Goal: Task Accomplishment & Management: Use online tool/utility

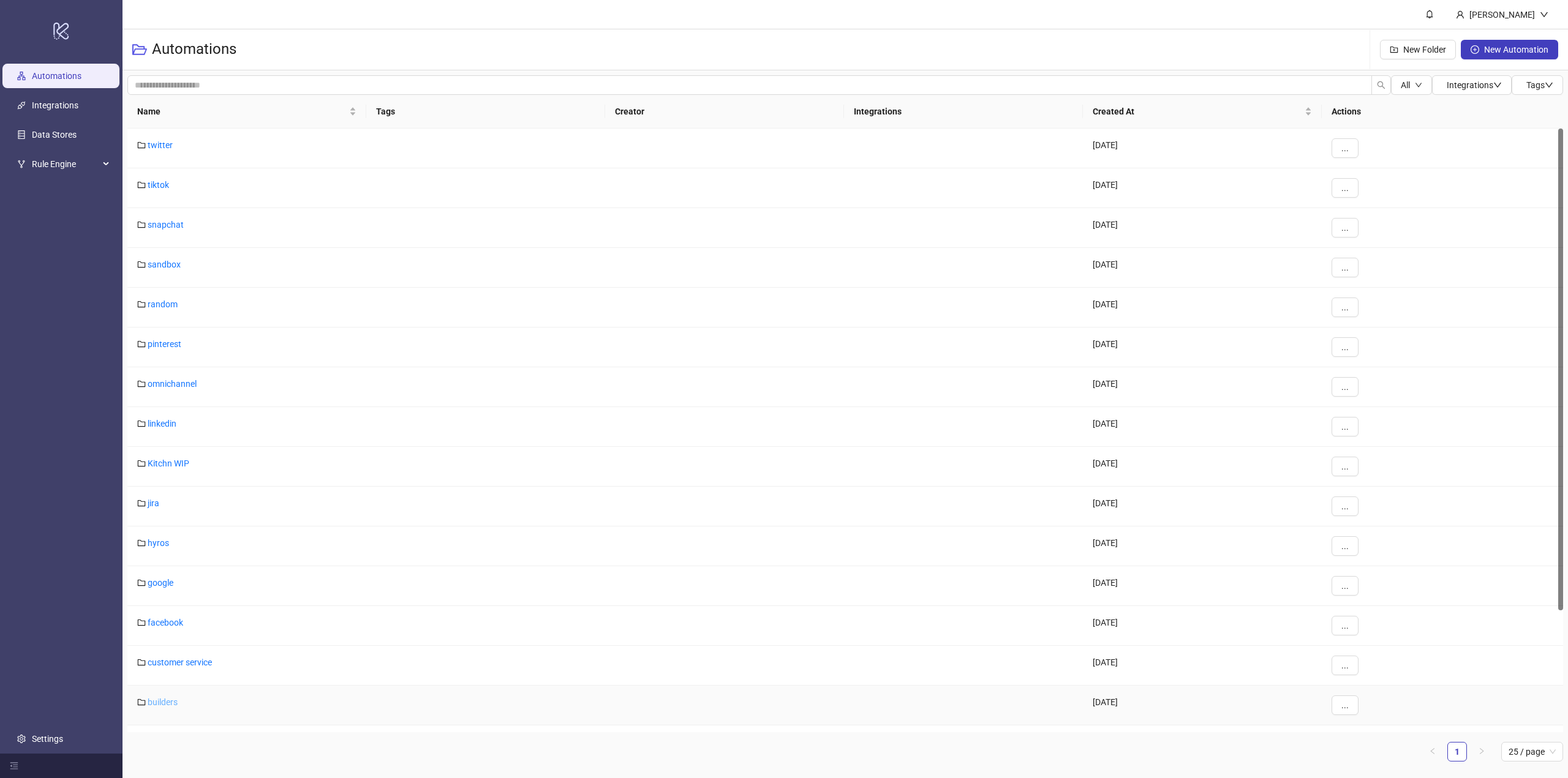
click at [165, 702] on link "builders" at bounding box center [162, 702] width 30 height 10
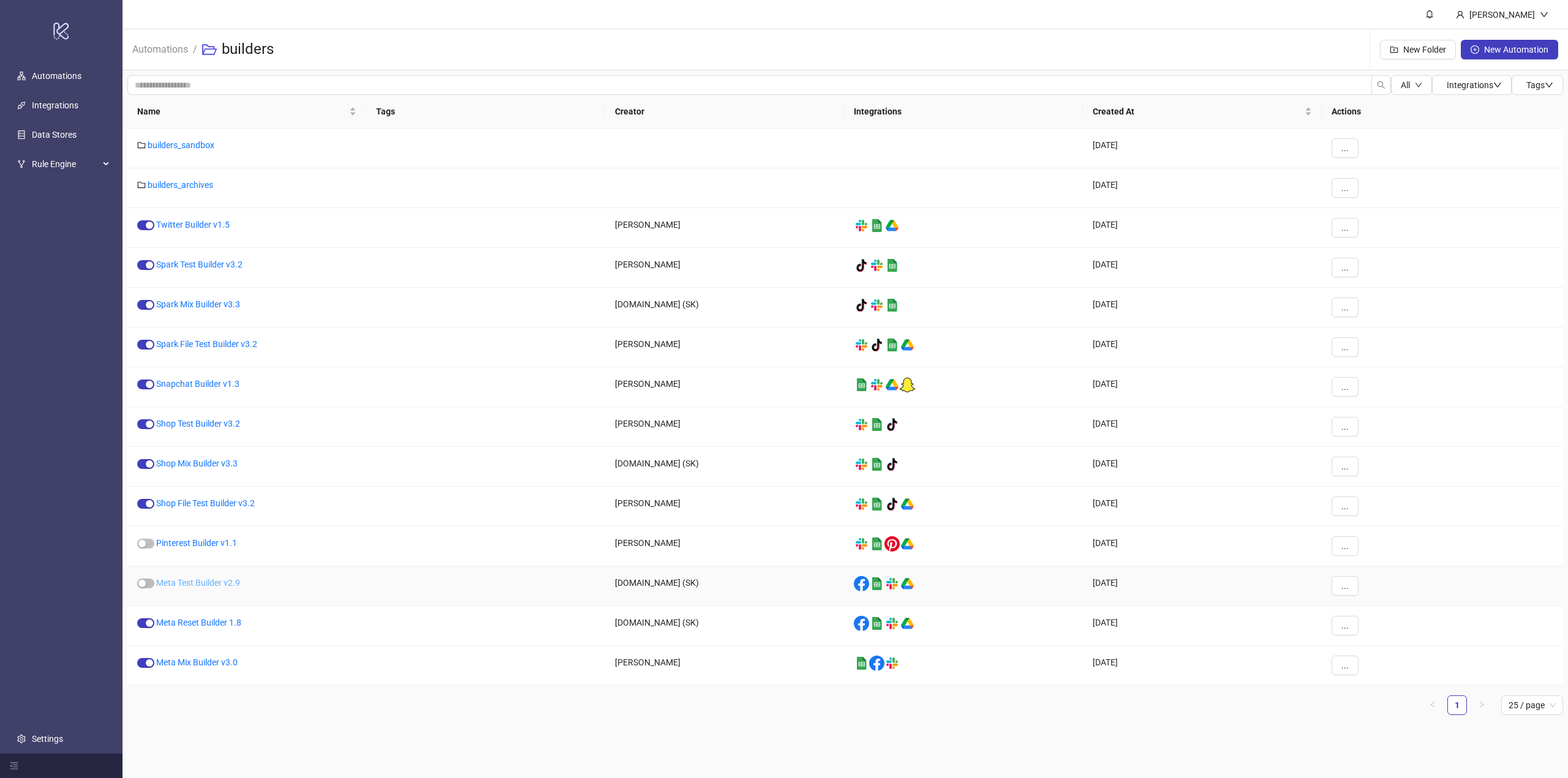
click at [187, 585] on link "Meta Test Builder v2.9" at bounding box center [198, 583] width 84 height 10
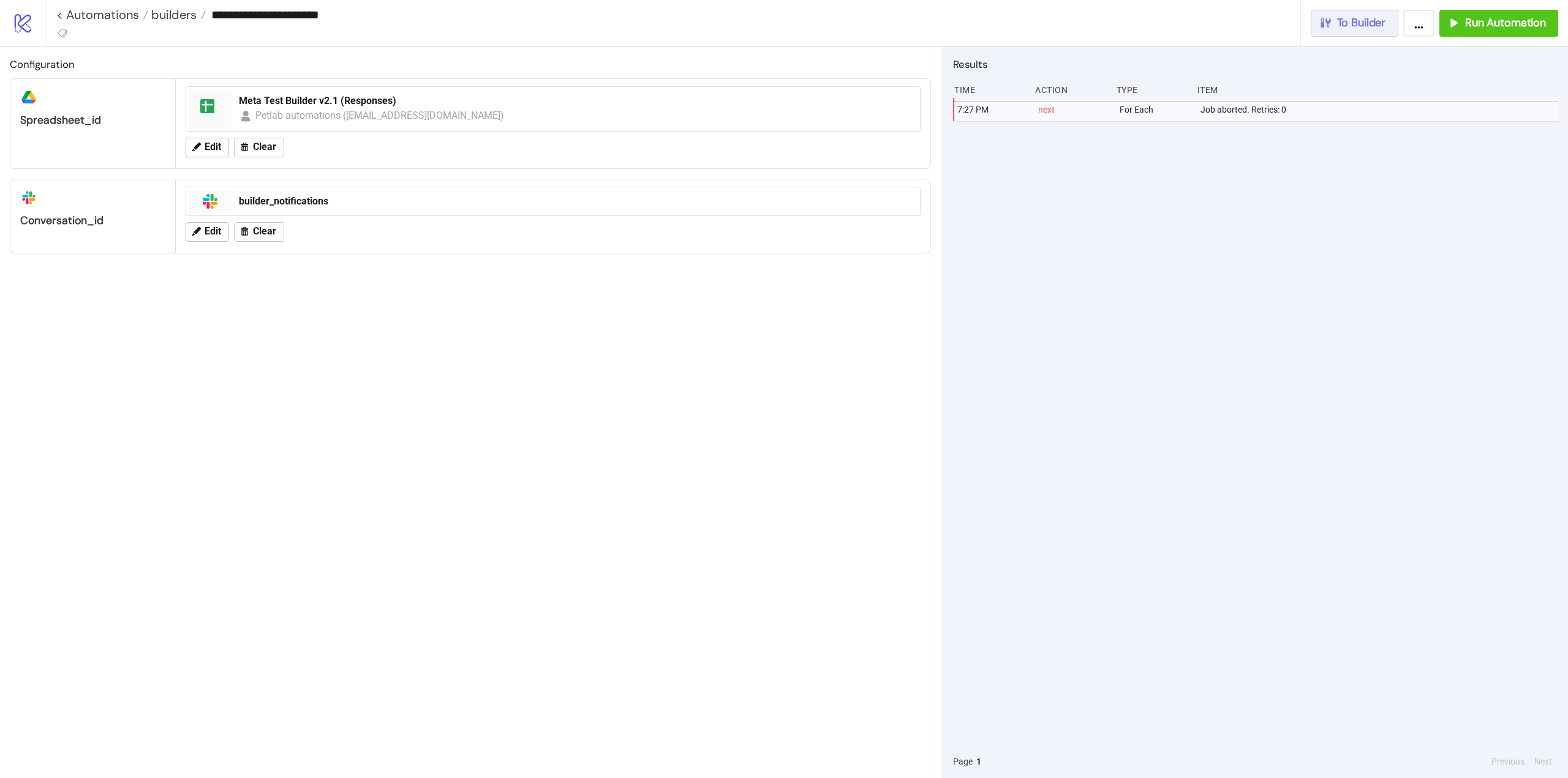
click at [1368, 27] on span "To Builder" at bounding box center [1361, 23] width 49 height 14
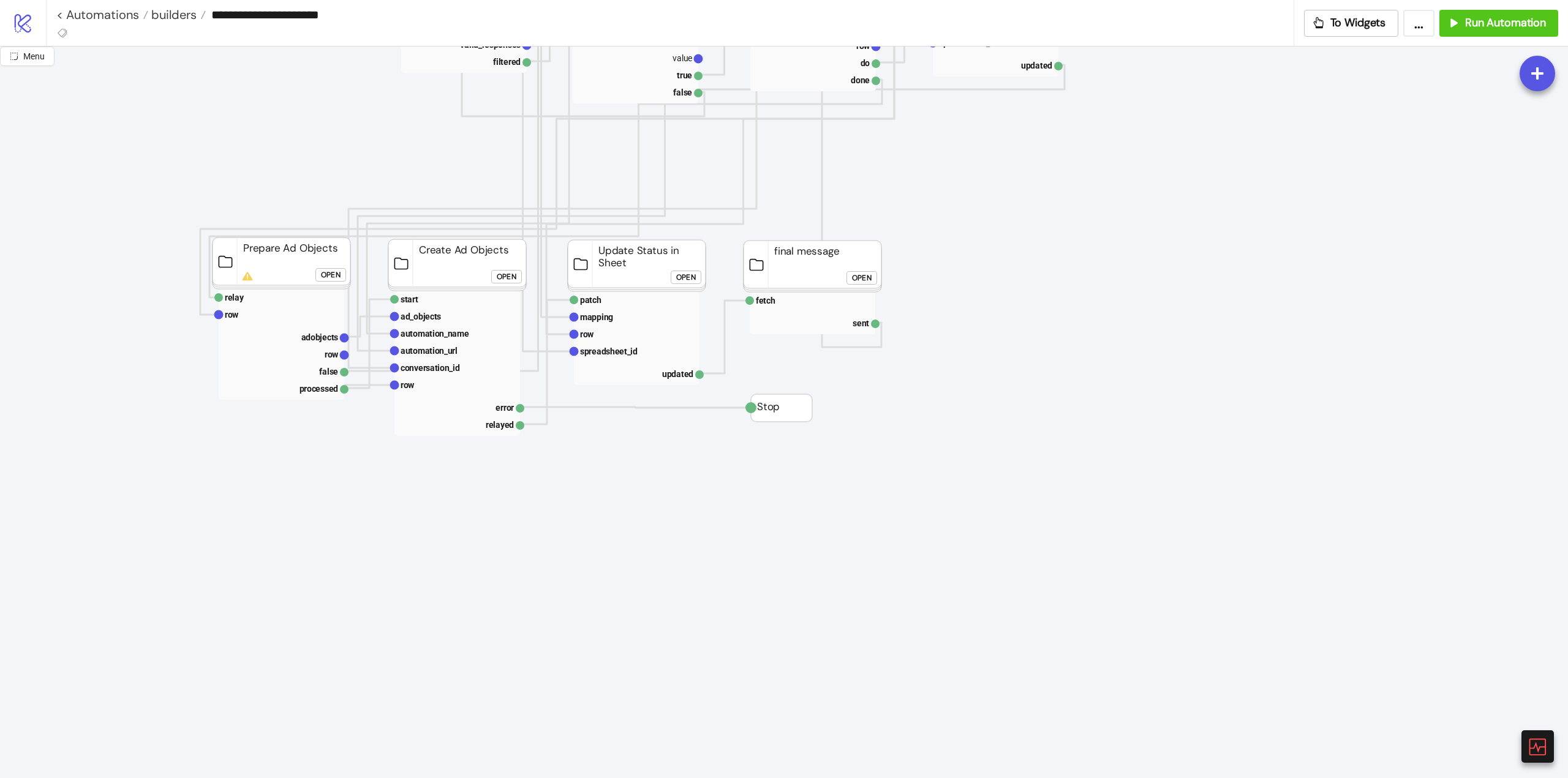
scroll to position [428, 0]
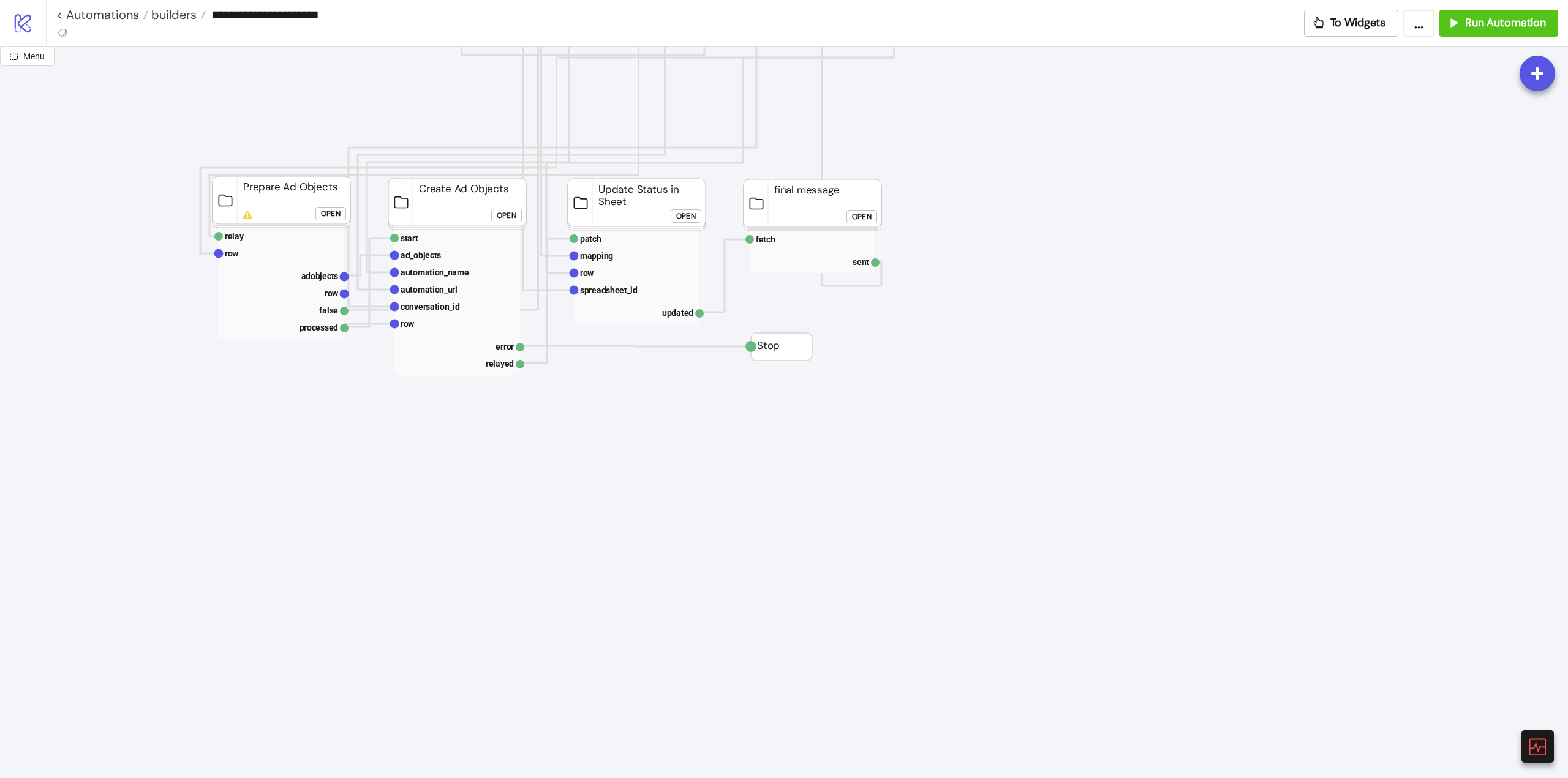
click at [859, 215] on div "Open" at bounding box center [861, 217] width 19 height 14
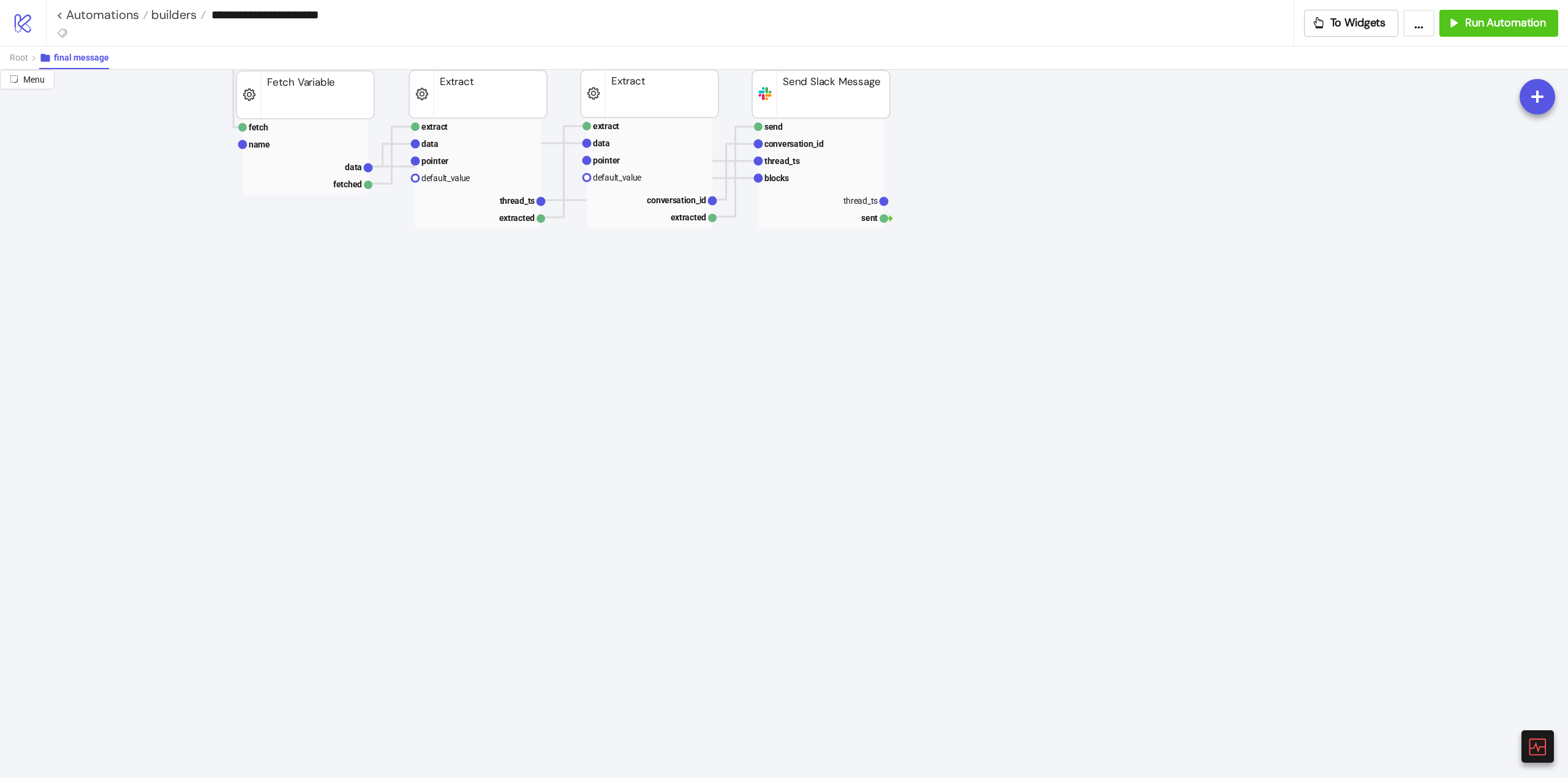
scroll to position [0, 0]
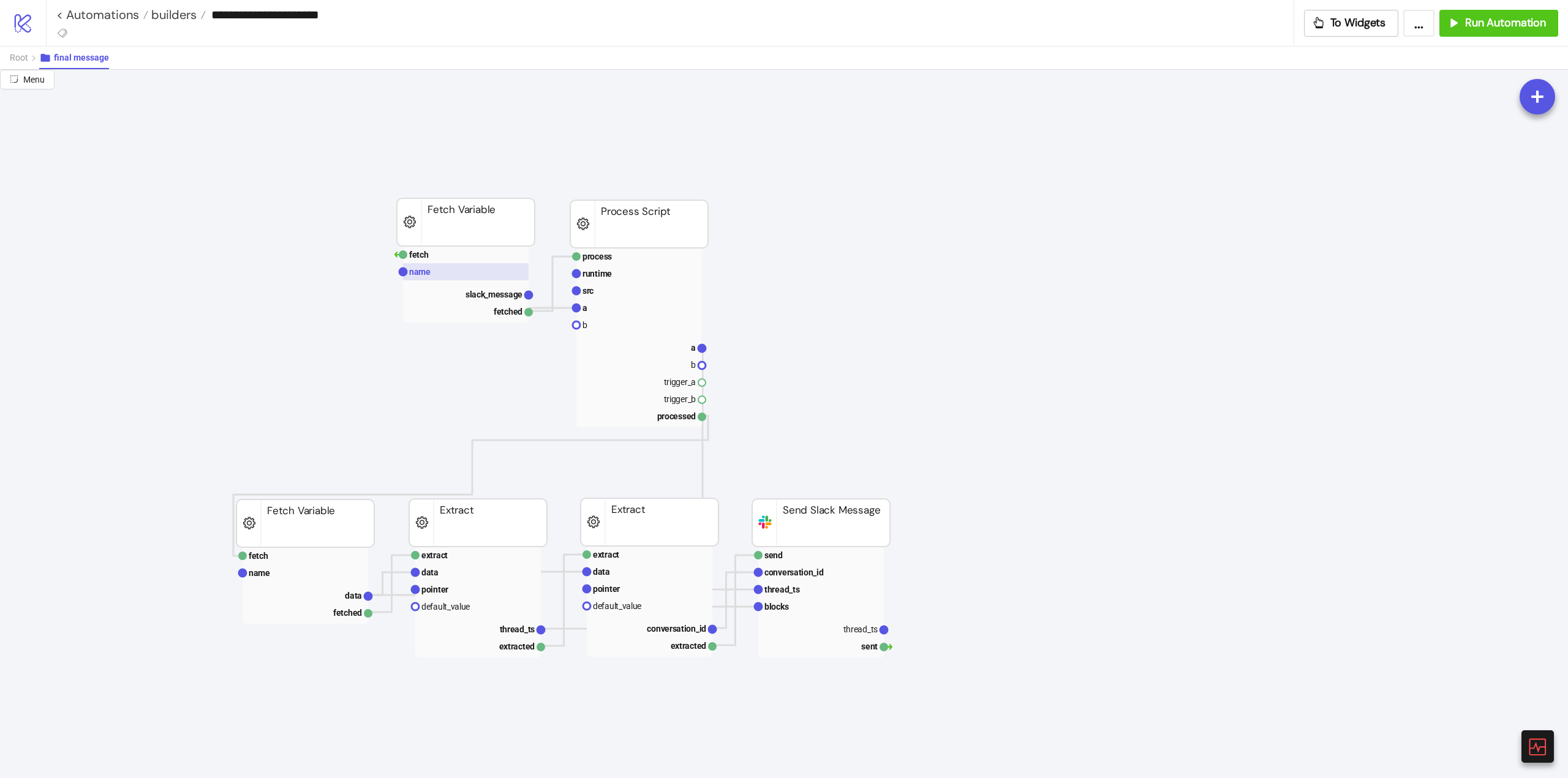
click at [452, 274] on rect at bounding box center [466, 272] width 126 height 17
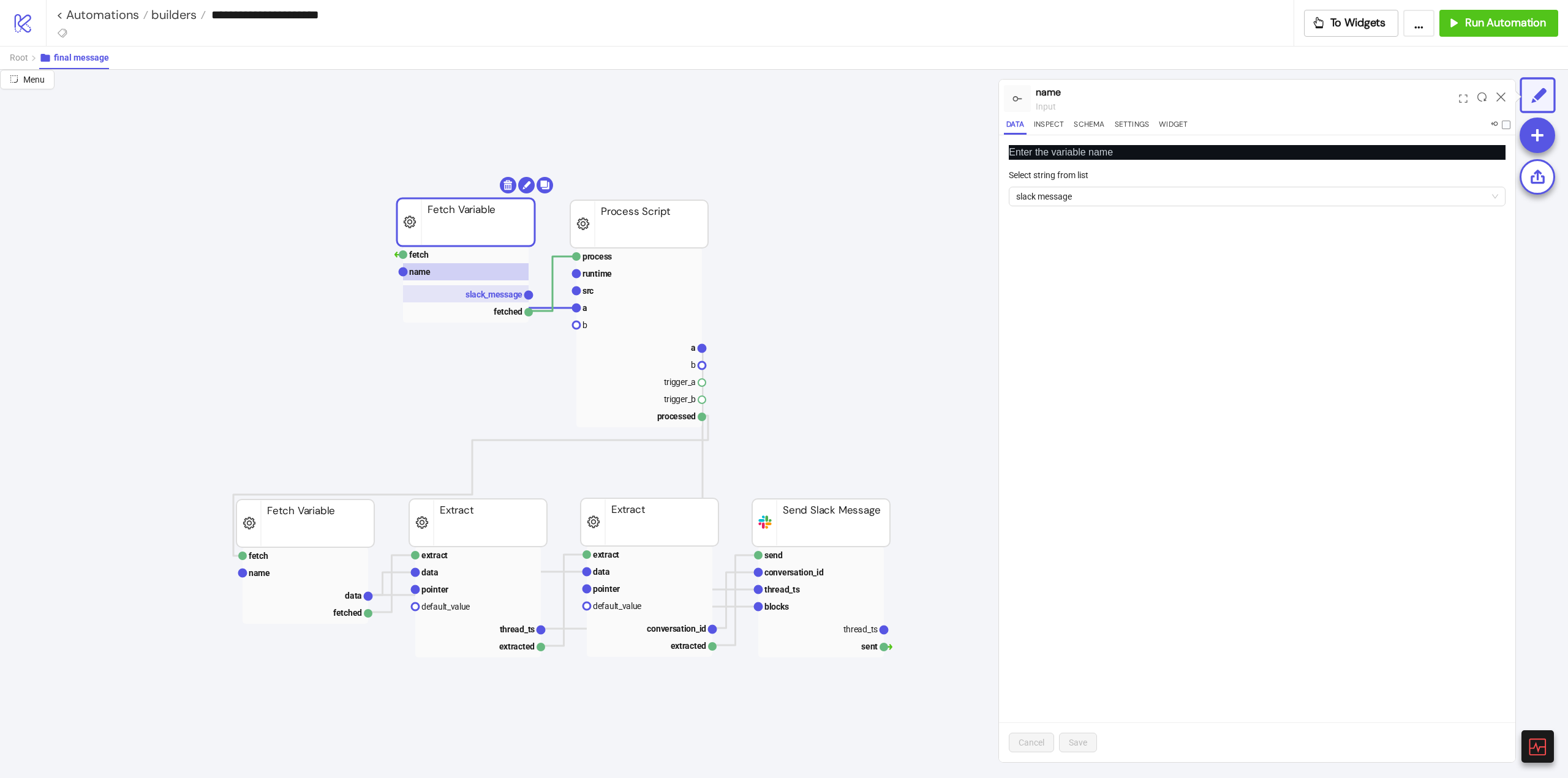
click at [483, 301] on rect at bounding box center [466, 294] width 126 height 17
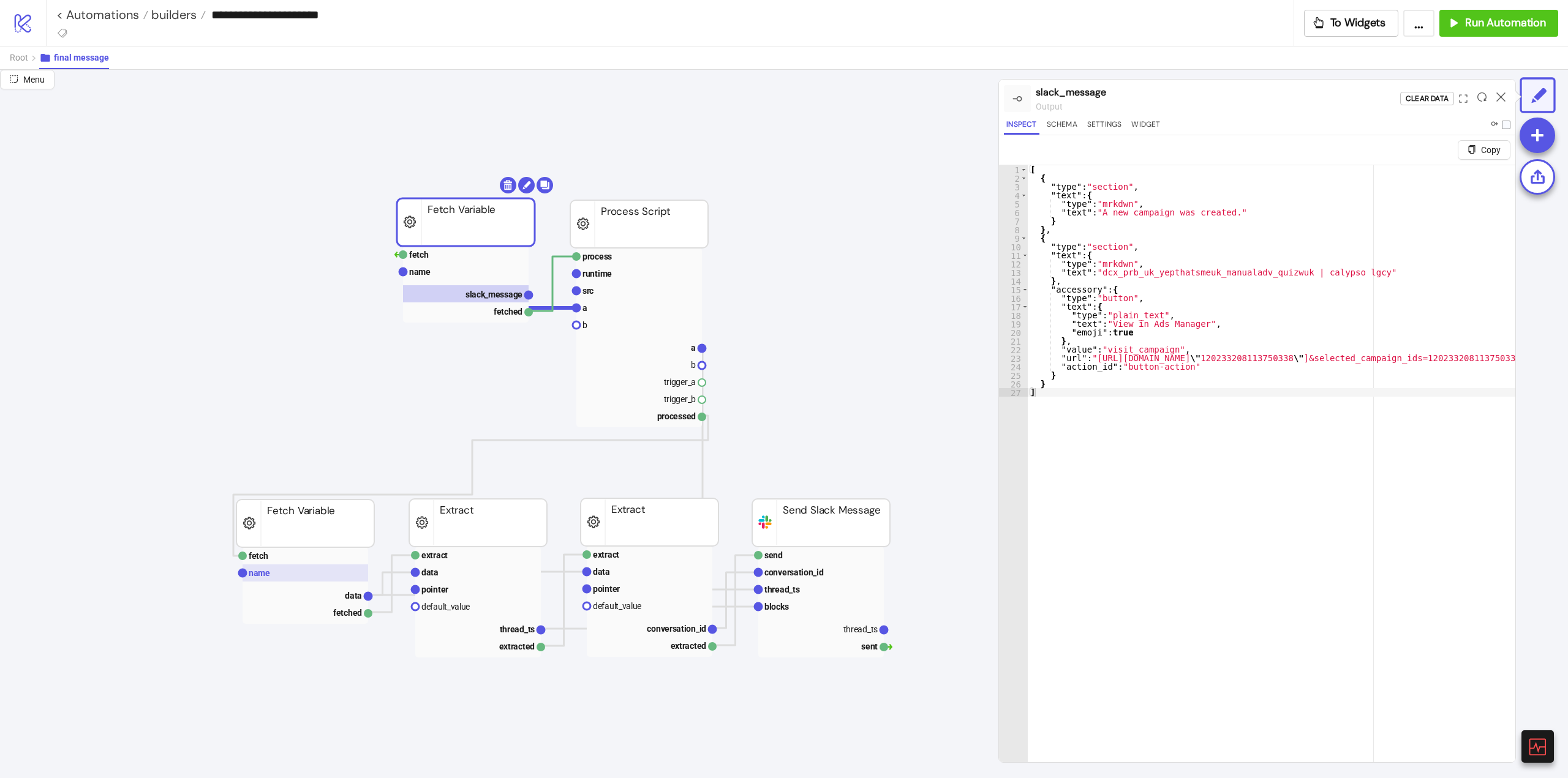
click at [273, 567] on rect at bounding box center [306, 573] width 126 height 17
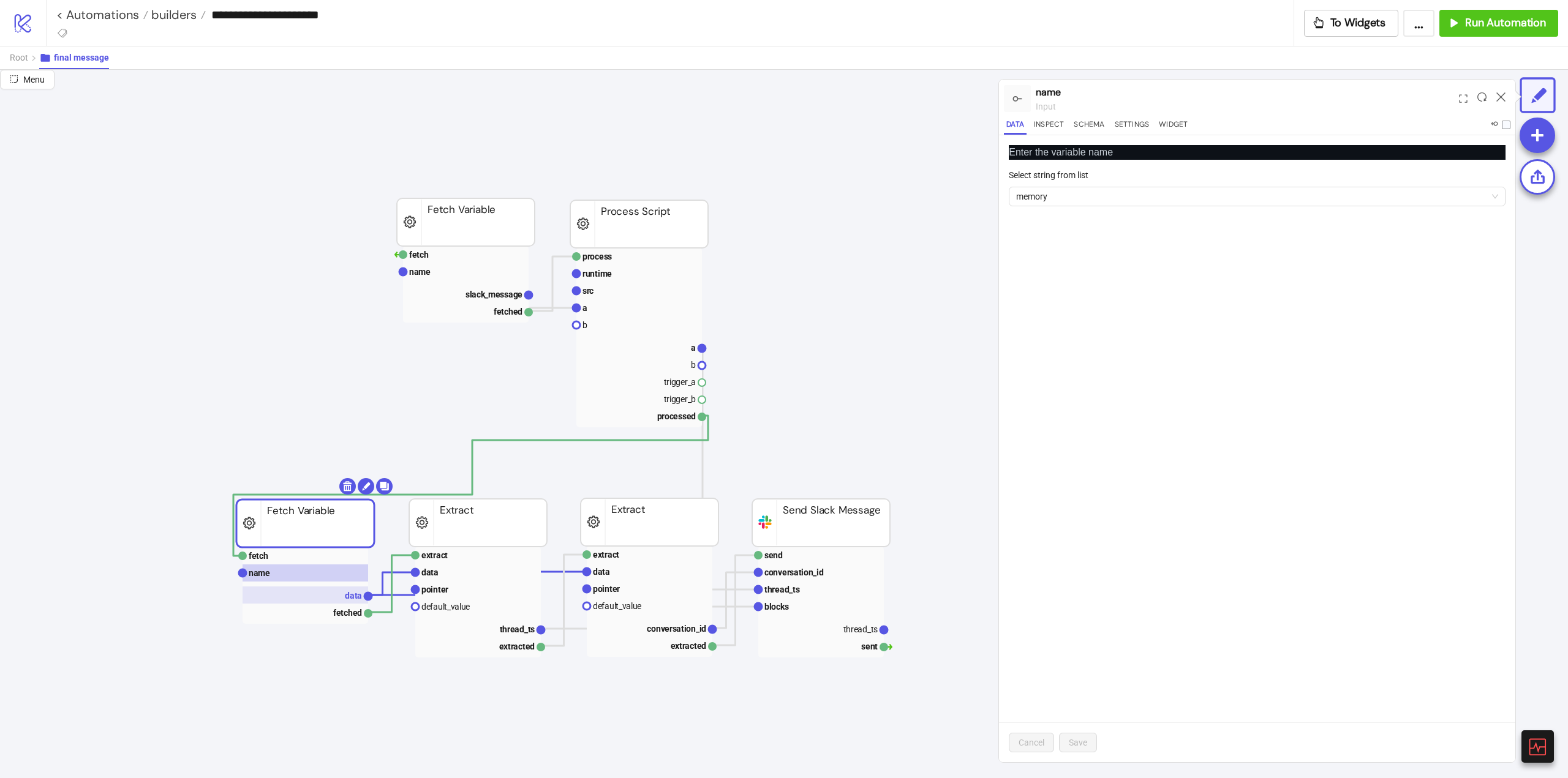
click at [346, 601] on text "data" at bounding box center [354, 596] width 17 height 10
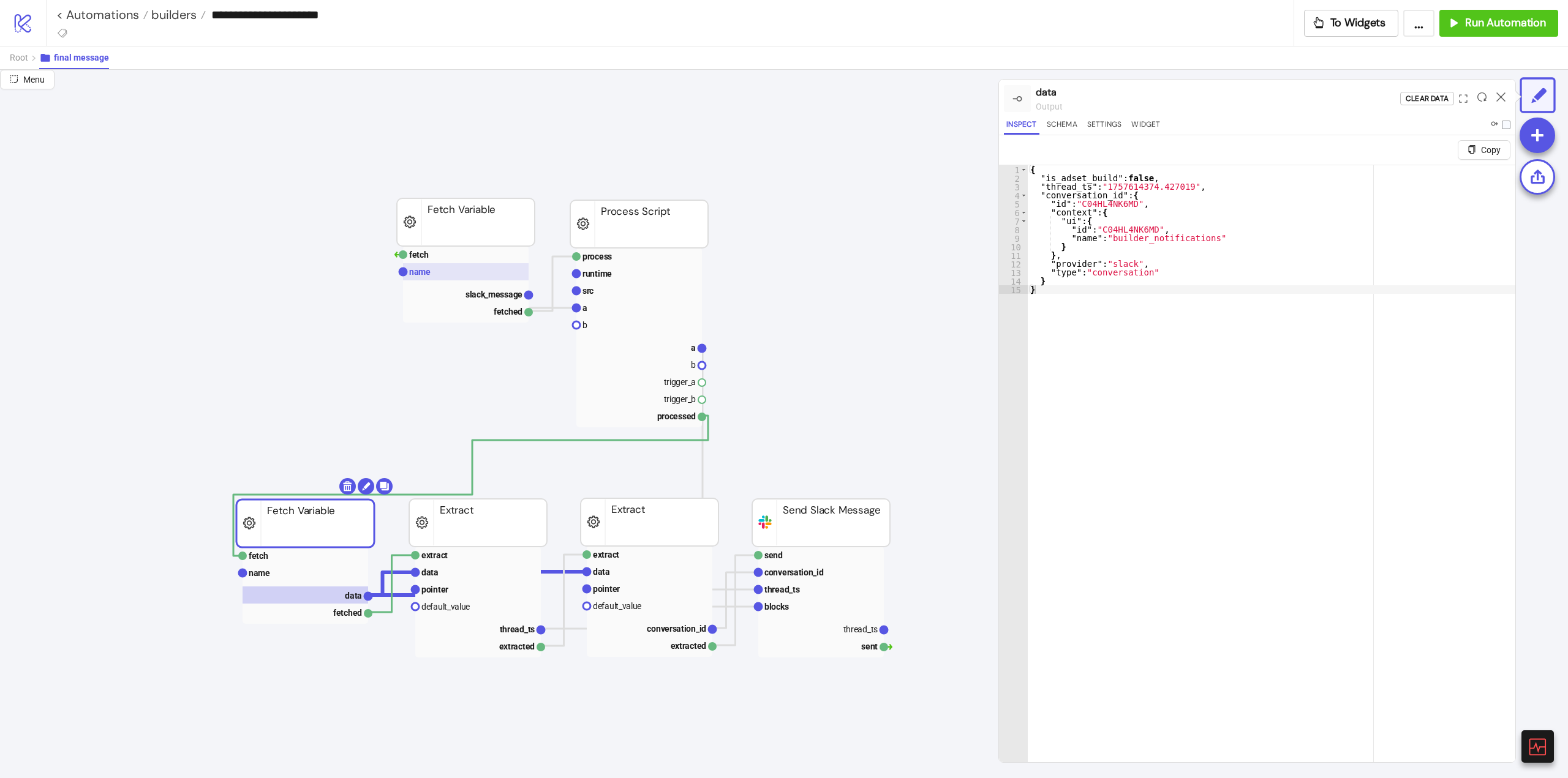
click at [438, 280] on rect at bounding box center [466, 272] width 126 height 17
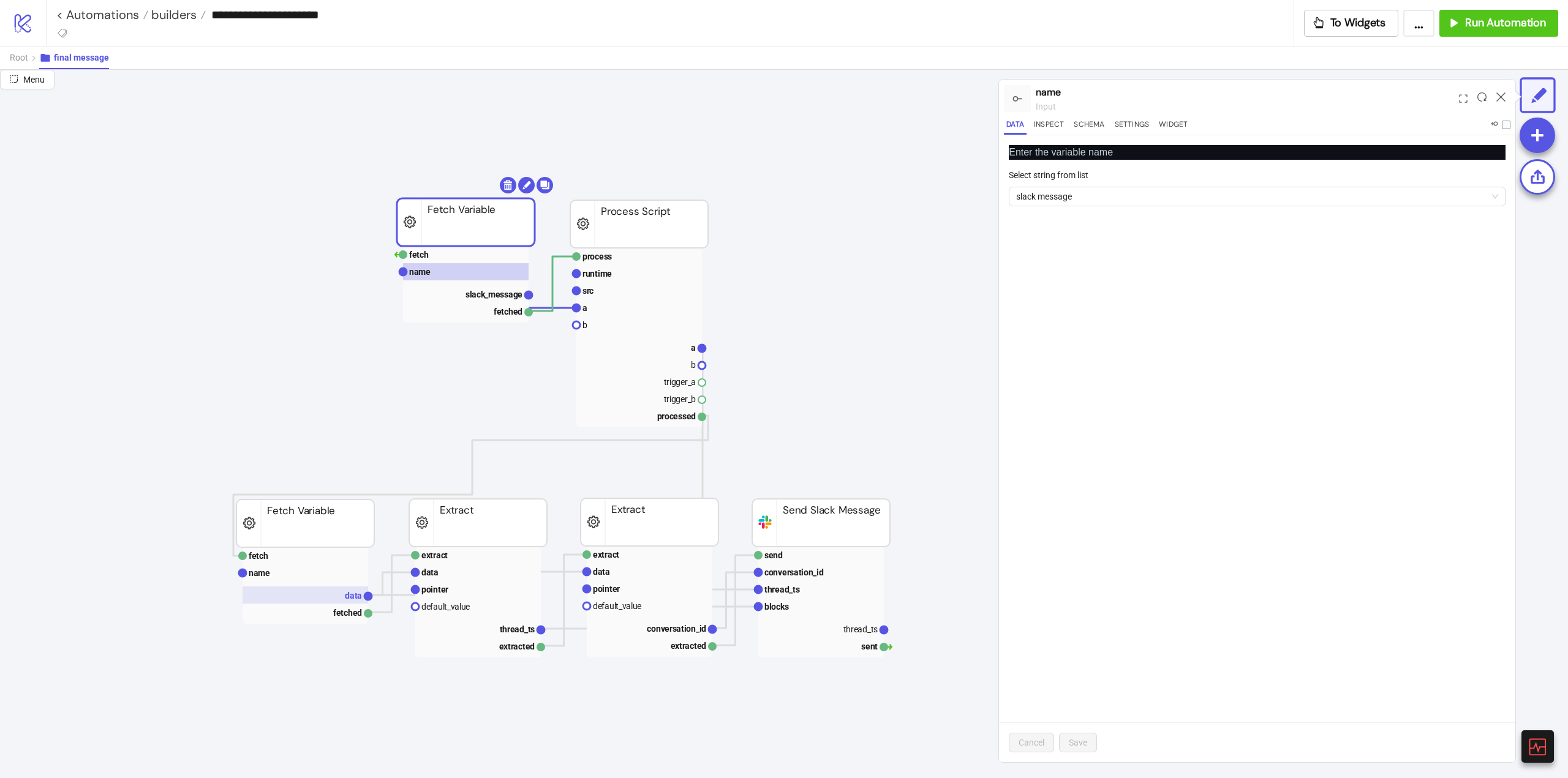
click at [340, 597] on rect at bounding box center [306, 596] width 126 height 17
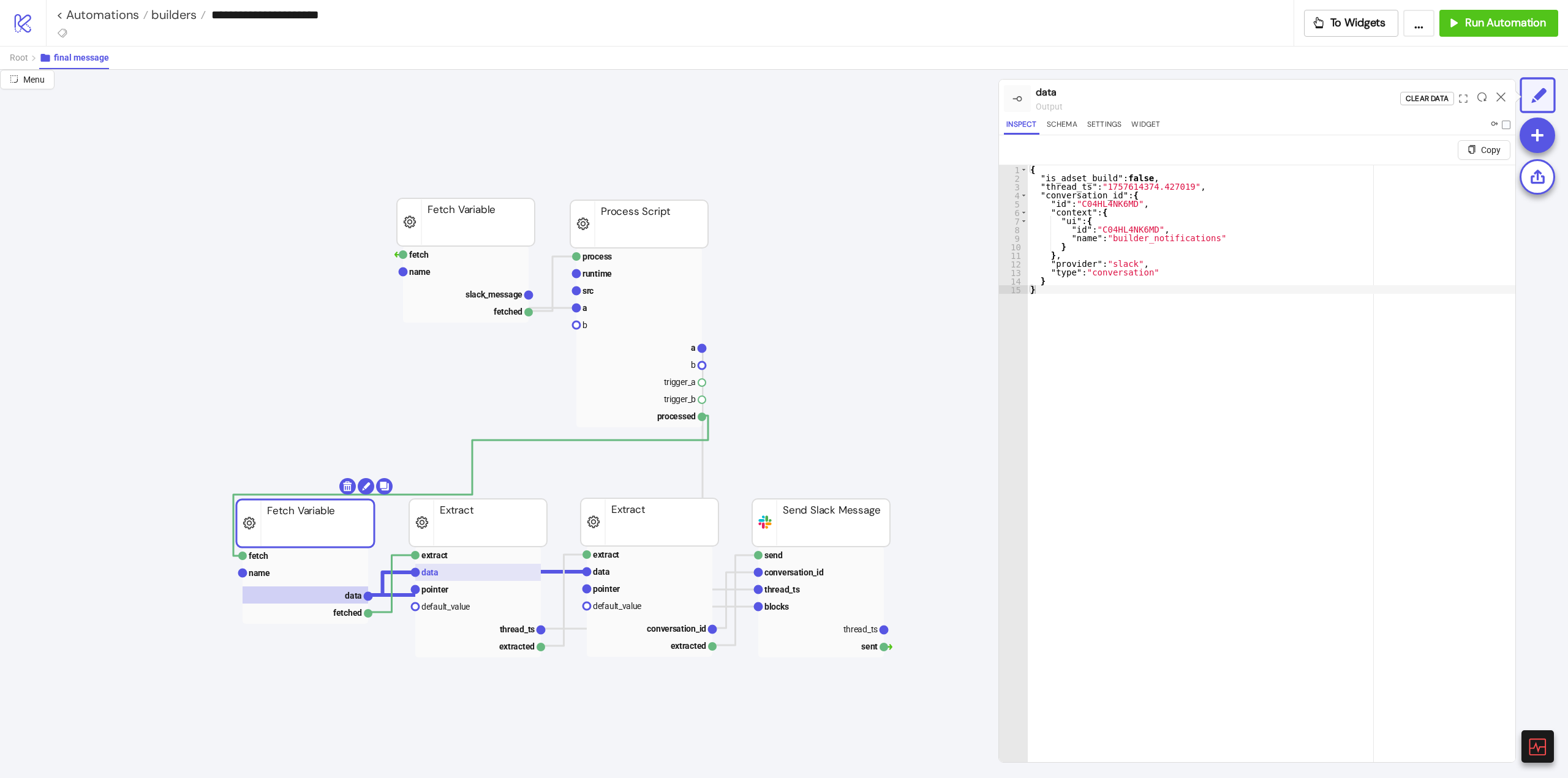
click at [437, 568] on text "data" at bounding box center [430, 572] width 17 height 10
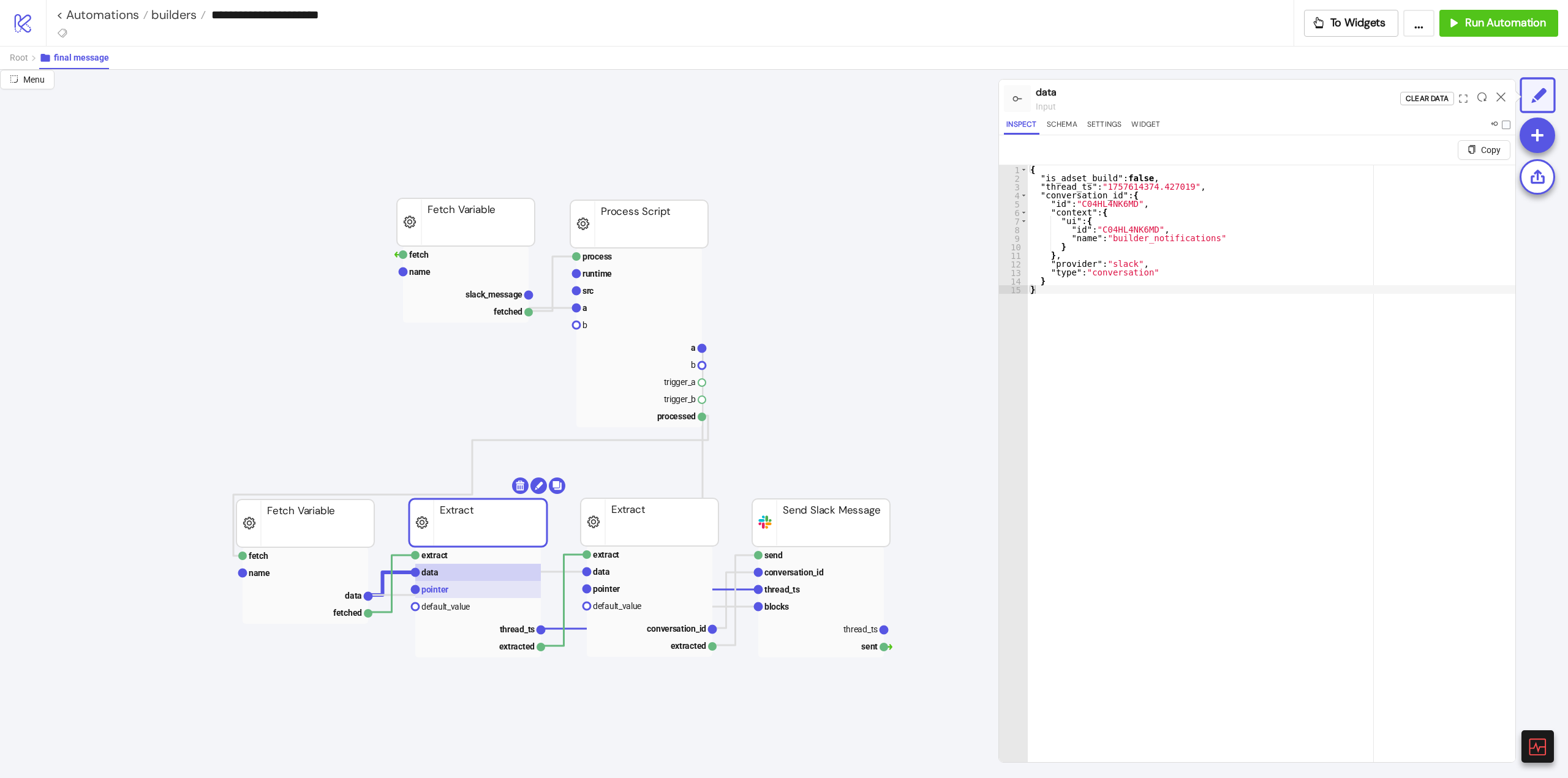
click at [445, 587] on text "pointer" at bounding box center [435, 590] width 27 height 10
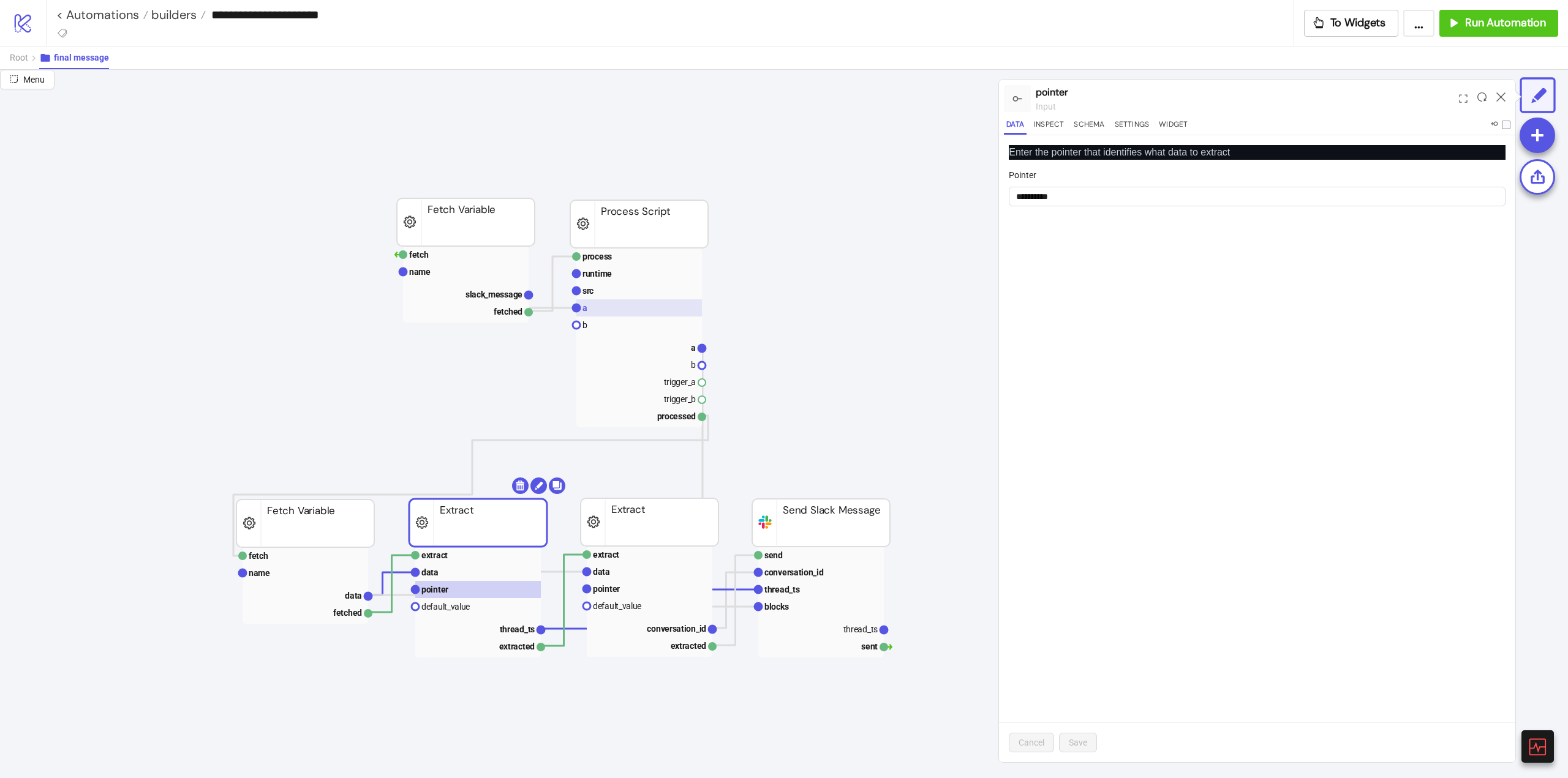
click at [606, 300] on rect at bounding box center [639, 308] width 126 height 17
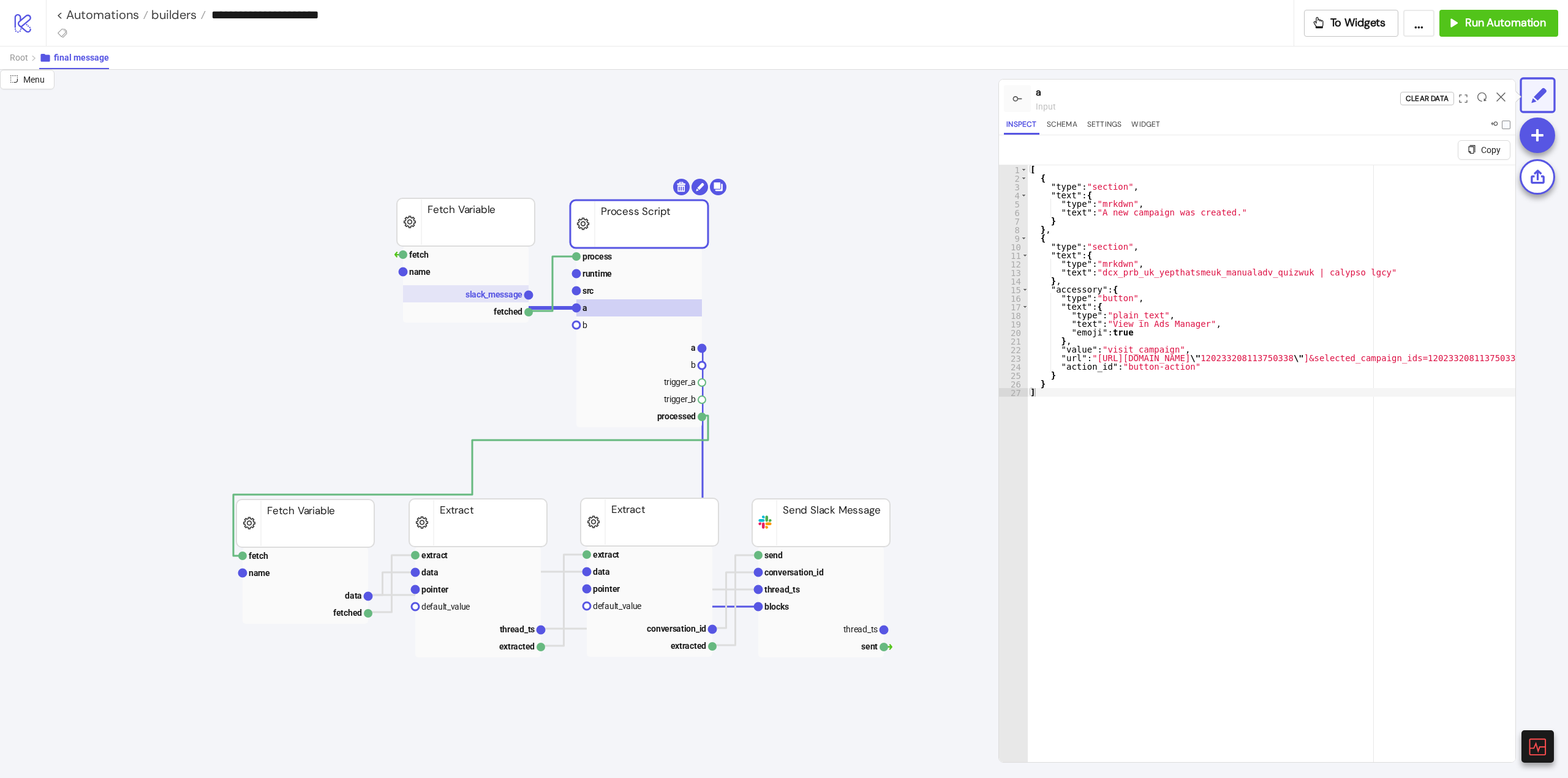
click at [484, 300] on rect at bounding box center [466, 294] width 126 height 17
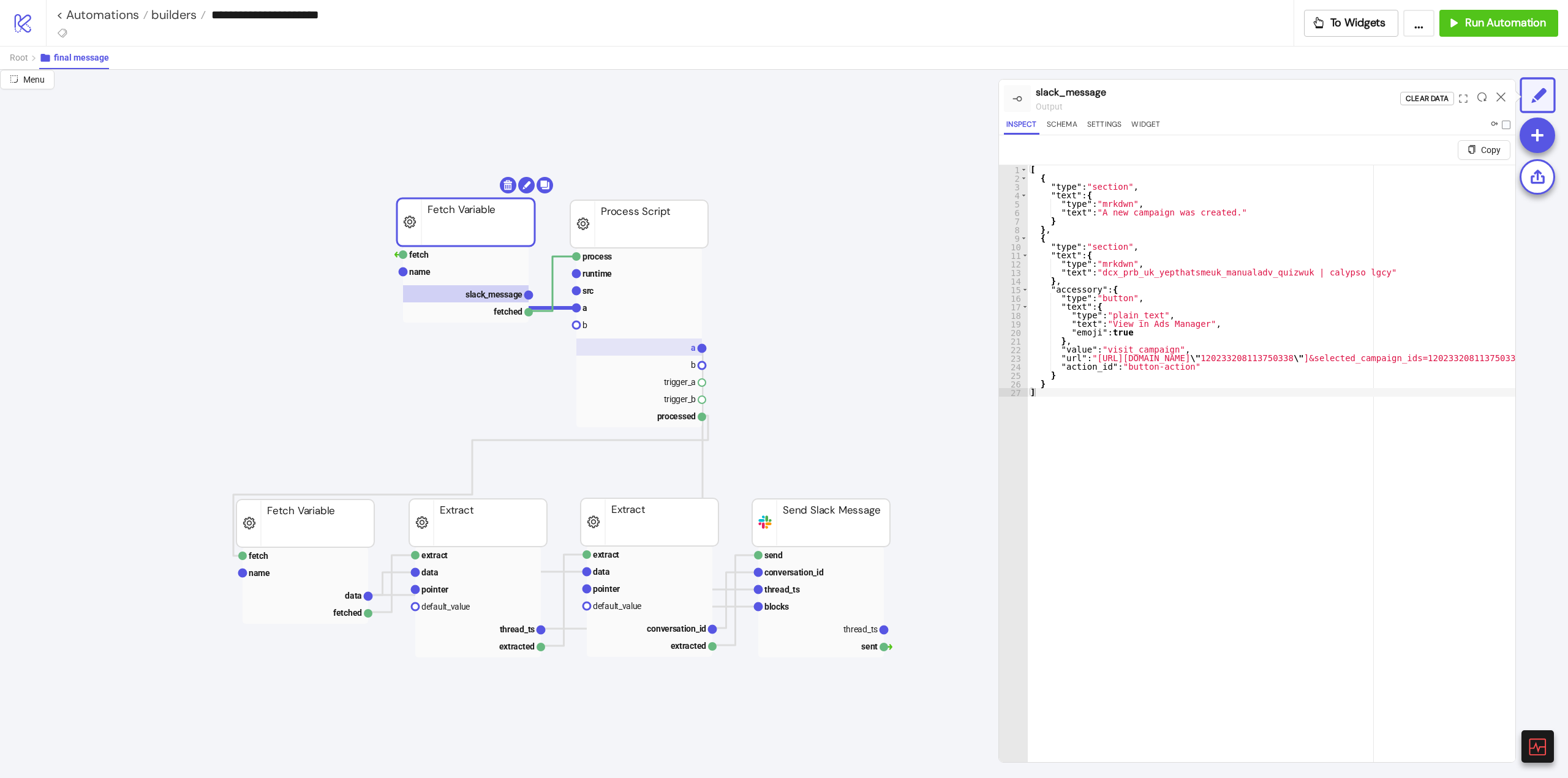
click at [655, 348] on rect at bounding box center [639, 348] width 126 height 17
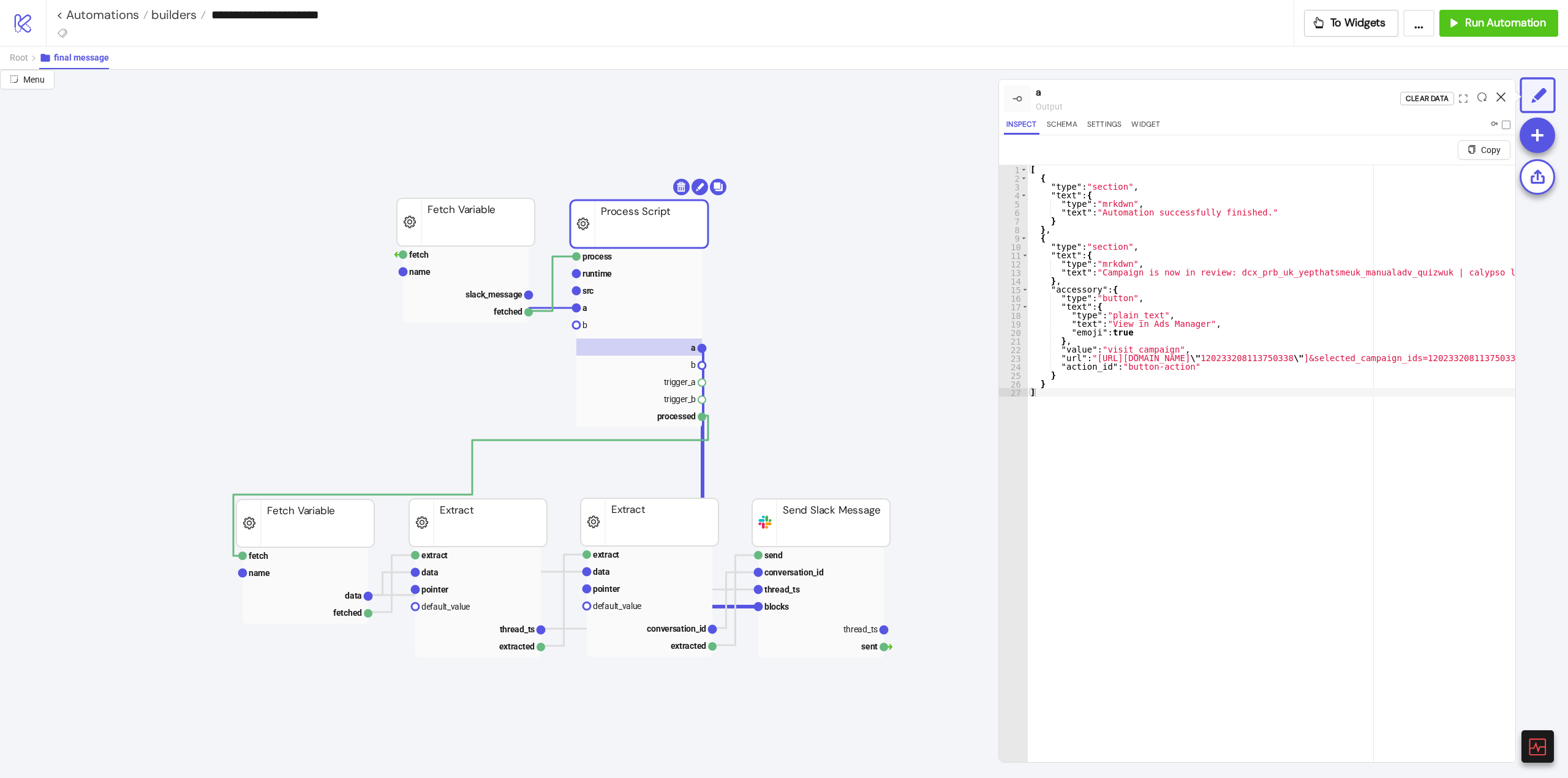
click at [1498, 98] on icon at bounding box center [1501, 97] width 9 height 9
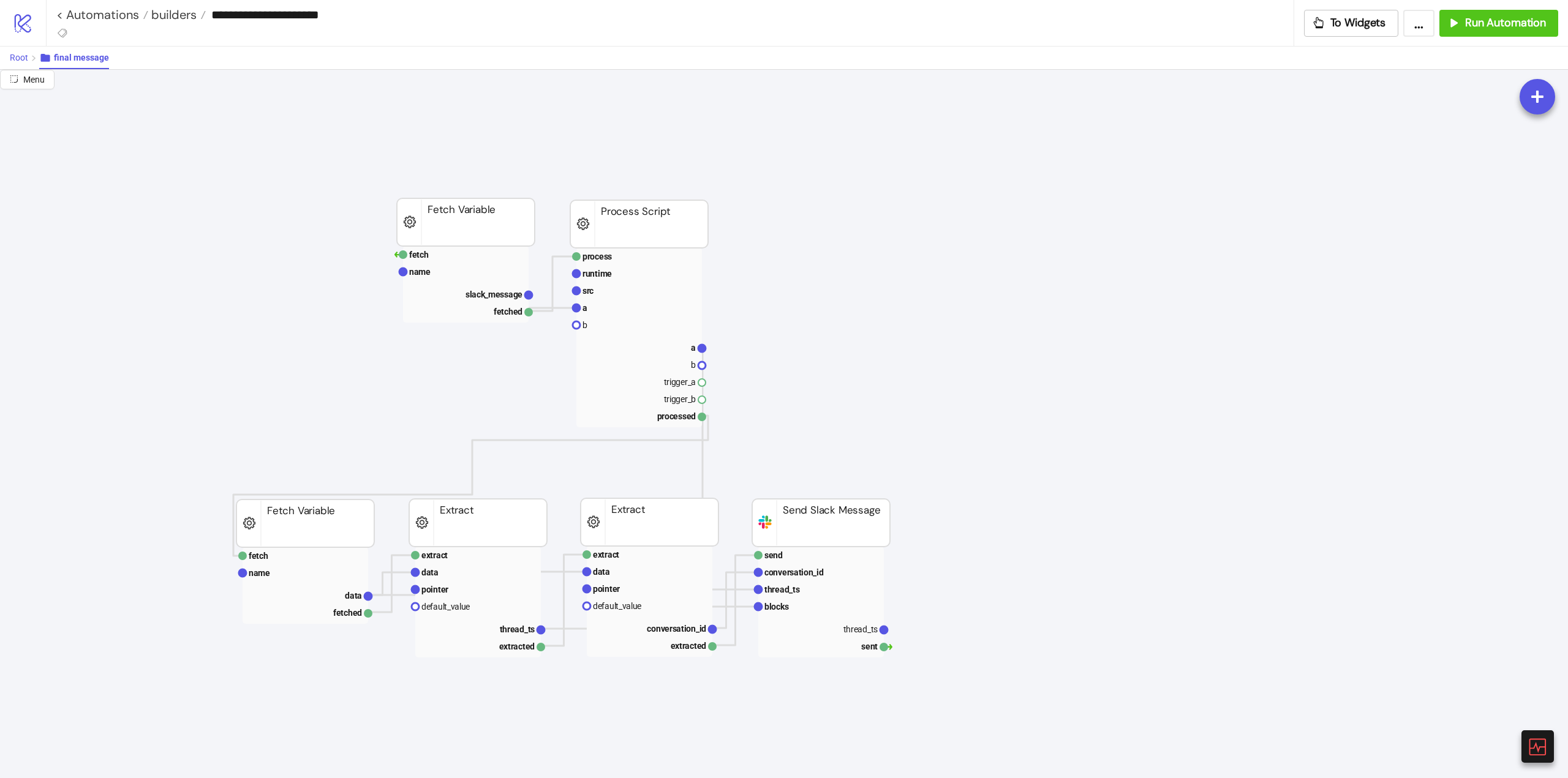
click at [17, 61] on span "Root" at bounding box center [19, 57] width 18 height 10
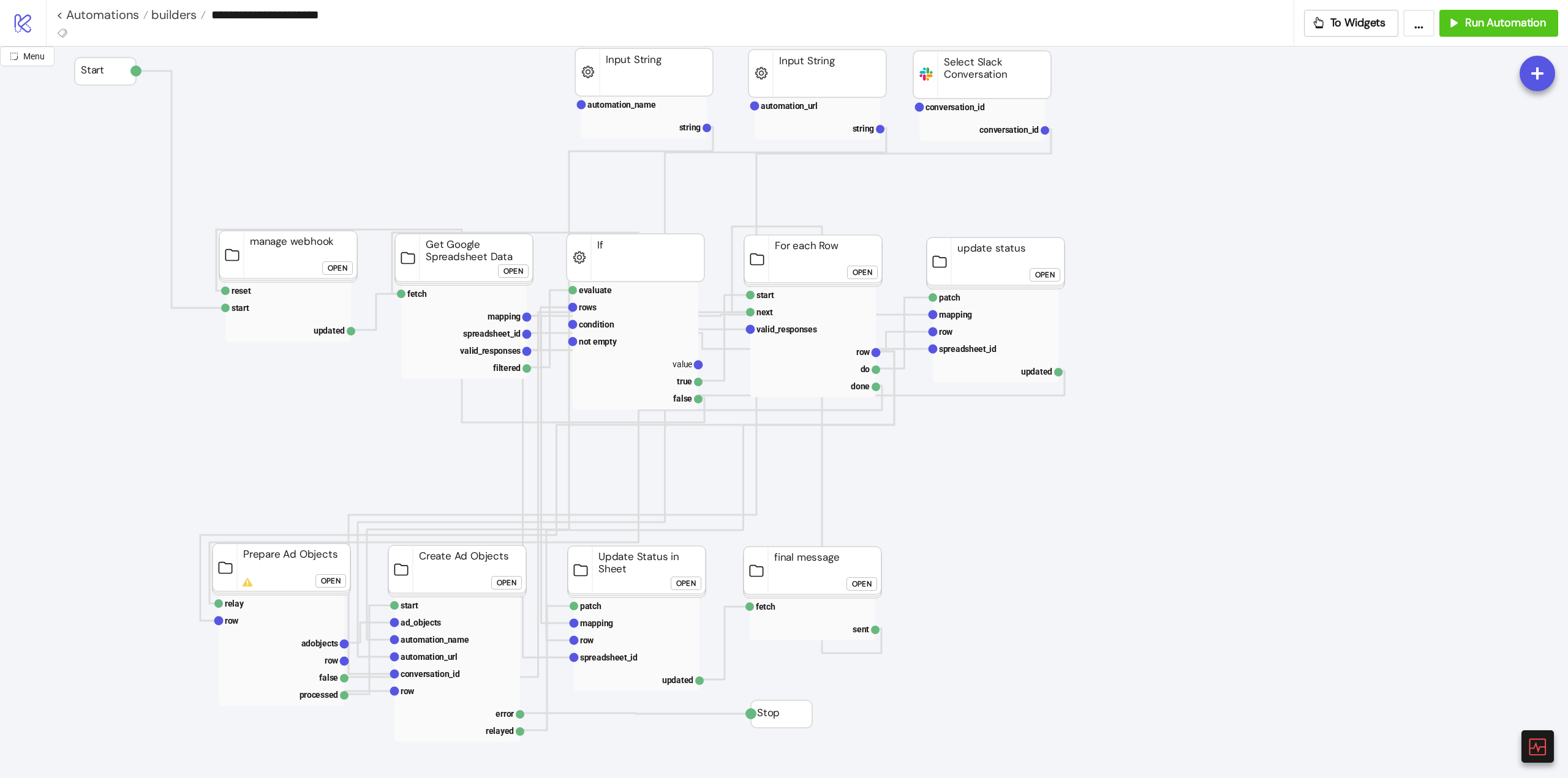
scroll to position [122, 0]
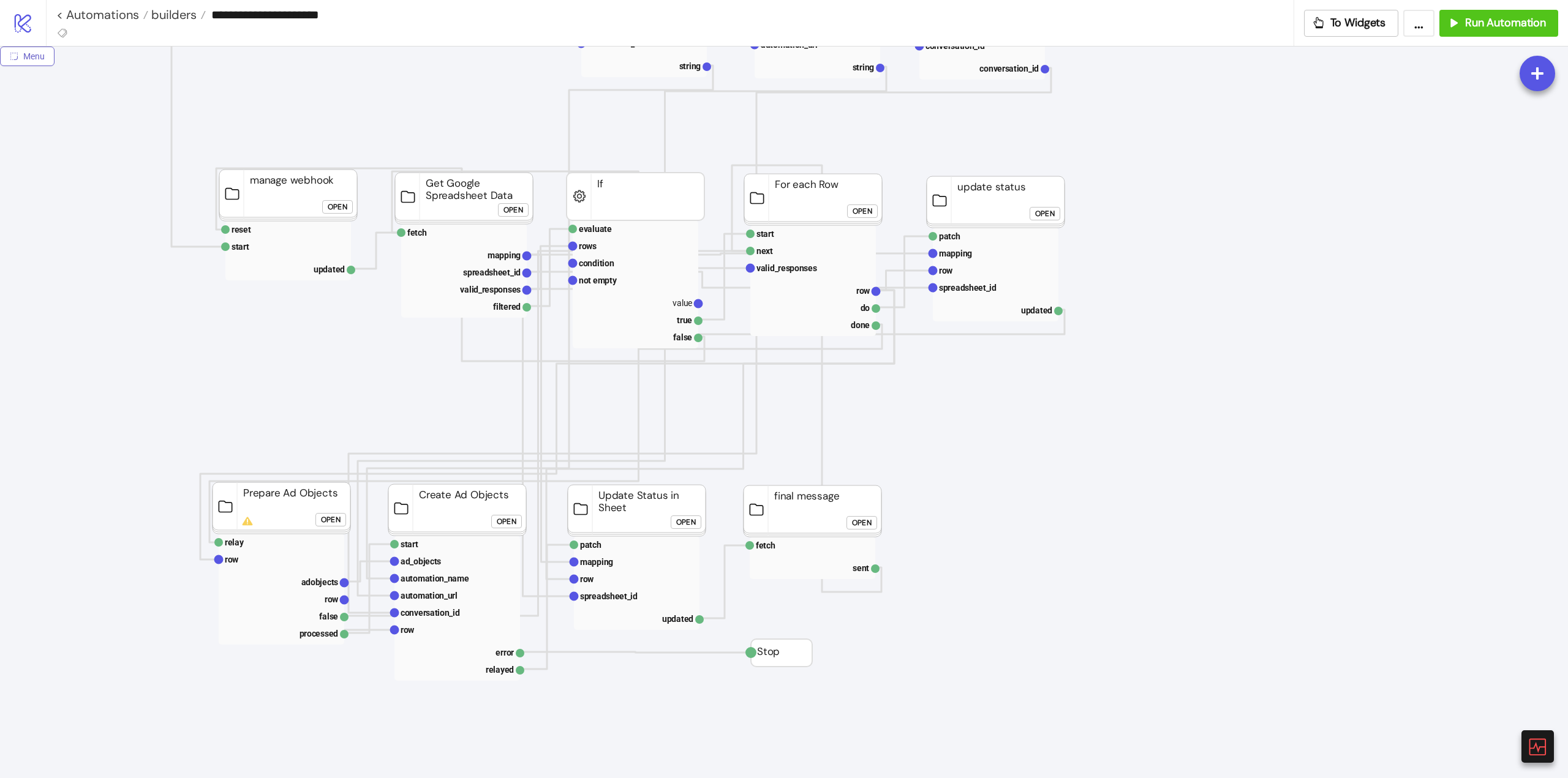
click at [15, 59] on icon "radius-bottomright" at bounding box center [14, 56] width 7 height 7
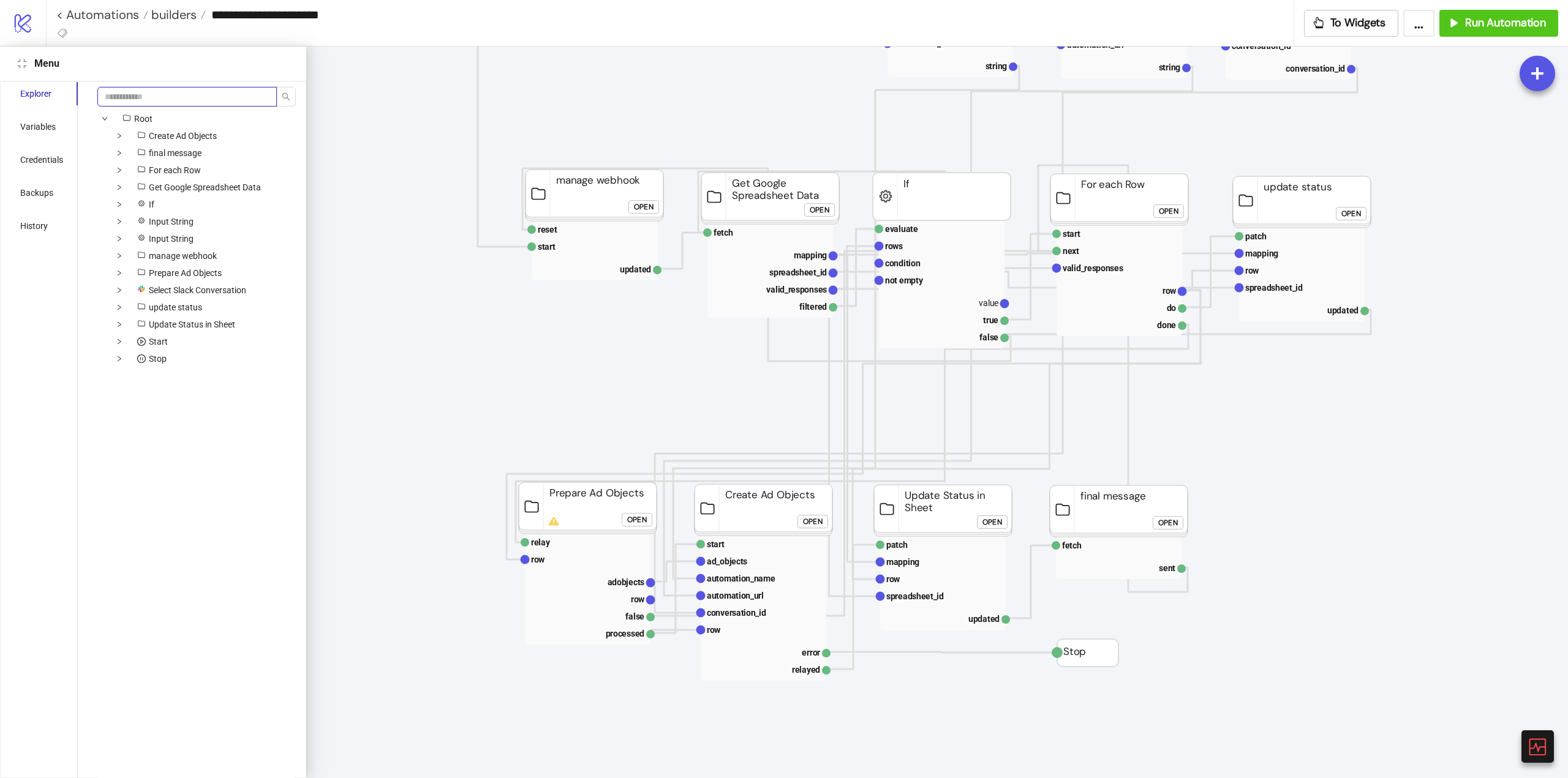
click at [148, 102] on input "search" at bounding box center [187, 96] width 179 height 19
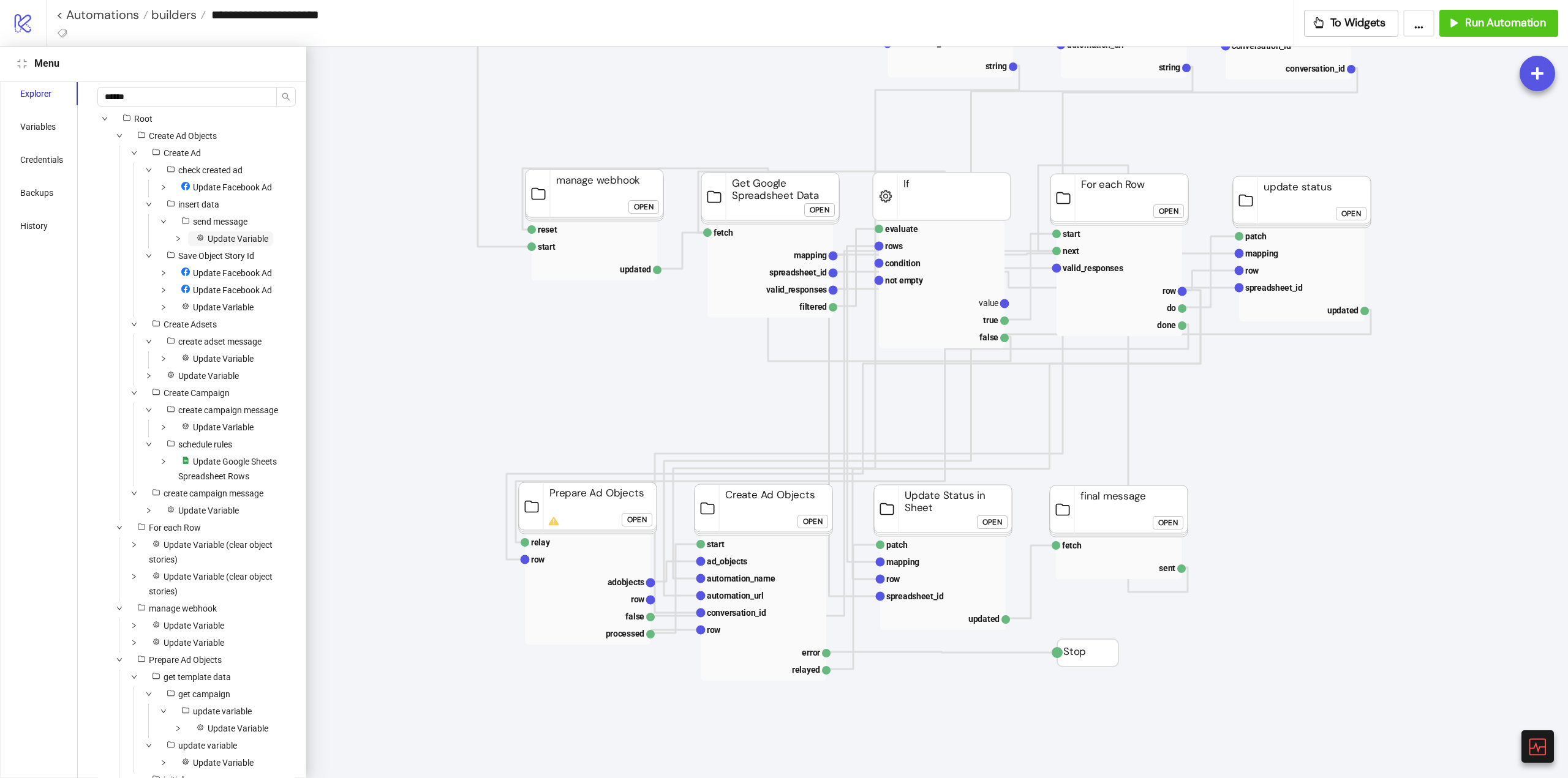
click at [251, 238] on span "Update Variable" at bounding box center [238, 239] width 61 height 10
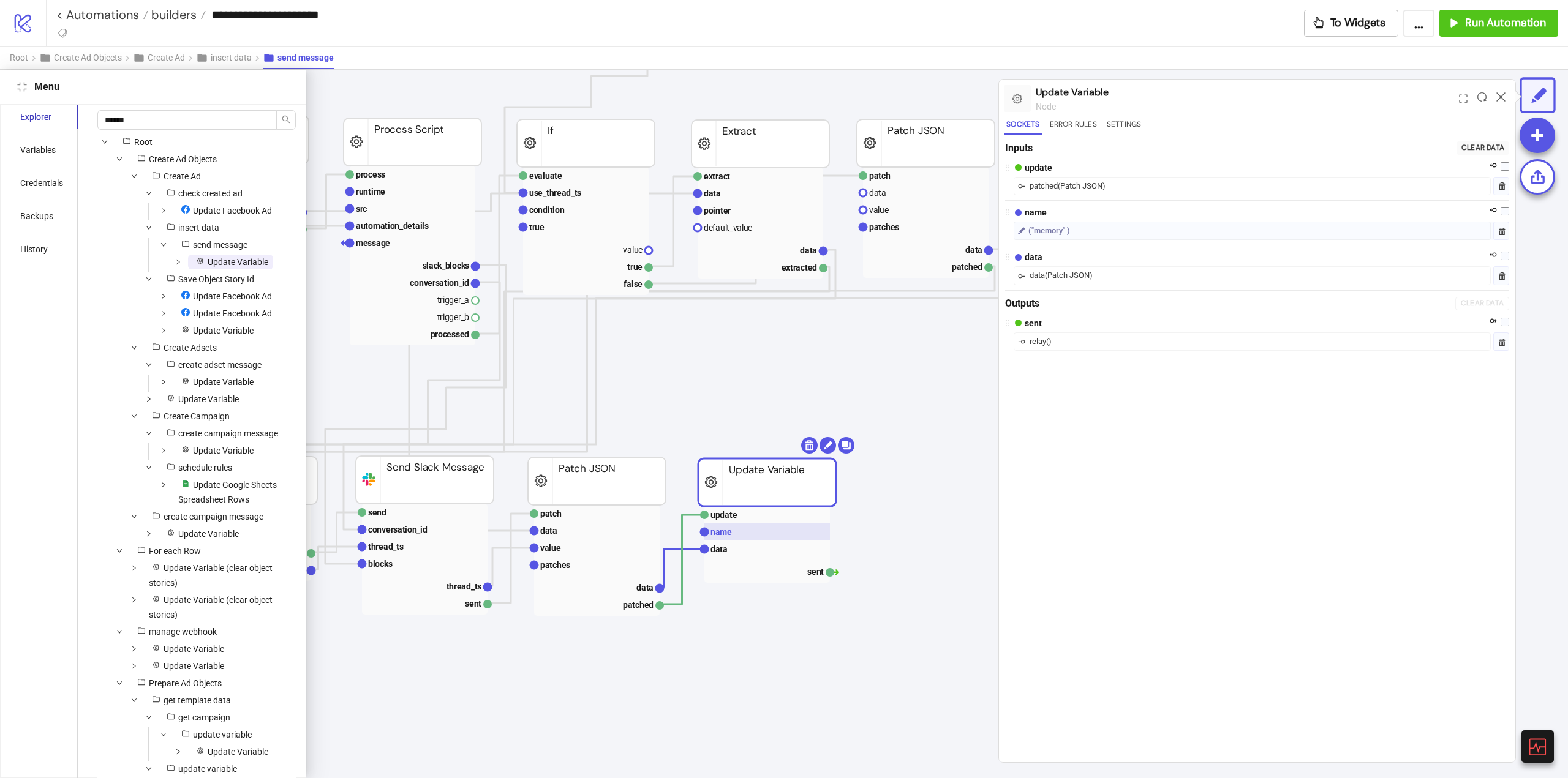
click at [722, 531] on text "name" at bounding box center [721, 532] width 21 height 10
click at [185, 116] on input "******" at bounding box center [187, 120] width 179 height 19
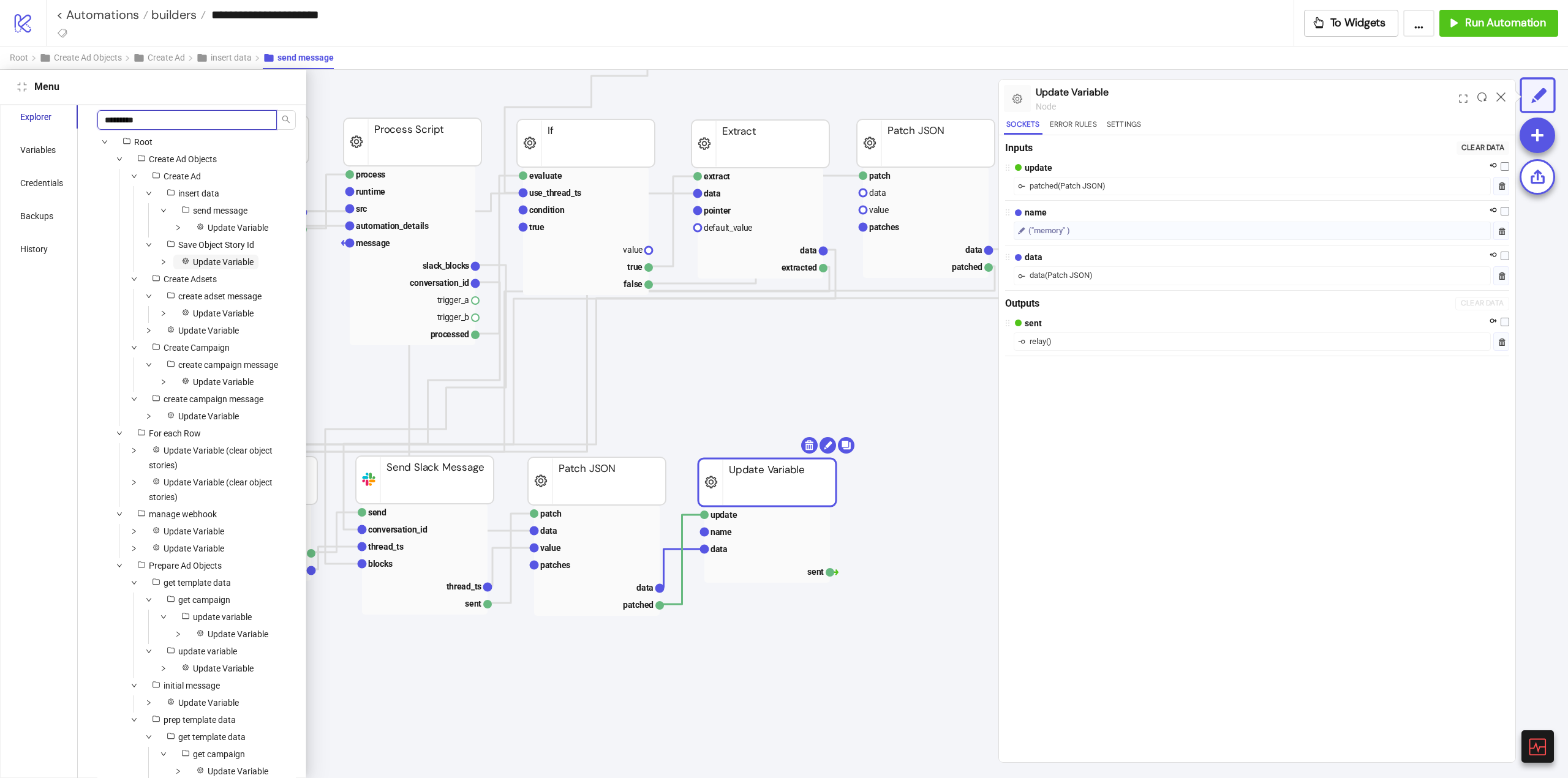
type input "*********"
click at [237, 265] on span "Update Variable" at bounding box center [223, 262] width 61 height 10
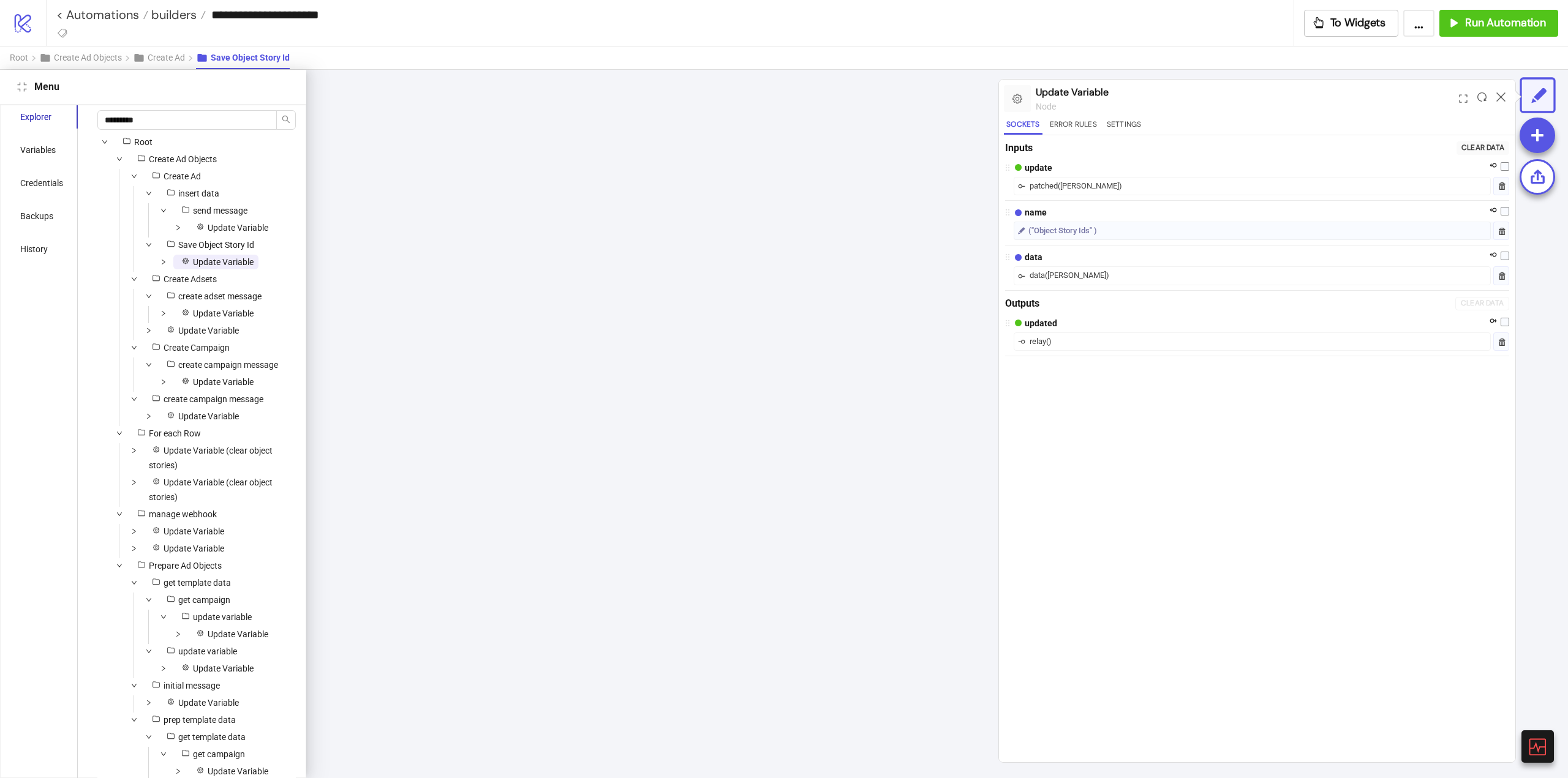
scroll to position [281, 464]
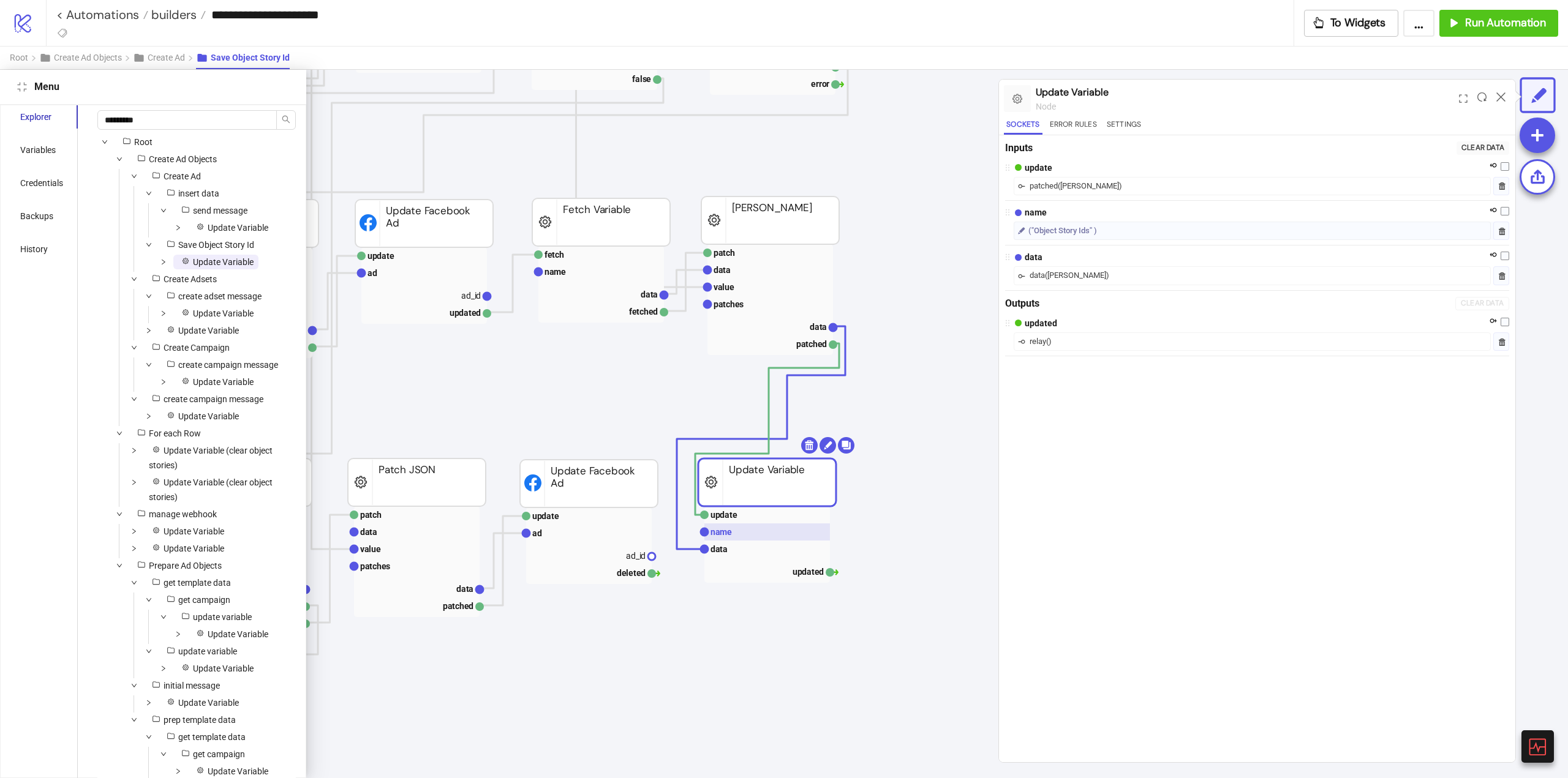
click at [750, 536] on rect at bounding box center [767, 532] width 126 height 17
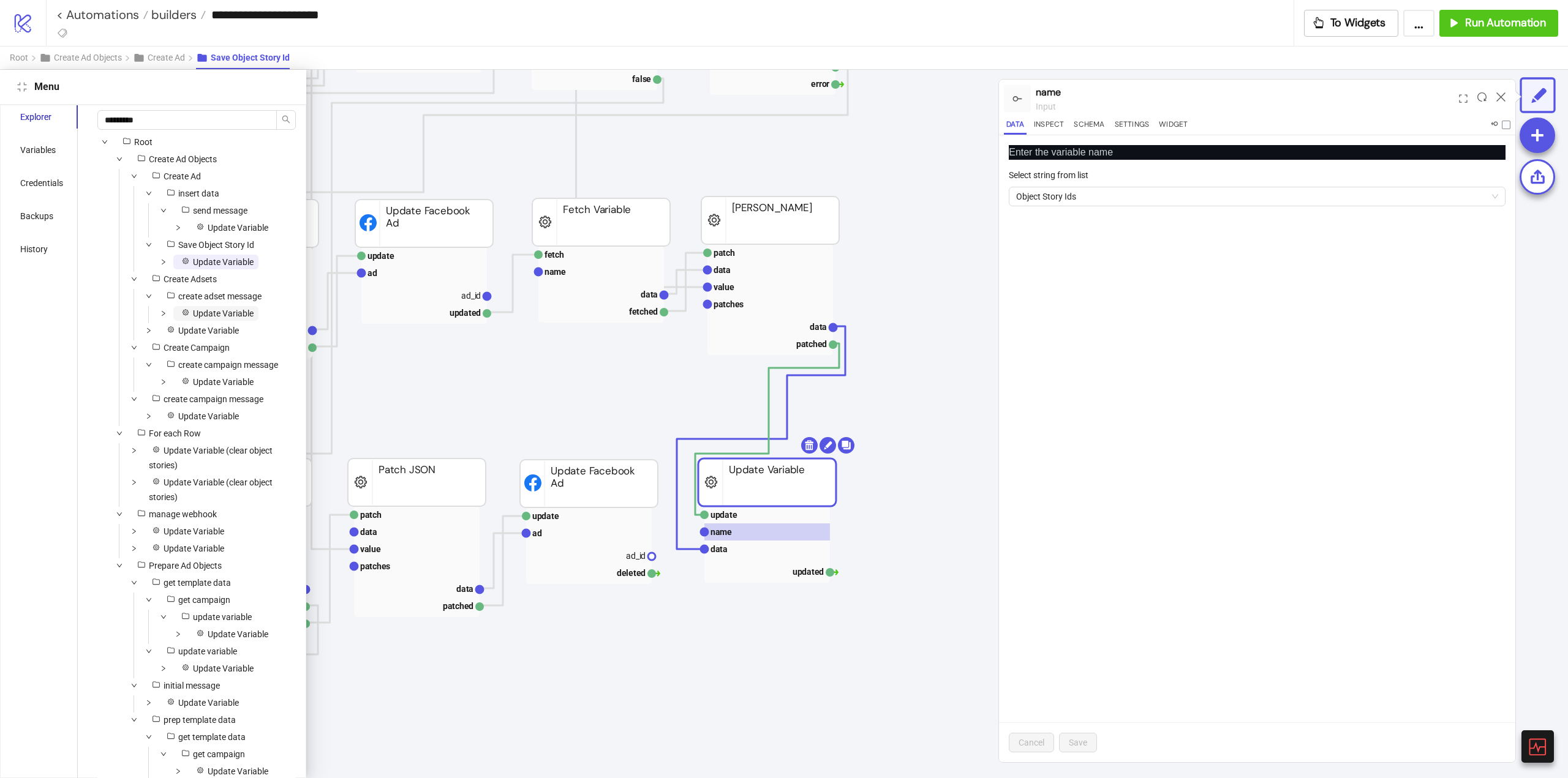
click at [210, 313] on span "Update Variable" at bounding box center [223, 313] width 61 height 10
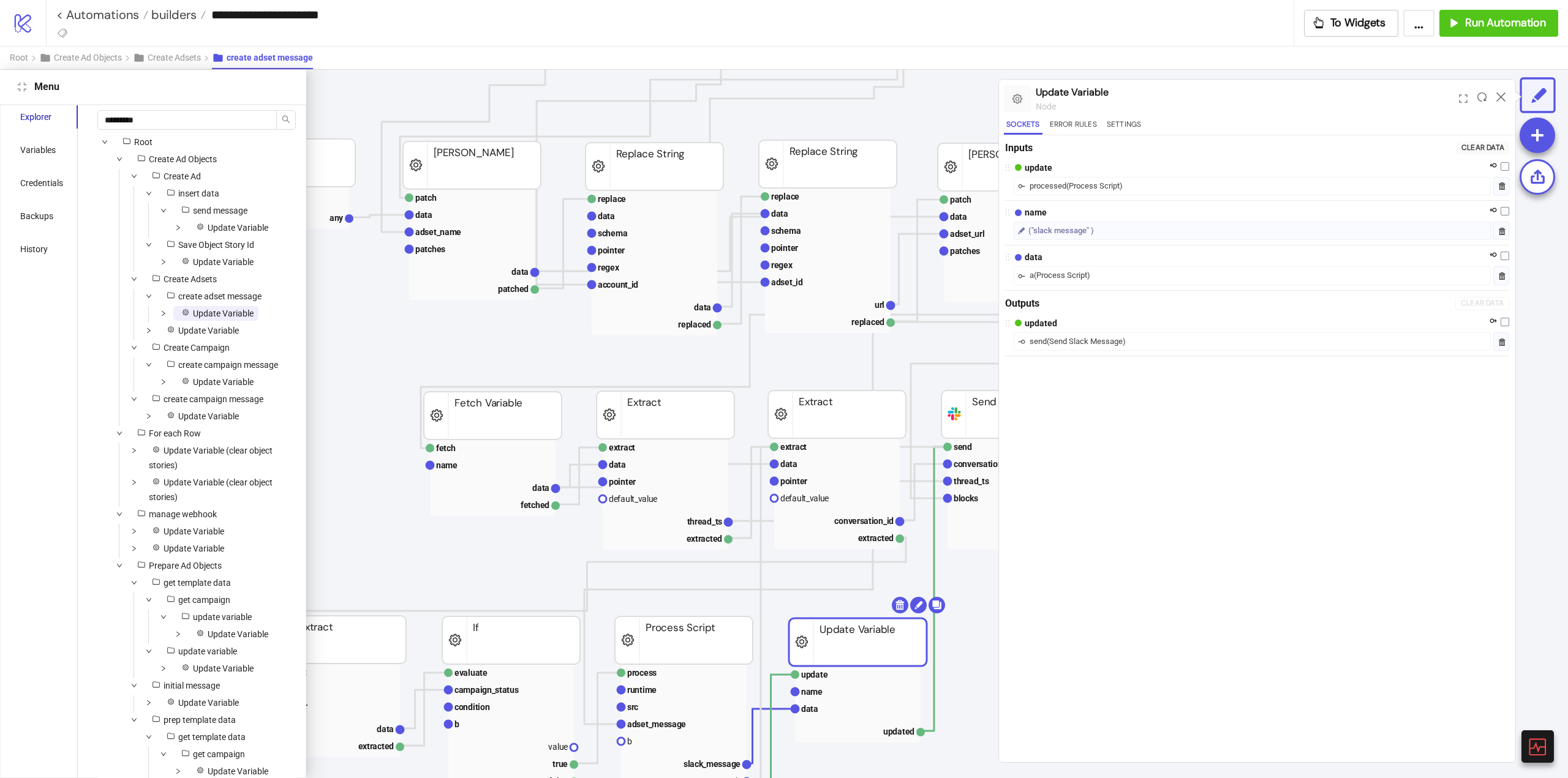
scroll to position [441, 555]
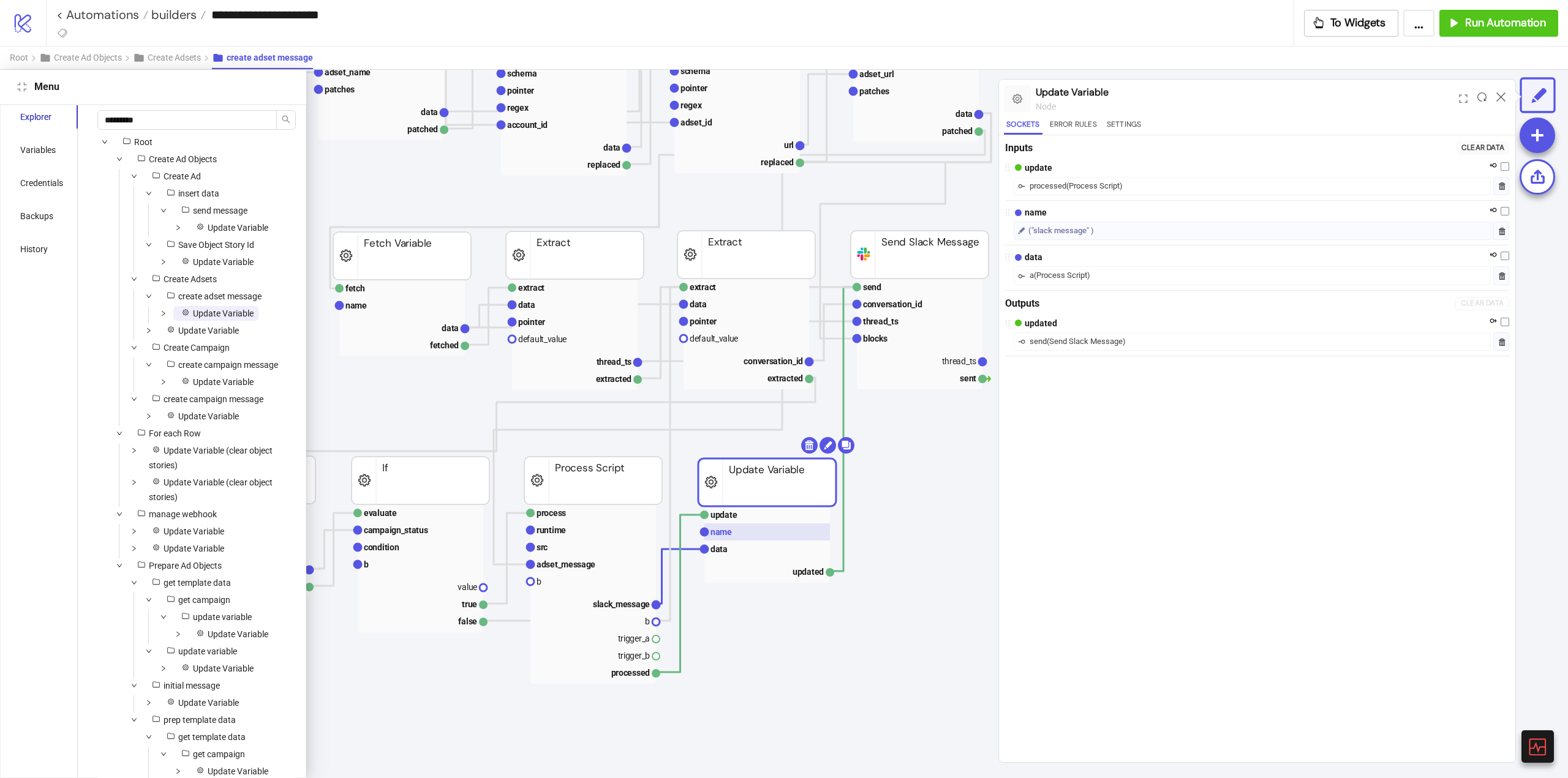
click at [732, 526] on rect at bounding box center [767, 532] width 126 height 17
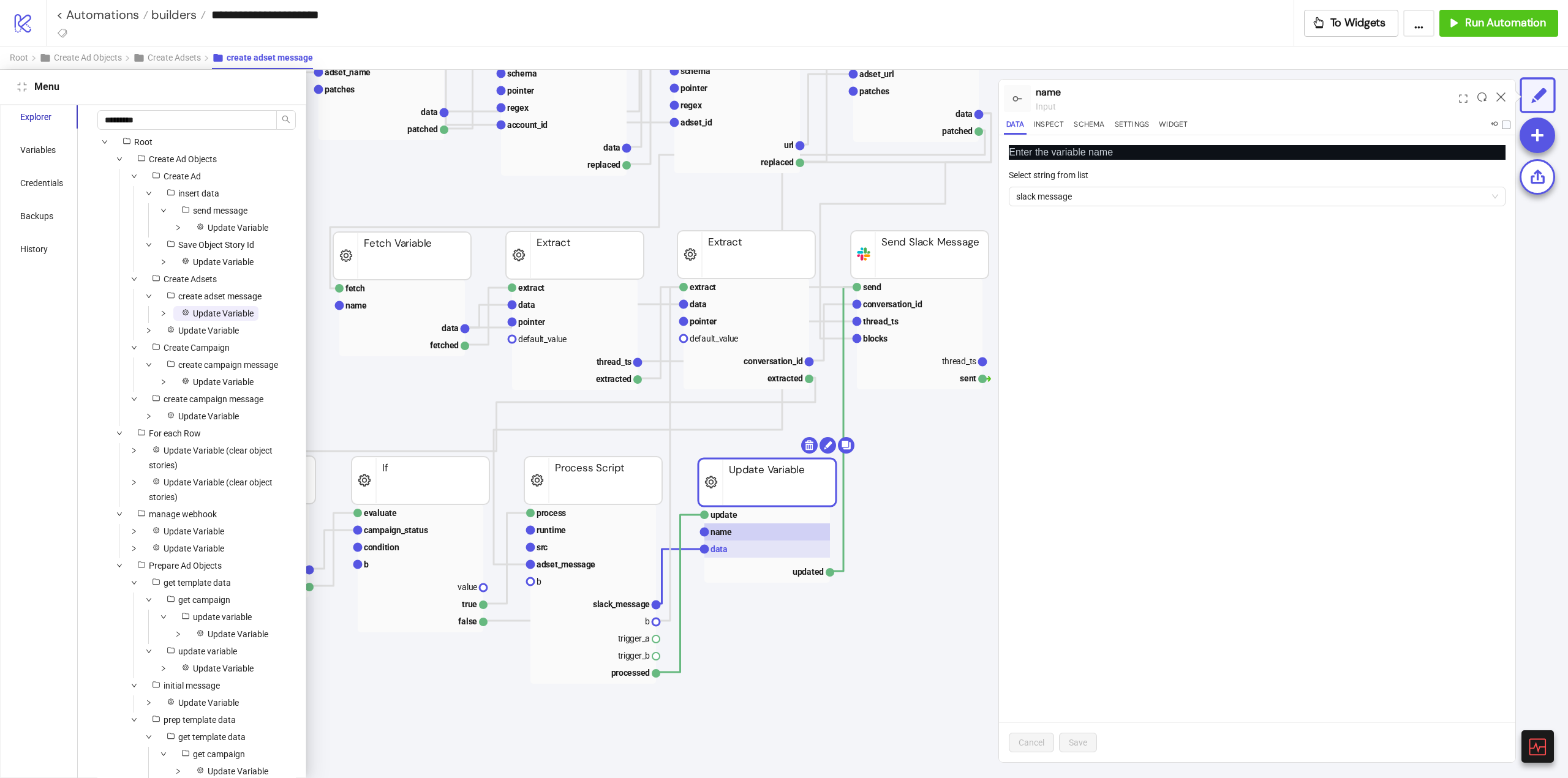
click at [722, 545] on text "data" at bounding box center [719, 549] width 17 height 10
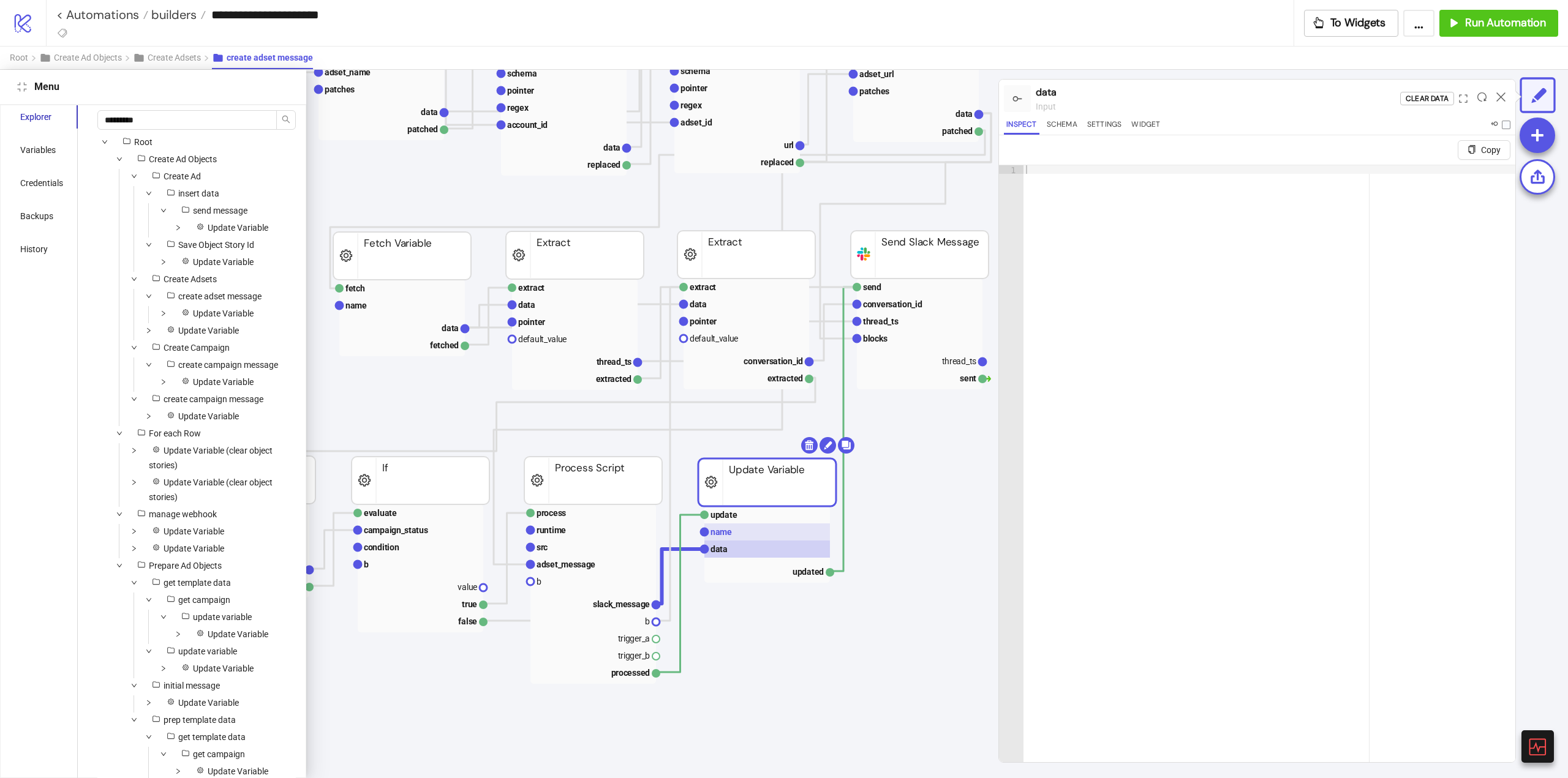
click at [736, 529] on rect at bounding box center [767, 532] width 126 height 17
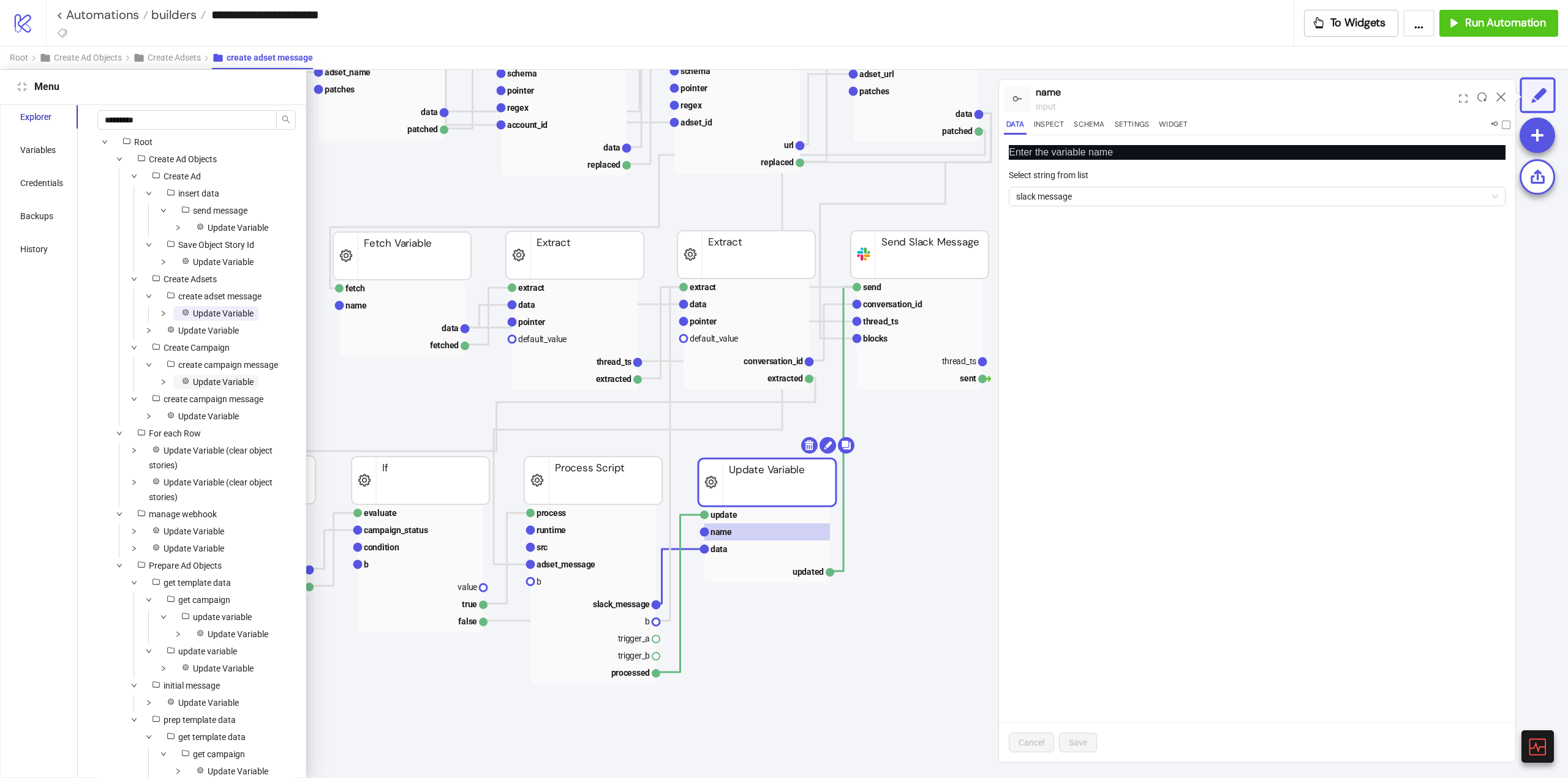
click at [197, 387] on span "Update Variable" at bounding box center [223, 382] width 61 height 10
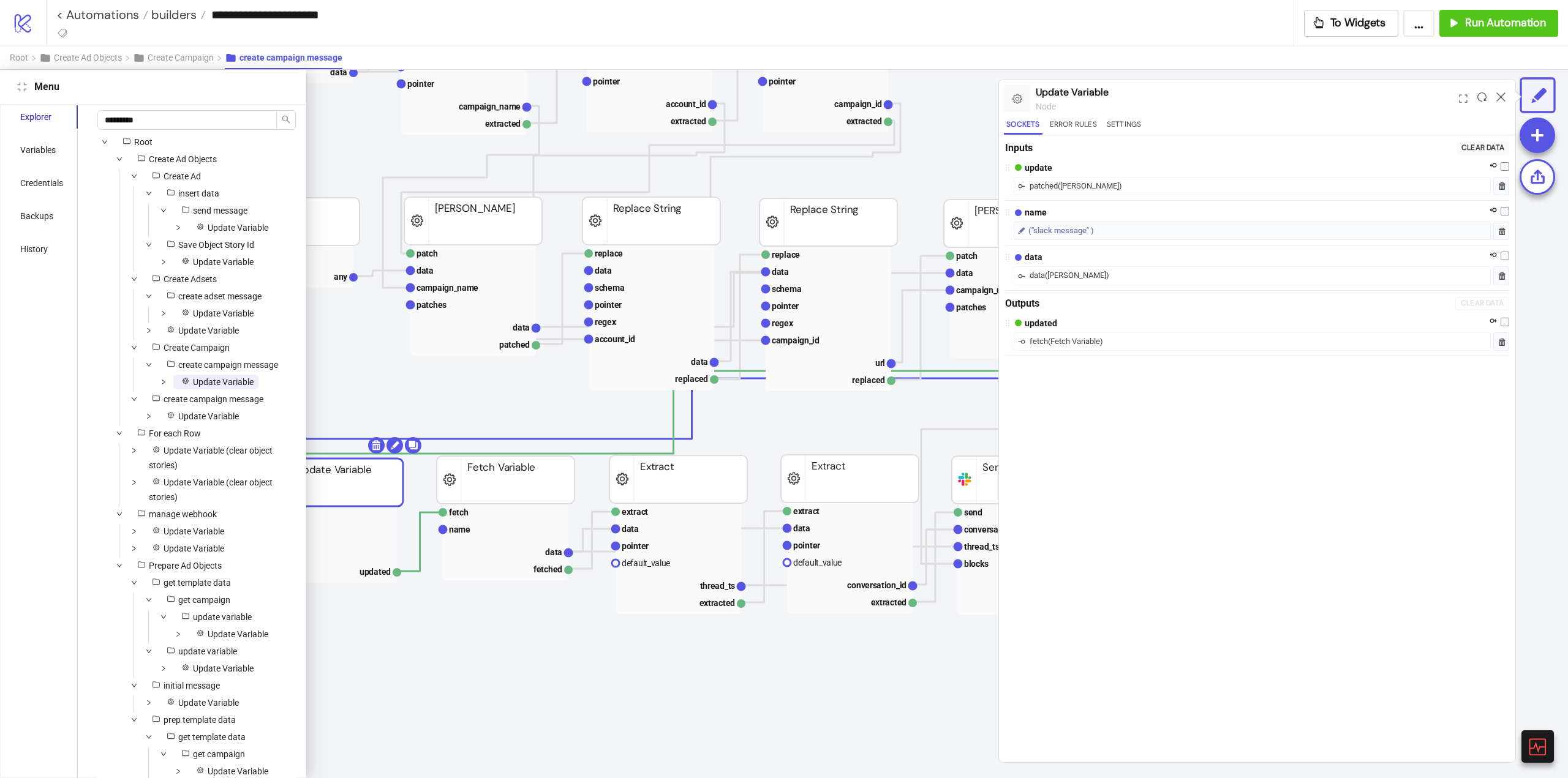
scroll to position [182, 245]
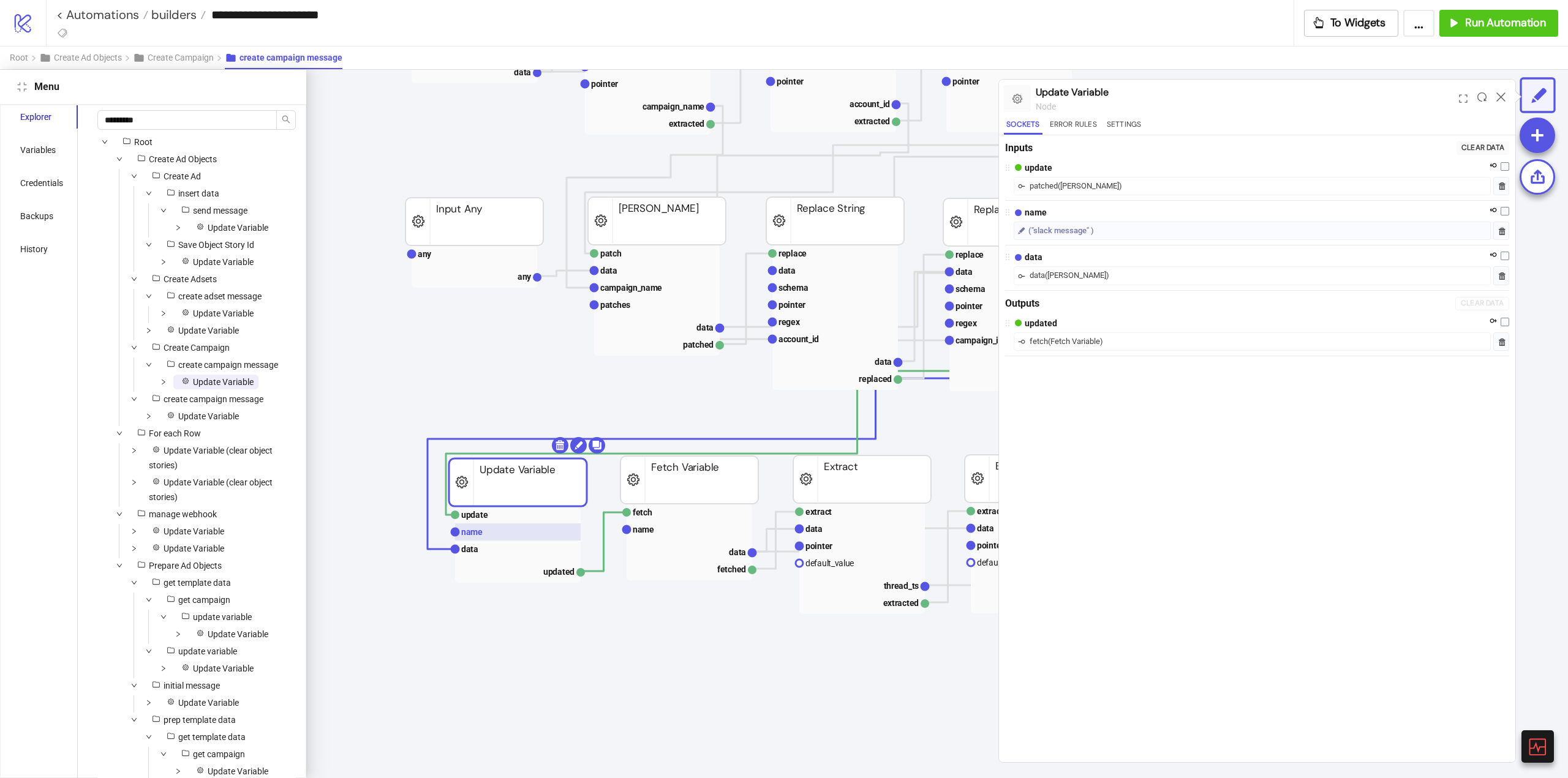
click at [523, 534] on rect at bounding box center [518, 532] width 126 height 17
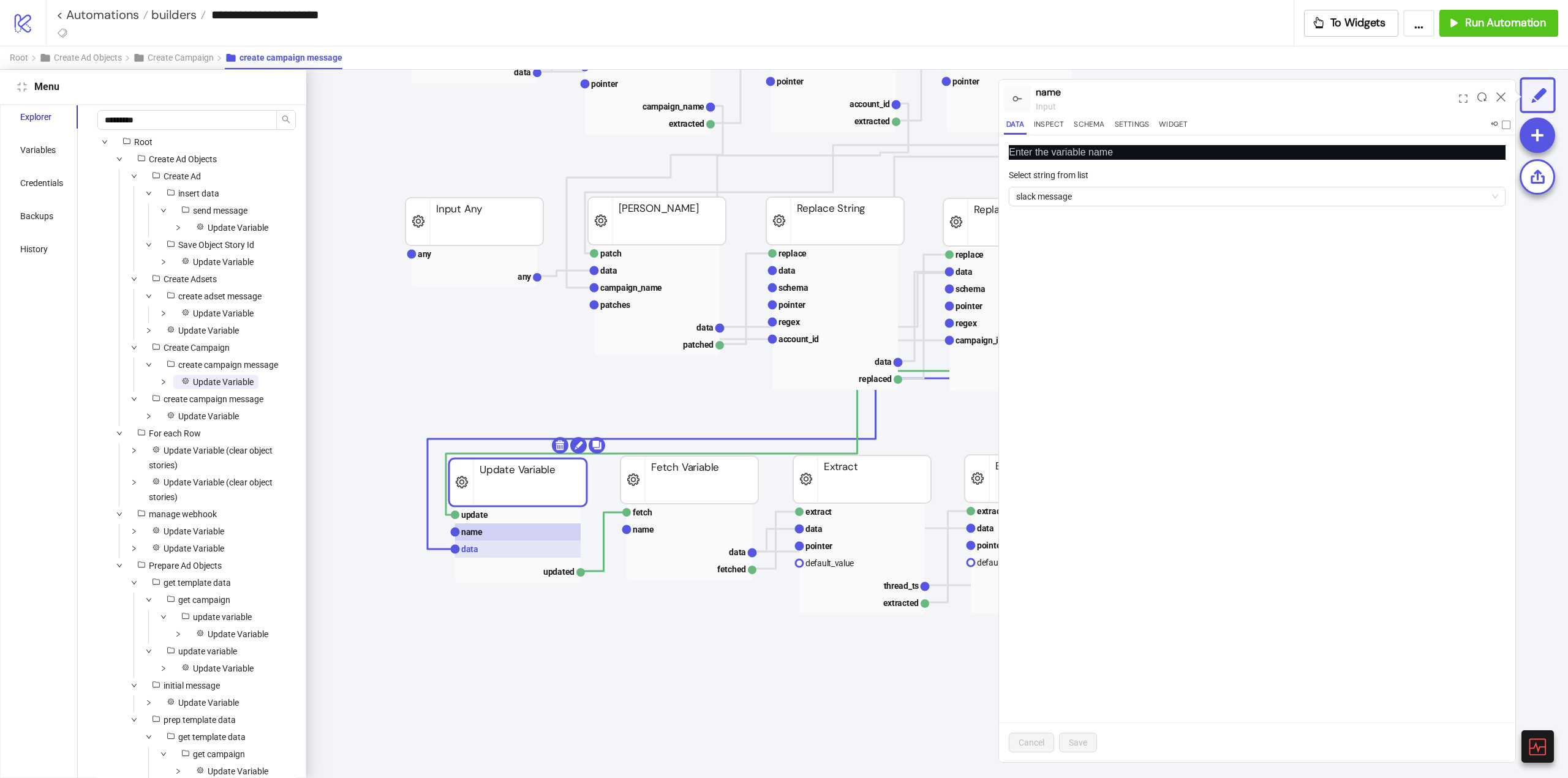
click at [488, 550] on rect at bounding box center [518, 549] width 126 height 17
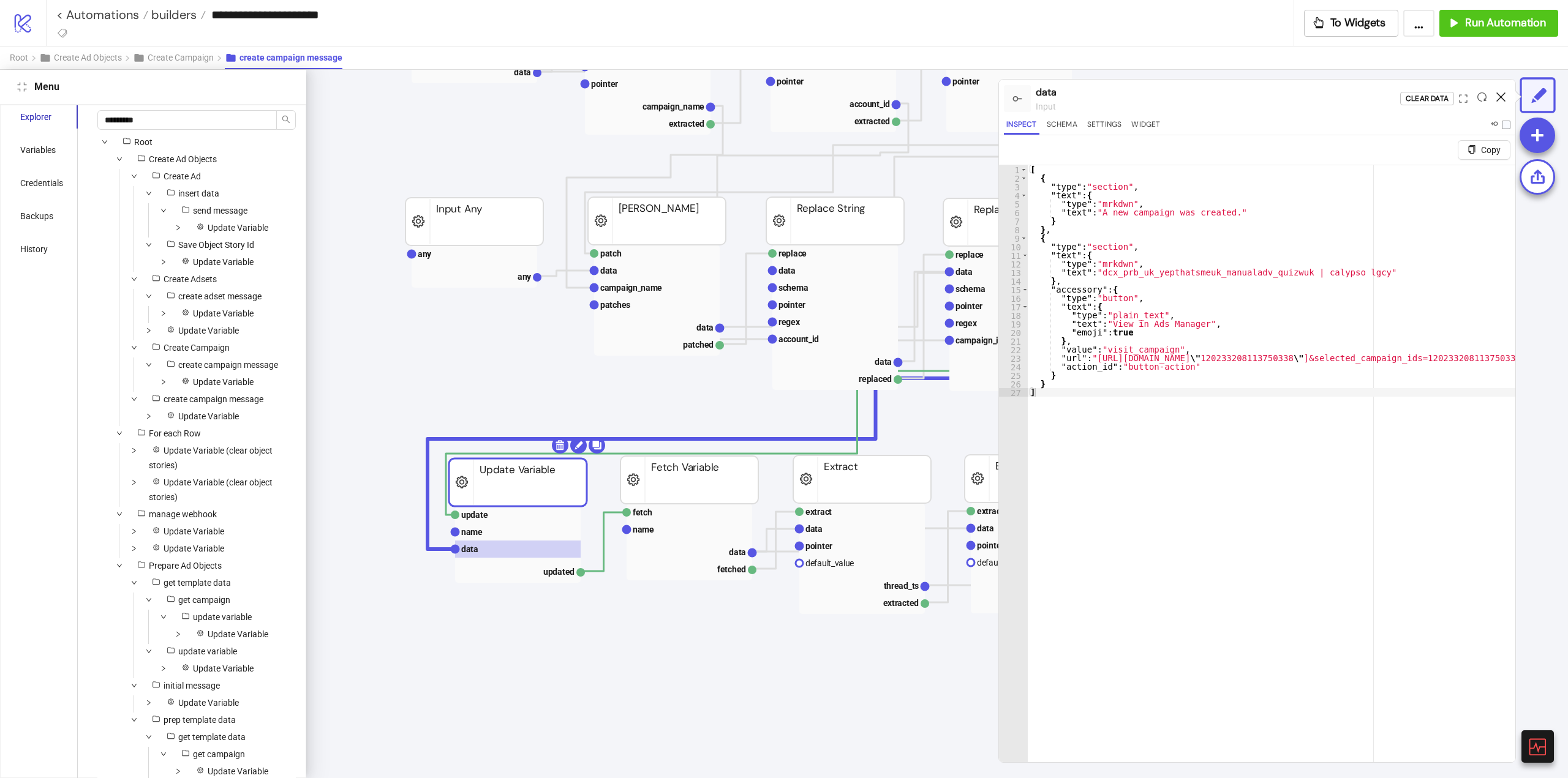
click at [1502, 95] on icon at bounding box center [1501, 97] width 9 height 9
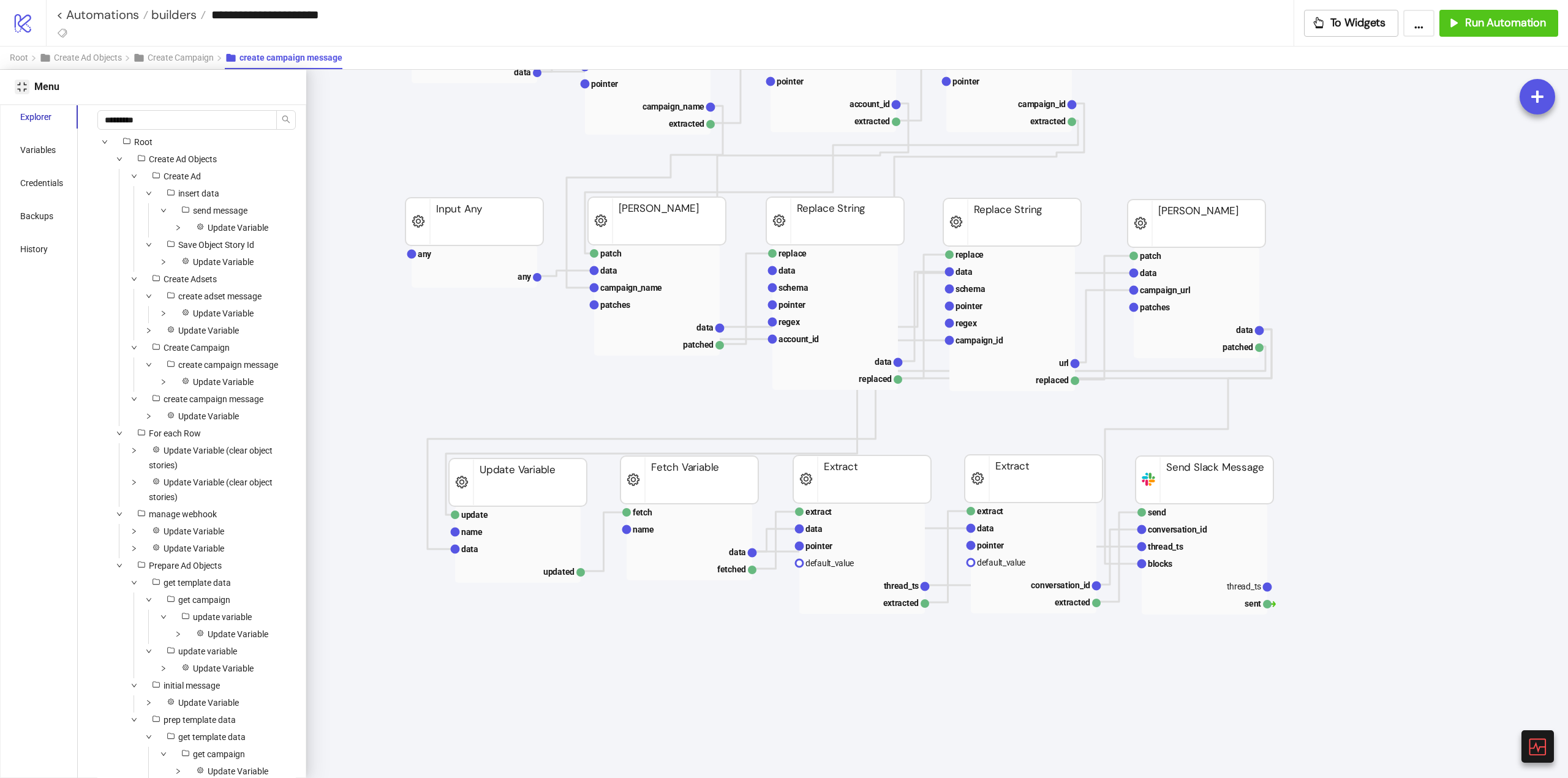
click at [17, 88] on icon "compress" at bounding box center [22, 87] width 10 height 10
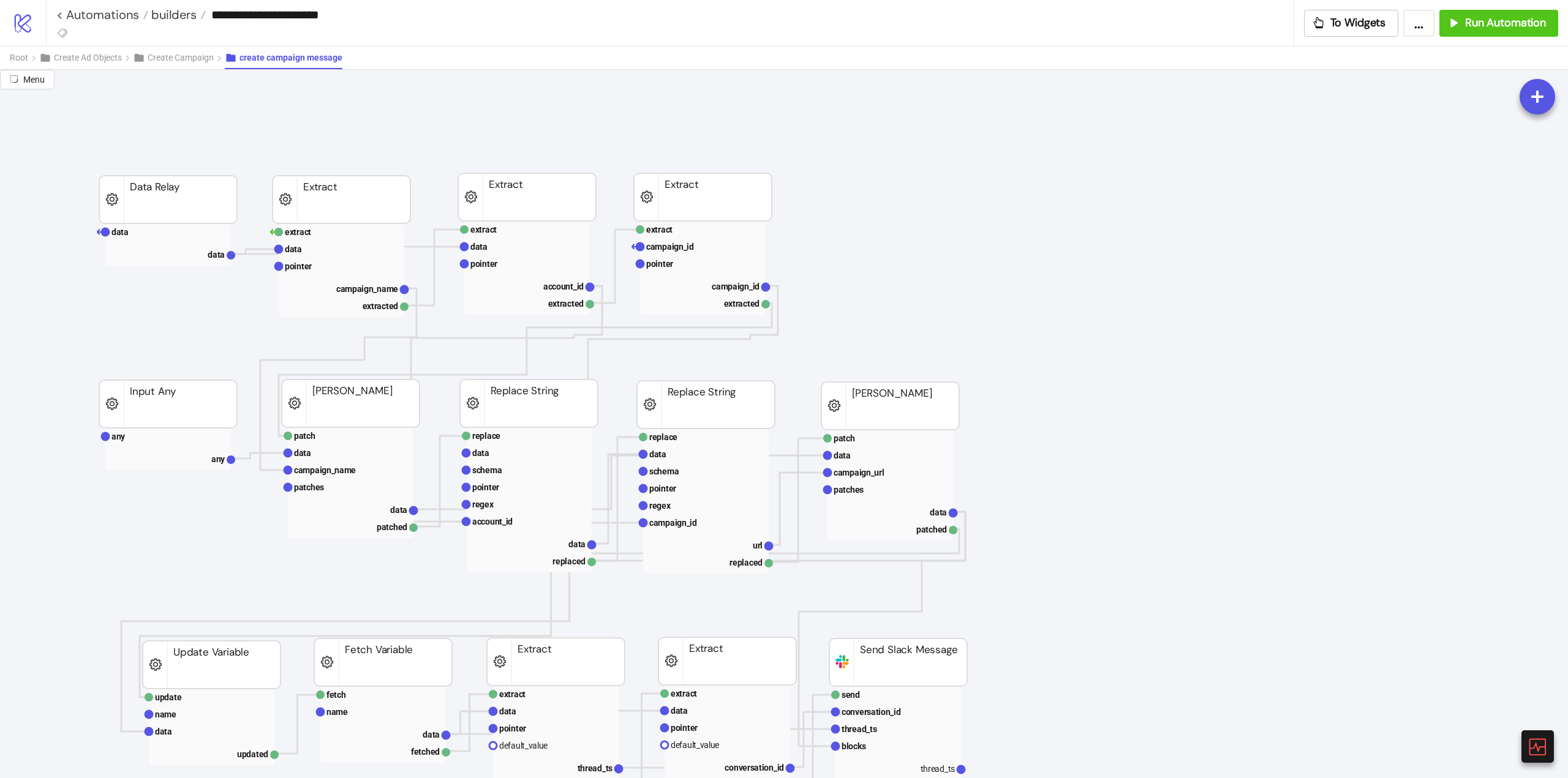
scroll to position [0, 0]
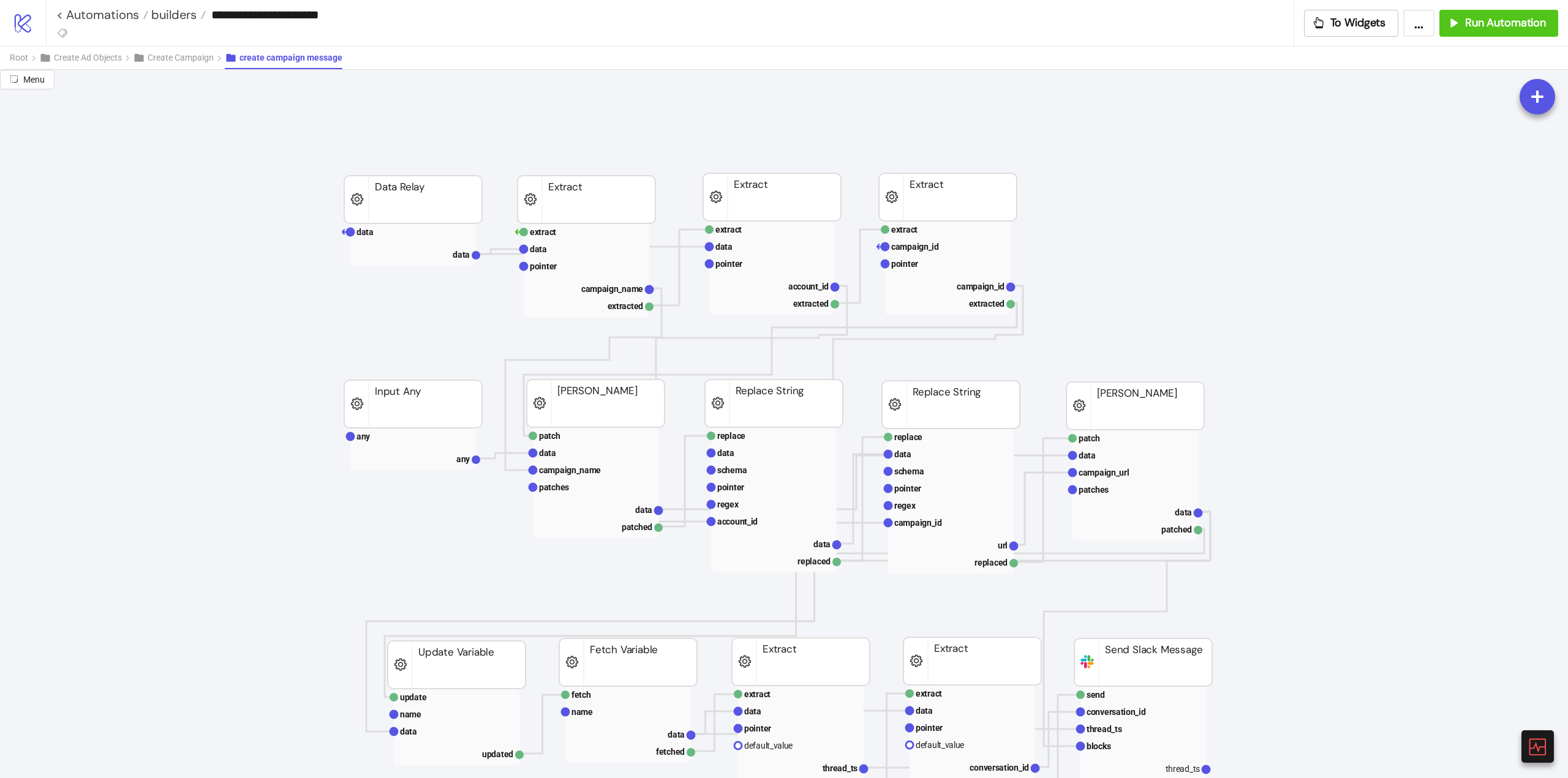
drag, startPoint x: 73, startPoint y: 142, endPoint x: 55, endPoint y: 104, distance: 42.0
click at [22, 59] on span "Root" at bounding box center [19, 57] width 18 height 10
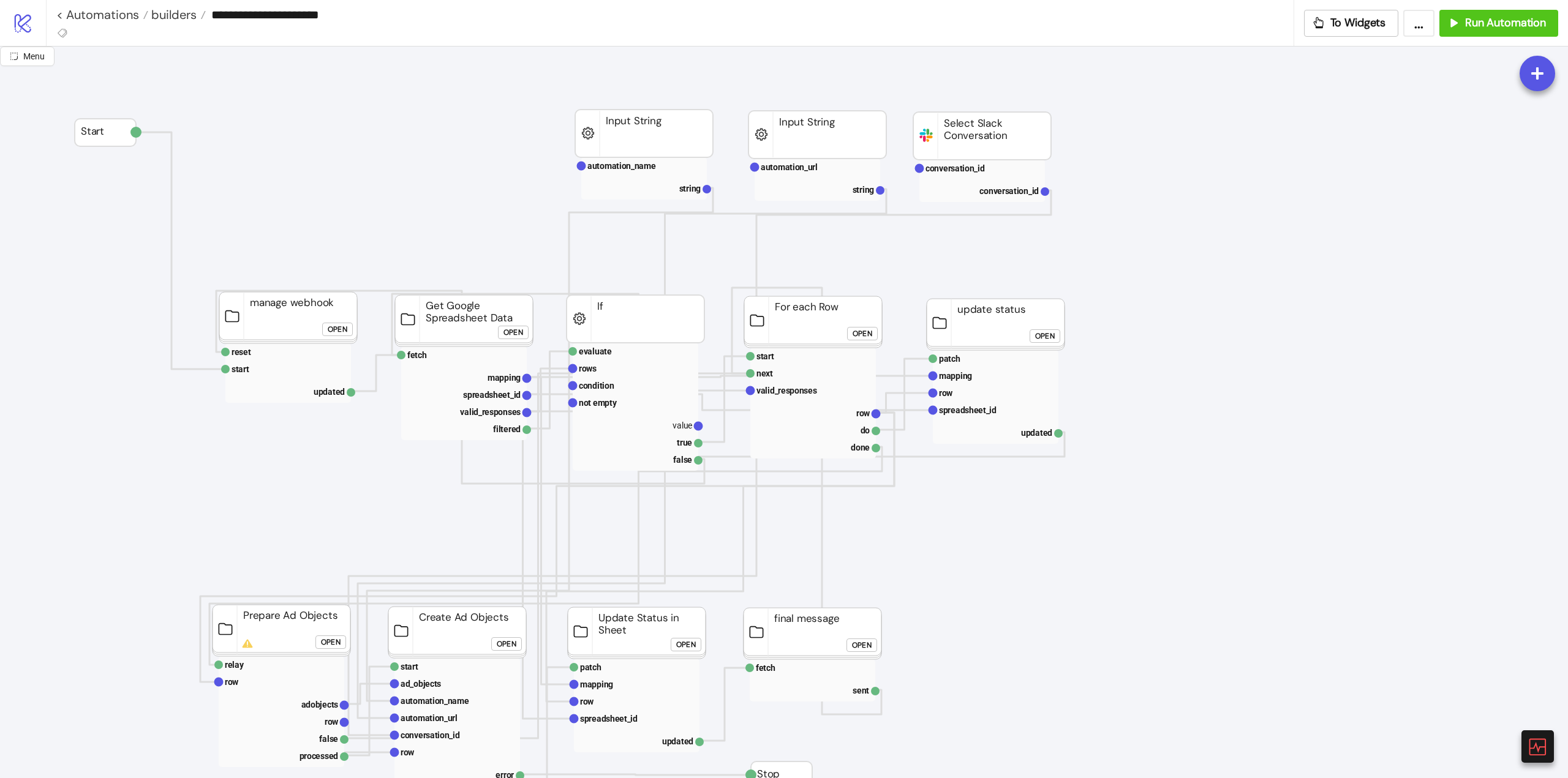
scroll to position [428, 0]
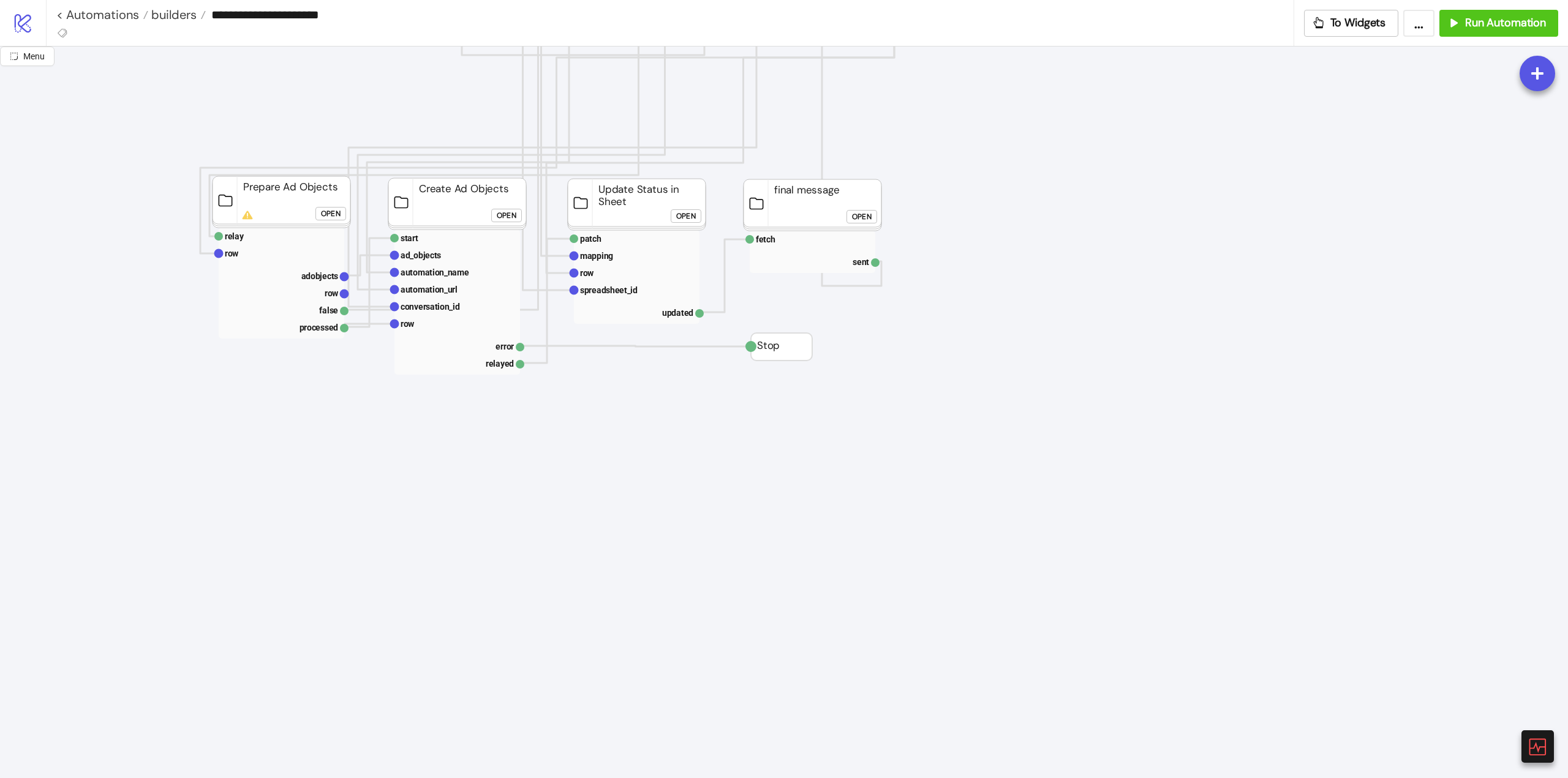
click at [324, 209] on div "Open" at bounding box center [330, 214] width 19 height 14
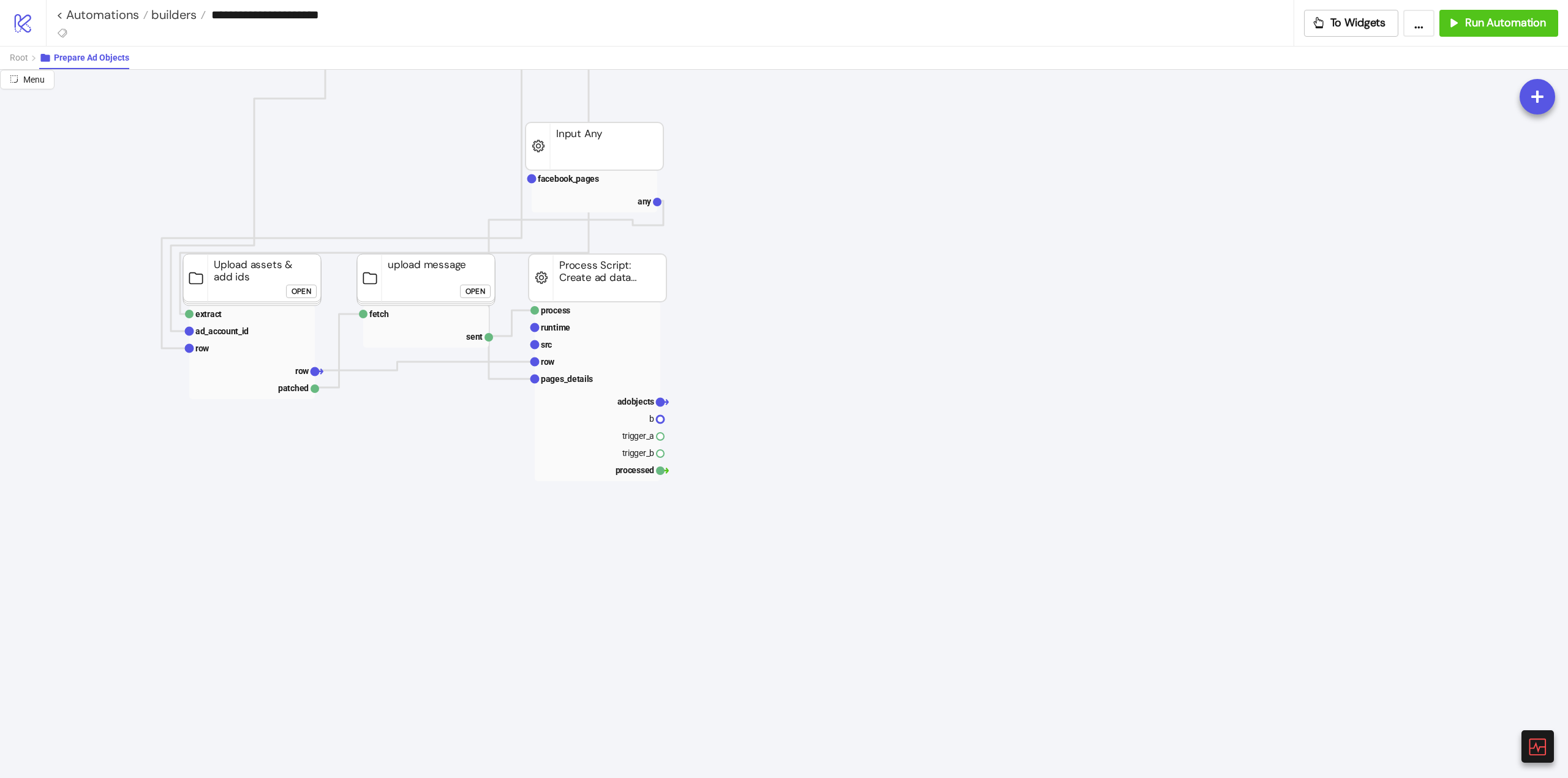
scroll to position [306, 0]
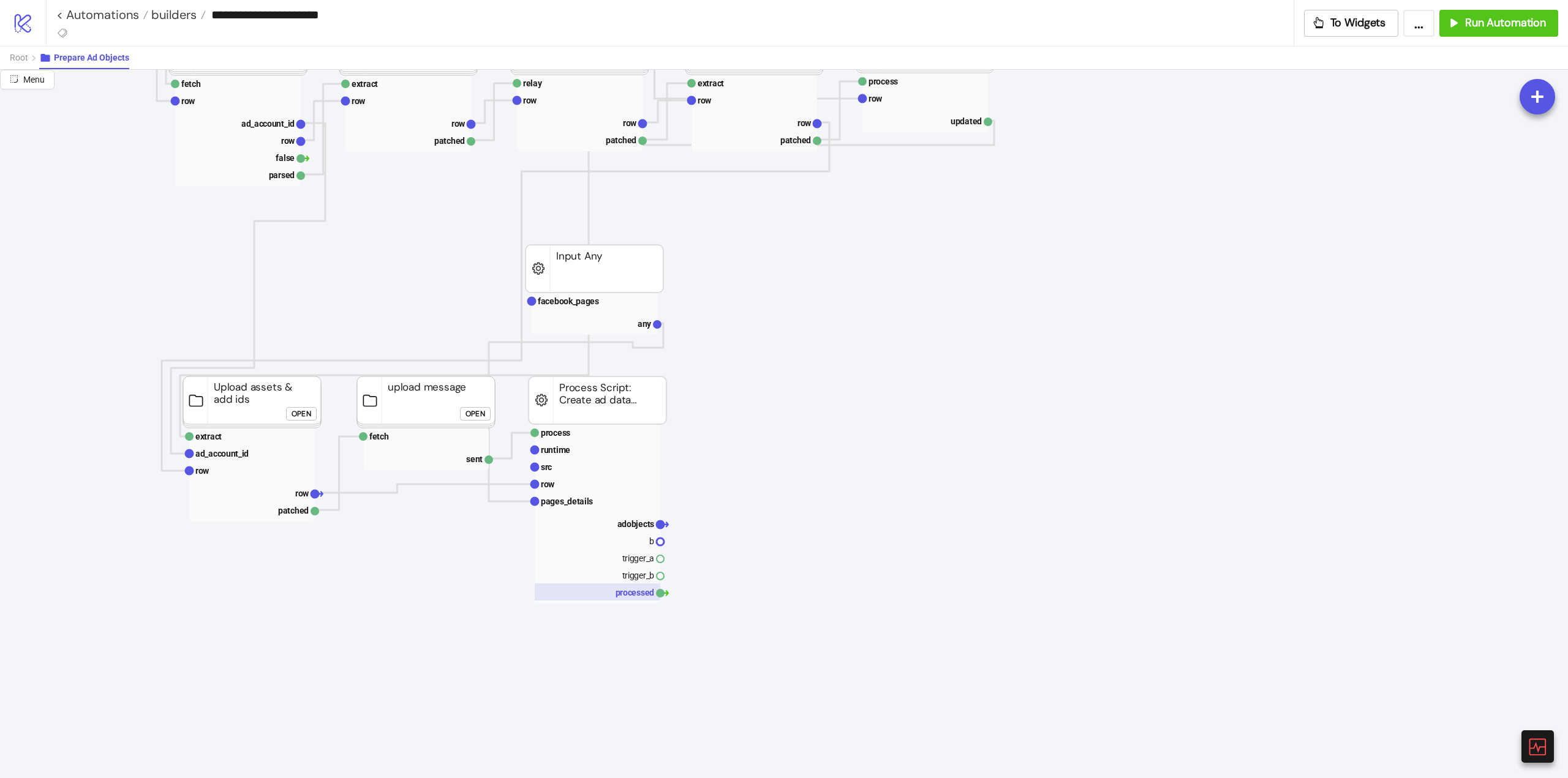
click at [627, 594] on rect at bounding box center [598, 592] width 126 height 17
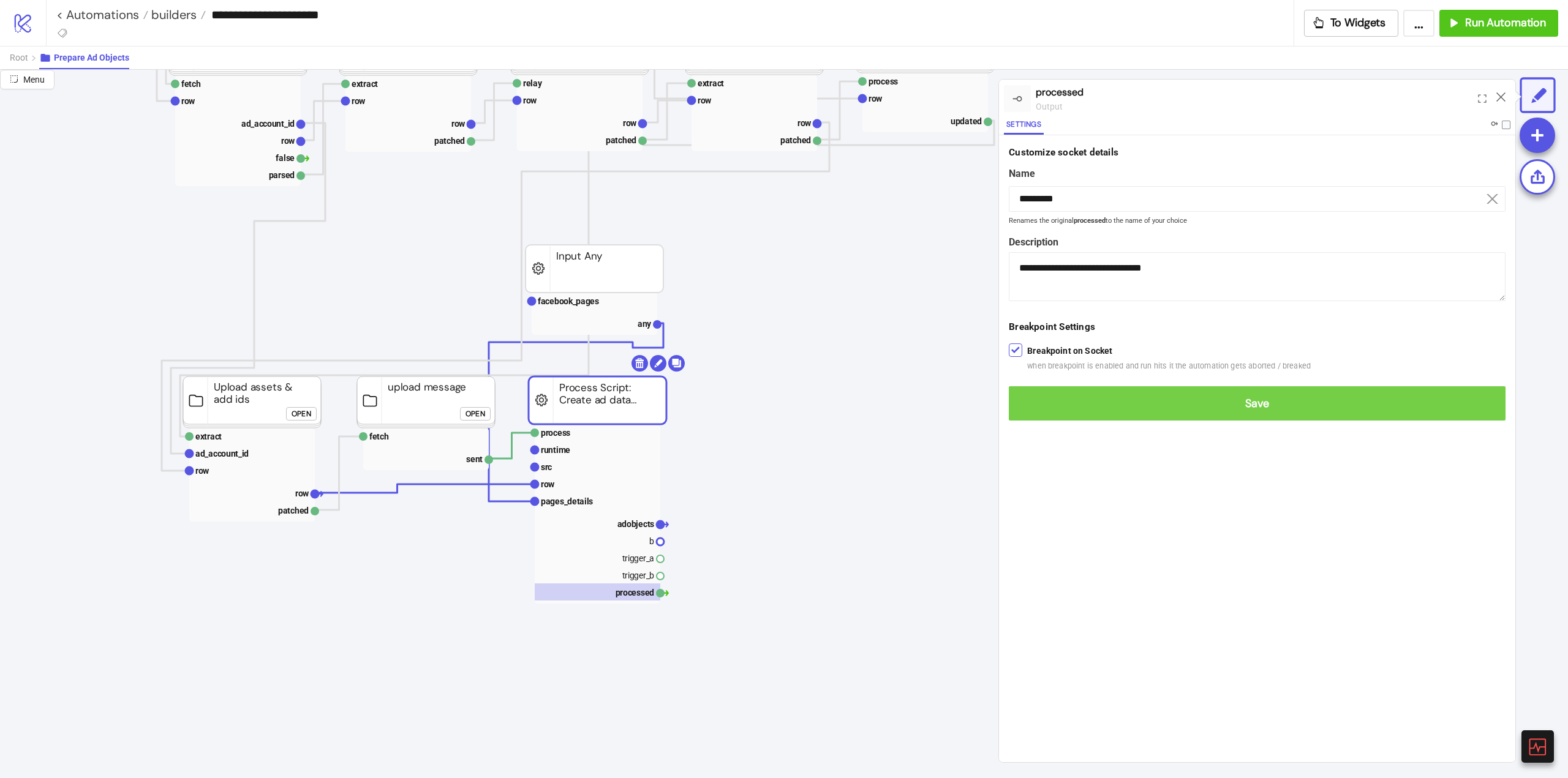
click at [1036, 413] on button "Save" at bounding box center [1257, 403] width 497 height 34
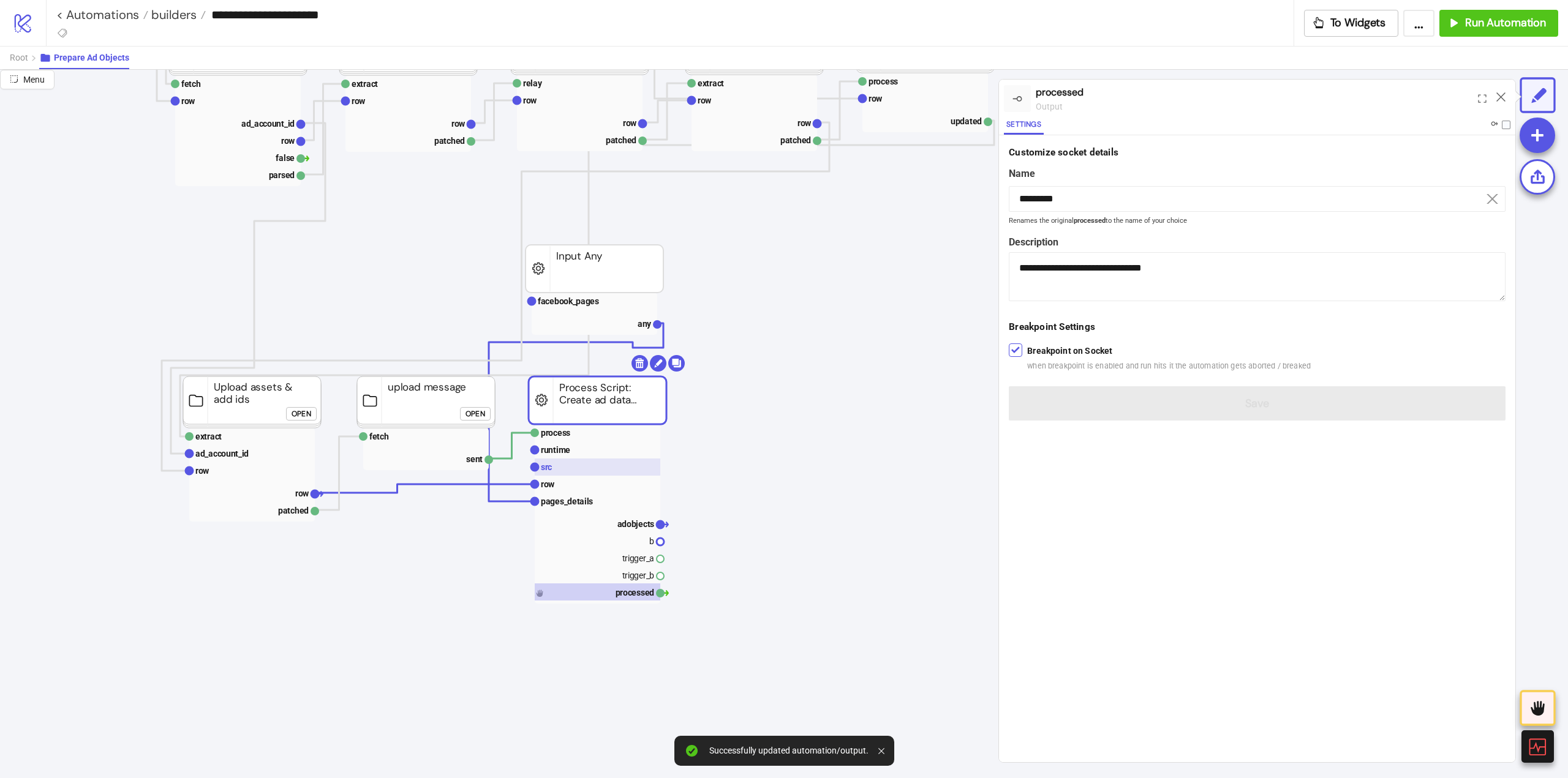
click at [567, 462] on rect at bounding box center [598, 467] width 126 height 17
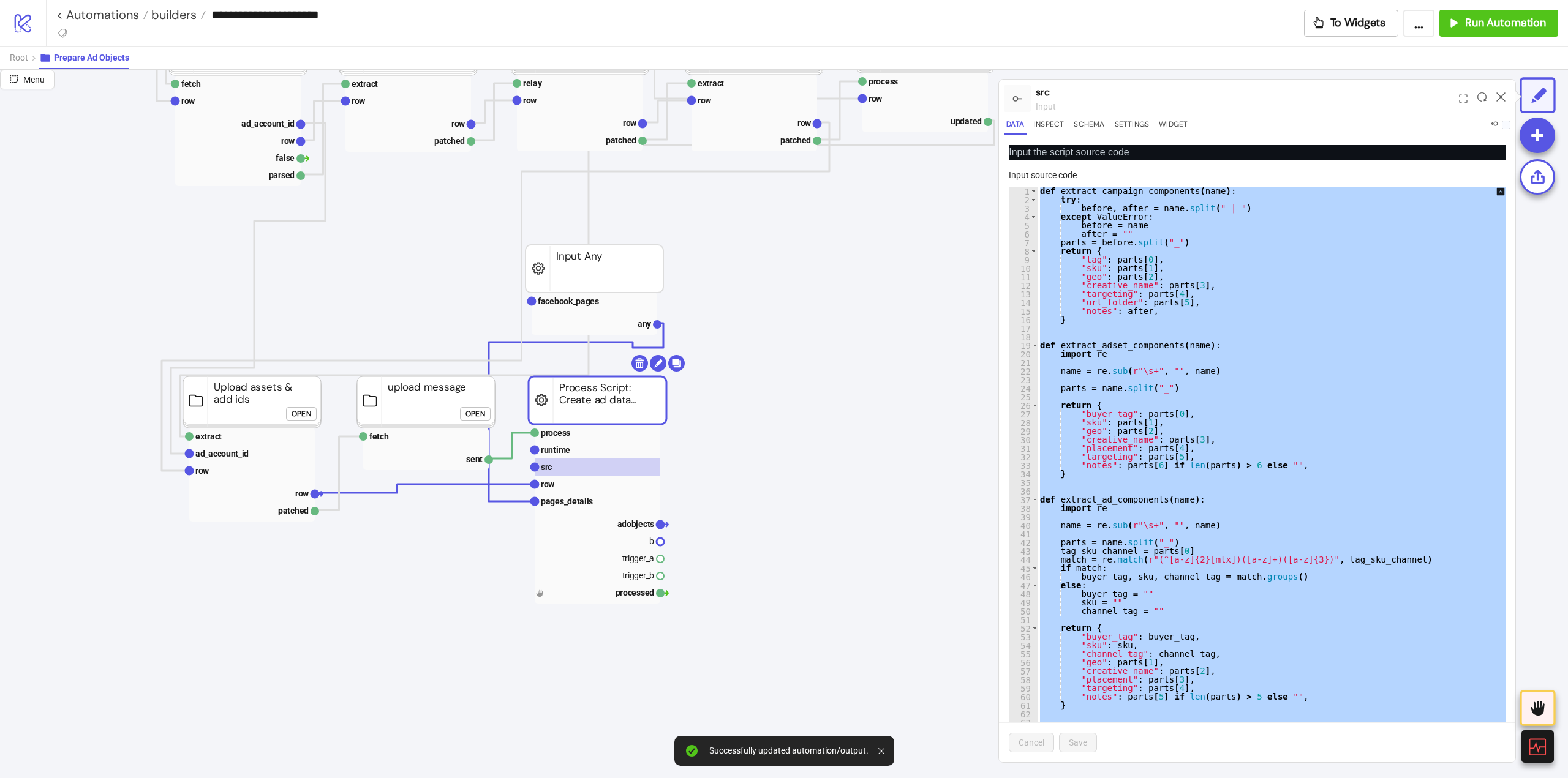
paste textarea "Cursor at row 674"
type textarea "**********"
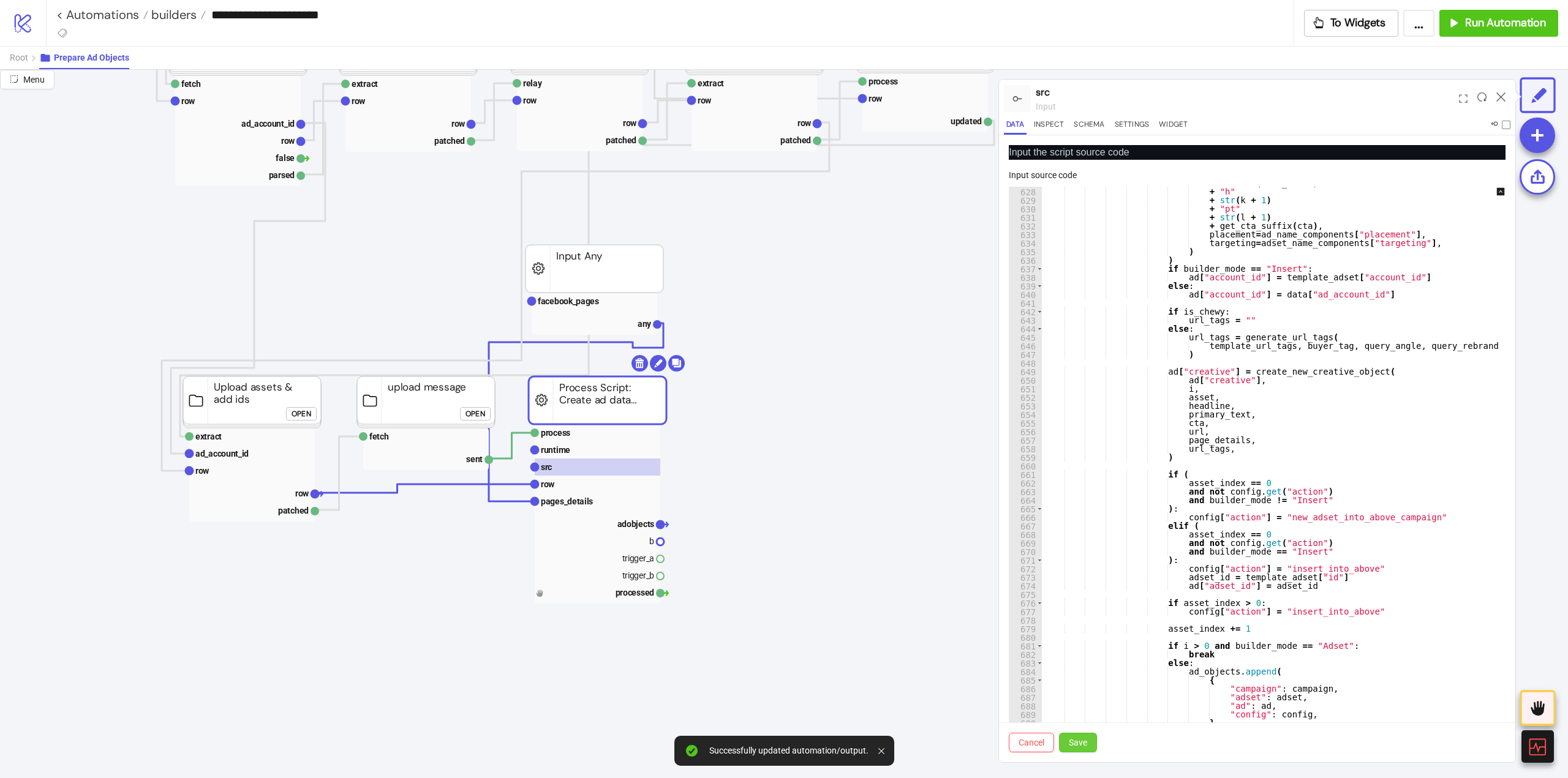
click at [1066, 750] on button "Save" at bounding box center [1078, 742] width 38 height 19
click at [558, 437] on text "process" at bounding box center [556, 432] width 29 height 10
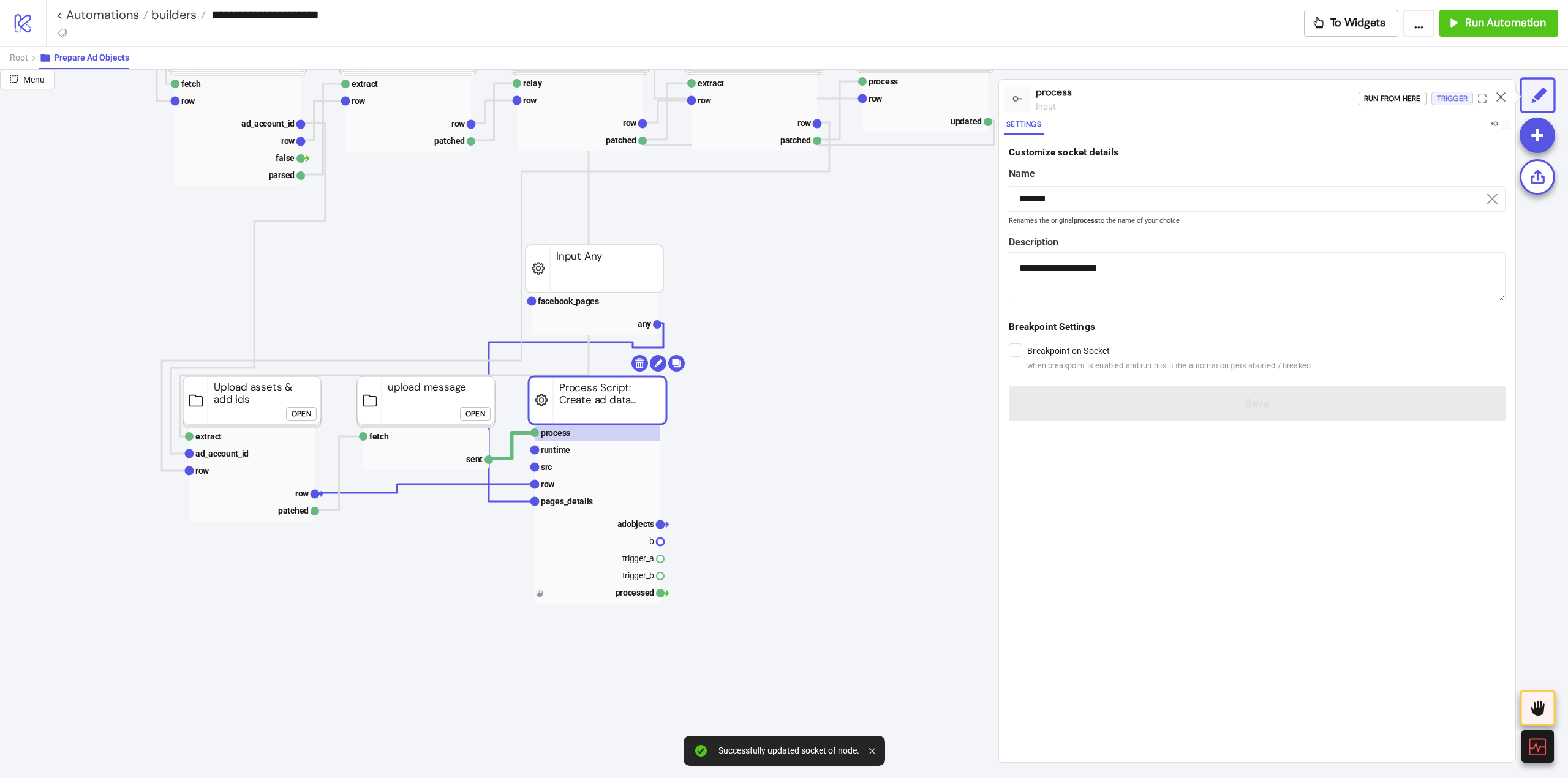
click at [1438, 102] on div "Trigger" at bounding box center [1452, 98] width 31 height 14
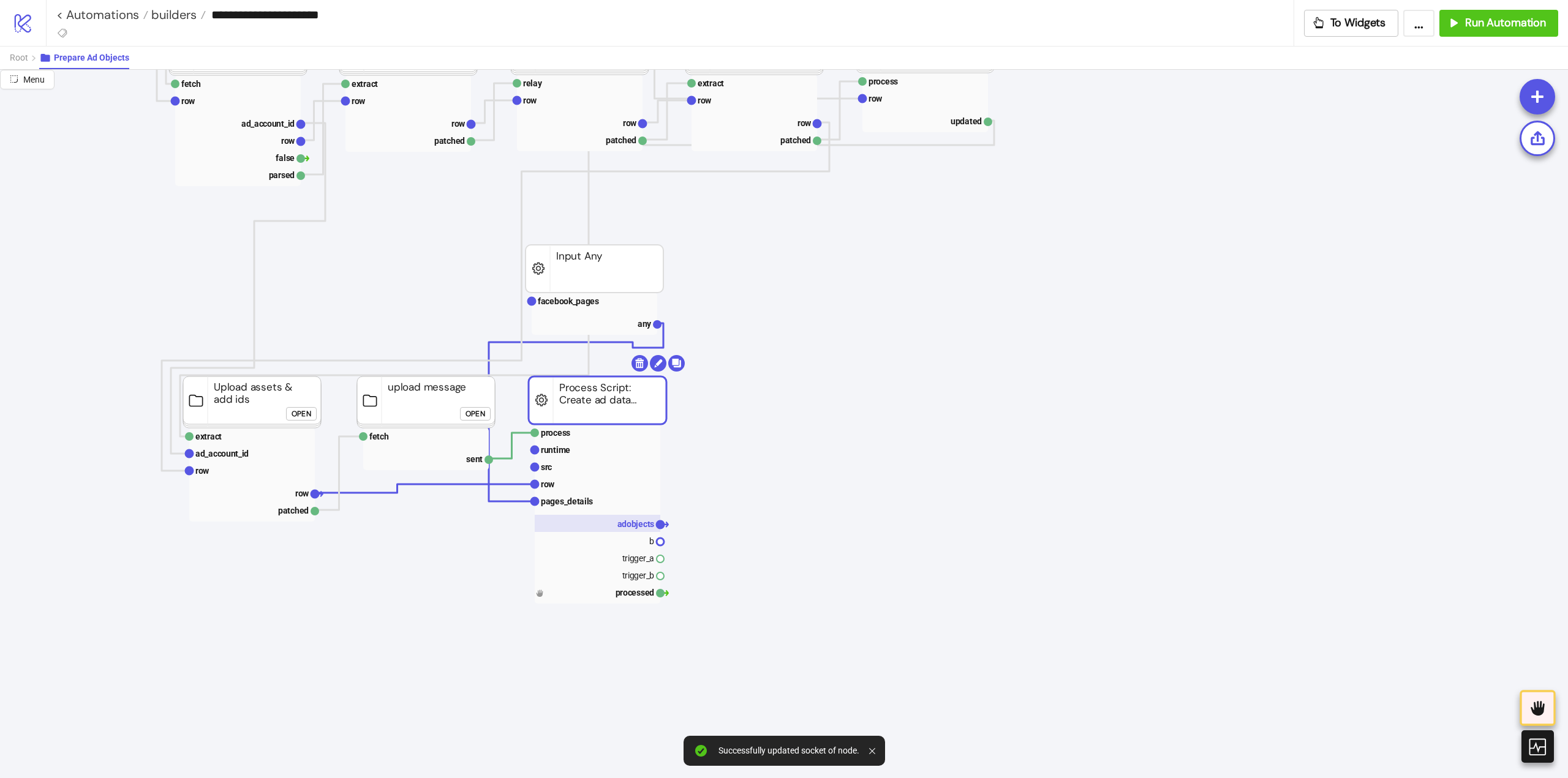
click at [628, 521] on text "adobjects" at bounding box center [636, 524] width 37 height 10
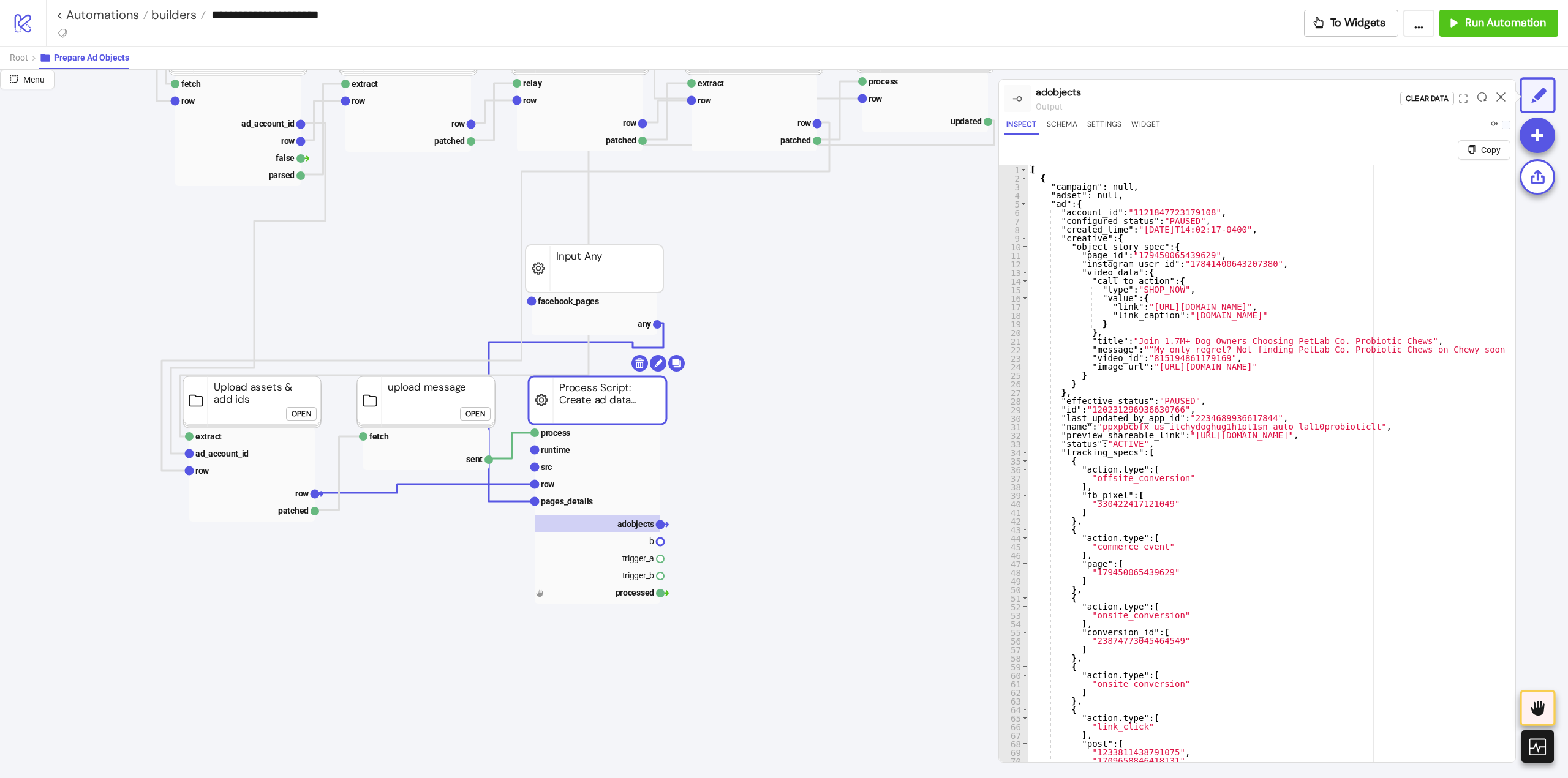
click at [1506, 96] on div at bounding box center [1500, 98] width 19 height 33
click at [1502, 98] on icon at bounding box center [1501, 97] width 9 height 9
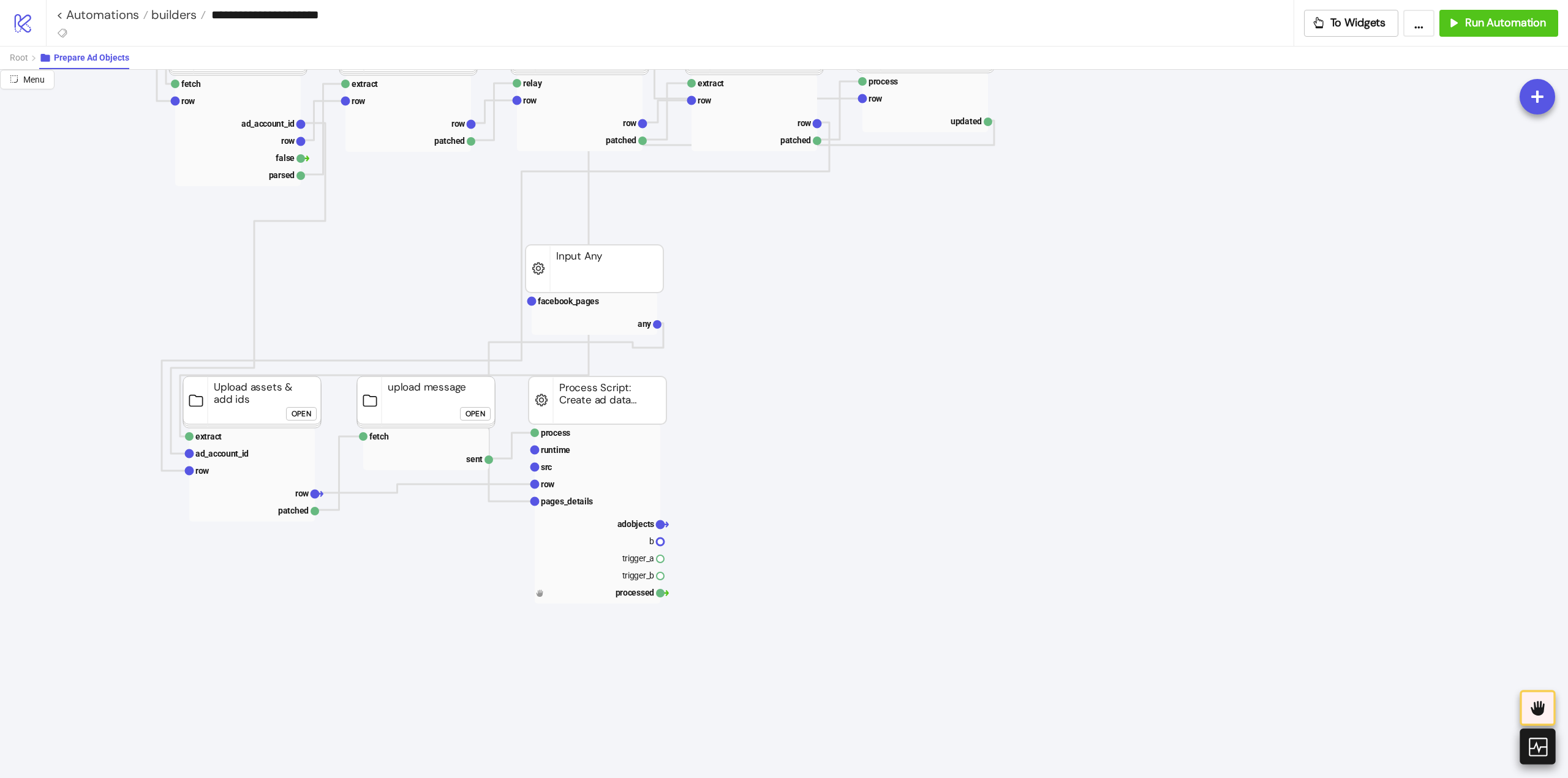
click at [1541, 744] on icon at bounding box center [1537, 747] width 21 height 21
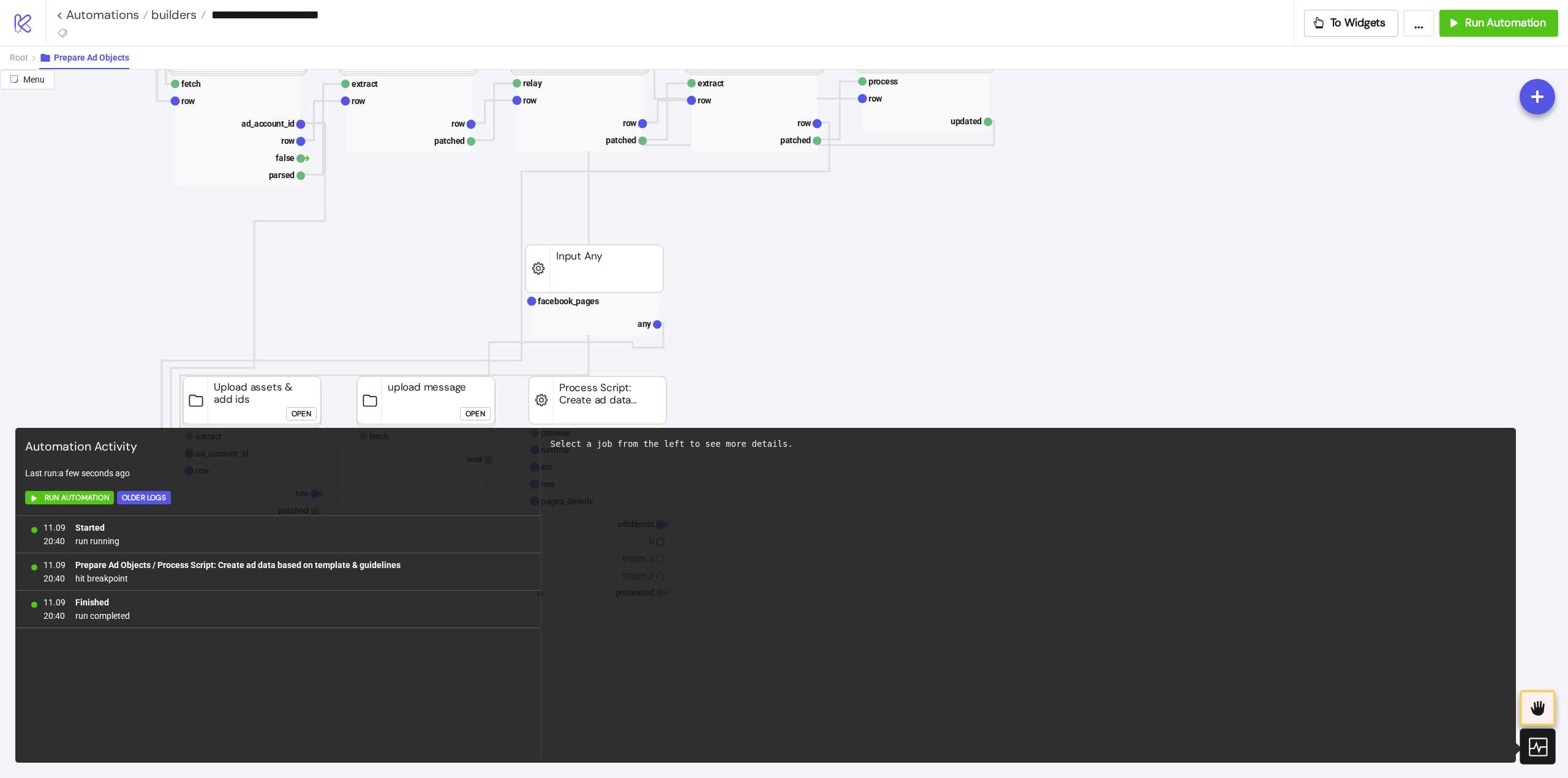
click at [1531, 752] on icon at bounding box center [1537, 747] width 21 height 21
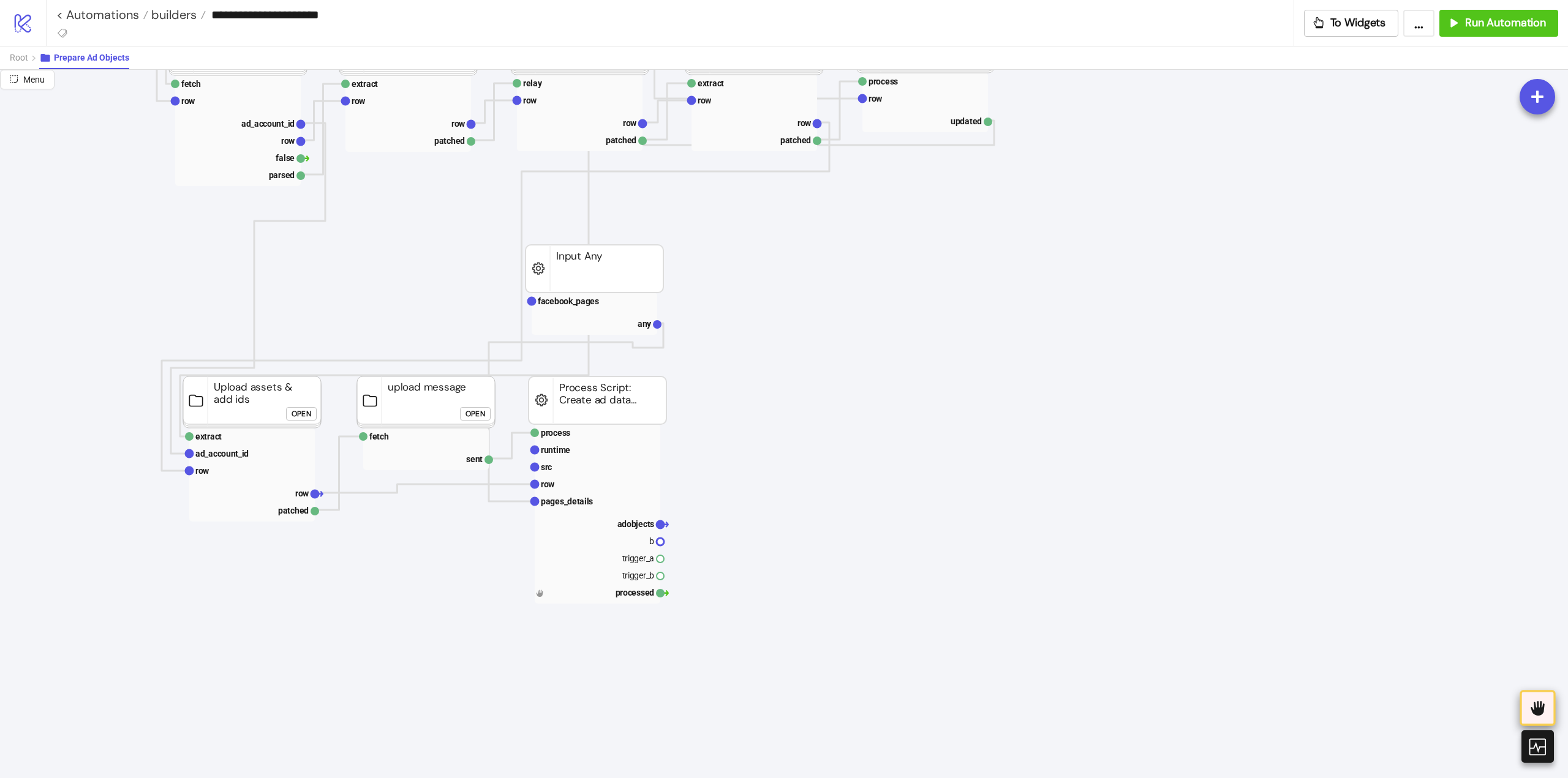
click at [1541, 708] on icon at bounding box center [1537, 708] width 13 height 15
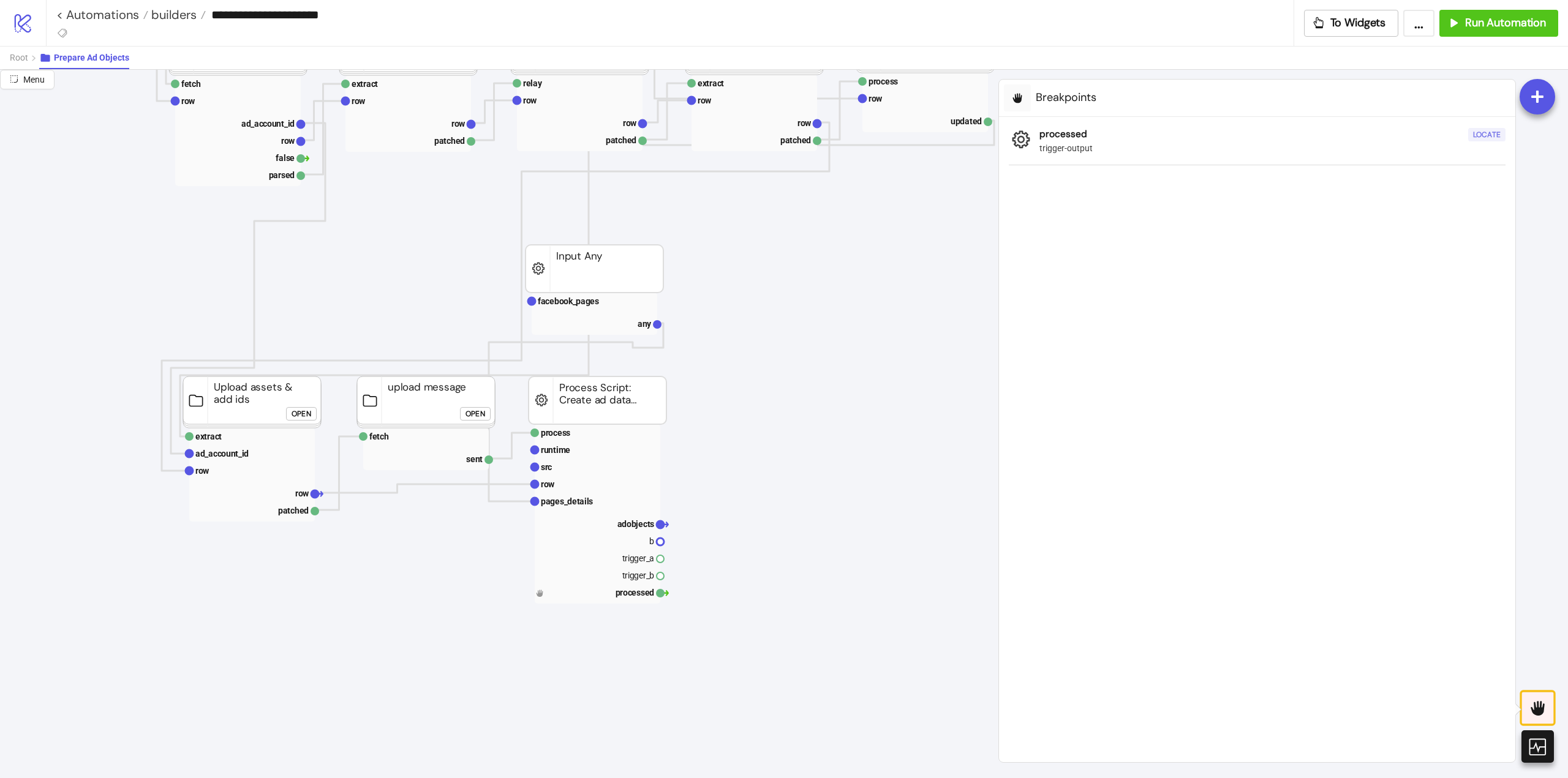
click at [1482, 138] on div "Locate" at bounding box center [1486, 134] width 27 height 14
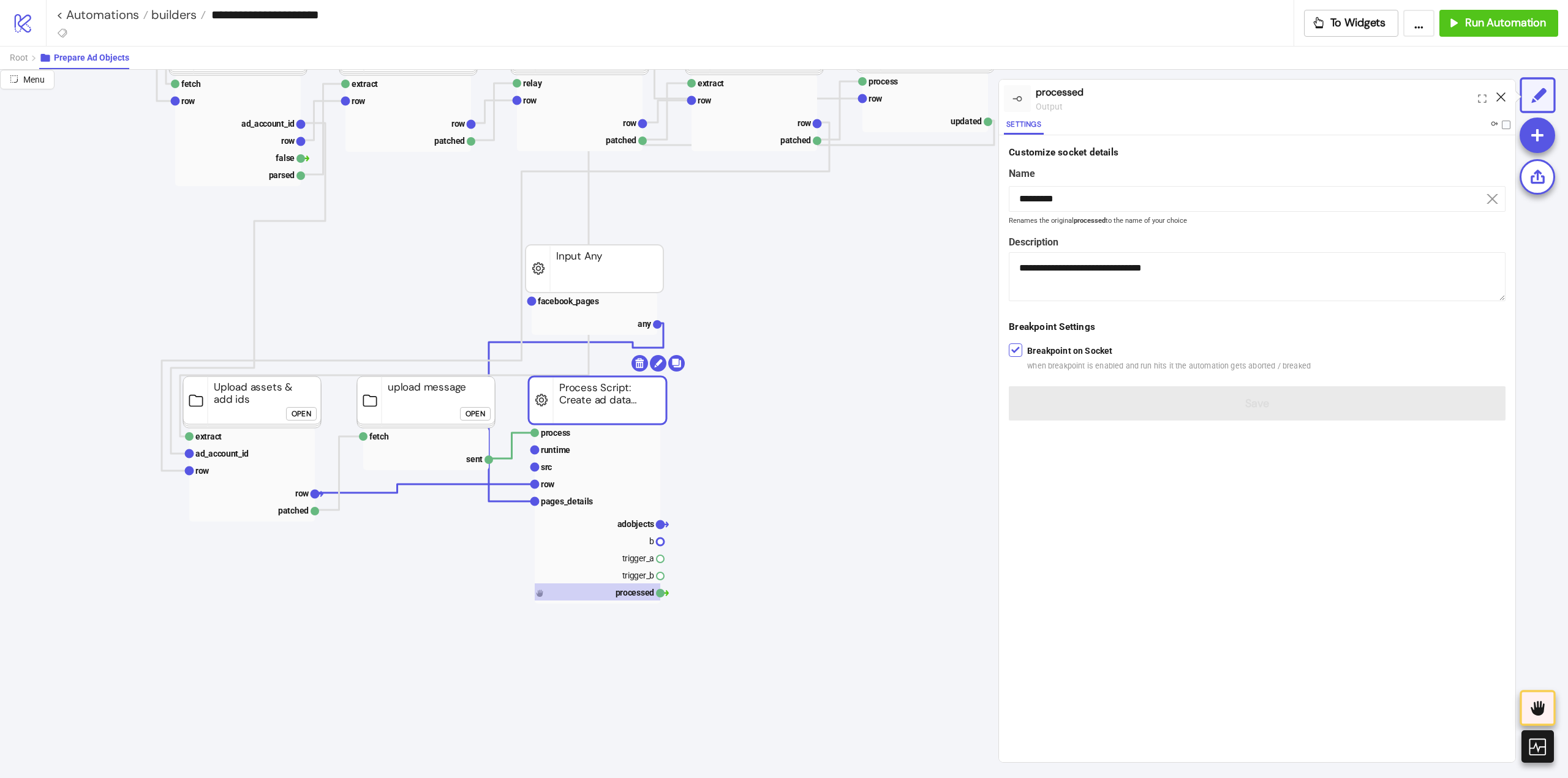
click at [1502, 95] on icon at bounding box center [1501, 97] width 9 height 9
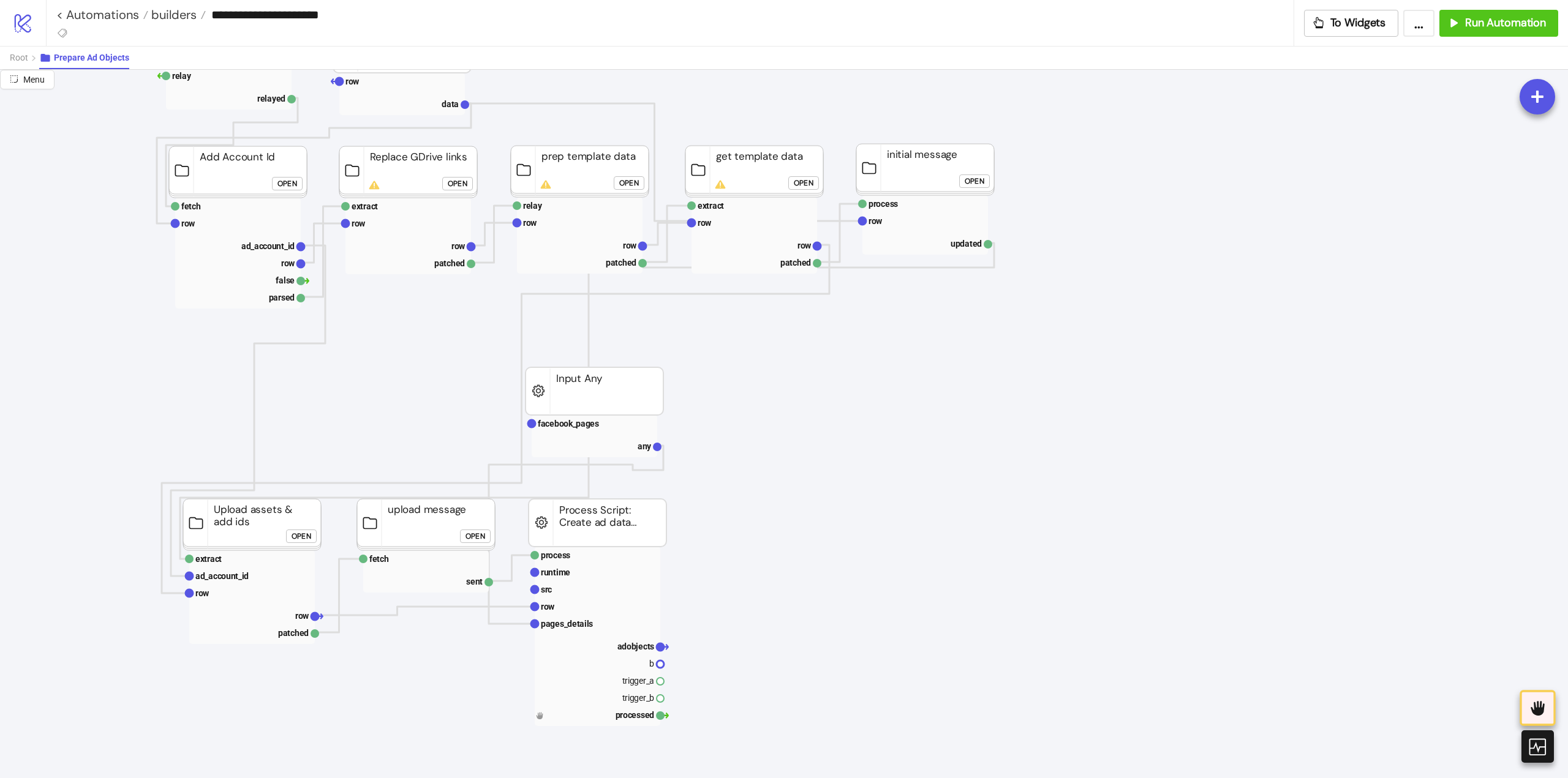
scroll to position [0, 0]
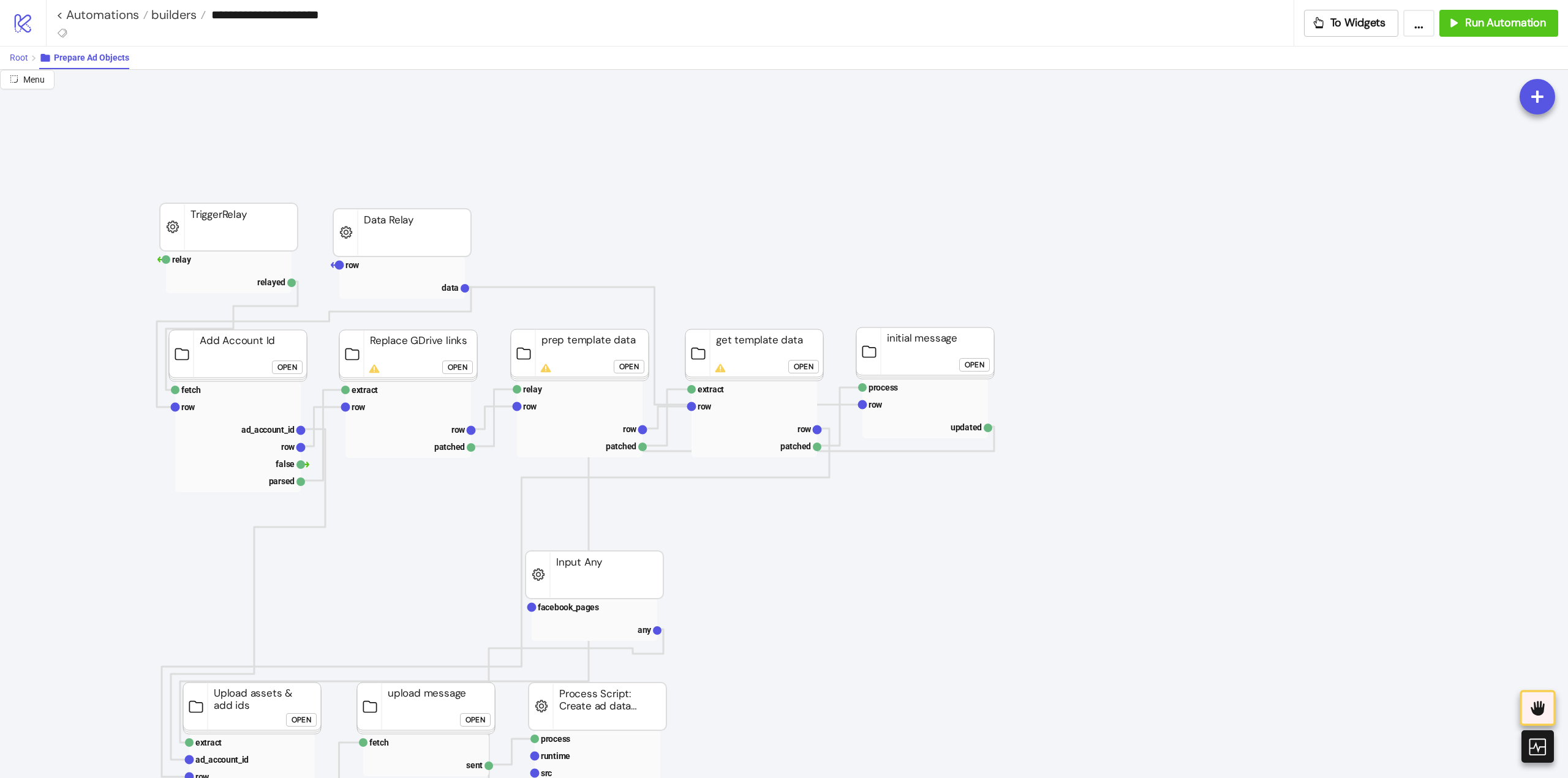
click at [23, 59] on span "Root" at bounding box center [19, 57] width 18 height 10
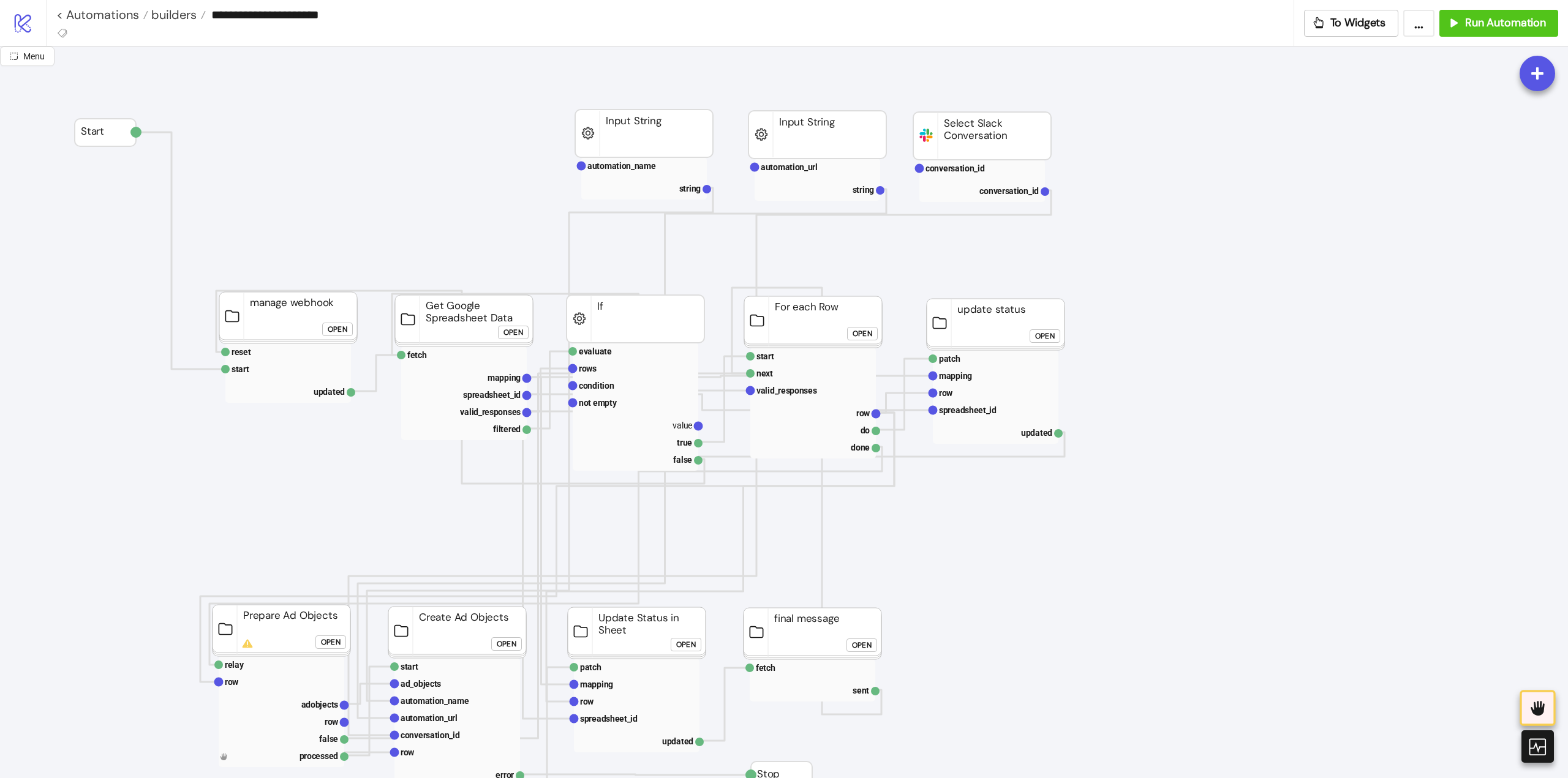
scroll to position [61, 0]
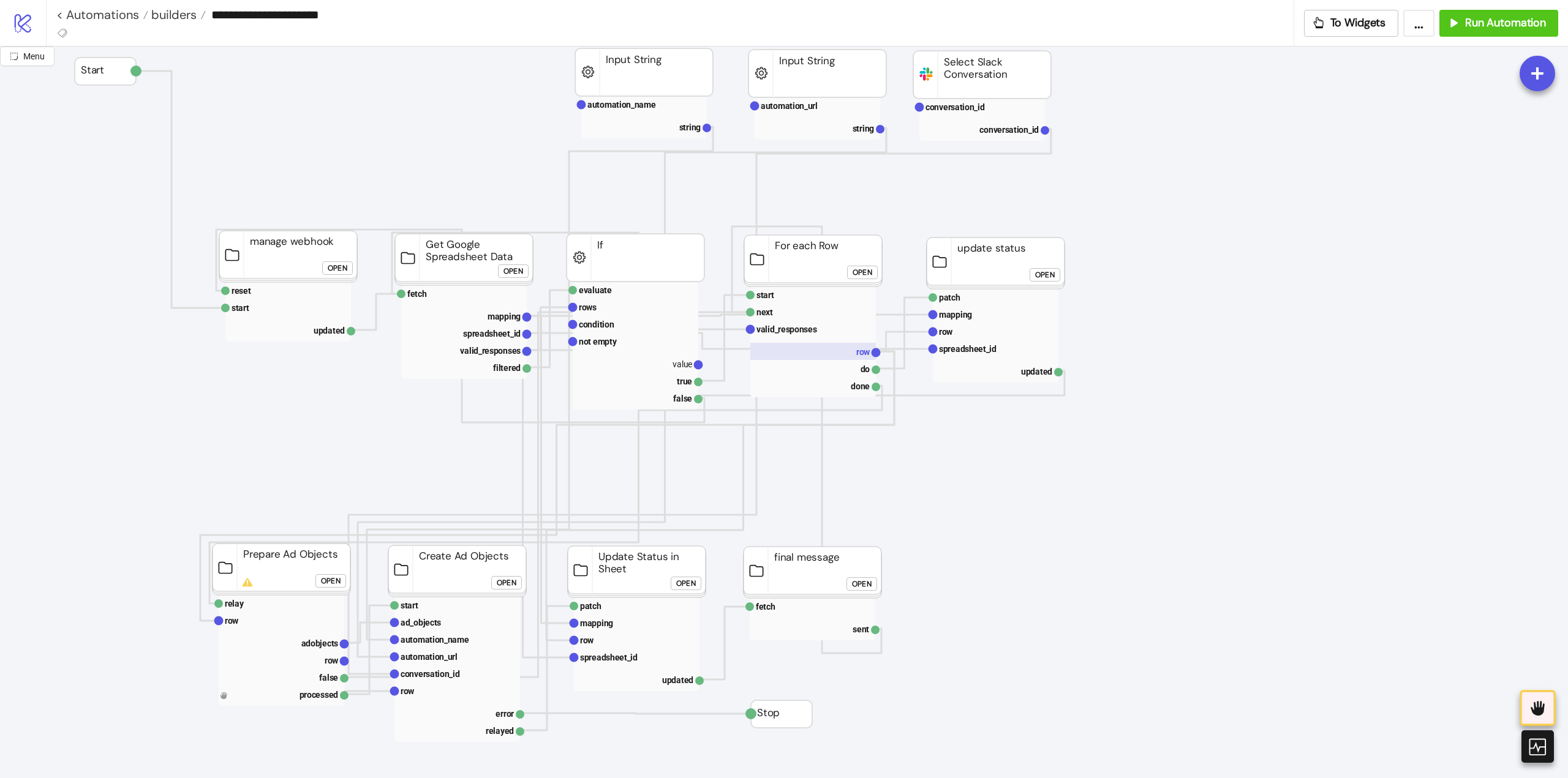
click at [842, 360] on rect at bounding box center [813, 352] width 126 height 17
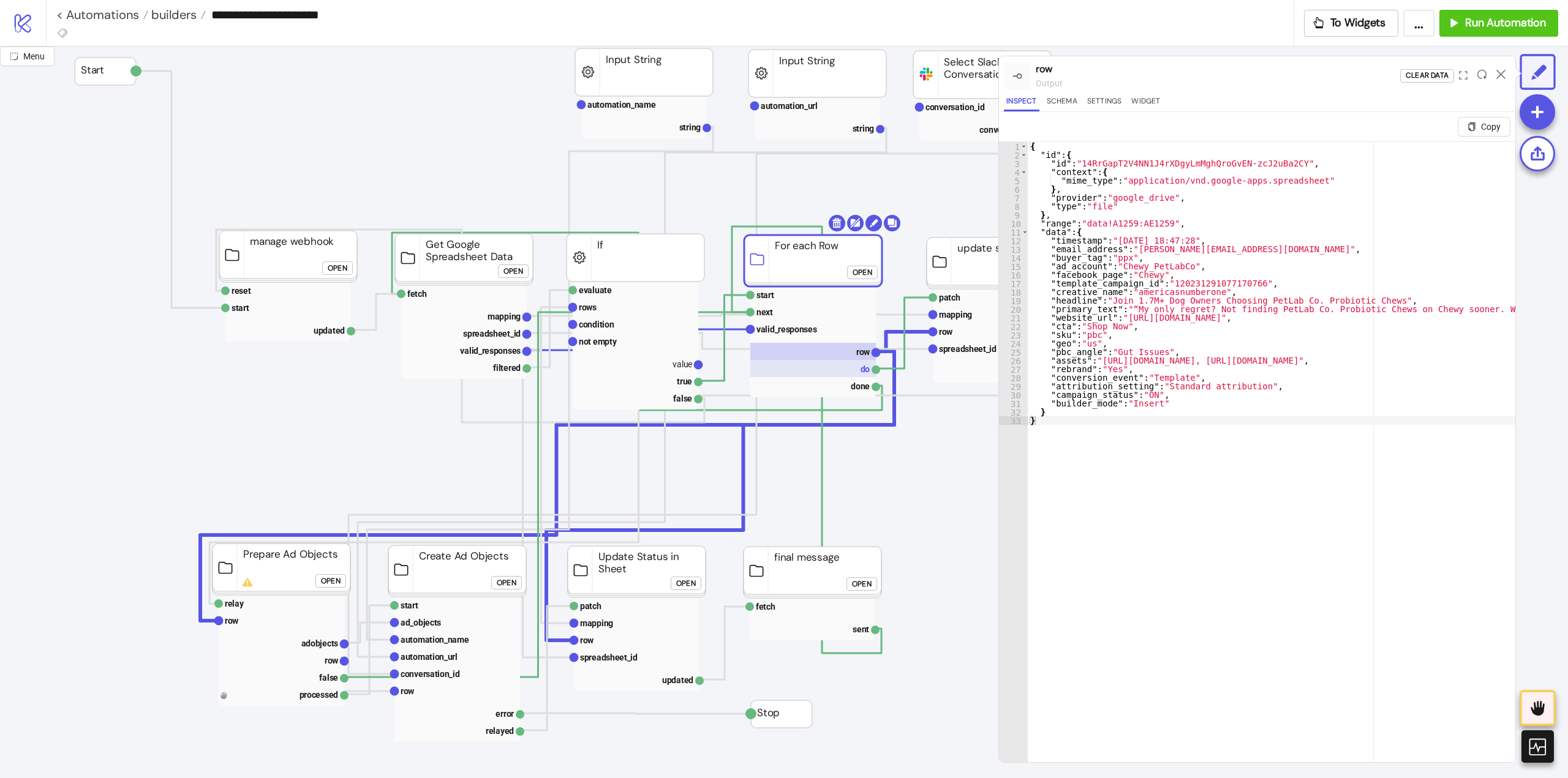
click at [843, 362] on rect at bounding box center [813, 369] width 126 height 17
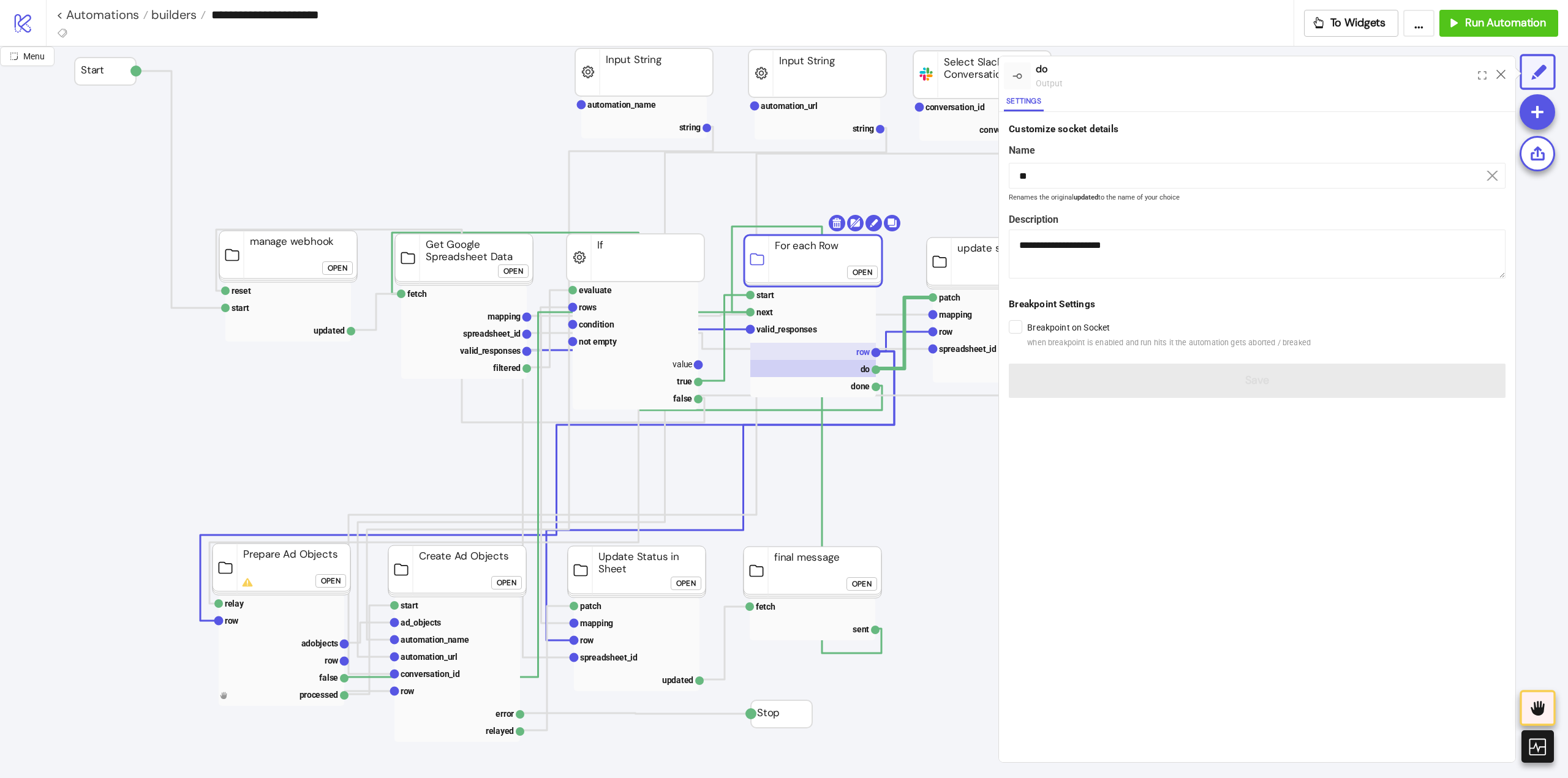
click at [845, 358] on rect at bounding box center [813, 352] width 126 height 17
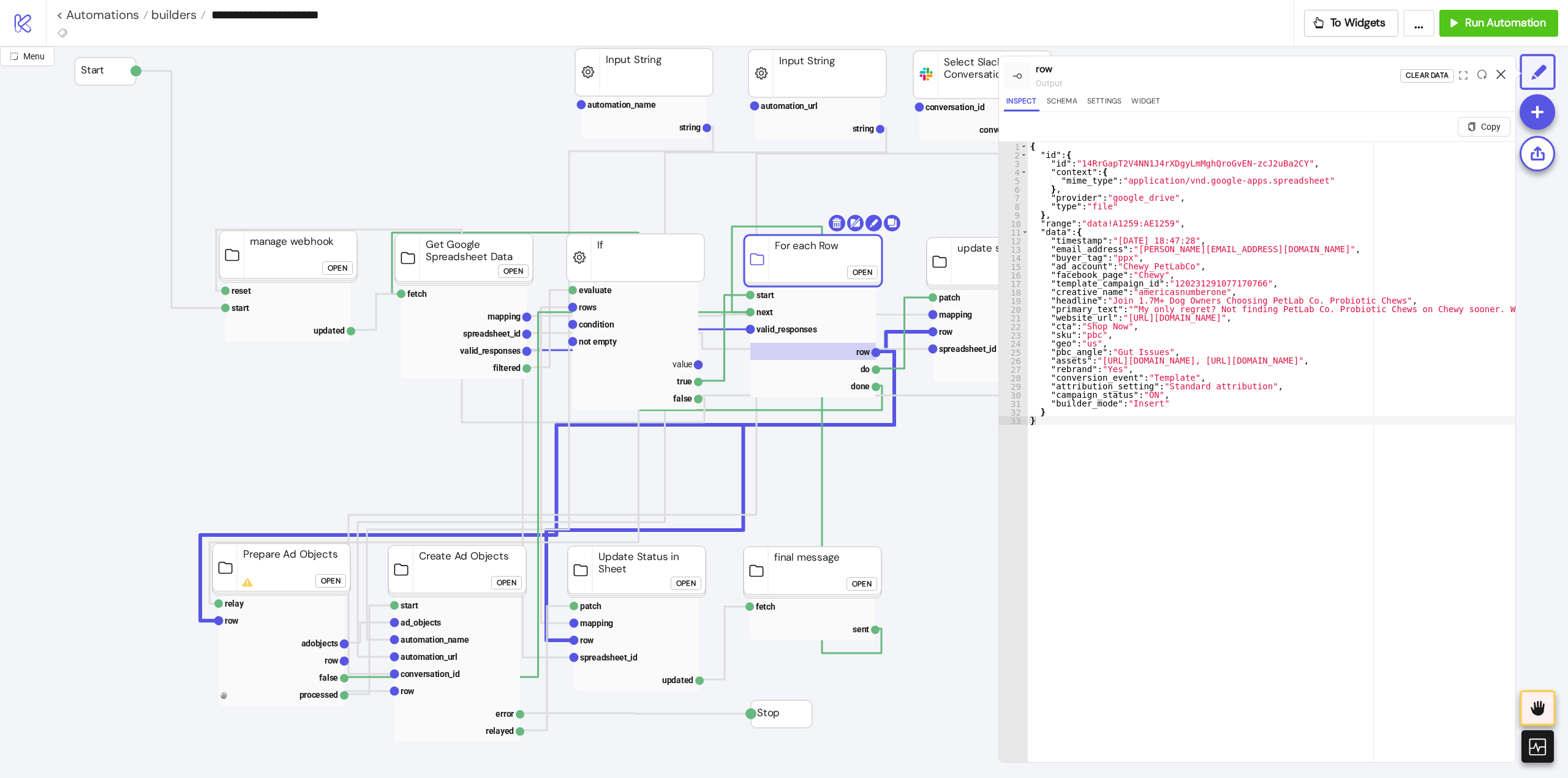
click at [1502, 75] on icon at bounding box center [1501, 74] width 9 height 9
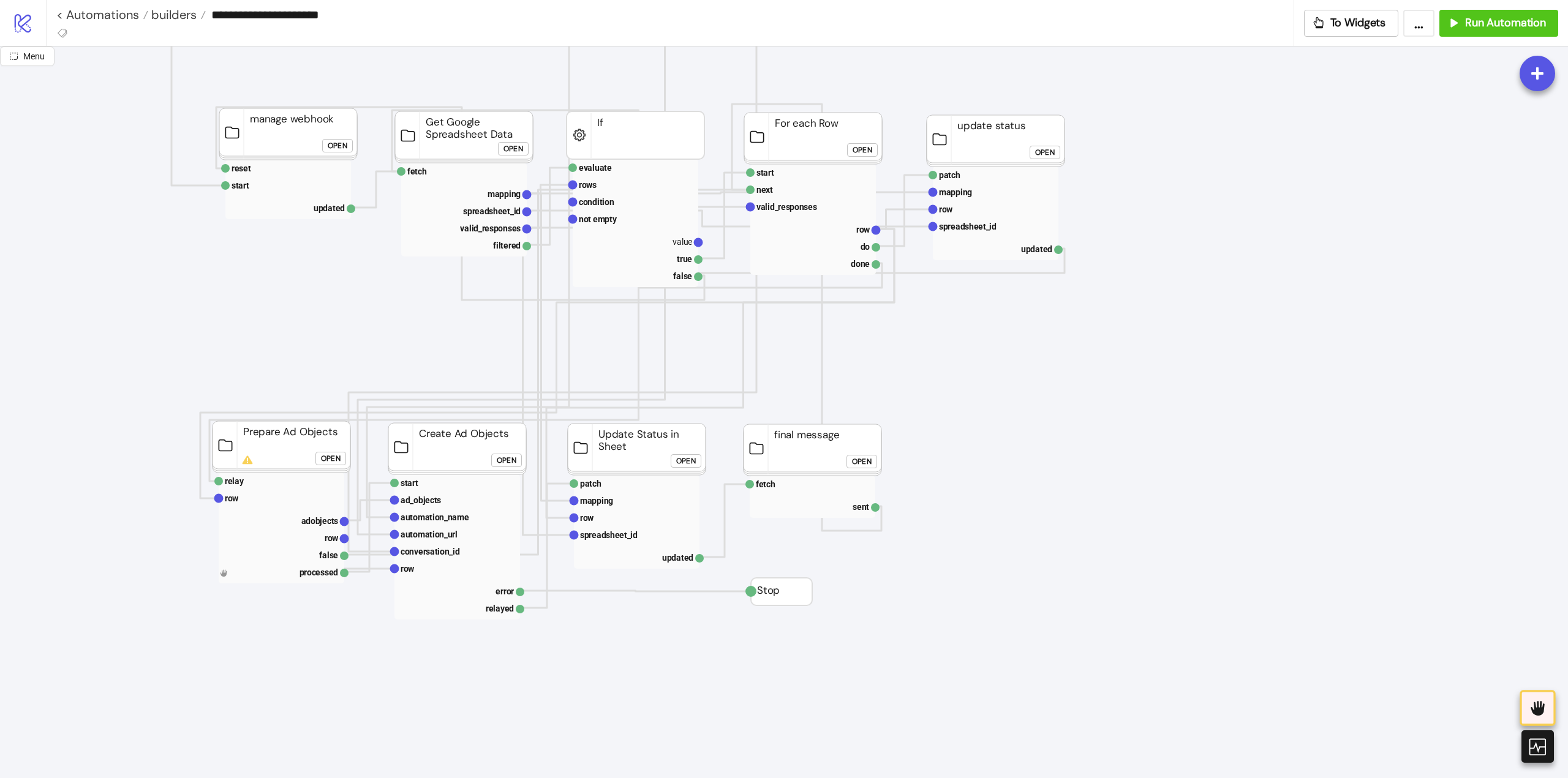
scroll to position [245, 0]
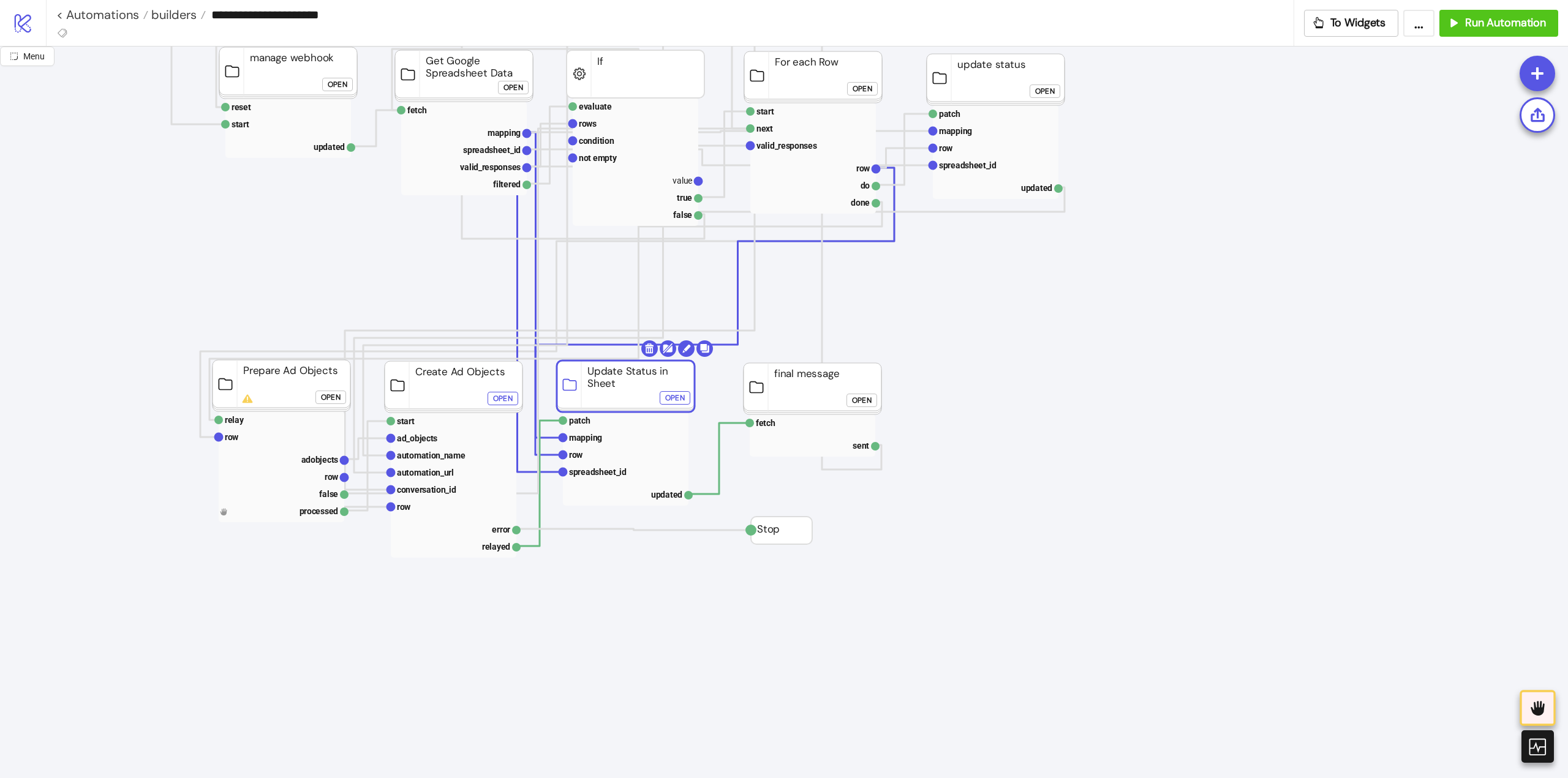
drag, startPoint x: 616, startPoint y: 400, endPoint x: 605, endPoint y: 398, distance: 11.2
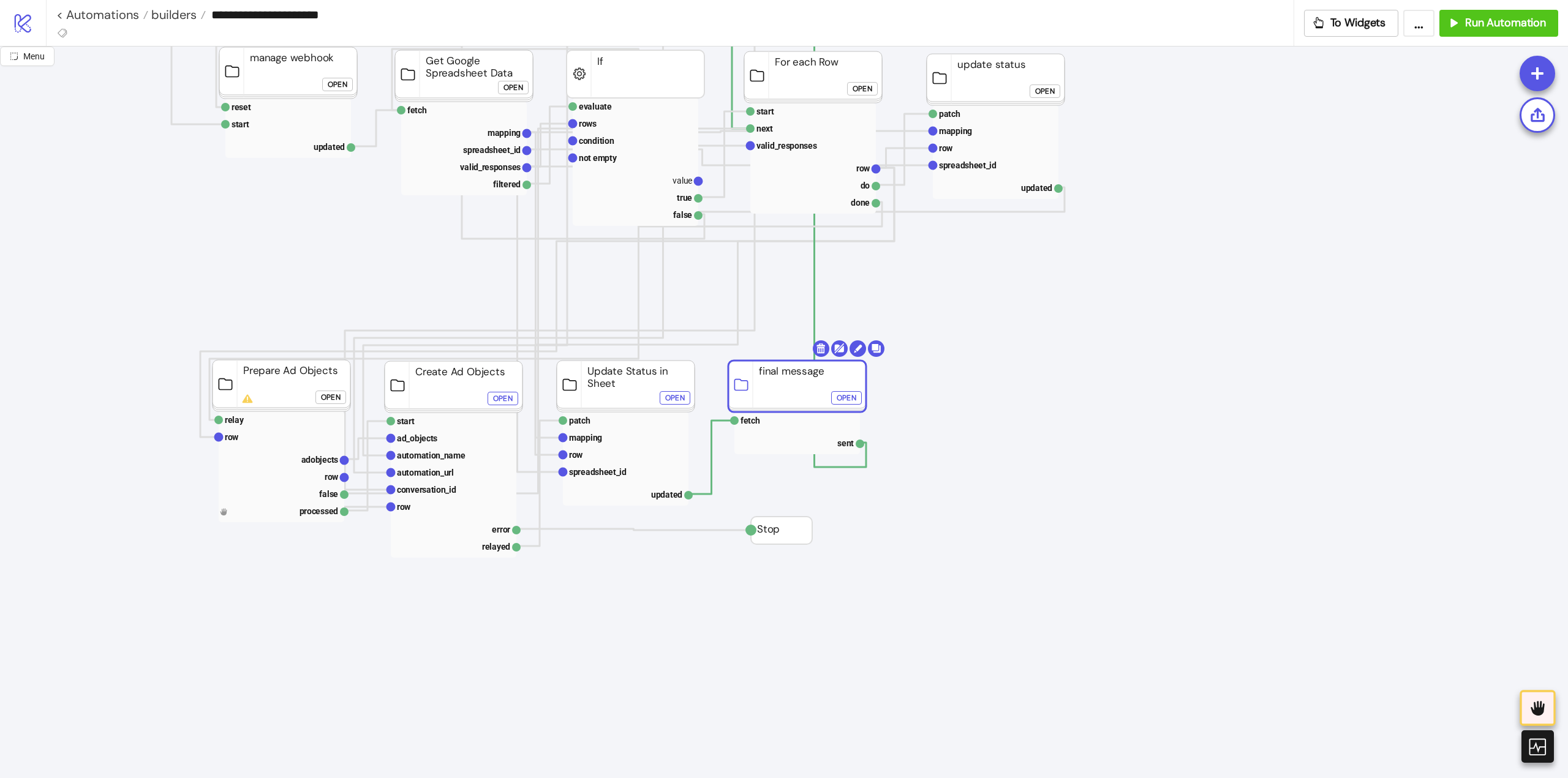
drag, startPoint x: 792, startPoint y: 408, endPoint x: 776, endPoint y: 406, distance: 16.1
drag, startPoint x: 312, startPoint y: 571, endPoint x: 315, endPoint y: 553, distance: 18.2
click at [301, 509] on rect at bounding box center [282, 511] width 126 height 17
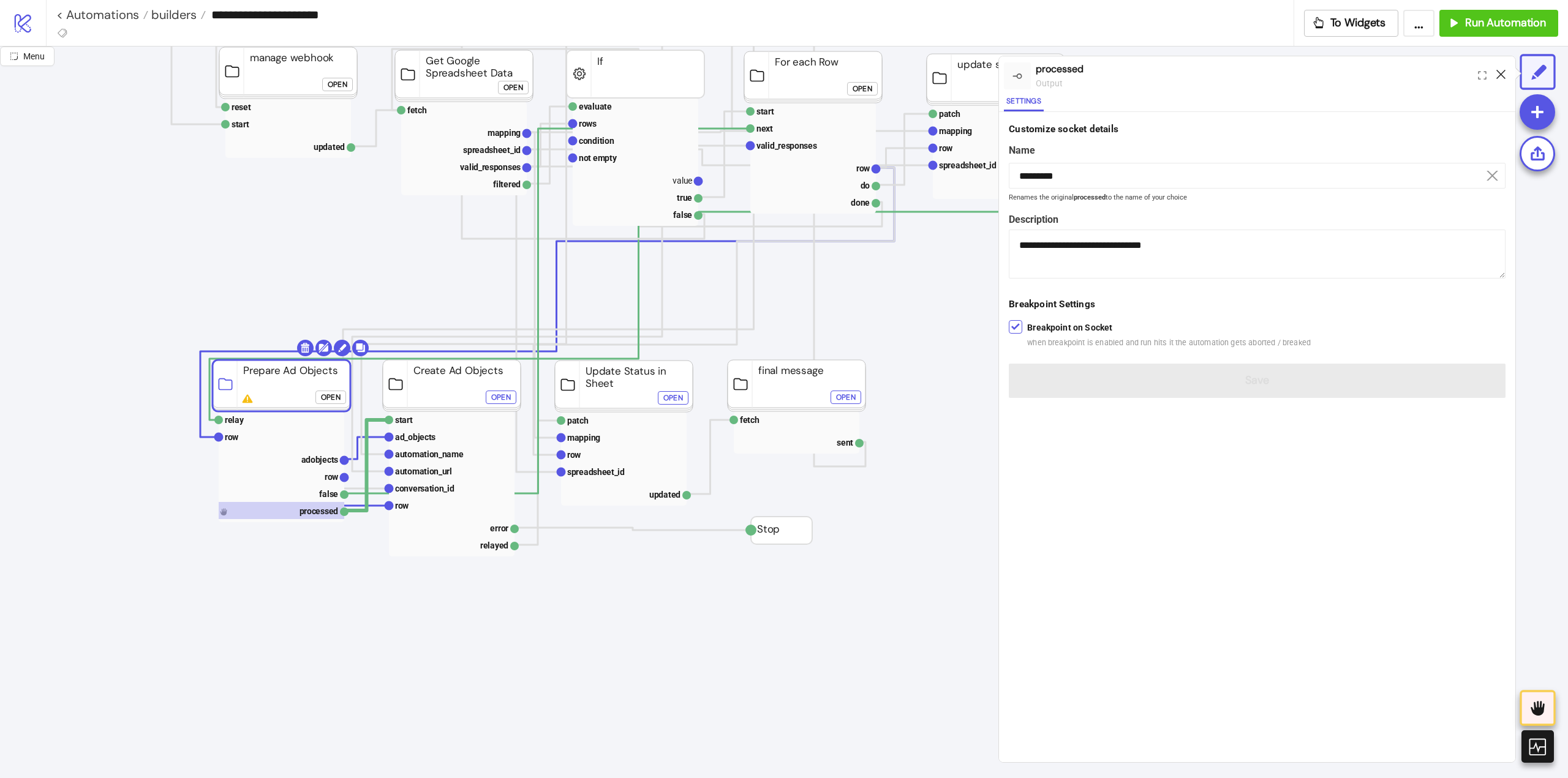
click at [1496, 76] on icon at bounding box center [1501, 74] width 9 height 9
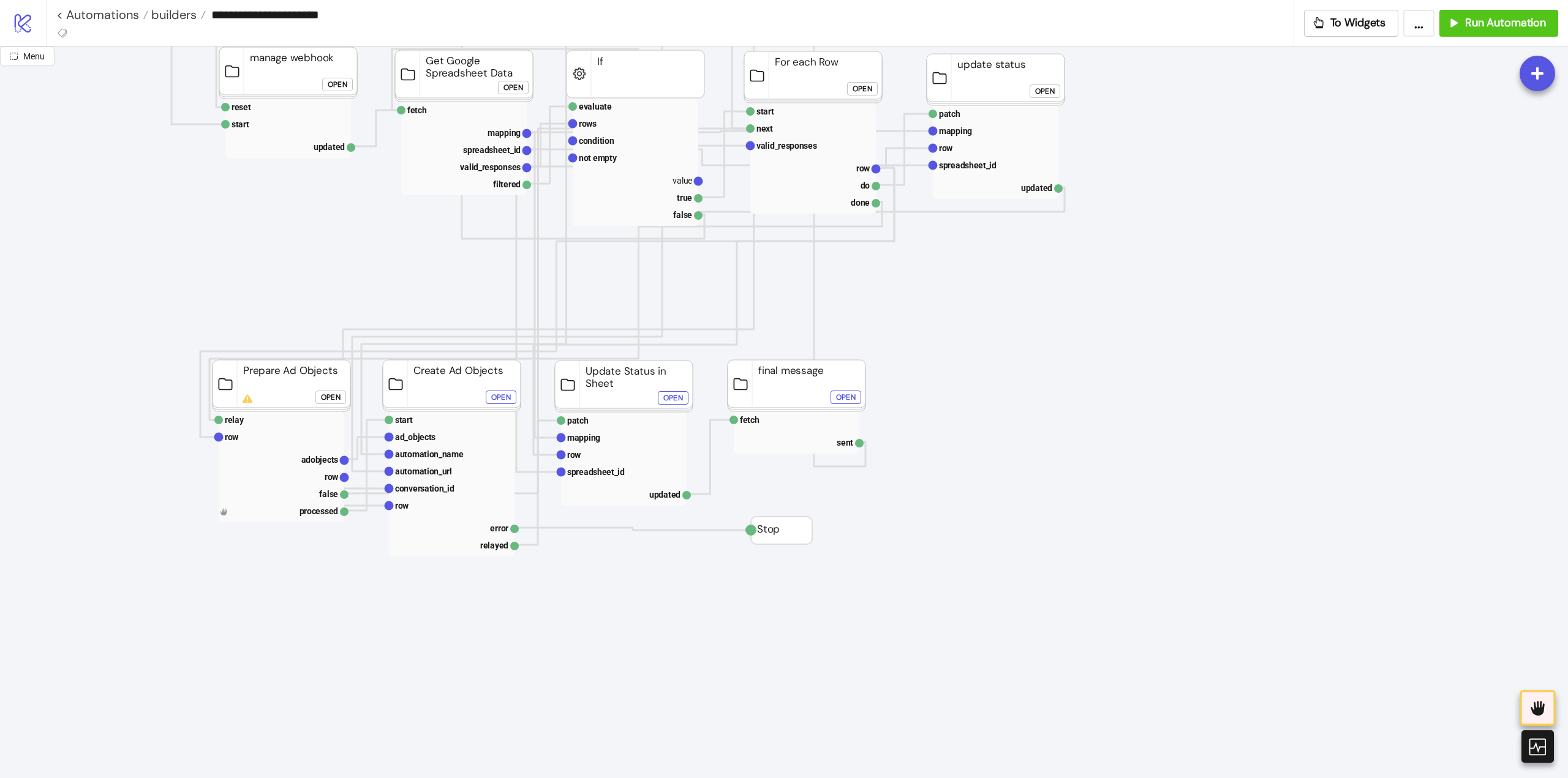
click at [30, 59] on span "Menu" at bounding box center [34, 56] width 21 height 10
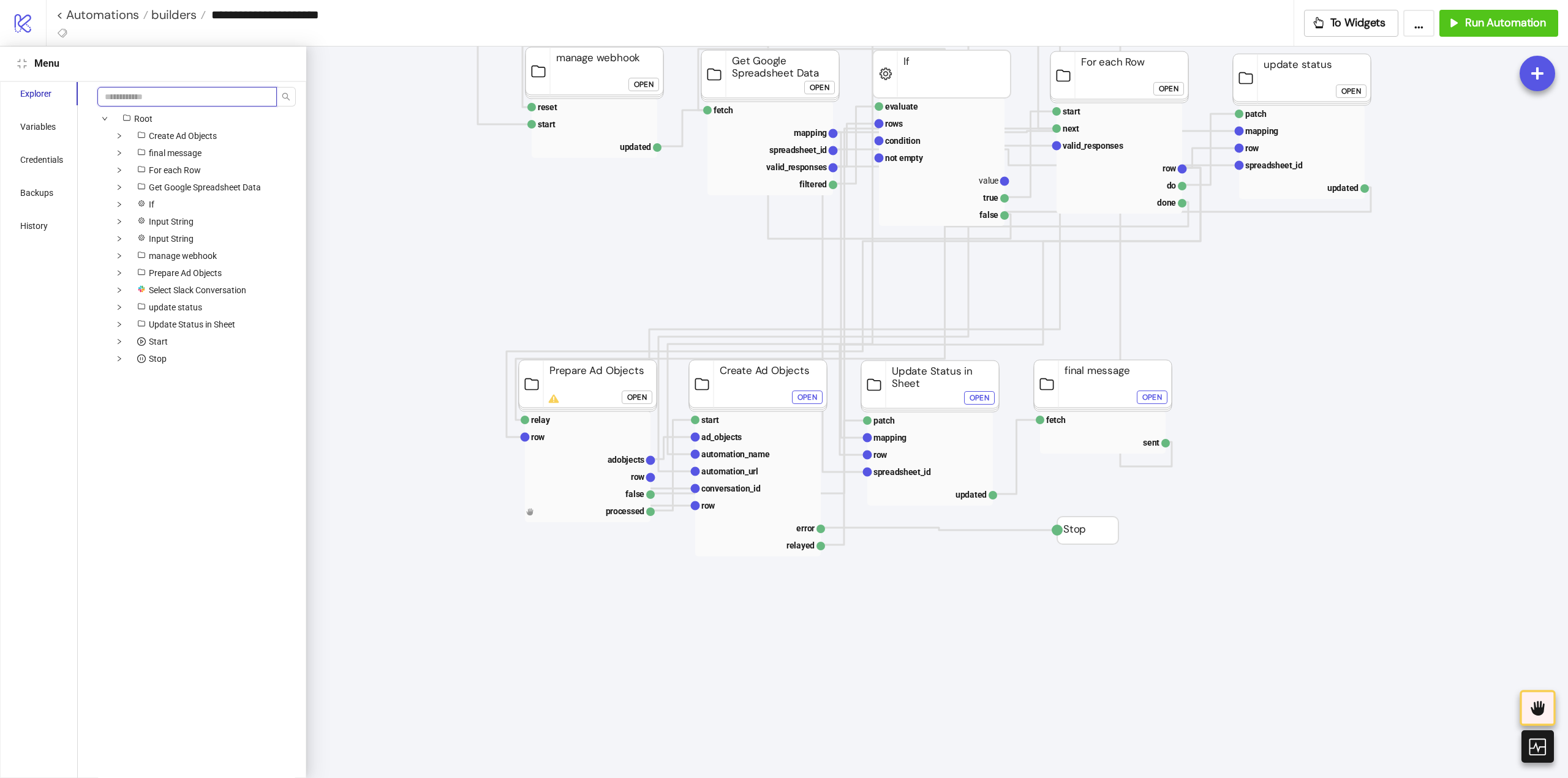
click at [144, 99] on input "search" at bounding box center [187, 96] width 179 height 19
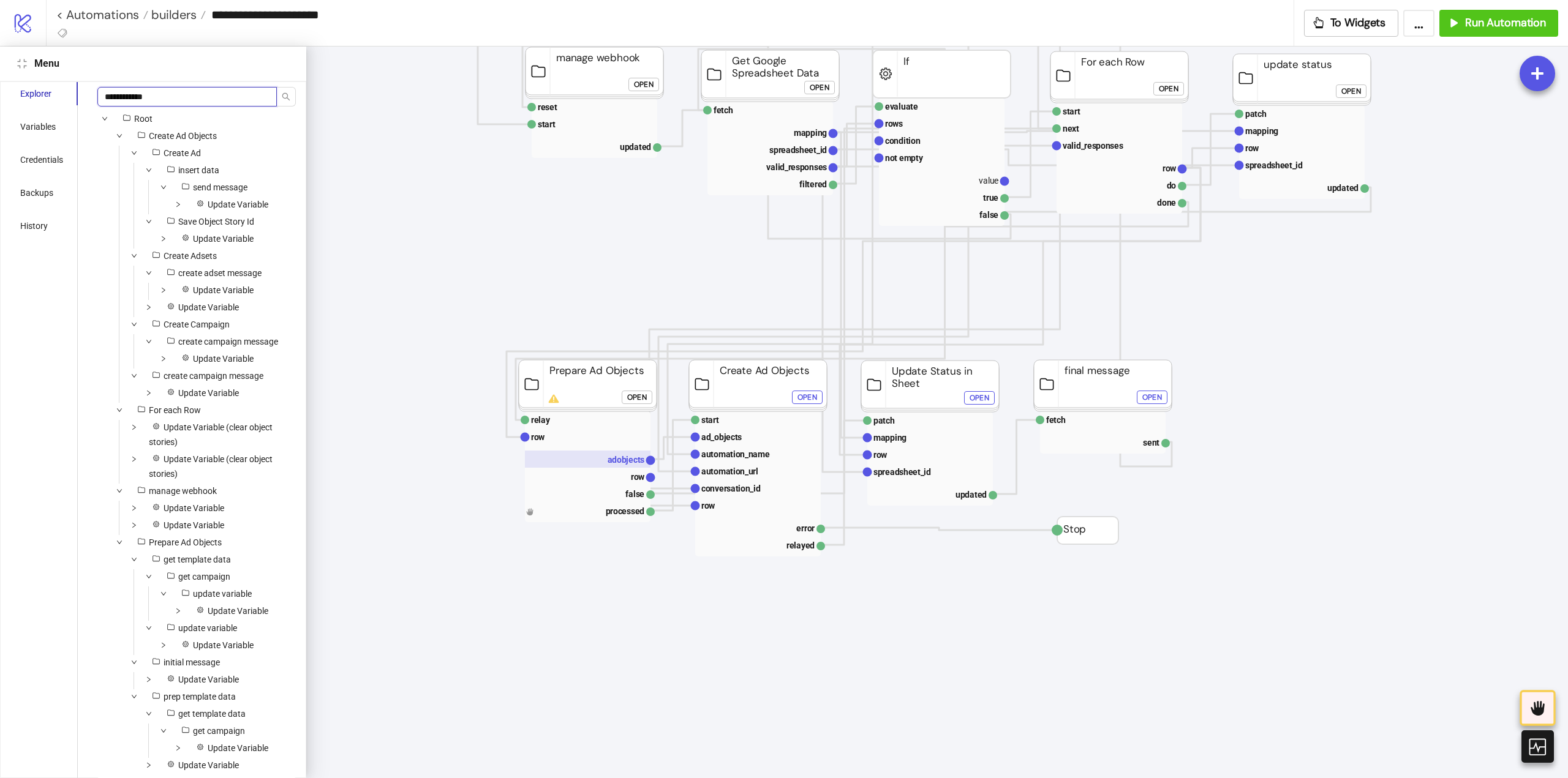
type input "**********"
click at [629, 467] on rect at bounding box center [588, 459] width 126 height 17
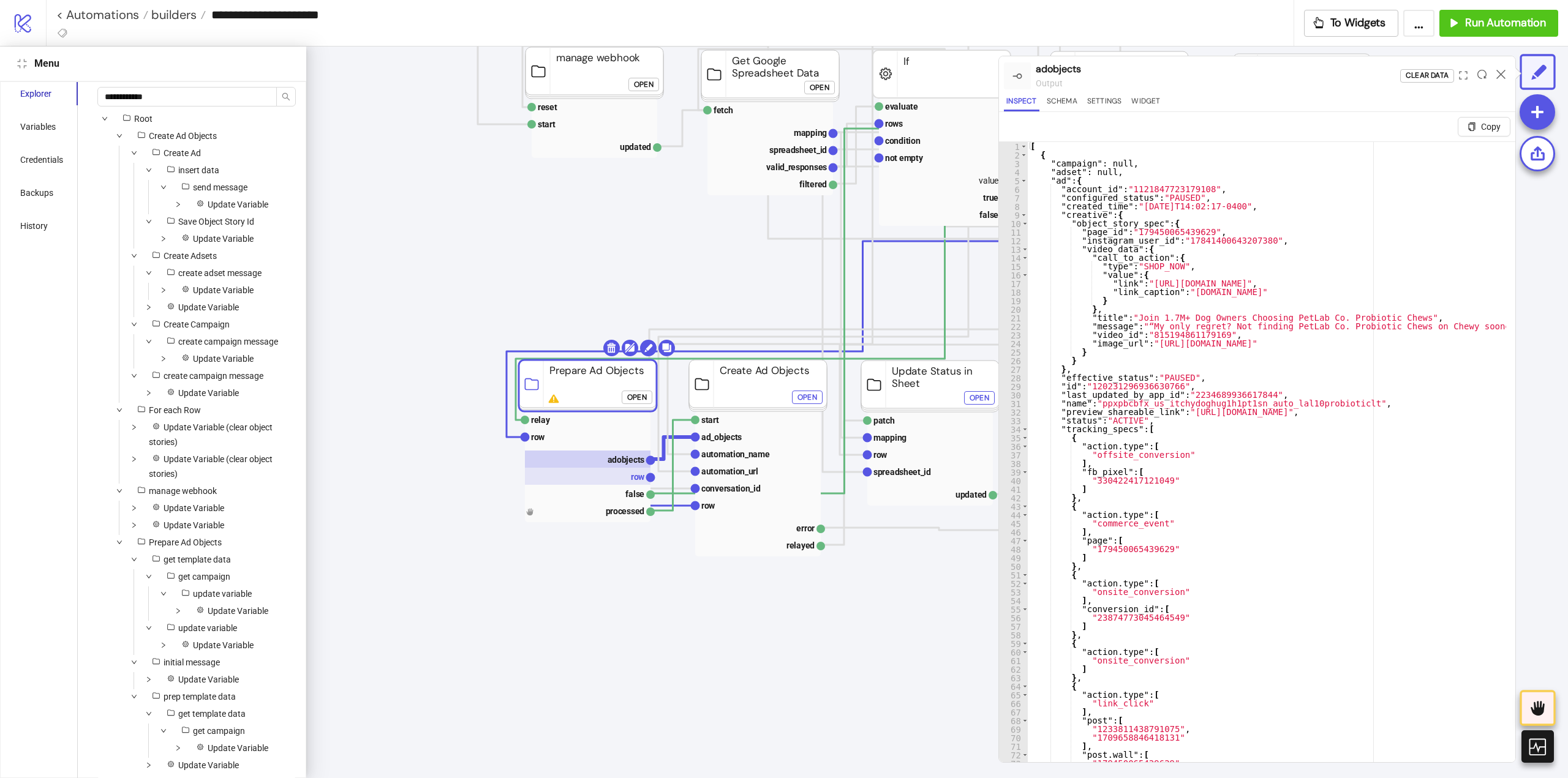
click at [633, 483] on rect at bounding box center [588, 477] width 126 height 17
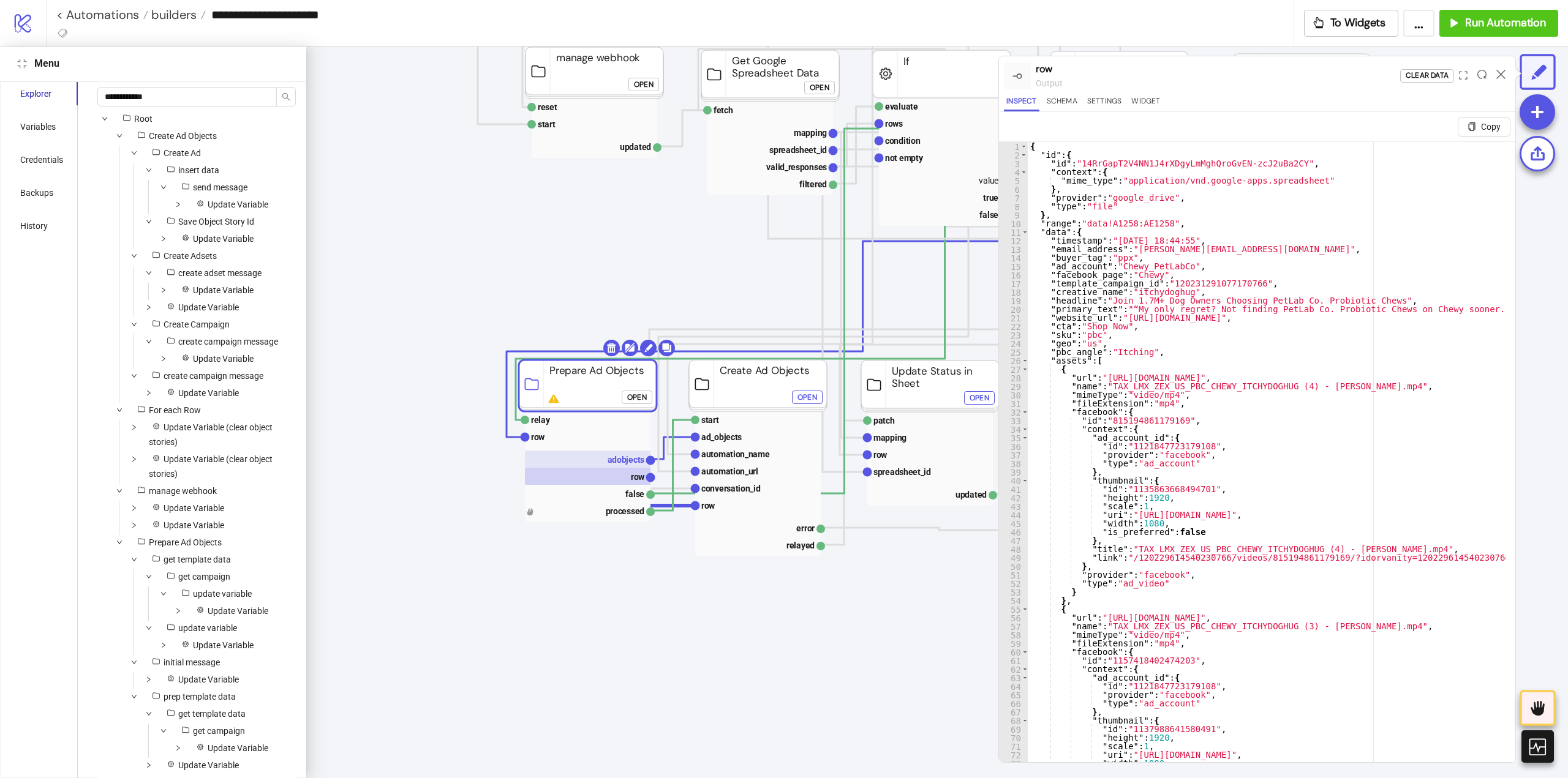
click at [634, 465] on text "adobjects" at bounding box center [627, 460] width 37 height 10
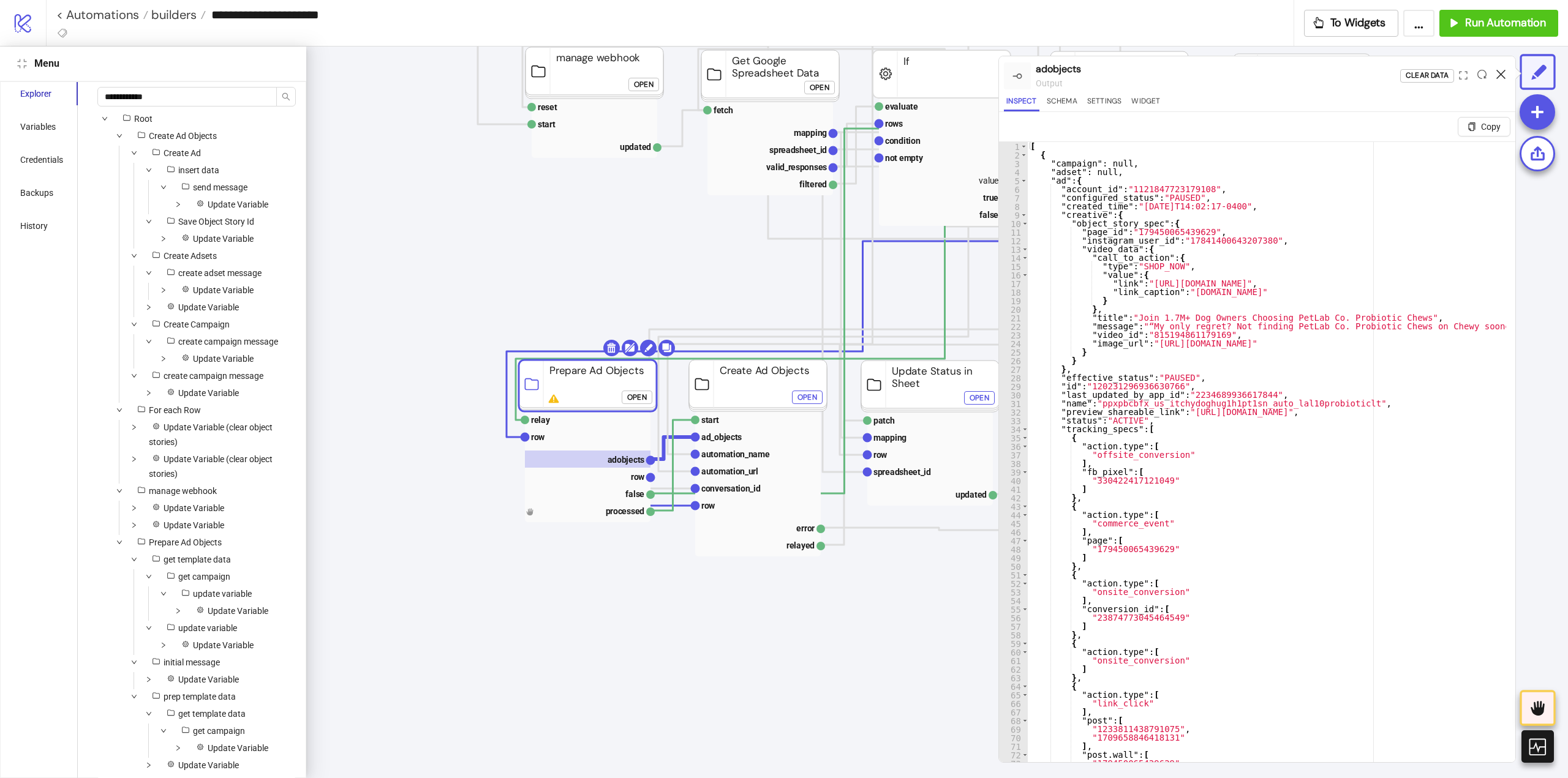
click at [1500, 75] on icon at bounding box center [1501, 74] width 9 height 9
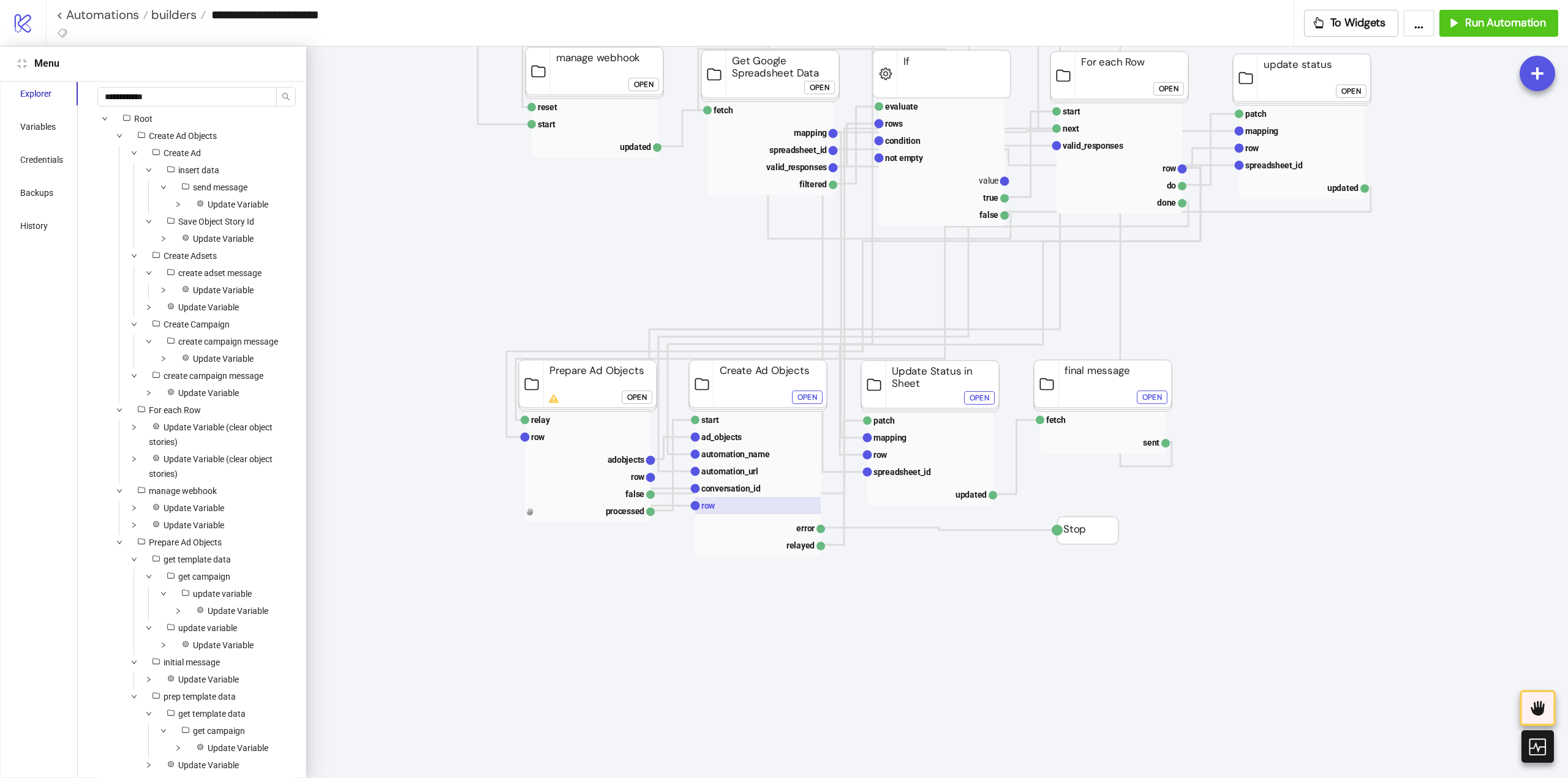
click at [711, 509] on text "row" at bounding box center [708, 505] width 14 height 10
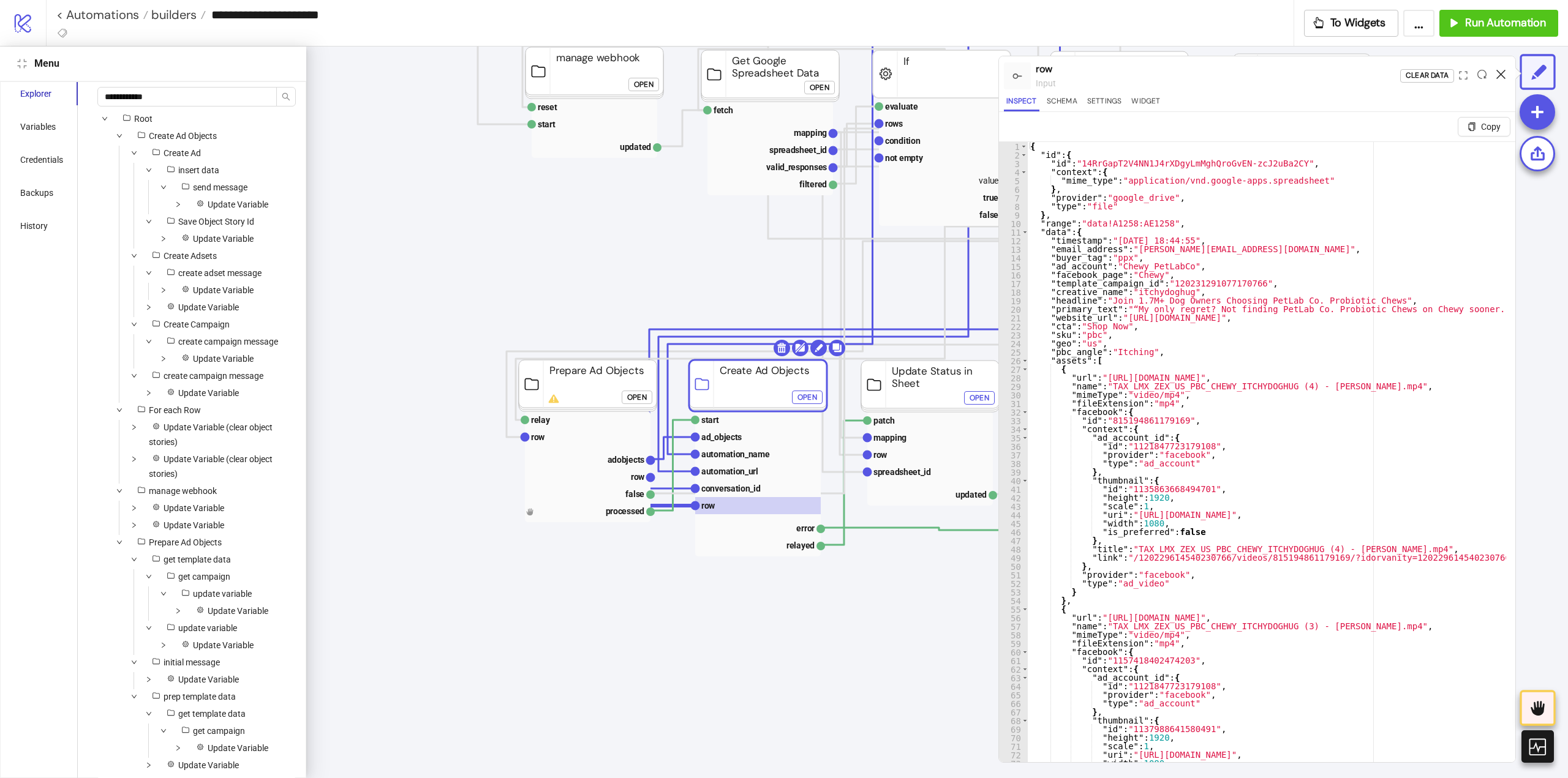
click at [1498, 76] on icon at bounding box center [1501, 74] width 9 height 9
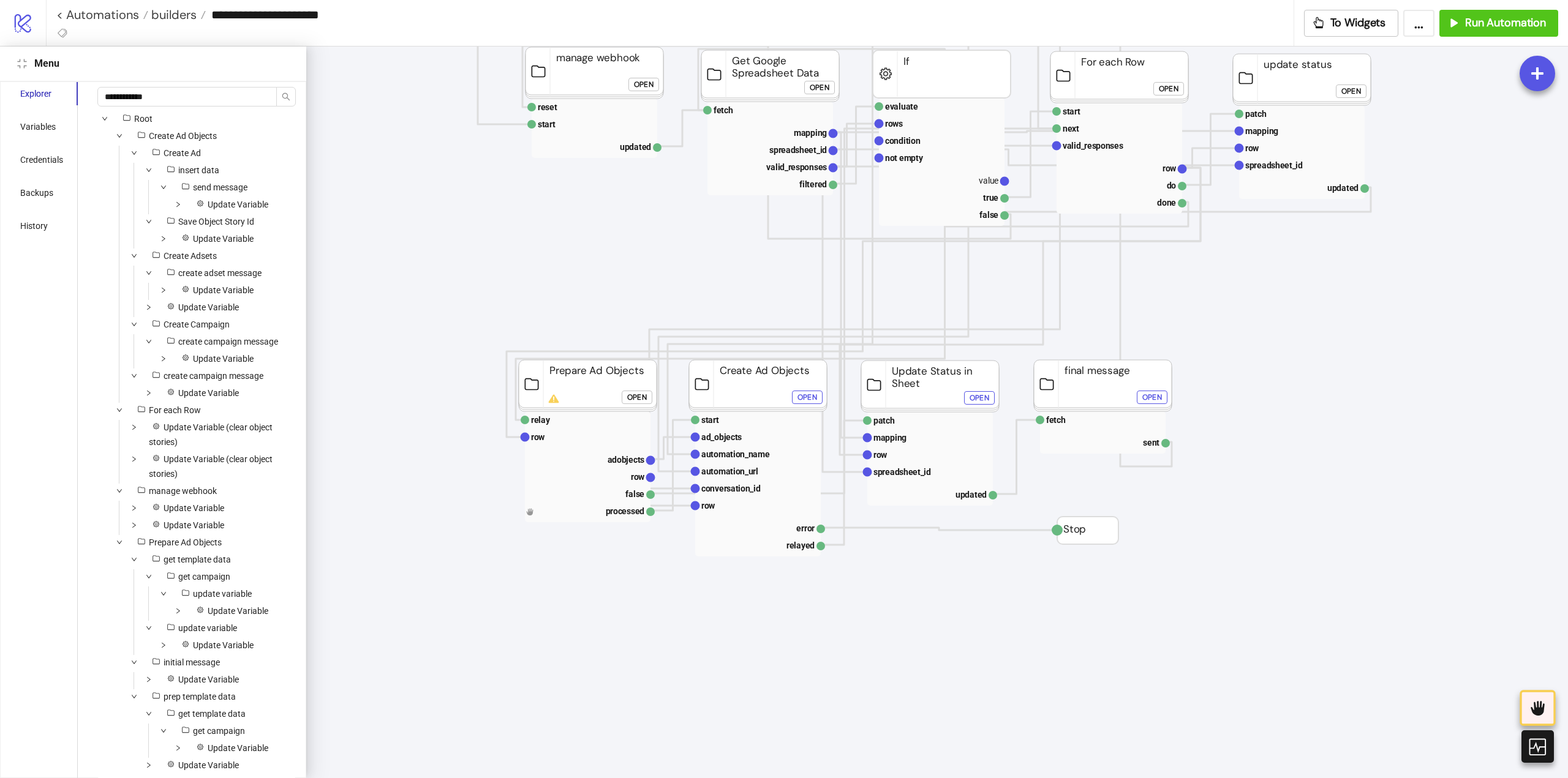
scroll to position [245, 122]
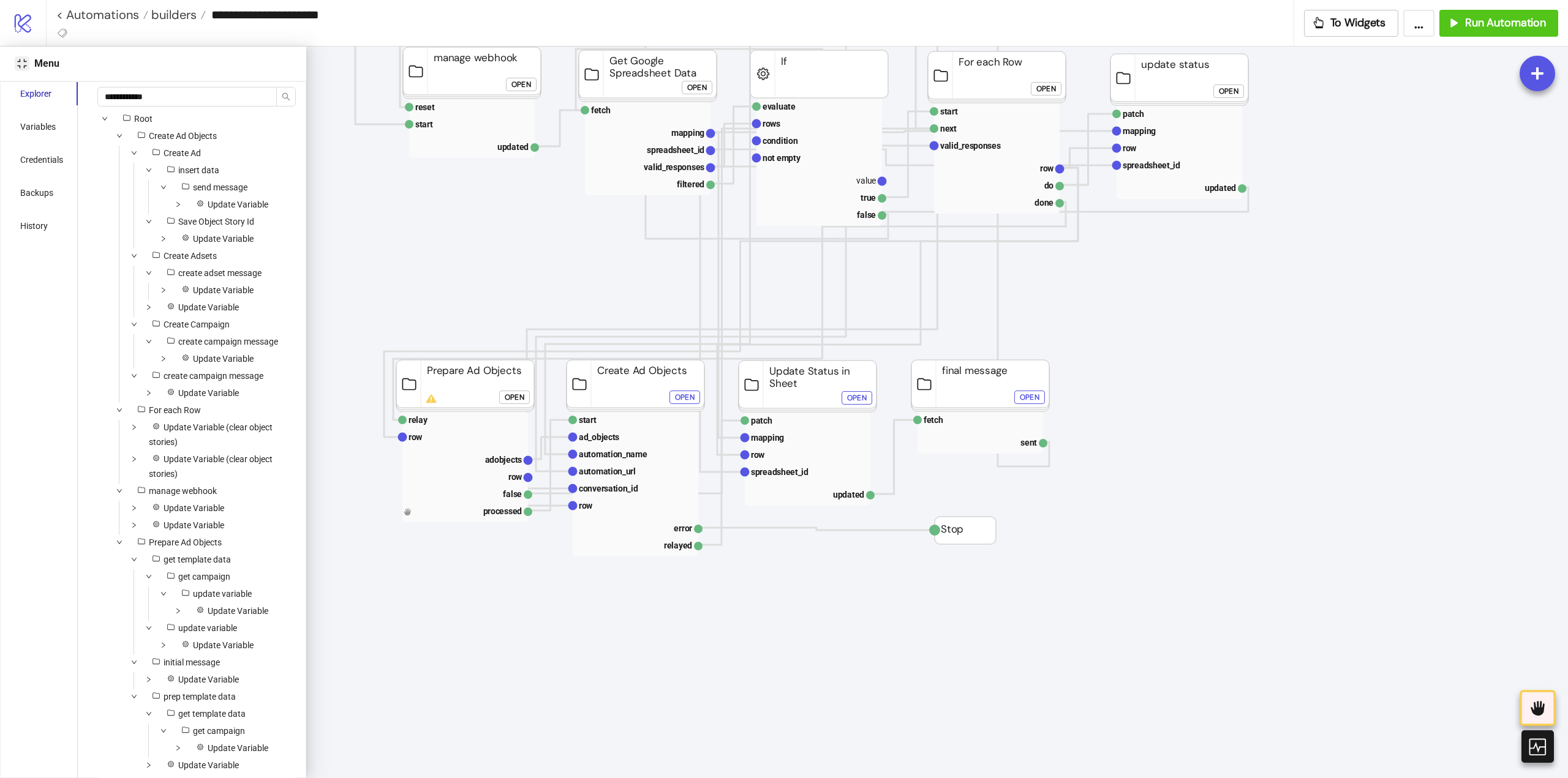
click at [16, 59] on button "Close" at bounding box center [22, 63] width 15 height 15
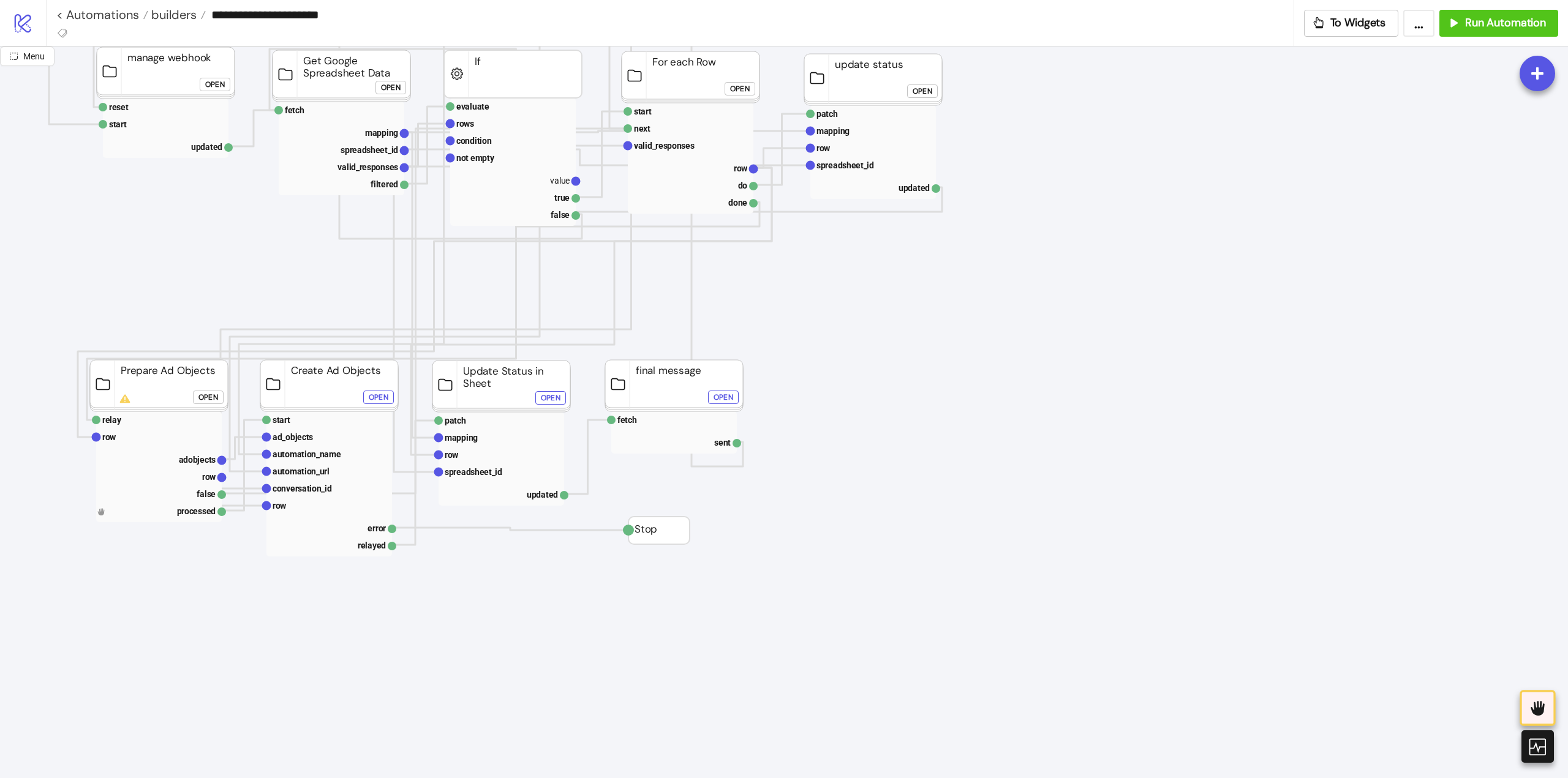
scroll to position [245, 0]
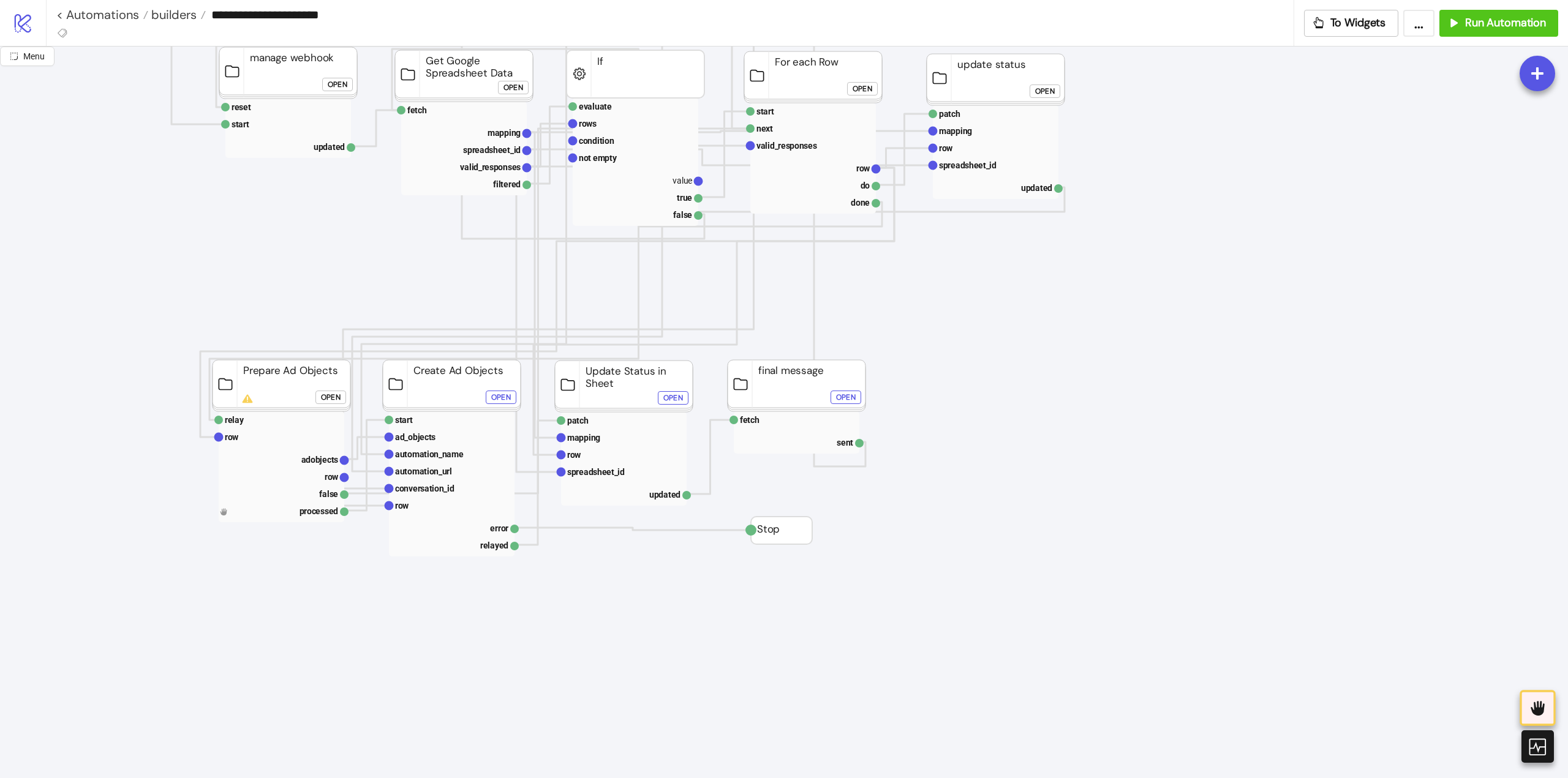
click button "Open"
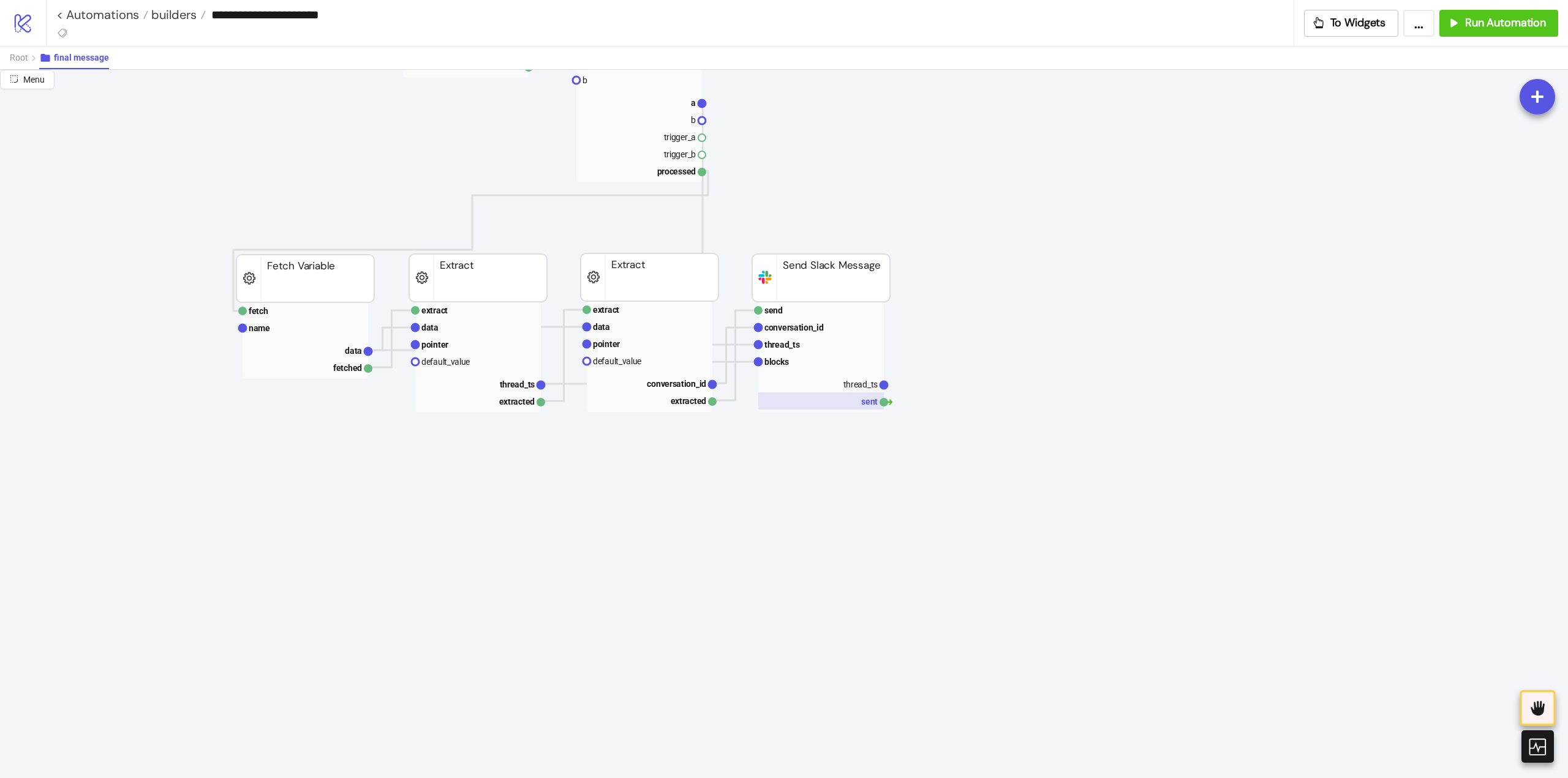
scroll to position [0, 0]
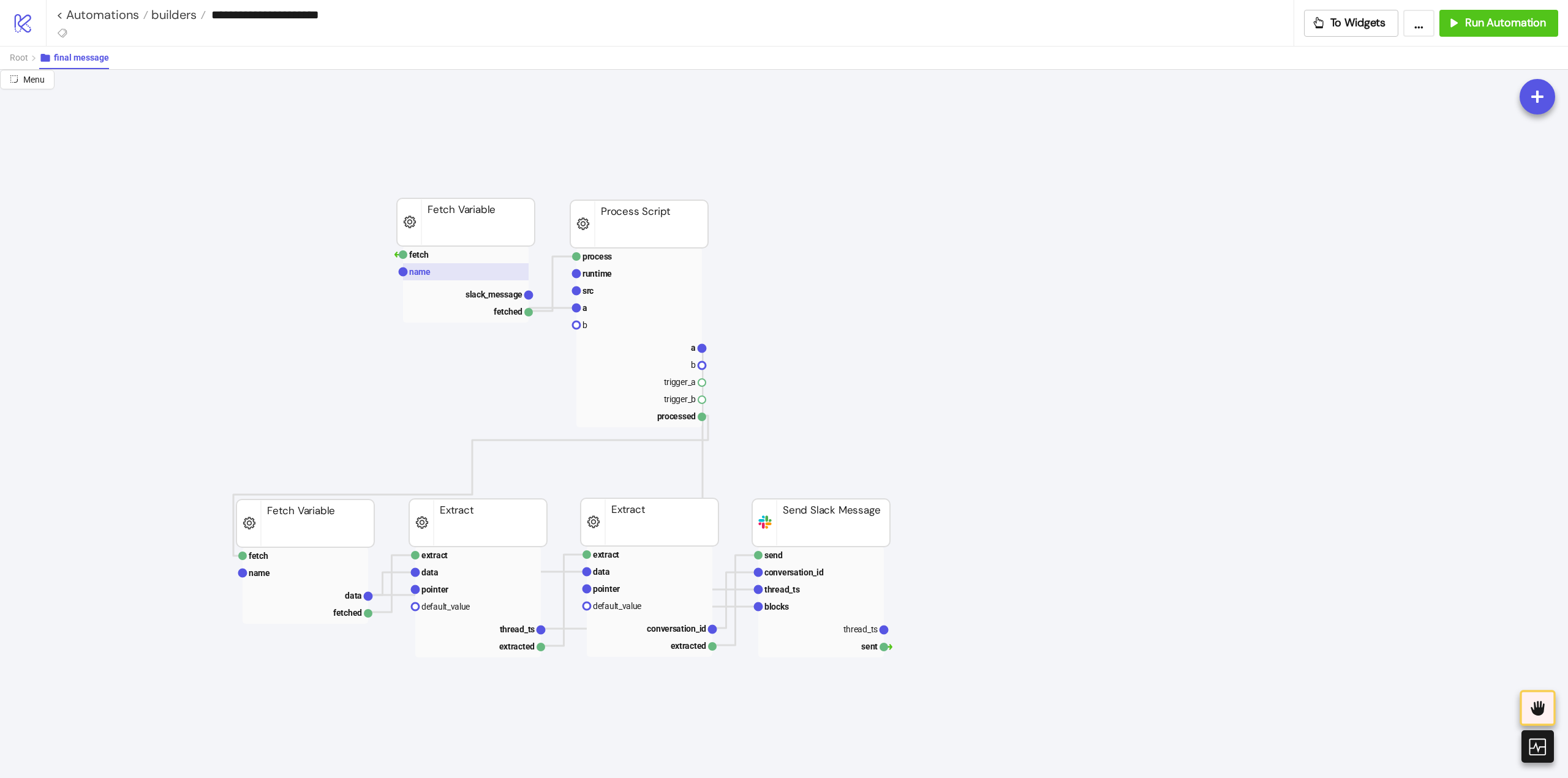
click at [428, 270] on text "name" at bounding box center [420, 271] width 21 height 10
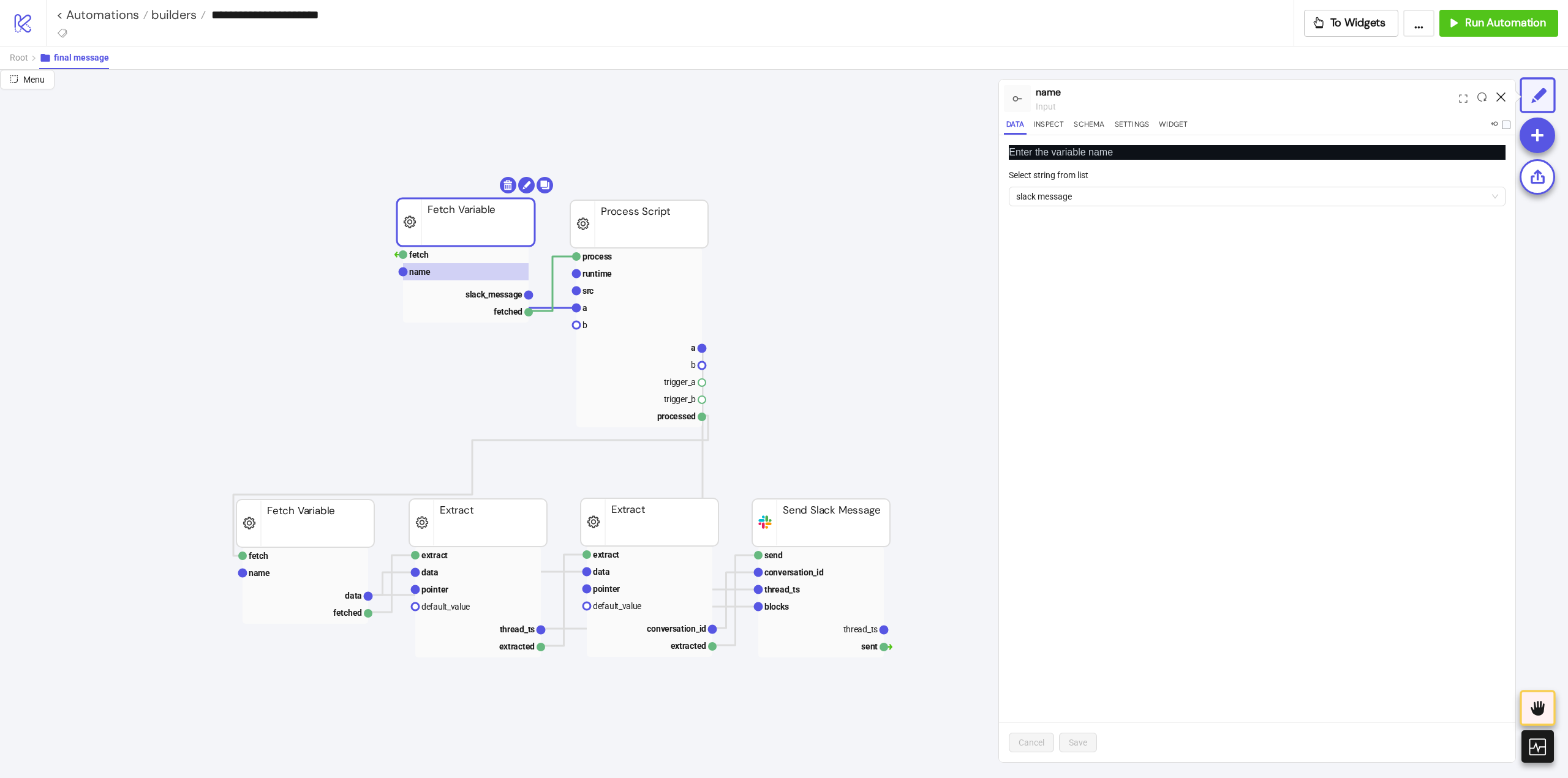
click at [1501, 94] on icon at bounding box center [1501, 97] width 9 height 9
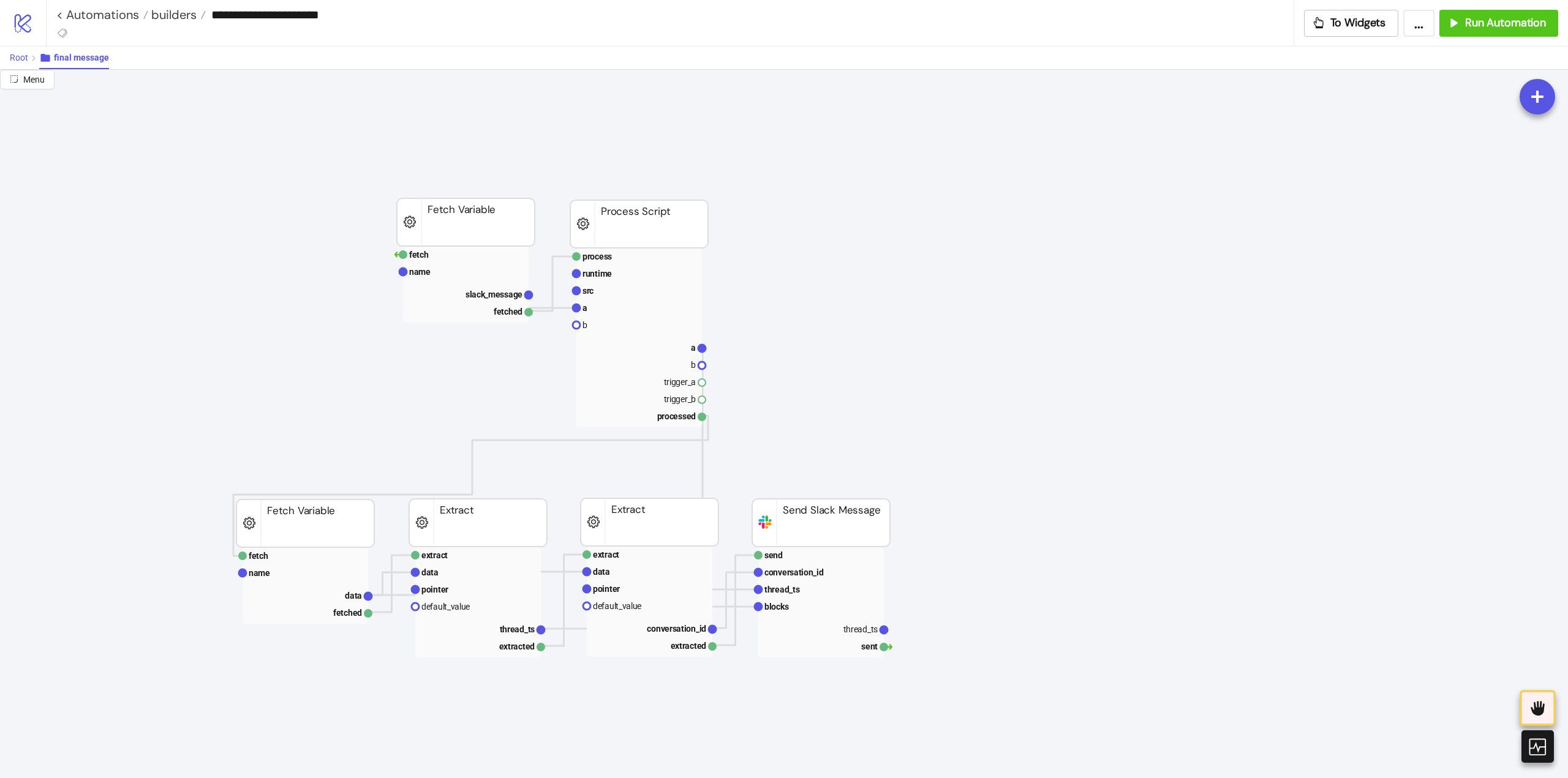
click at [17, 57] on span "Root" at bounding box center [19, 57] width 18 height 10
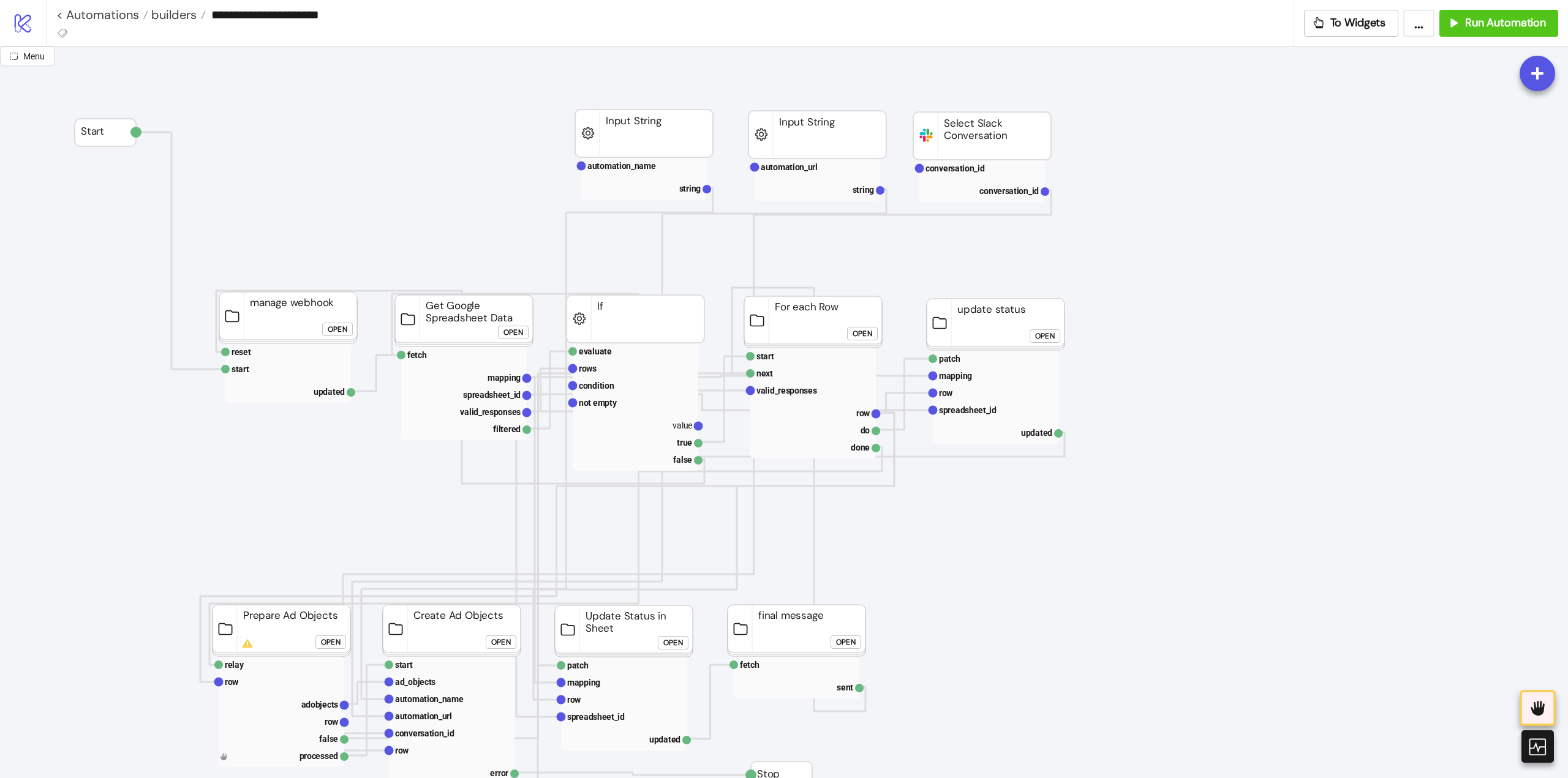
scroll to position [245, 0]
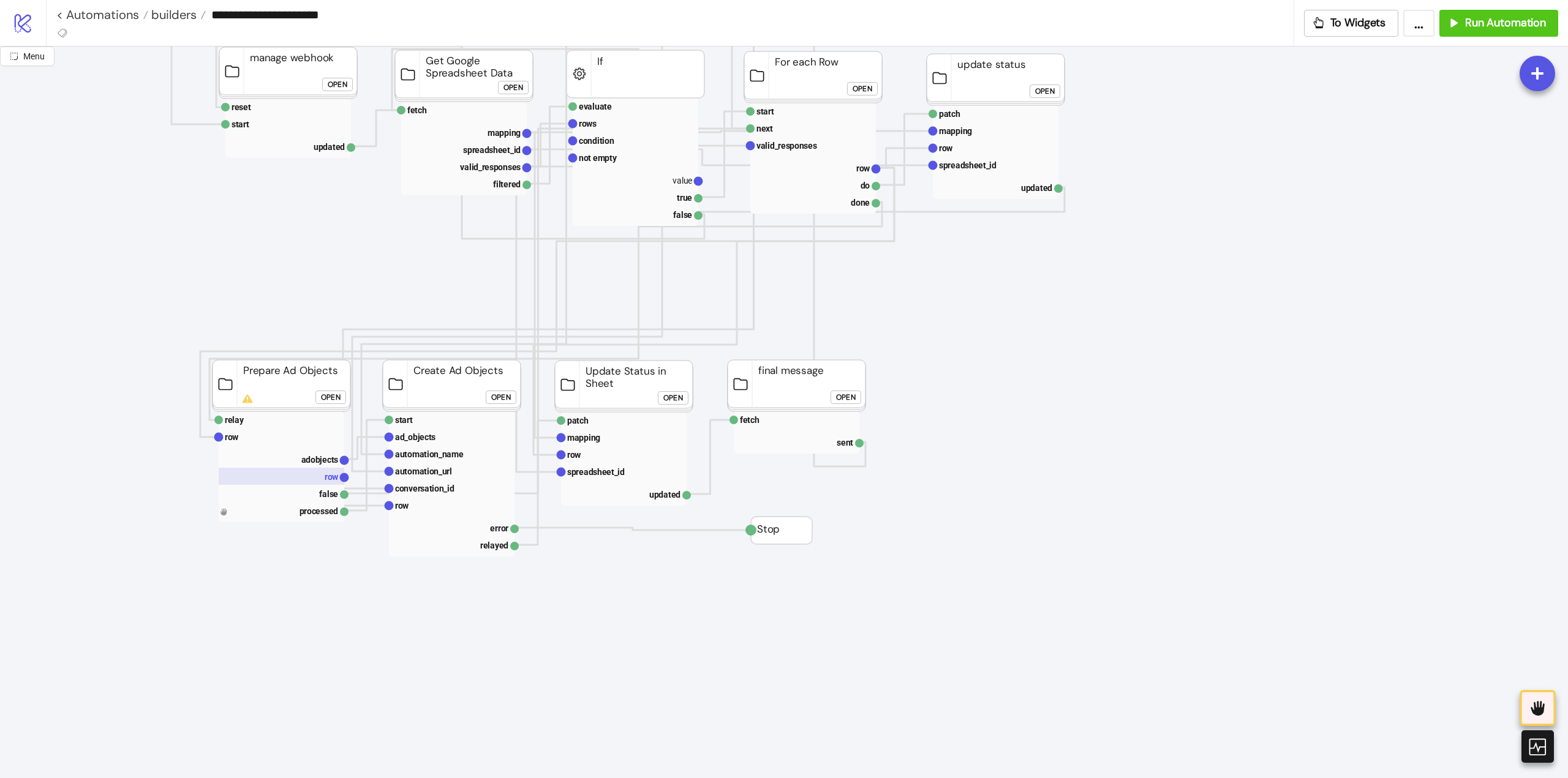
click at [324, 475] on text "row" at bounding box center [331, 477] width 14 height 10
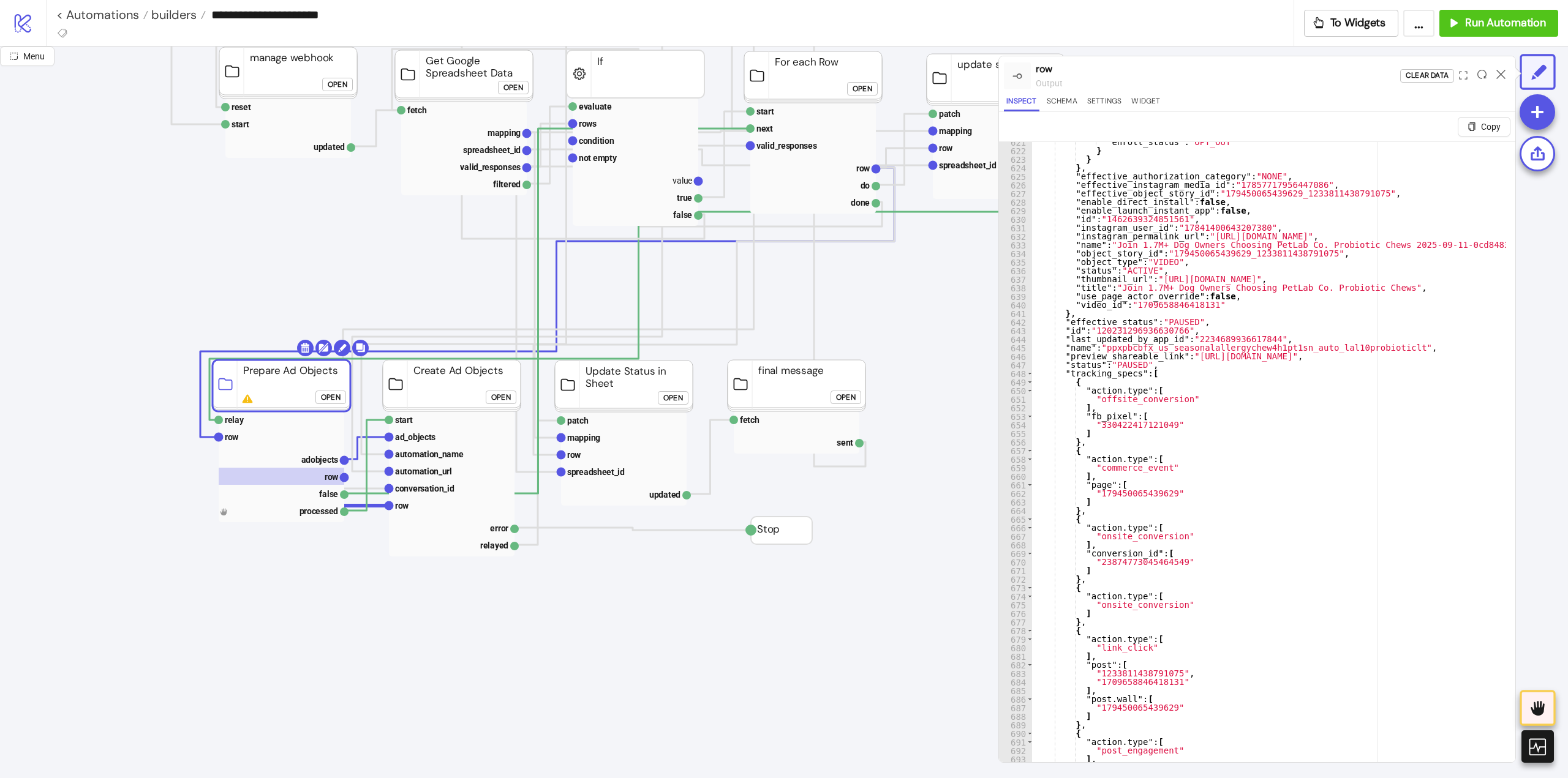
scroll to position [5403, 0]
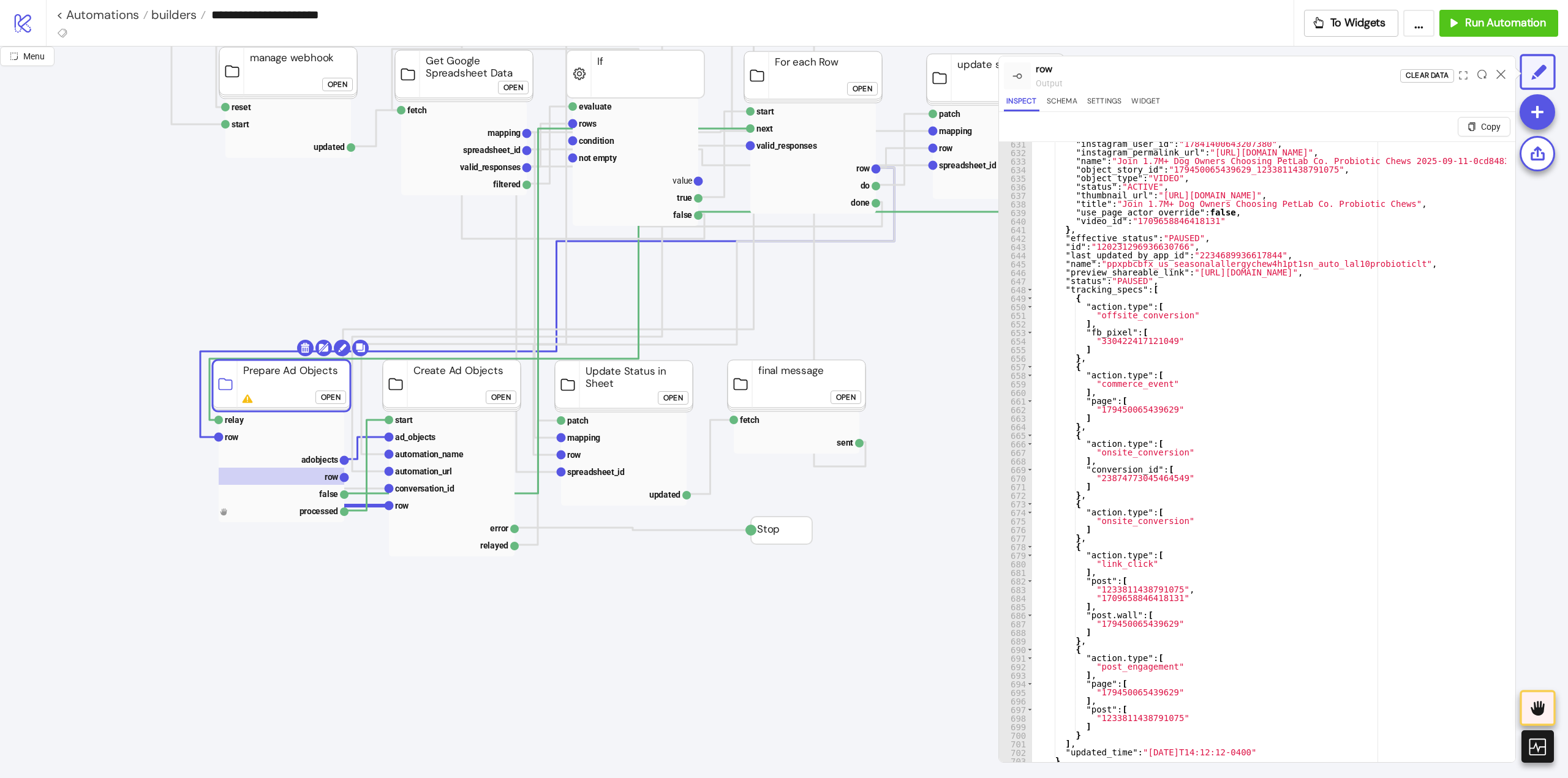
click at [501, 401] on div "Open" at bounding box center [501, 397] width 19 height 14
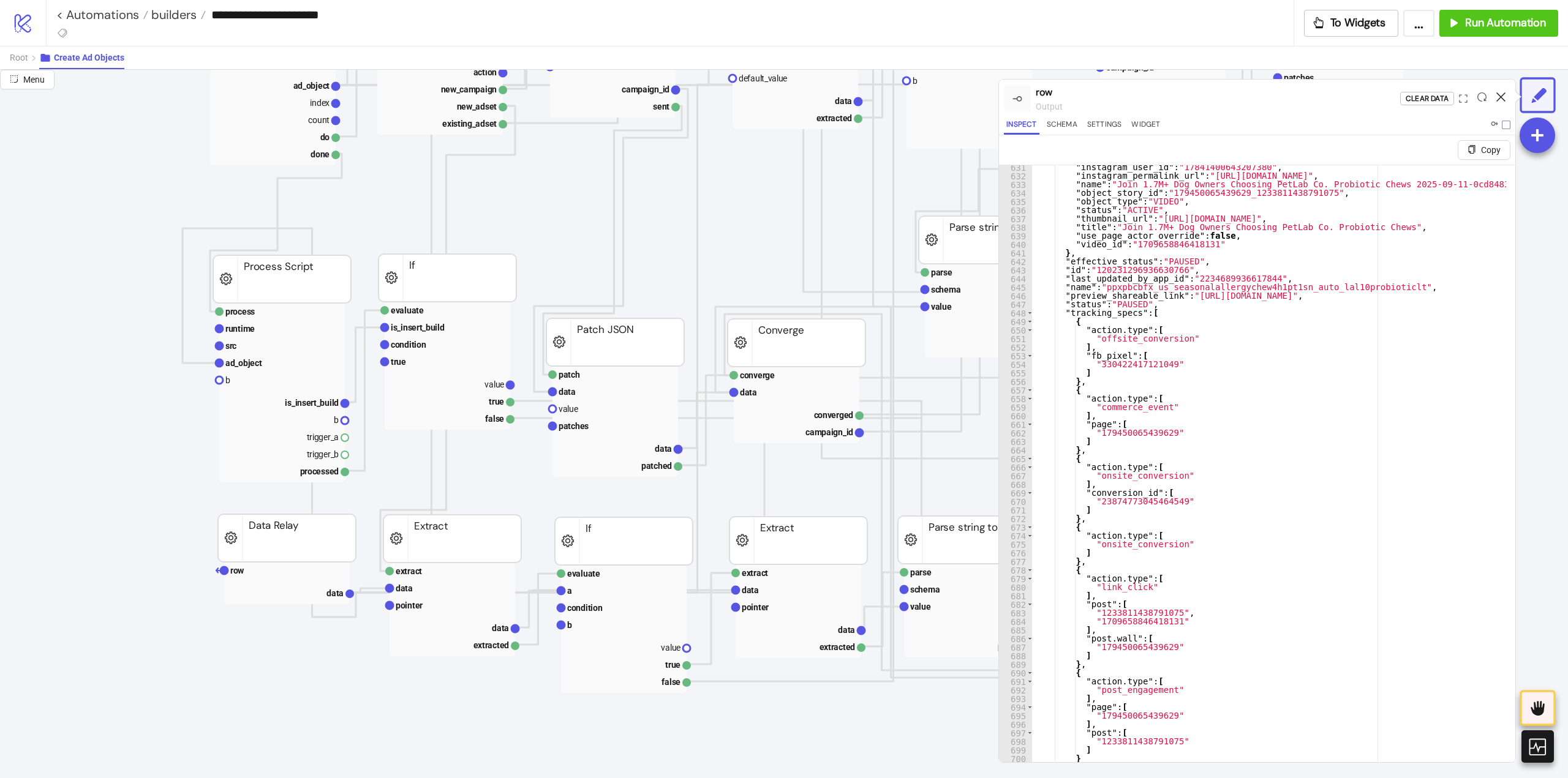
click at [1501, 94] on icon at bounding box center [1501, 97] width 9 height 9
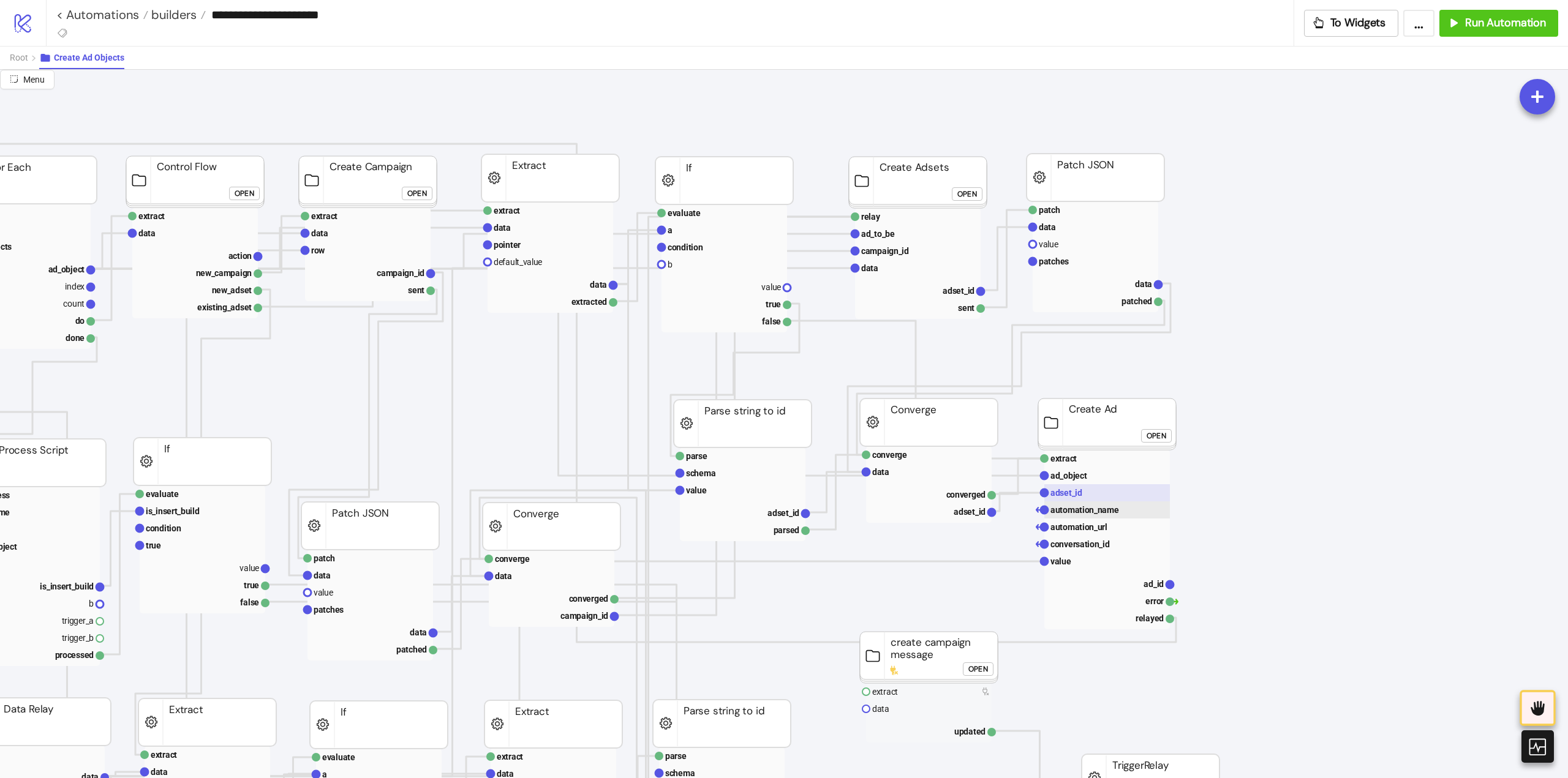
scroll to position [61, 122]
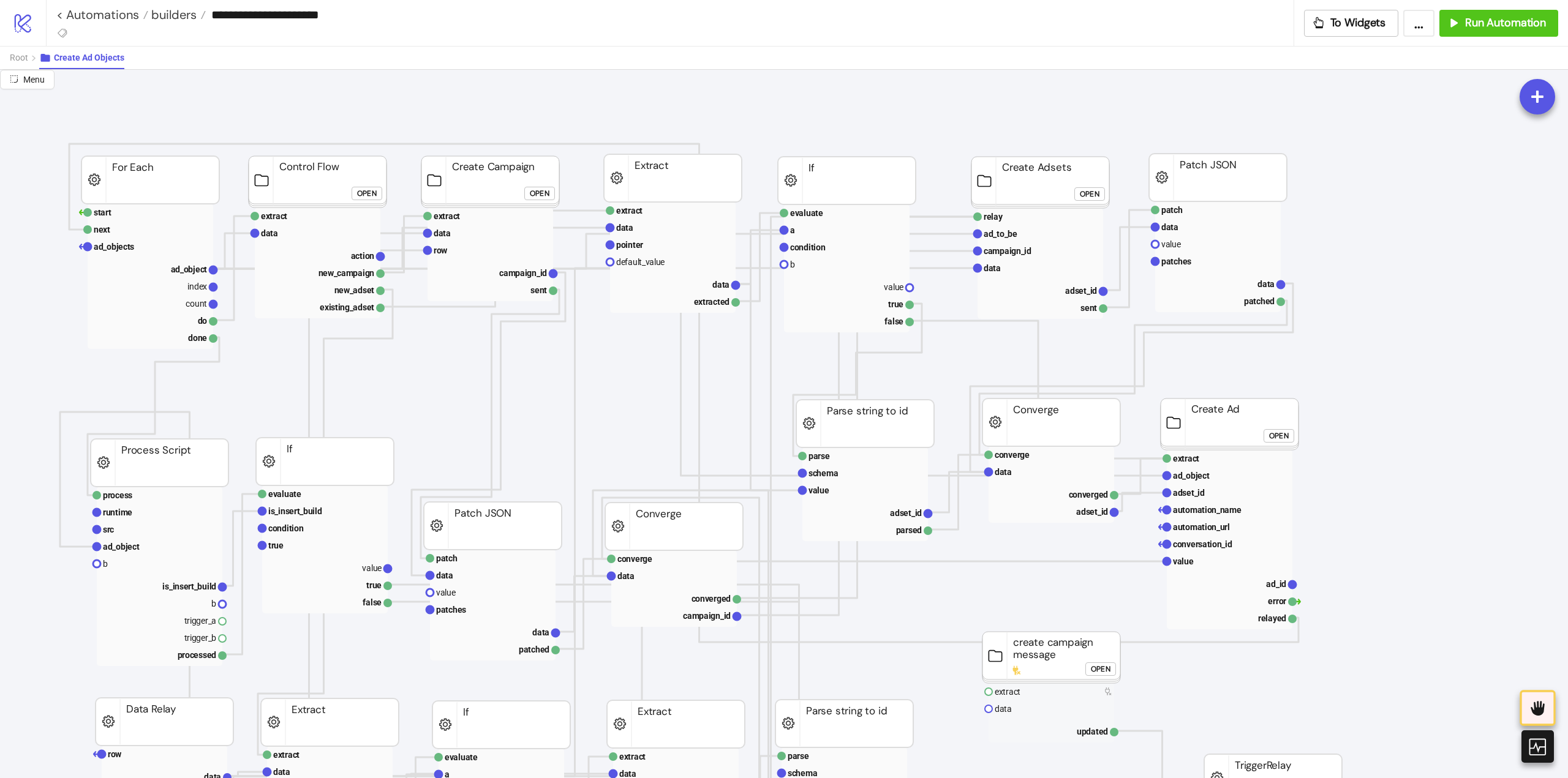
click at [1279, 436] on div "Open" at bounding box center [1278, 435] width 19 height 14
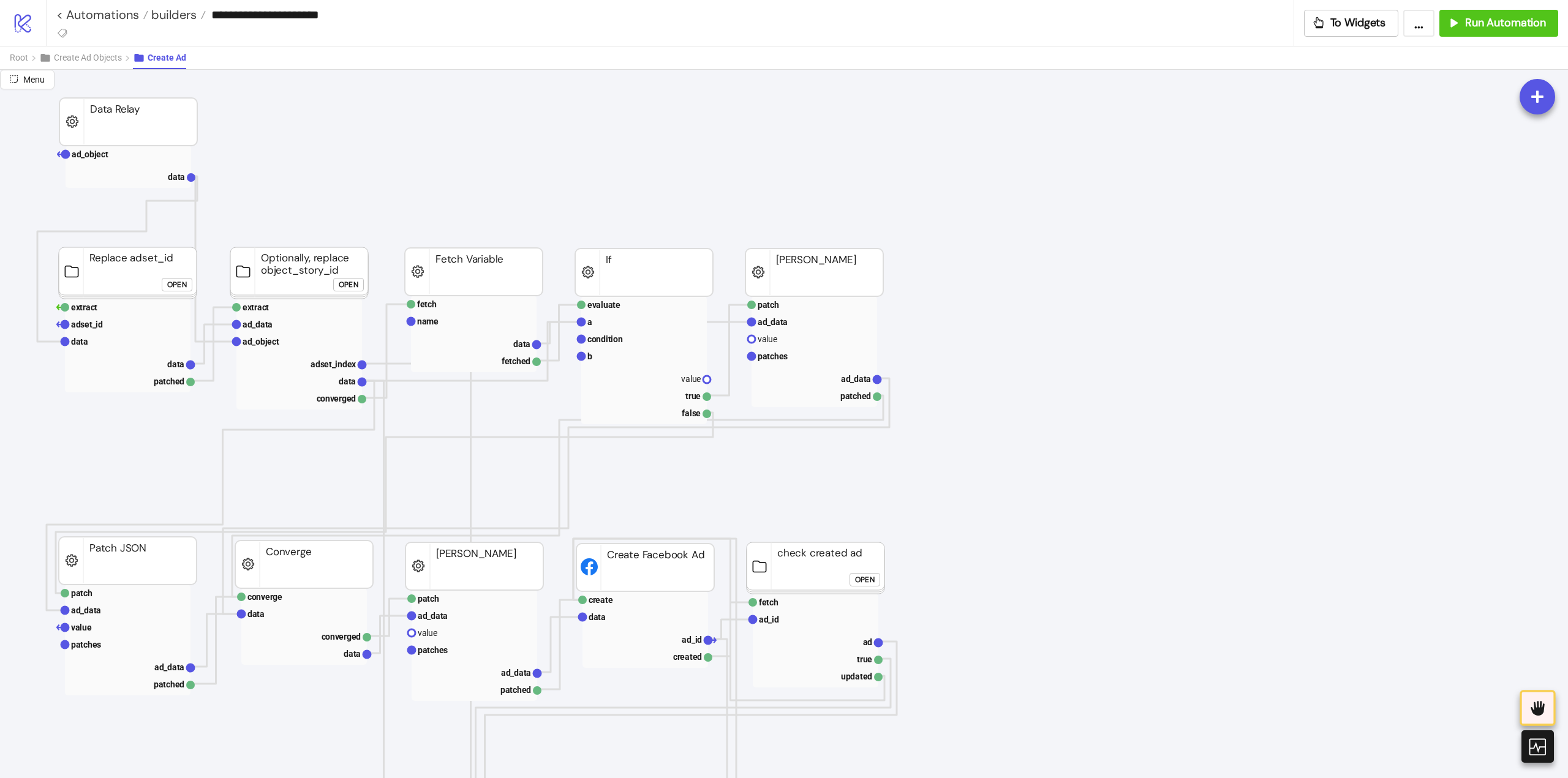
scroll to position [245, 122]
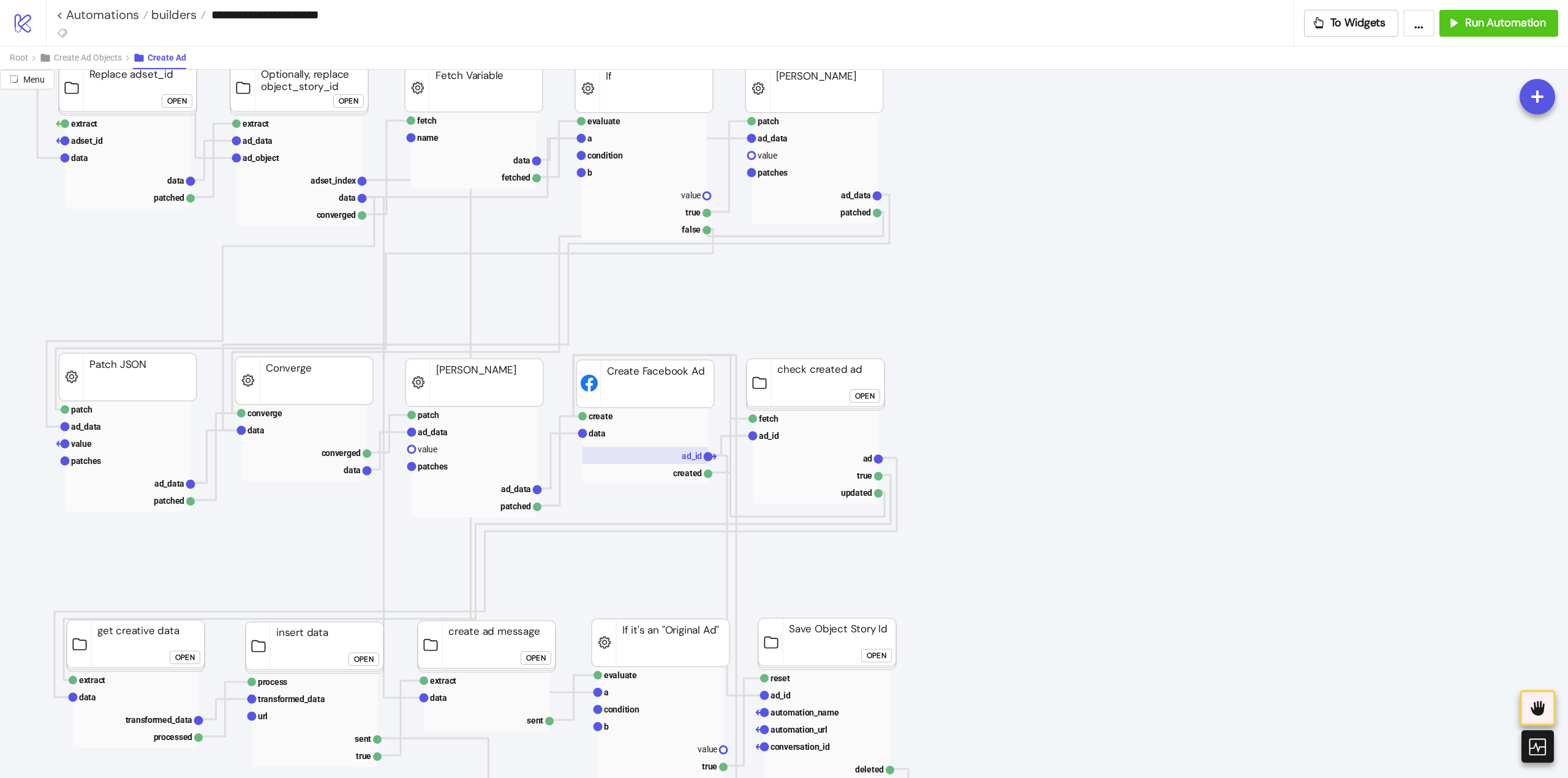
click at [677, 455] on rect at bounding box center [645, 456] width 126 height 17
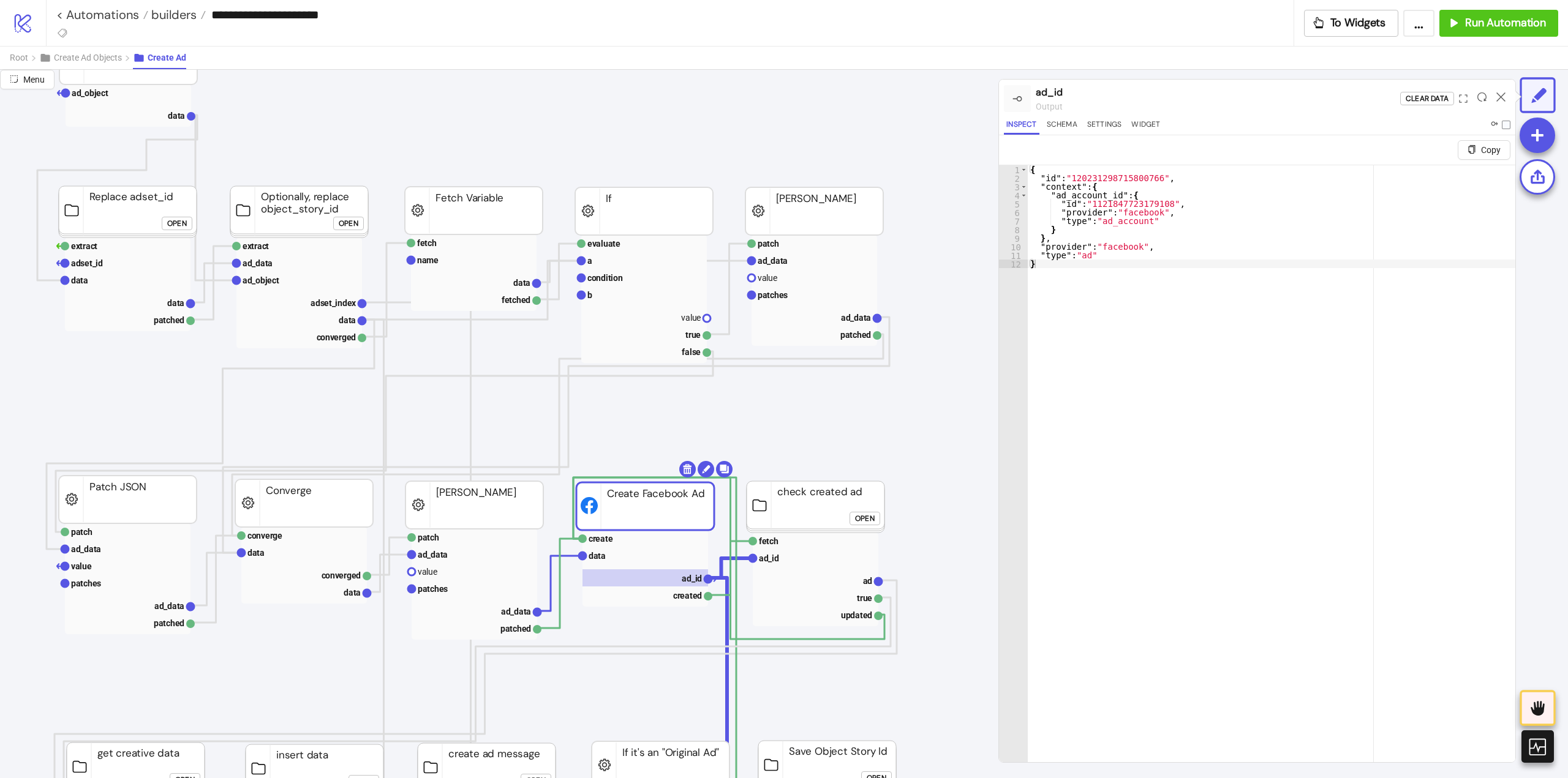
scroll to position [122, 0]
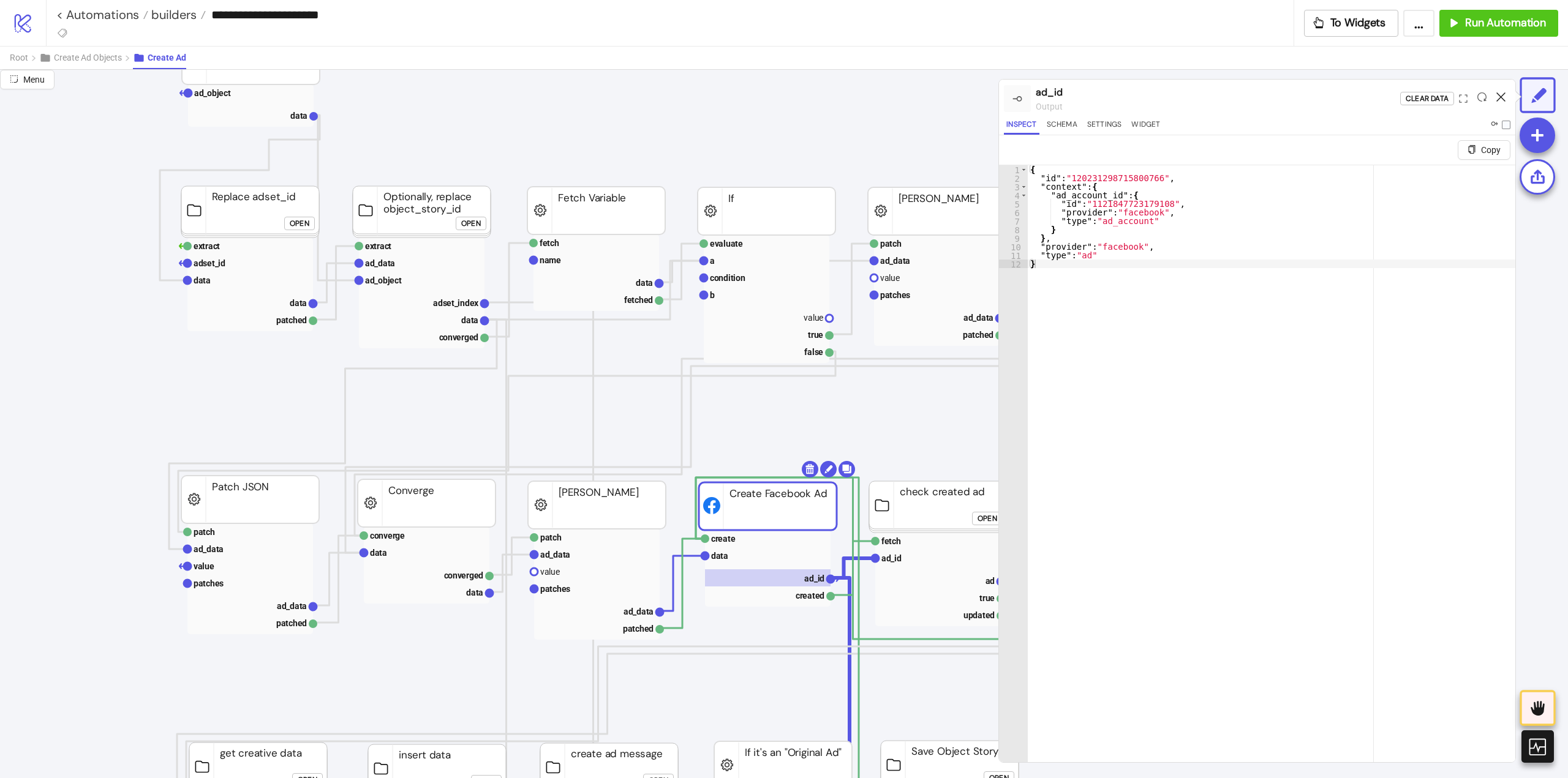
click at [1497, 93] on icon at bounding box center [1501, 97] width 9 height 9
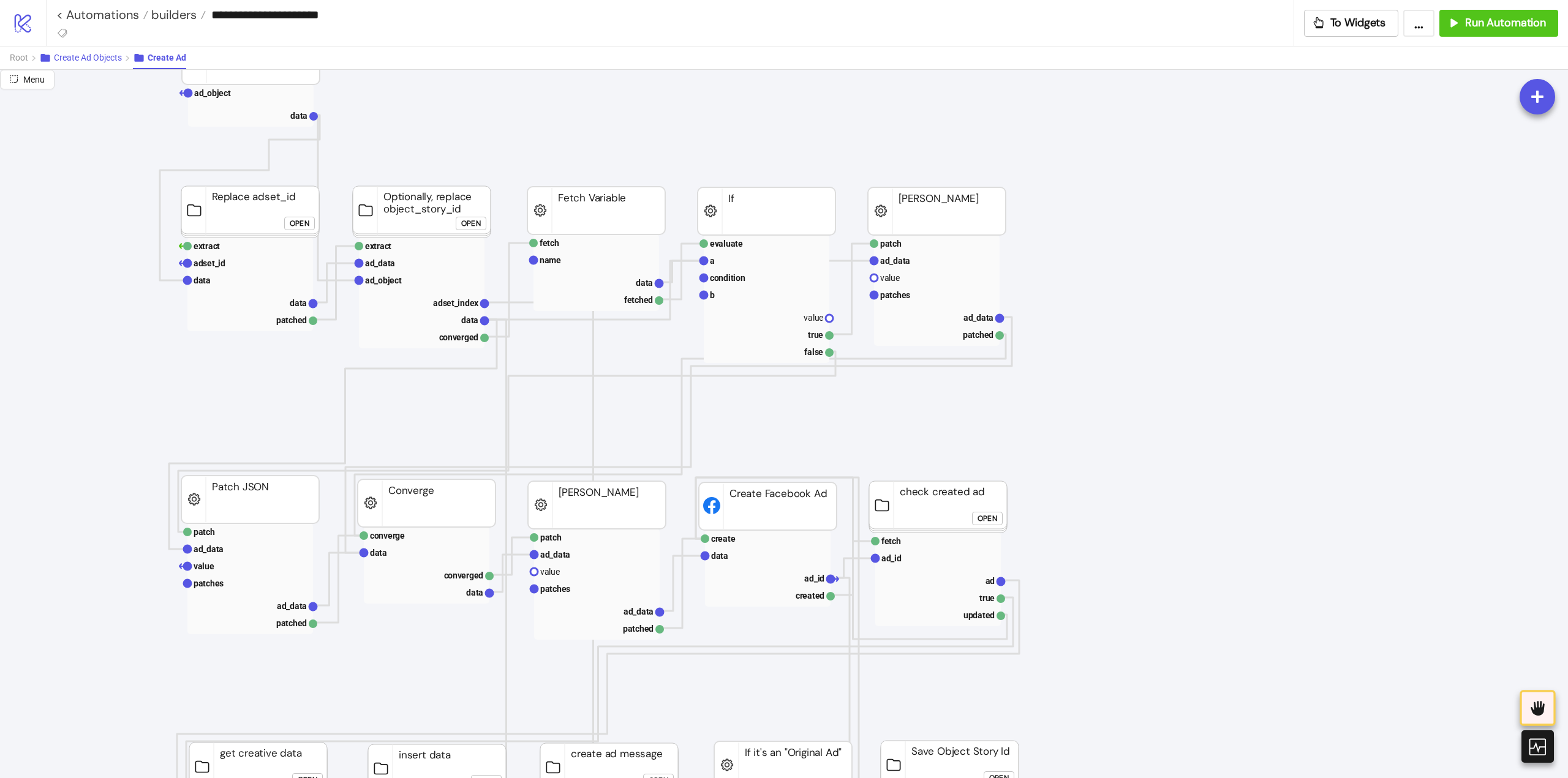
click at [113, 62] on span "Create Ad Objects" at bounding box center [88, 57] width 68 height 10
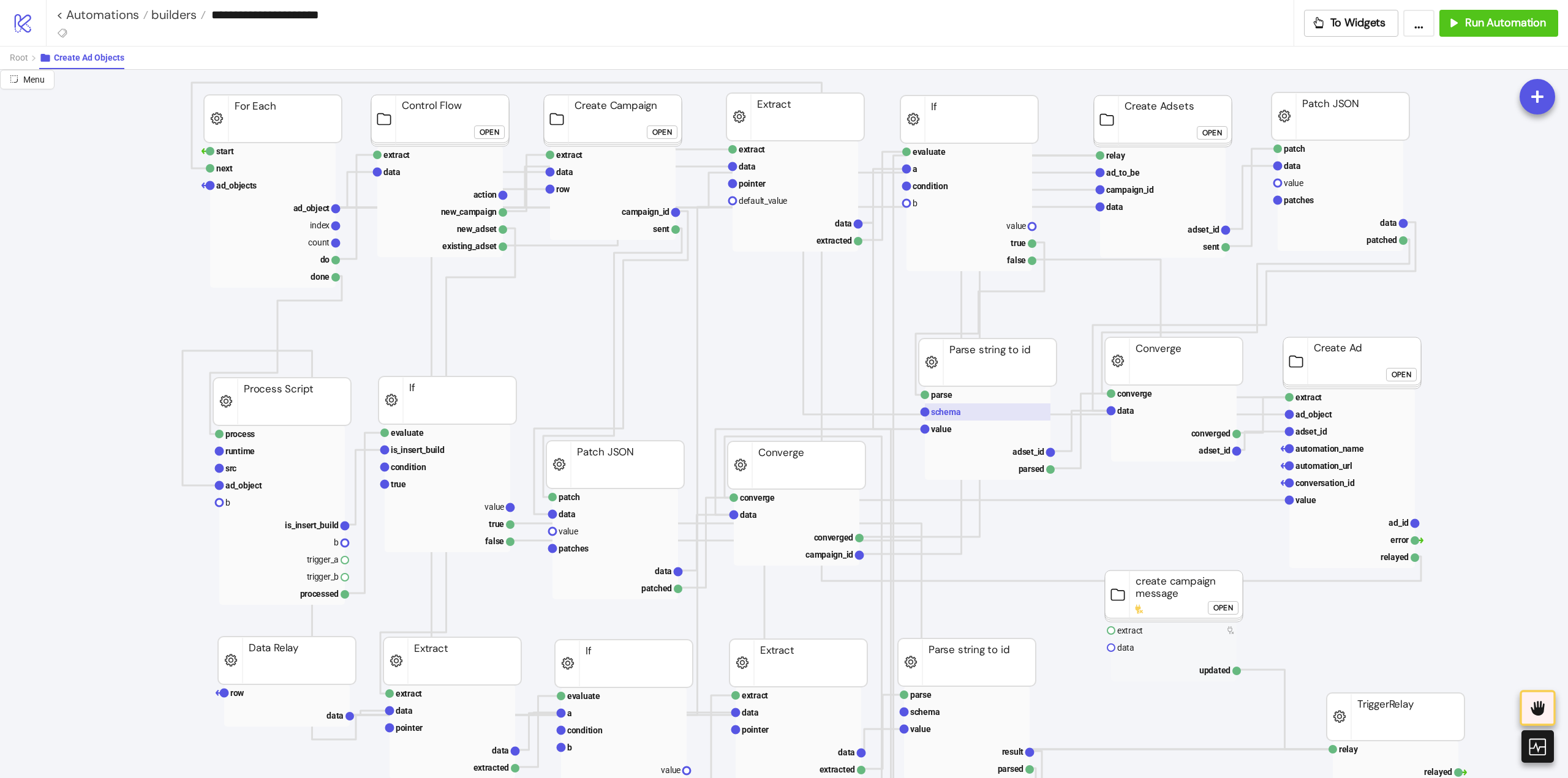
scroll to position [122, 245]
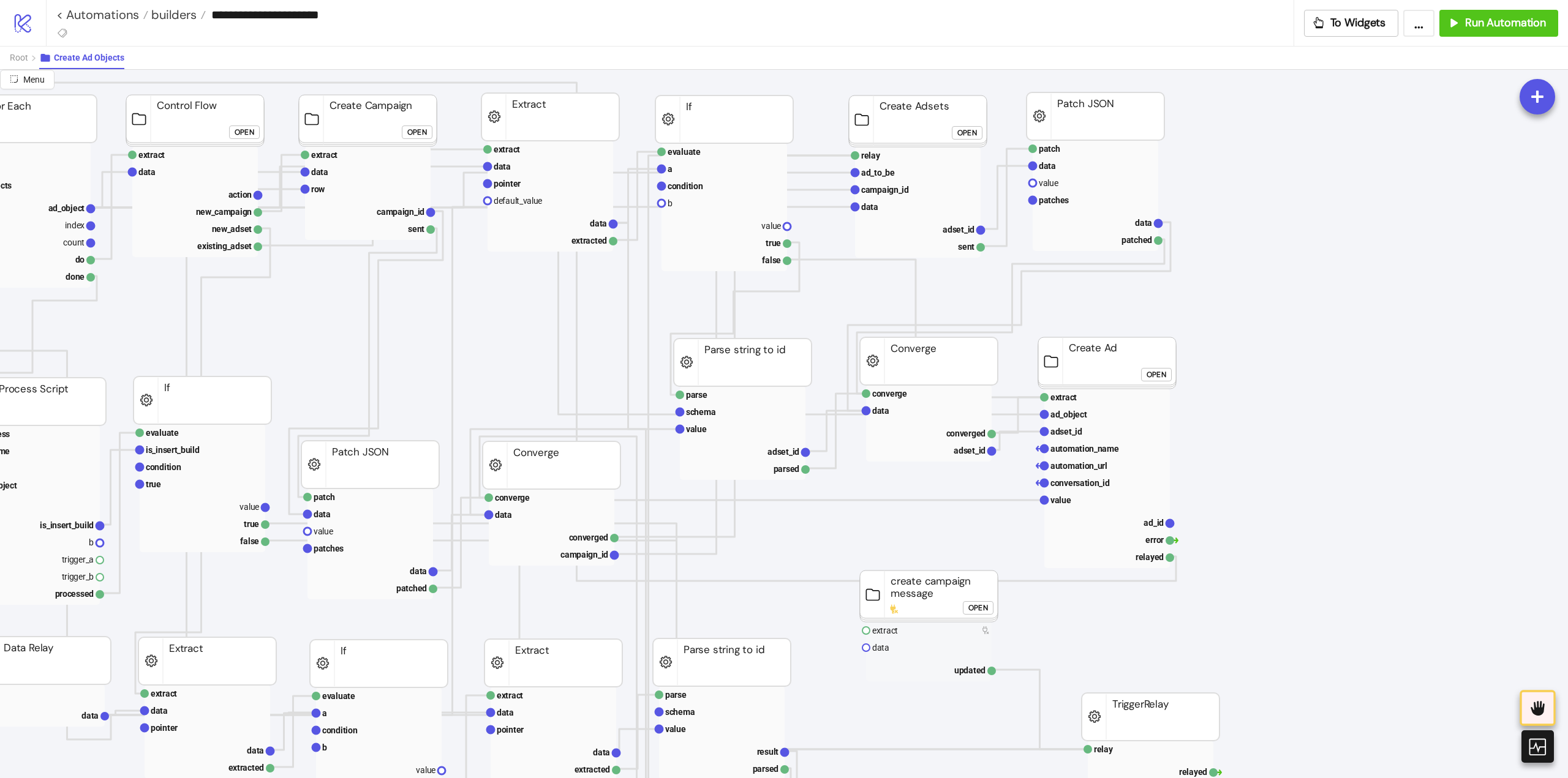
click at [1145, 381] on button "Open" at bounding box center [1156, 375] width 31 height 13
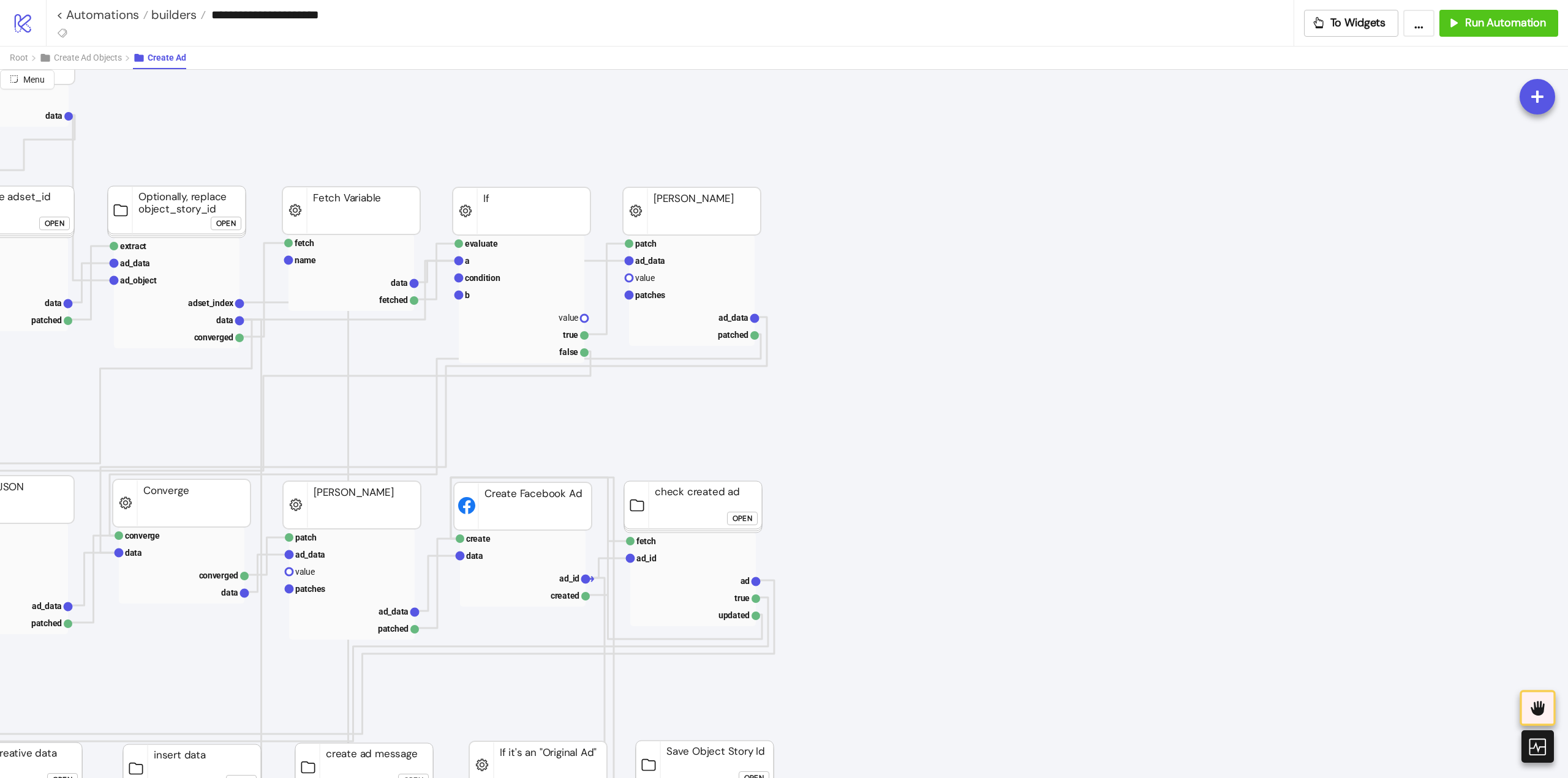
scroll to position [122, 0]
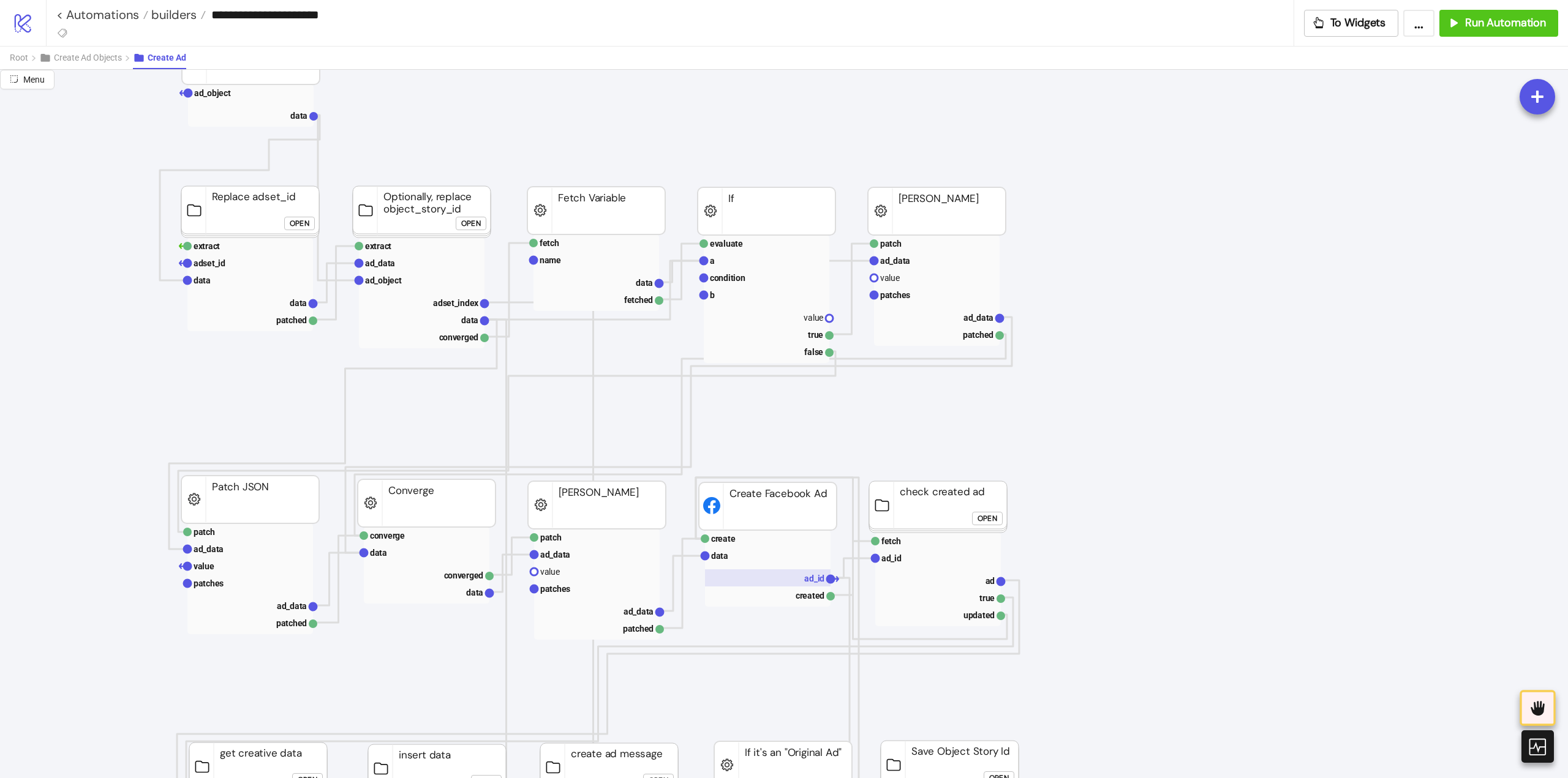
click at [802, 581] on rect at bounding box center [768, 578] width 126 height 17
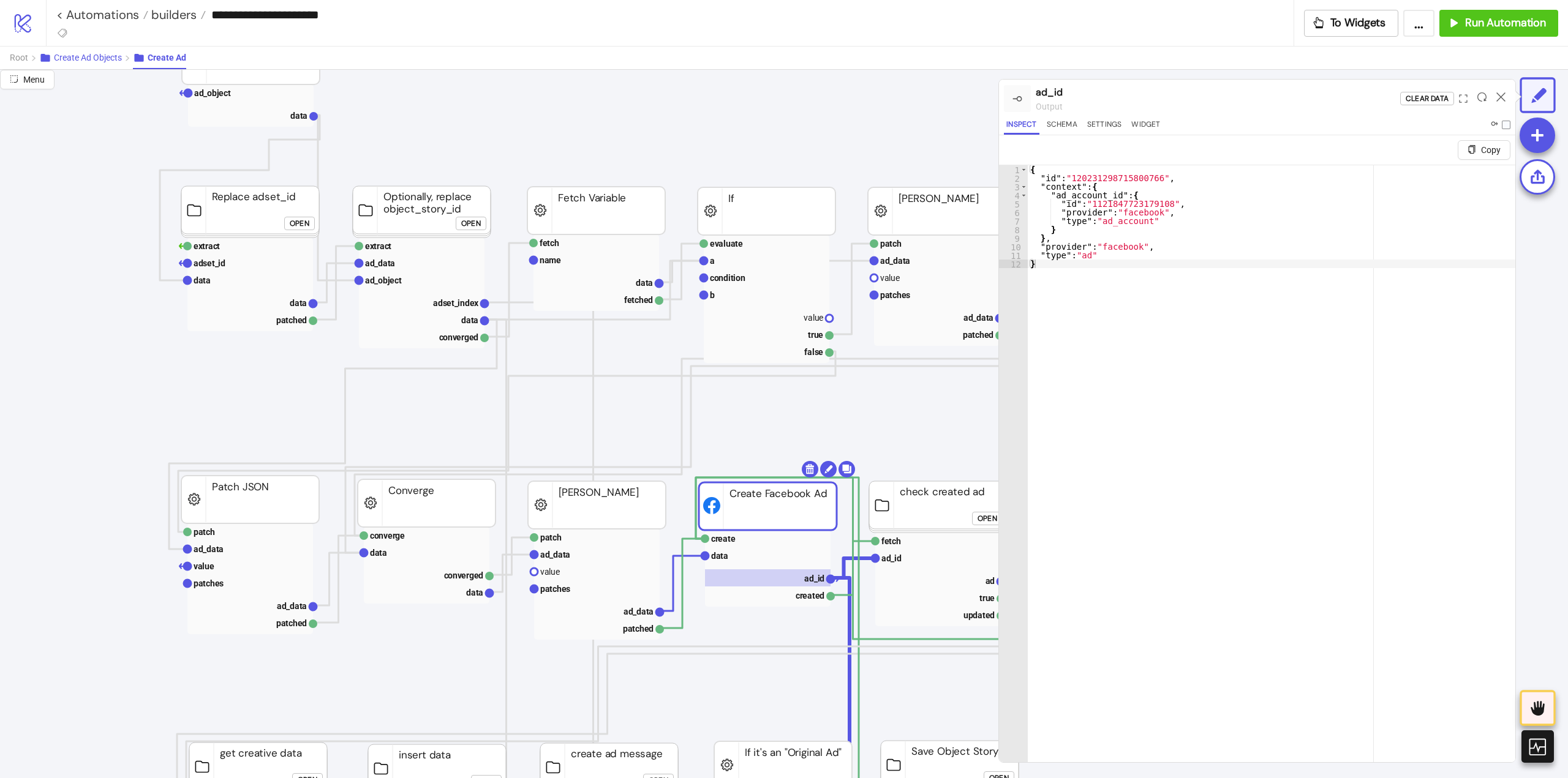
click at [78, 60] on span "Create Ad Objects" at bounding box center [88, 57] width 68 height 10
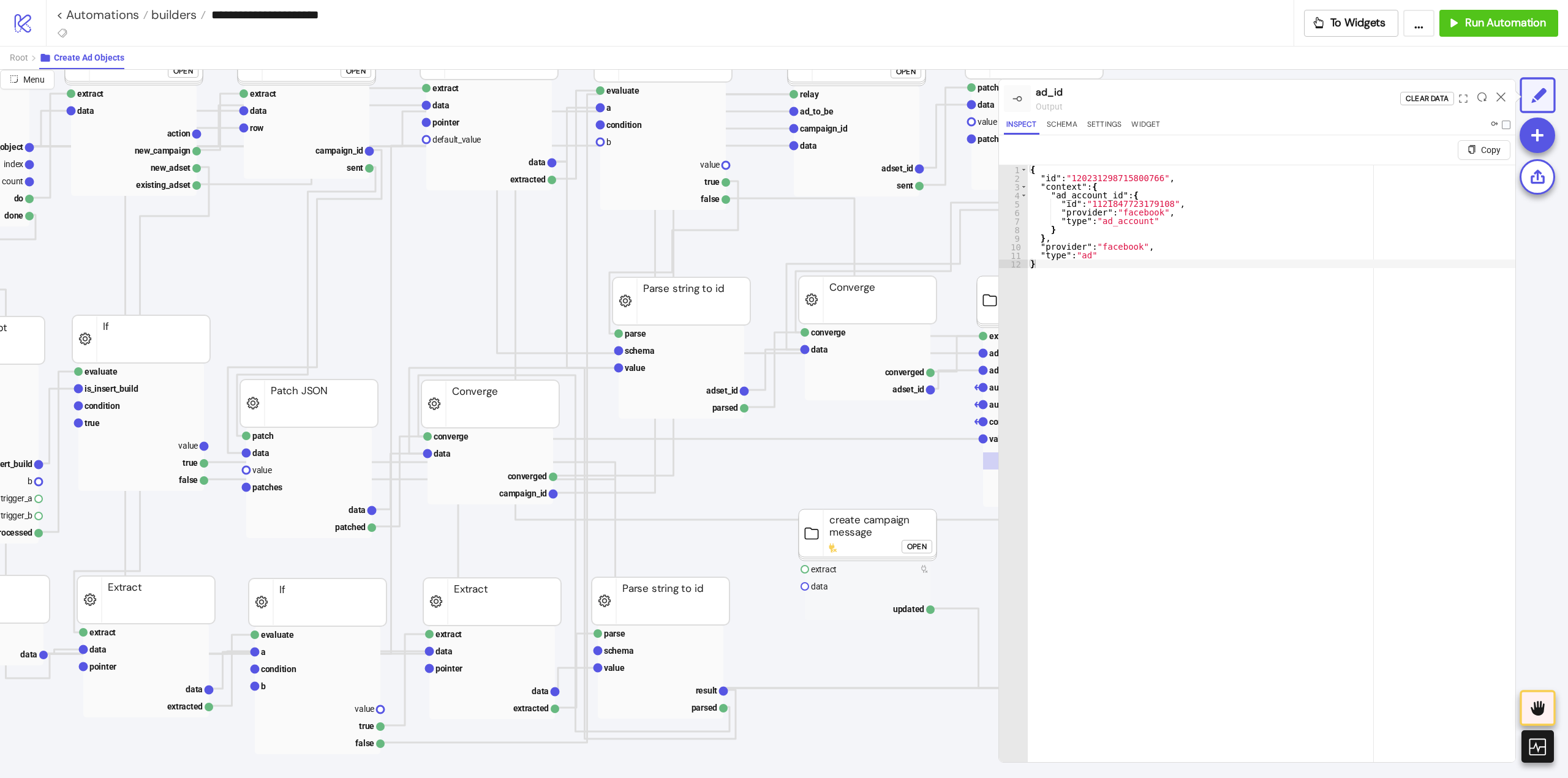
scroll to position [184, 612]
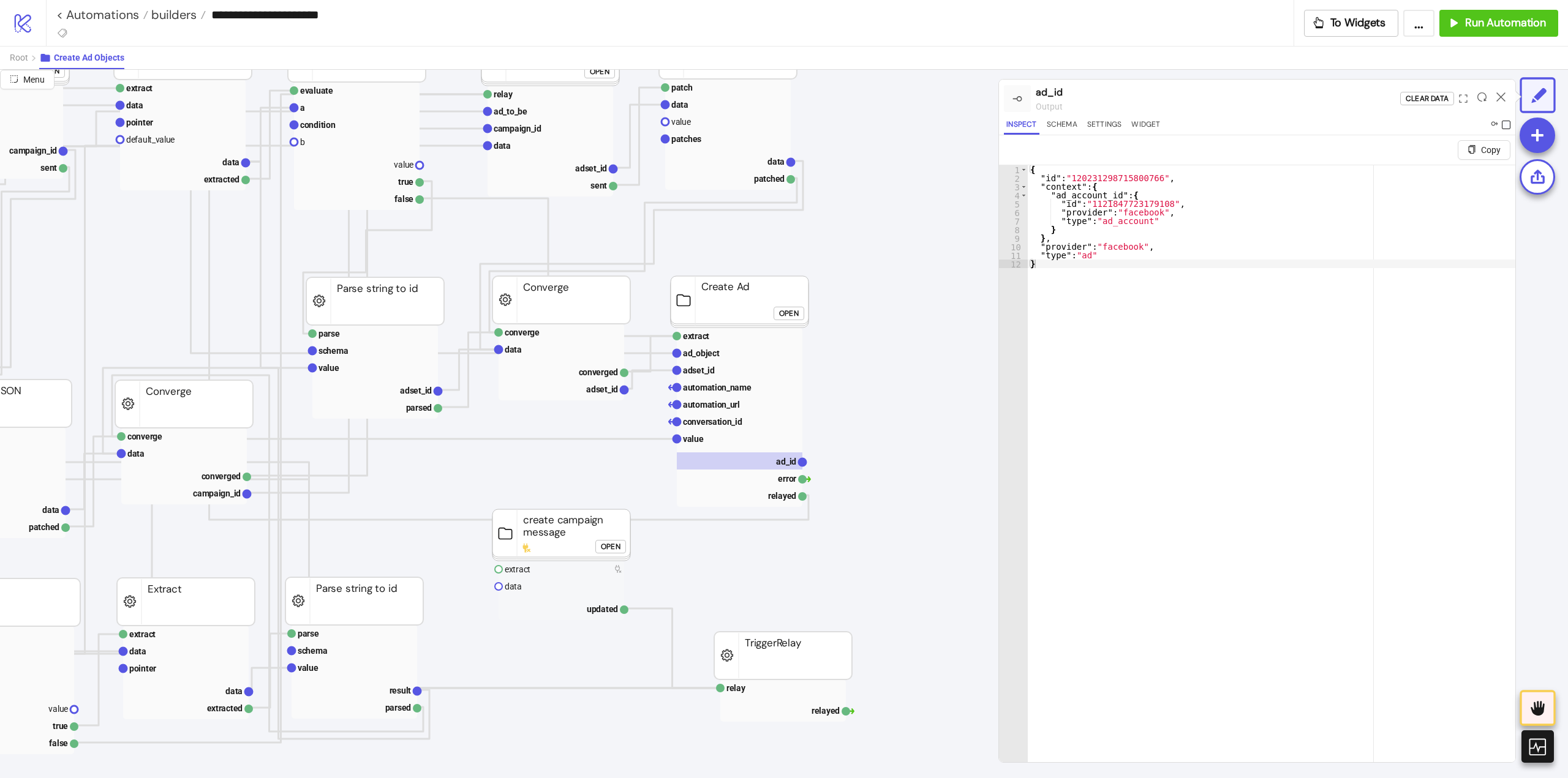
click at [1504, 123] on span at bounding box center [1506, 124] width 9 height 9
click at [1496, 99] on icon at bounding box center [1501, 97] width 9 height 9
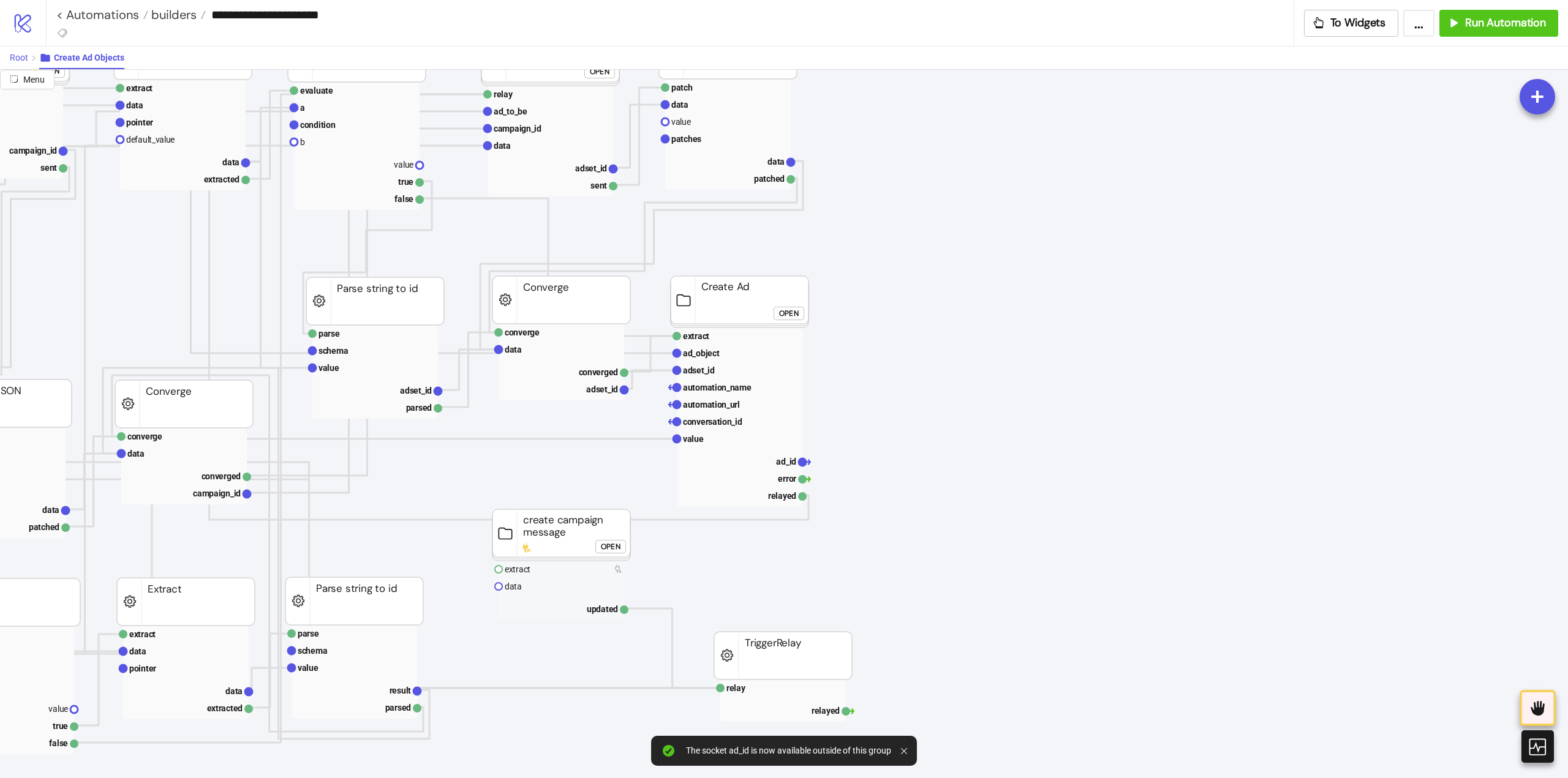
click at [25, 63] on button "Root" at bounding box center [25, 58] width 29 height 23
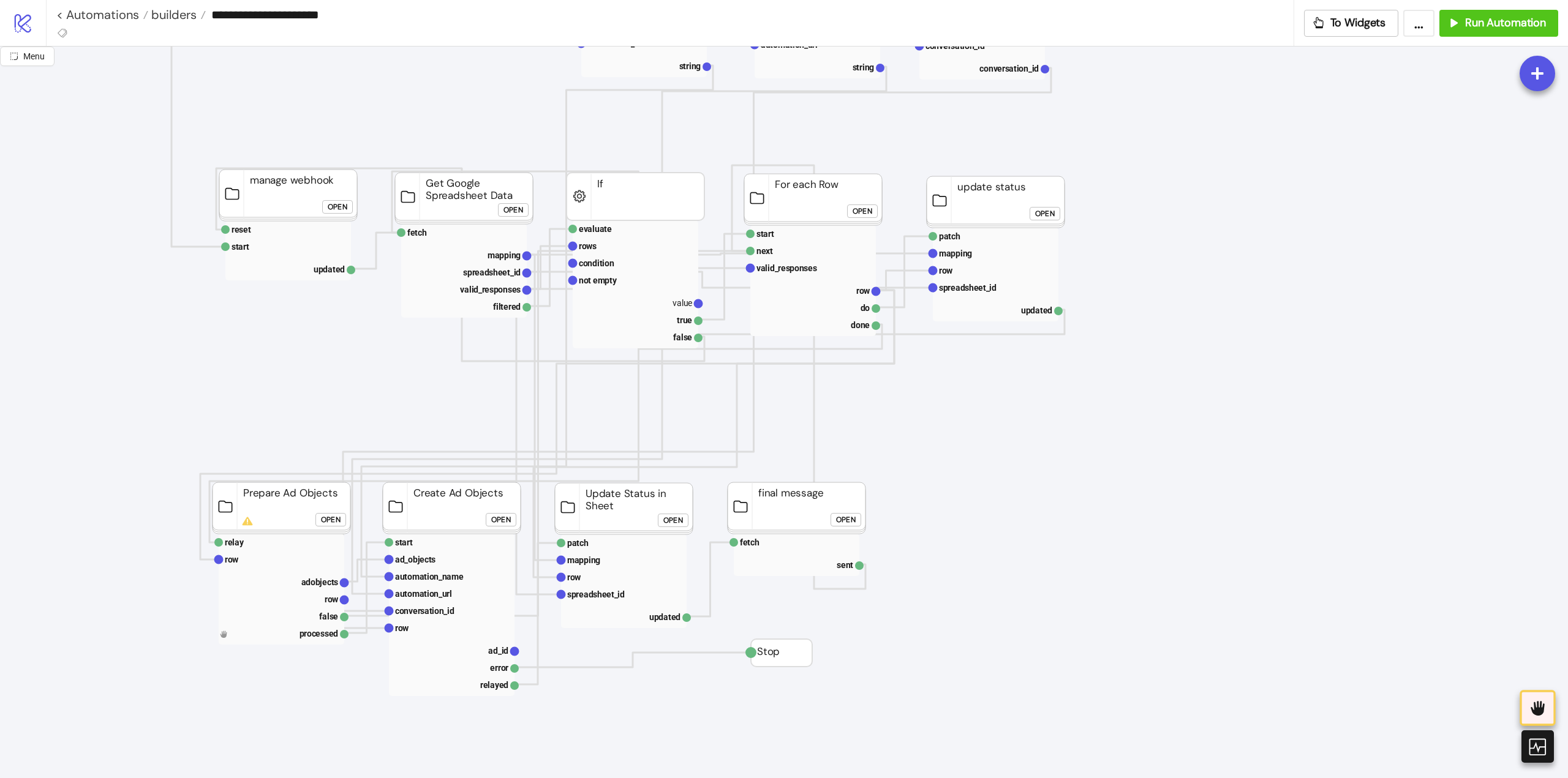
scroll to position [184, 0]
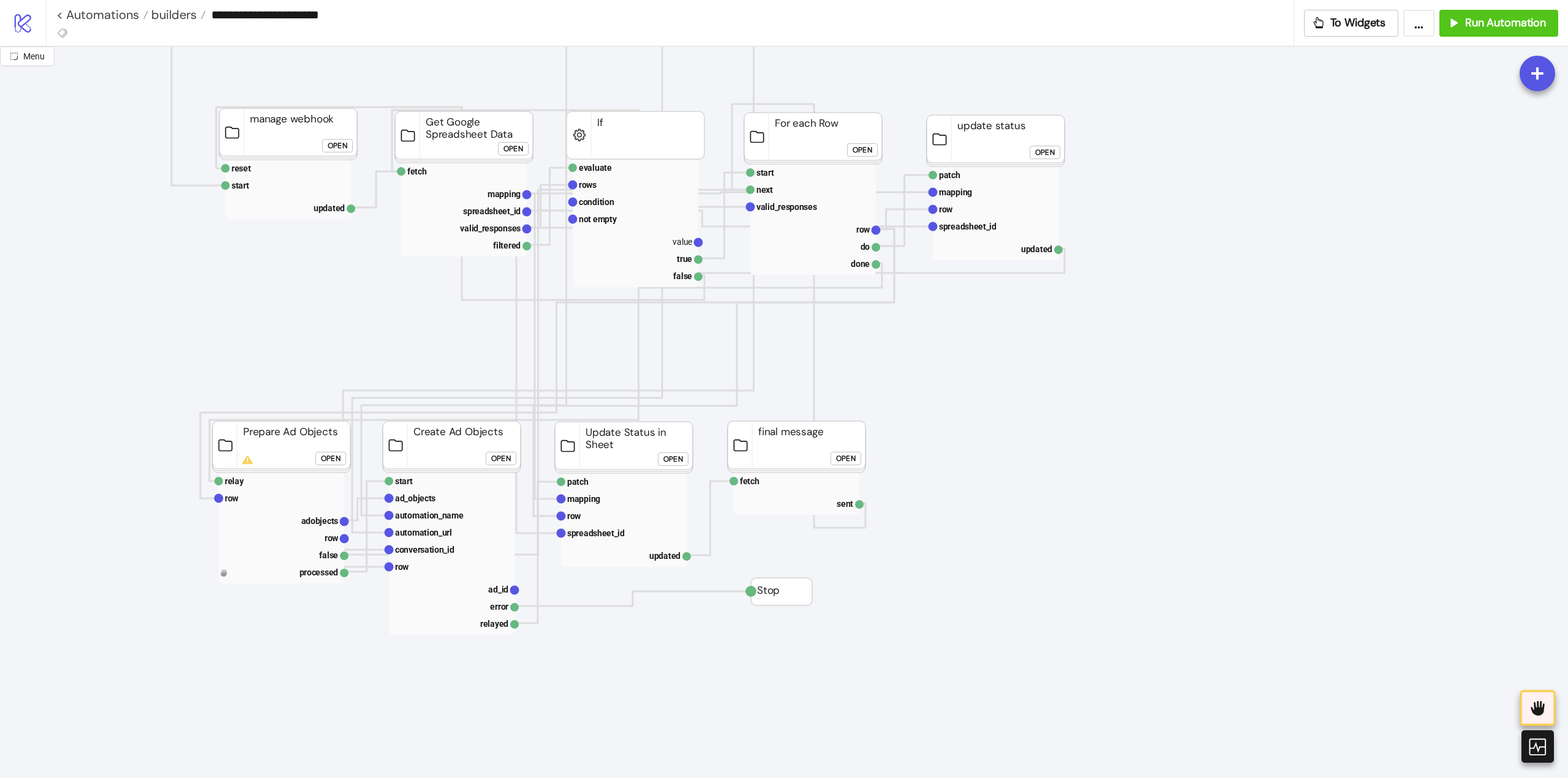
click at [842, 463] on div "Open" at bounding box center [845, 459] width 19 height 14
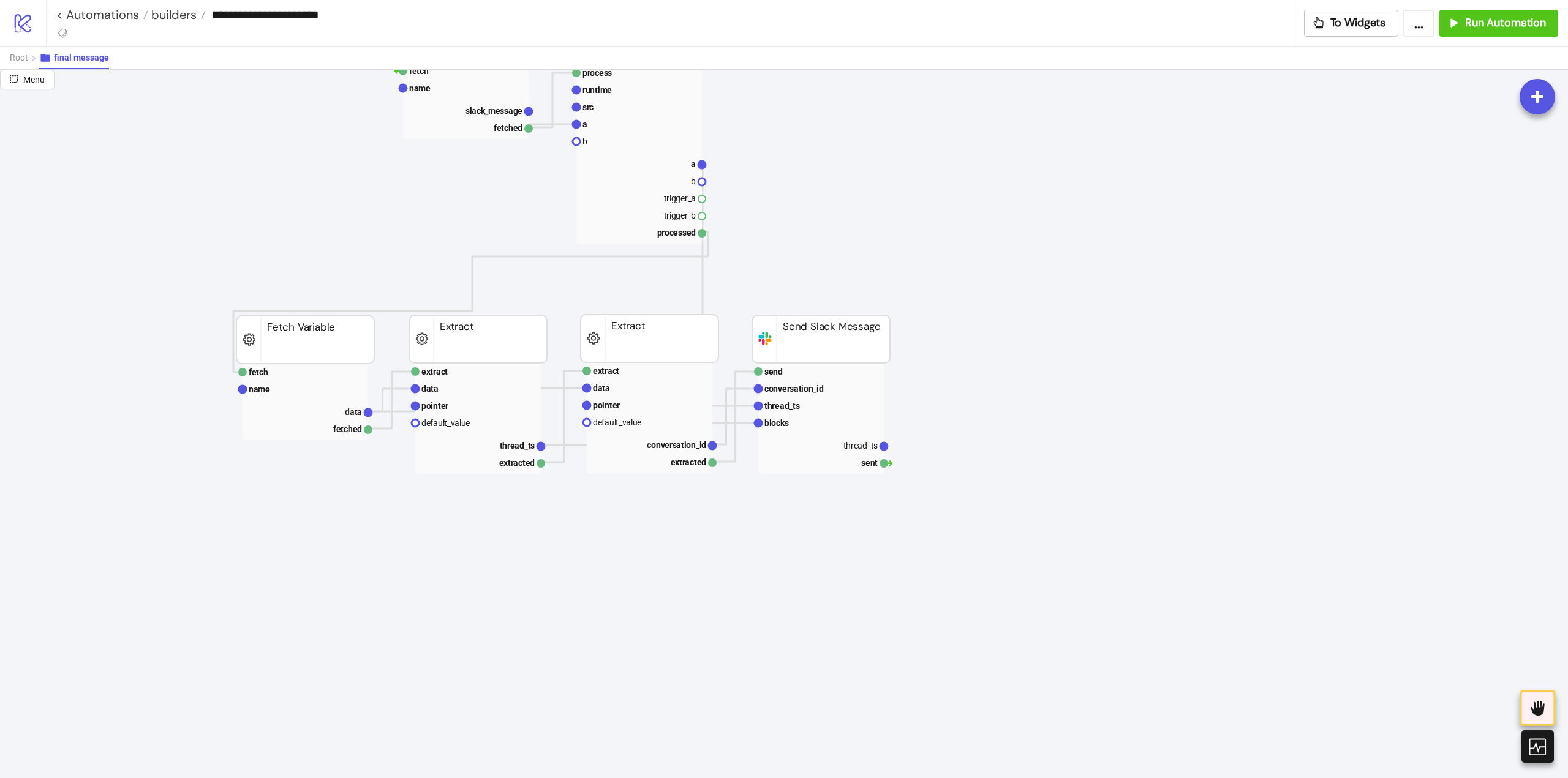
scroll to position [0, 0]
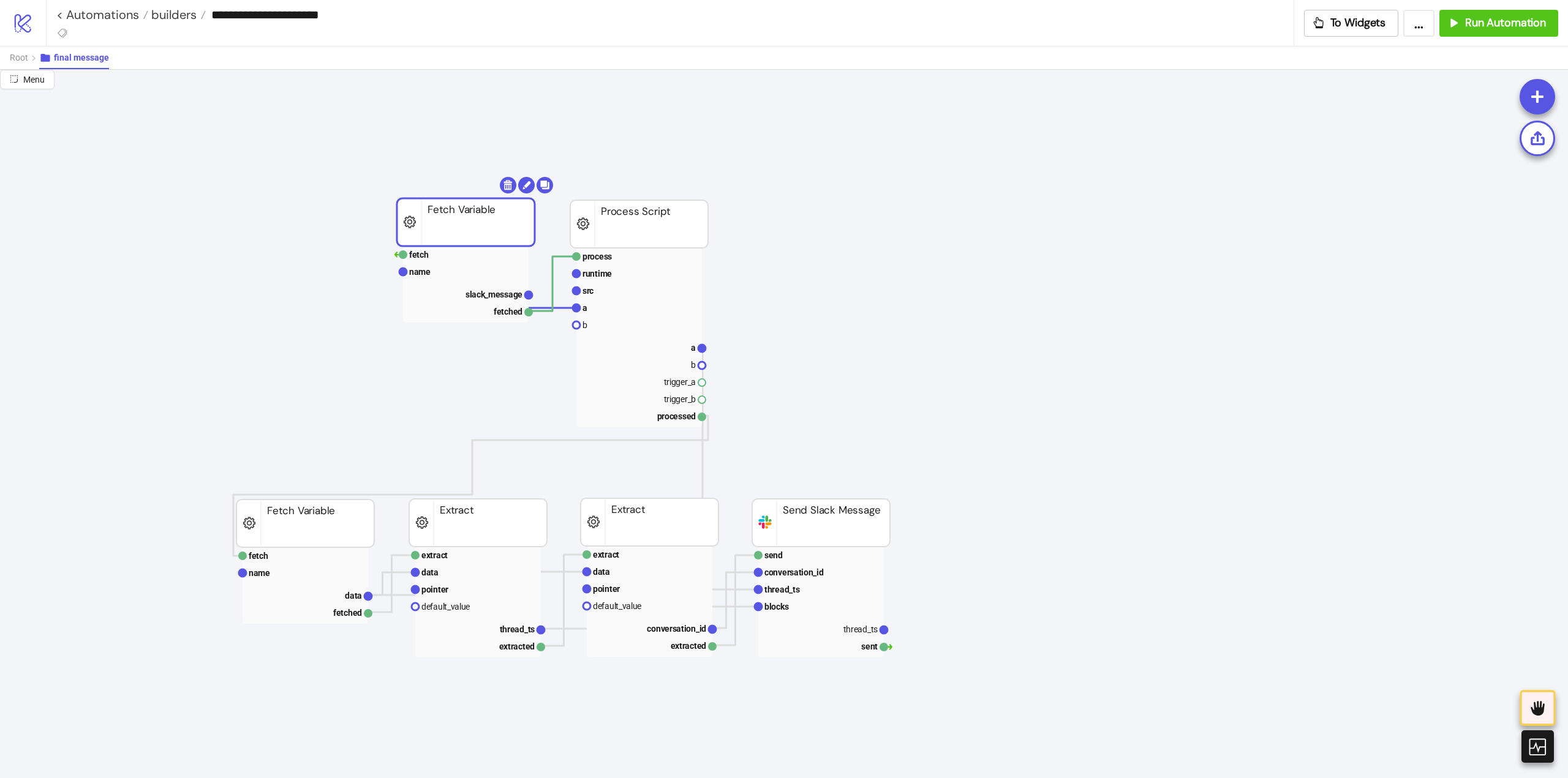
drag, startPoint x: 459, startPoint y: 237, endPoint x: 471, endPoint y: 215, distance: 25.1
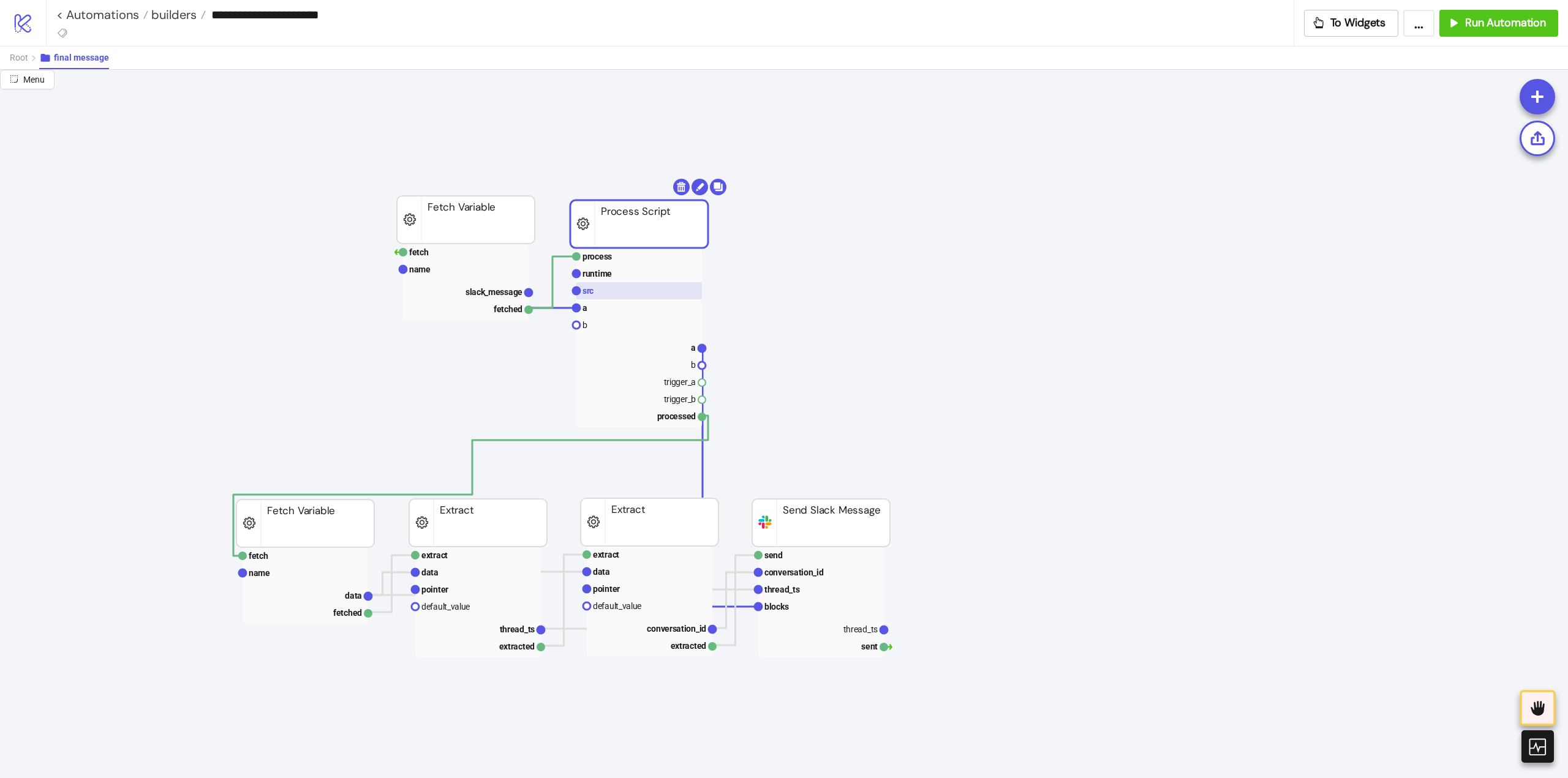
click at [610, 295] on rect at bounding box center [639, 291] width 126 height 17
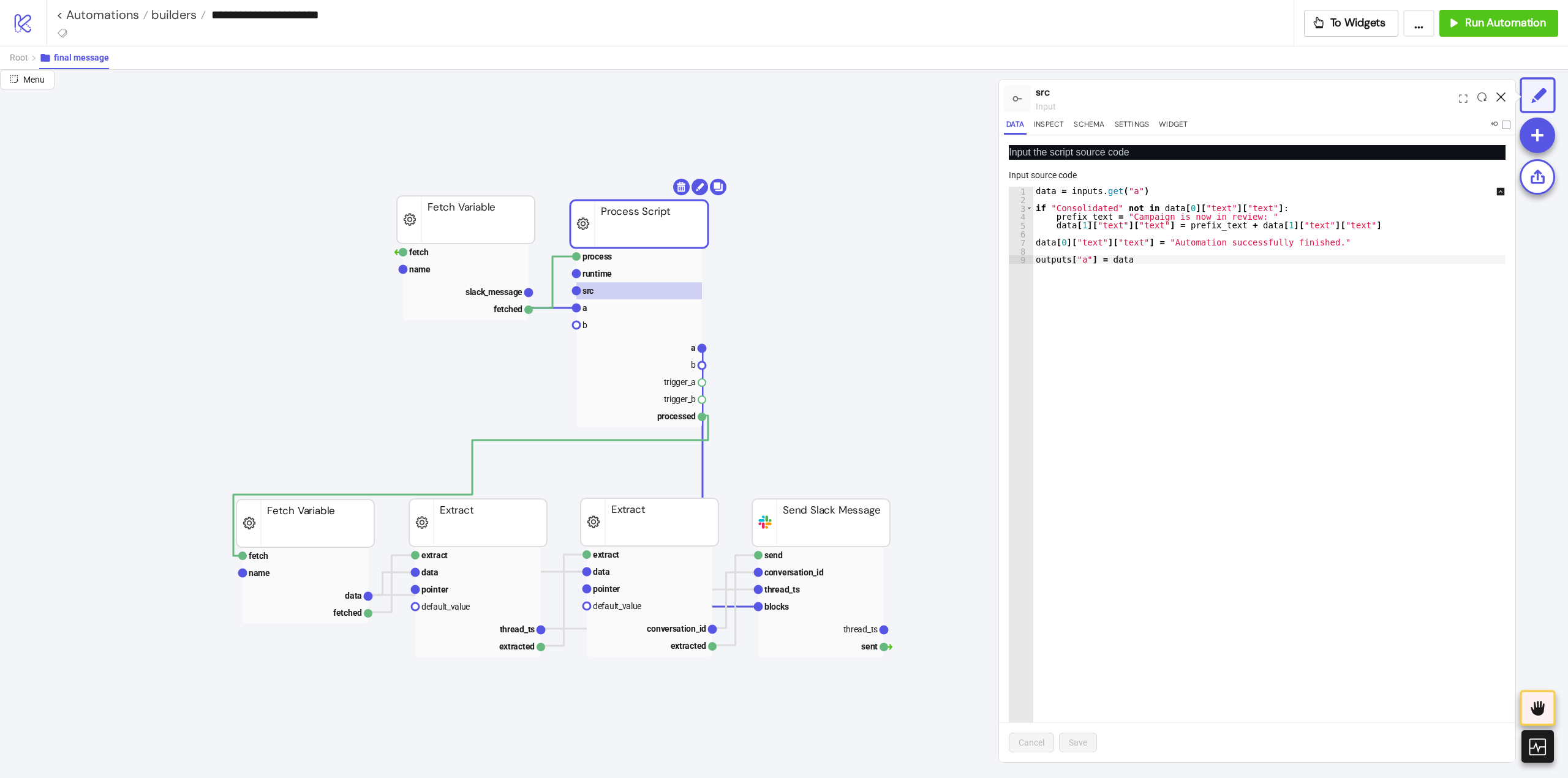
click at [1500, 97] on icon at bounding box center [1501, 97] width 9 height 9
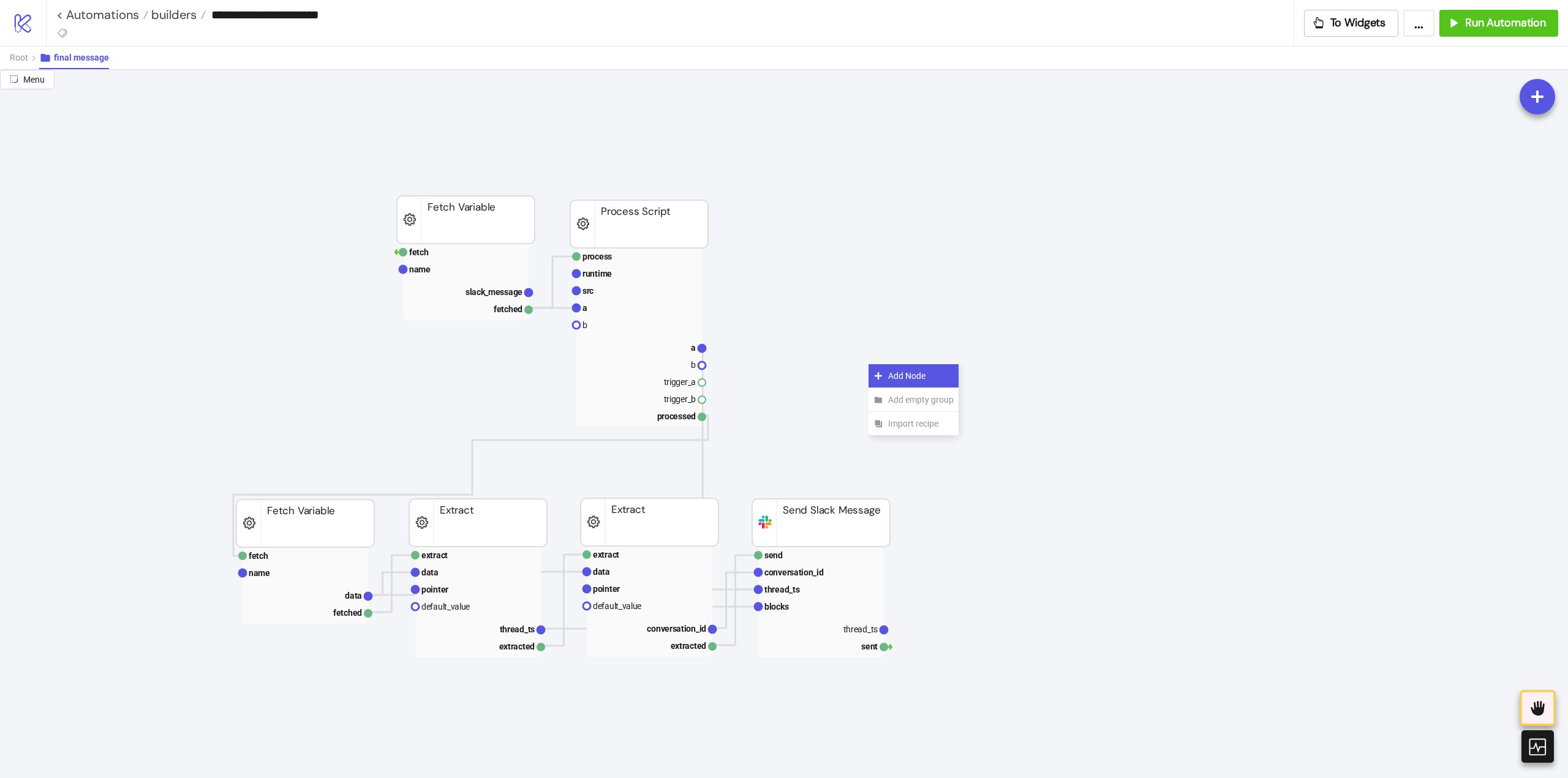
click at [889, 382] on div "Add Node" at bounding box center [913, 376] width 90 height 24
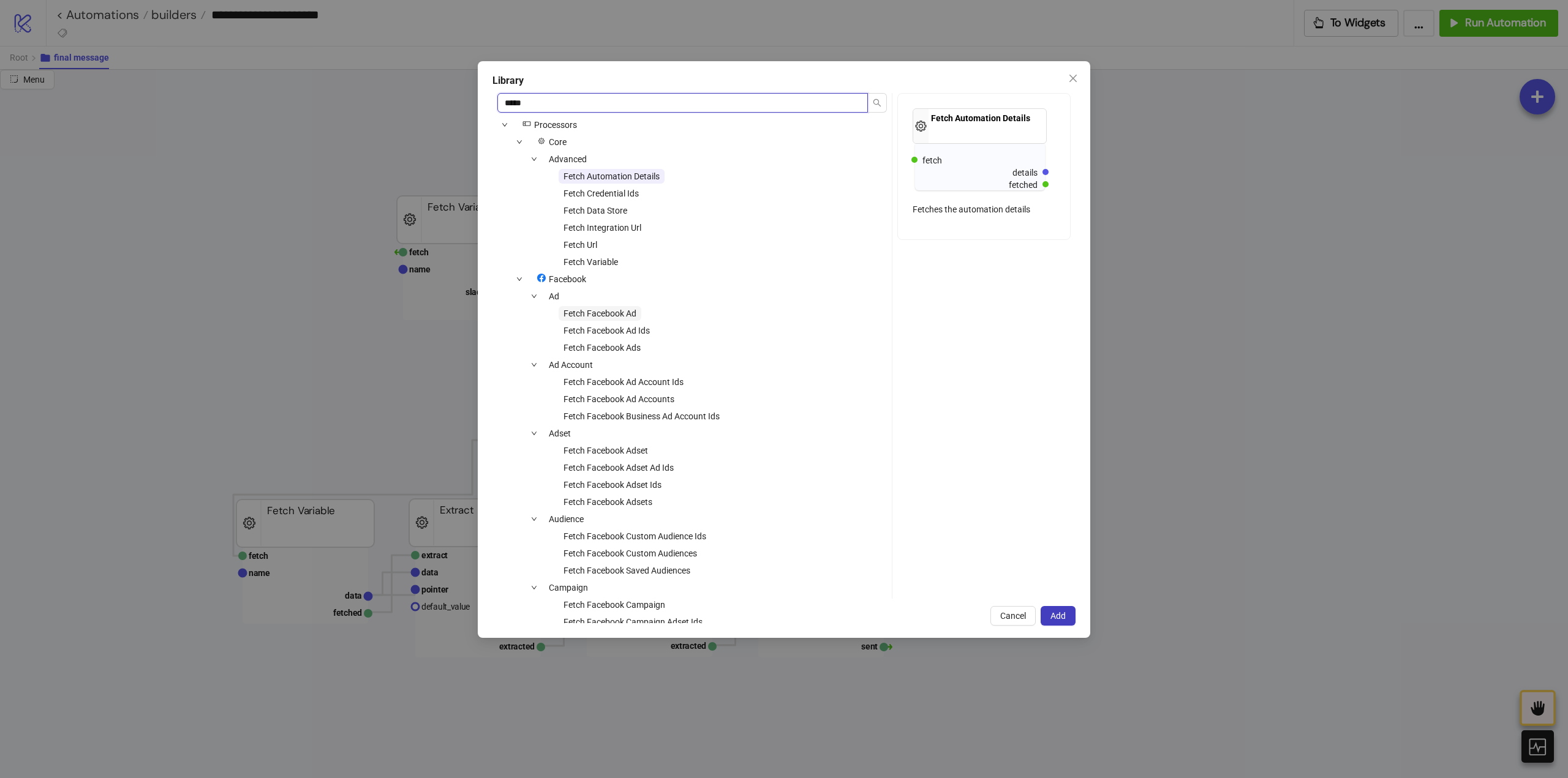
type input "*****"
click at [618, 315] on span "Fetch Facebook Ad" at bounding box center [600, 313] width 73 height 10
click at [1057, 616] on span "Add" at bounding box center [1058, 616] width 15 height 10
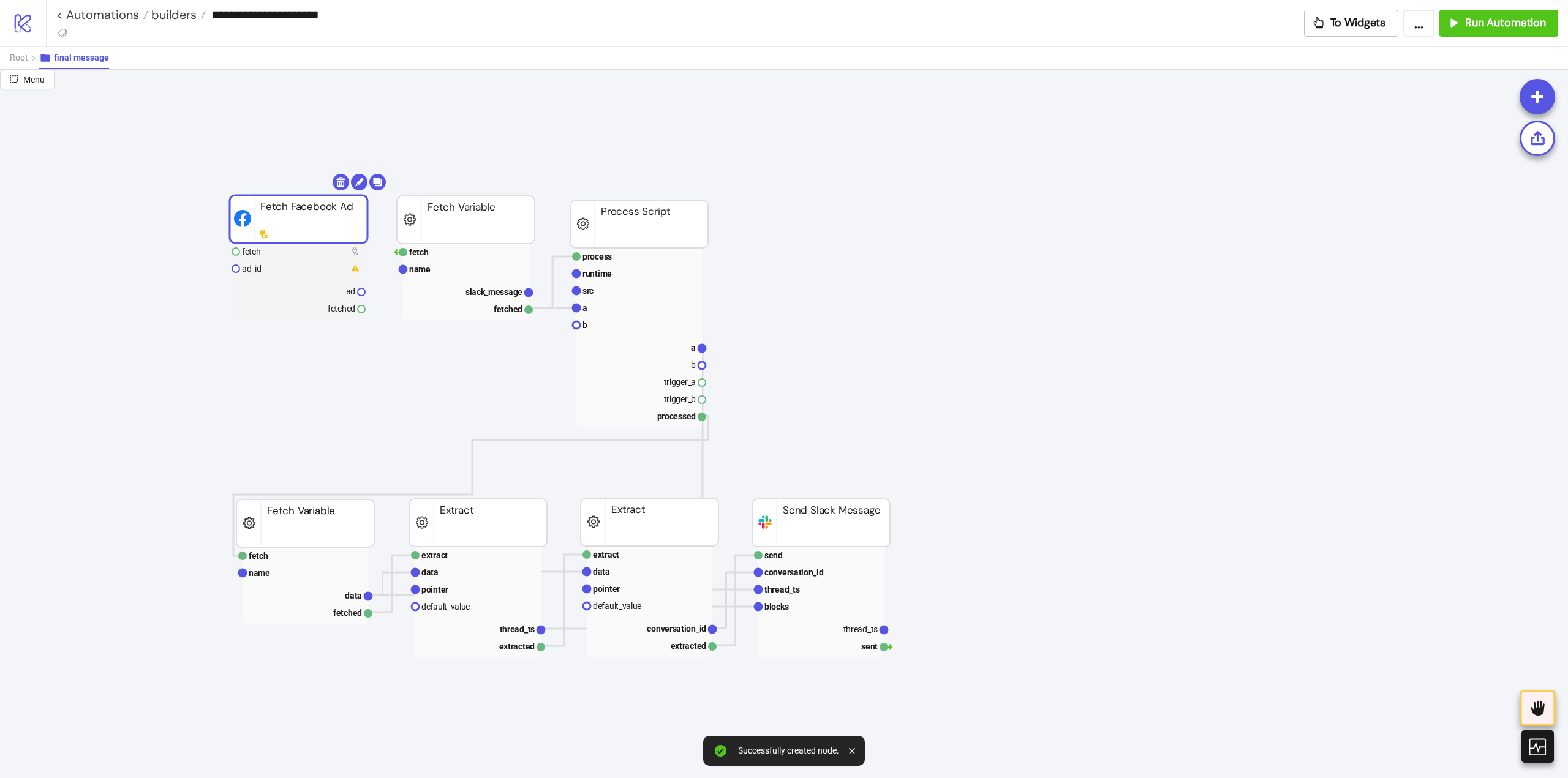
drag, startPoint x: 912, startPoint y: 400, endPoint x: 273, endPoint y: 231, distance: 661.0
click at [255, 269] on text "ad_id" at bounding box center [251, 269] width 19 height 10
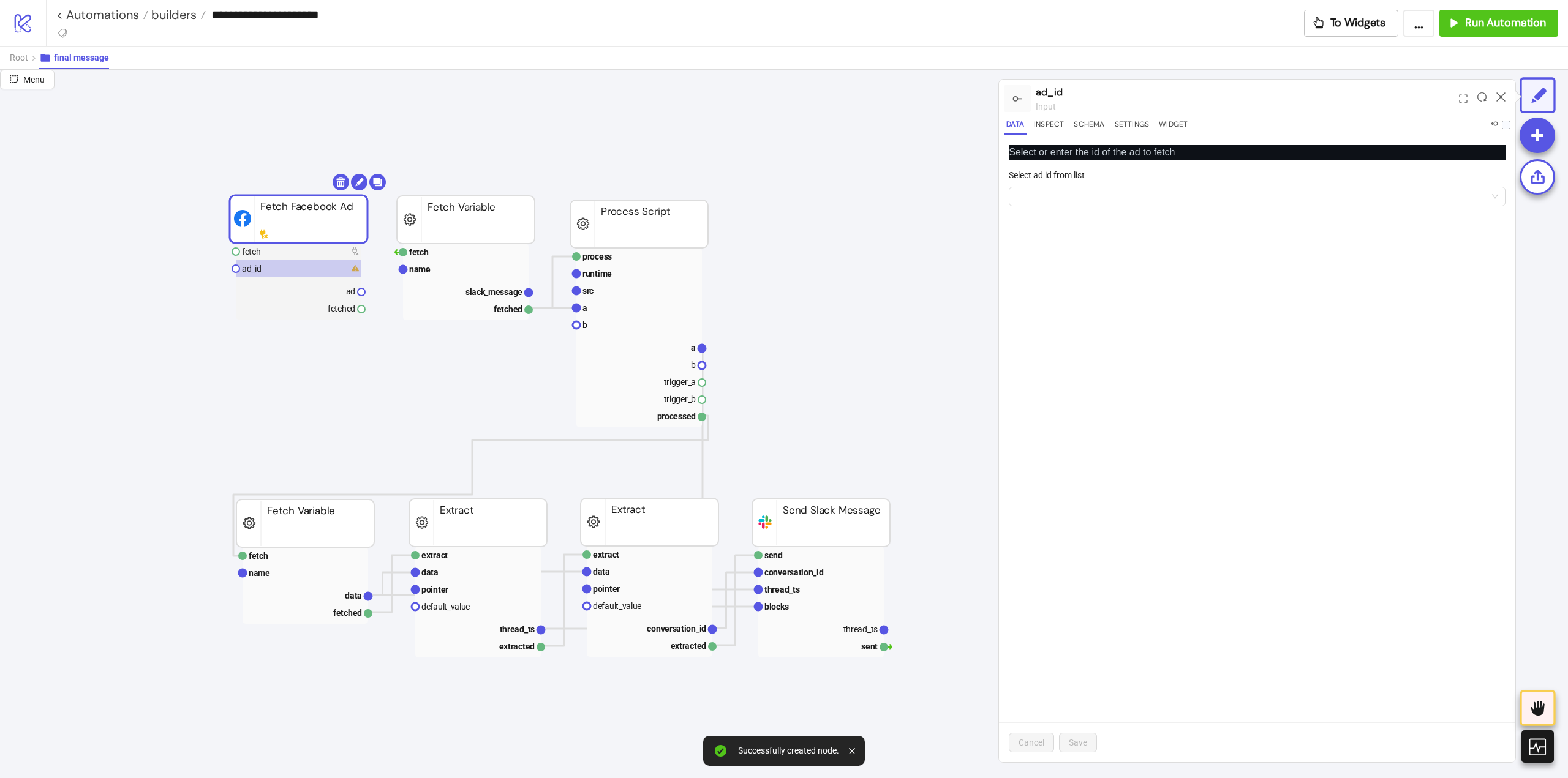
click at [1505, 124] on span at bounding box center [1506, 124] width 9 height 9
drag, startPoint x: 269, startPoint y: 251, endPoint x: 368, endPoint y: 251, distance: 99.0
click at [270, 251] on rect at bounding box center [299, 252] width 126 height 17
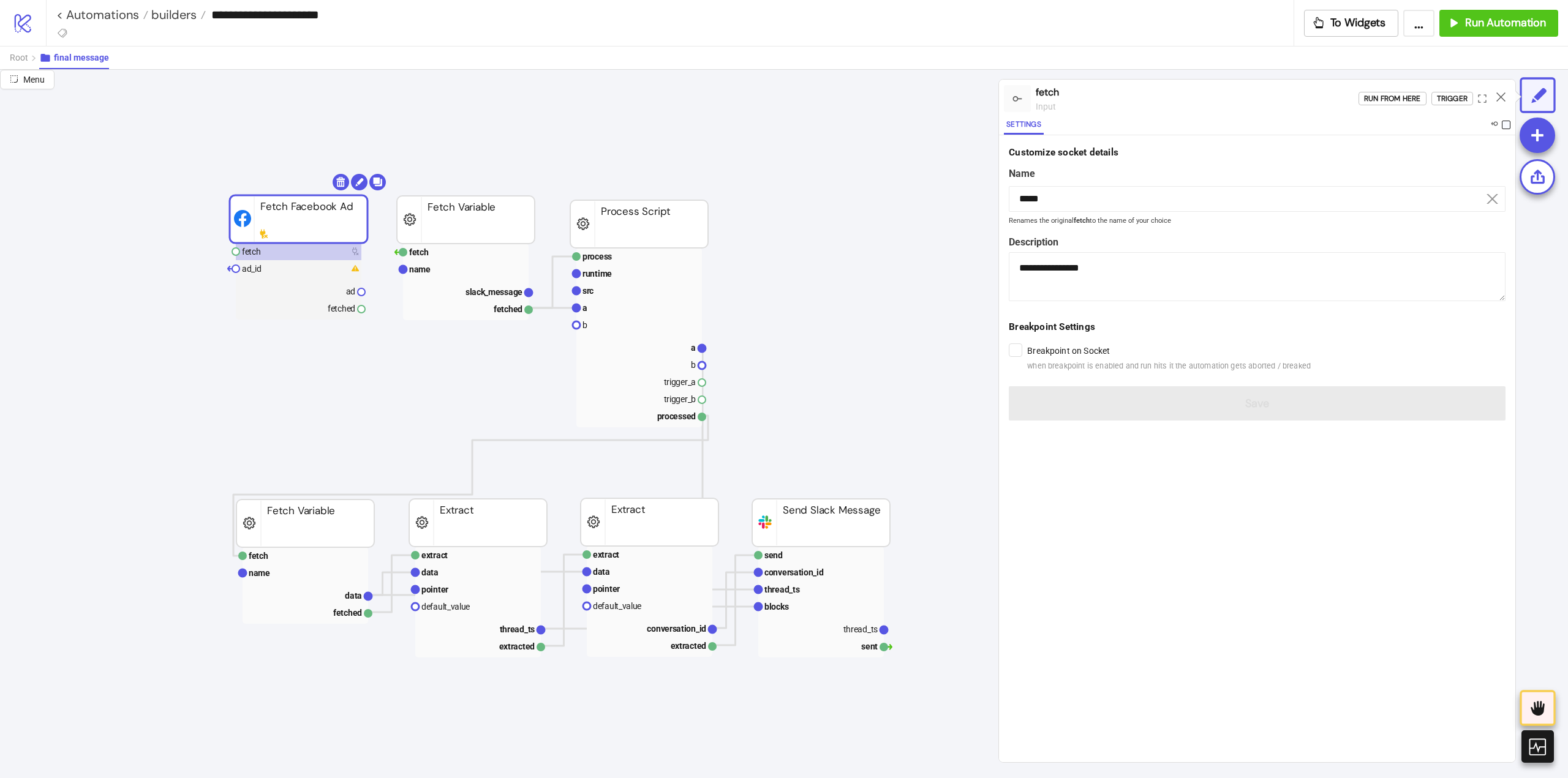
click at [1502, 125] on span at bounding box center [1506, 124] width 9 height 9
click at [1502, 102] on div at bounding box center [1500, 98] width 19 height 33
click at [1500, 98] on icon at bounding box center [1501, 97] width 9 height 9
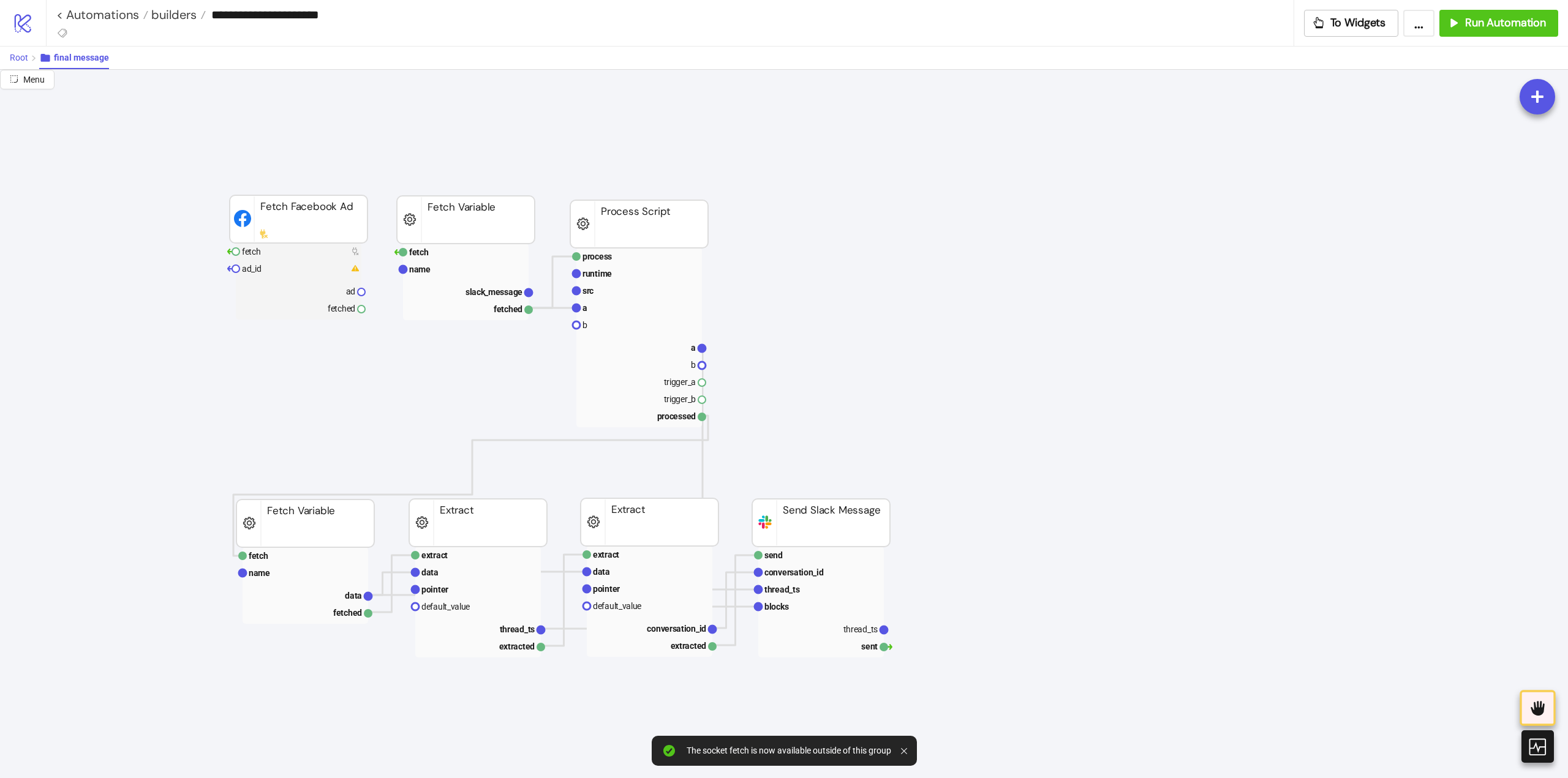
click at [10, 59] on span "Root" at bounding box center [19, 57] width 18 height 10
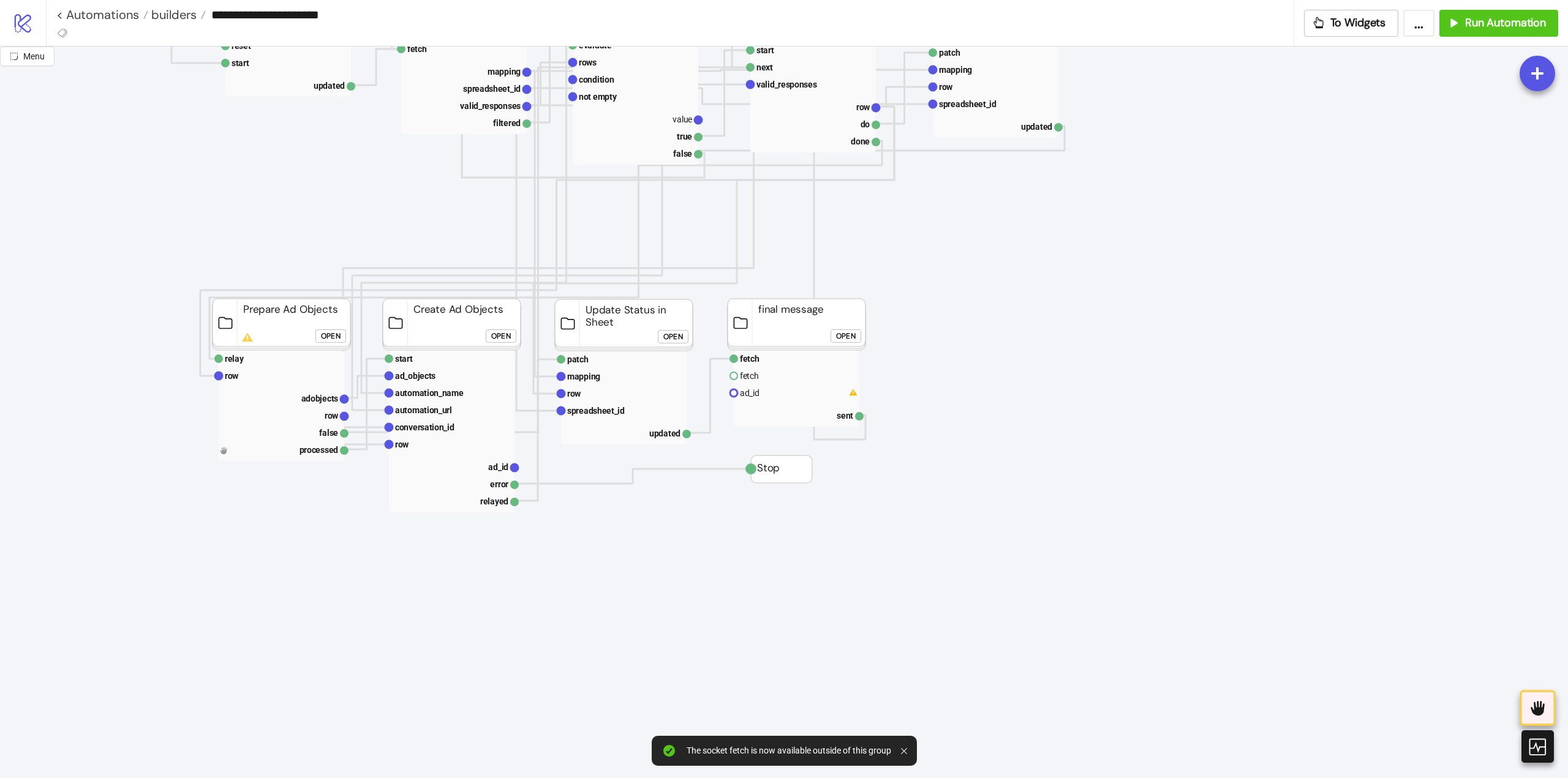
scroll to position [368, 0]
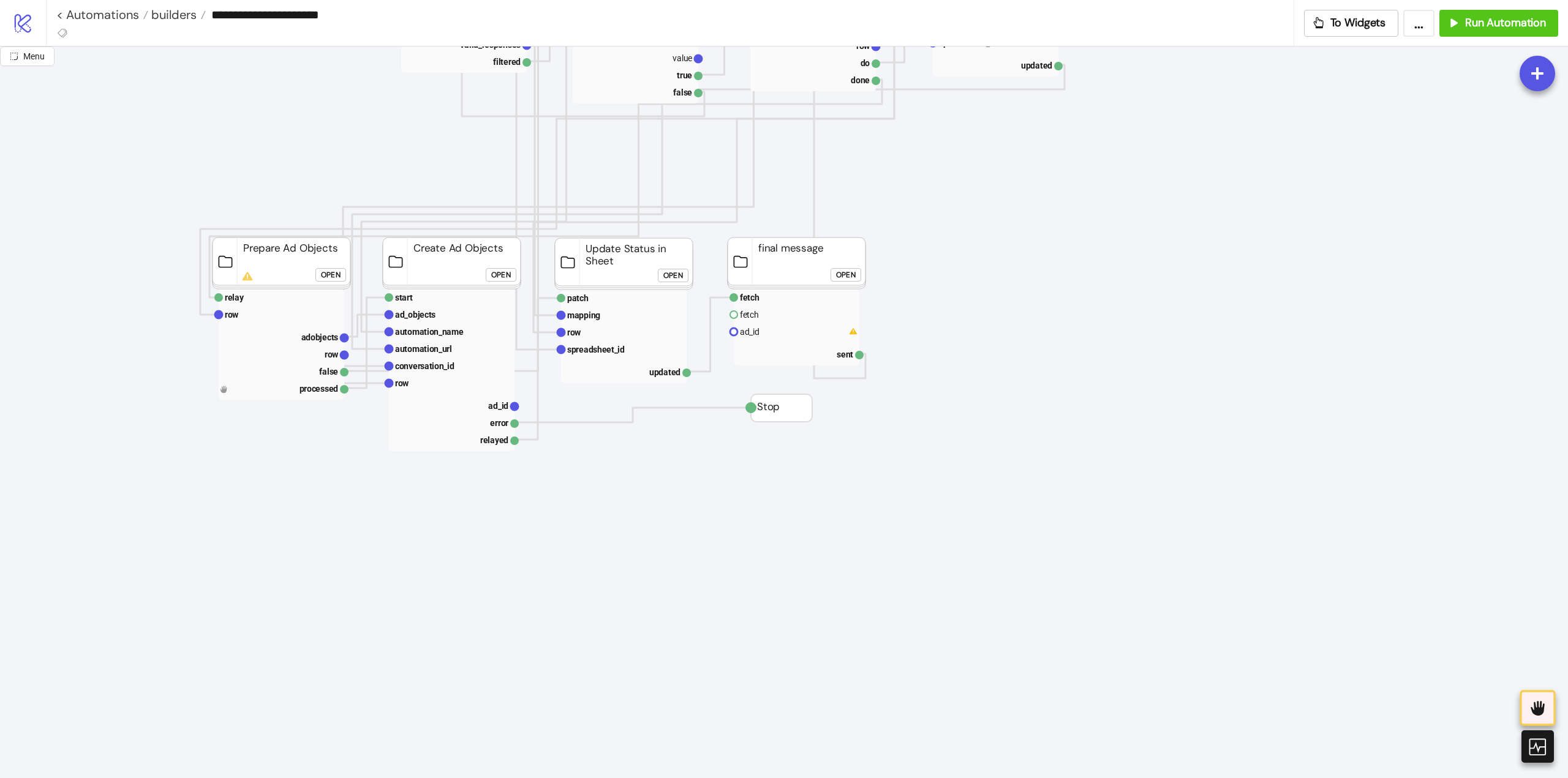
drag, startPoint x: 514, startPoint y: 407, endPoint x: 673, endPoint y: 385, distance: 160.5
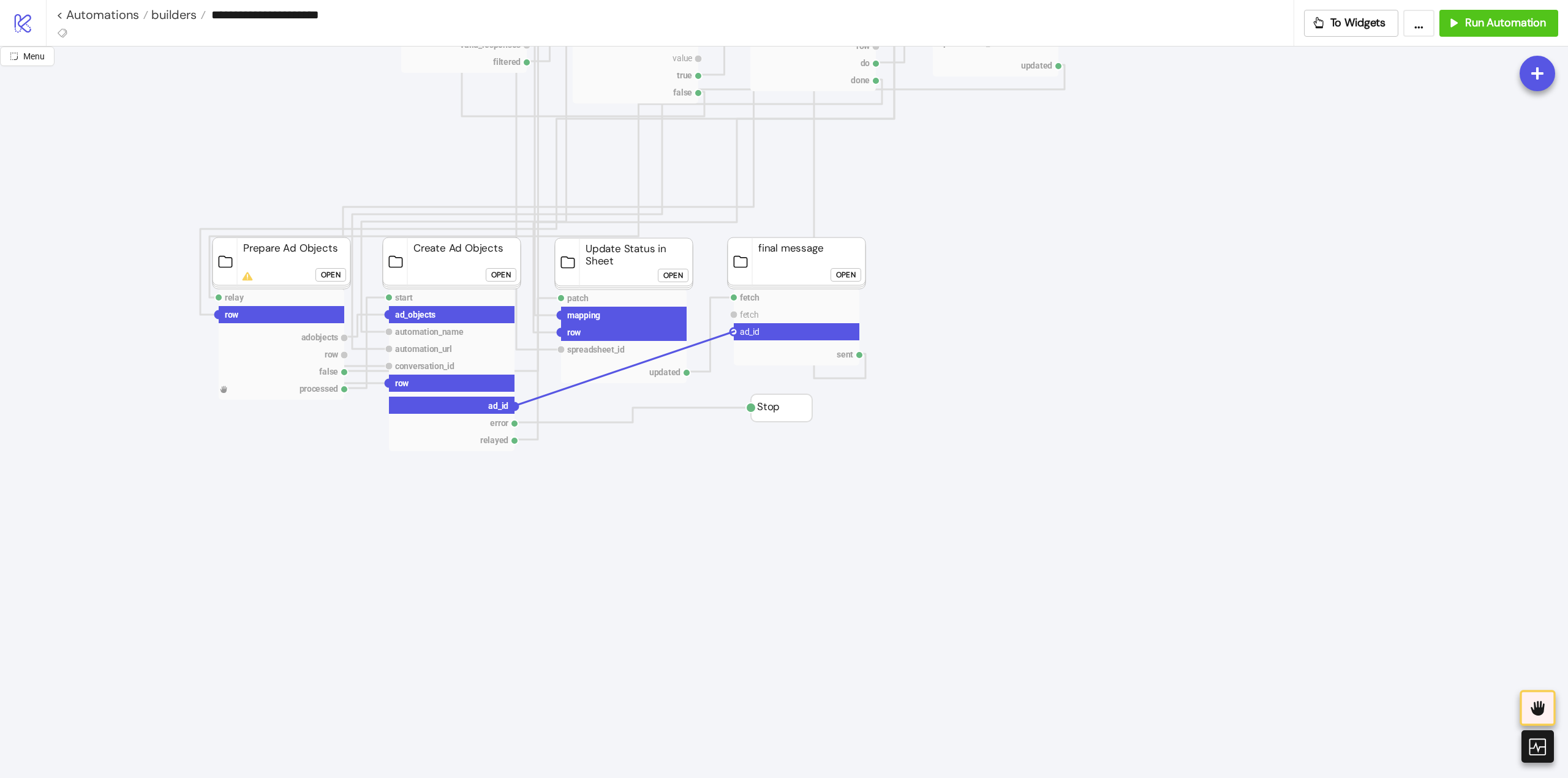
click at [735, 332] on circle at bounding box center [734, 332] width 7 height 7
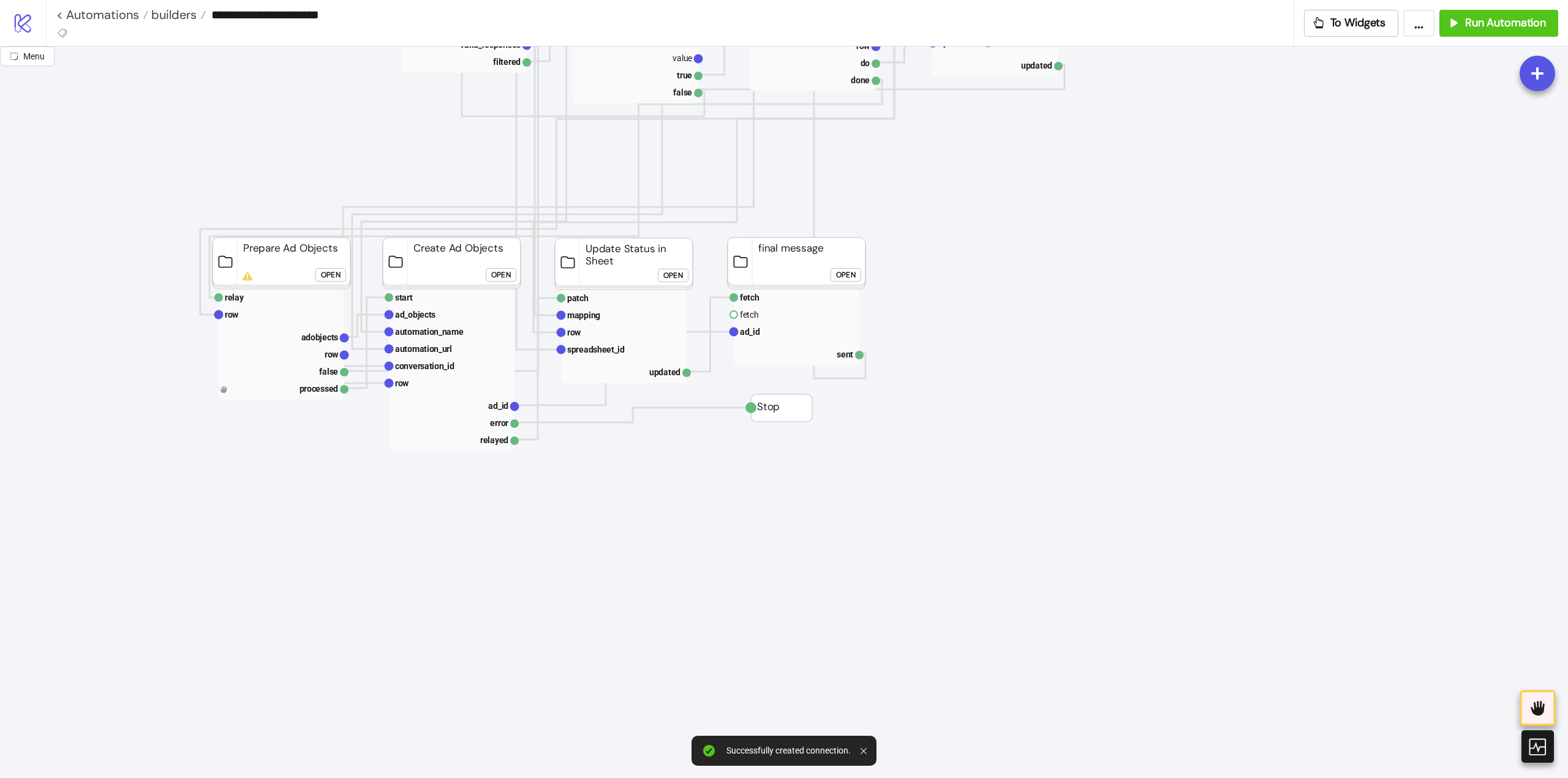
click at [857, 276] on button "Open" at bounding box center [846, 275] width 31 height 13
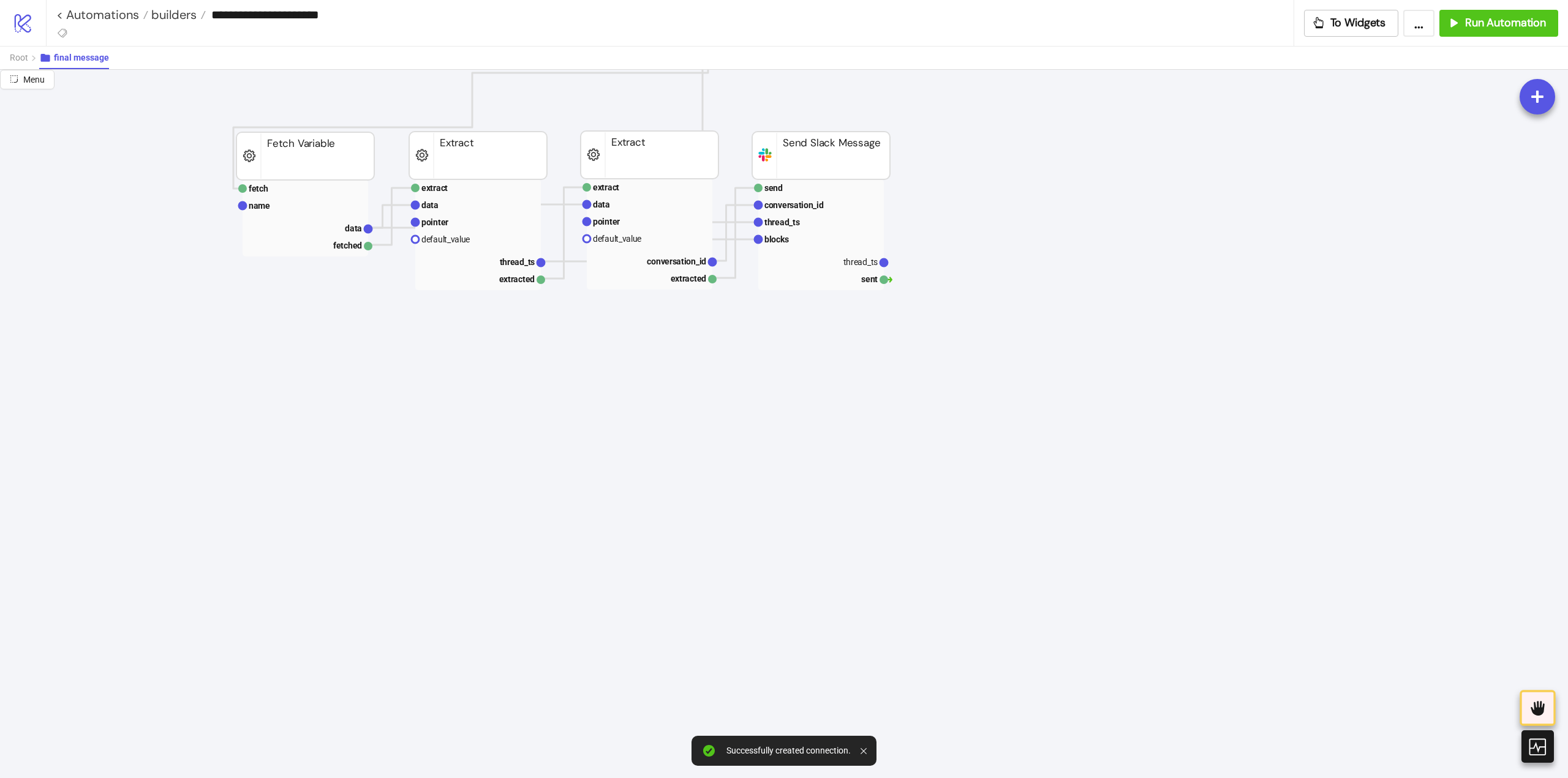
scroll to position [0, 0]
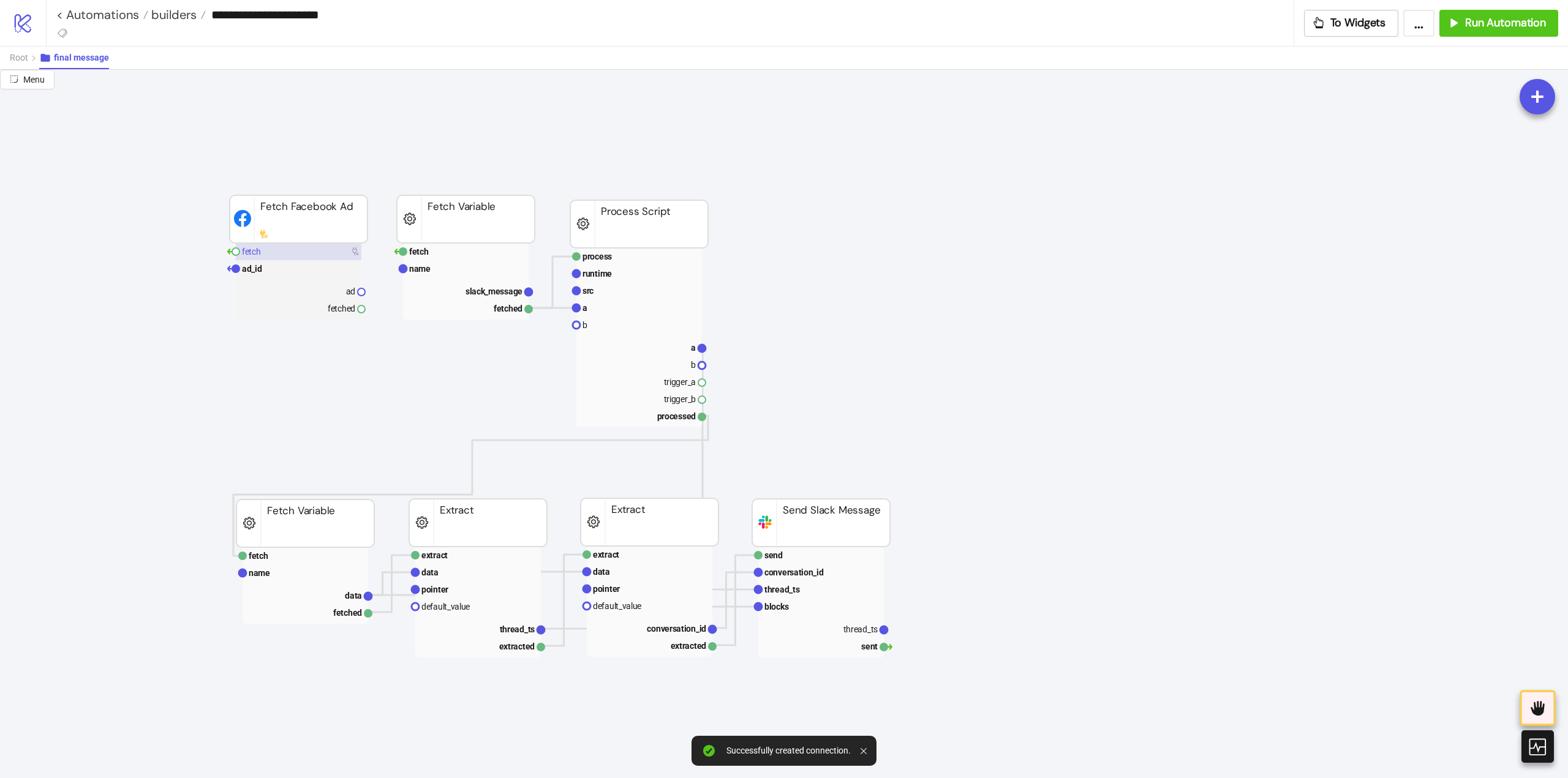
click at [277, 258] on rect at bounding box center [299, 252] width 126 height 17
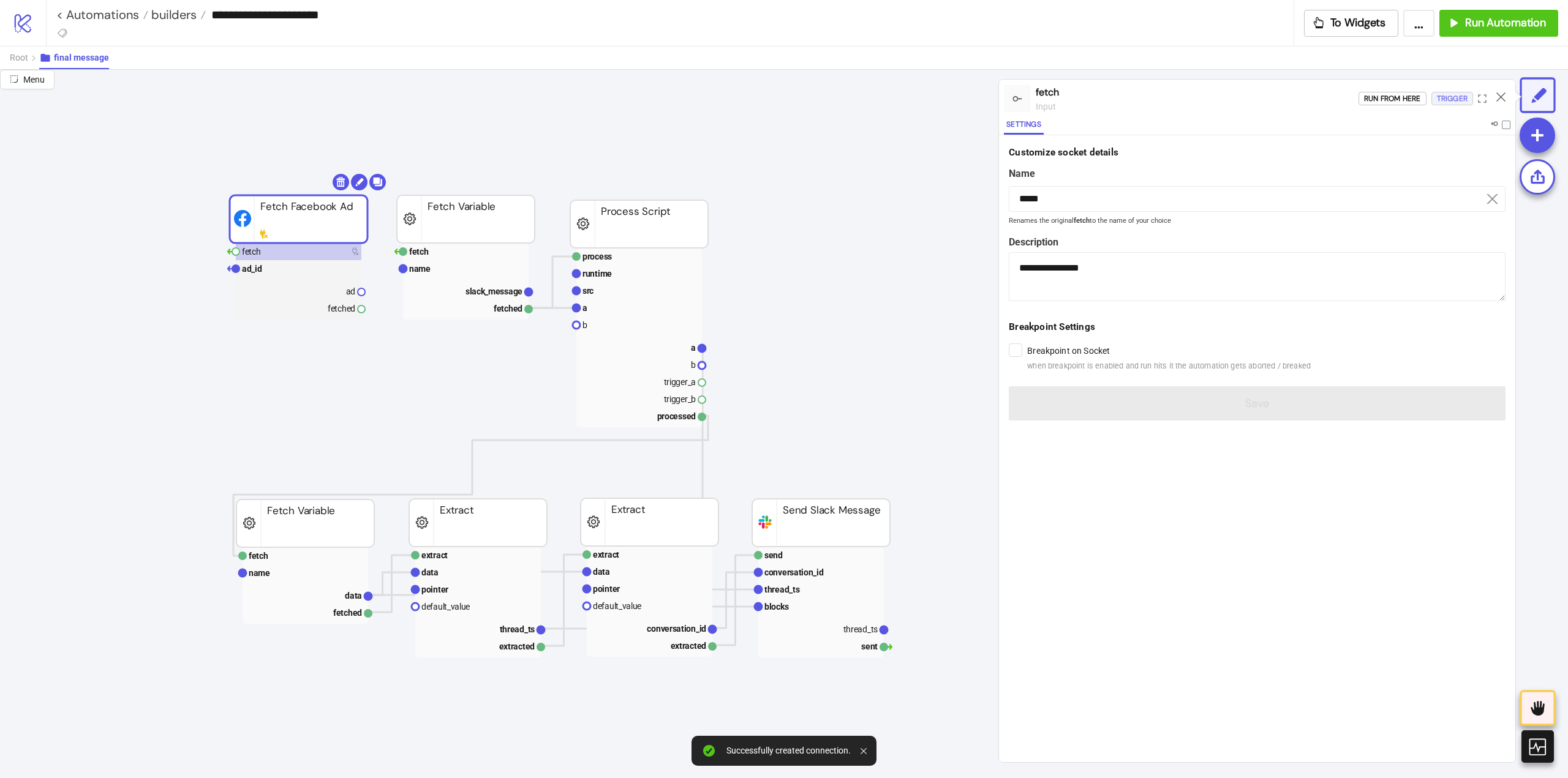
click at [1441, 96] on div "Trigger" at bounding box center [1452, 98] width 31 height 14
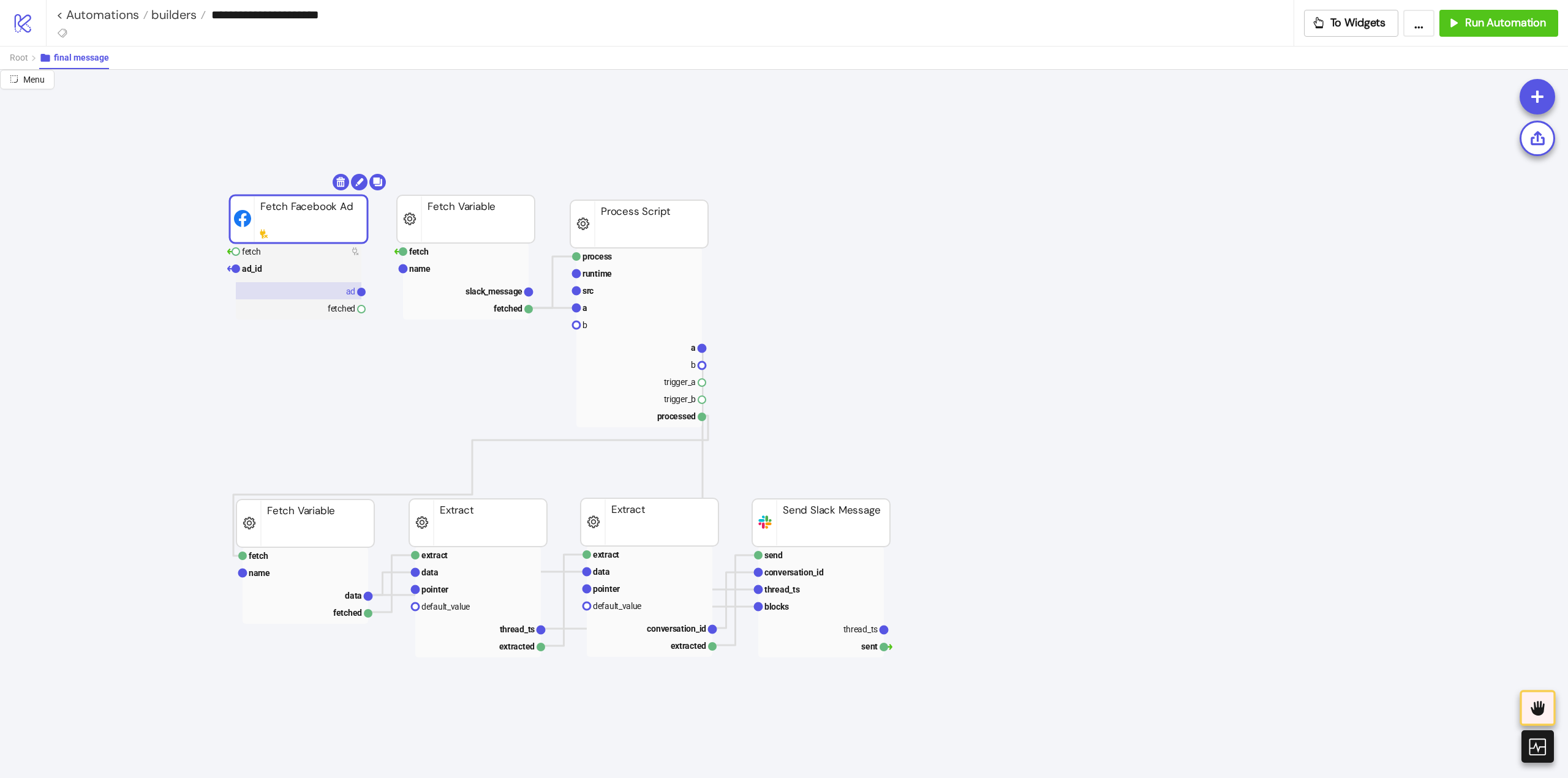
click at [338, 291] on rect at bounding box center [299, 291] width 126 height 17
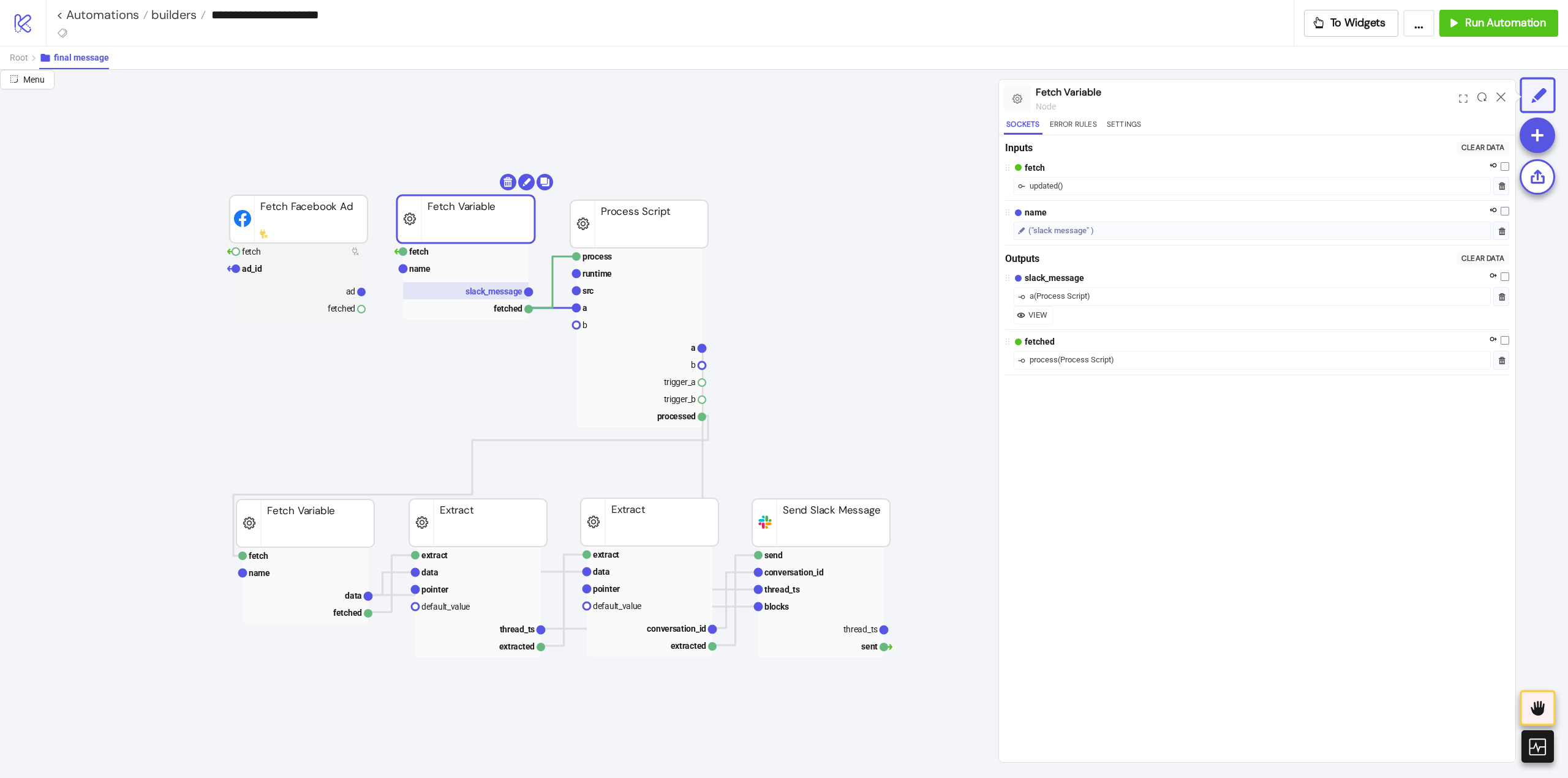
click at [490, 290] on text "slack_message" at bounding box center [493, 291] width 57 height 10
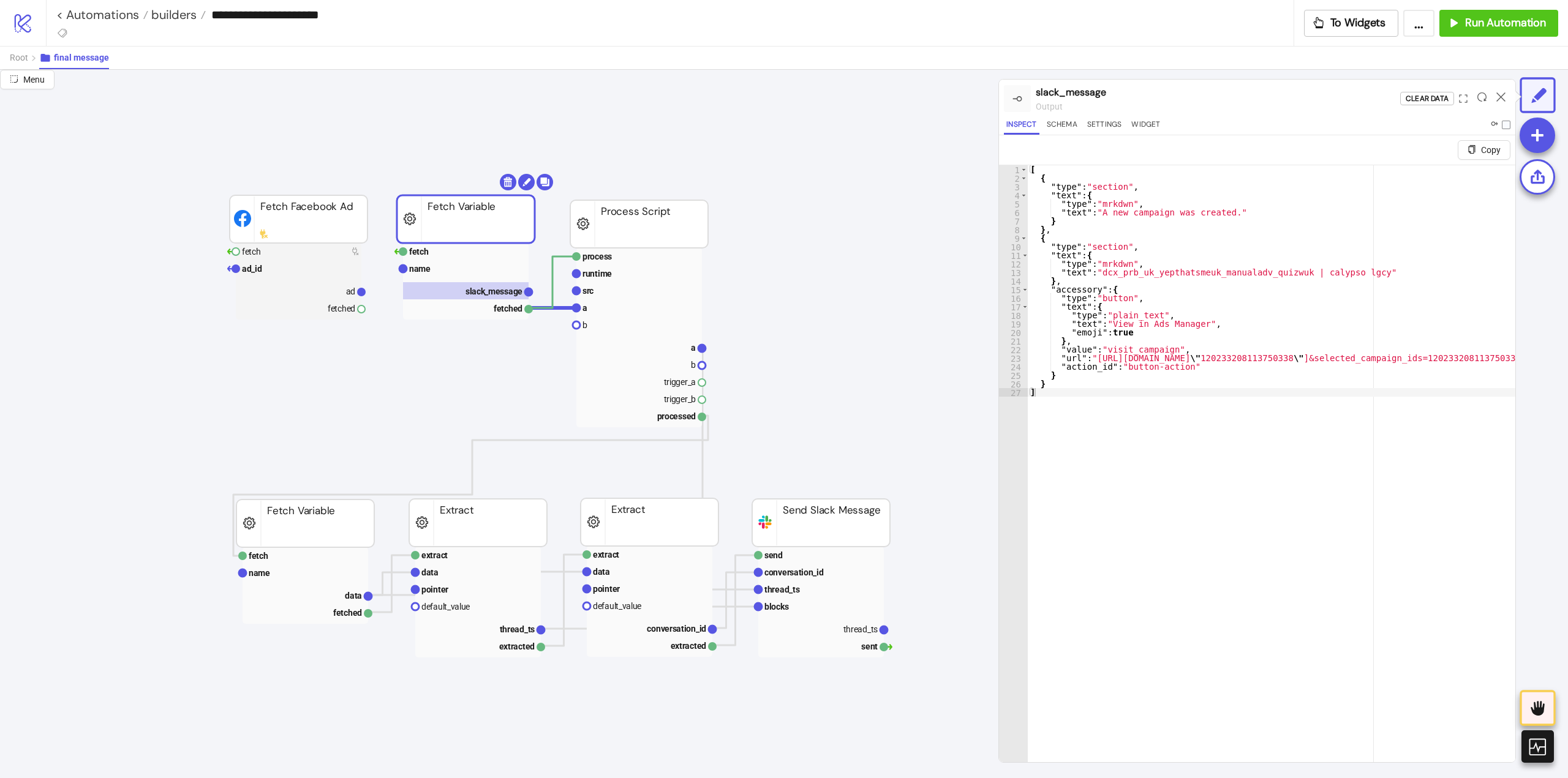
click at [1163, 436] on div "[ { "type" : "section" , "text" : { "type" : "mrkdwn" , "text" : "A new campaig…" at bounding box center [1491, 482] width 927 height 634
type textarea "* *"
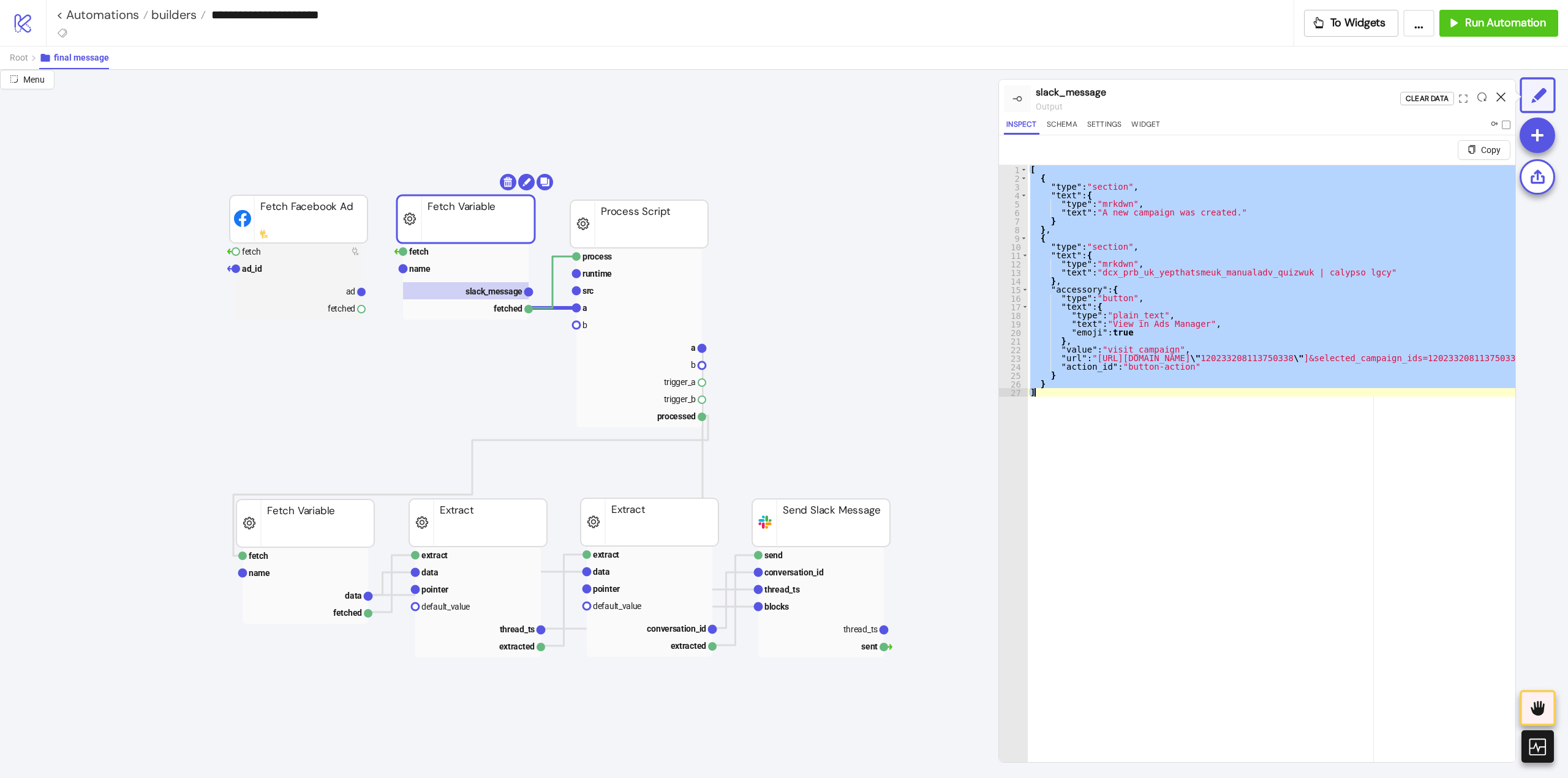
click at [1498, 98] on icon at bounding box center [1501, 97] width 9 height 9
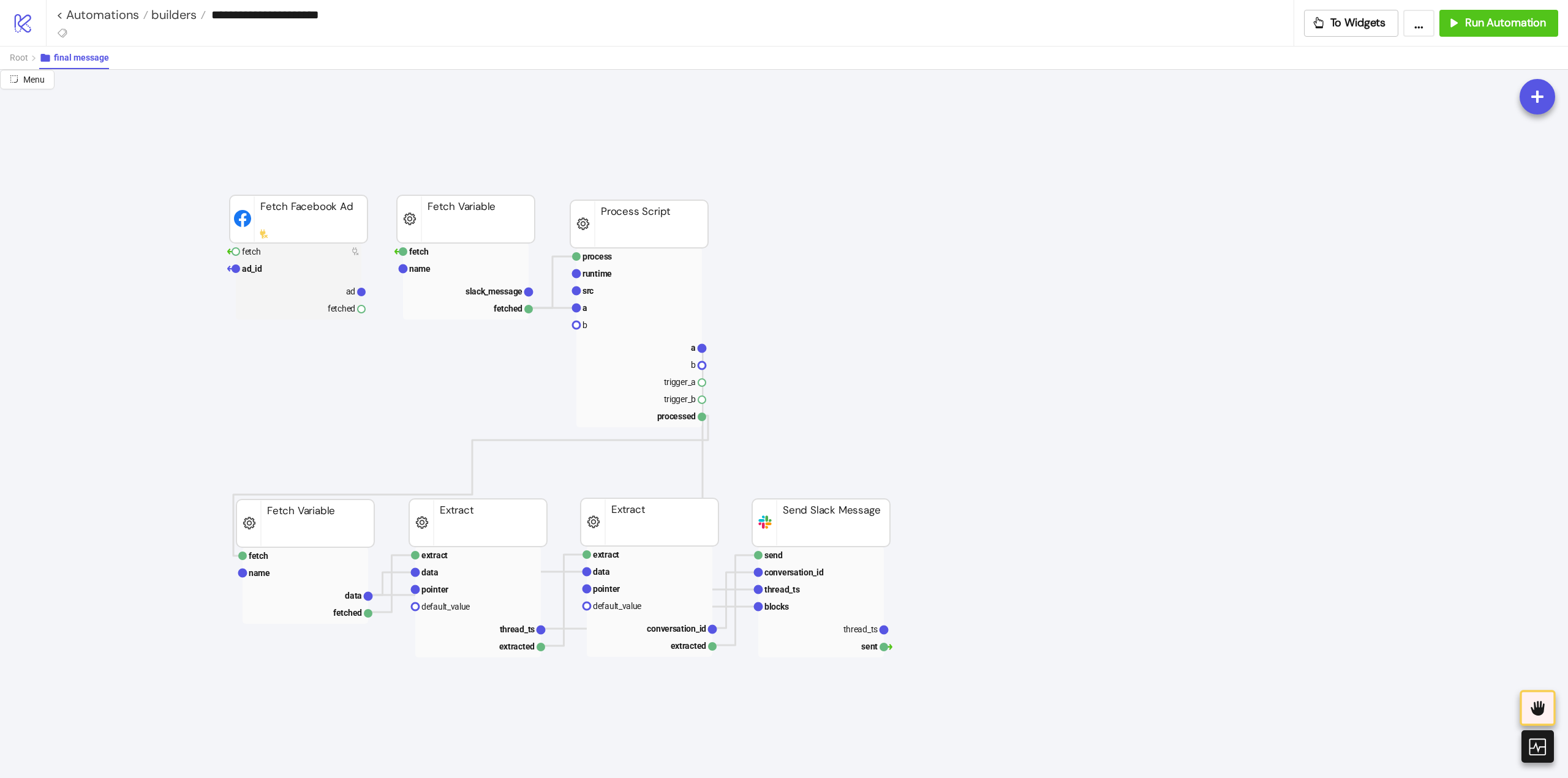
click at [490, 222] on rect at bounding box center [466, 219] width 138 height 47
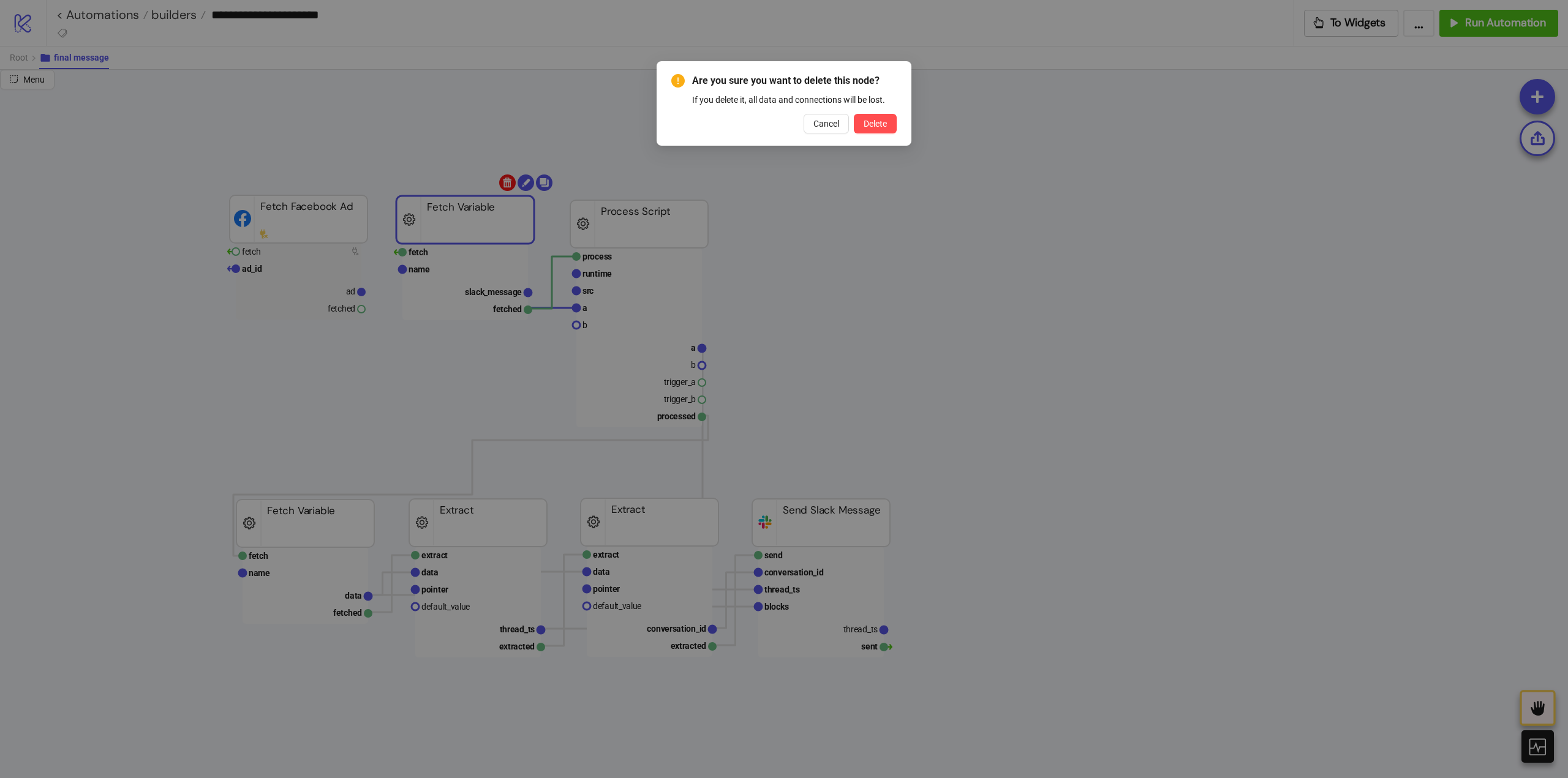
click at [503, 188] on body "**********" at bounding box center [784, 389] width 1568 height 778
click at [867, 113] on div "Are you sure you want to delete this node? If you delete it, all data and conne…" at bounding box center [784, 104] width 225 height 60
click at [869, 128] on span "Delete" at bounding box center [875, 124] width 23 height 10
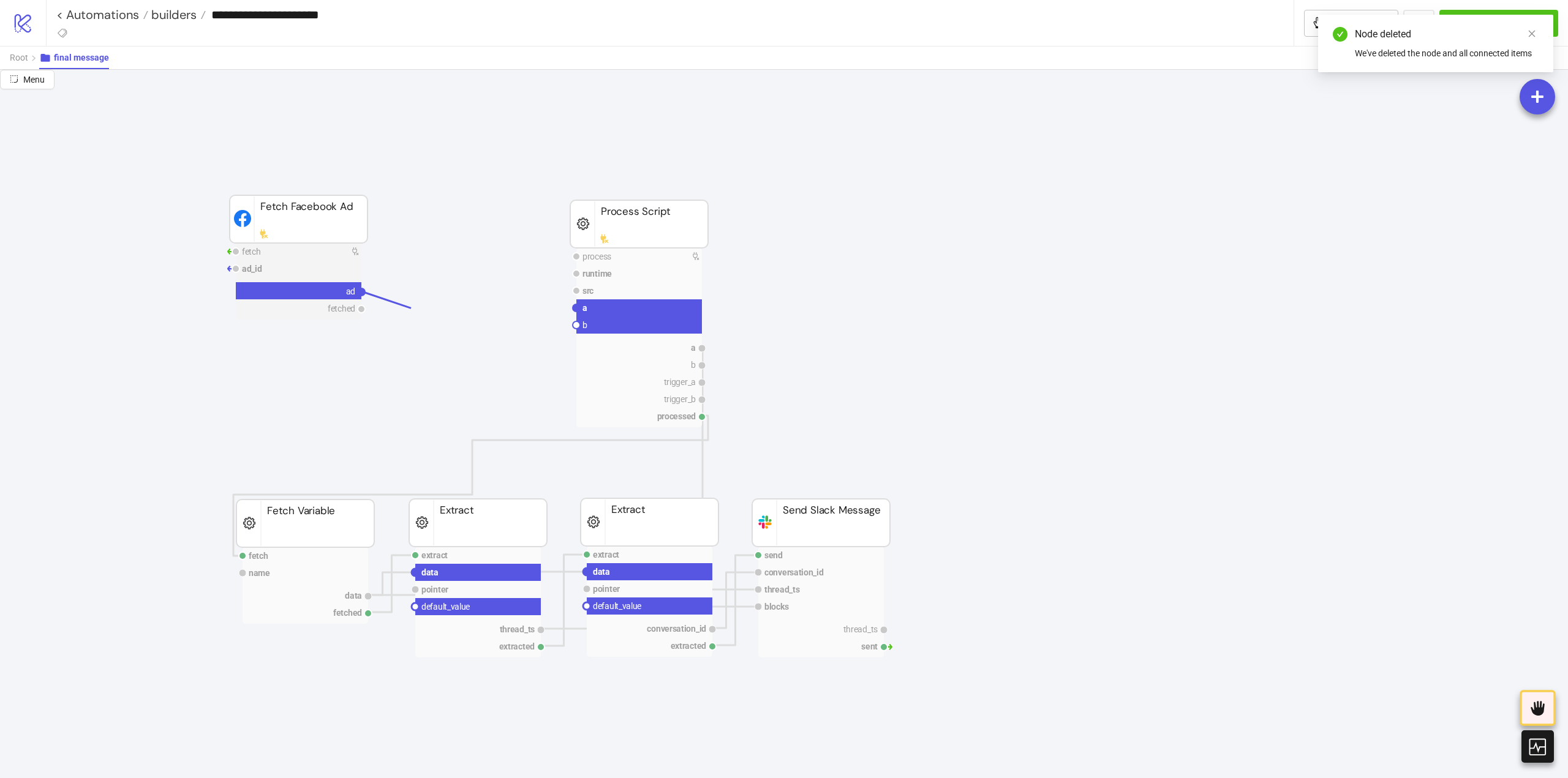
drag, startPoint x: 362, startPoint y: 292, endPoint x: 491, endPoint y: 309, distance: 130.1
click at [574, 308] on circle at bounding box center [576, 307] width 7 height 7
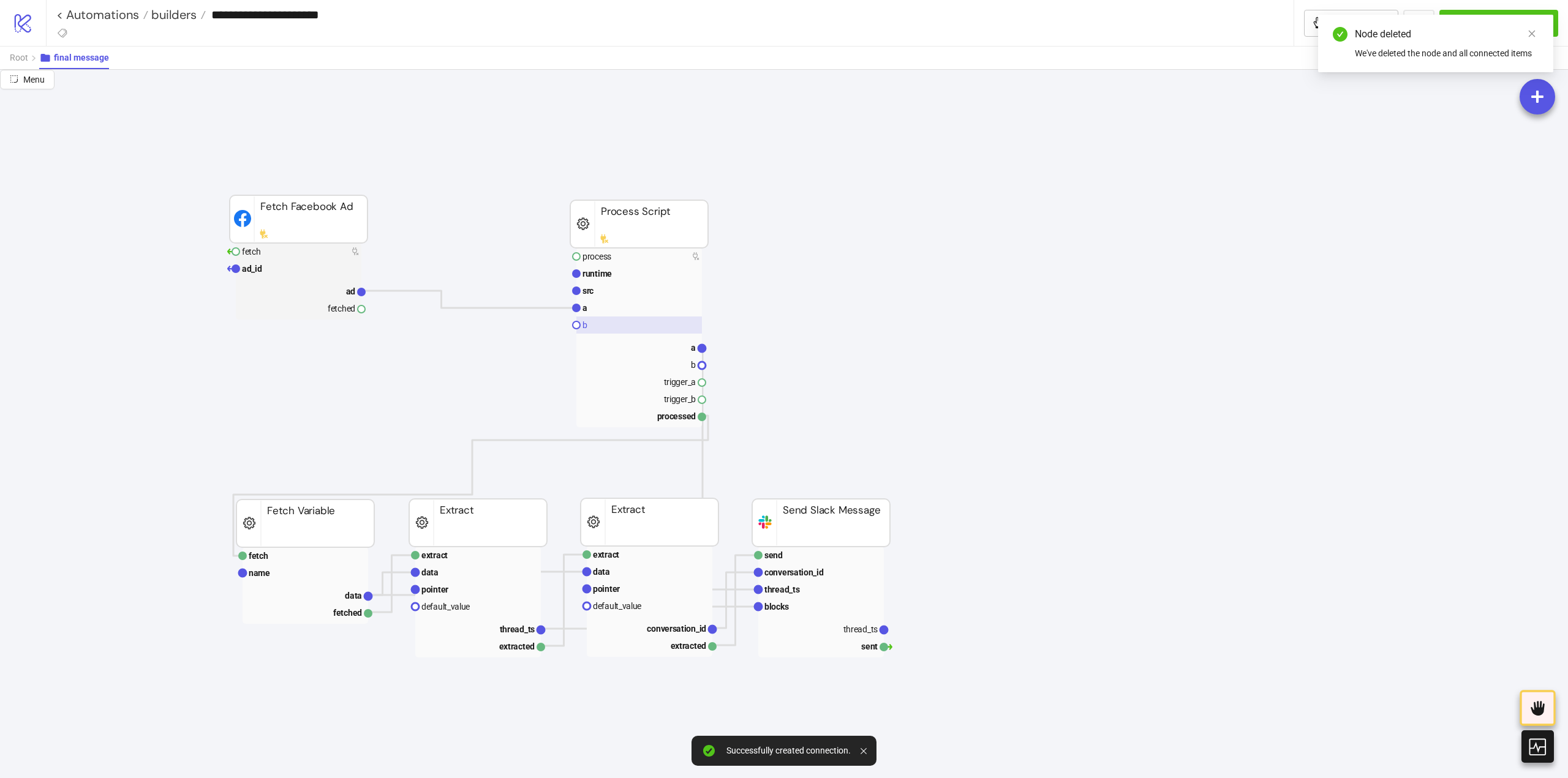
click at [604, 327] on rect at bounding box center [639, 326] width 126 height 17
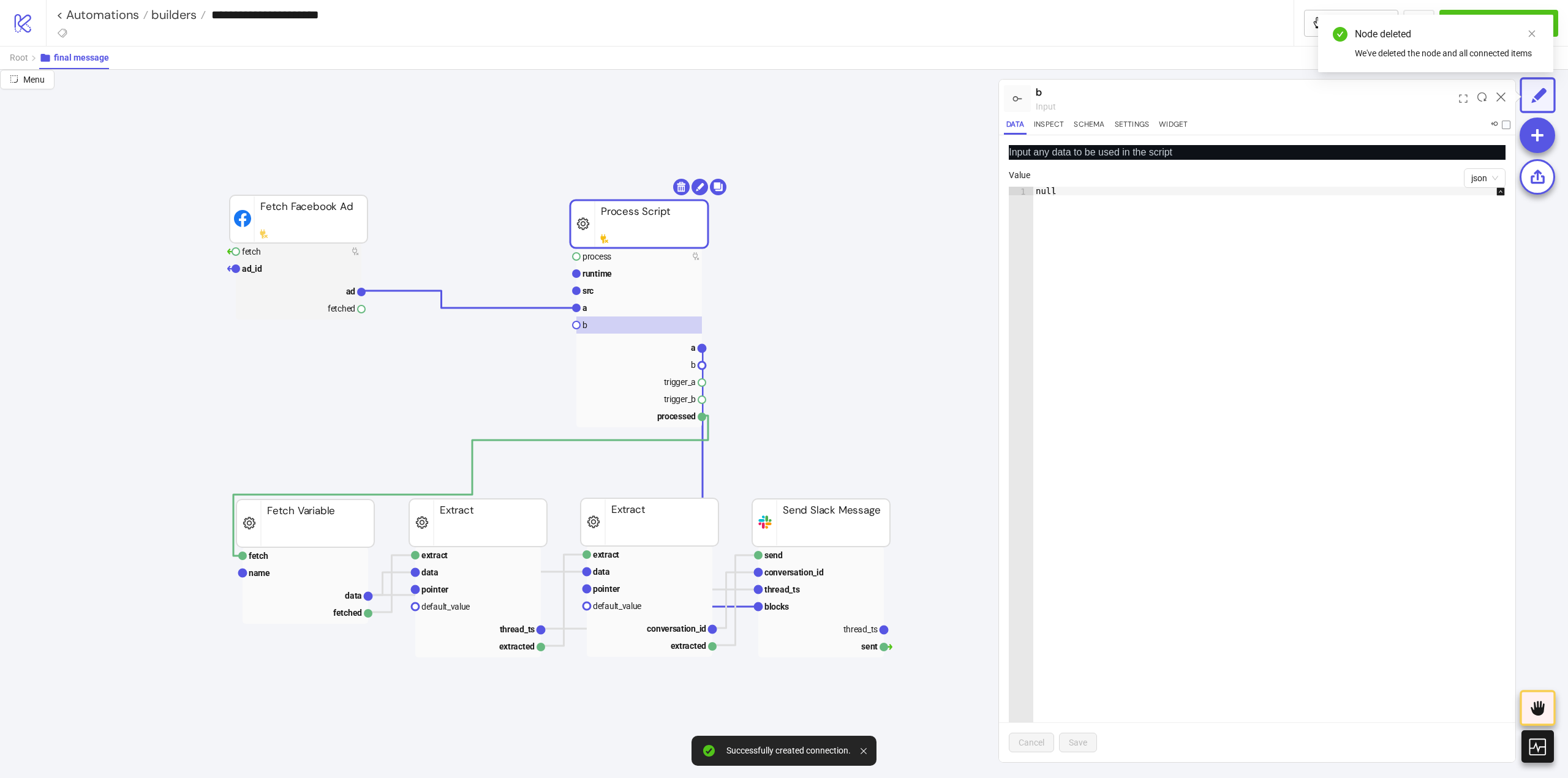
click at [1175, 281] on div "null" at bounding box center [1275, 483] width 485 height 593
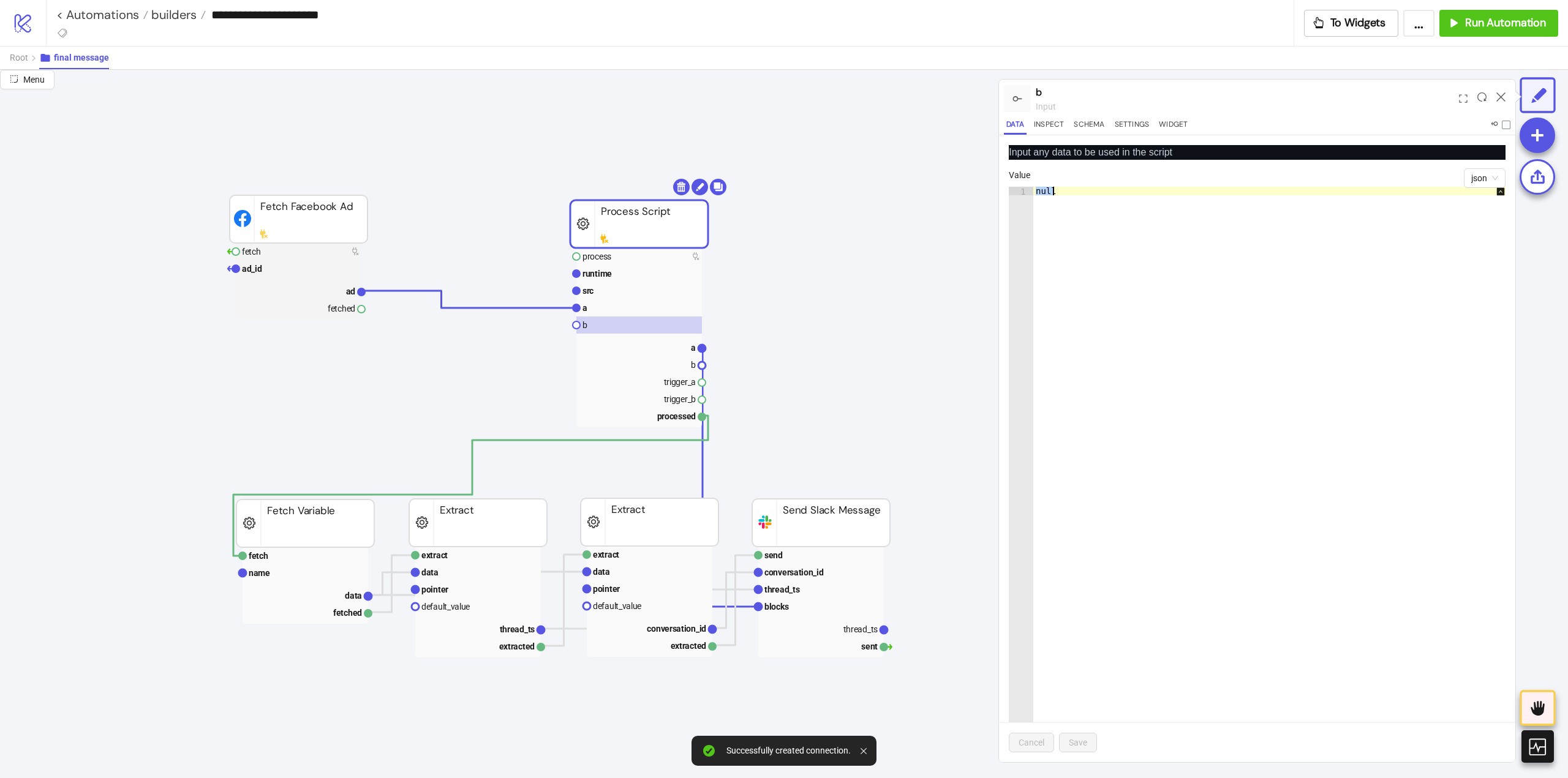
paste textarea "Cursor at row 1"
type textarea "*"
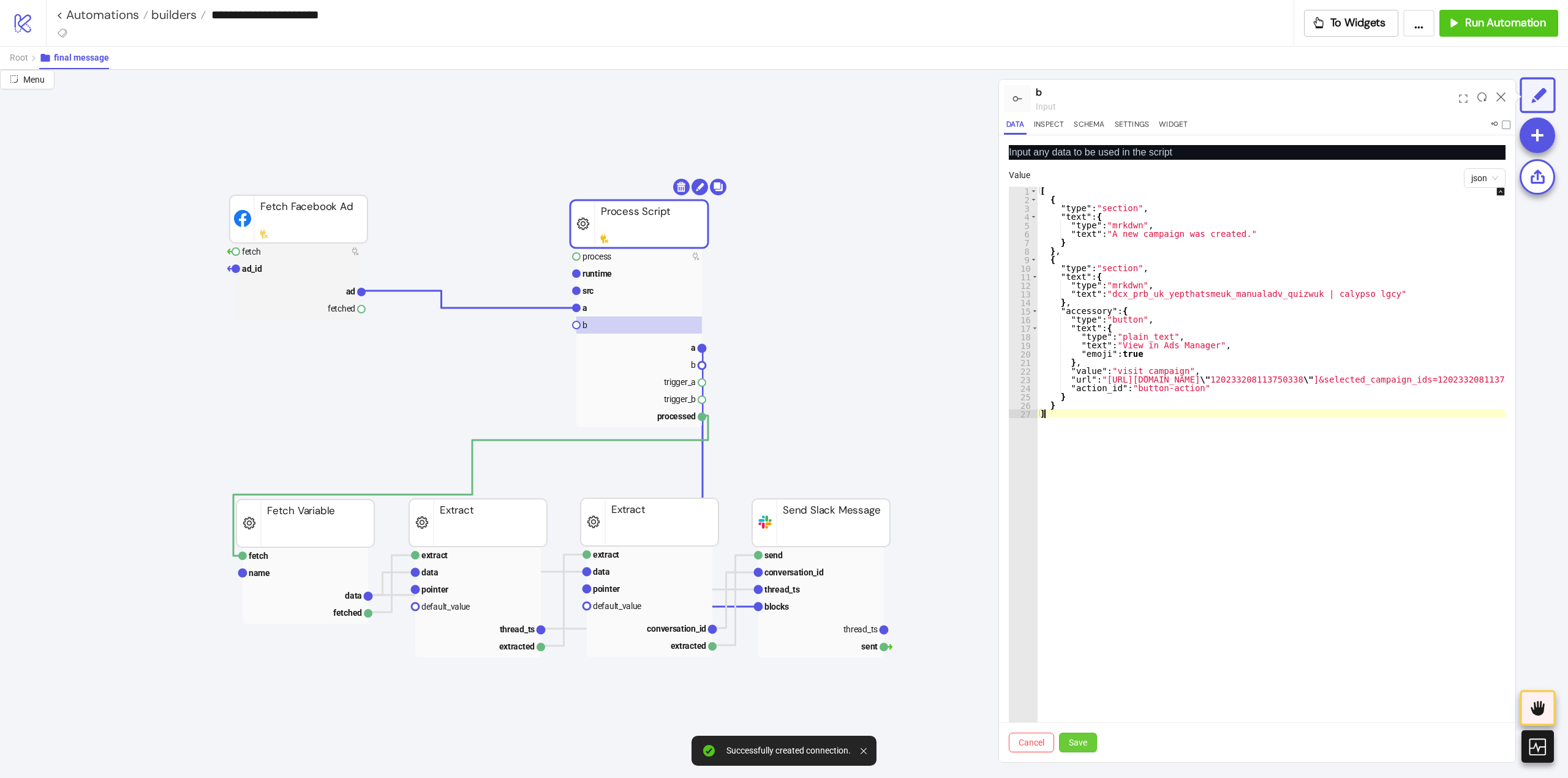
click at [1077, 749] on button "Save" at bounding box center [1078, 742] width 38 height 19
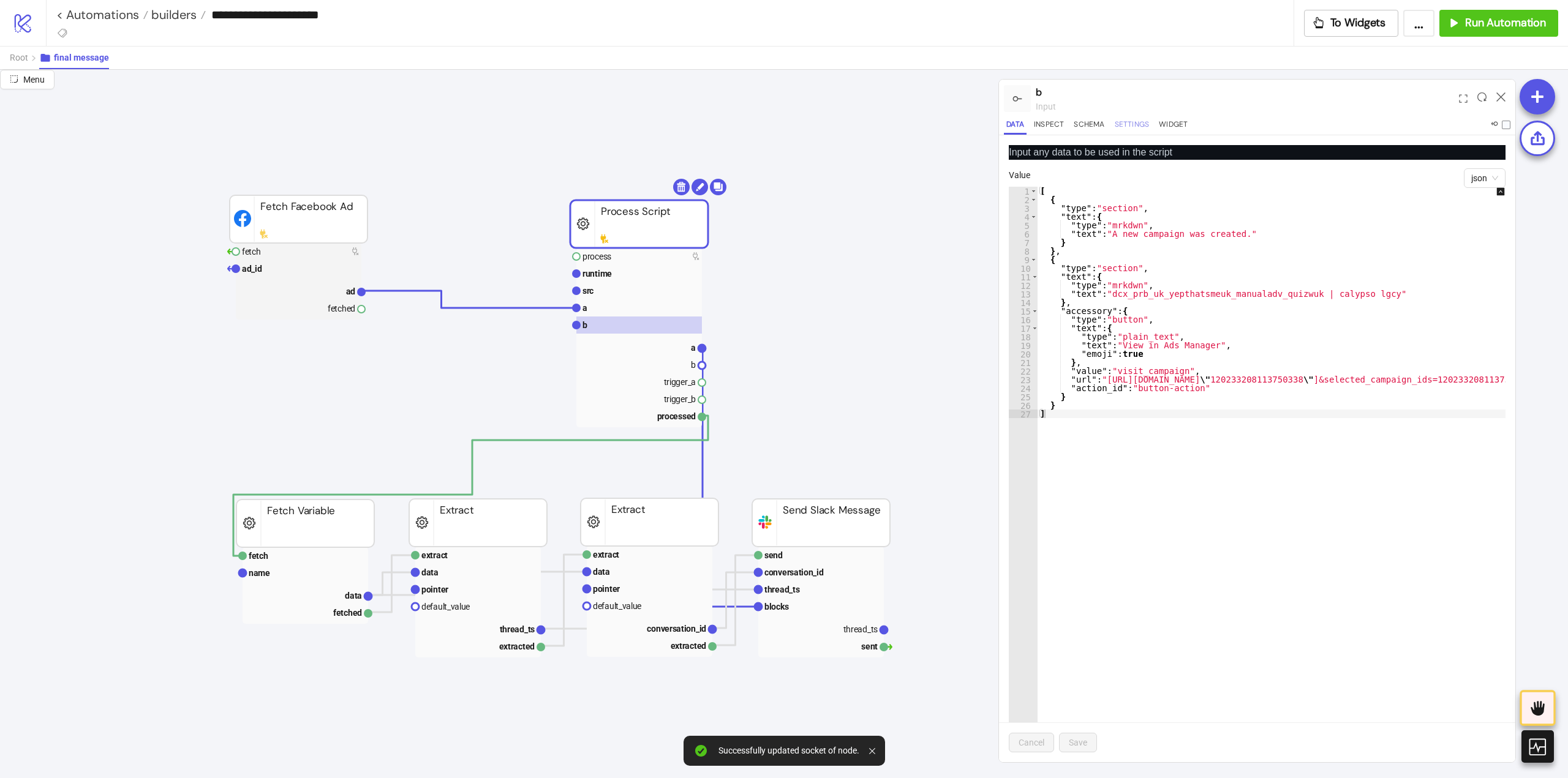
click at [1135, 124] on button "Settings" at bounding box center [1132, 126] width 40 height 17
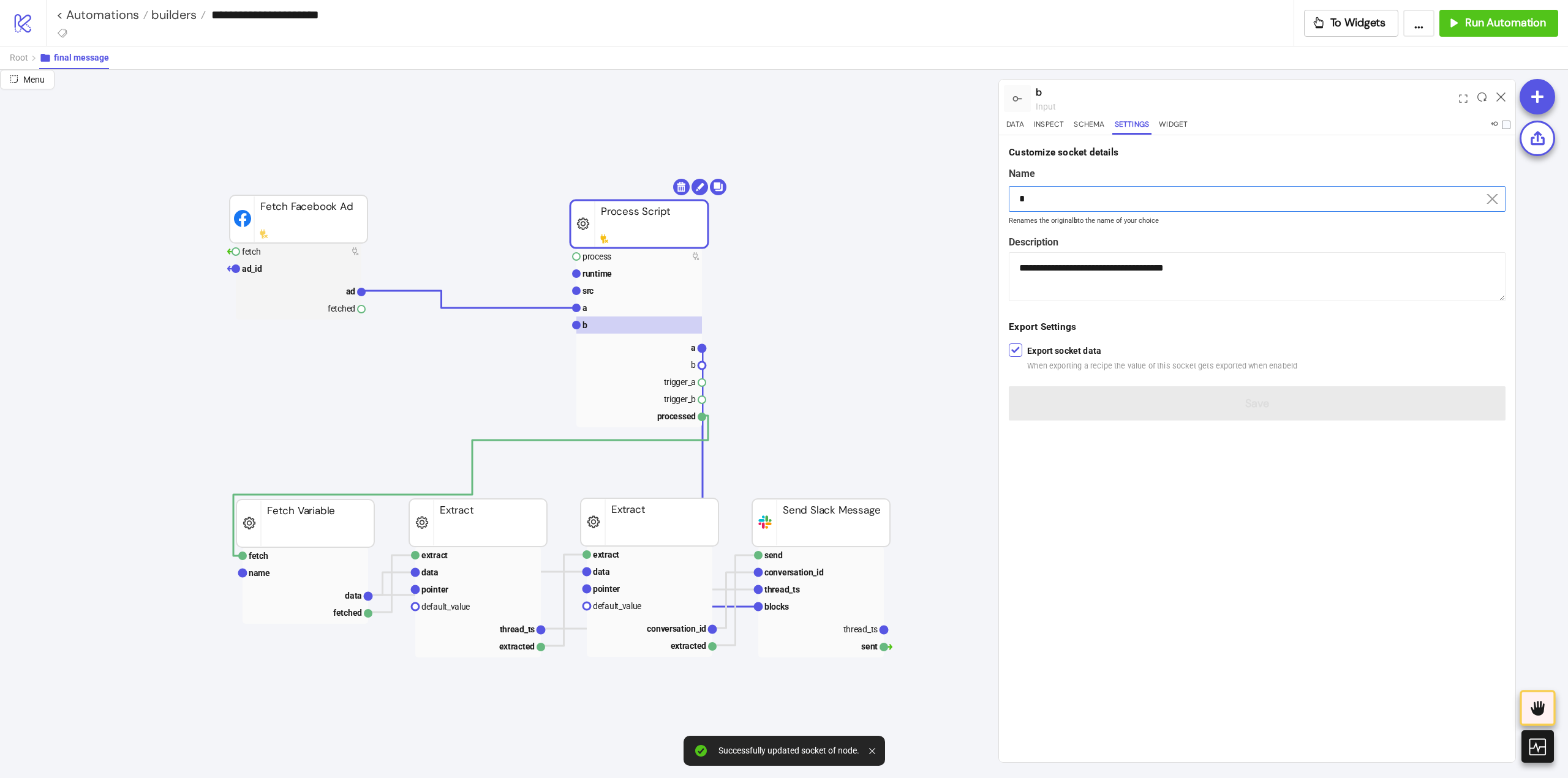
click at [1043, 199] on input "*" at bounding box center [1257, 199] width 497 height 25
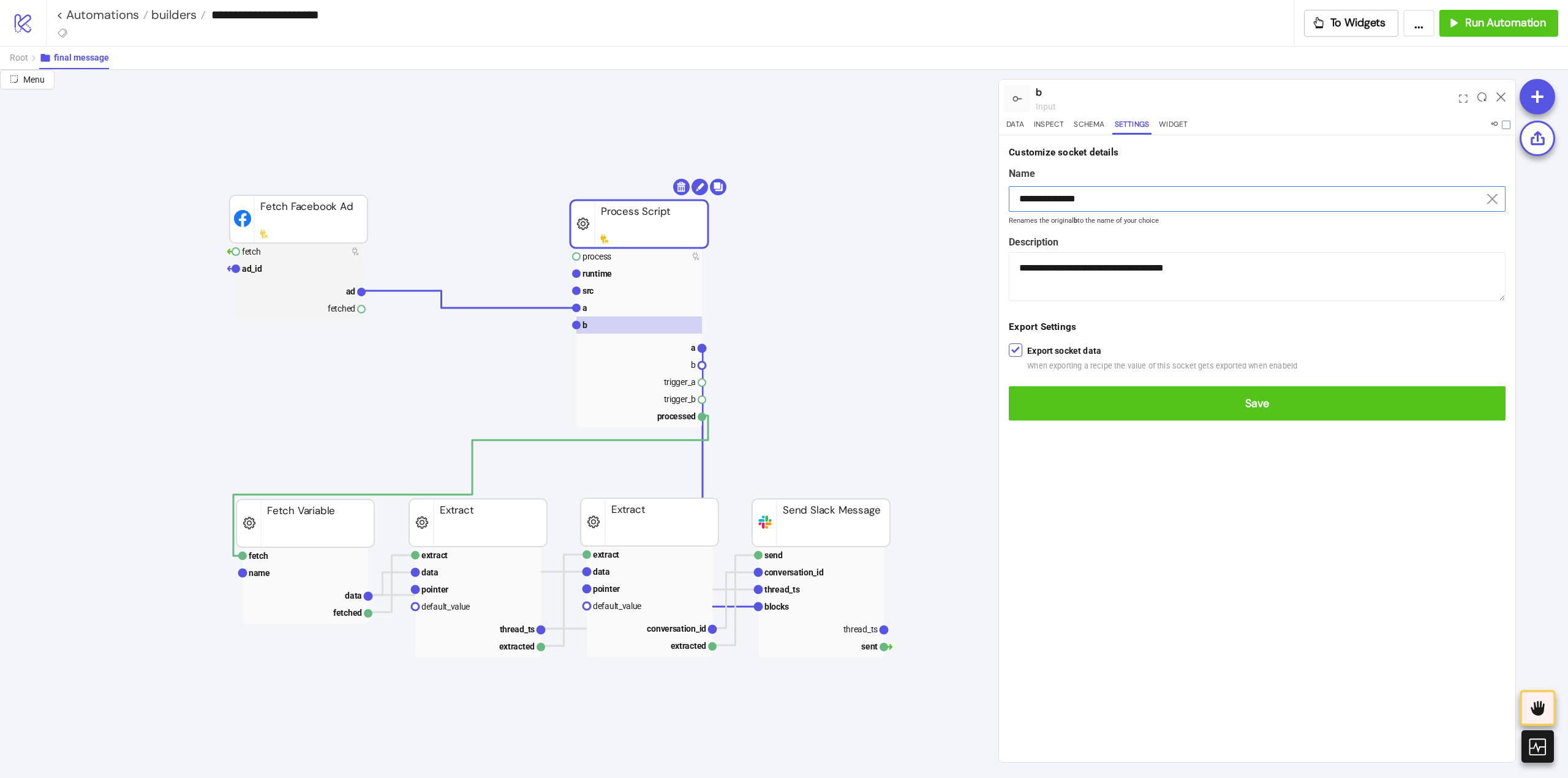
type input "**********"
click at [1009, 386] on button "Save" at bounding box center [1257, 403] width 497 height 34
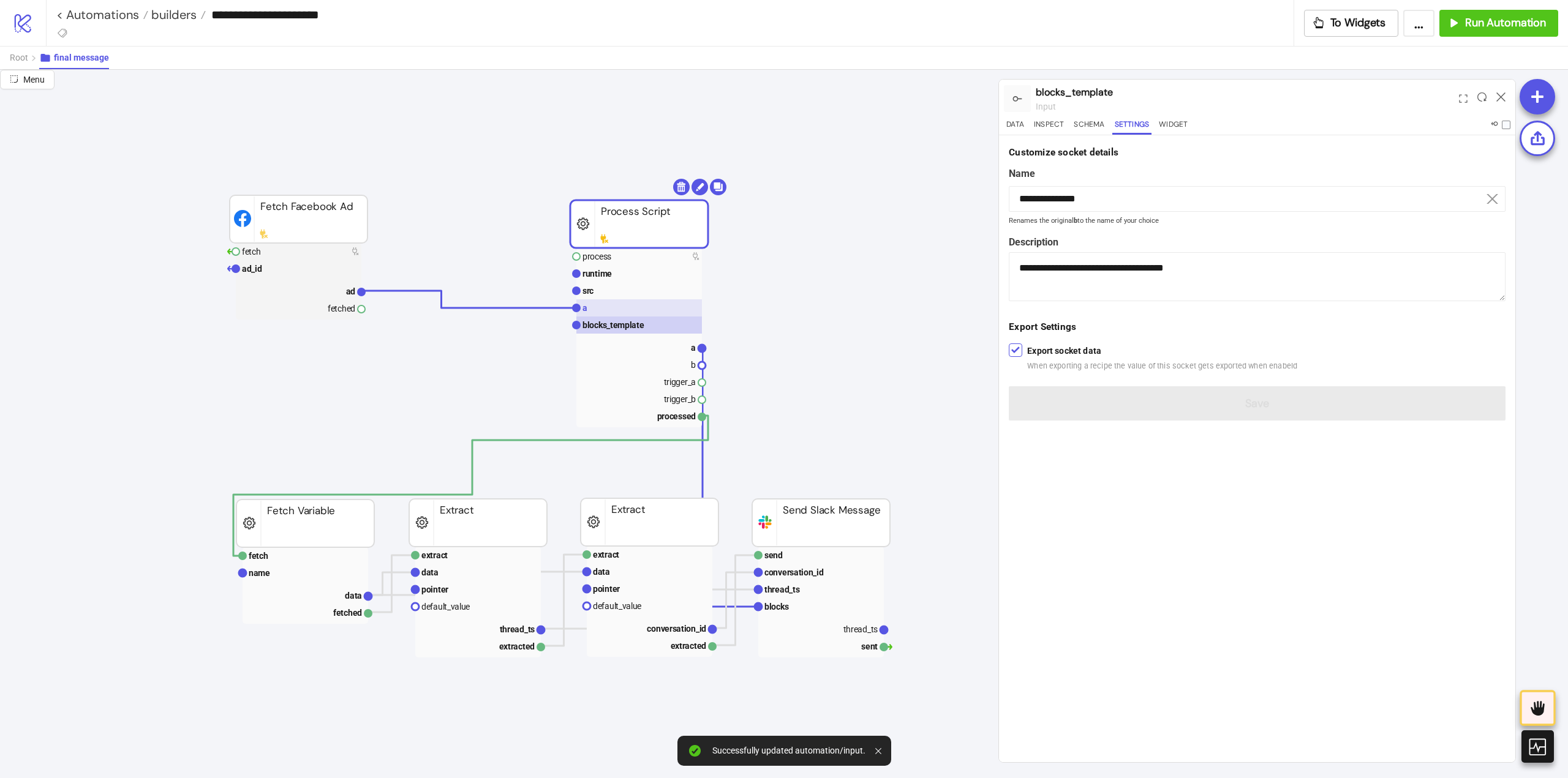
click at [602, 304] on rect at bounding box center [639, 308] width 126 height 17
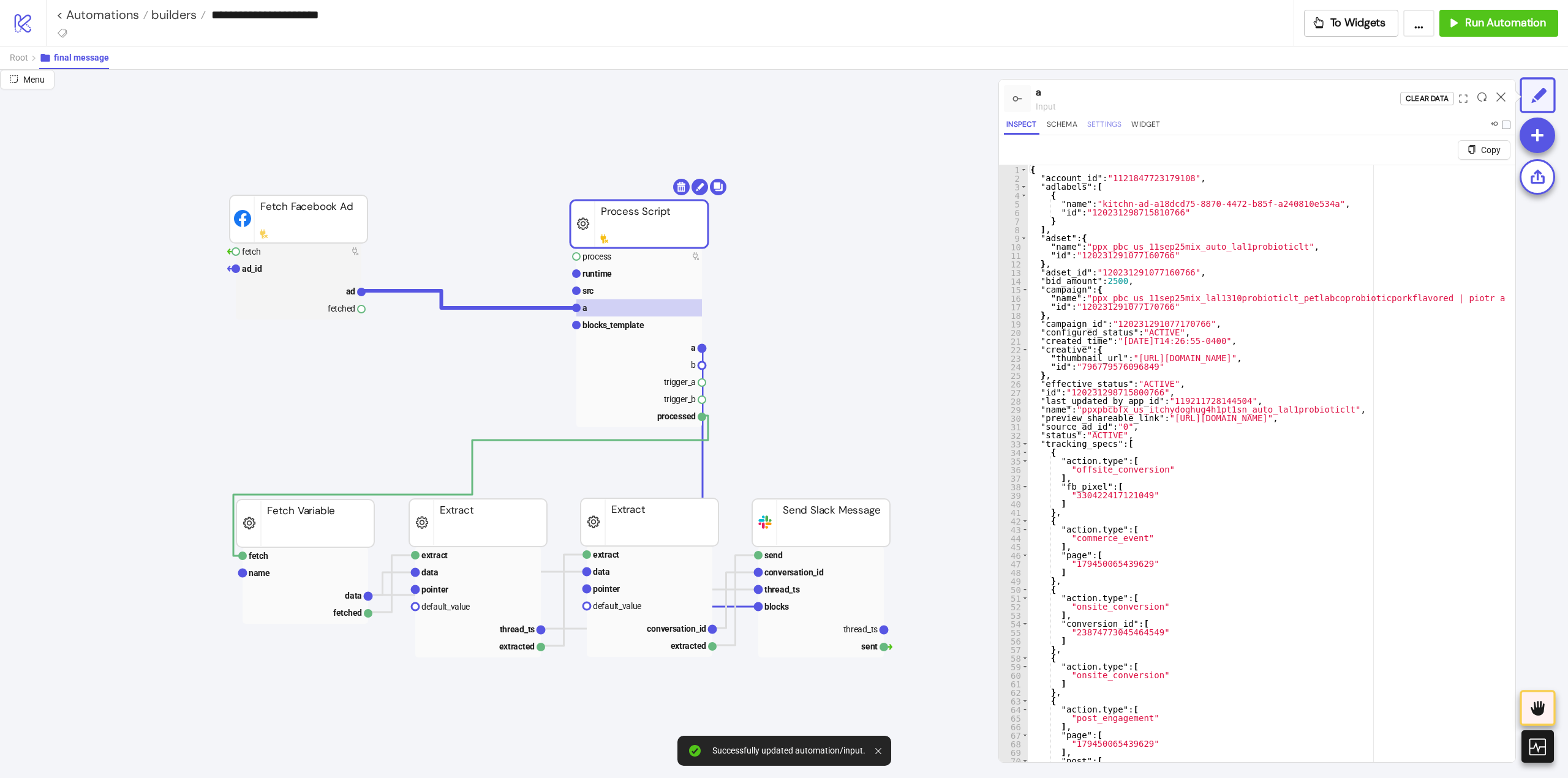
click at [1102, 128] on button "Settings" at bounding box center [1105, 126] width 40 height 17
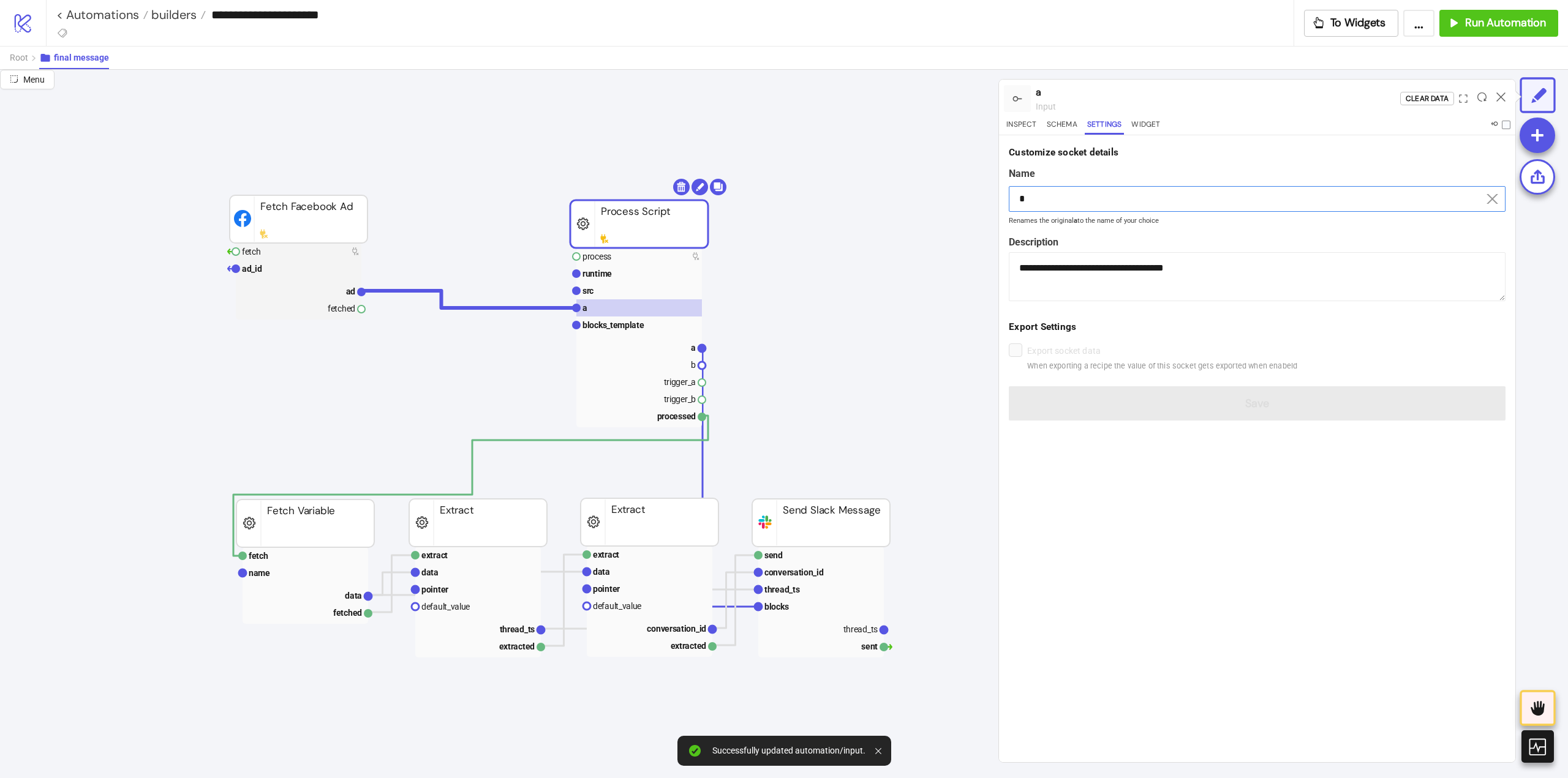
click at [1048, 197] on input "*" at bounding box center [1257, 199] width 497 height 25
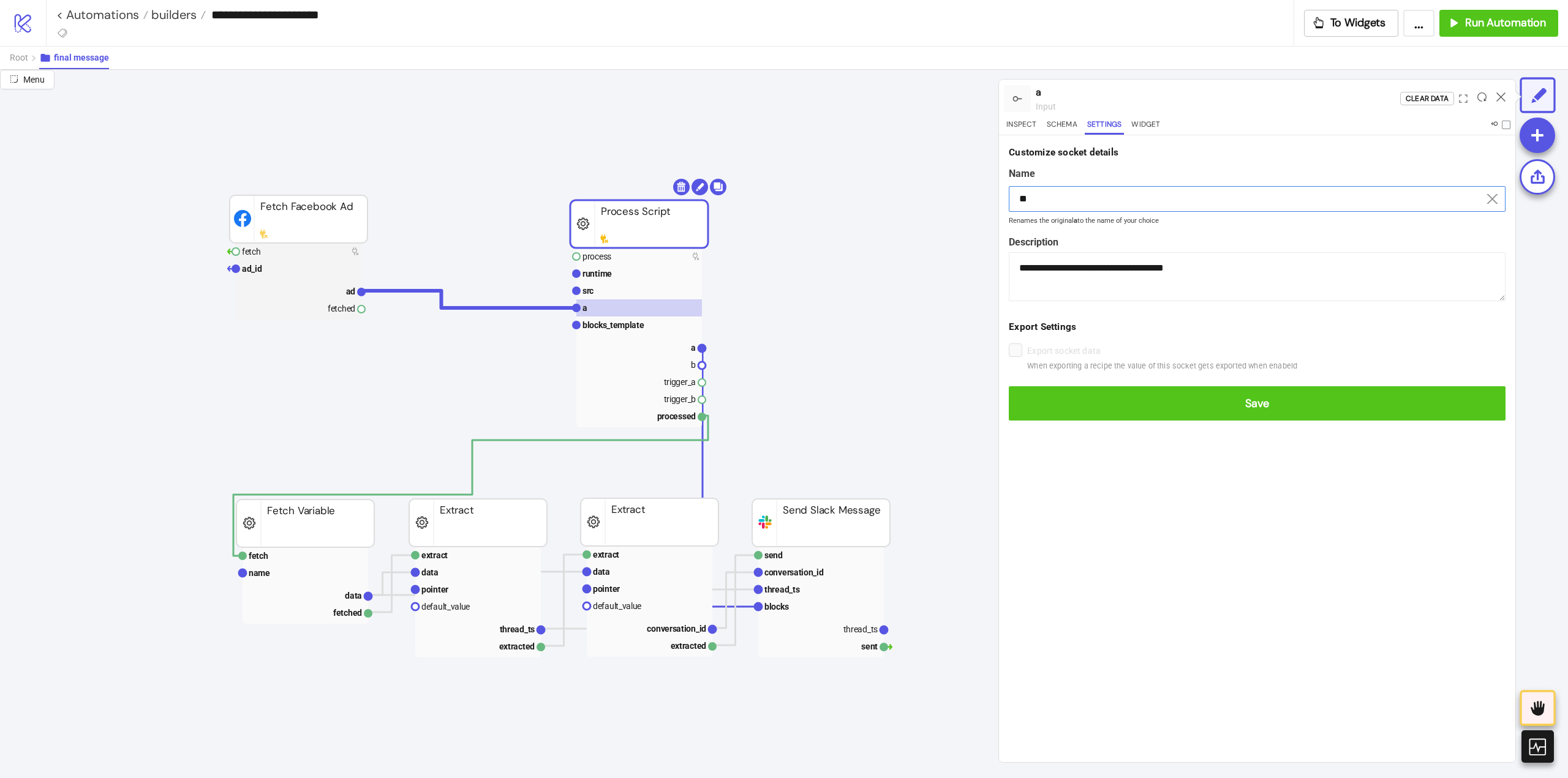
type input "**"
click at [1009, 386] on button "Save" at bounding box center [1257, 403] width 497 height 34
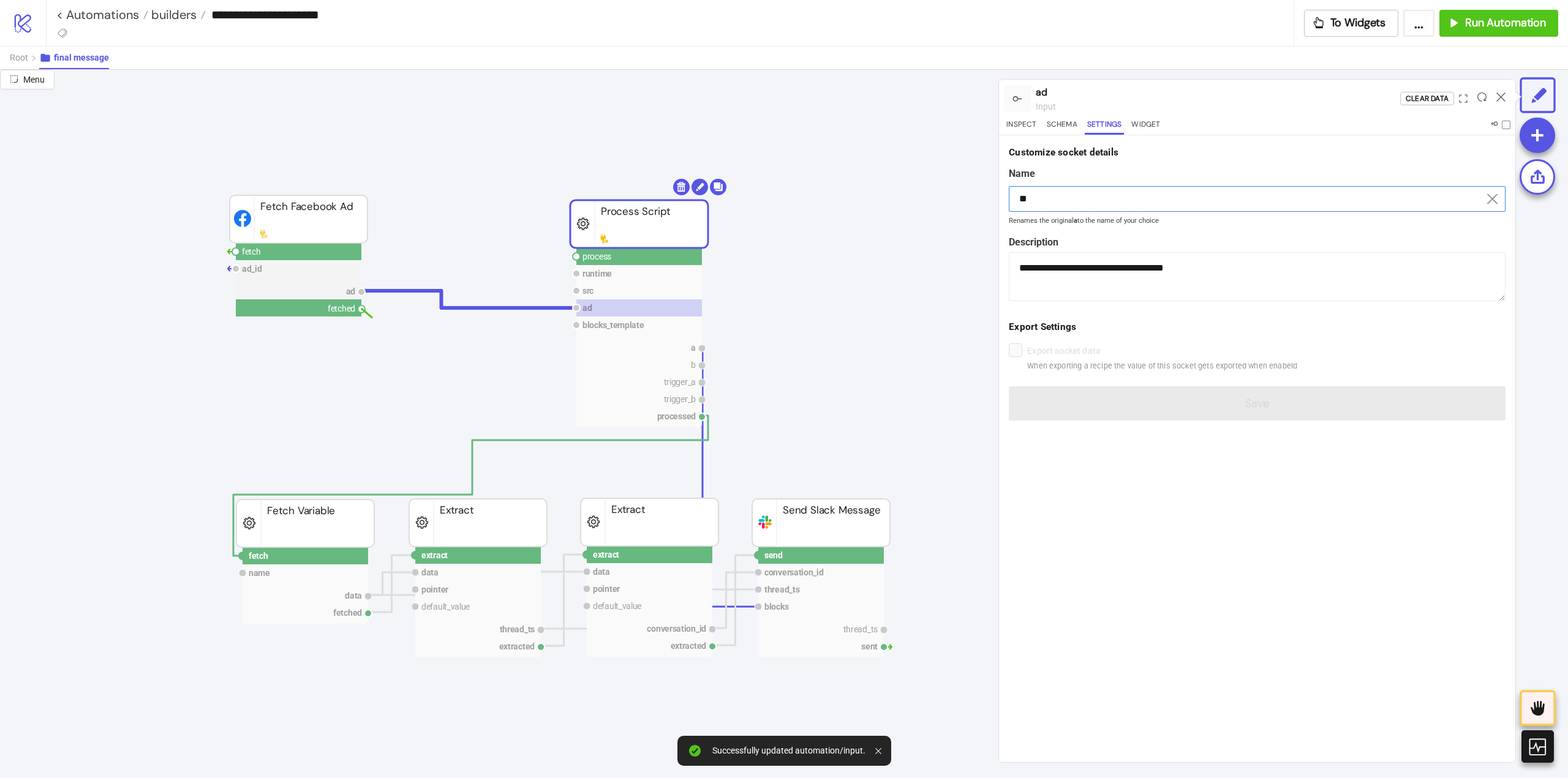
drag, startPoint x: 362, startPoint y: 309, endPoint x: 479, endPoint y: 312, distance: 117.0
click at [576, 255] on circle at bounding box center [576, 256] width 7 height 7
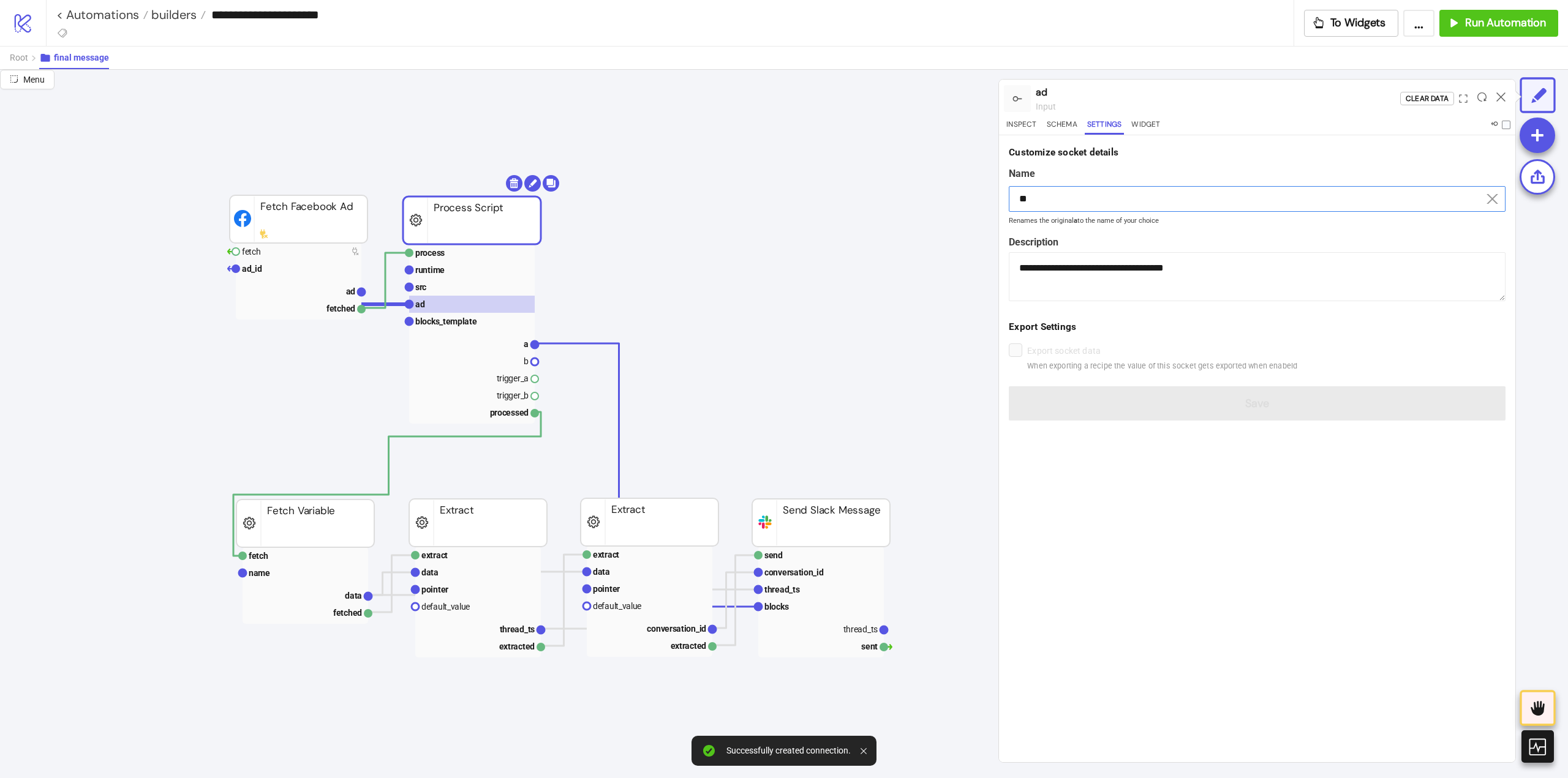
drag, startPoint x: 602, startPoint y: 239, endPoint x: 437, endPoint y: 236, distance: 165.0
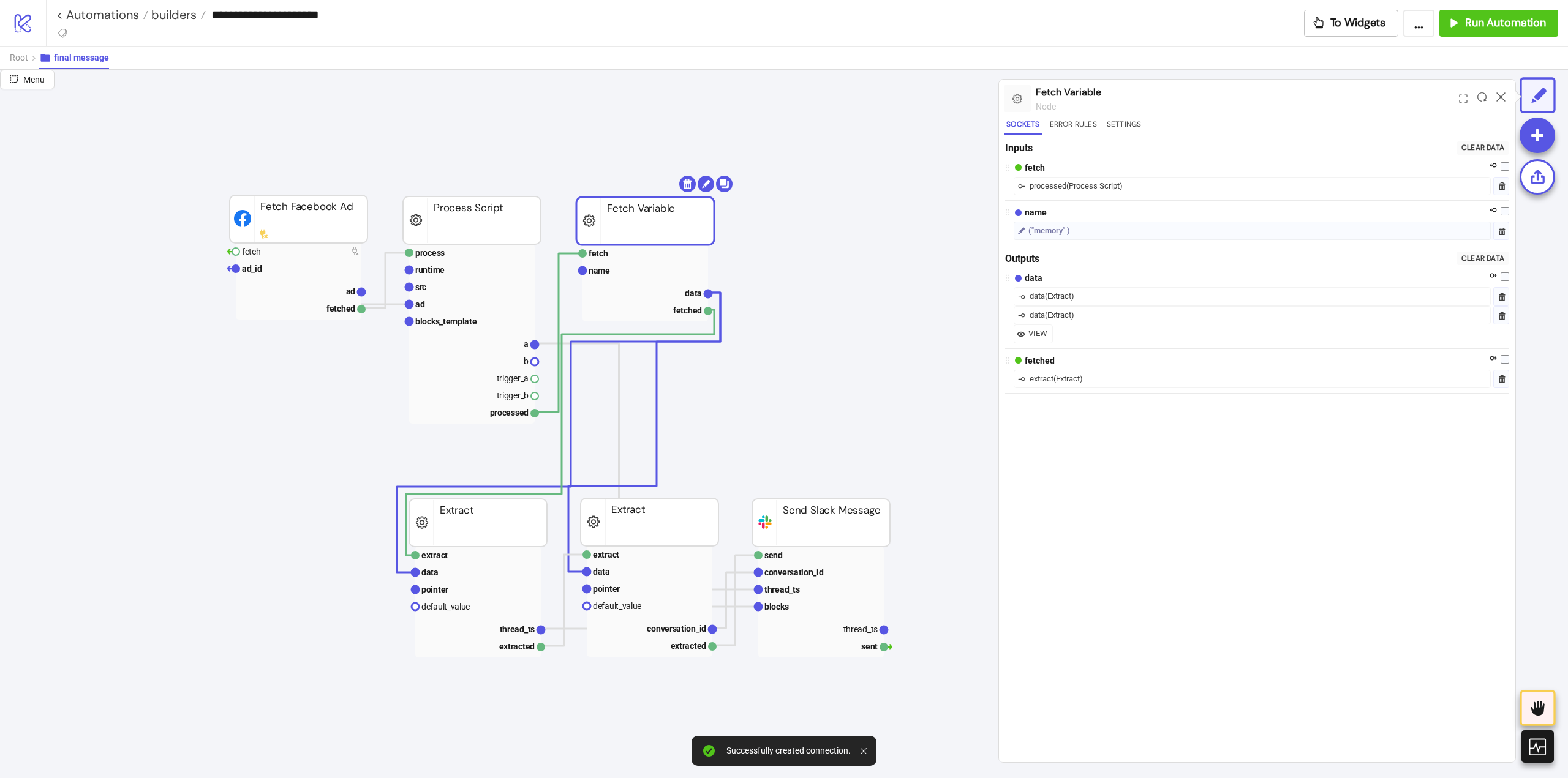
drag, startPoint x: 302, startPoint y: 518, endPoint x: 647, endPoint y: 214, distance: 459.8
click at [631, 271] on rect at bounding box center [645, 271] width 126 height 17
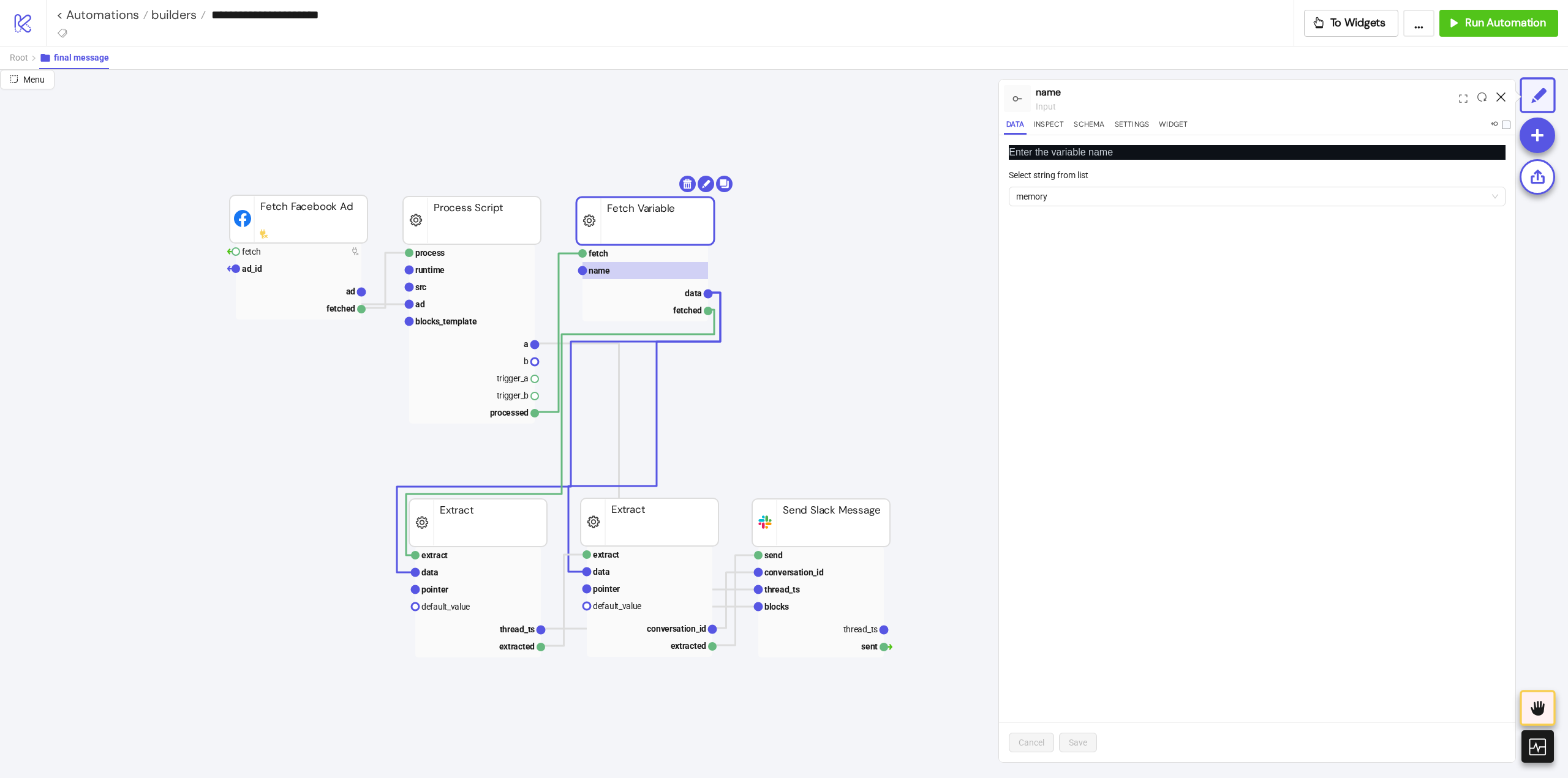
click at [1500, 95] on icon at bounding box center [1501, 97] width 9 height 9
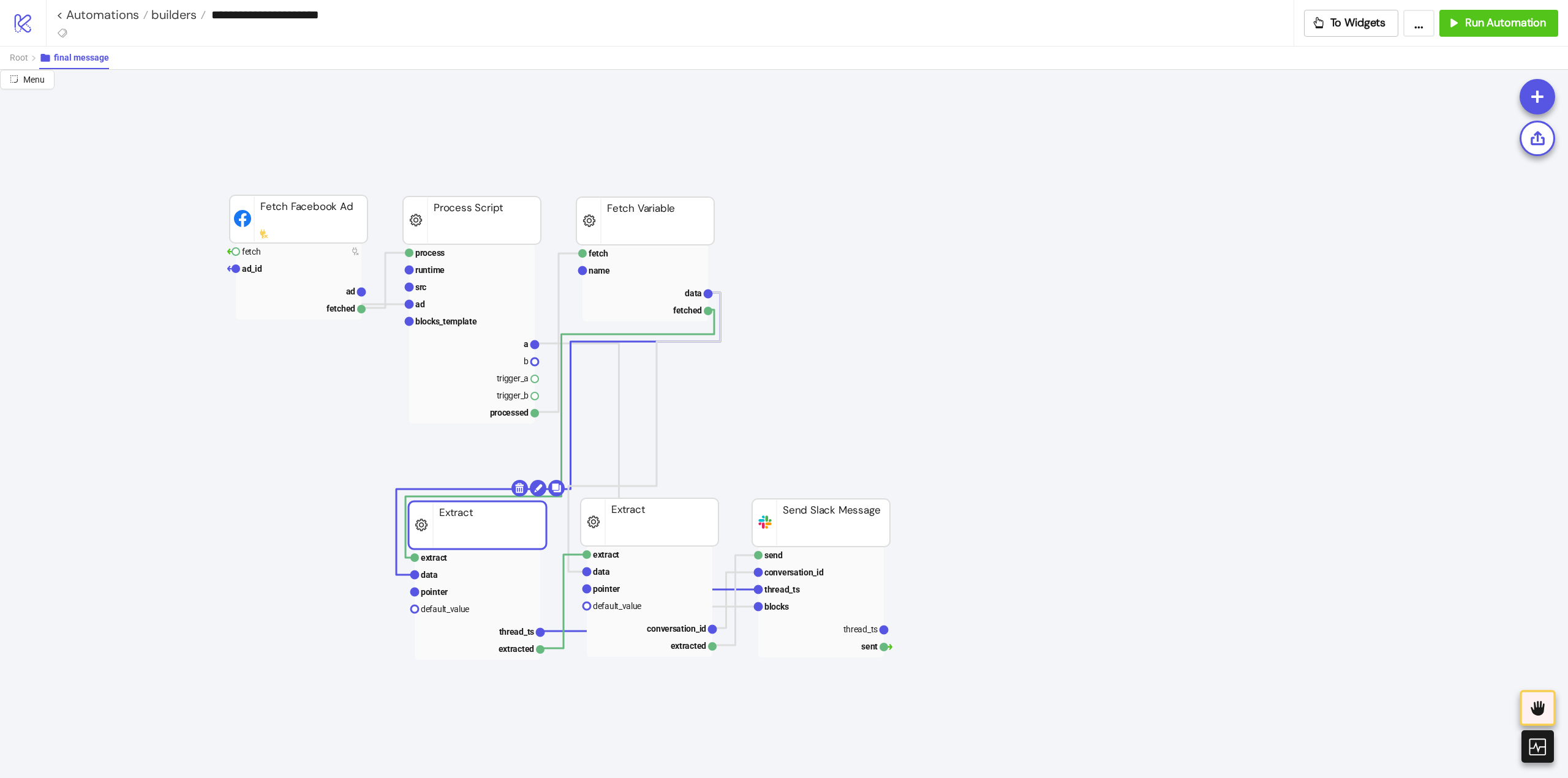
drag, startPoint x: 458, startPoint y: 513, endPoint x: 485, endPoint y: 524, distance: 29.2
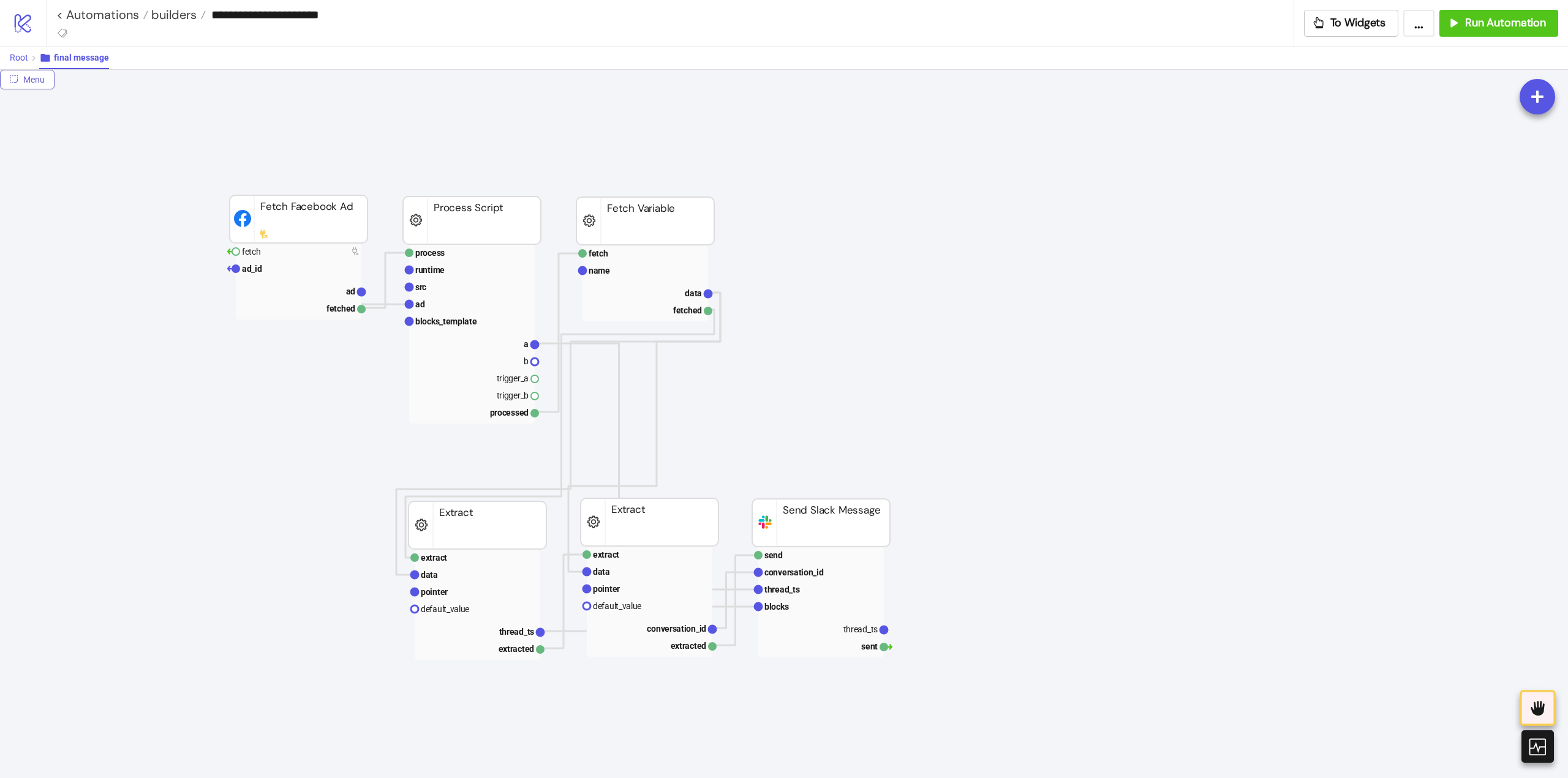
drag, startPoint x: 20, startPoint y: 54, endPoint x: 29, endPoint y: 59, distance: 10.3
click at [20, 53] on span "Root" at bounding box center [19, 57] width 18 height 10
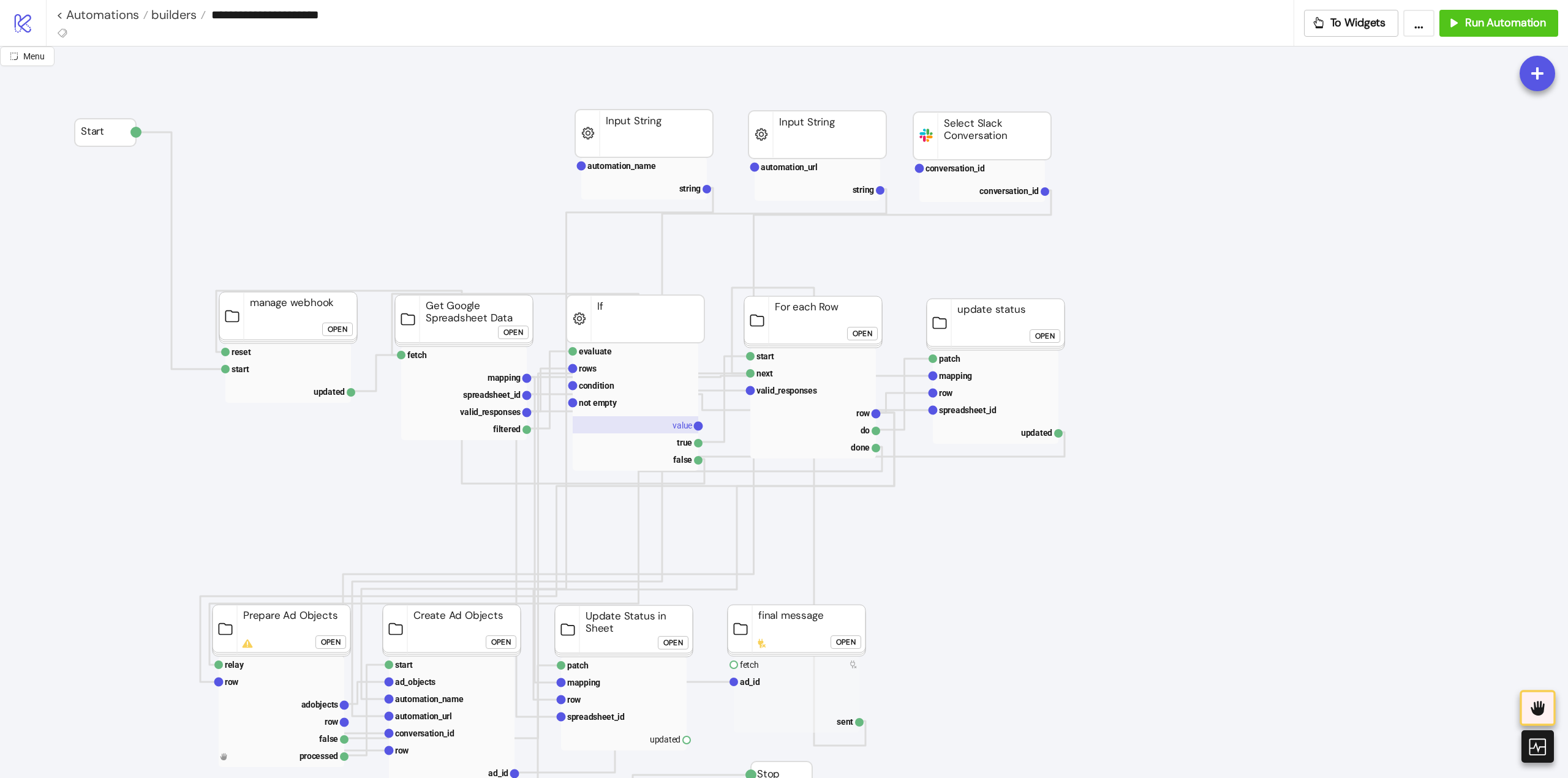
scroll to position [306, 0]
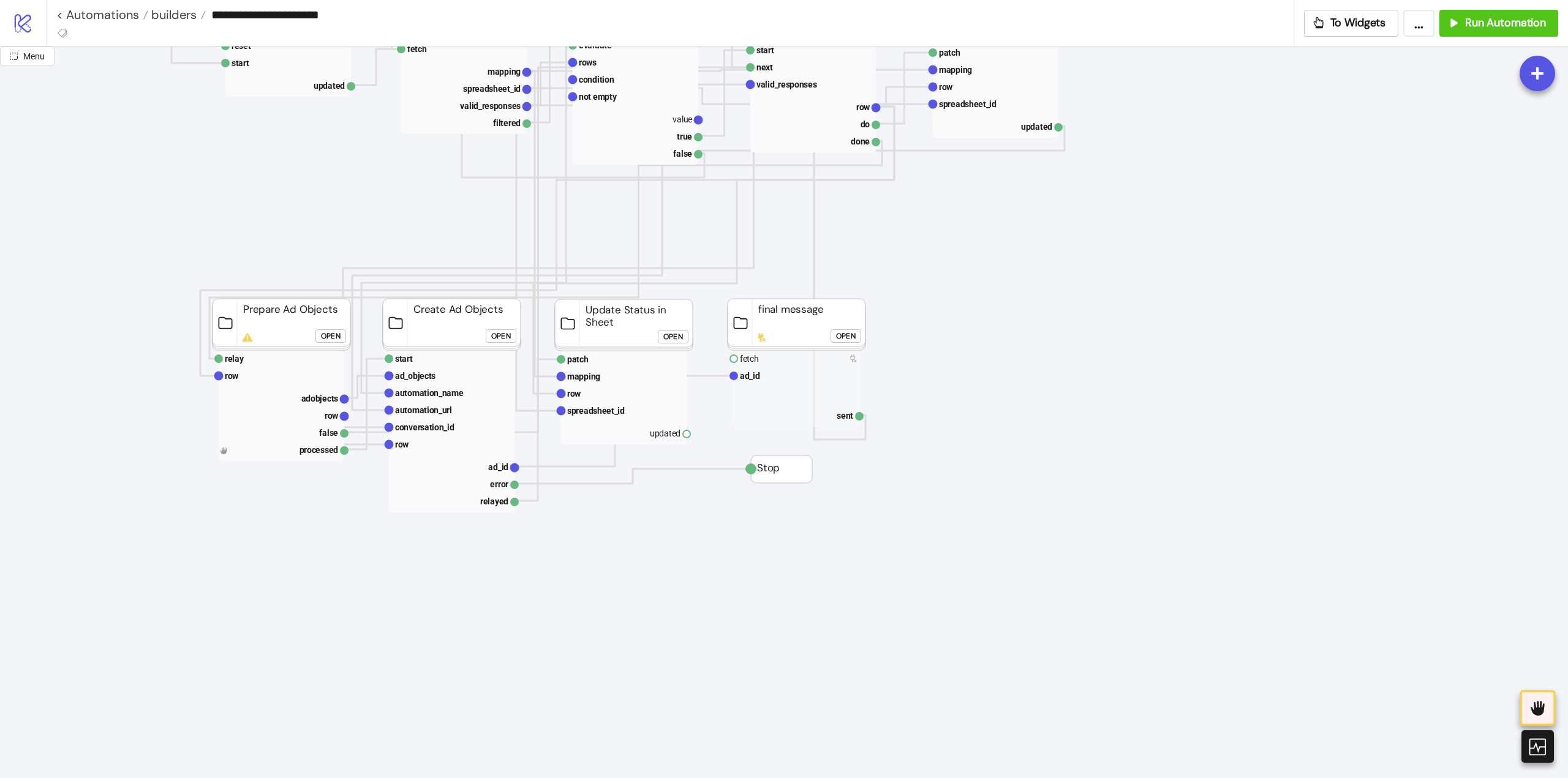
drag, startPoint x: 689, startPoint y: 432, endPoint x: 717, endPoint y: 418, distance: 31.3
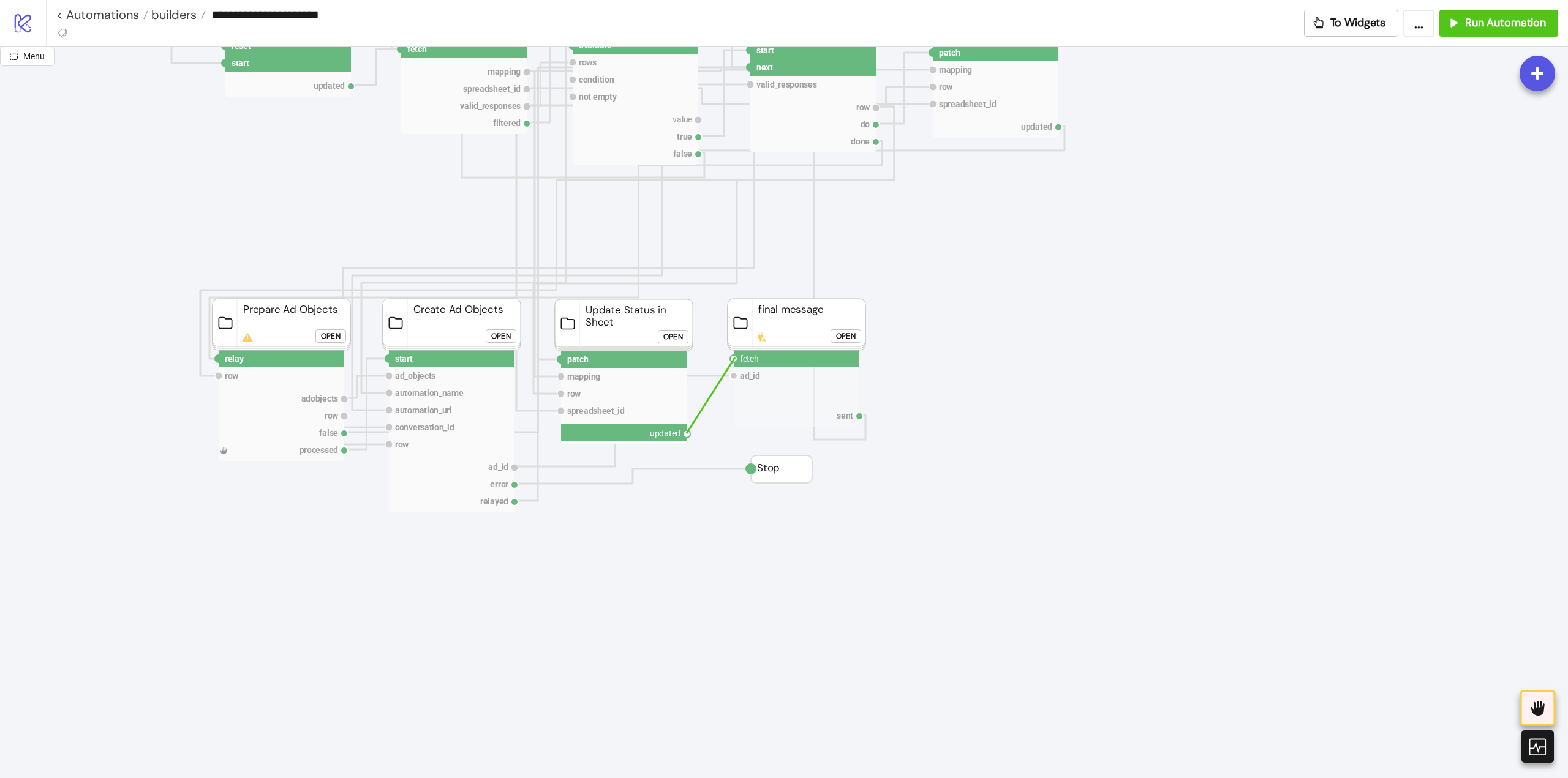
click at [735, 358] on circle at bounding box center [734, 358] width 7 height 7
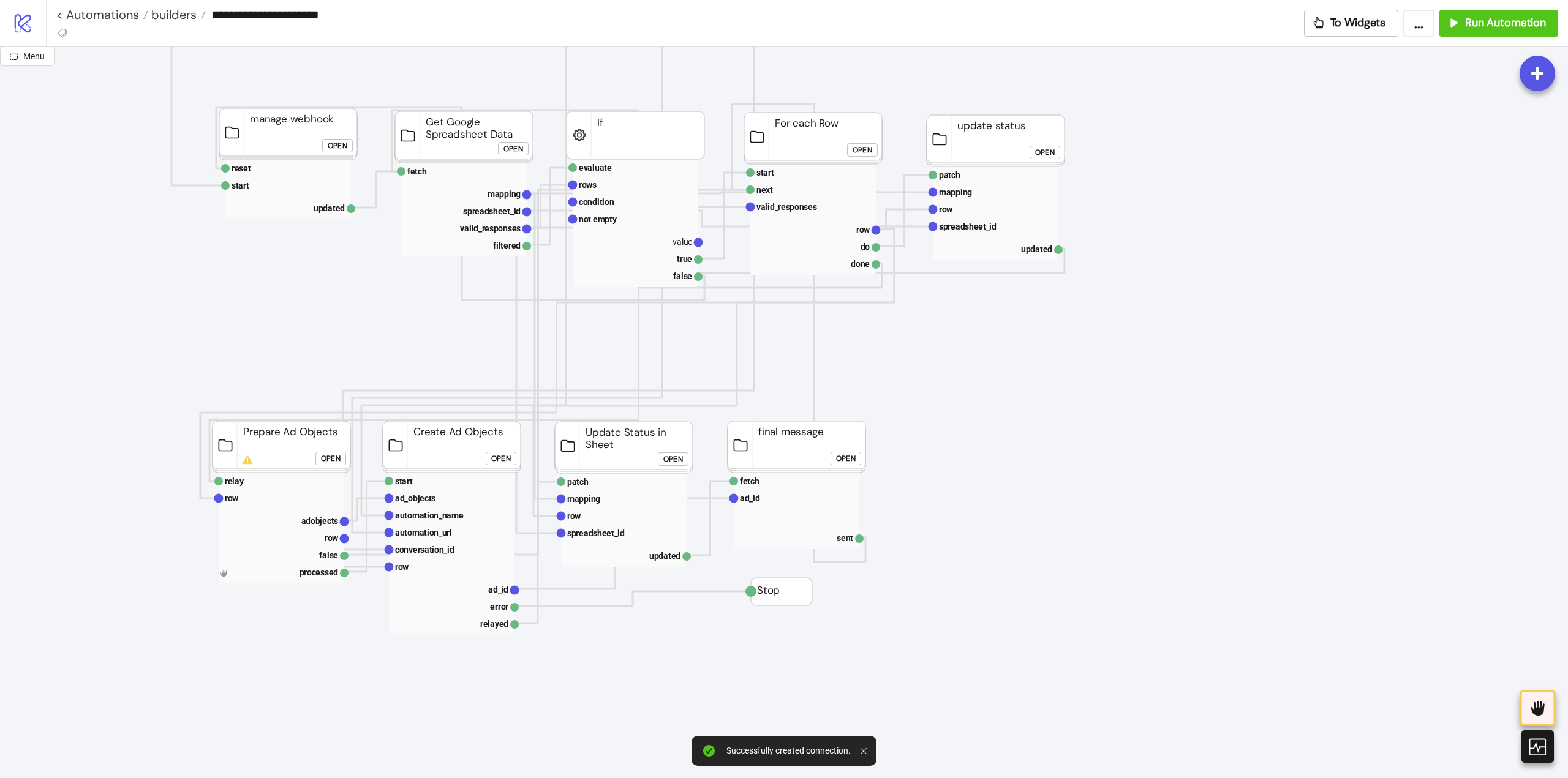
click at [259, 581] on rect at bounding box center [282, 528] width 126 height 111
click at [266, 573] on rect at bounding box center [282, 572] width 126 height 17
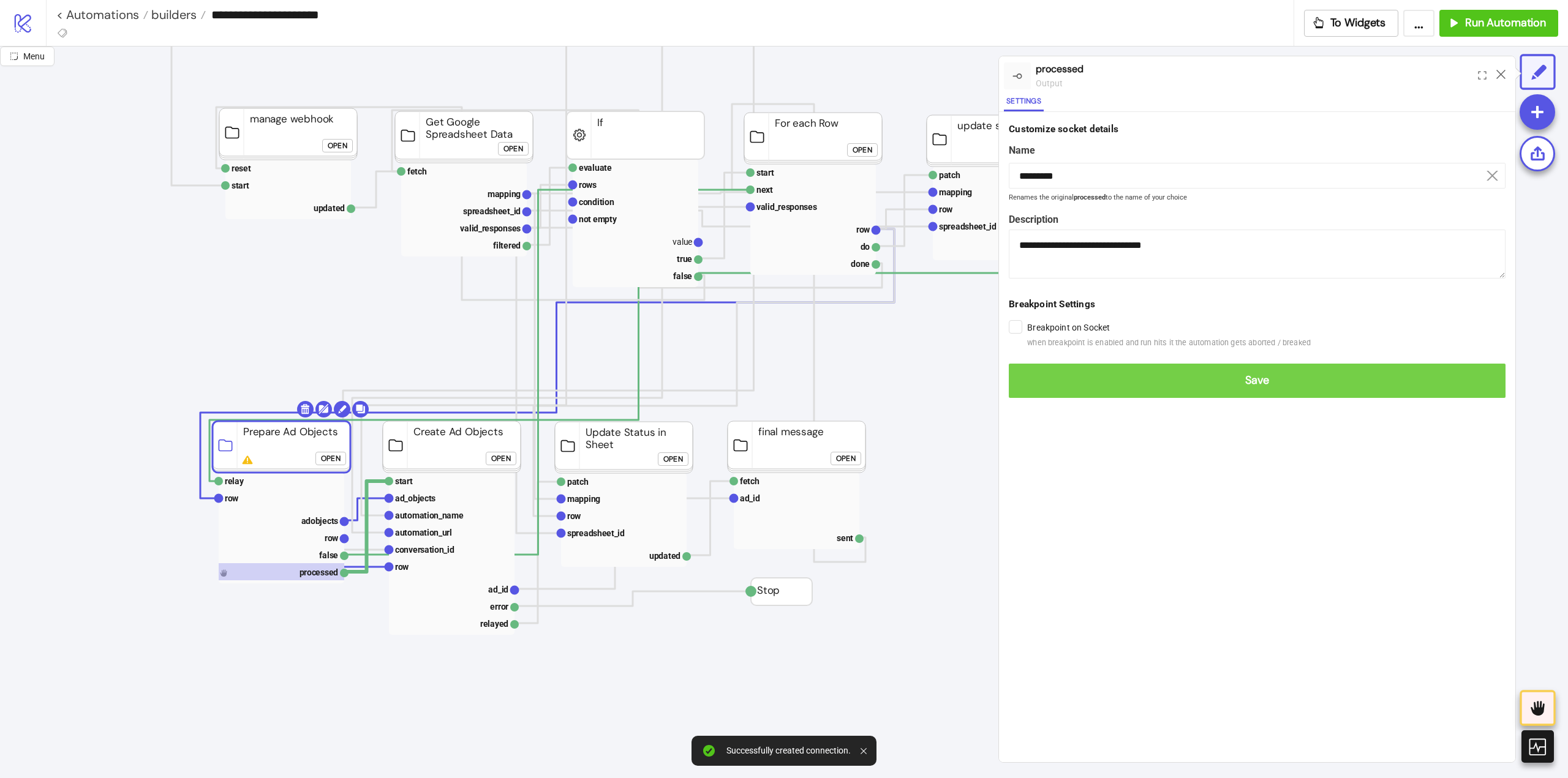
click at [1046, 378] on span "Save" at bounding box center [1257, 380] width 477 height 14
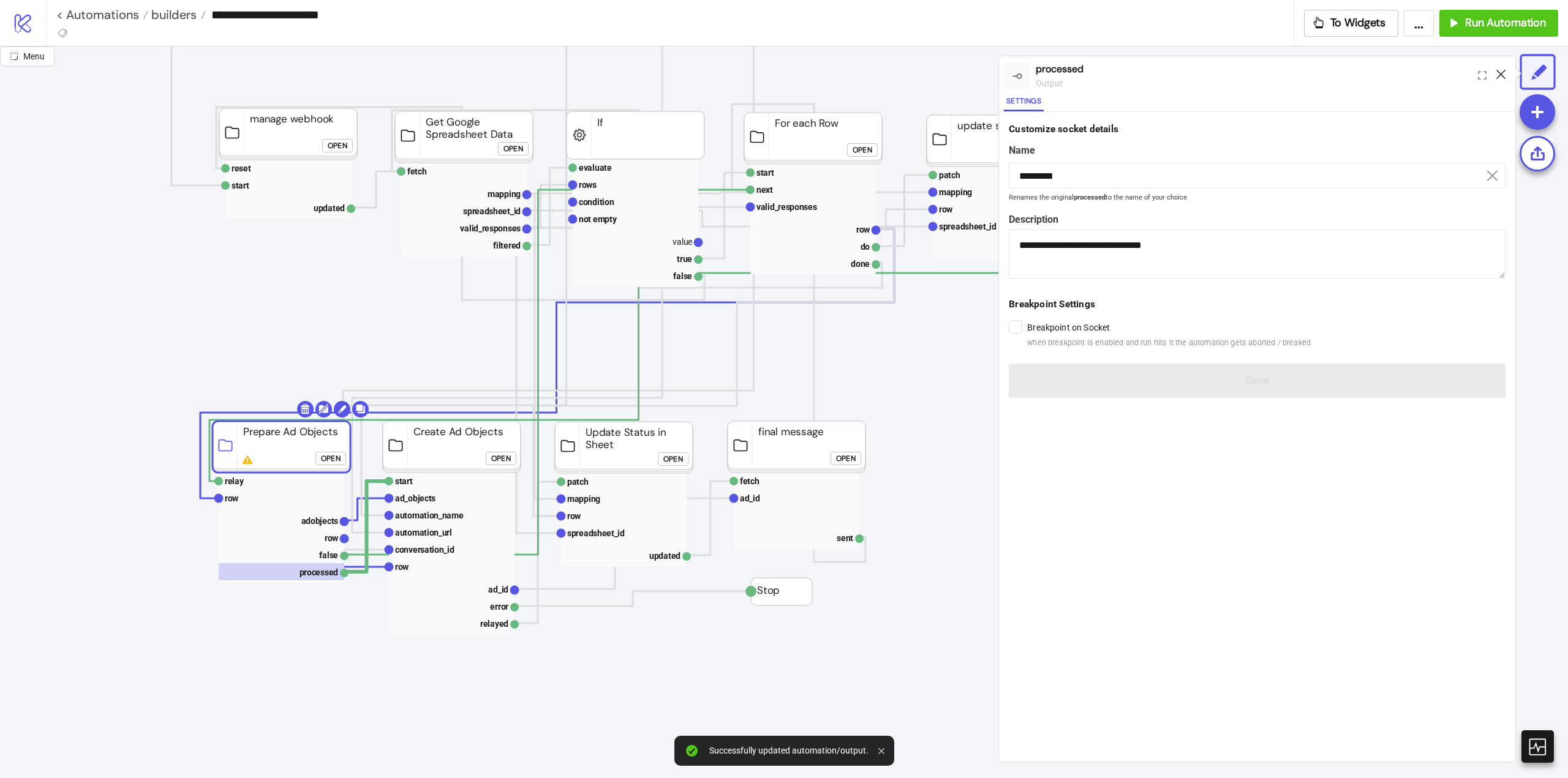
click at [1501, 72] on icon at bounding box center [1501, 74] width 9 height 9
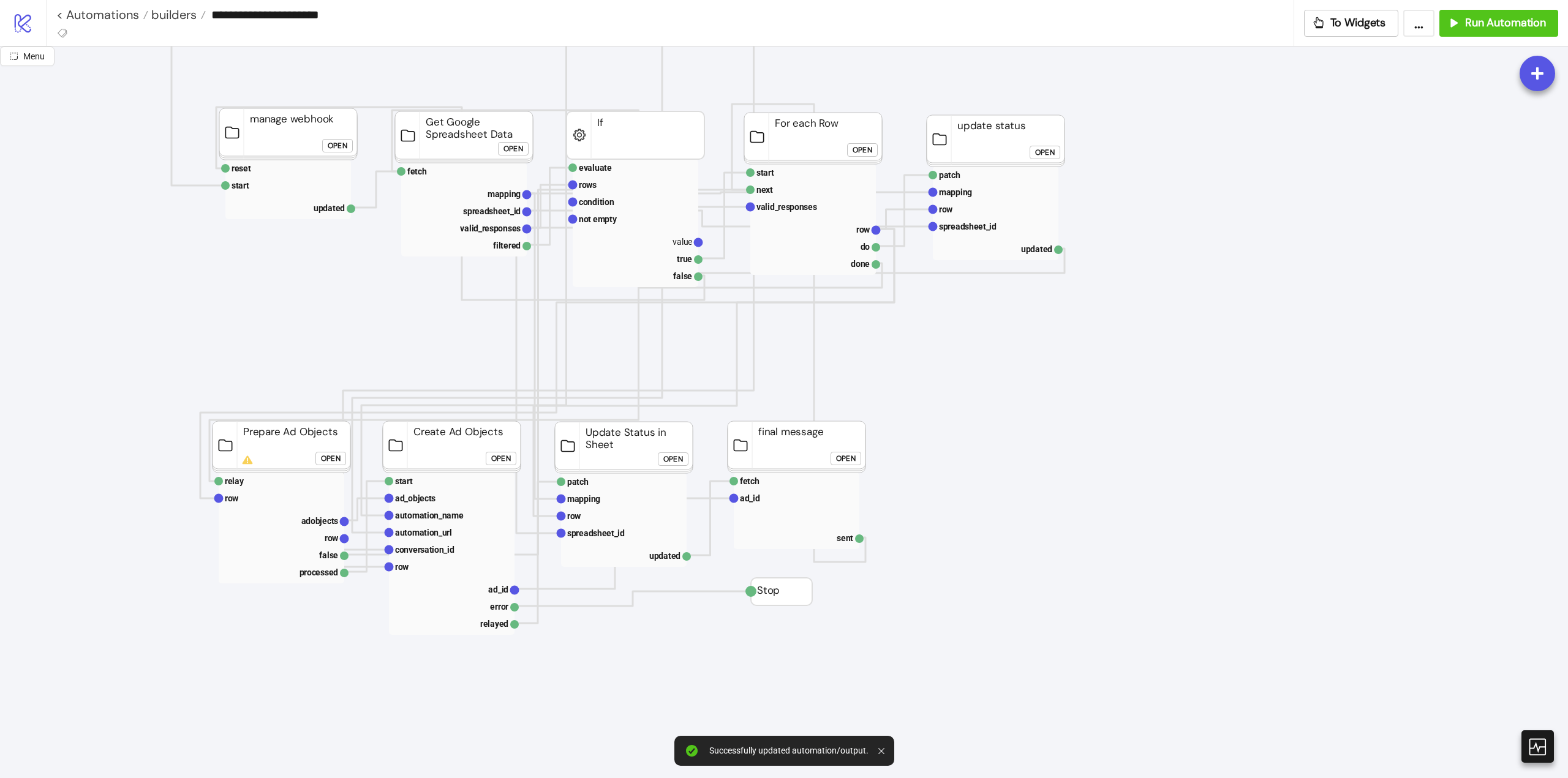
scroll to position [245, 0]
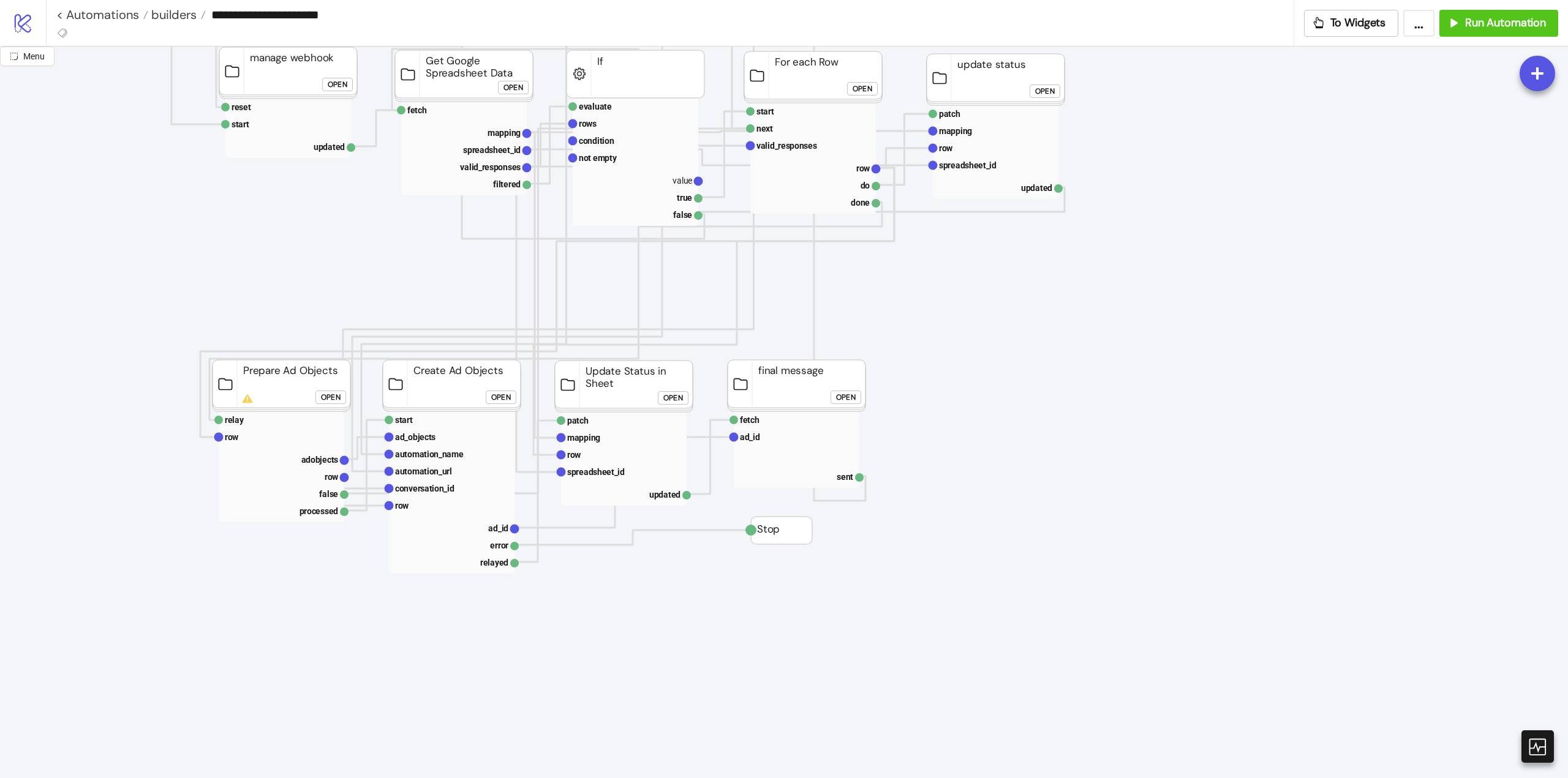
click at [855, 390] on foreignobject "Open" at bounding box center [849, 402] width 37 height 25
click at [852, 396] on div "Open" at bounding box center [845, 397] width 19 height 14
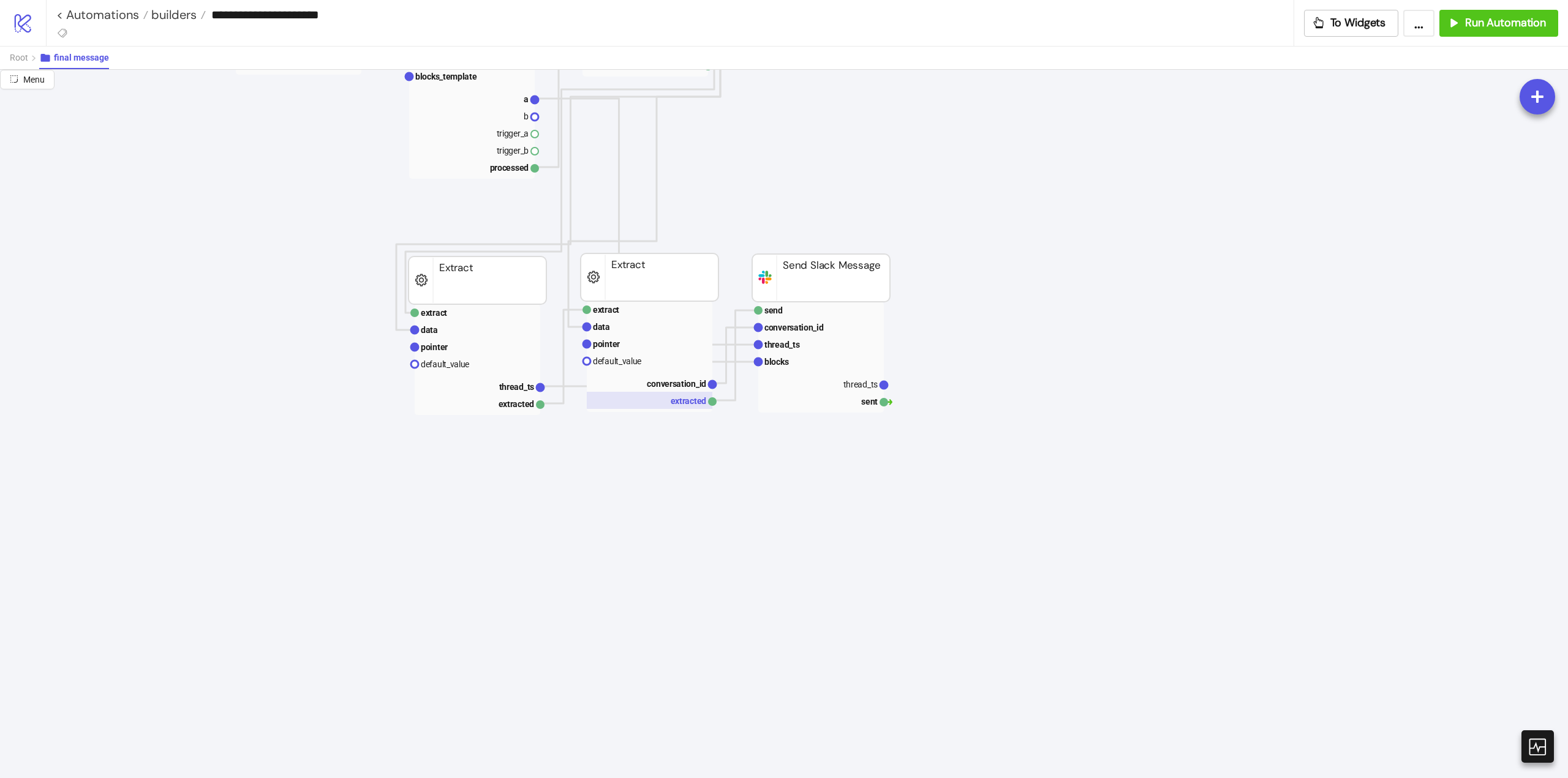
scroll to position [0, 0]
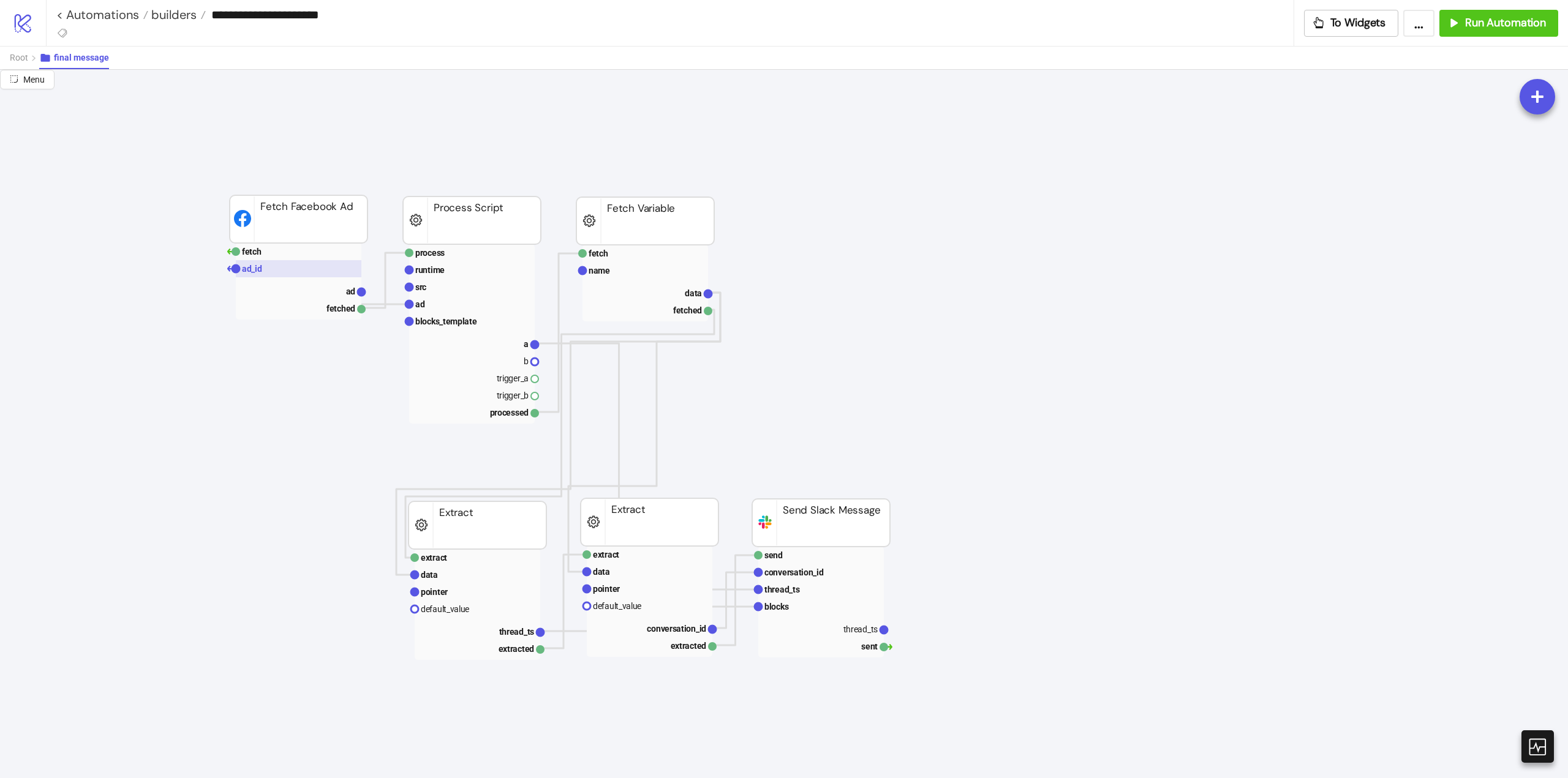
click at [280, 267] on rect at bounding box center [299, 269] width 126 height 17
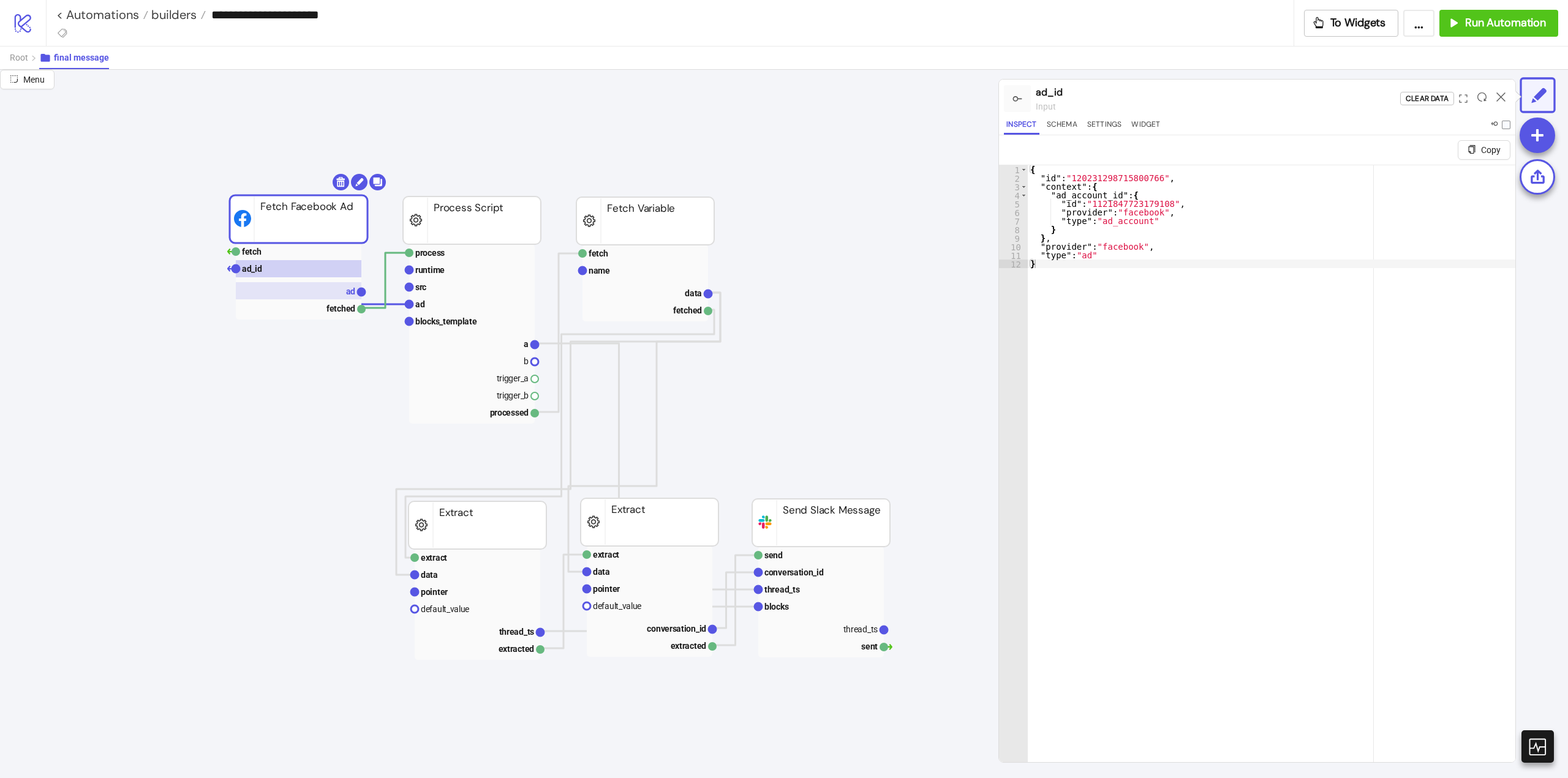
click at [326, 283] on rect at bounding box center [299, 291] width 126 height 17
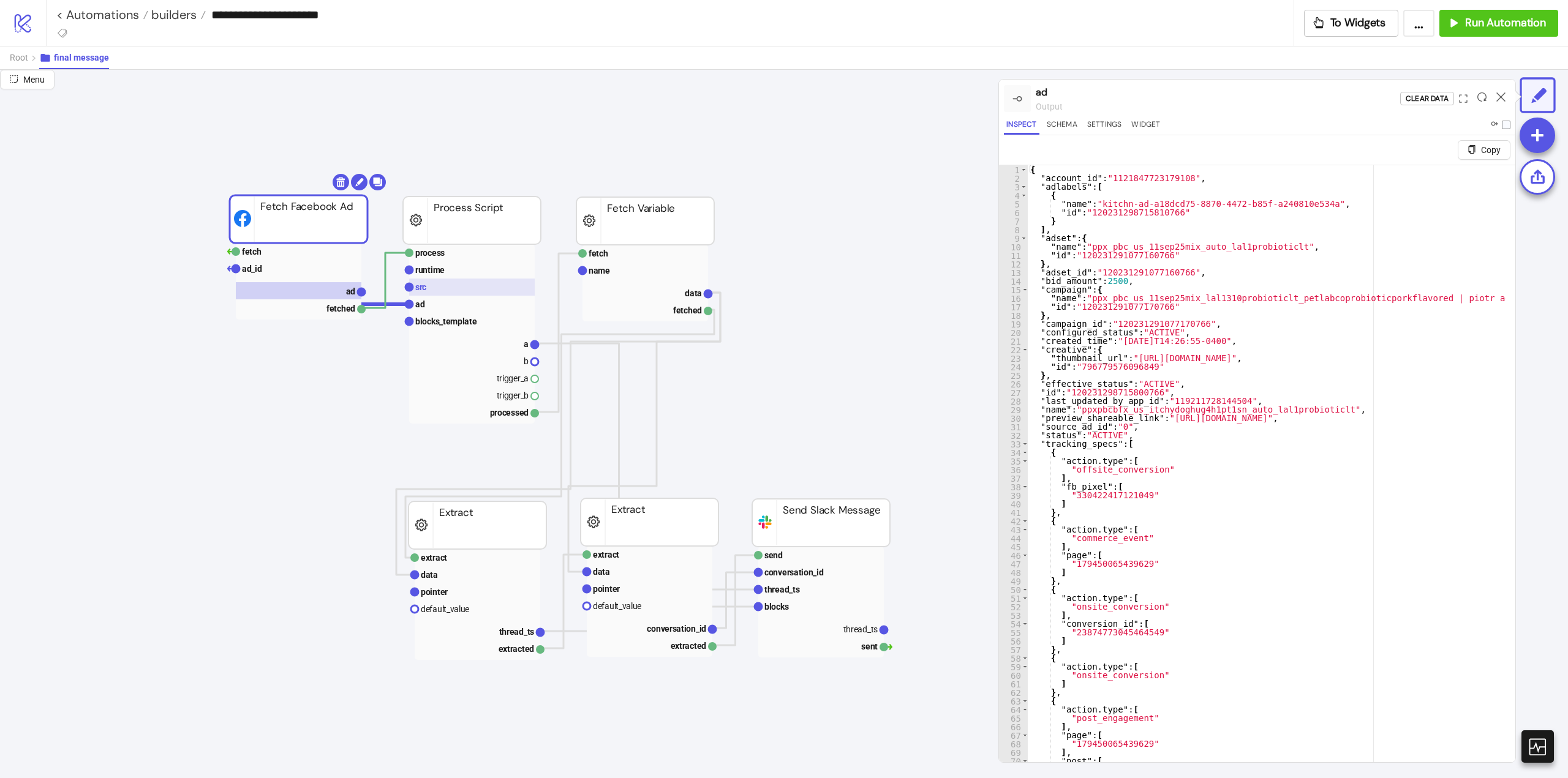
click at [463, 289] on rect at bounding box center [472, 287] width 126 height 17
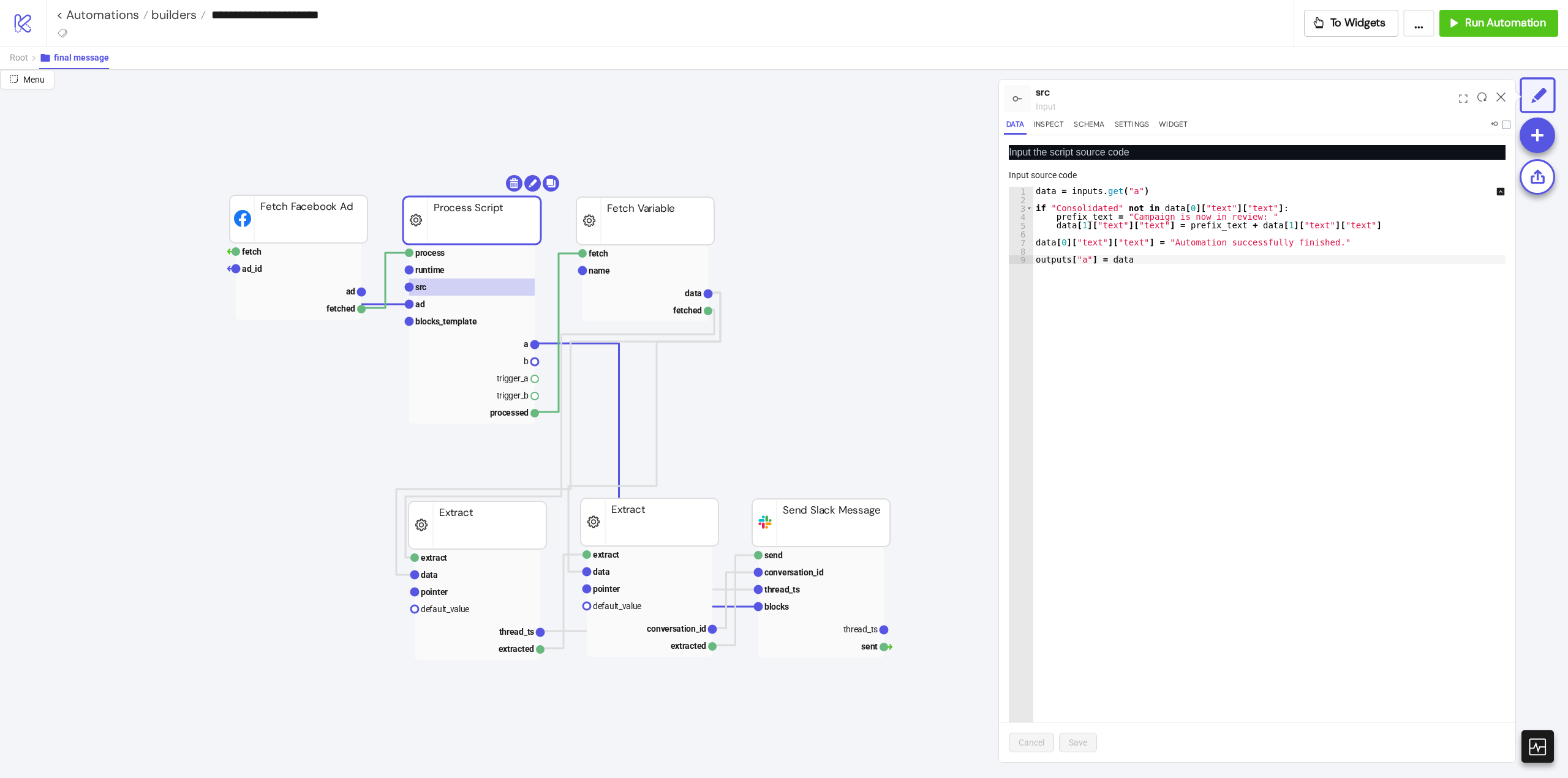
type textarea "**********"
drag, startPoint x: 1326, startPoint y: 226, endPoint x: 1051, endPoint y: 225, distance: 275.0
click at [1051, 225] on div "data = inputs . get ( "a" ) if "Consolidated" not in data [ 0 ] [ "text" ] [ "t…" at bounding box center [1275, 483] width 485 height 593
click at [461, 305] on rect at bounding box center [472, 304] width 126 height 17
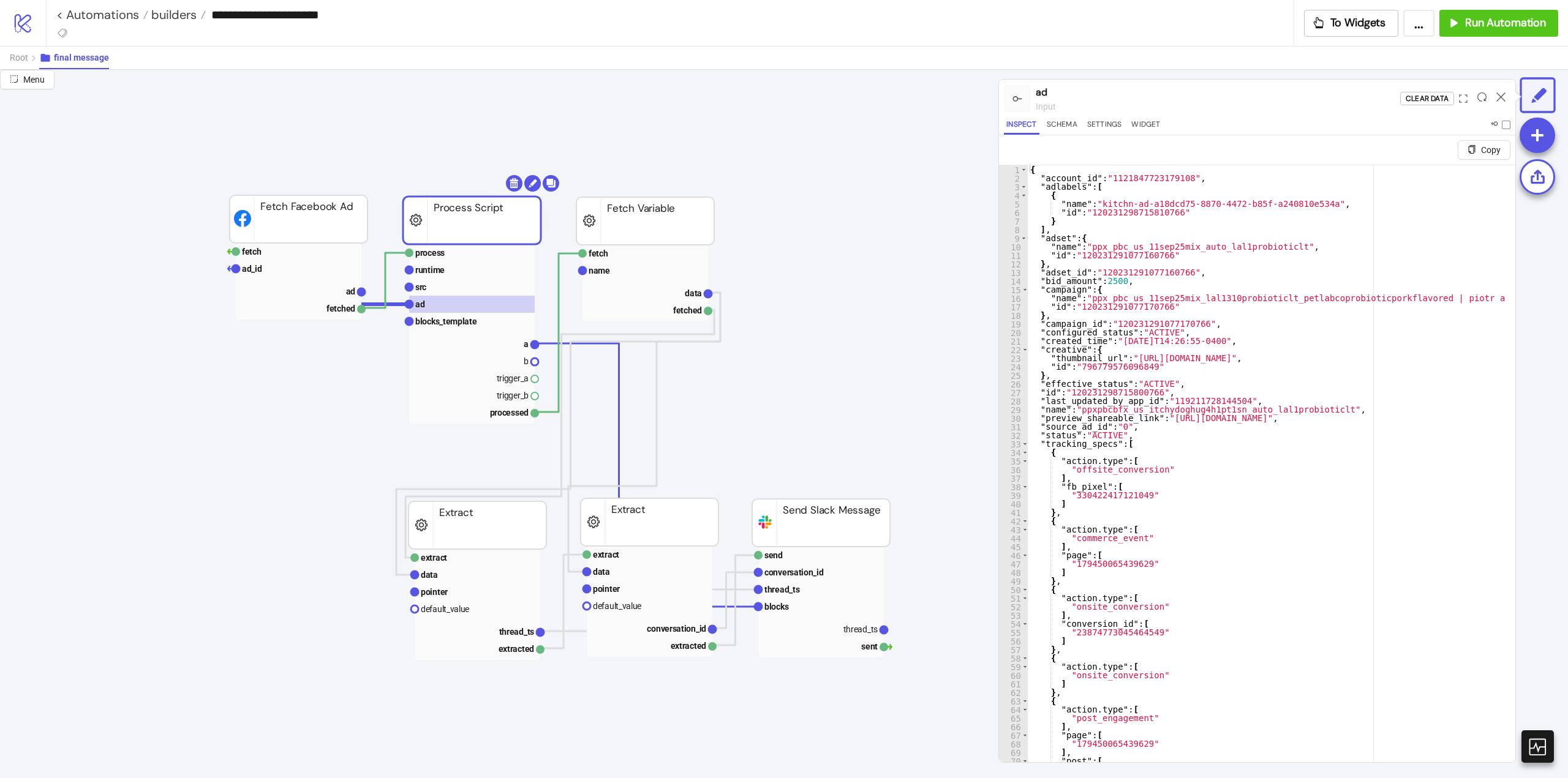
type textarea "**********"
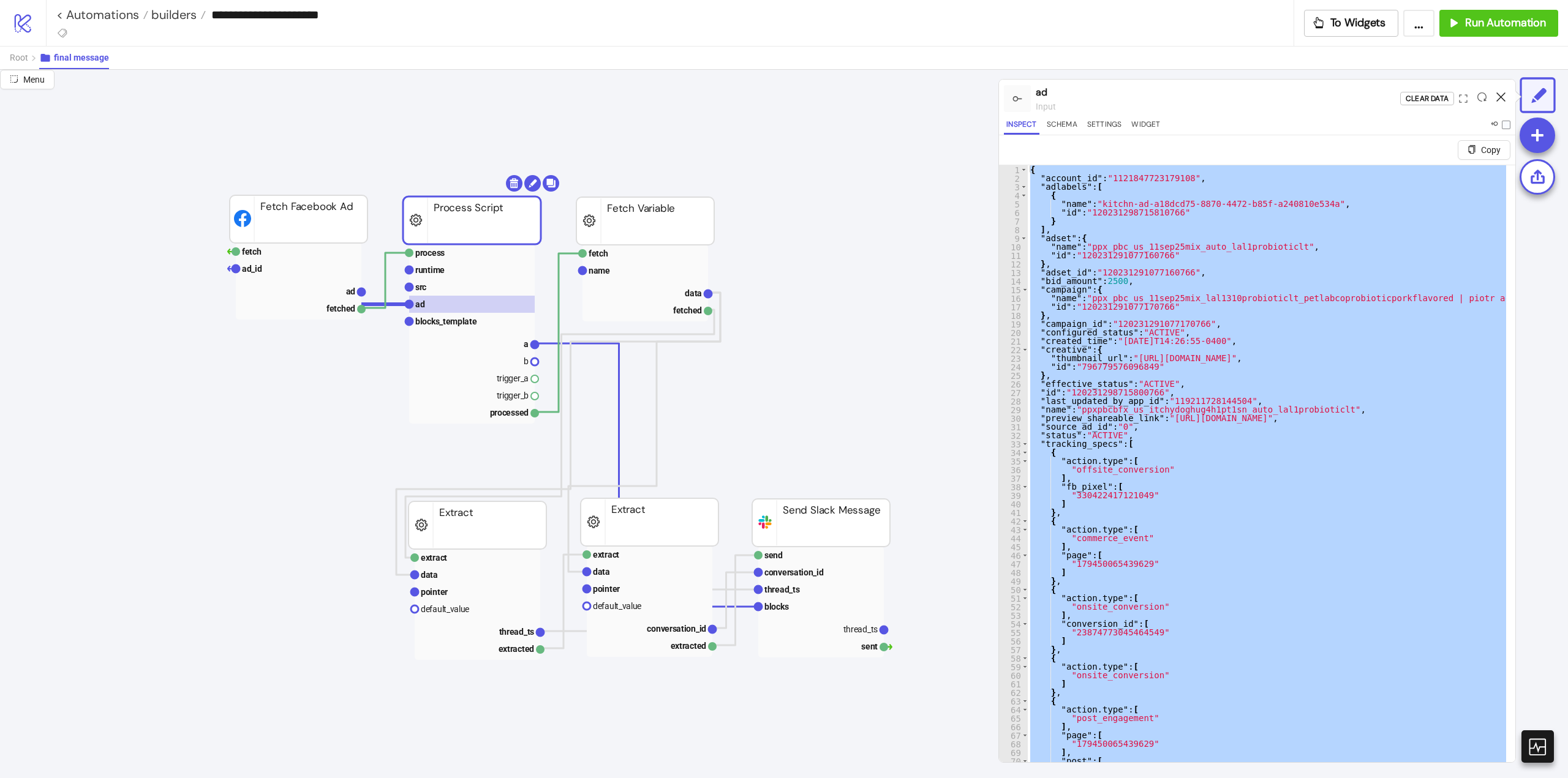
click at [1498, 98] on icon at bounding box center [1501, 97] width 9 height 9
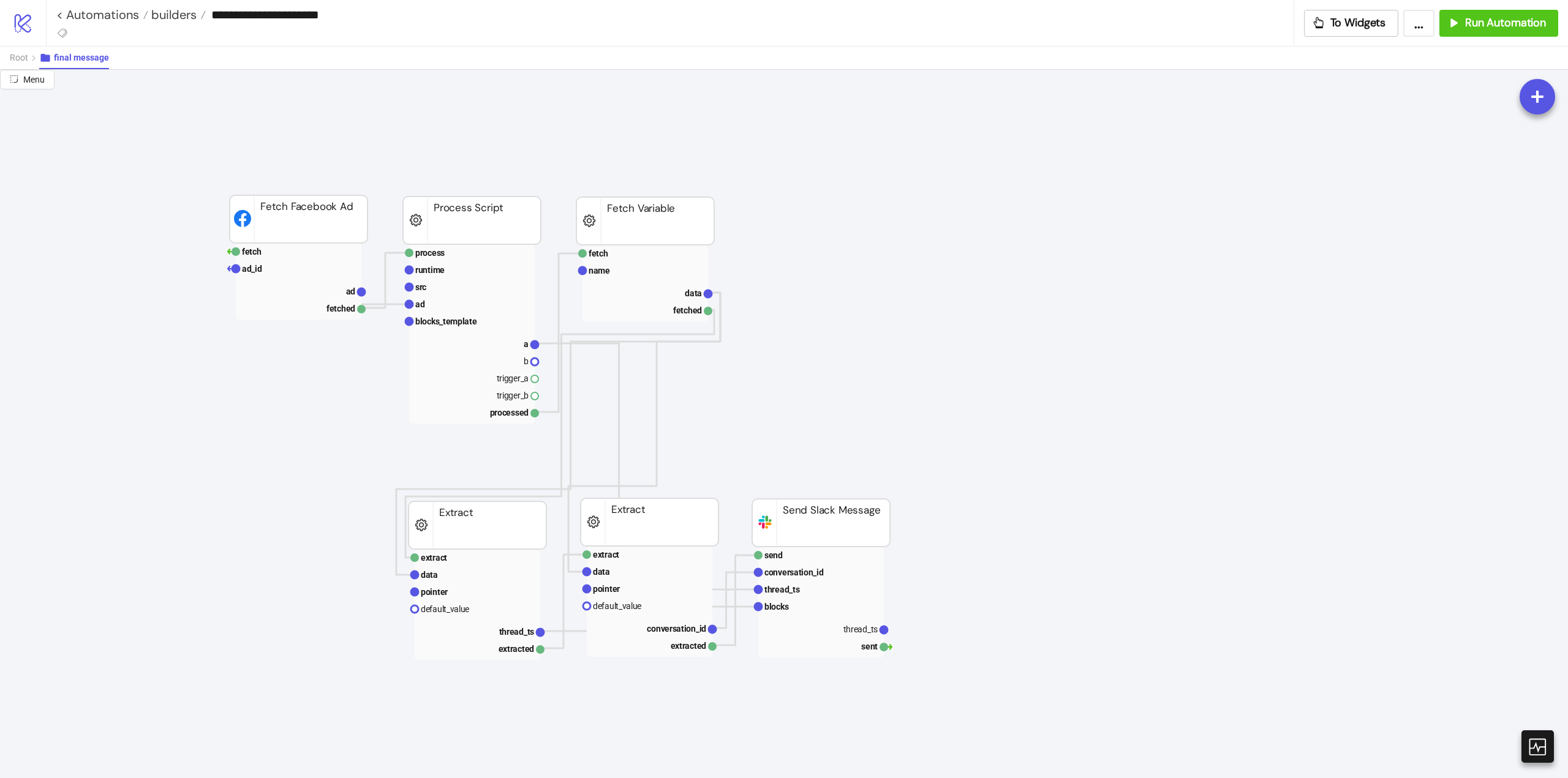
click at [17, 63] on button "Root" at bounding box center [25, 58] width 29 height 23
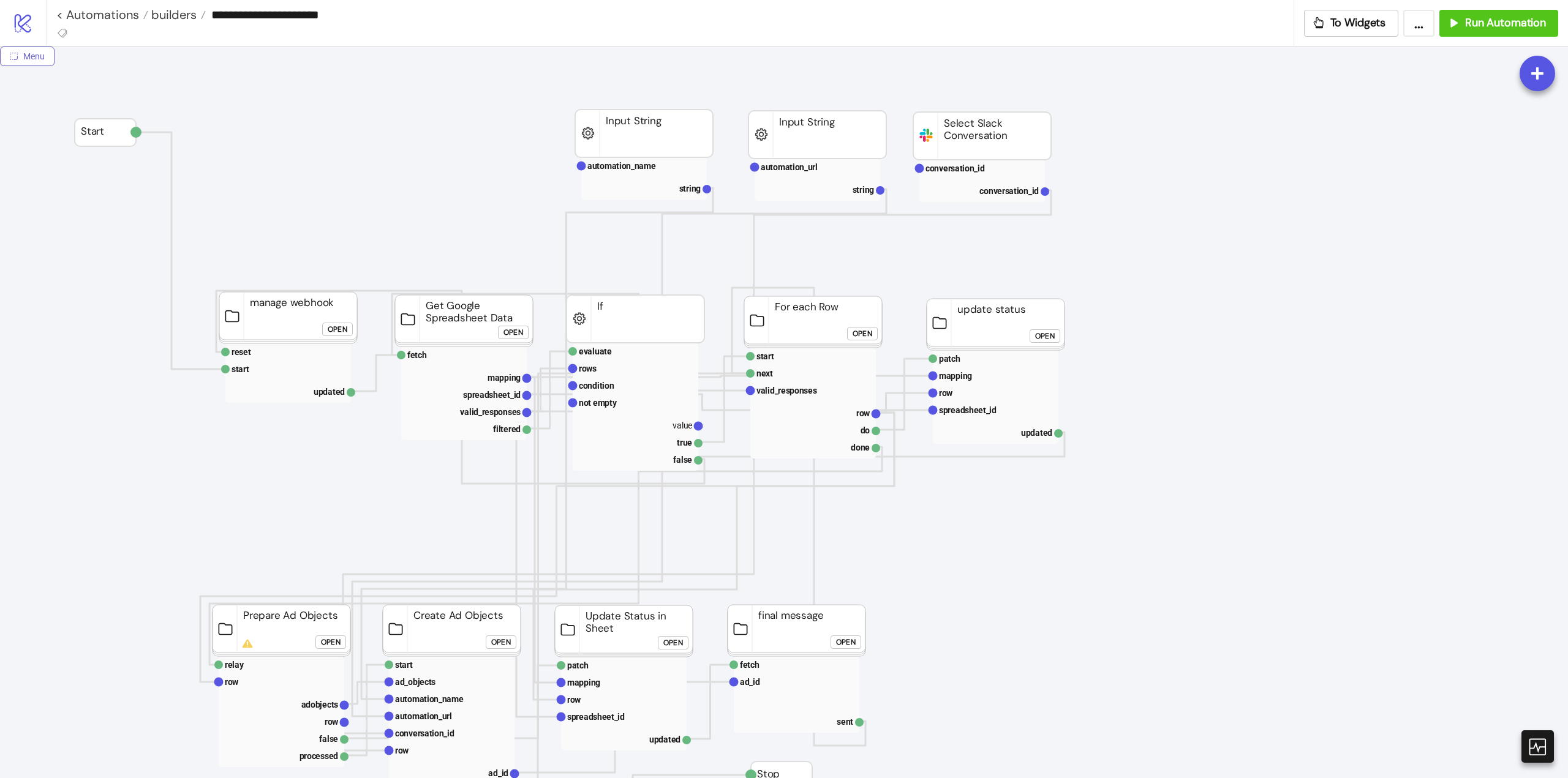
click at [20, 58] on button "Menu" at bounding box center [27, 56] width 55 height 19
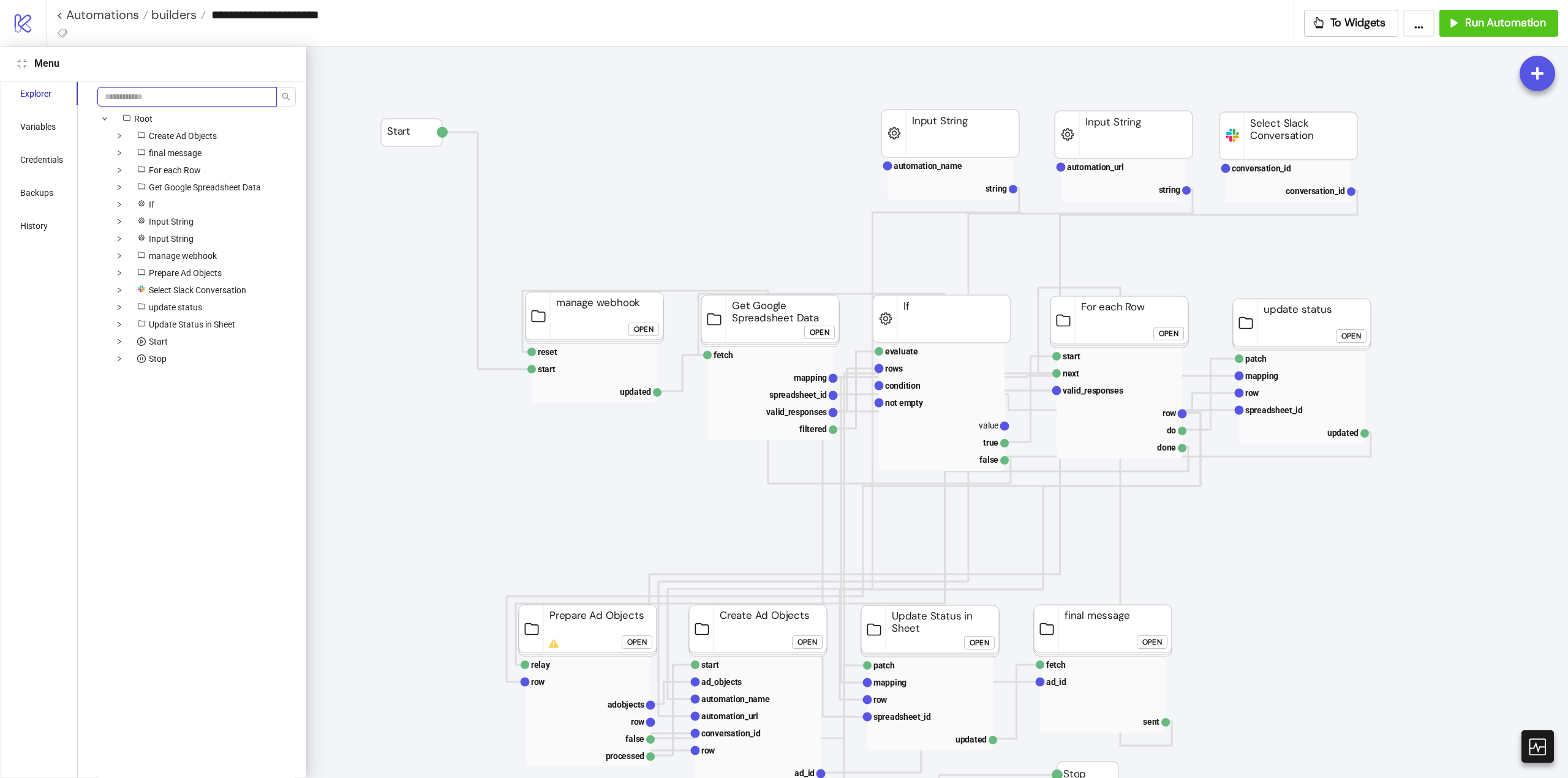
click at [134, 94] on input "search" at bounding box center [187, 96] width 179 height 19
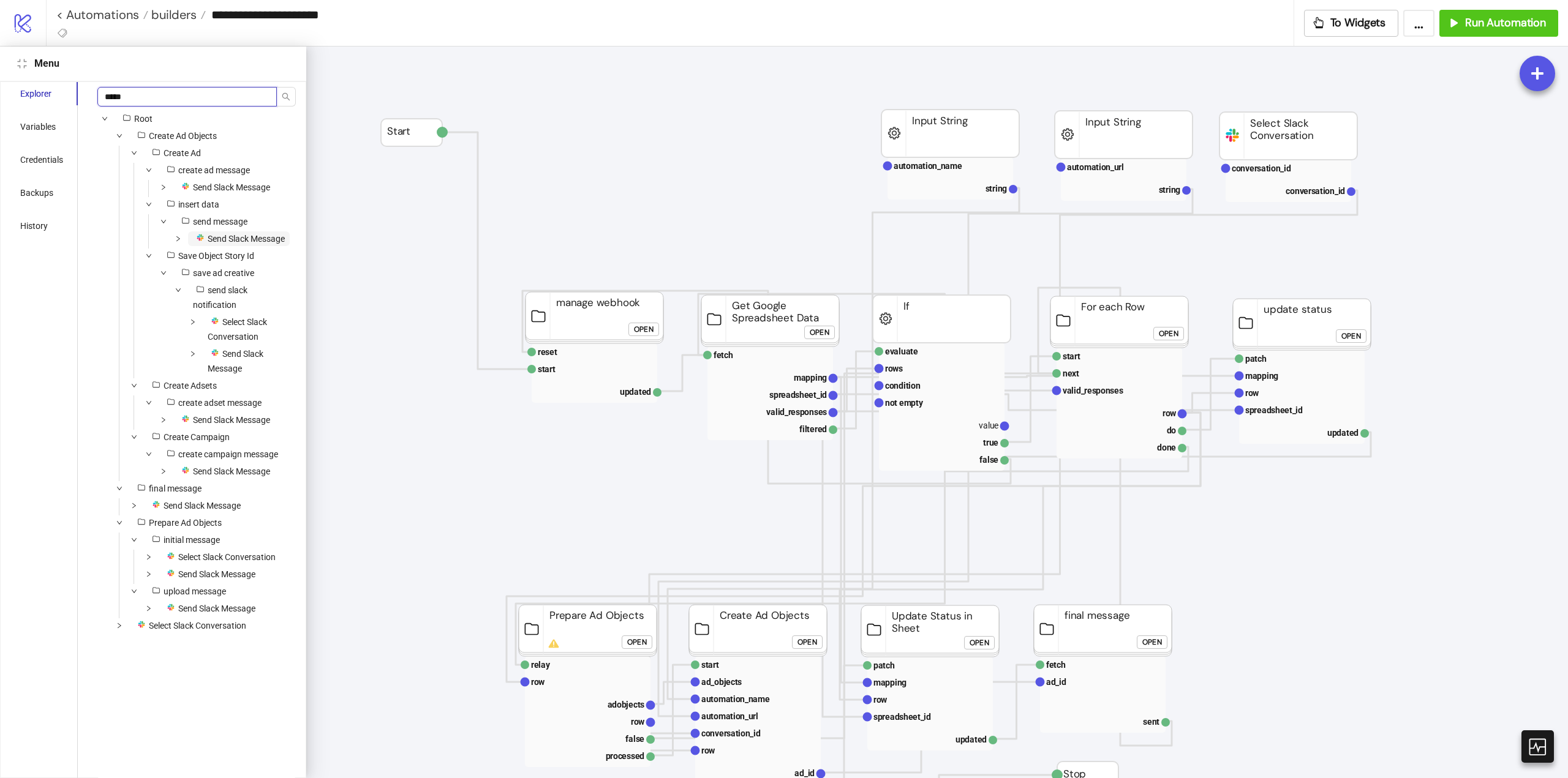
type input "*****"
click at [237, 237] on span "Send Slack Message" at bounding box center [246, 239] width 77 height 10
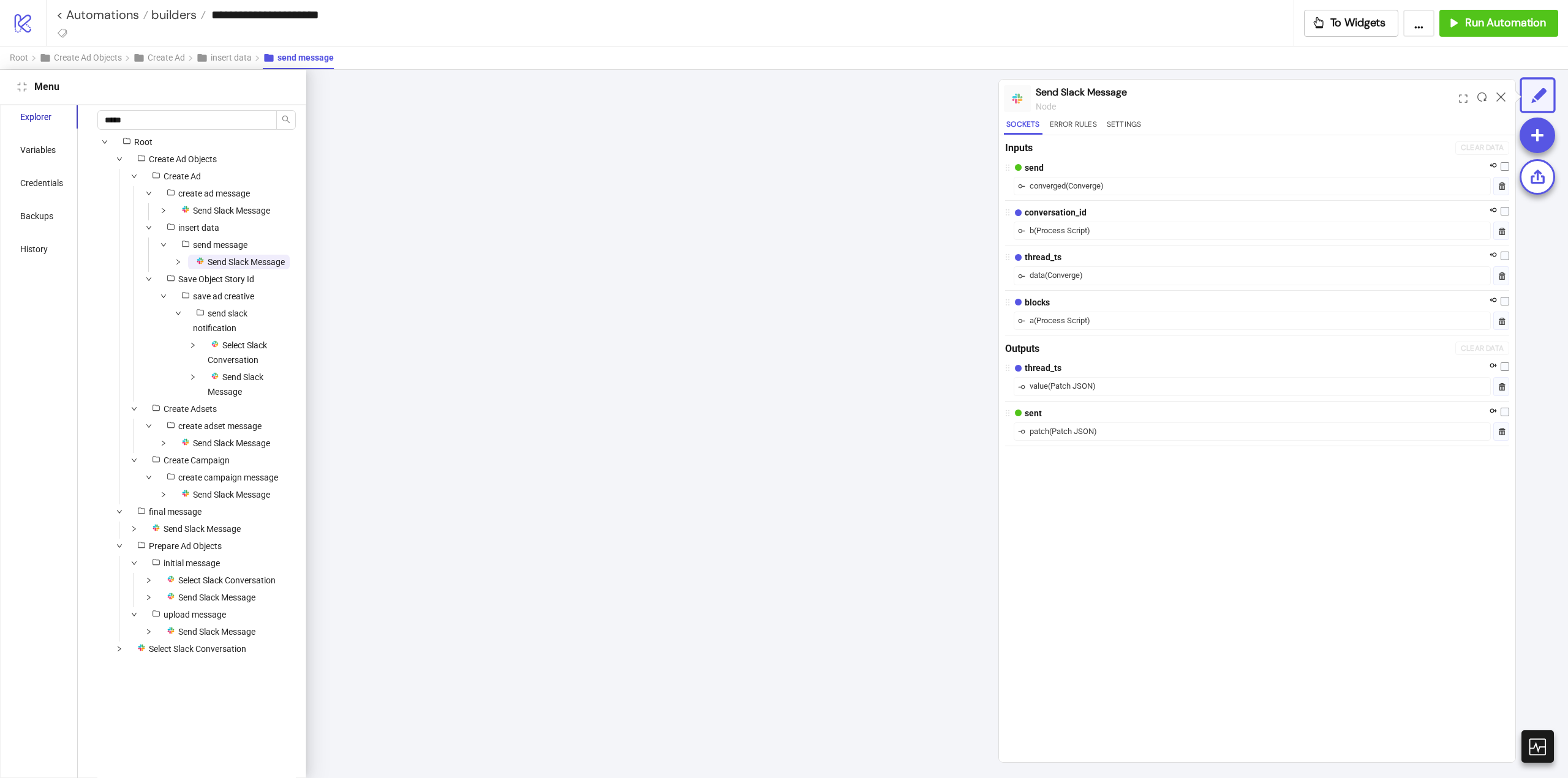
scroll to position [1028, 168]
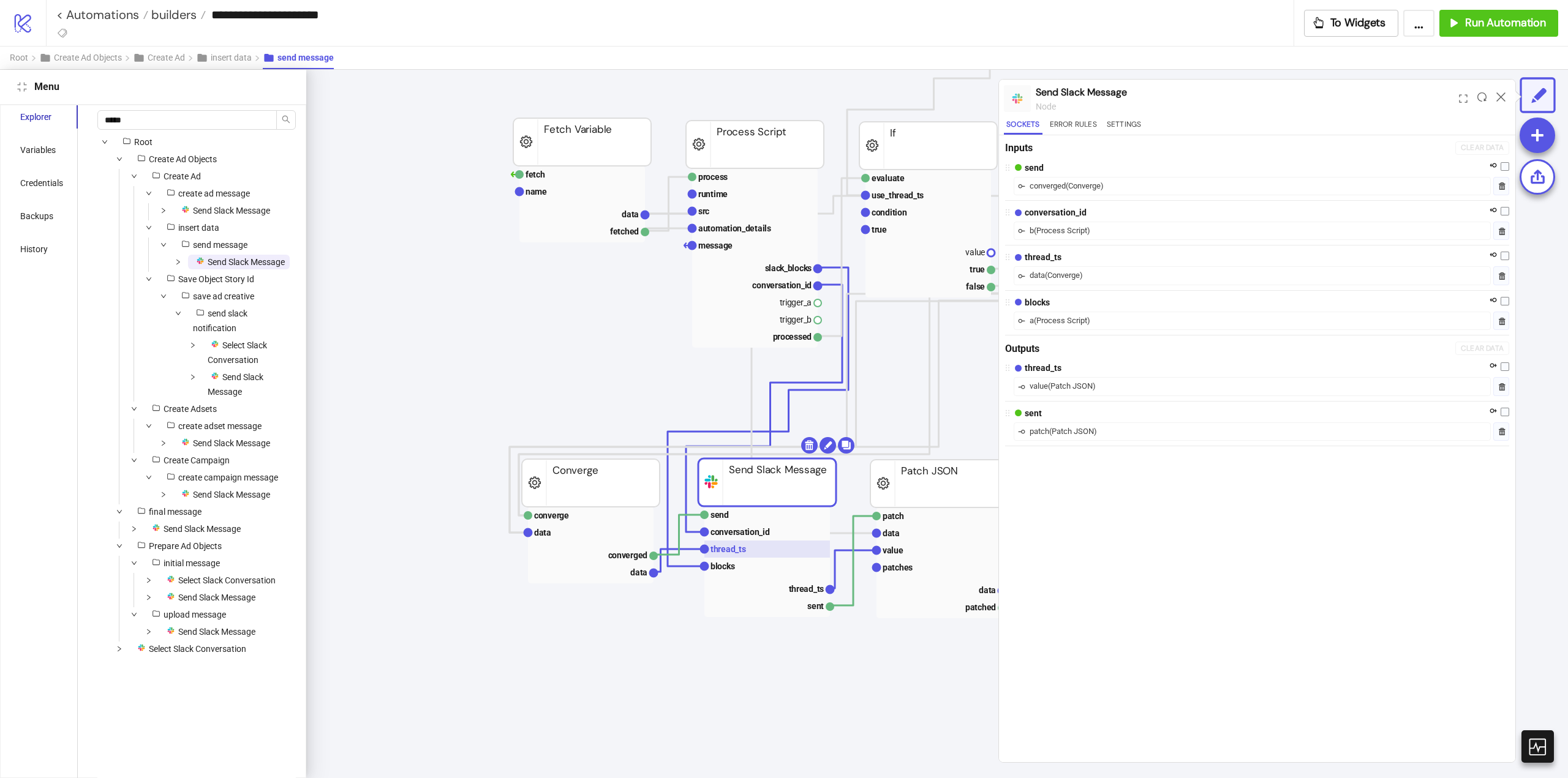
click at [750, 549] on rect at bounding box center [767, 549] width 126 height 17
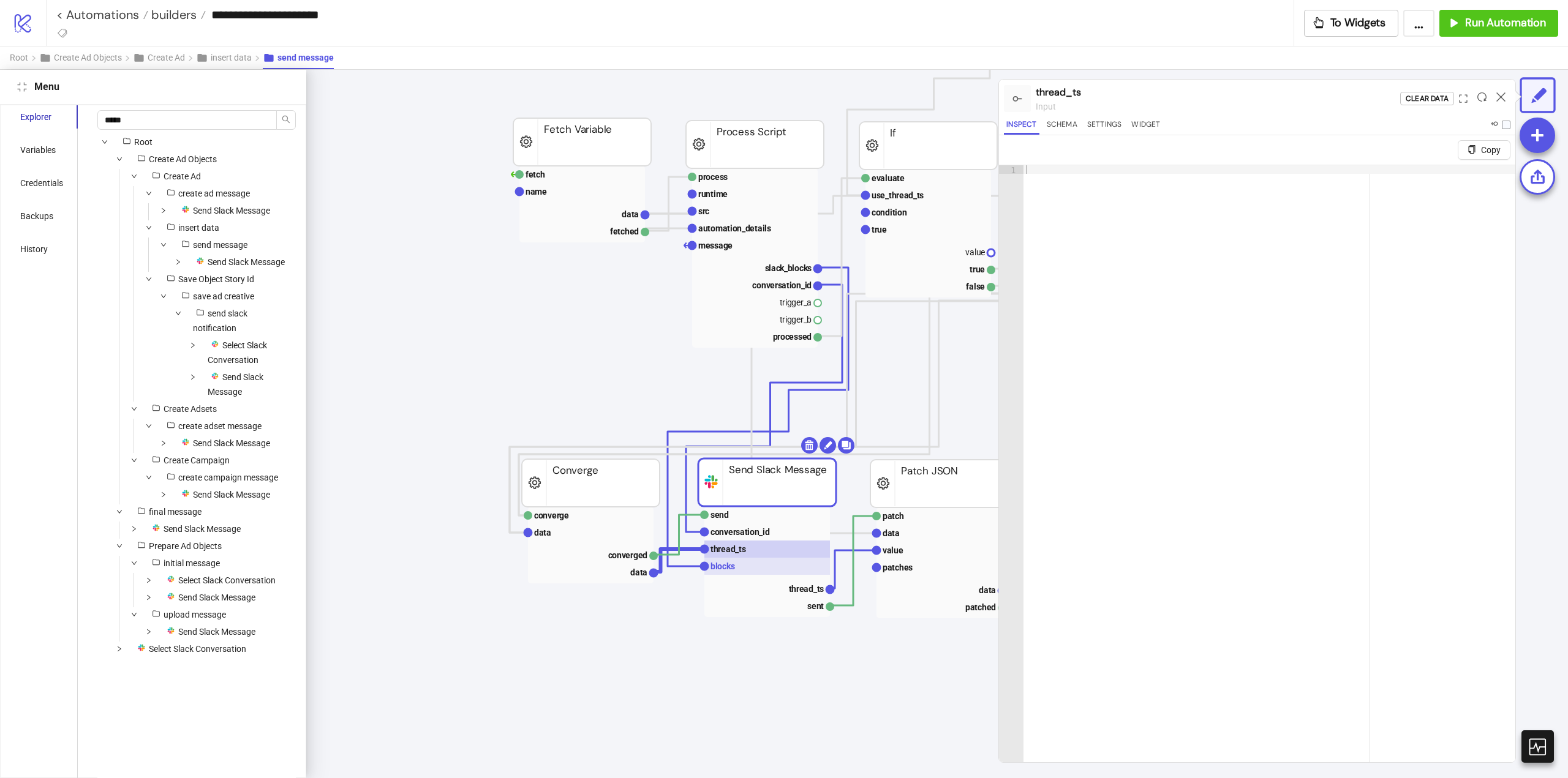
click at [740, 563] on rect at bounding box center [767, 566] width 126 height 17
click at [231, 365] on span "Select Slack Conversation" at bounding box center [237, 352] width 60 height 25
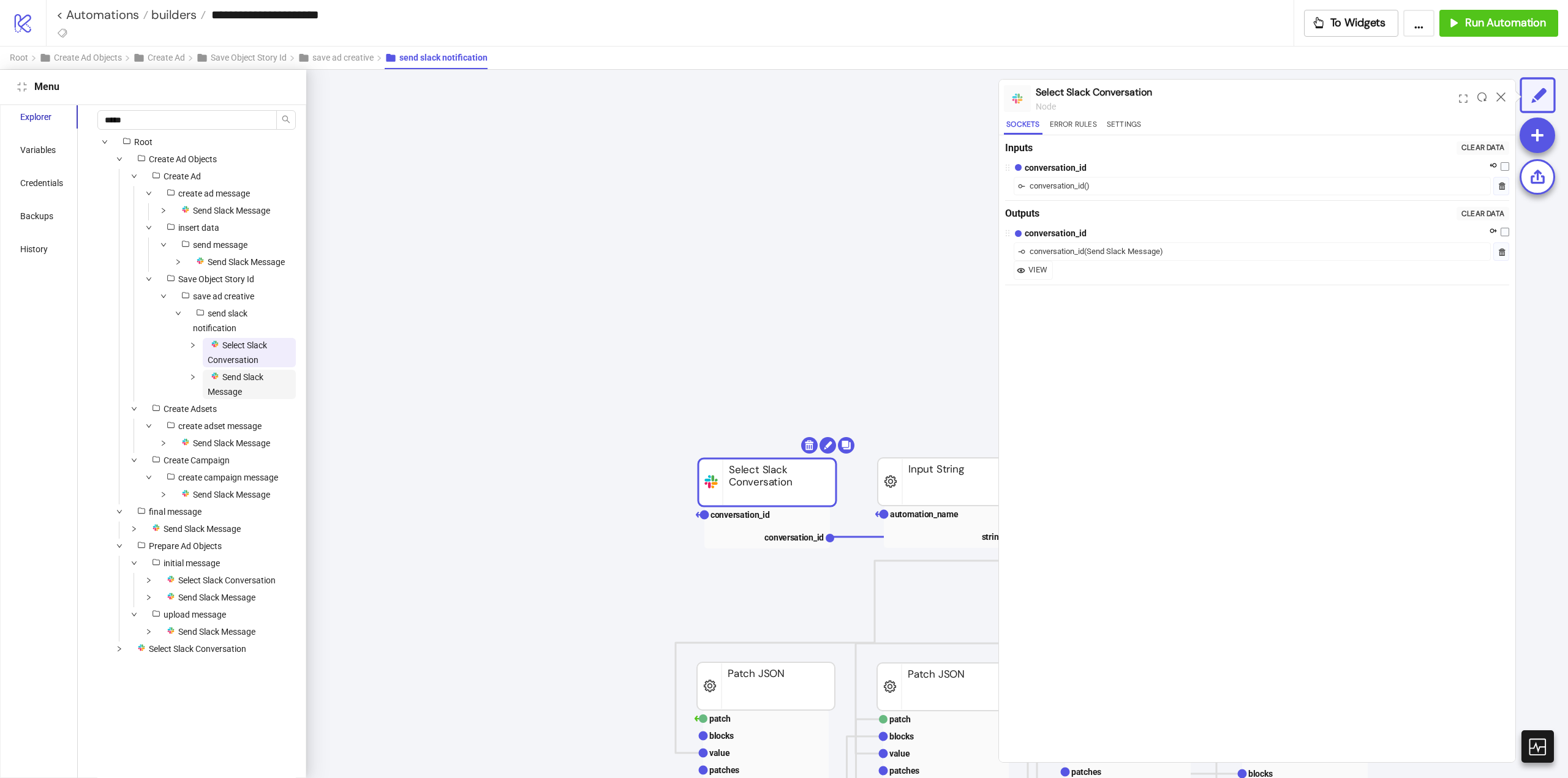
click at [231, 397] on span "Send Slack Message" at bounding box center [235, 384] width 55 height 25
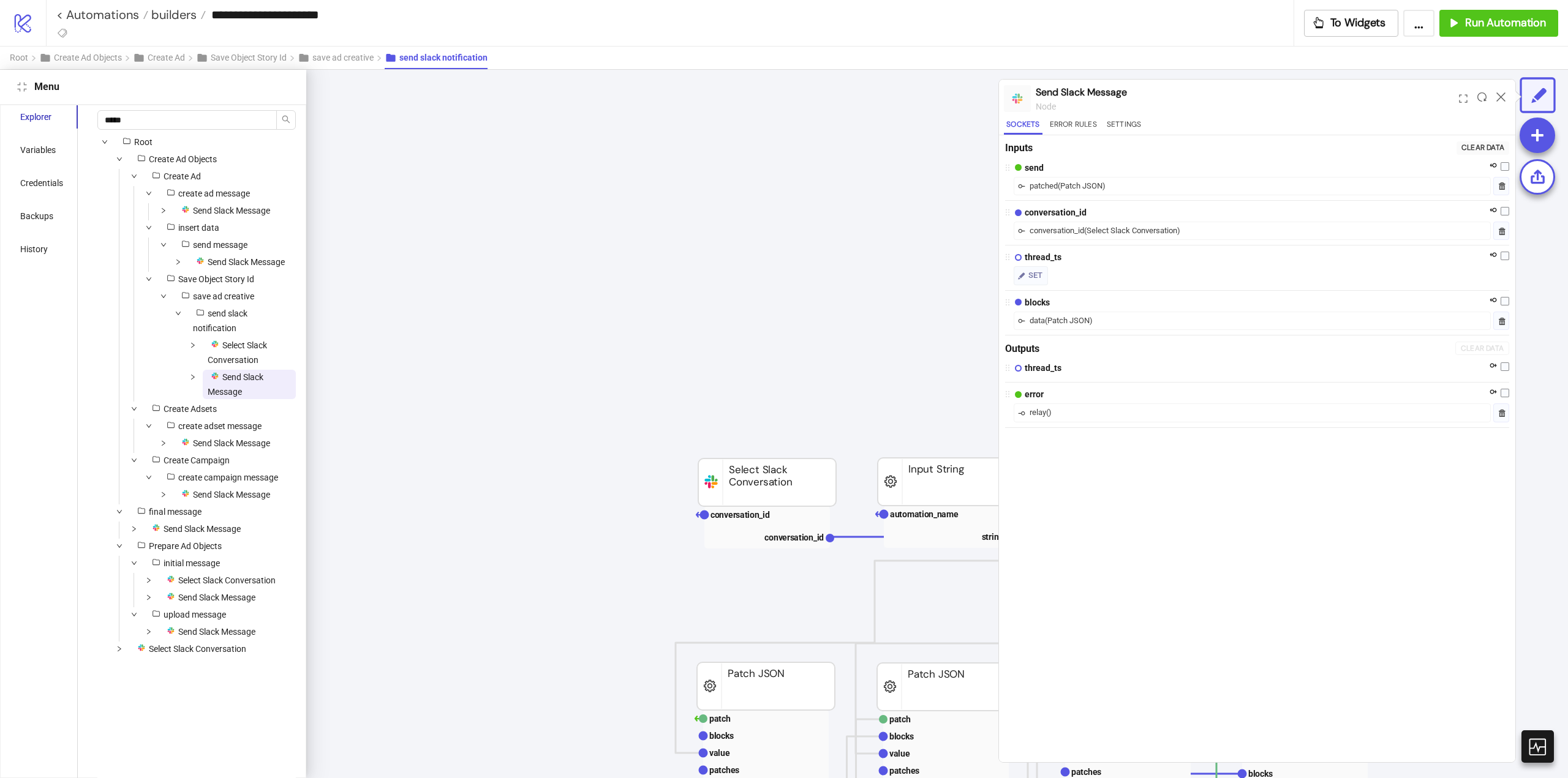
scroll to position [433, 891]
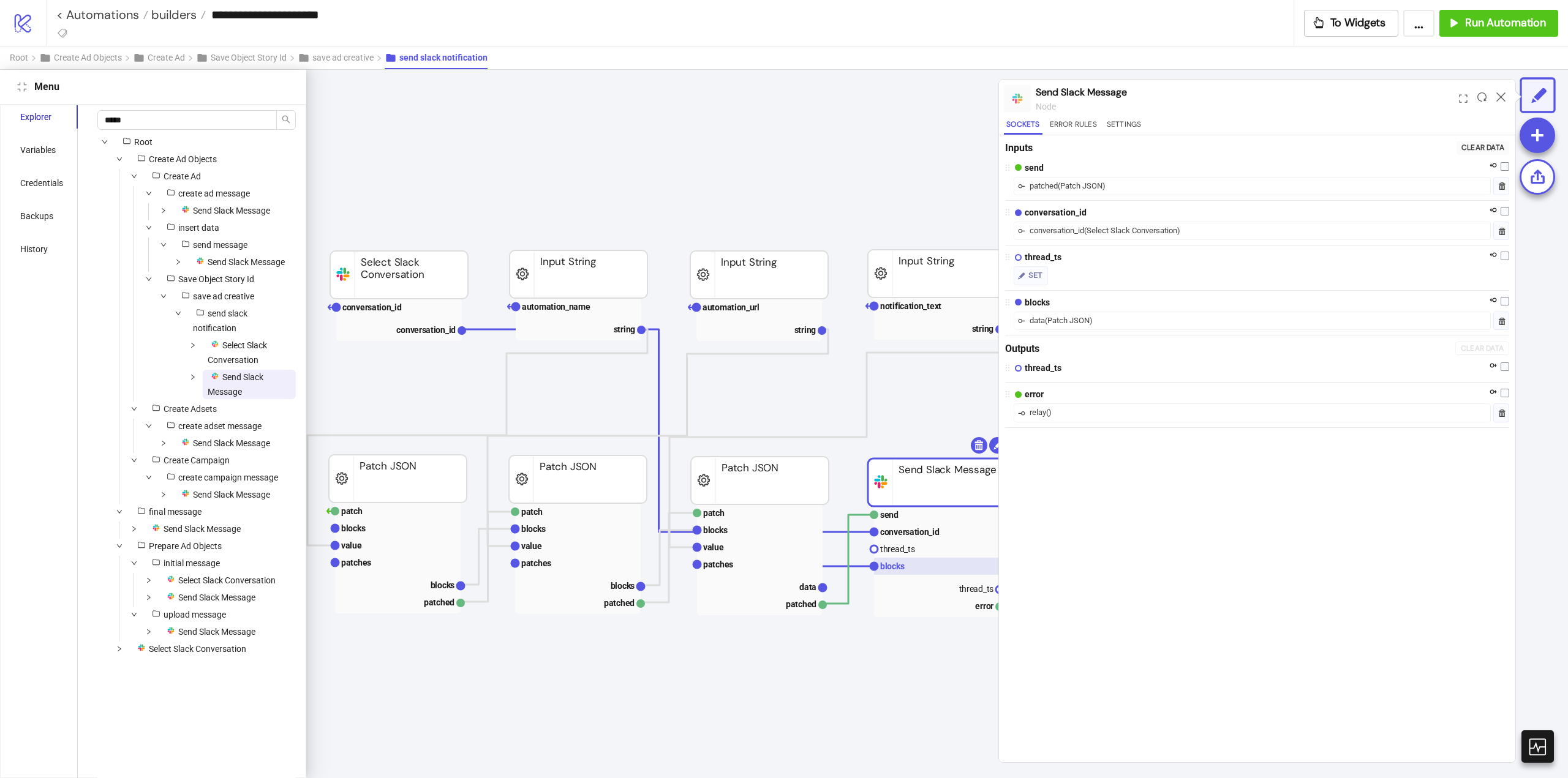
click at [891, 565] on text "blocks" at bounding box center [892, 566] width 25 height 10
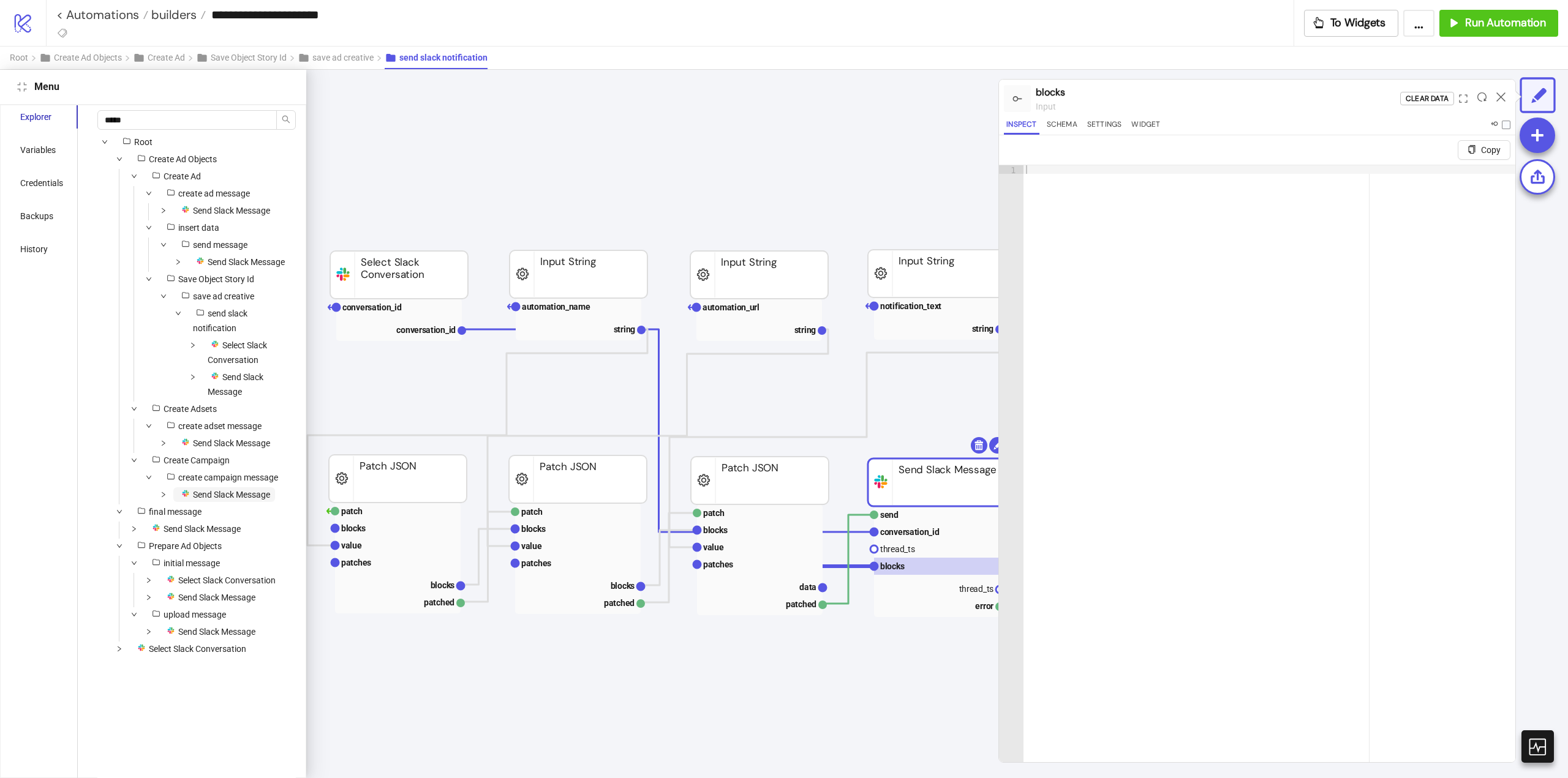
click at [227, 499] on span "Send Slack Message" at bounding box center [231, 495] width 77 height 10
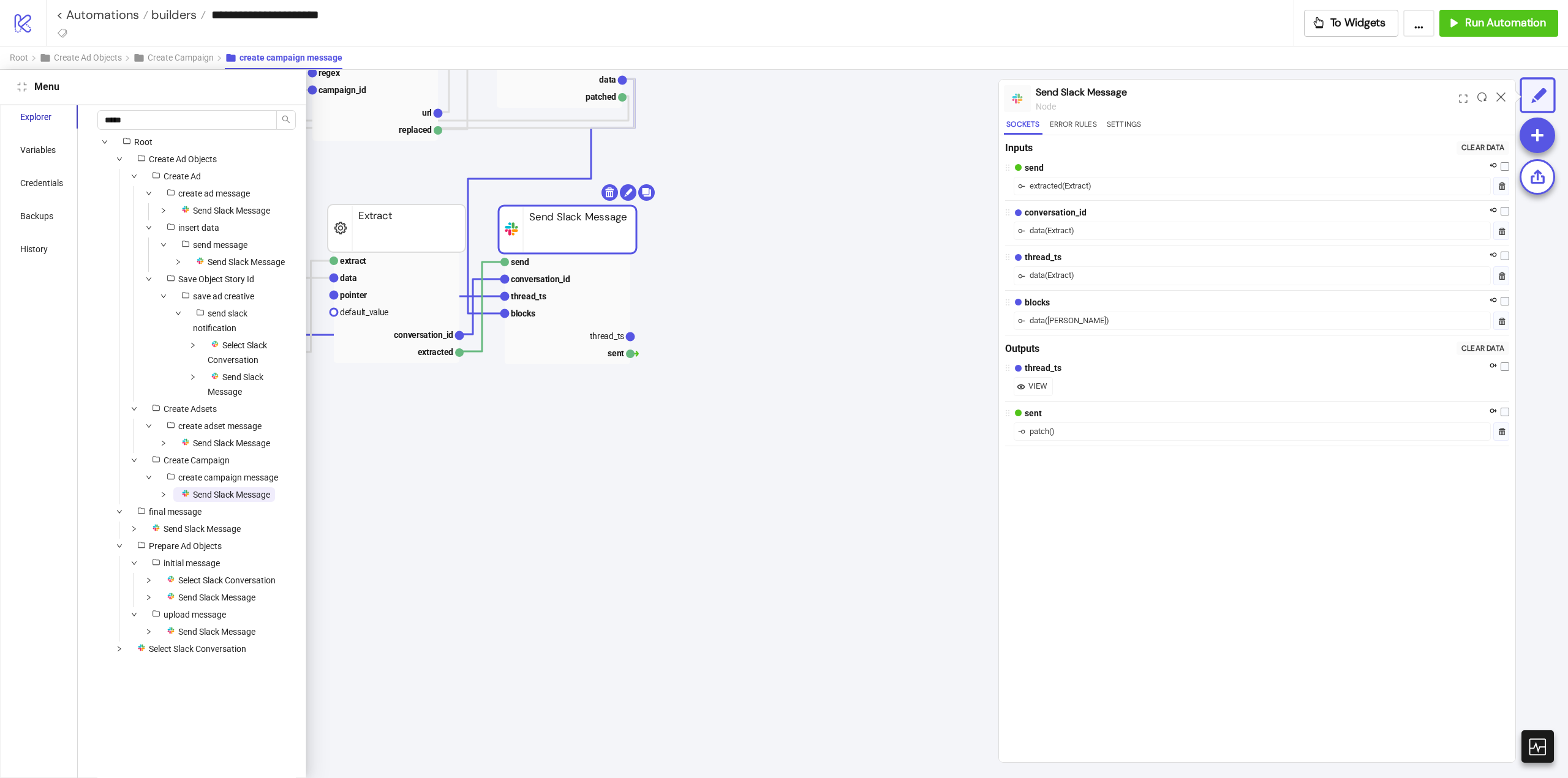
scroll to position [180, 682]
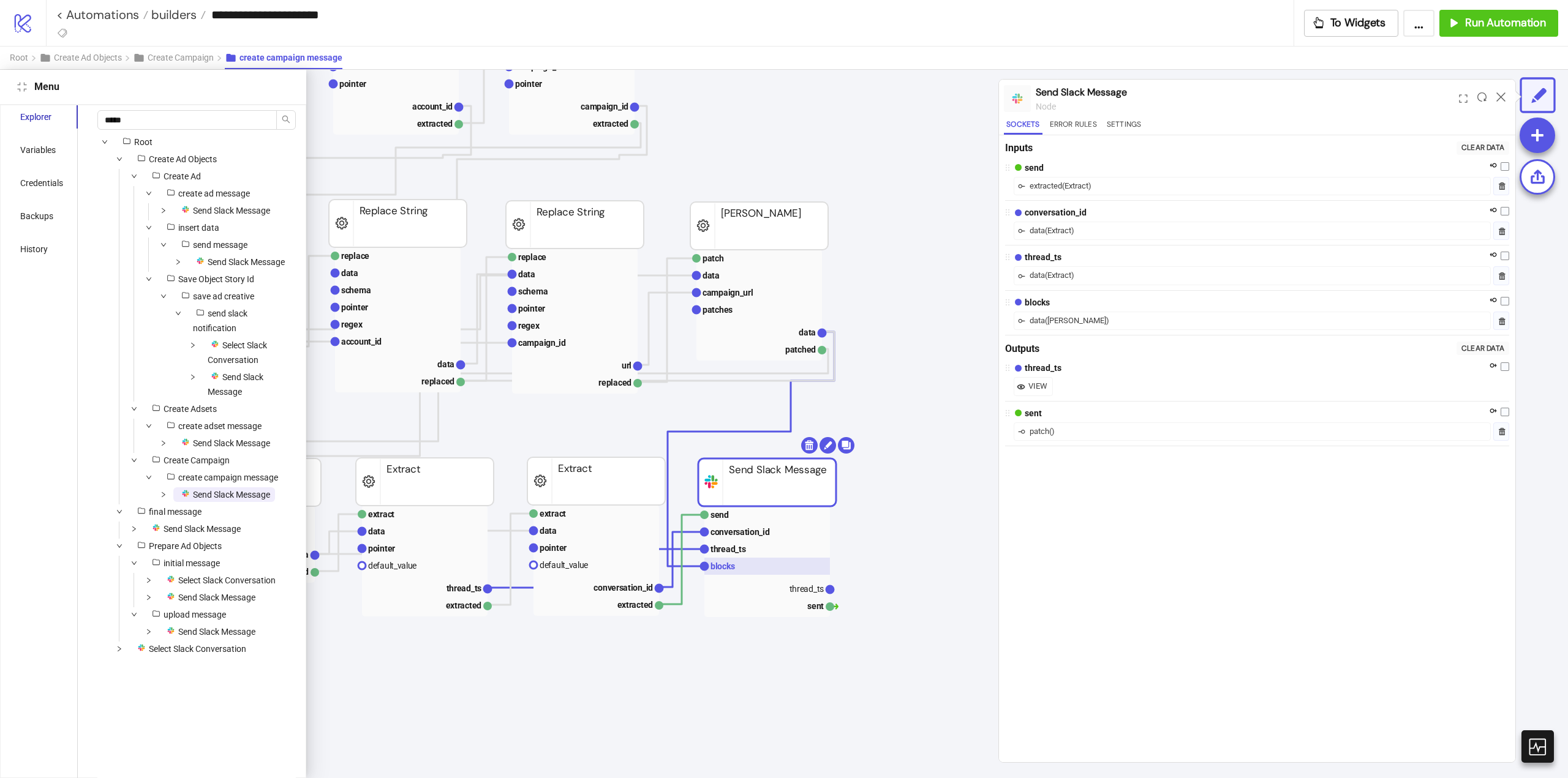
click at [719, 571] on text "blocks" at bounding box center [723, 566] width 25 height 10
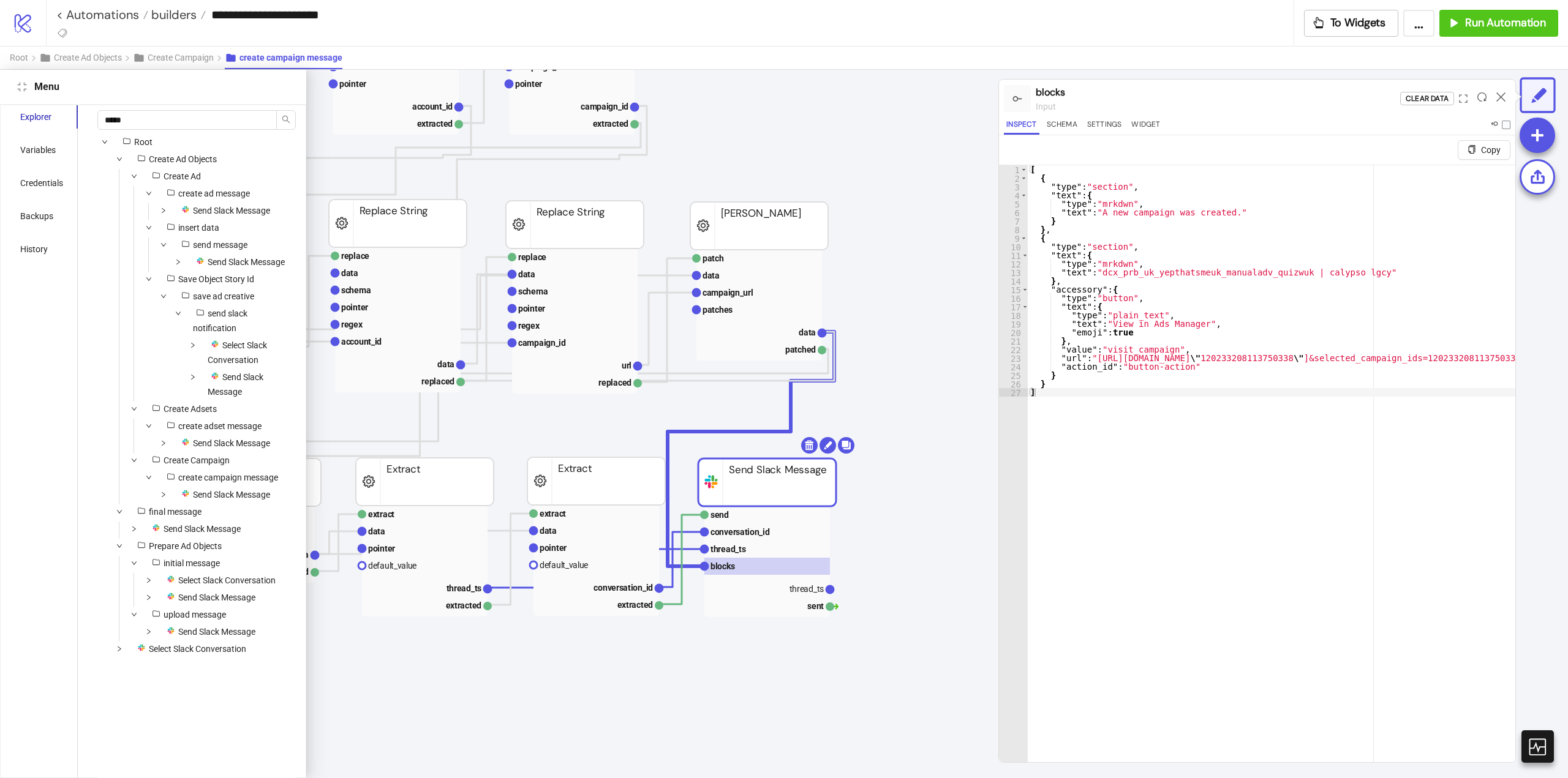
type textarea "**********"
click at [1090, 361] on div "[ { "type" : "section" , "text" : { "type" : "mrkdwn" , "text" : "A new campaig…" at bounding box center [1491, 482] width 927 height 634
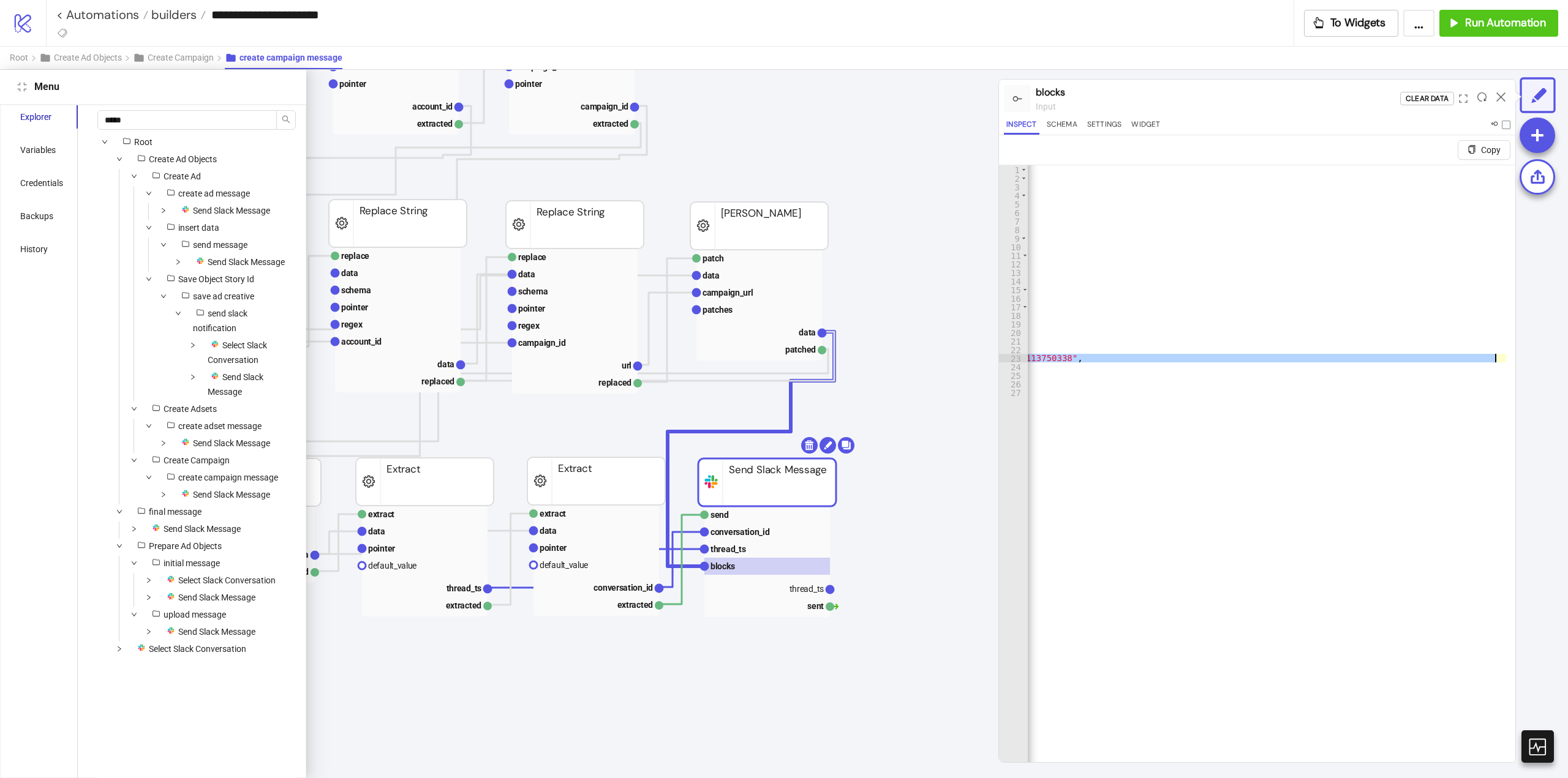
click at [19, 89] on icon "compress" at bounding box center [22, 87] width 10 height 10
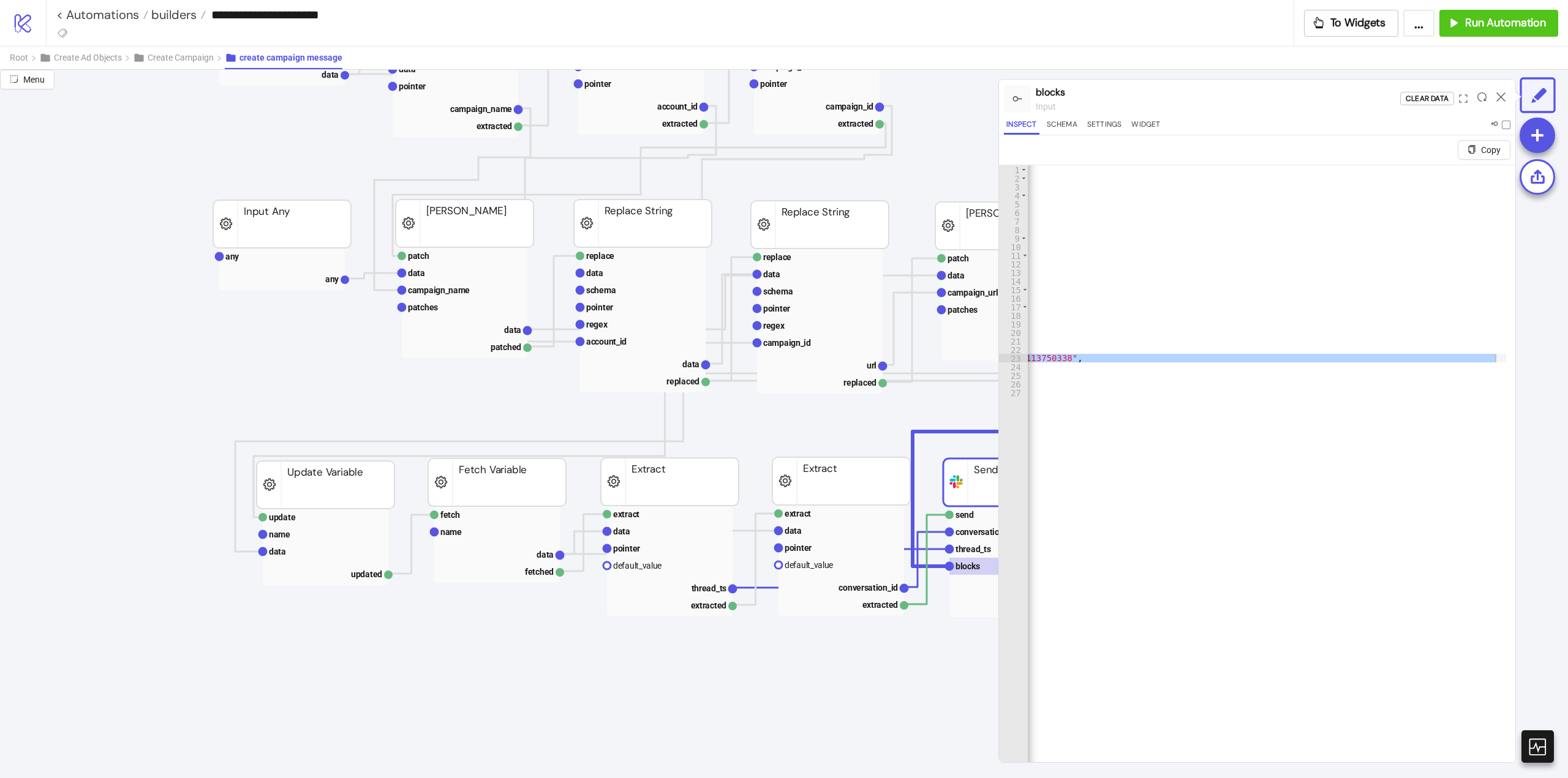
scroll to position [0, 131]
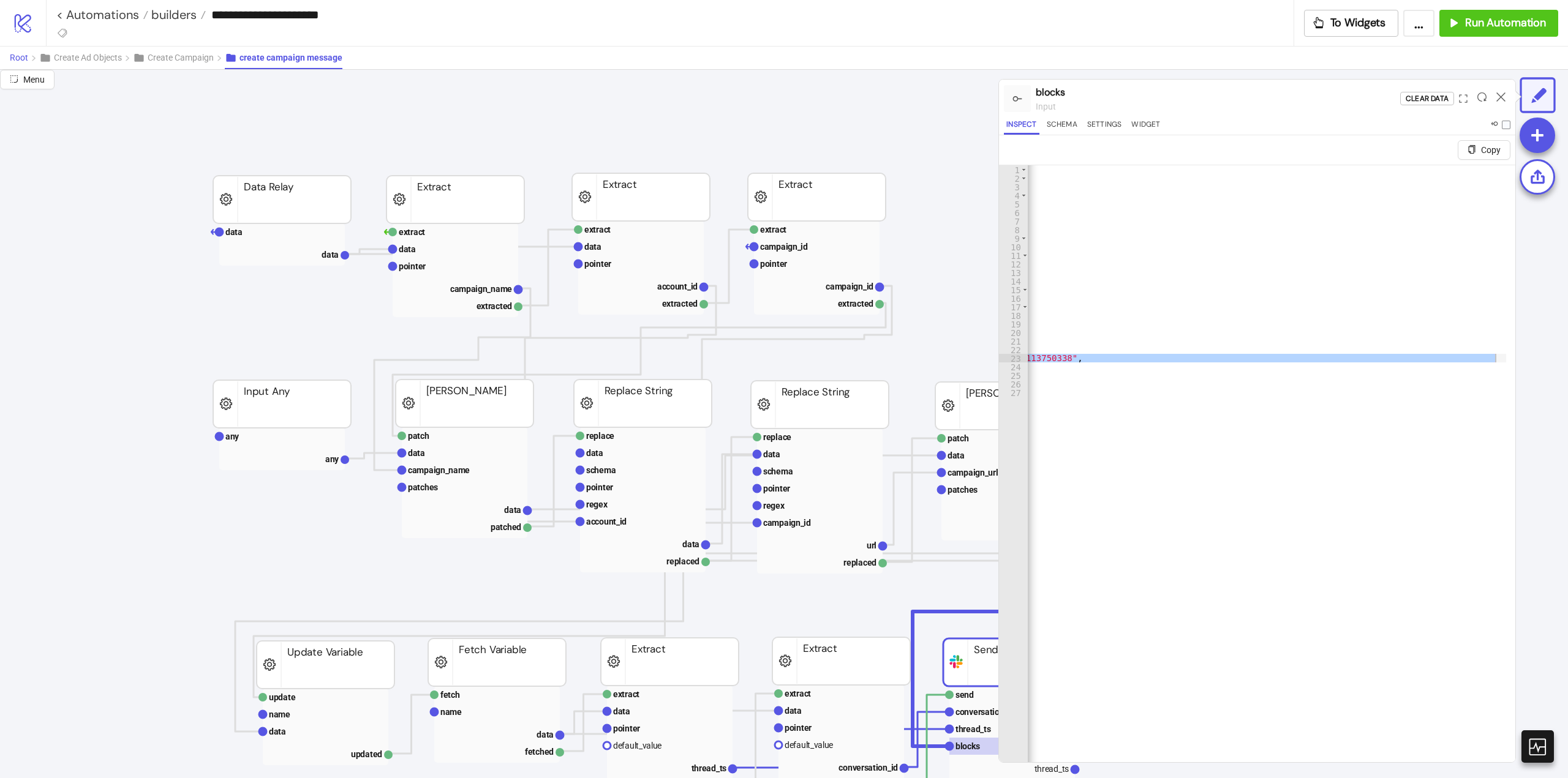
click at [21, 63] on button "Root" at bounding box center [25, 58] width 29 height 23
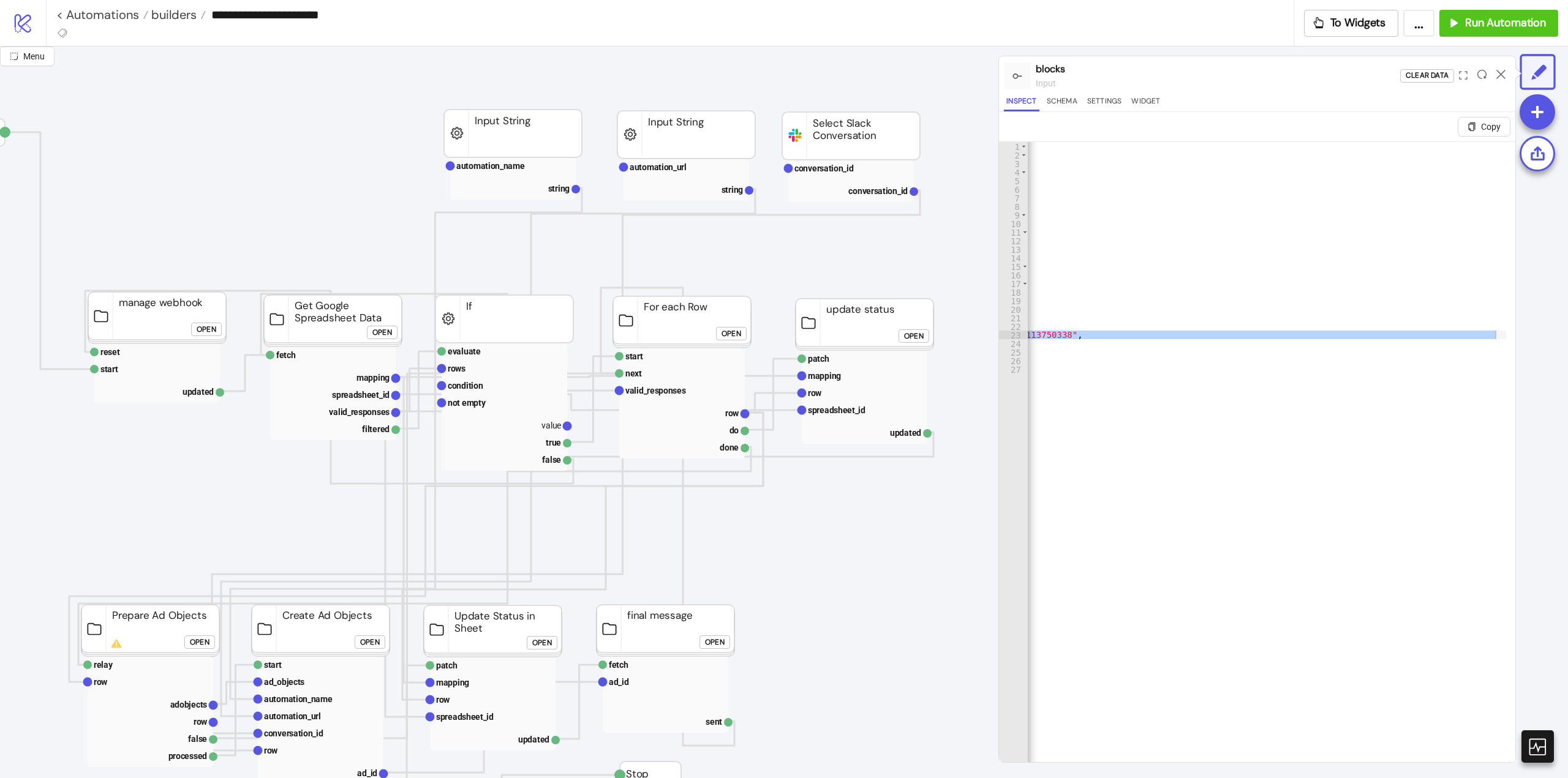
scroll to position [0, 682]
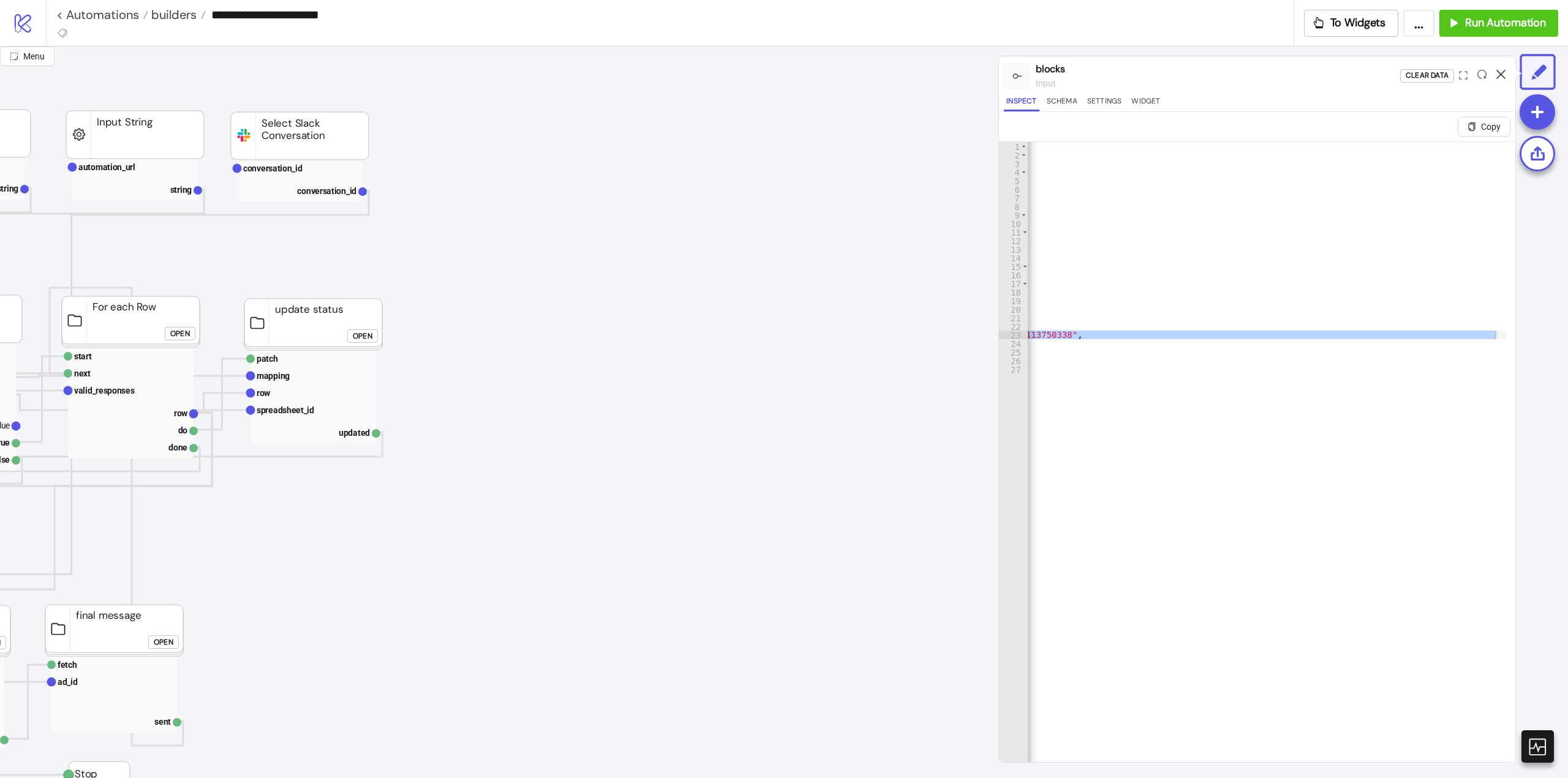
click at [1498, 76] on icon at bounding box center [1501, 74] width 9 height 9
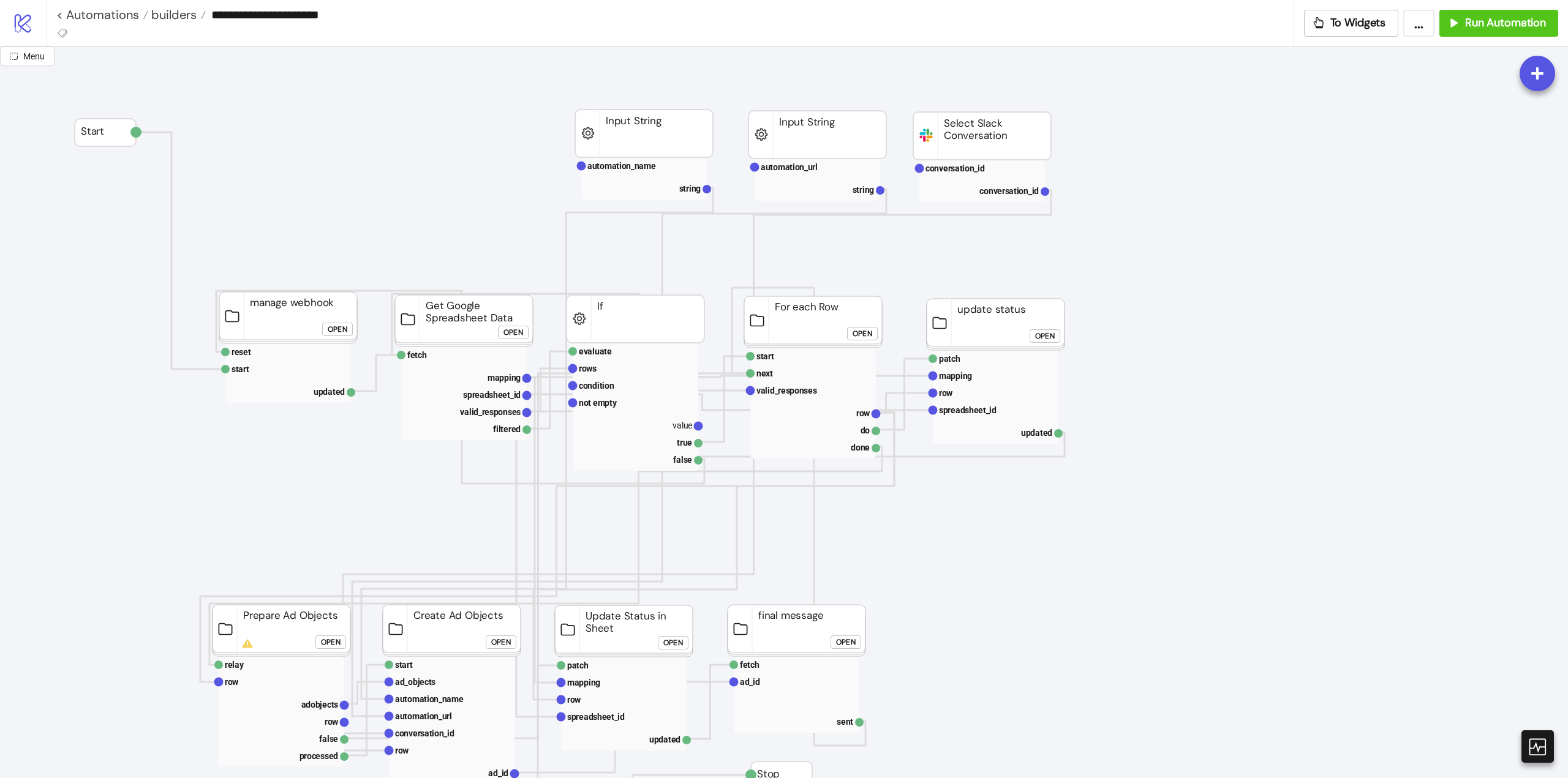
scroll to position [306, 0]
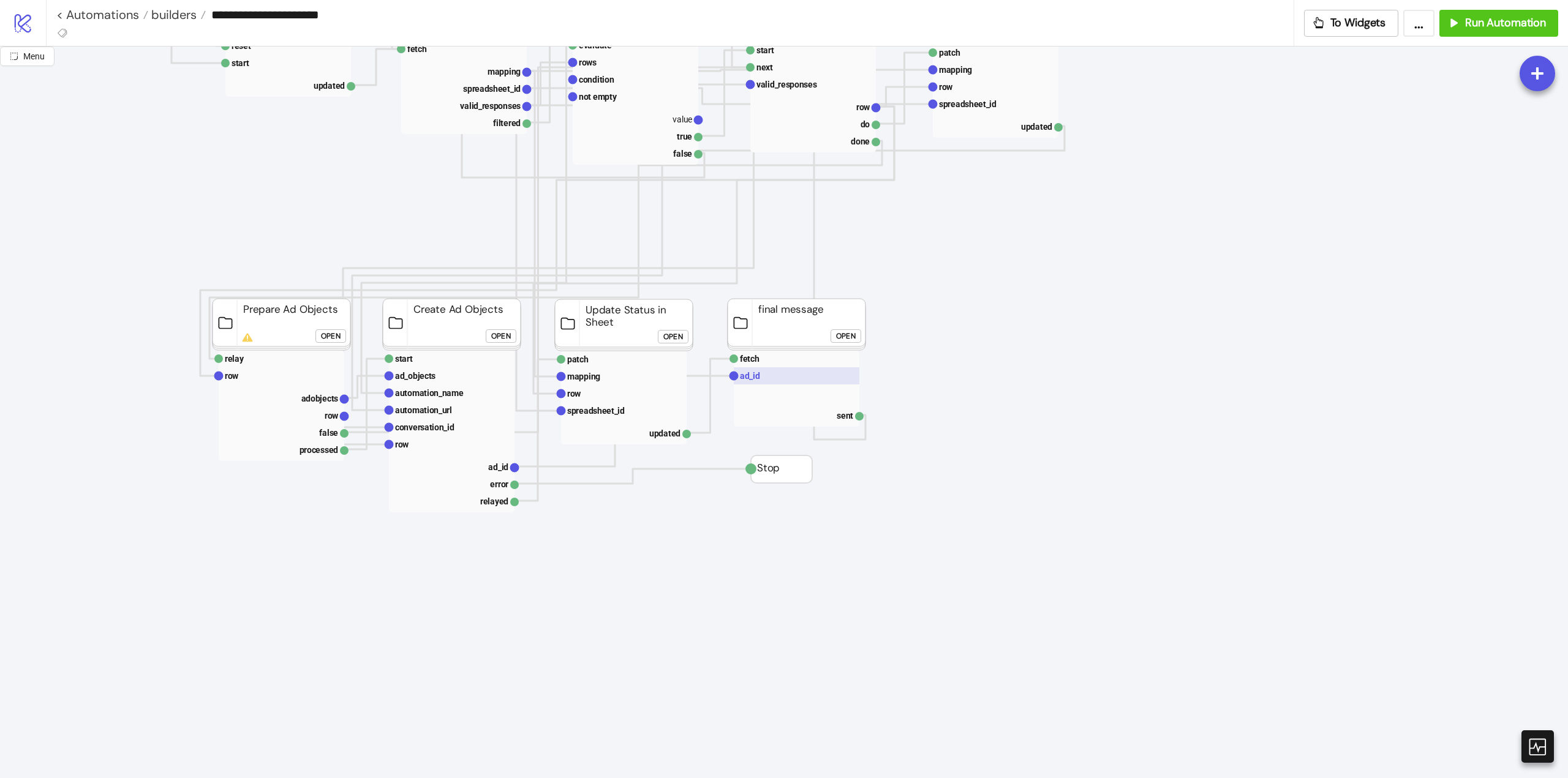
click at [781, 375] on rect at bounding box center [796, 376] width 126 height 17
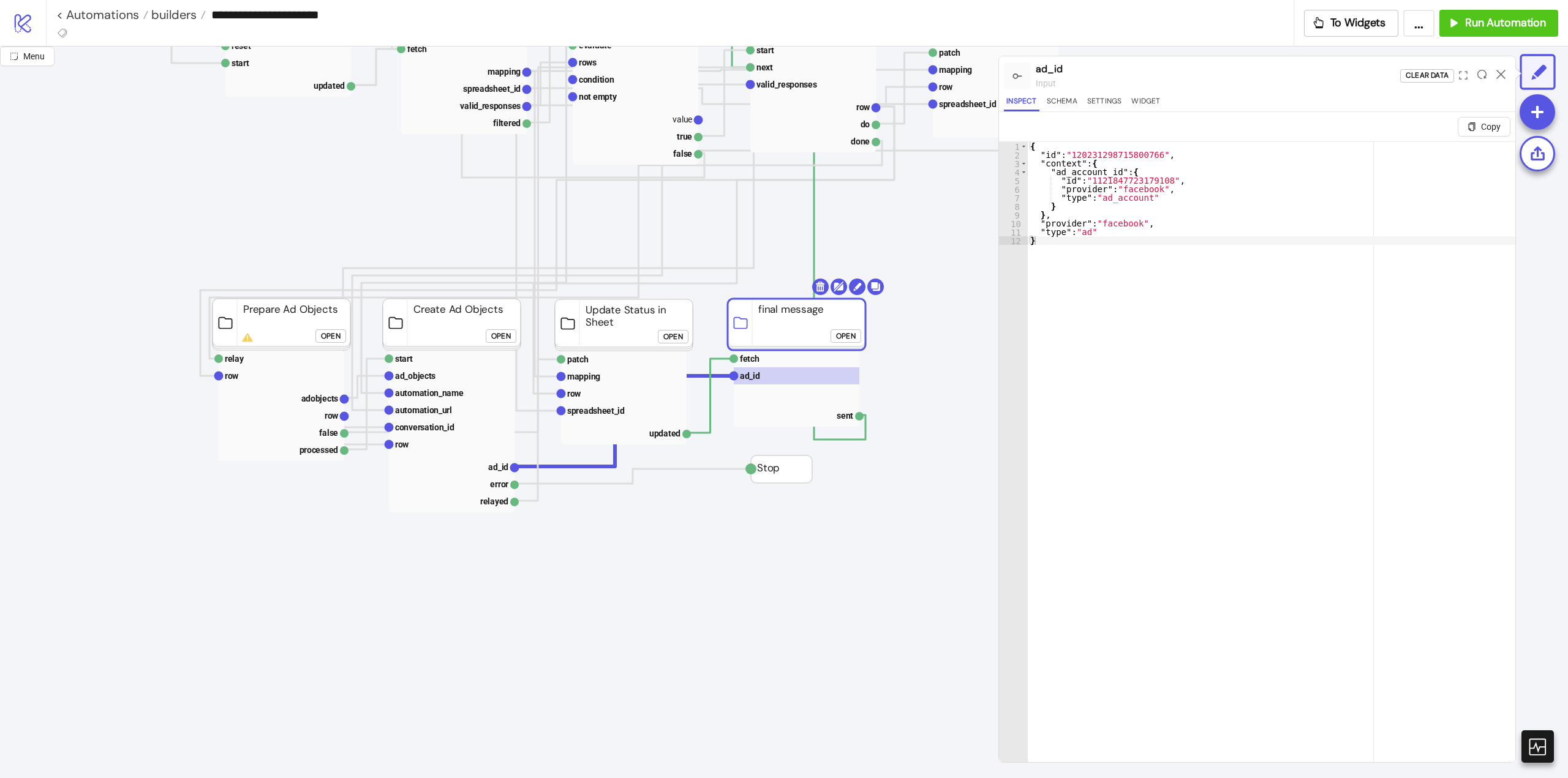
click div "Open"
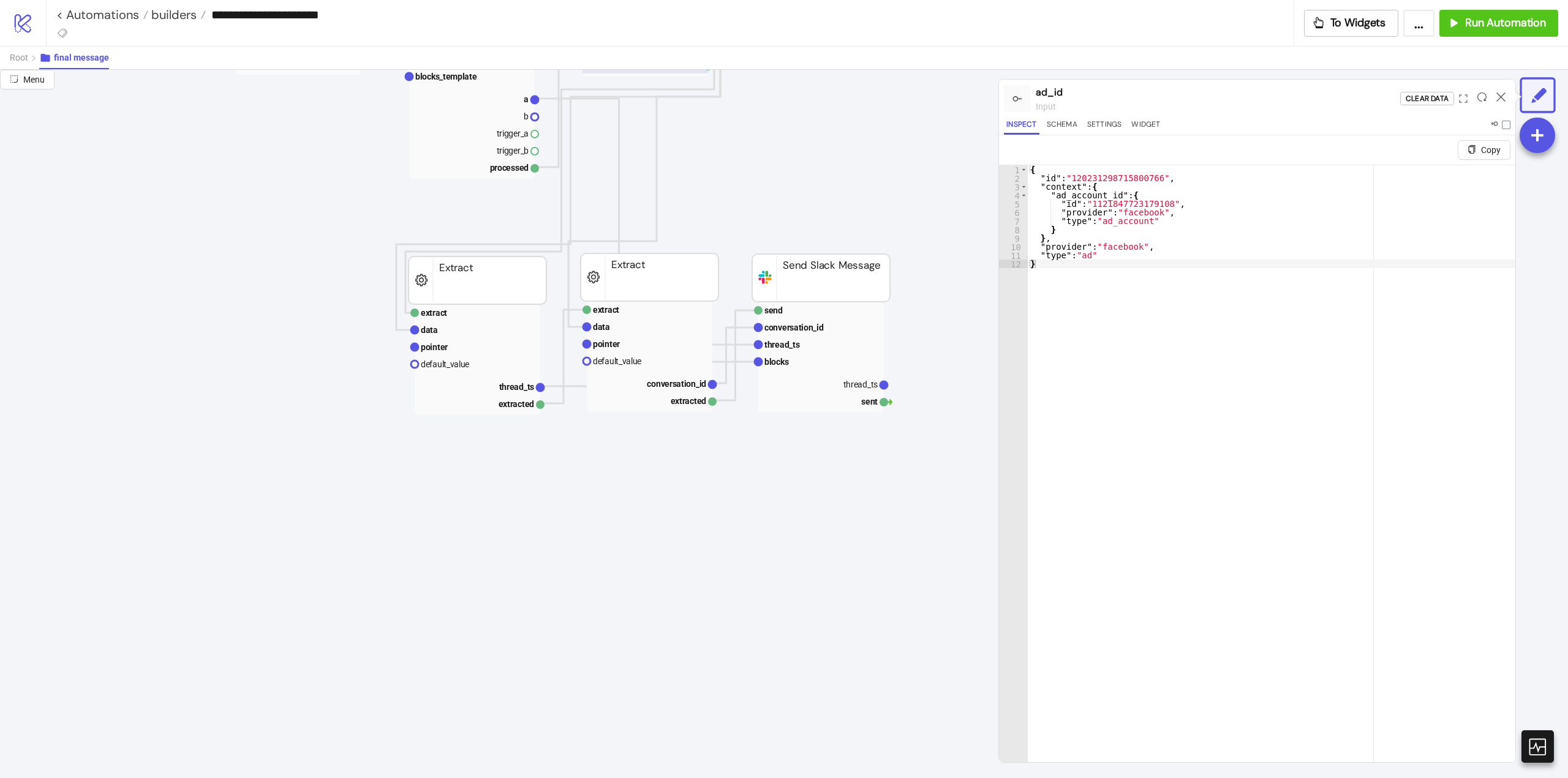
scroll to position [0, 0]
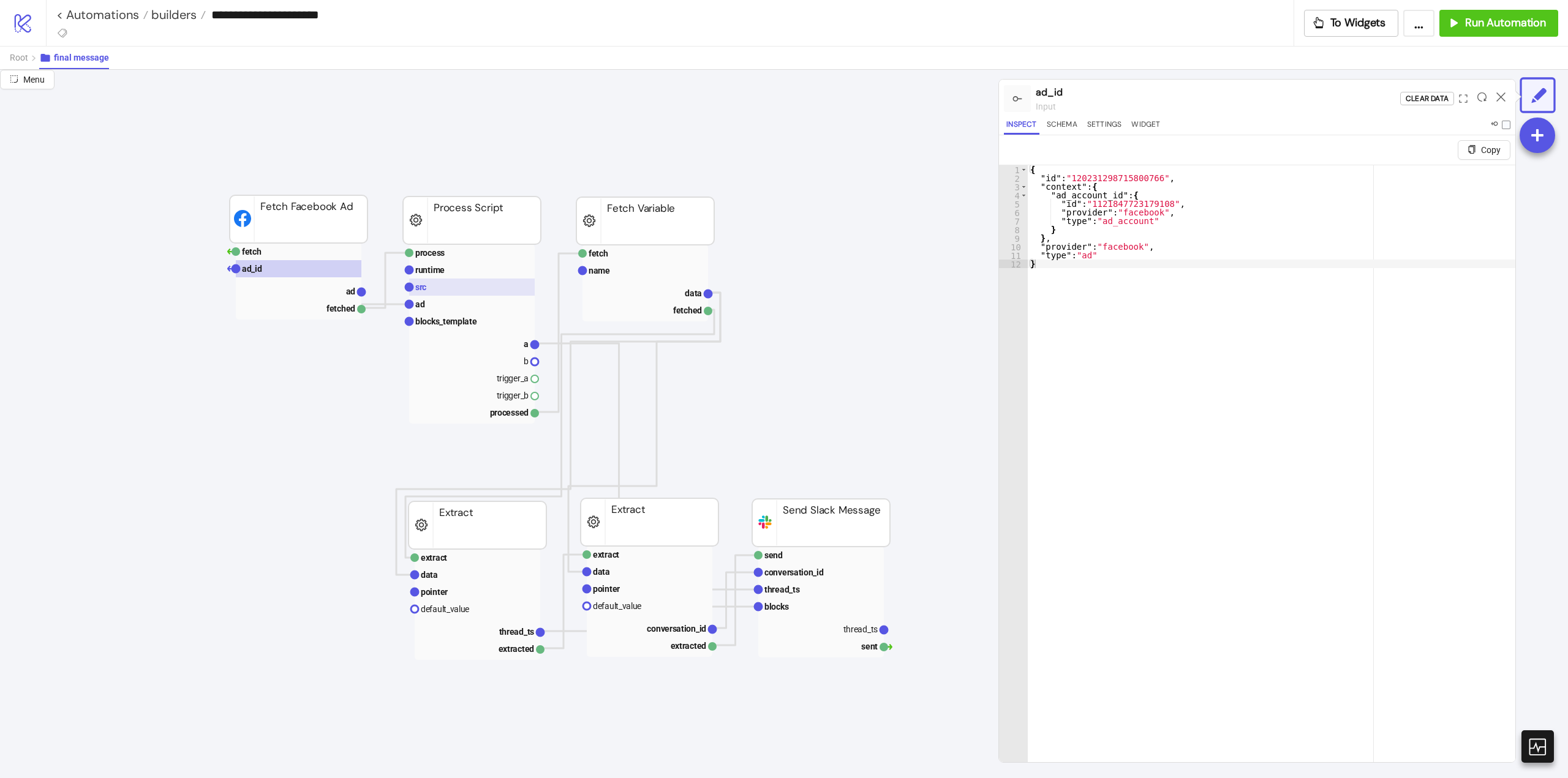
click at [429, 288] on rect at bounding box center [472, 287] width 126 height 17
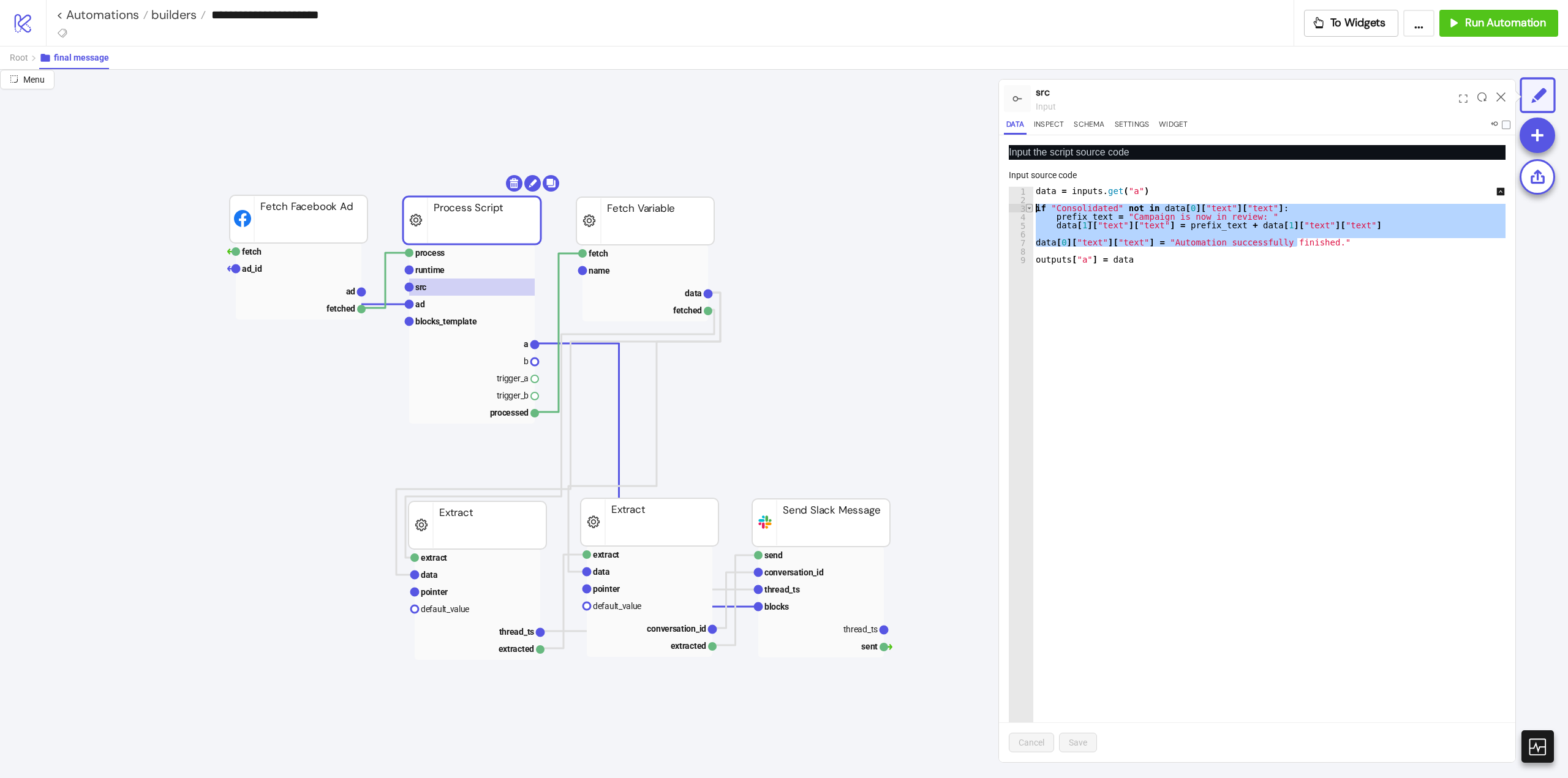
drag, startPoint x: 1309, startPoint y: 241, endPoint x: 1029, endPoint y: 206, distance: 282.2
click at [1029, 206] on div "**********" at bounding box center [1257, 474] width 497 height 575
paste textarea "Cursor at row 3"
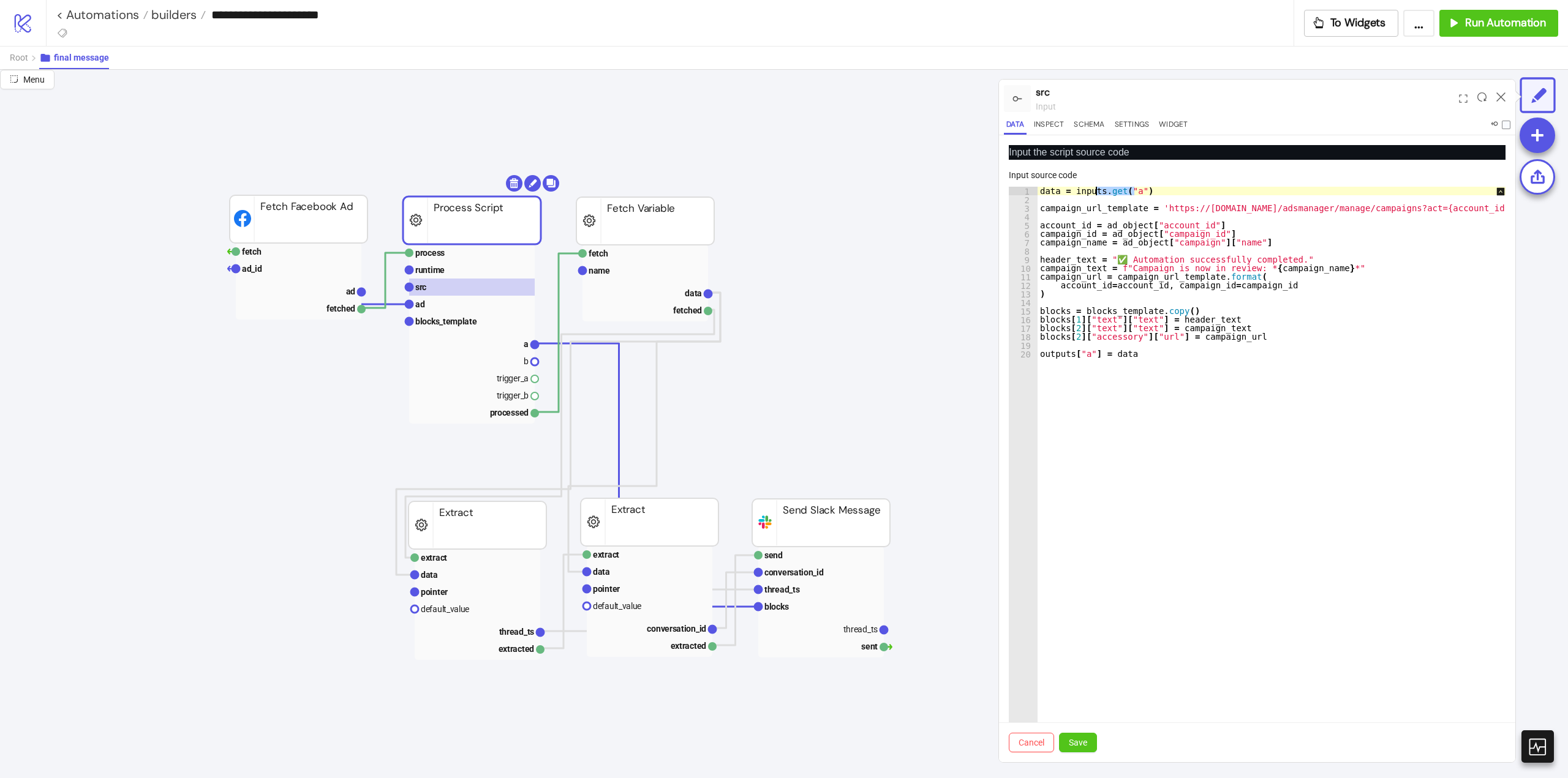
drag, startPoint x: 1138, startPoint y: 190, endPoint x: 1097, endPoint y: 193, distance: 41.1
click at [1097, 193] on div "data = inputs . get ( "a" ) campaign_url_template = 'https://[DOMAIN_NAME]/adsm…" at bounding box center [1488, 478] width 901 height 584
type textarea "**********"
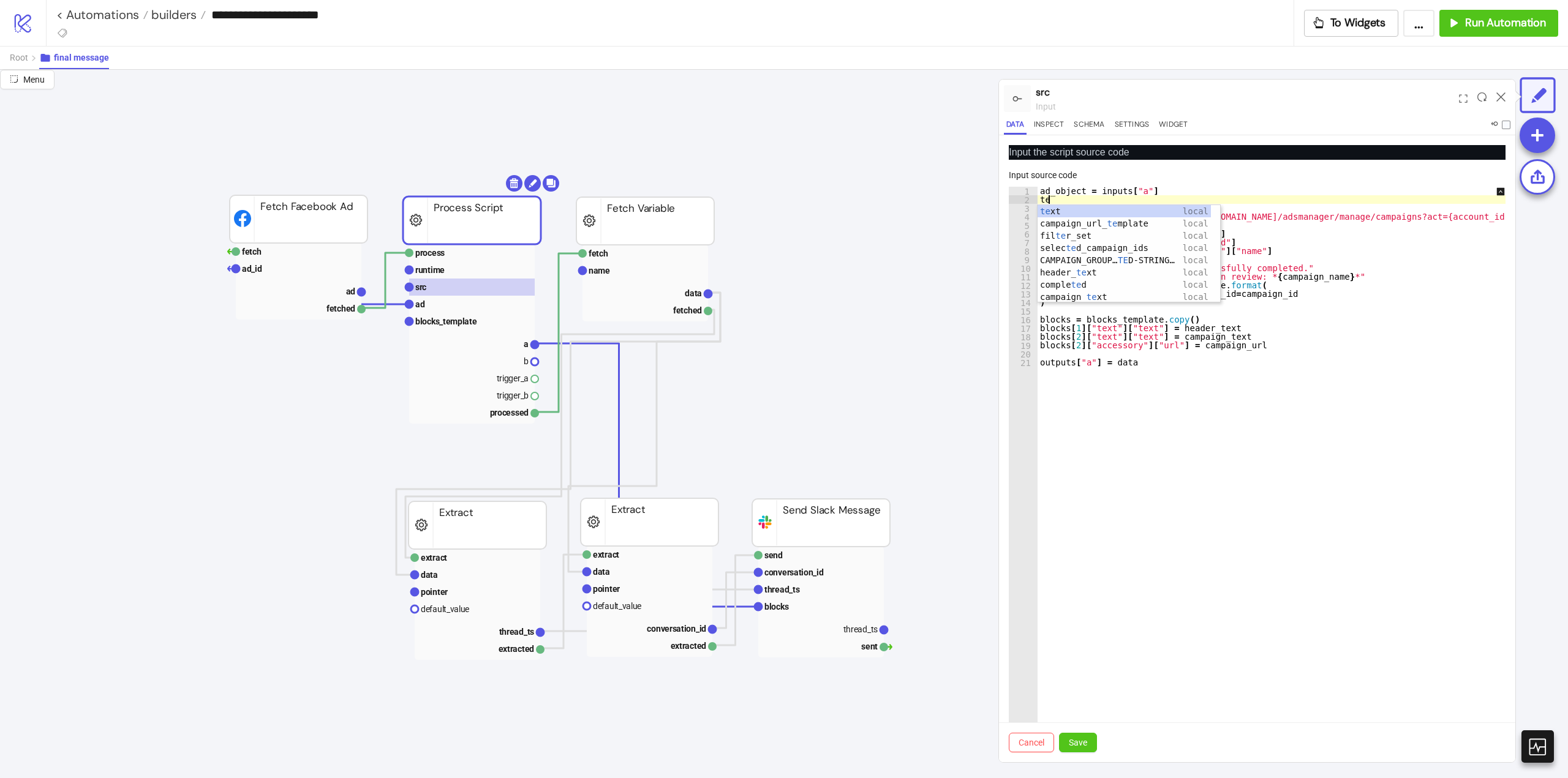
type textarea "*"
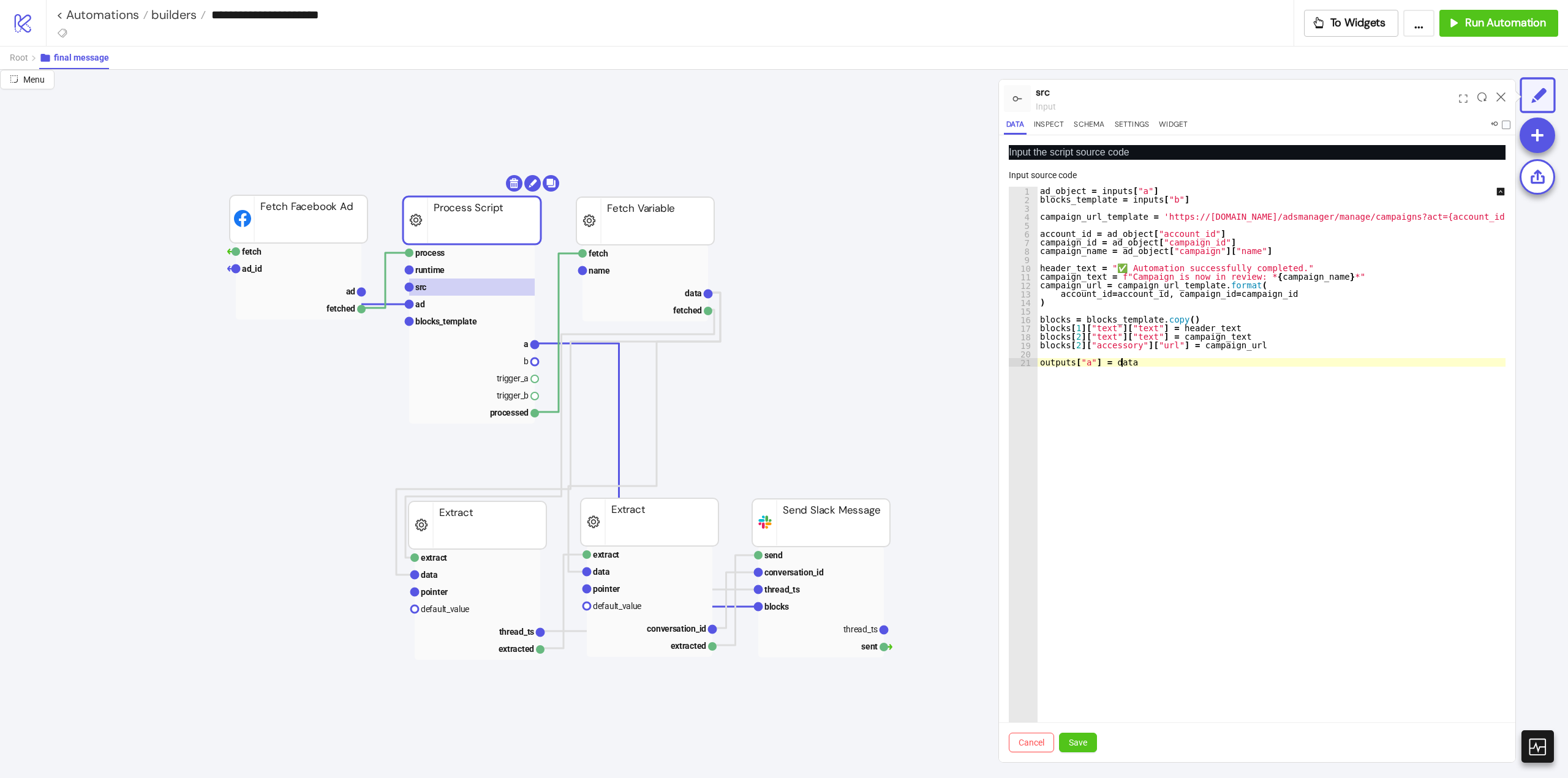
click at [1157, 501] on div "ad_object = inputs [ "a" ] blocks_template = inputs [ "b" ] campaign_url_templa…" at bounding box center [1488, 478] width 901 height 584
click at [1115, 367] on div "ad_object = inputs [ "a" ] blocks_template = inputs [ "b" ] campaign_url_templa…" at bounding box center [1488, 478] width 901 height 584
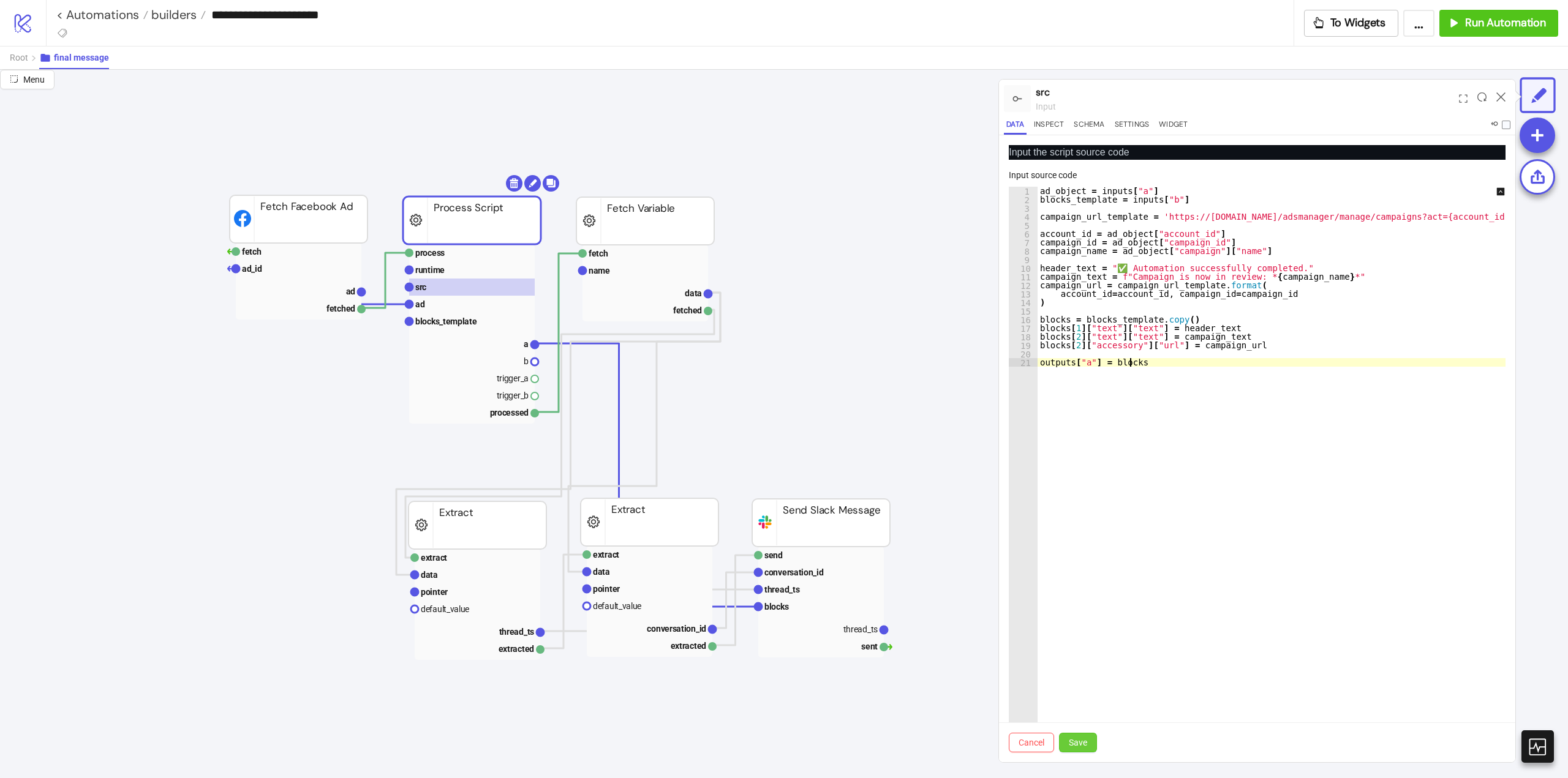
type textarea "**********"
click at [1070, 740] on span "Save" at bounding box center [1077, 743] width 18 height 10
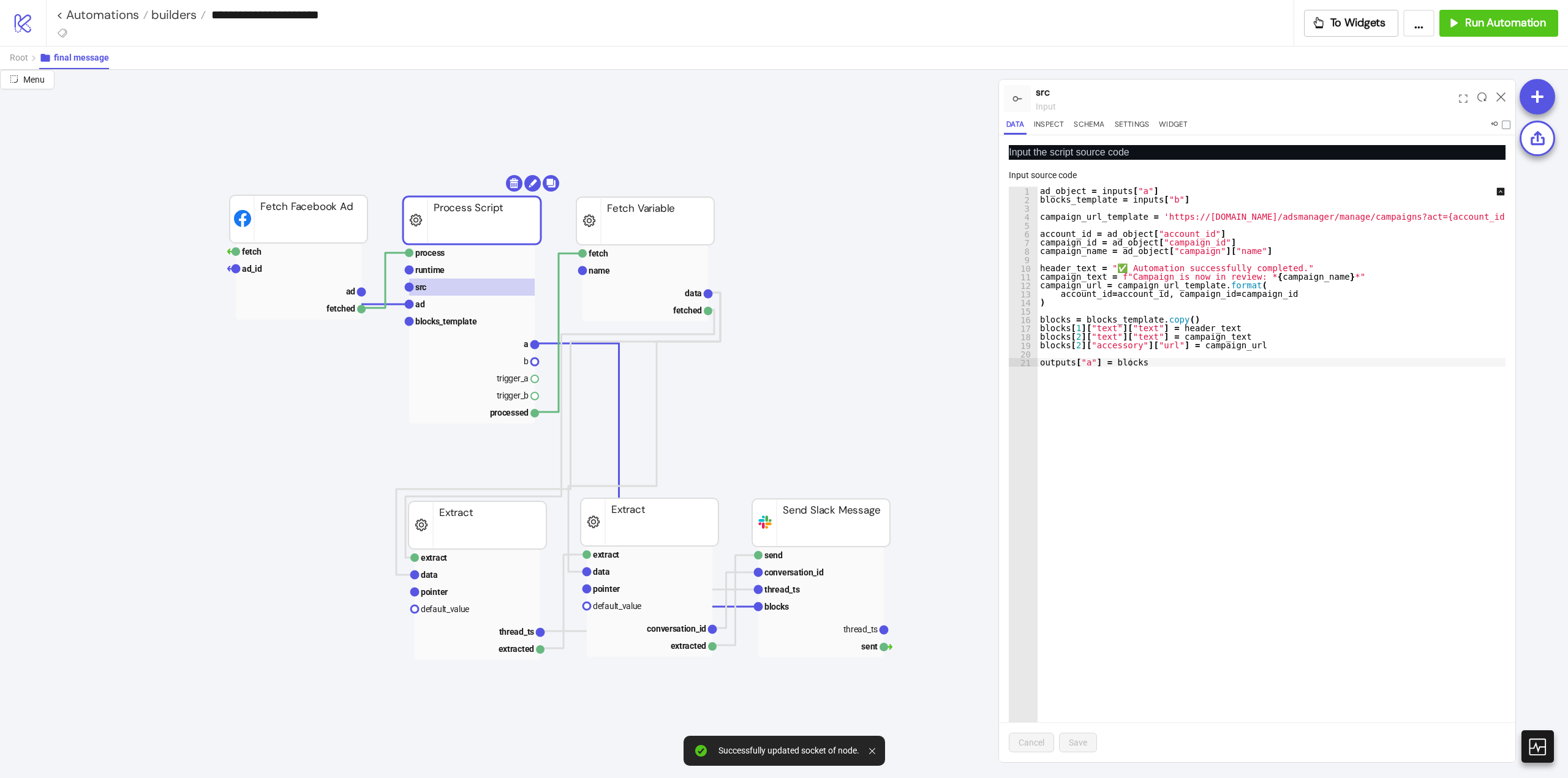
click at [1120, 363] on div "ad_object = inputs [ "a" ] blocks_template = inputs [ "b" ] campaign_url_templa…" at bounding box center [1488, 478] width 901 height 584
drag, startPoint x: 1120, startPoint y: 363, endPoint x: 1018, endPoint y: 380, distance: 103.4
click at [1119, 363] on div "ad_object = inputs [ "a" ] blocks_template = inputs [ "b" ] campaign_url_templa…" at bounding box center [1488, 478] width 901 height 584
drag, startPoint x: 514, startPoint y: 339, endPoint x: 534, endPoint y: 338, distance: 20.0
click at [514, 340] on rect at bounding box center [472, 344] width 126 height 17
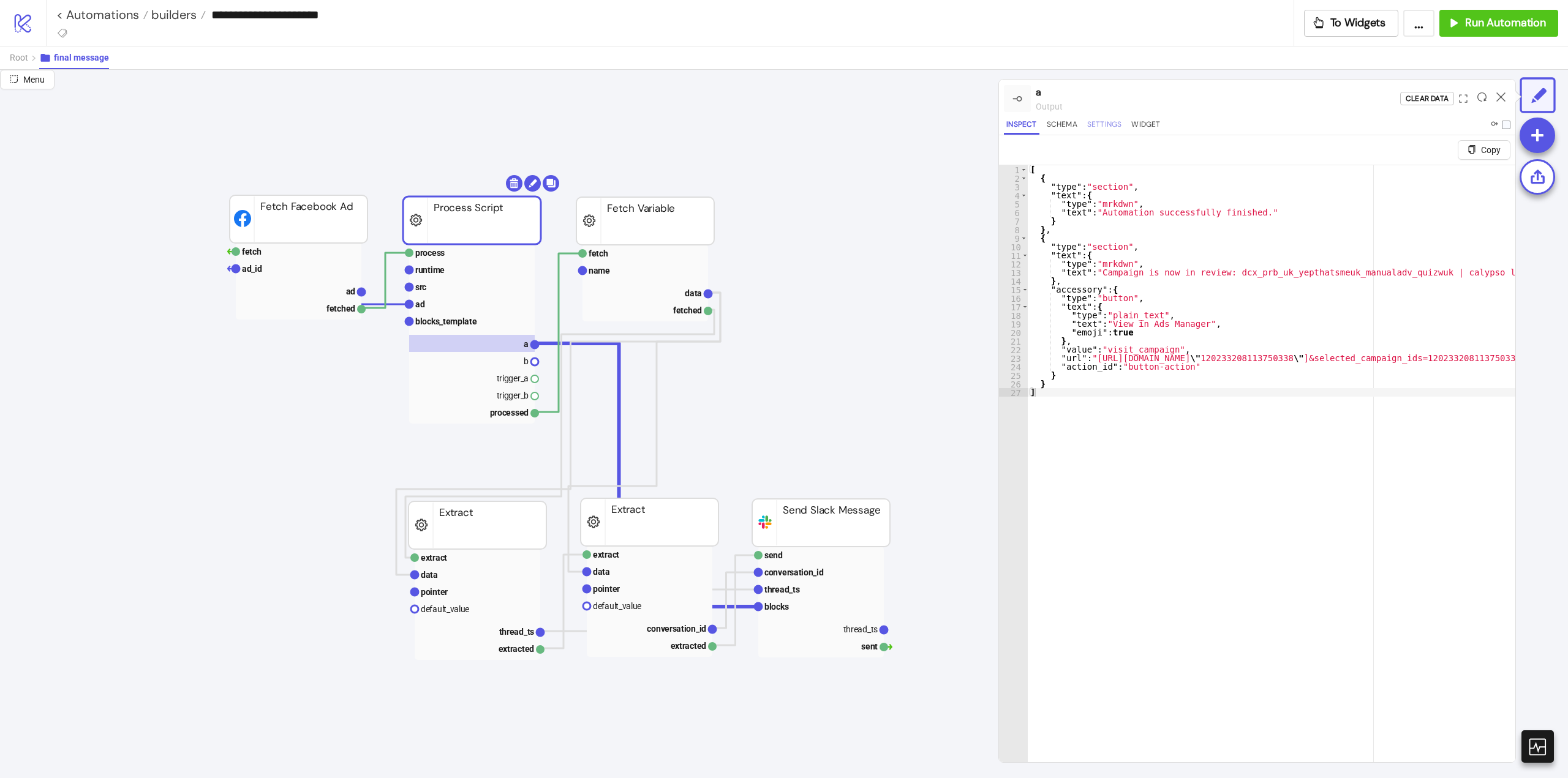
click at [1105, 128] on button "Settings" at bounding box center [1105, 126] width 40 height 17
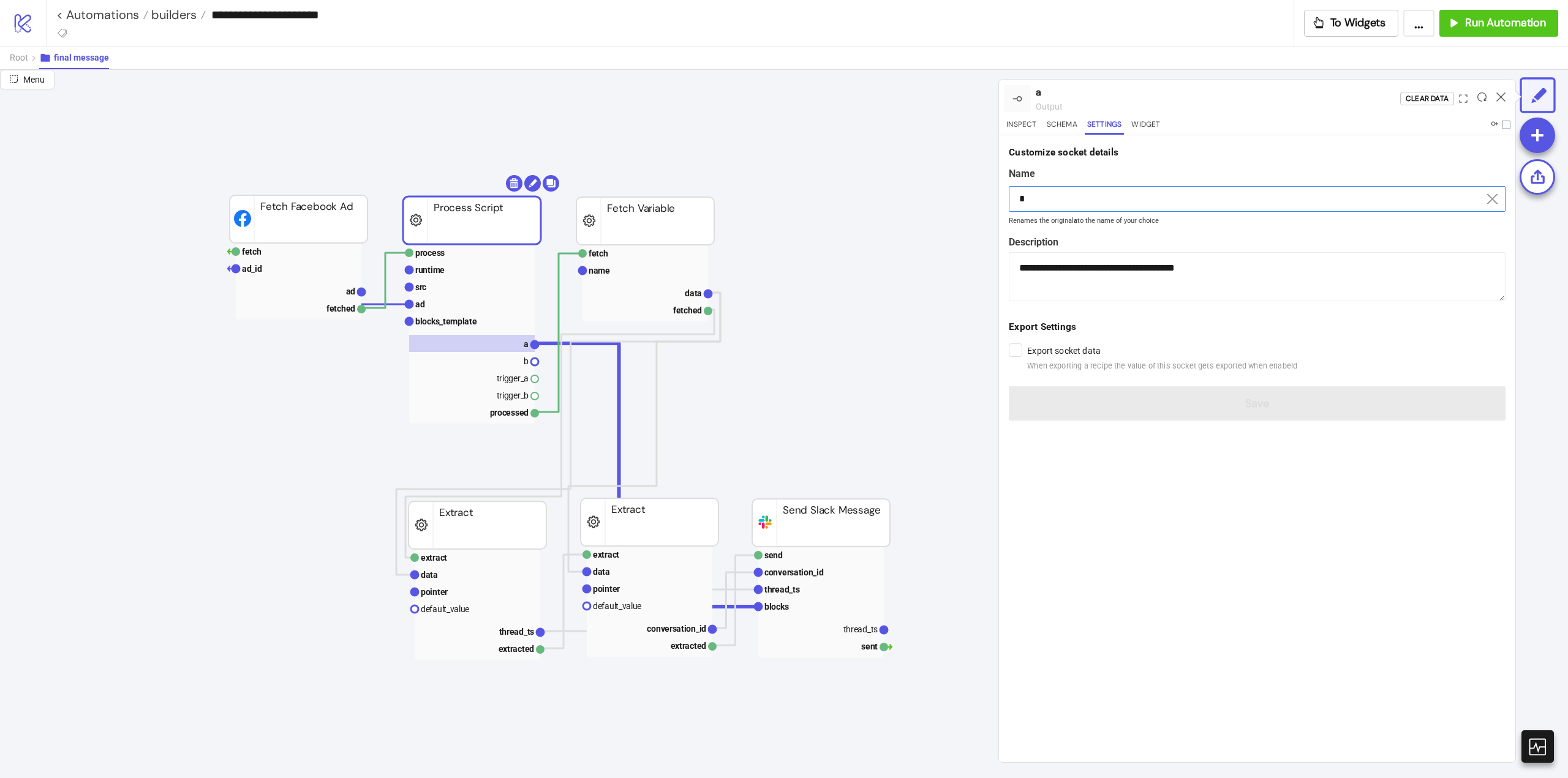
click at [1071, 193] on input "*" at bounding box center [1257, 199] width 497 height 25
paste input "*****"
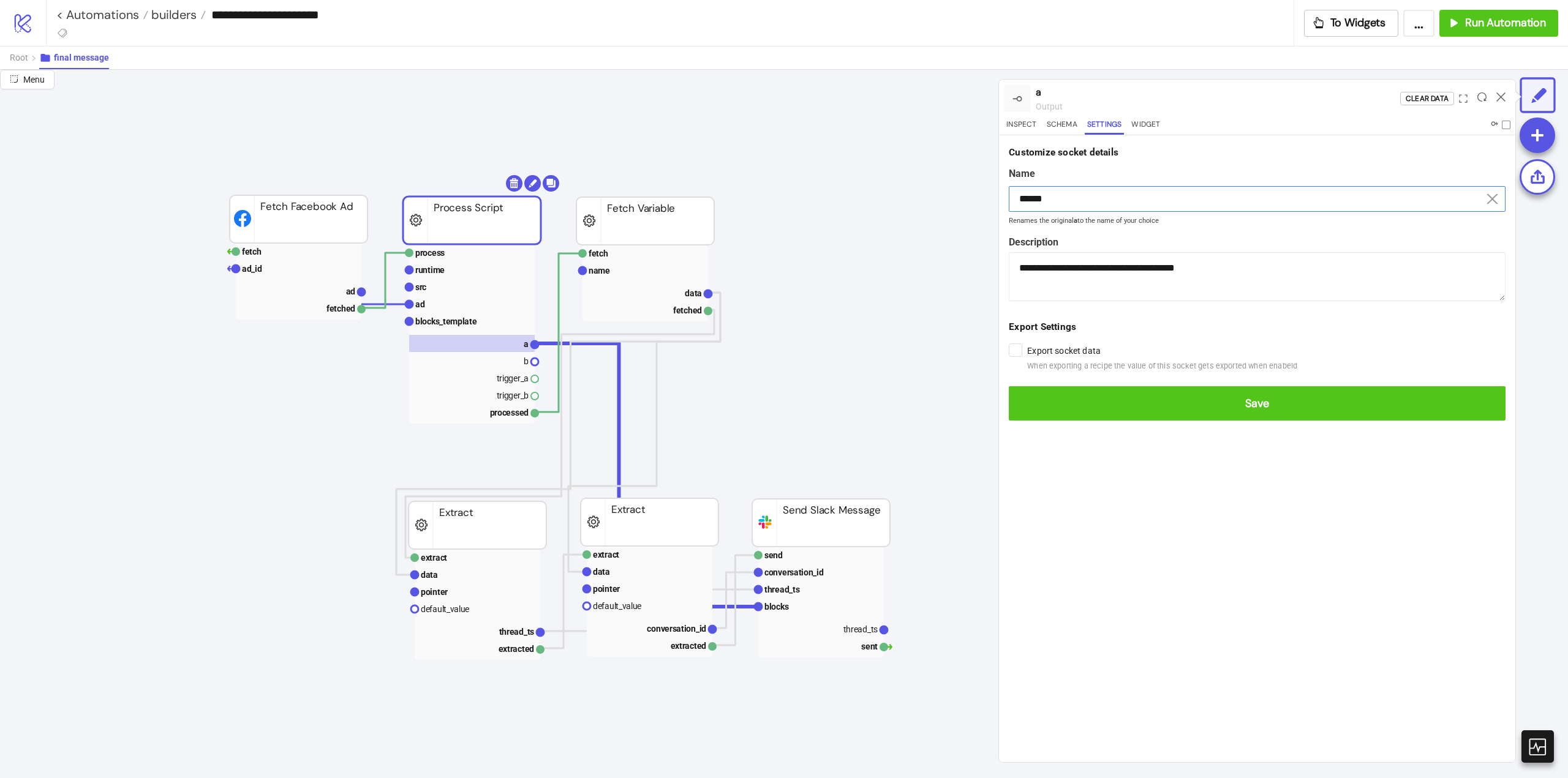
type input "******"
click at [1009, 386] on button "Save" at bounding box center [1257, 403] width 497 height 34
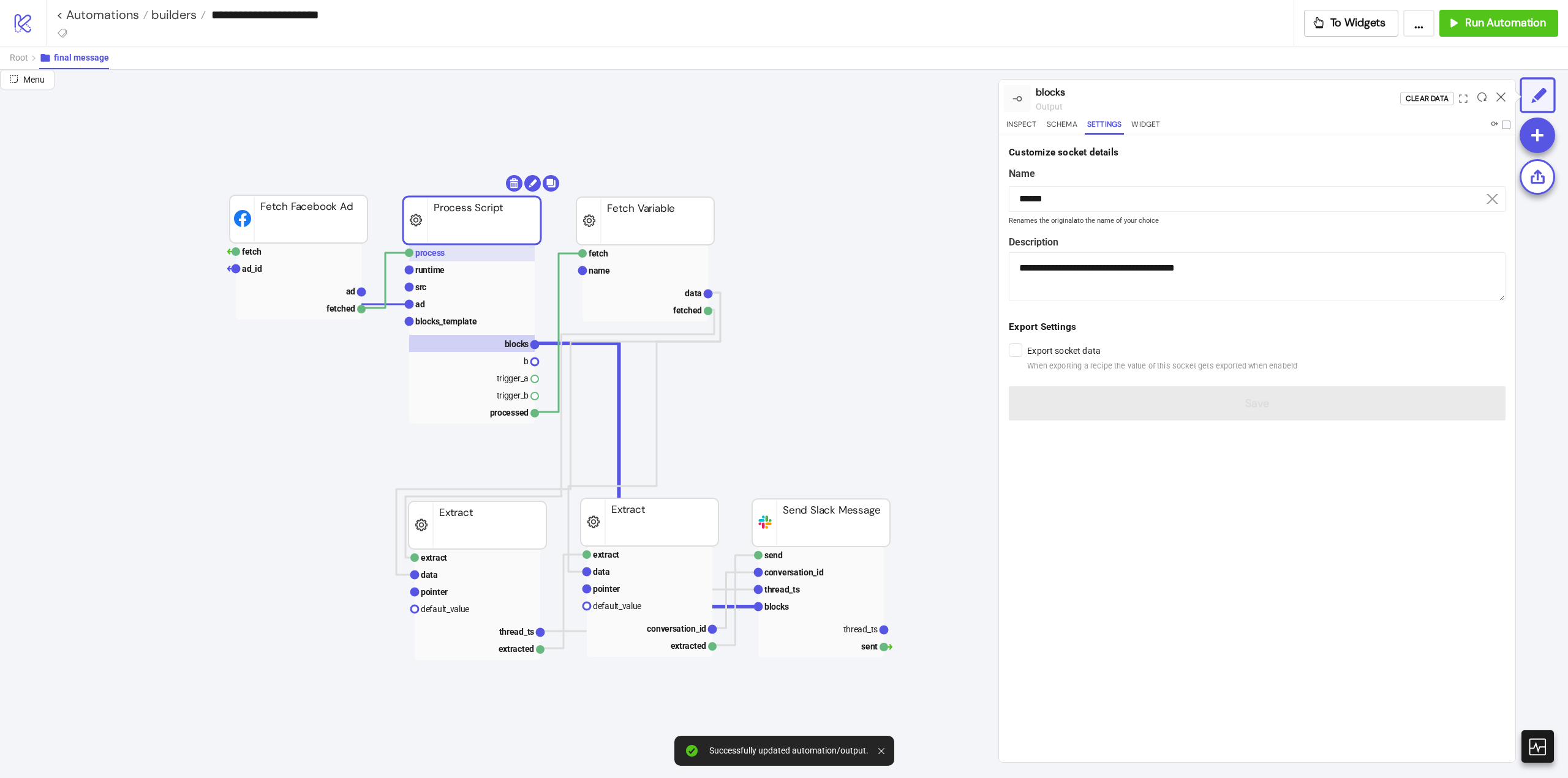
click at [430, 253] on text "process" at bounding box center [430, 253] width 29 height 10
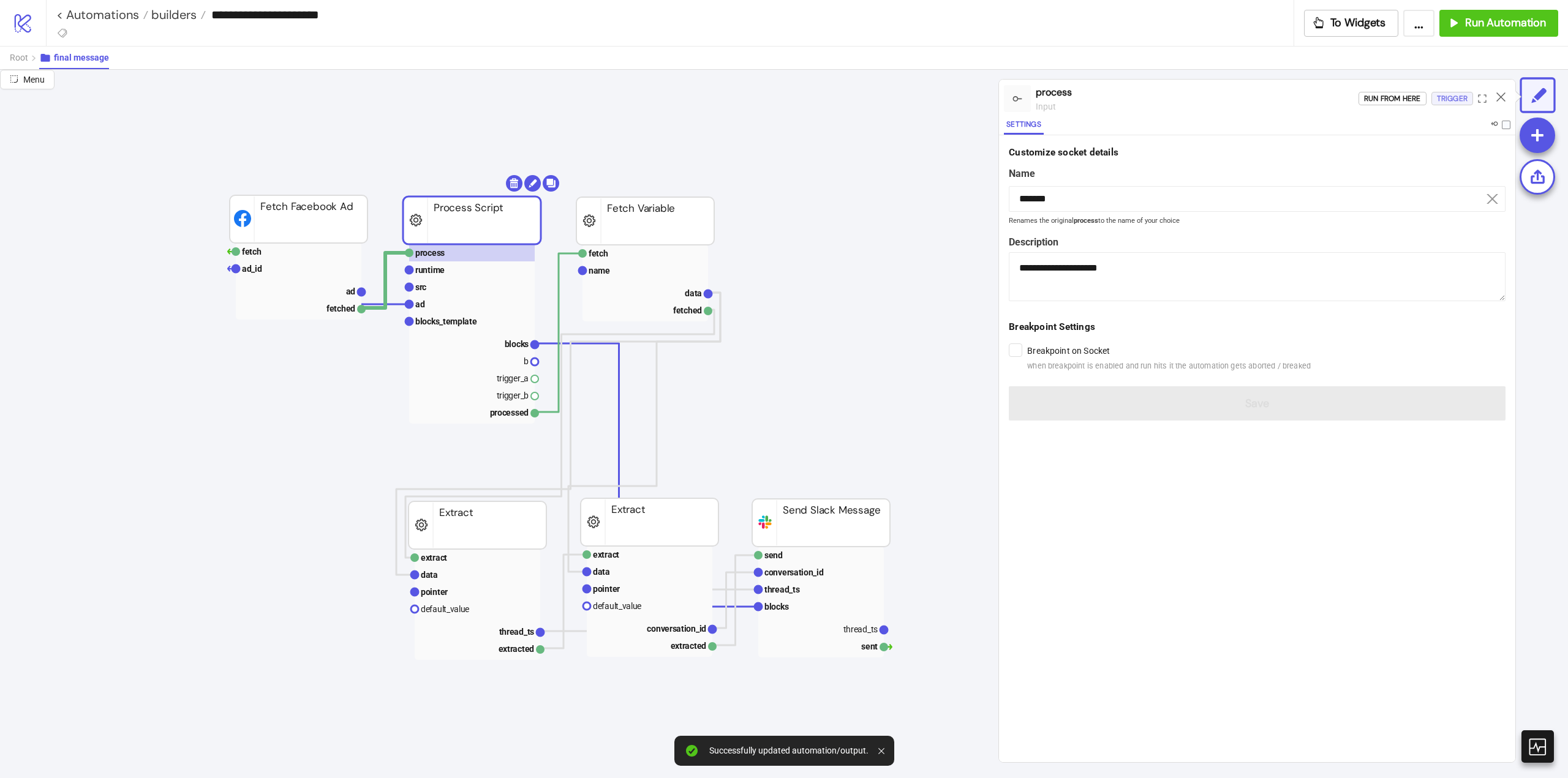
click at [1453, 97] on div "Trigger" at bounding box center [1452, 98] width 31 height 14
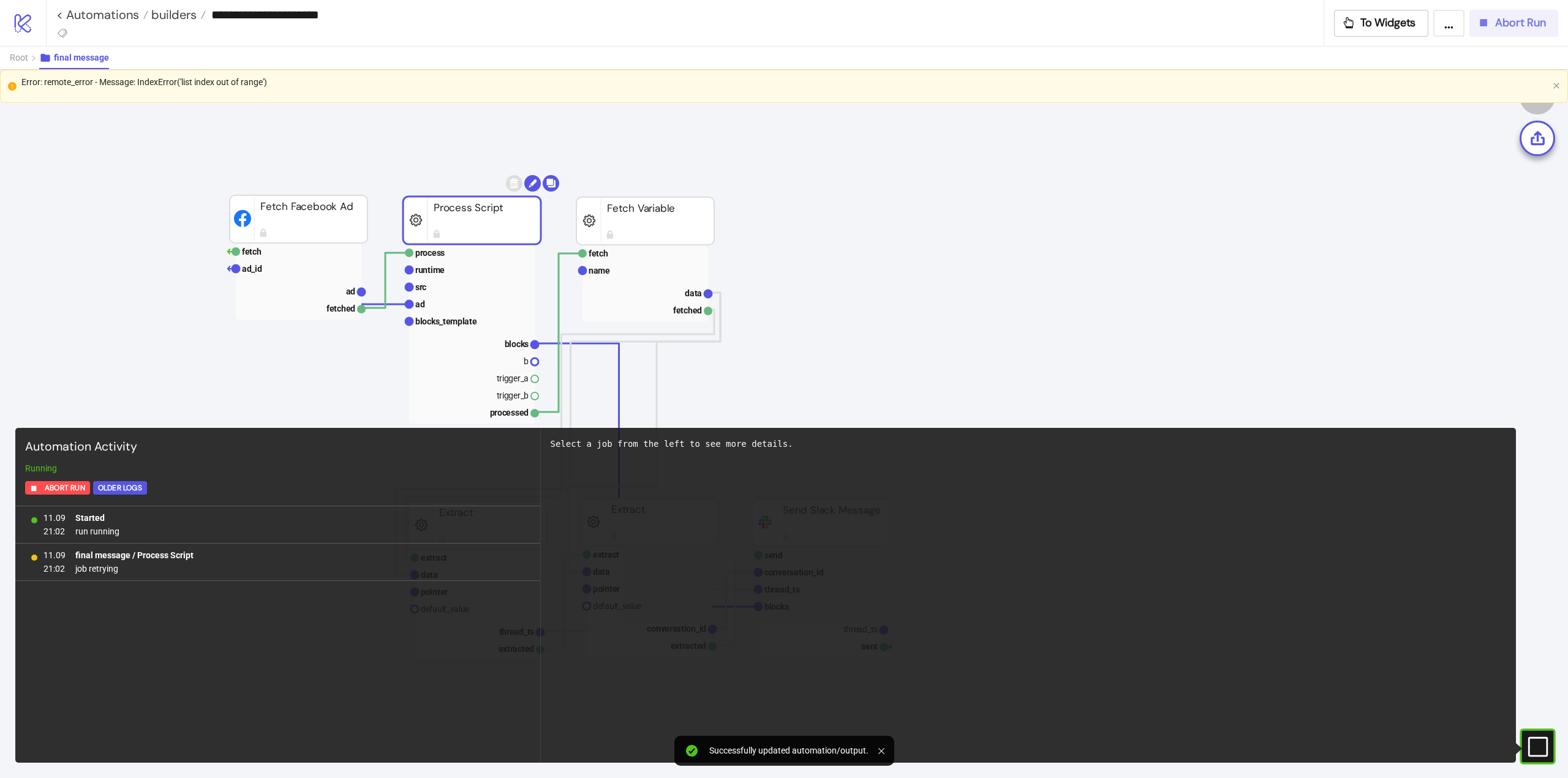
click at [1477, 27] on icon "button" at bounding box center [1483, 23] width 13 height 13
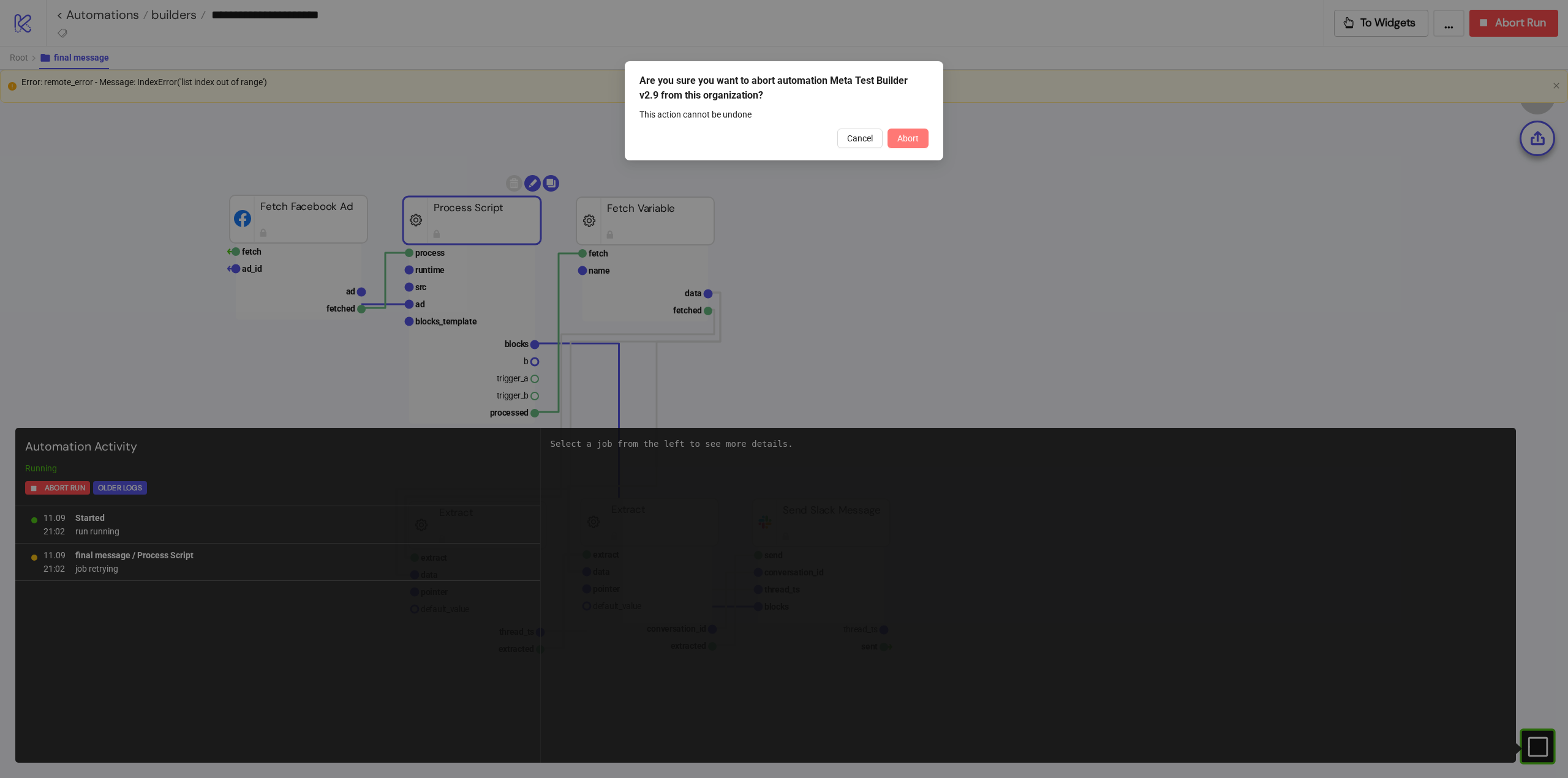
click at [918, 147] on button "Abort" at bounding box center [907, 138] width 41 height 19
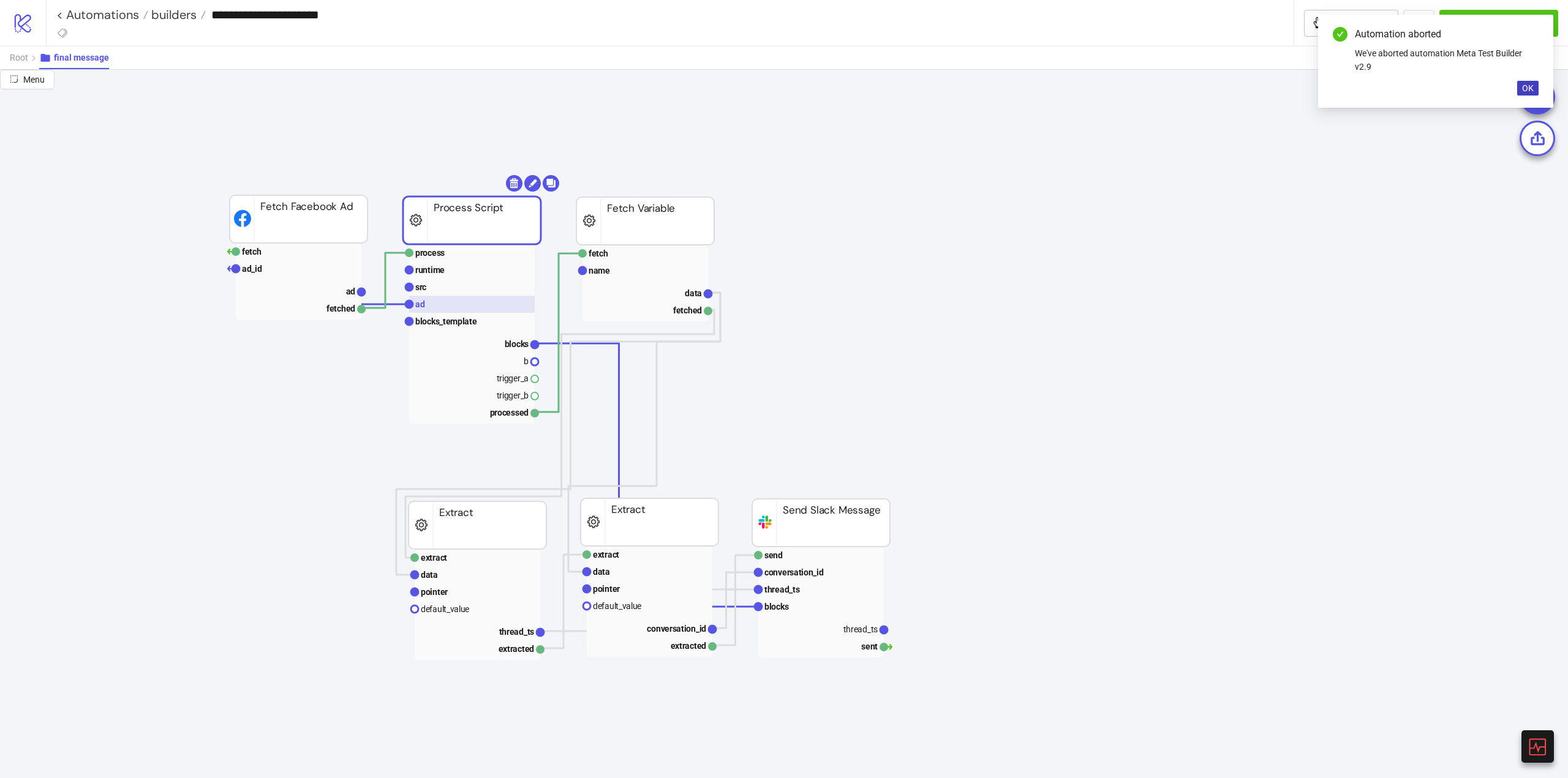
click at [460, 297] on rect at bounding box center [472, 304] width 126 height 17
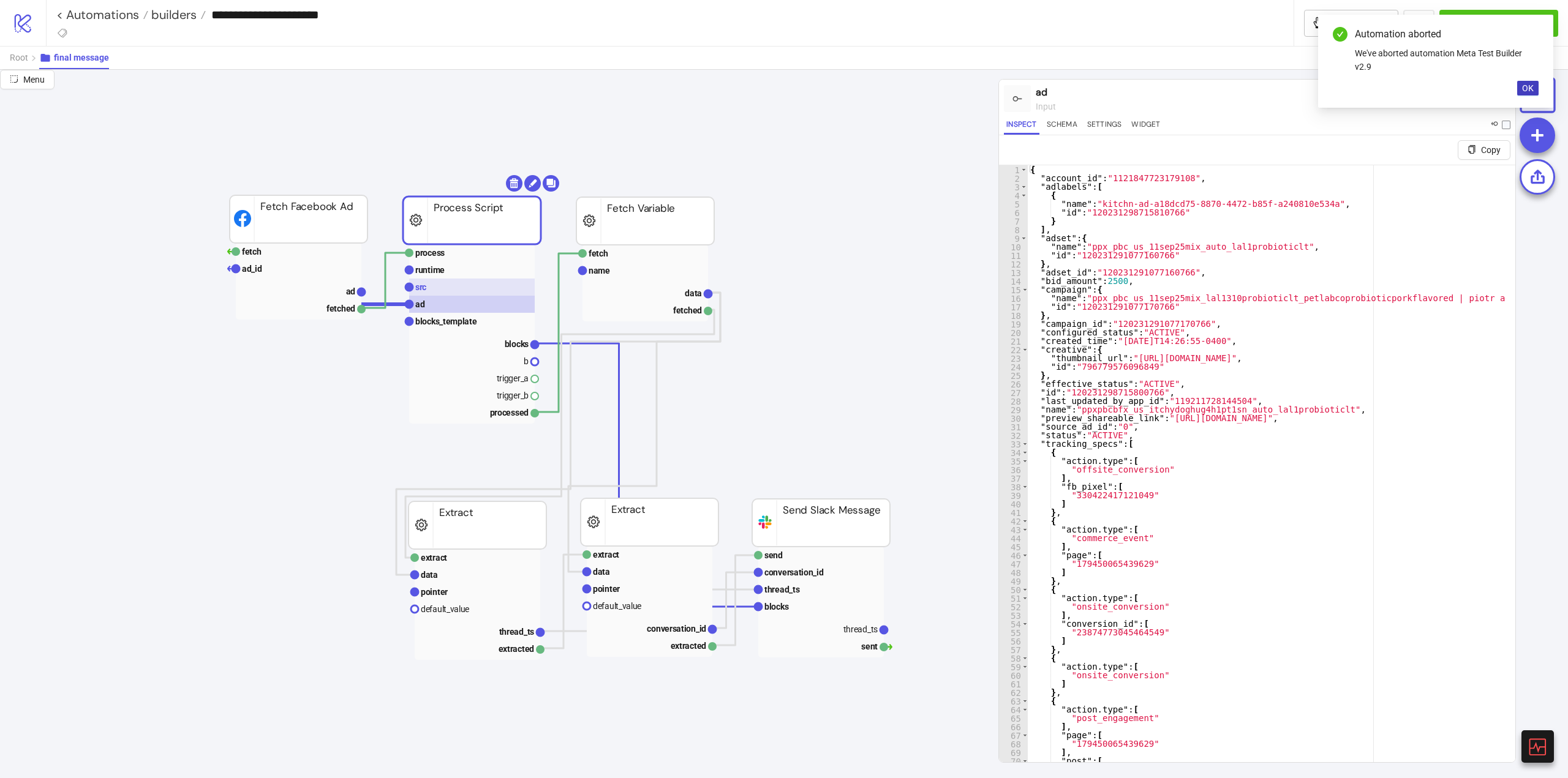
click at [453, 289] on rect at bounding box center [472, 287] width 126 height 17
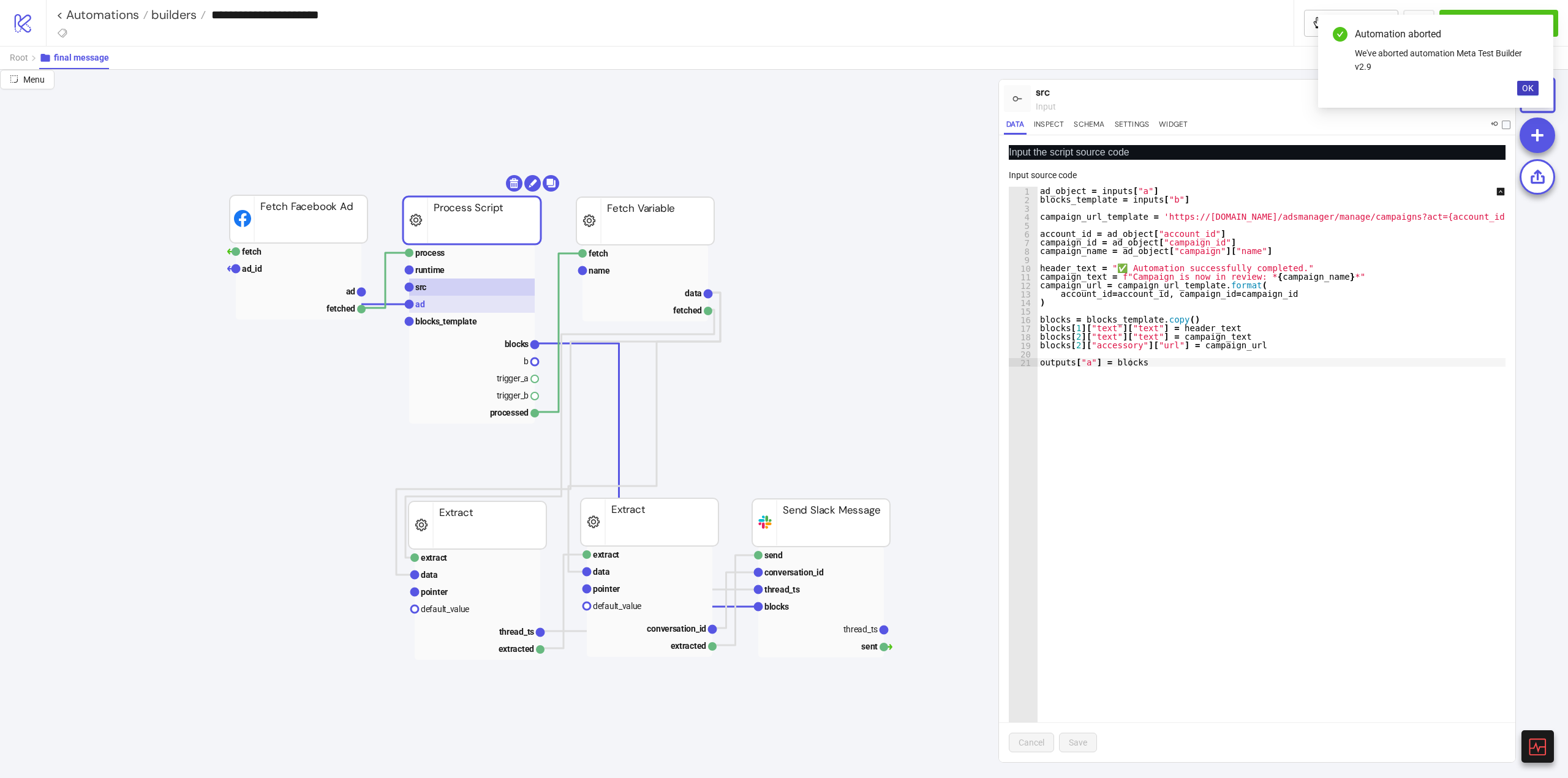
click at [439, 307] on rect at bounding box center [472, 304] width 126 height 17
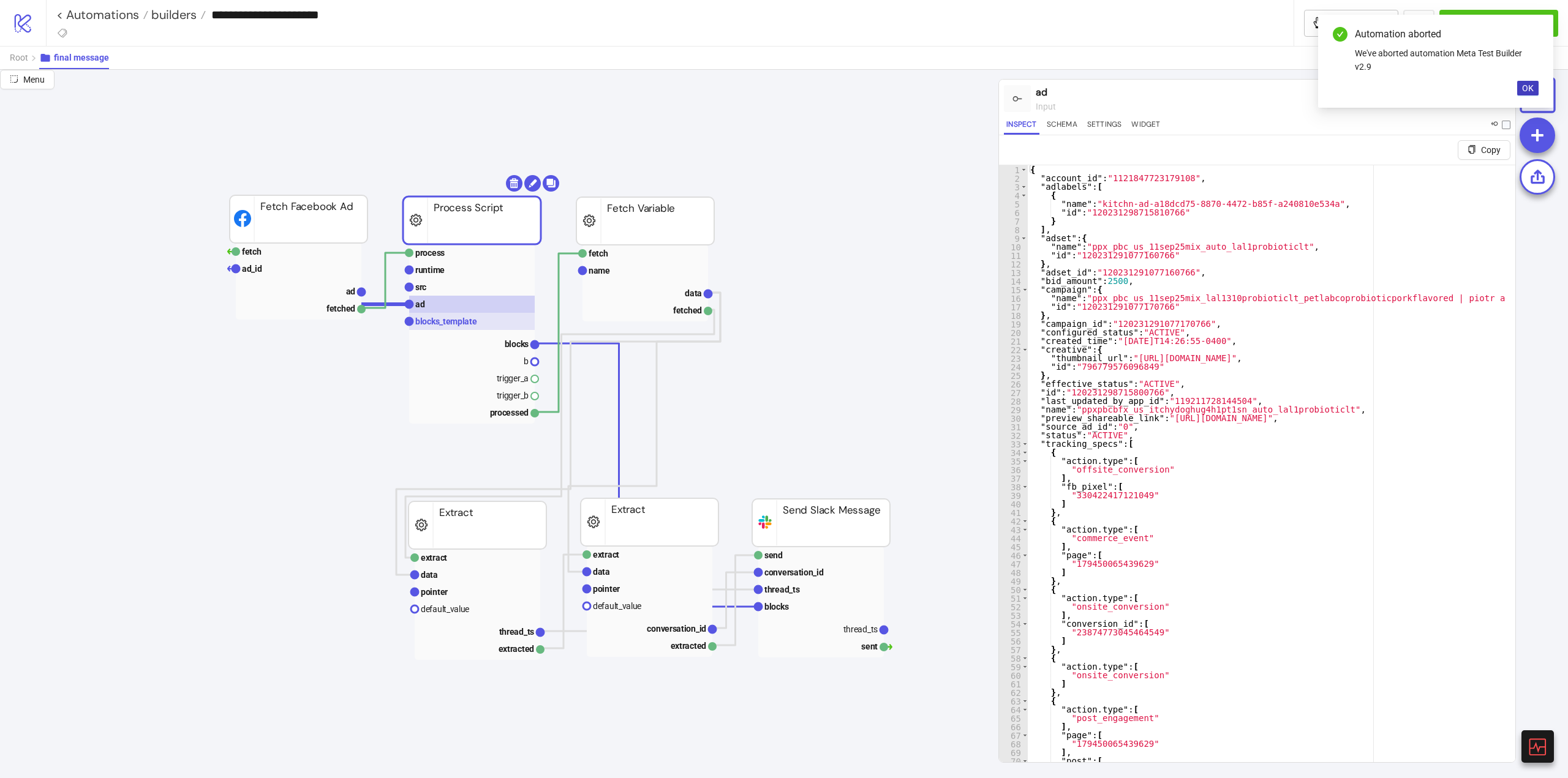
click at [451, 324] on text "blocks_template" at bounding box center [446, 321] width 62 height 10
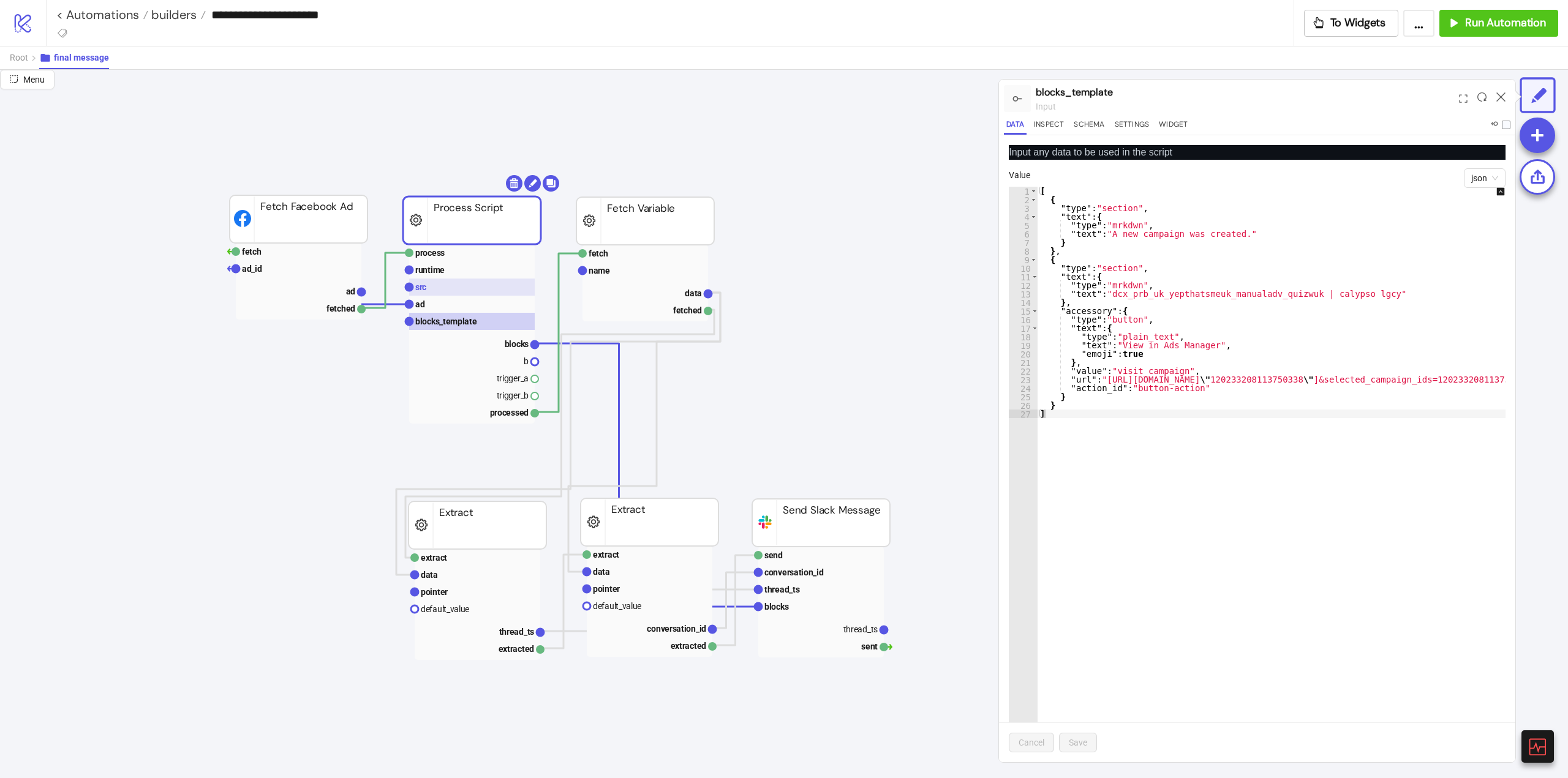
click at [439, 292] on rect at bounding box center [472, 287] width 126 height 17
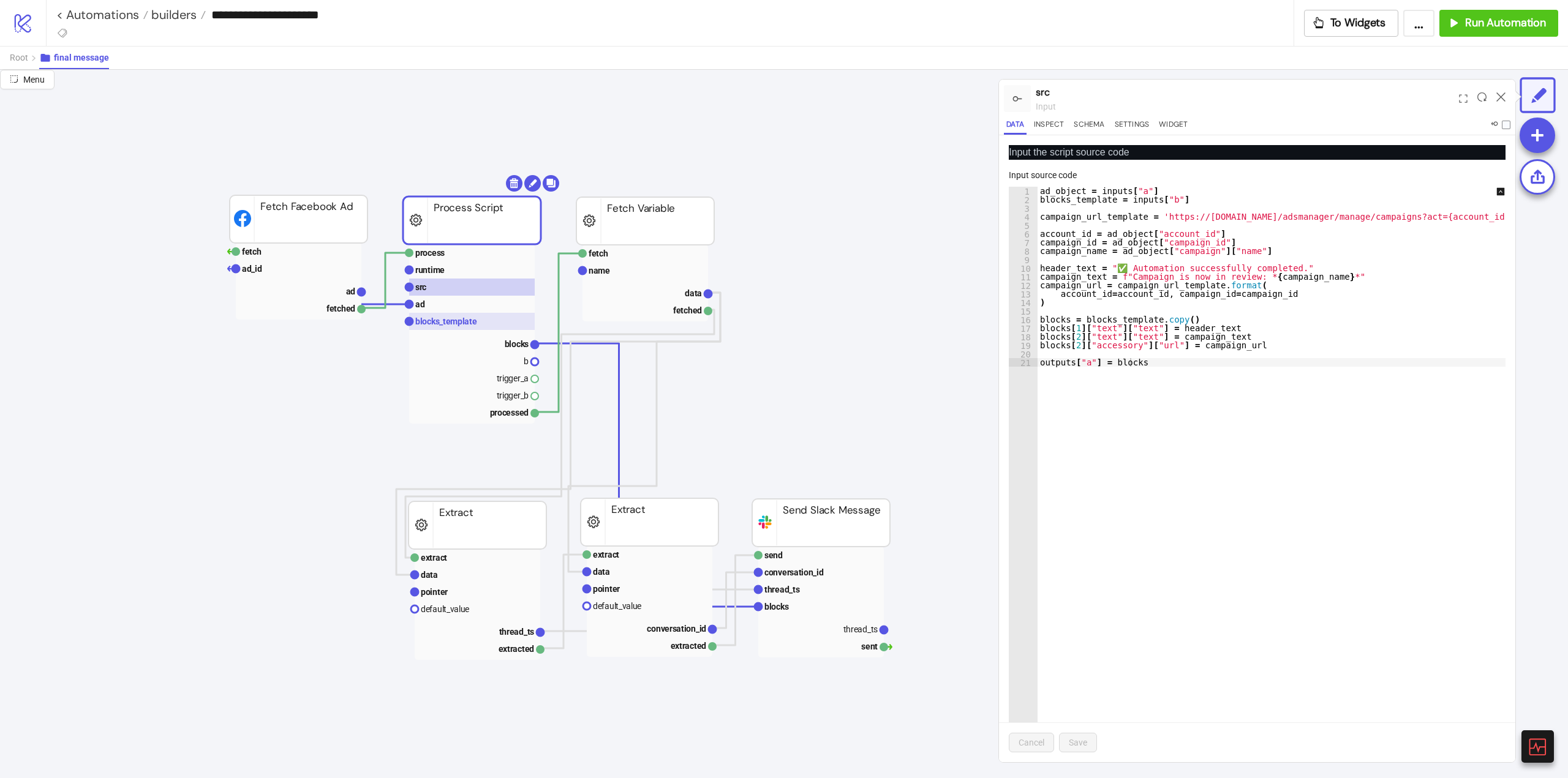
click at [461, 328] on rect at bounding box center [472, 321] width 126 height 17
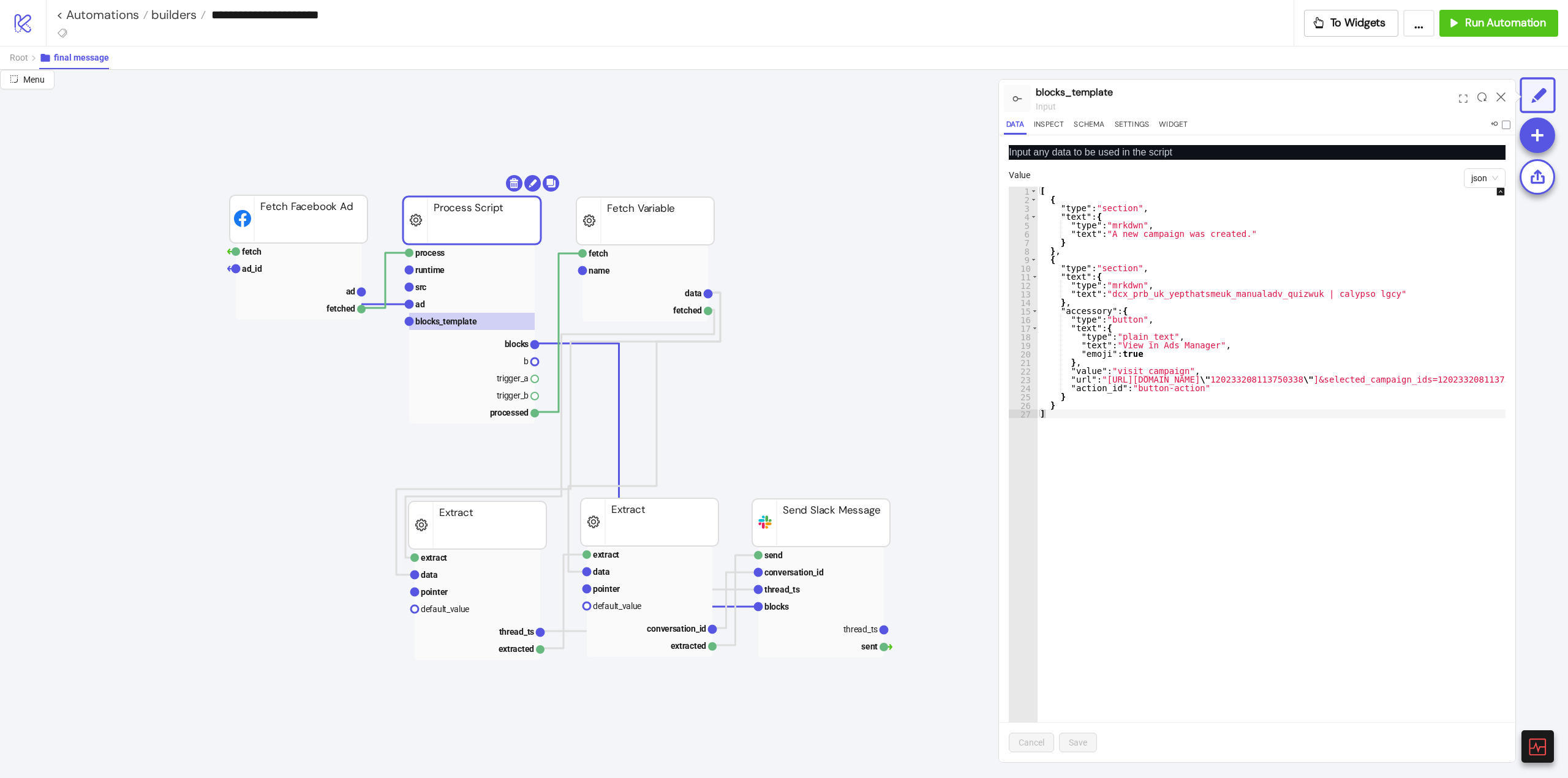
click at [1186, 507] on div "[ { "type" : "section" , "text" : { "type" : "mrkdwn" , "text" : "A new campaig…" at bounding box center [1501, 478] width 927 height 584
type textarea "* *"
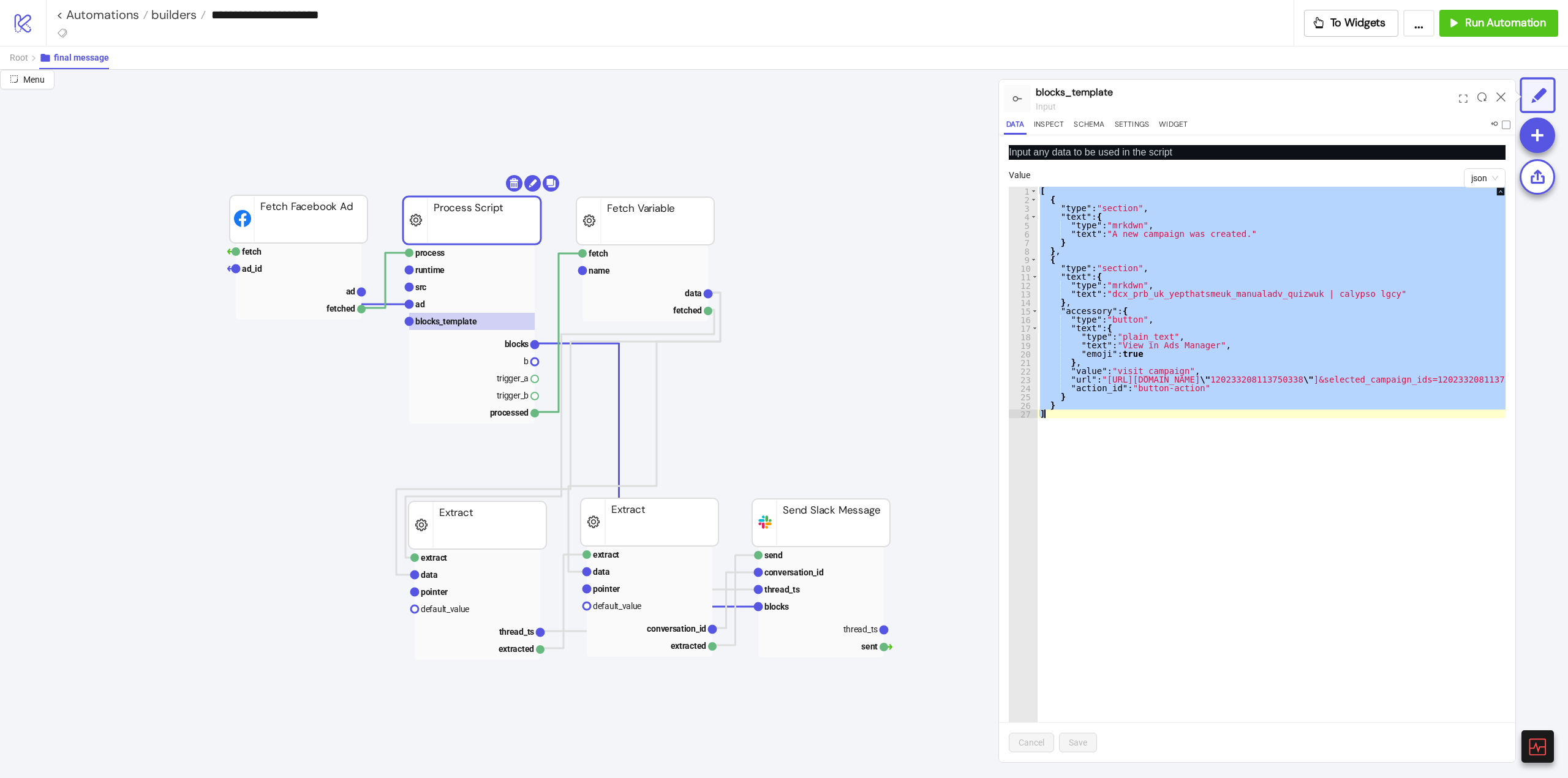
paste textarea "Cursor at row 27"
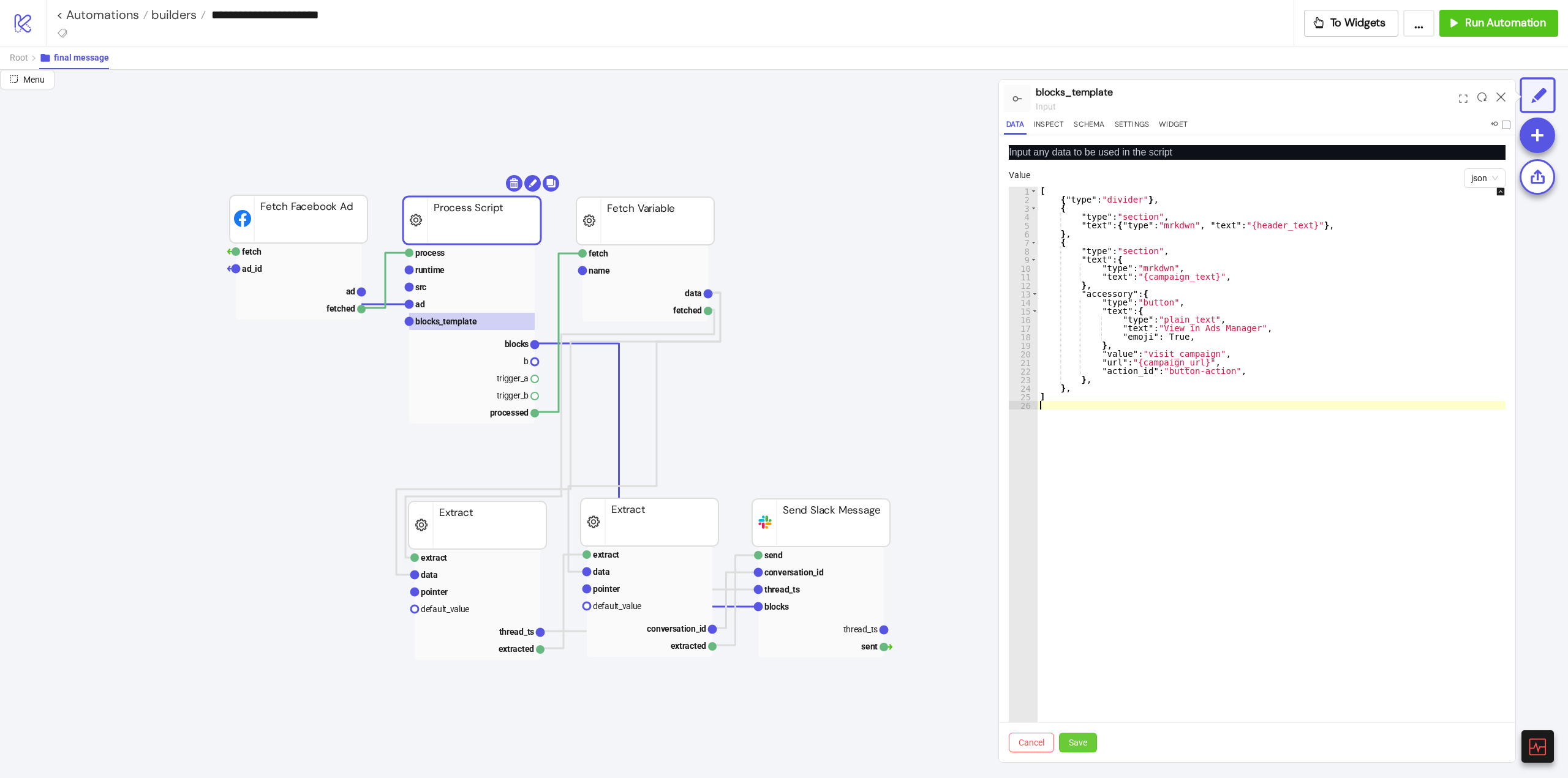
click at [1089, 749] on button "Save" at bounding box center [1078, 742] width 38 height 19
click at [1080, 750] on button "Save" at bounding box center [1078, 742] width 38 height 19
click at [1079, 747] on span "Save" at bounding box center [1077, 743] width 18 height 10
click at [1079, 746] on span "Save" at bounding box center [1077, 743] width 18 height 10
click at [1079, 745] on span "Save" at bounding box center [1077, 743] width 18 height 10
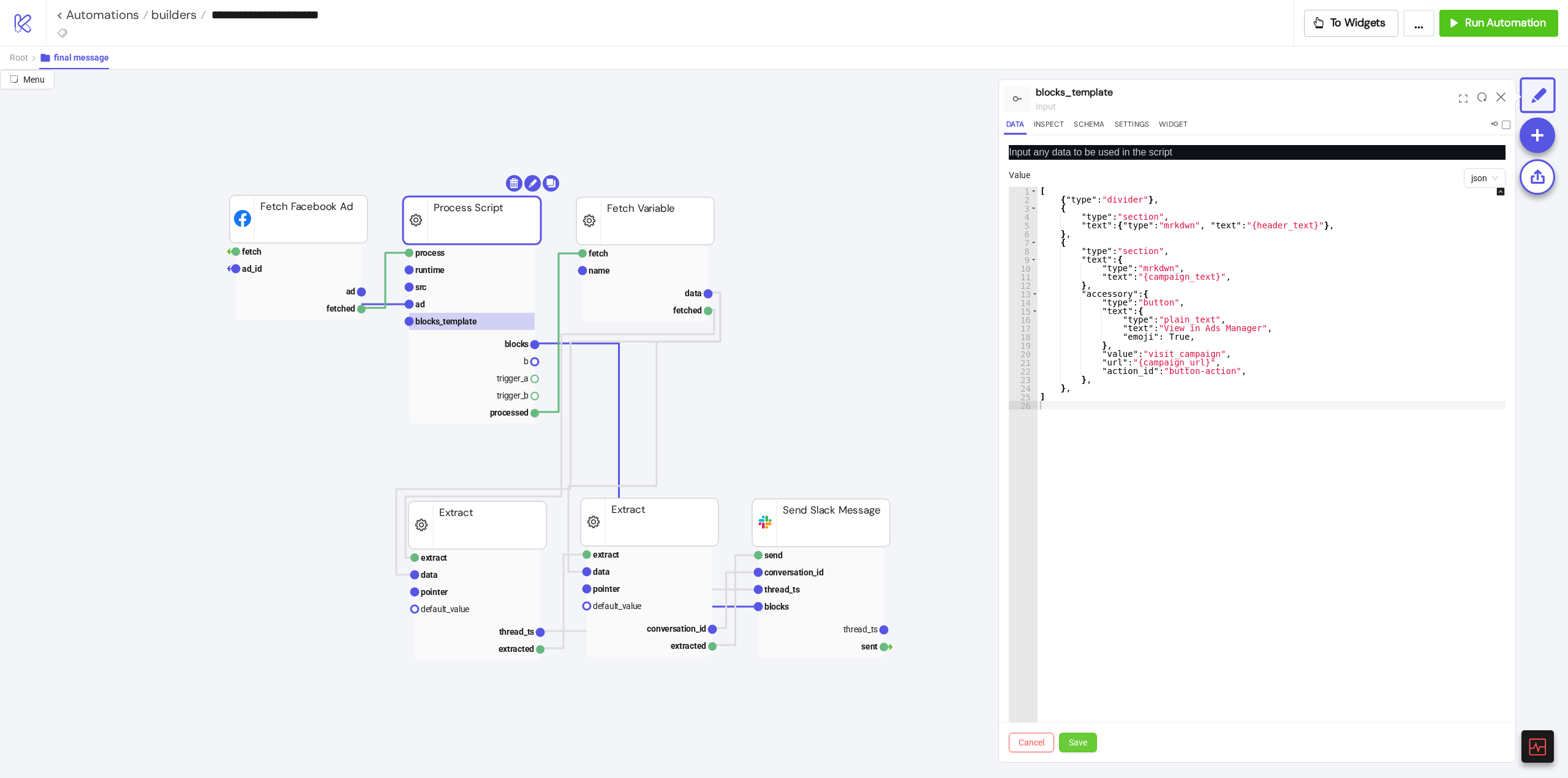
click at [1079, 744] on span "Save" at bounding box center [1077, 743] width 18 height 10
click at [1080, 744] on span "Save" at bounding box center [1077, 743] width 18 height 10
click at [1080, 743] on span "Save" at bounding box center [1077, 743] width 18 height 10
click at [1062, 388] on div "[ { "type" : "divider" } , { "type" : "section" , "text" : { "type" : "mrkdwn" …" at bounding box center [1280, 483] width 485 height 593
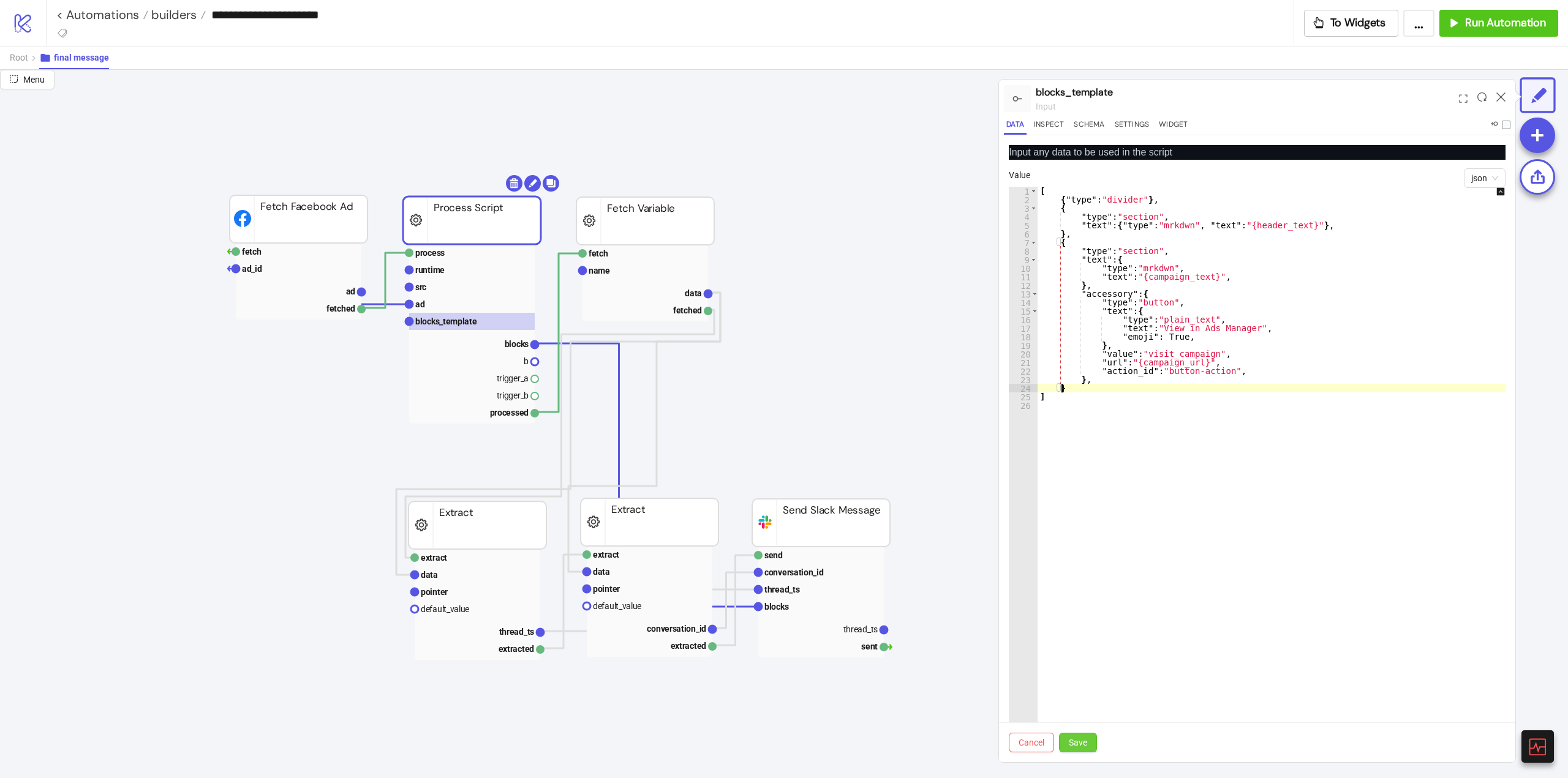
click at [1079, 743] on span "Save" at bounding box center [1077, 743] width 18 height 10
click at [1212, 369] on div "[ { "type" : "divider" } , { "type" : "section" , "text" : { "type" : "mrkdwn" …" at bounding box center [1280, 483] width 485 height 593
click at [1200, 281] on div "[ { "type" : "divider" } , { "type" : "section" , "text" : { "type" : "mrkdwn" …" at bounding box center [1280, 483] width 485 height 593
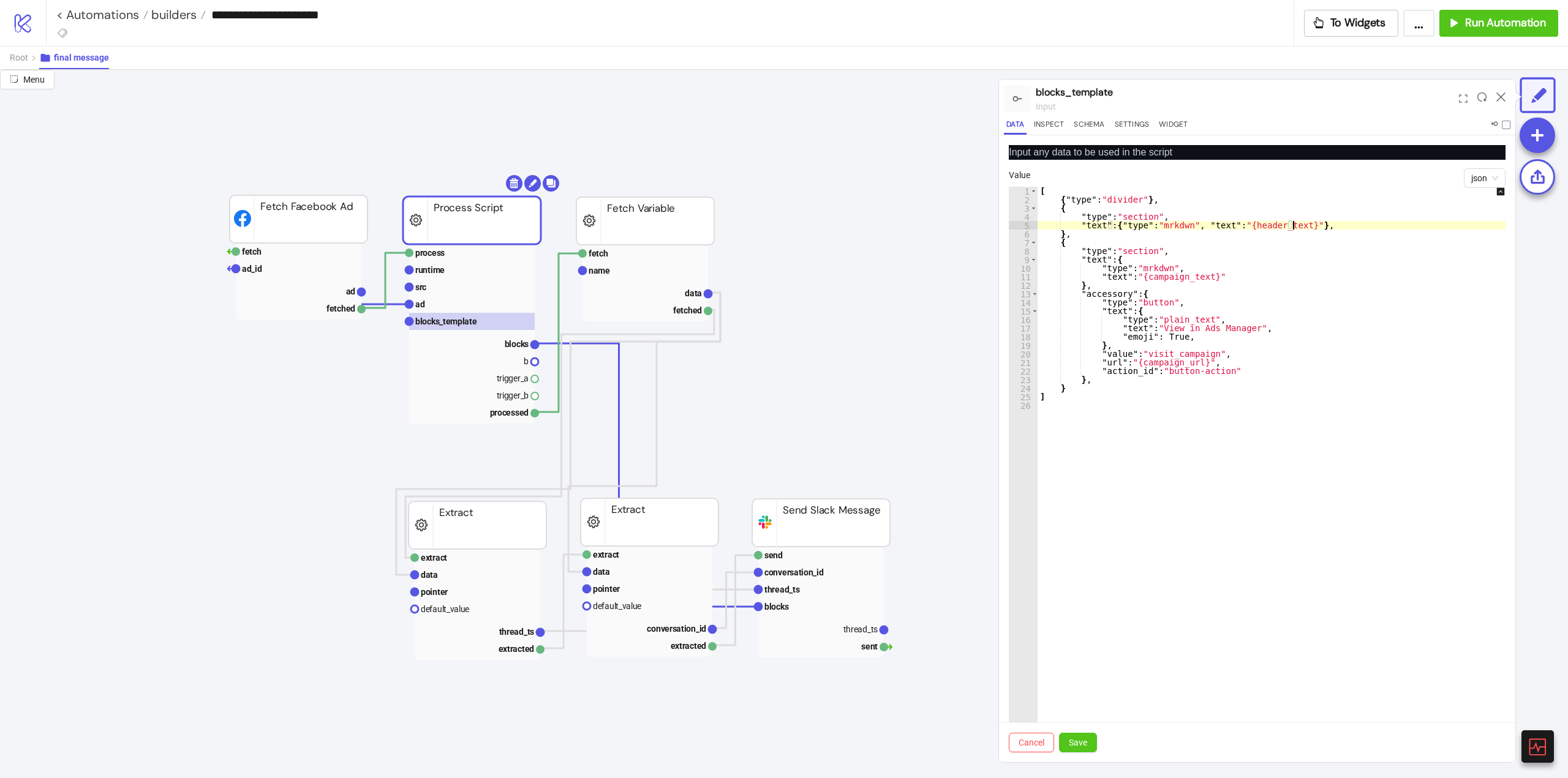
click at [1294, 224] on div "[ { "type" : "divider" } , { "type" : "section" , "text" : { "type" : "mrkdwn" …" at bounding box center [1280, 483] width 485 height 593
click at [1081, 749] on button "Save" at bounding box center [1078, 742] width 38 height 19
drag, startPoint x: 1081, startPoint y: 744, endPoint x: 1106, endPoint y: 638, distance: 108.9
click at [1081, 743] on span "Save" at bounding box center [1077, 743] width 18 height 10
click at [1165, 340] on div "[ { "type" : "divider" } , { "type" : "section" , "text" : { "type" : "mrkdwn" …" at bounding box center [1280, 483] width 485 height 593
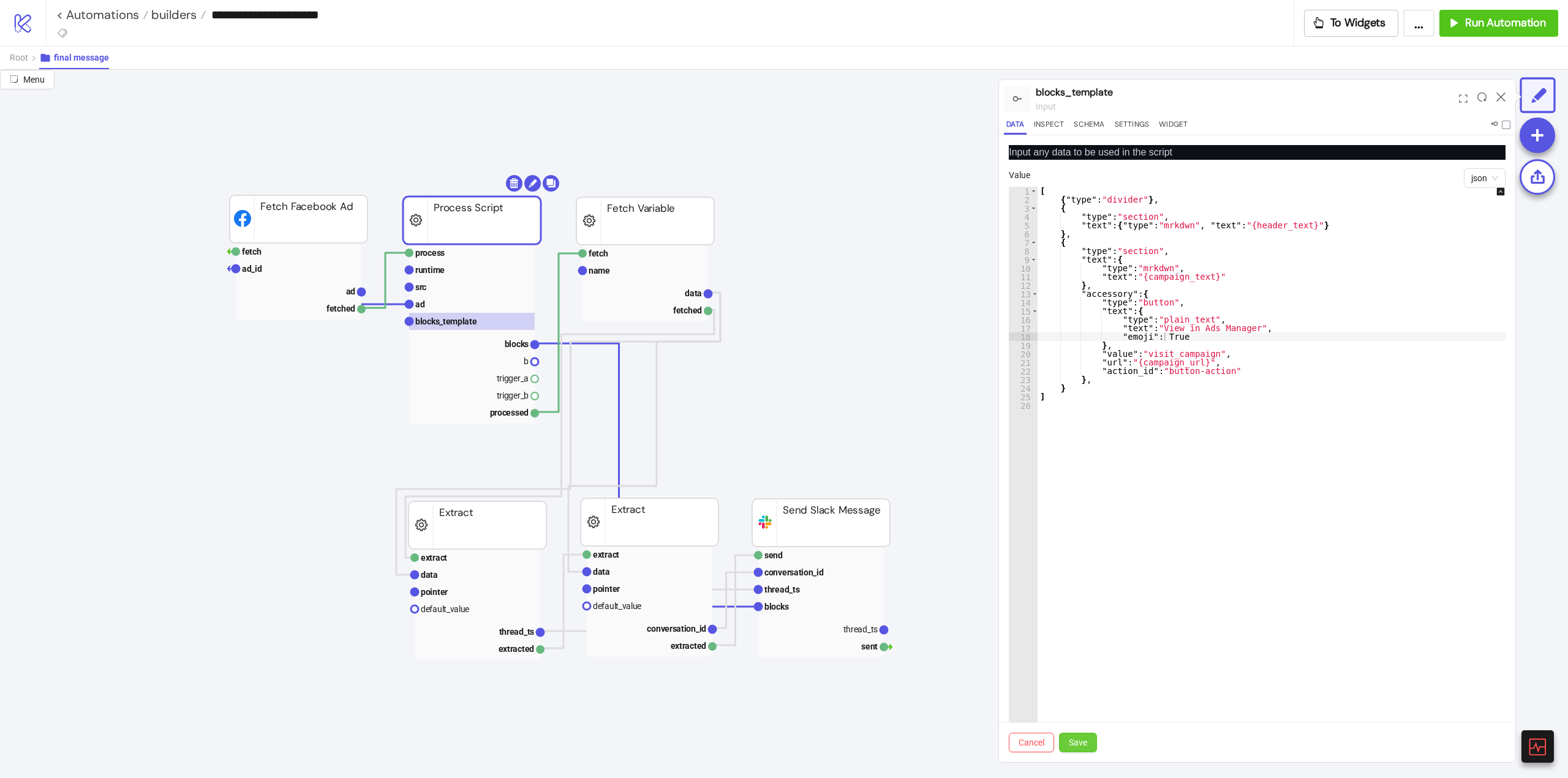
click at [1081, 739] on span "Save" at bounding box center [1077, 743] width 18 height 10
click at [1085, 746] on span "Save" at bounding box center [1077, 743] width 18 height 10
click at [1085, 742] on span "Save" at bounding box center [1077, 743] width 18 height 10
click at [1077, 381] on div "[ { "type" : "divider" } , { "type" : "section" , "text" : { "type" : "mrkdwn" …" at bounding box center [1280, 483] width 485 height 593
click at [1080, 747] on span "Save" at bounding box center [1077, 743] width 18 height 10
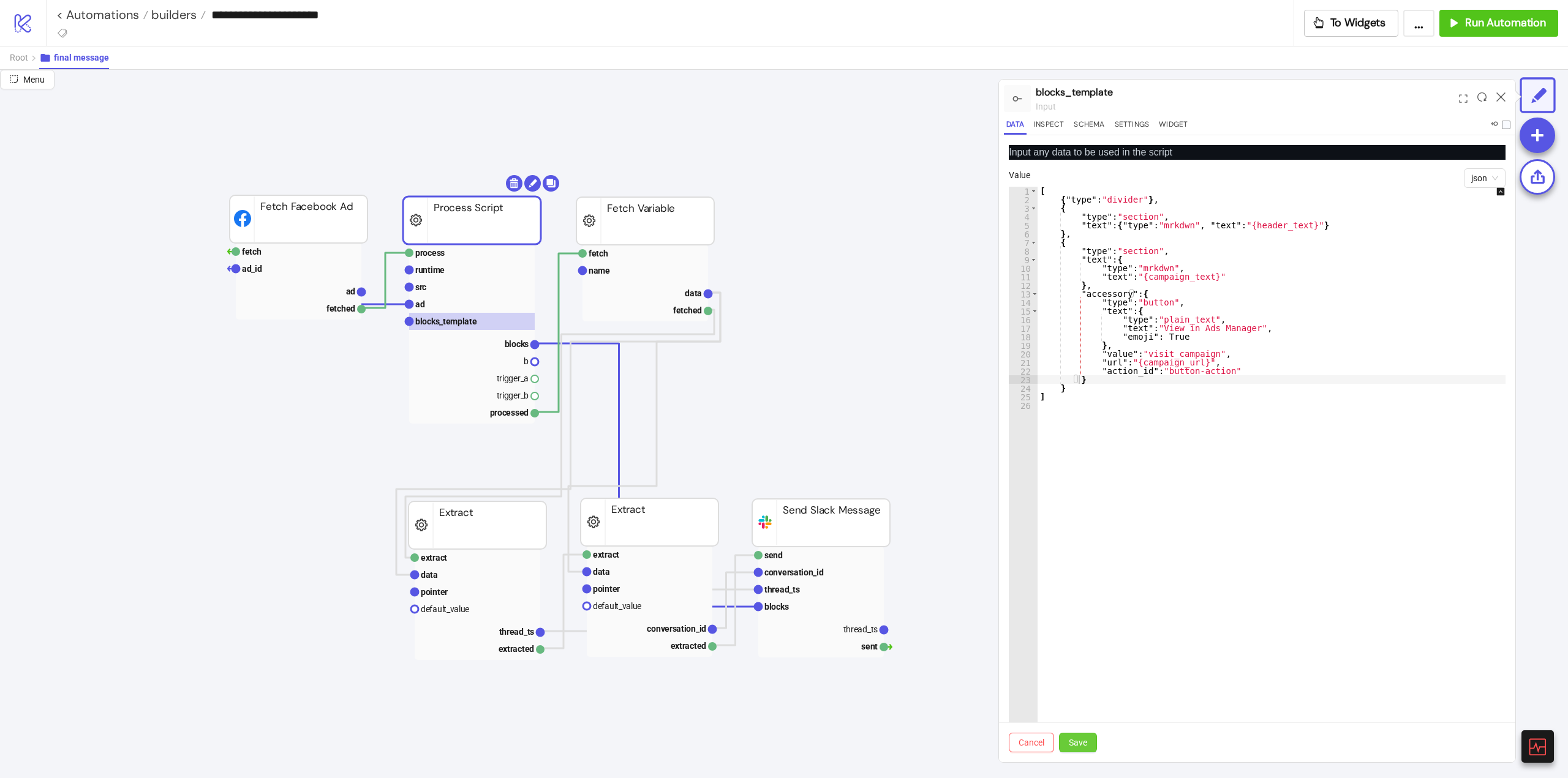
click at [1077, 744] on span "Save" at bounding box center [1077, 743] width 18 height 10
click at [1077, 743] on span "Save" at bounding box center [1077, 743] width 18 height 10
click at [1077, 742] on span "Save" at bounding box center [1077, 743] width 18 height 10
click at [1078, 740] on span "Save" at bounding box center [1077, 743] width 18 height 10
click at [1079, 739] on span "Save" at bounding box center [1077, 743] width 18 height 10
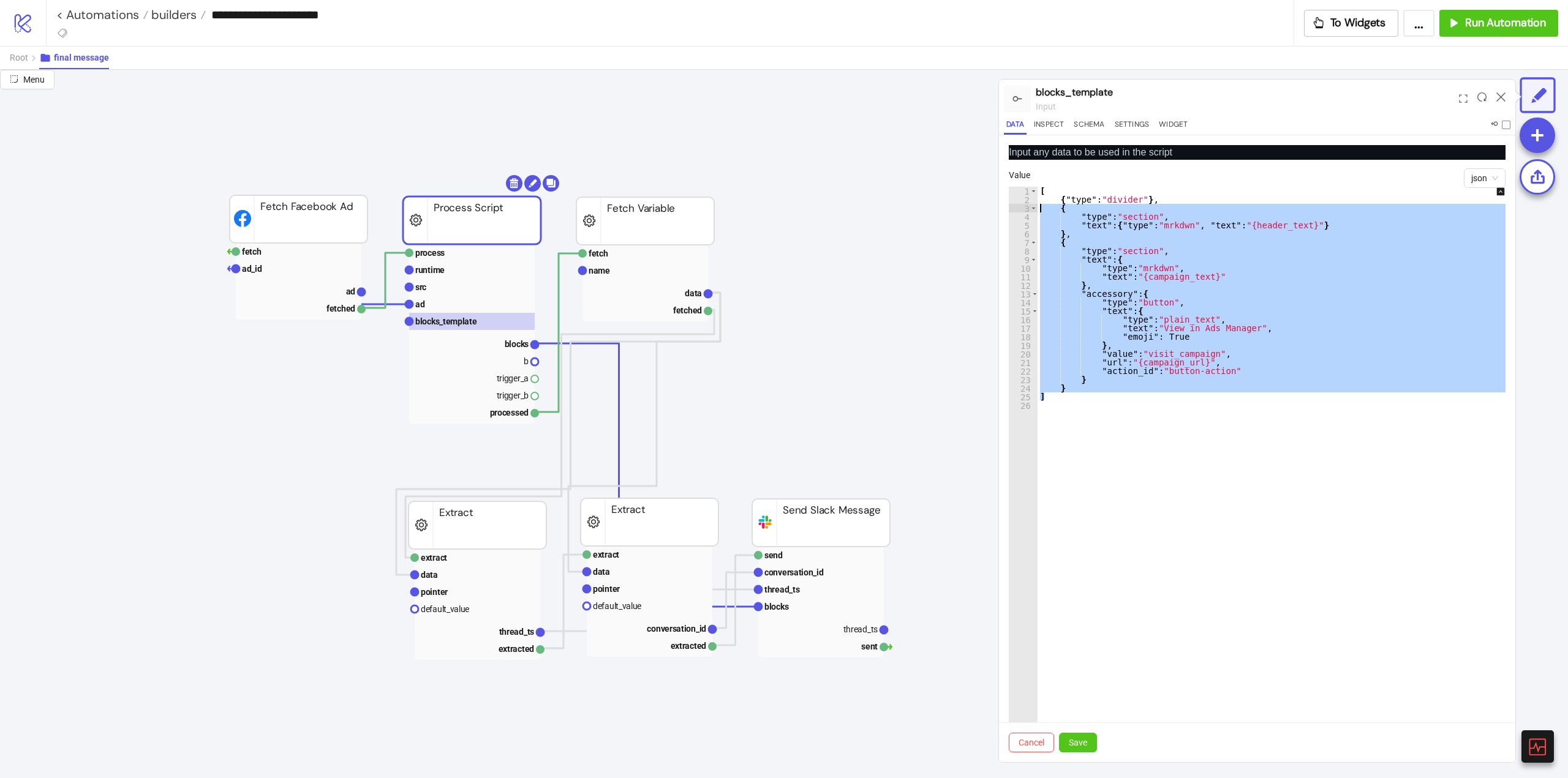
drag, startPoint x: 1054, startPoint y: 392, endPoint x: 988, endPoint y: 209, distance: 194.5
click at [988, 209] on div "Menu Menu blocks_template input Data Inspect Schema Settings Widget Input any d…" at bounding box center [784, 424] width 1568 height 708
type textarea "**********"
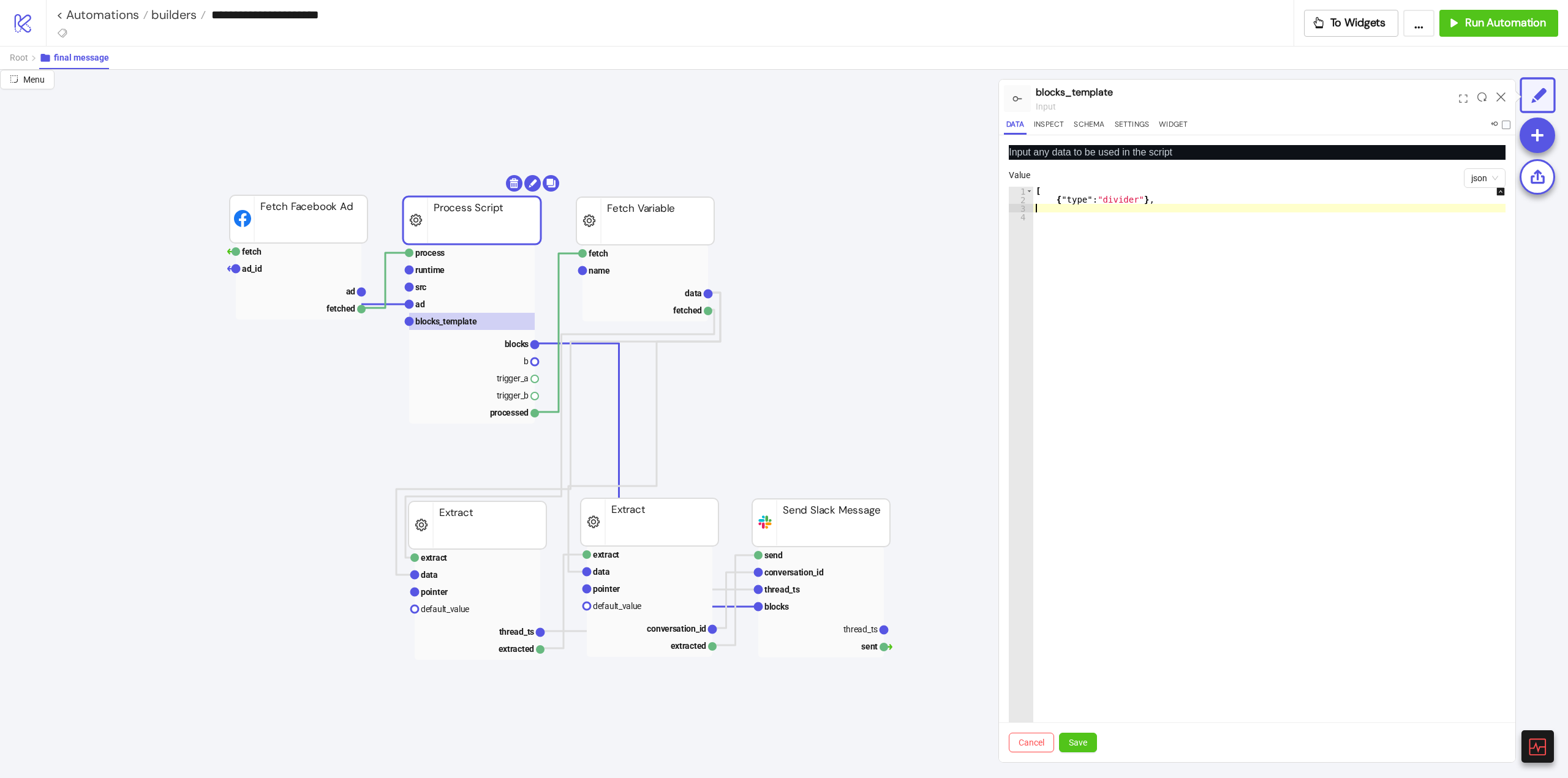
type textarea "*"
click at [1068, 743] on button "Save" at bounding box center [1078, 742] width 38 height 19
click at [1135, 201] on div "[ { "type" : "divider" } , ]" at bounding box center [1275, 483] width 485 height 593
type textarea "**********"
click at [1085, 739] on span "Save" at bounding box center [1077, 743] width 18 height 10
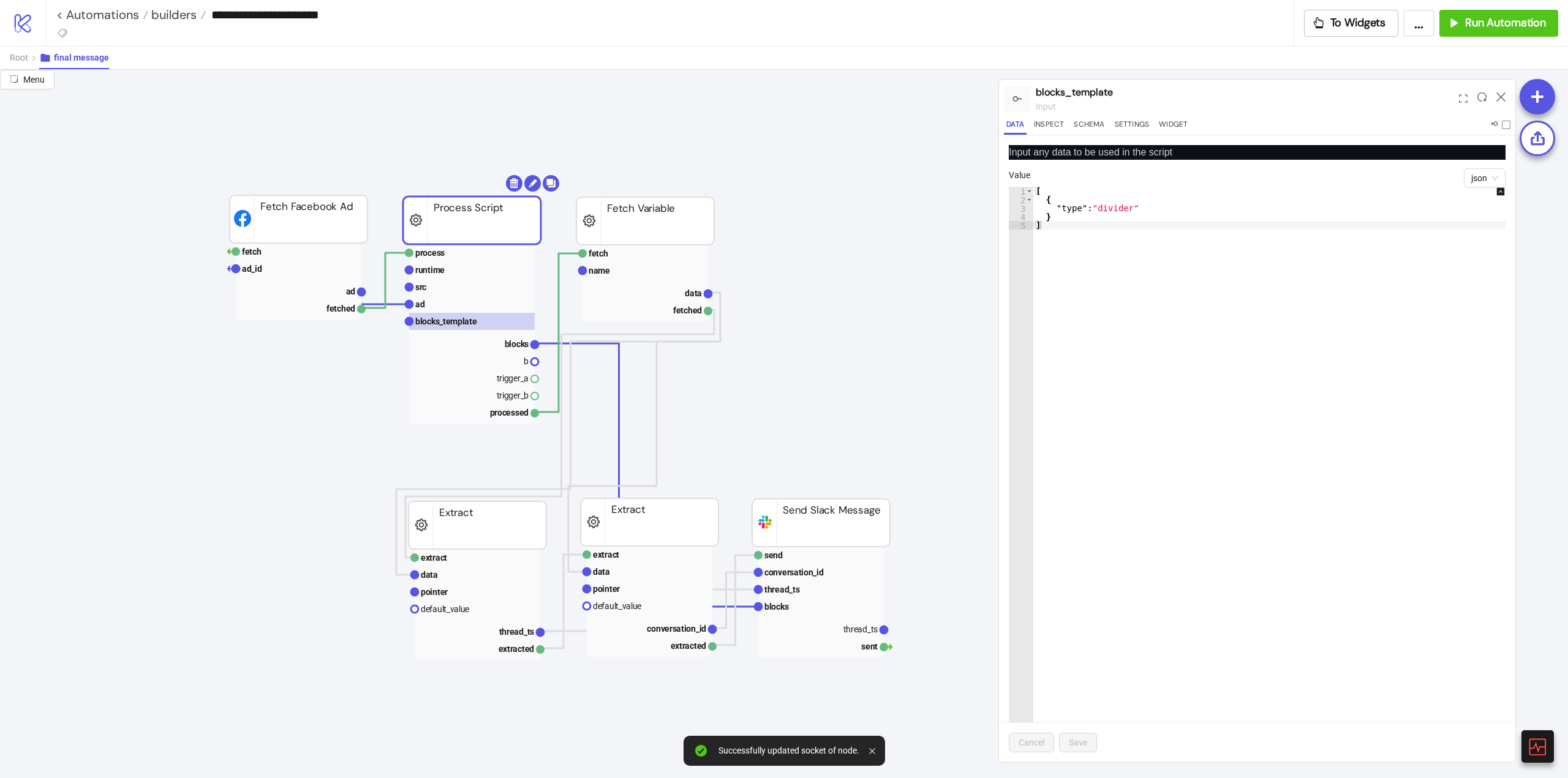
click at [1054, 222] on div "[ { "type" : "divider" } ]" at bounding box center [1275, 483] width 485 height 593
click at [1062, 220] on div "[ { "type" : "divider" } ]" at bounding box center [1275, 483] width 485 height 593
paste textarea "Cursor at row 4"
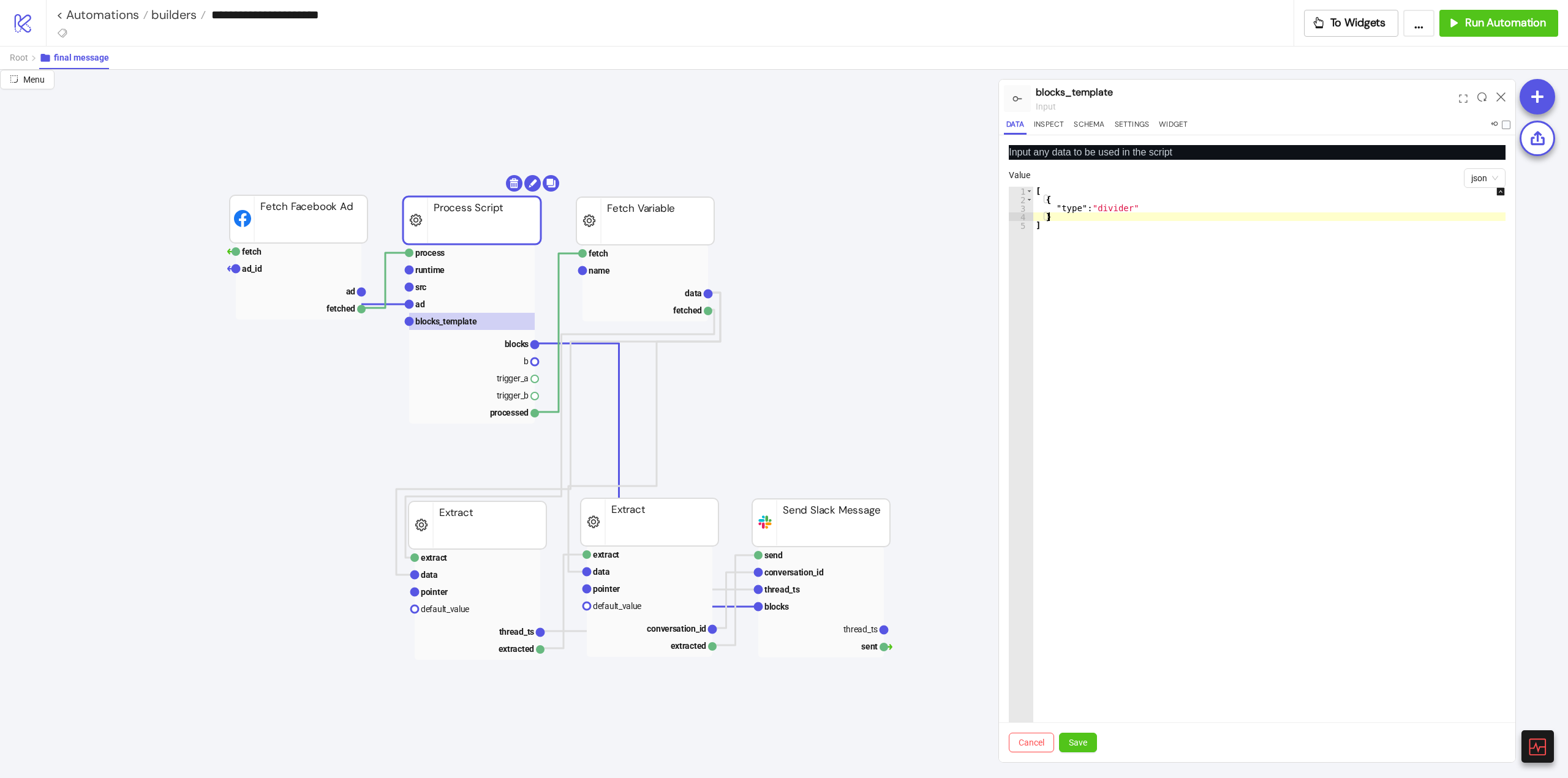
type textarea "**"
paste textarea "*"
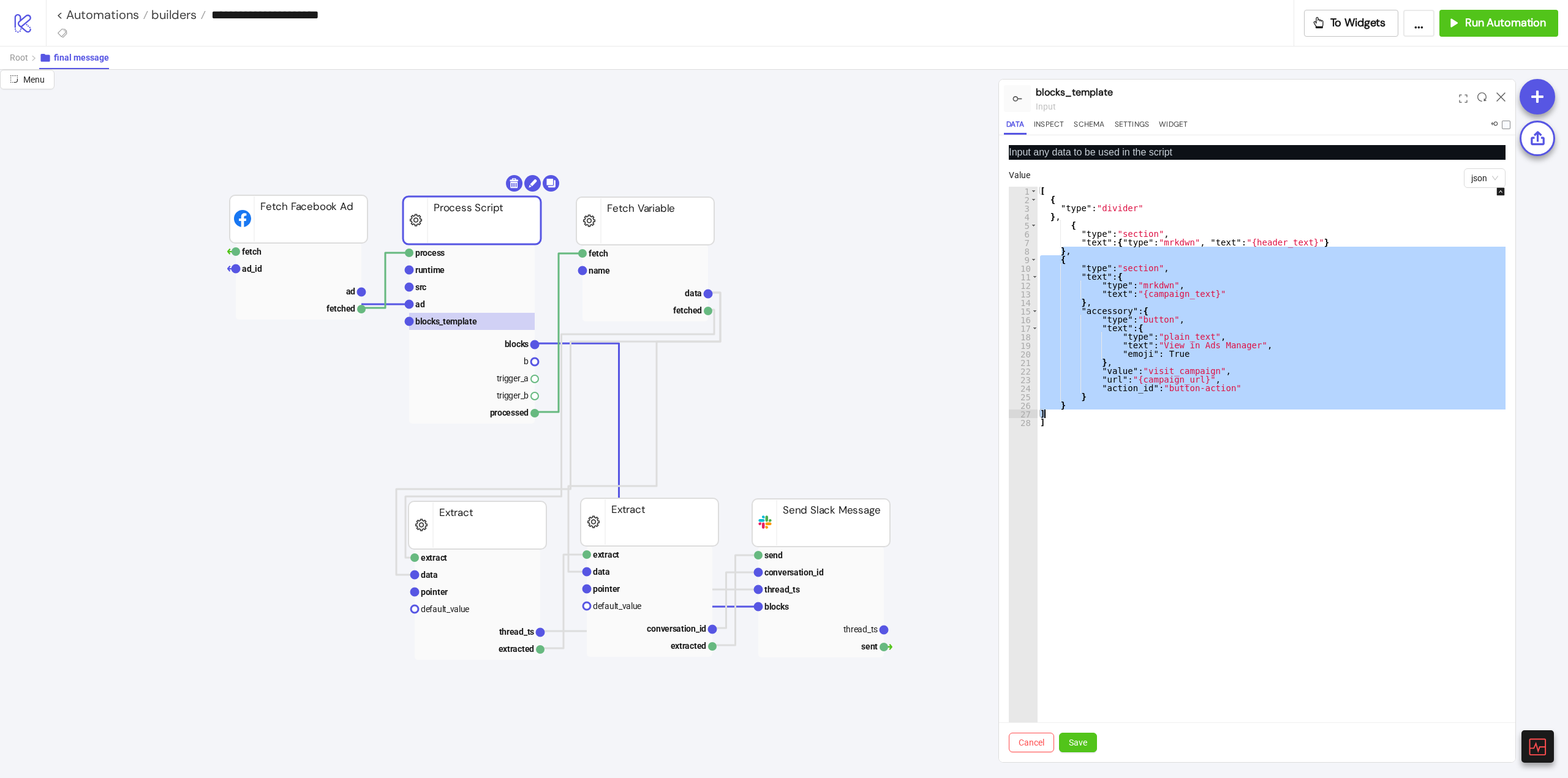
drag, startPoint x: 1062, startPoint y: 254, endPoint x: 1063, endPoint y: 410, distance: 156.0
click at [1063, 410] on div "[ { "type" : "divider" } , { "type" : "section" , "text" : { "type" : "mrkdwn" …" at bounding box center [1280, 483] width 485 height 593
click at [1096, 422] on div "[ { "type" : "divider" } , { "type" : "section" , "text" : { "type" : "mrkdwn" …" at bounding box center [1280, 483] width 485 height 593
type textarea "*"
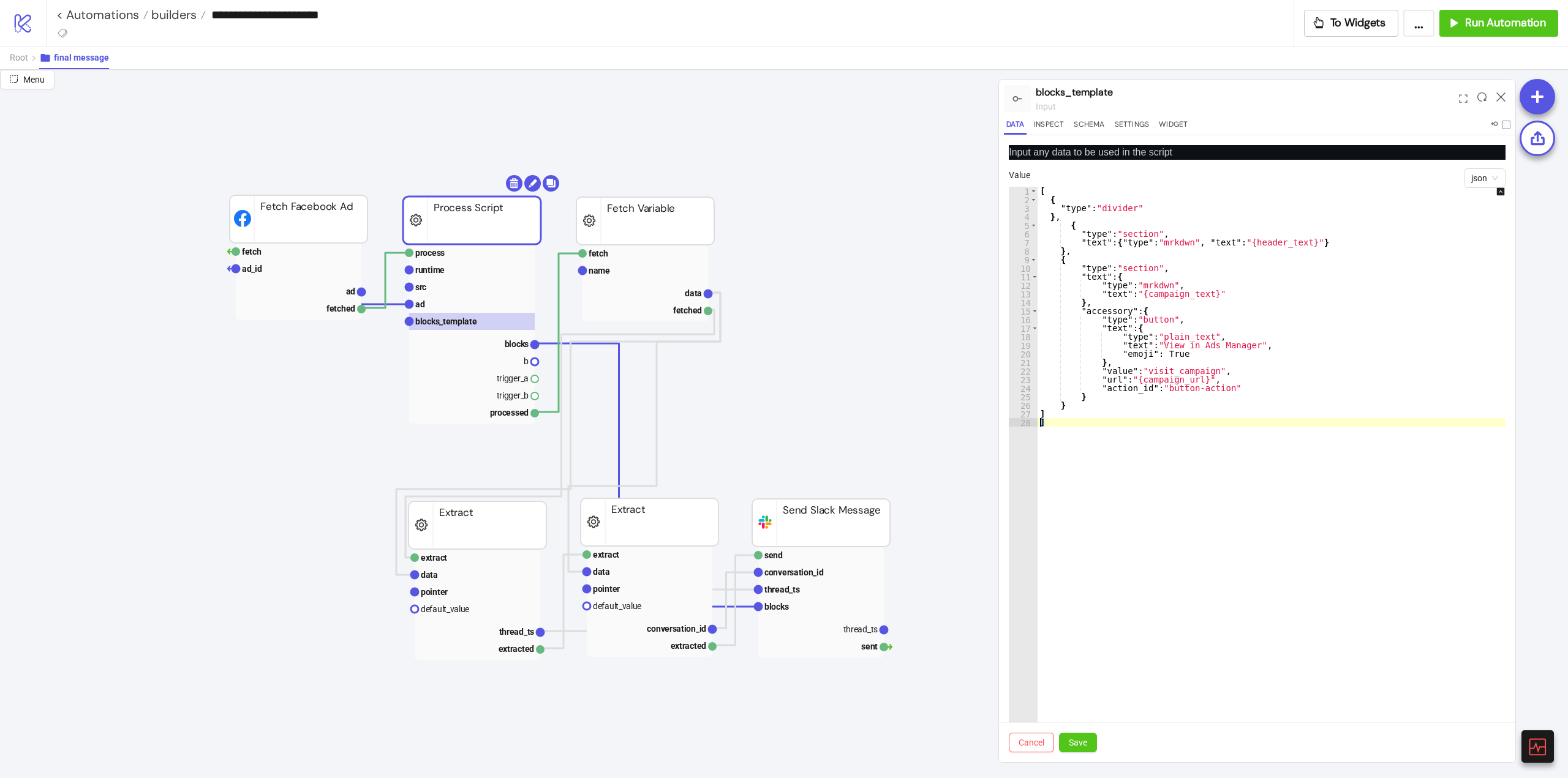
drag, startPoint x: 1054, startPoint y: 426, endPoint x: 1037, endPoint y: 425, distance: 17.0
click at [1037, 425] on div "* 1 2 3 4 5 6 7 8 9 10 11 12 13 14 15 16 17 18 19 20 21 22 23 24 25 26 27 28 [ …" at bounding box center [1257, 474] width 497 height 575
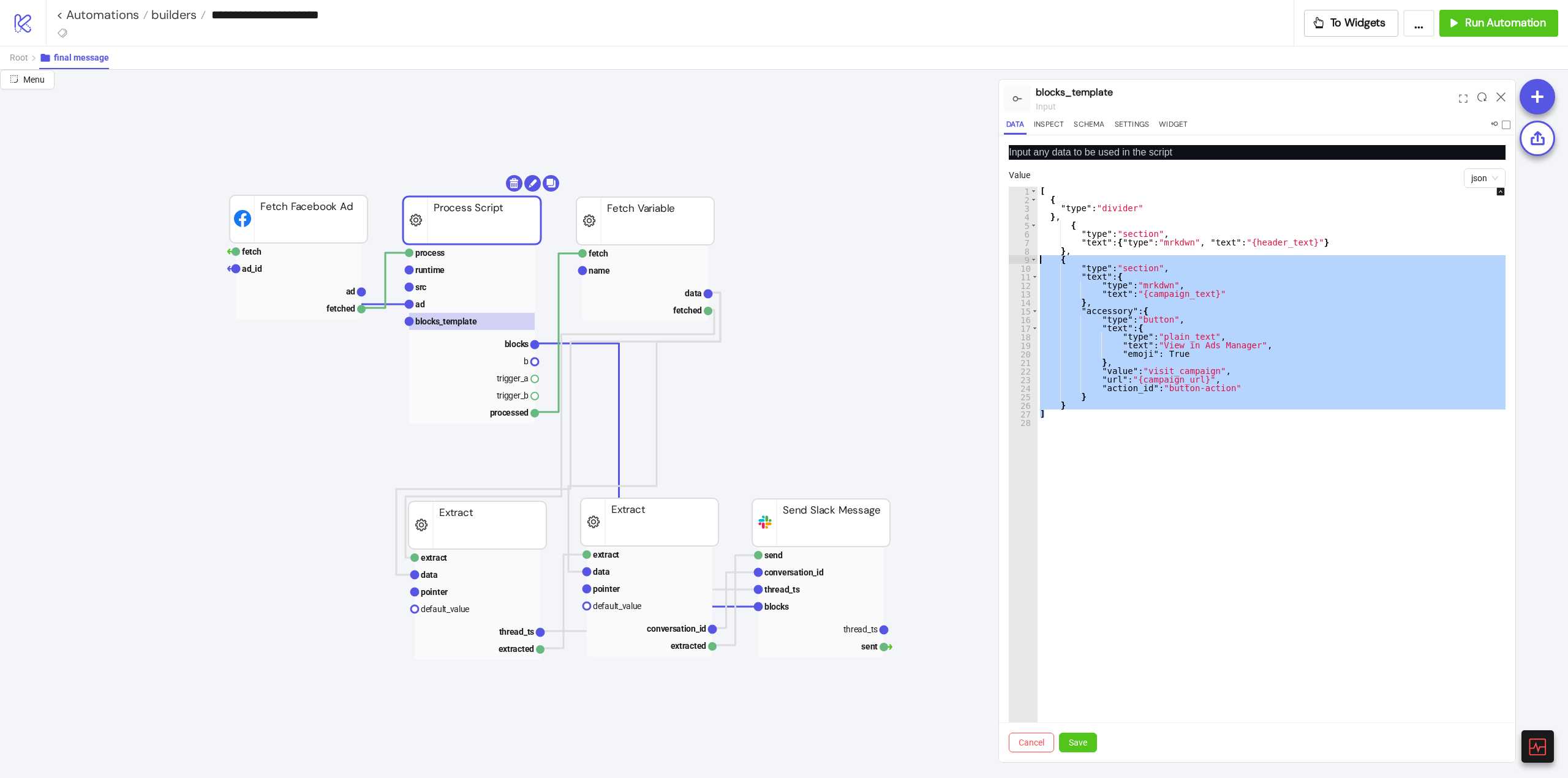
drag, startPoint x: 1068, startPoint y: 410, endPoint x: 998, endPoint y: 263, distance: 162.8
click at [998, 263] on div "Menu Menu blocks_template input Data Inspect Schema Settings Widget Input any d…" at bounding box center [784, 424] width 1568 height 708
click at [1184, 416] on div "[ { "type" : "divider" } , { "type" : "section" , "text" : { "type" : "mrkdwn" …" at bounding box center [1280, 474] width 485 height 575
drag, startPoint x: 1069, startPoint y: 405, endPoint x: 1024, endPoint y: 259, distance: 152.8
click at [1024, 259] on div "* 1 2 3 4 5 6 7 8 9 10 11 12 13 14 15 16 17 18 19 20 21 22 23 24 25 26 27 28 [ …" at bounding box center [1257, 474] width 497 height 575
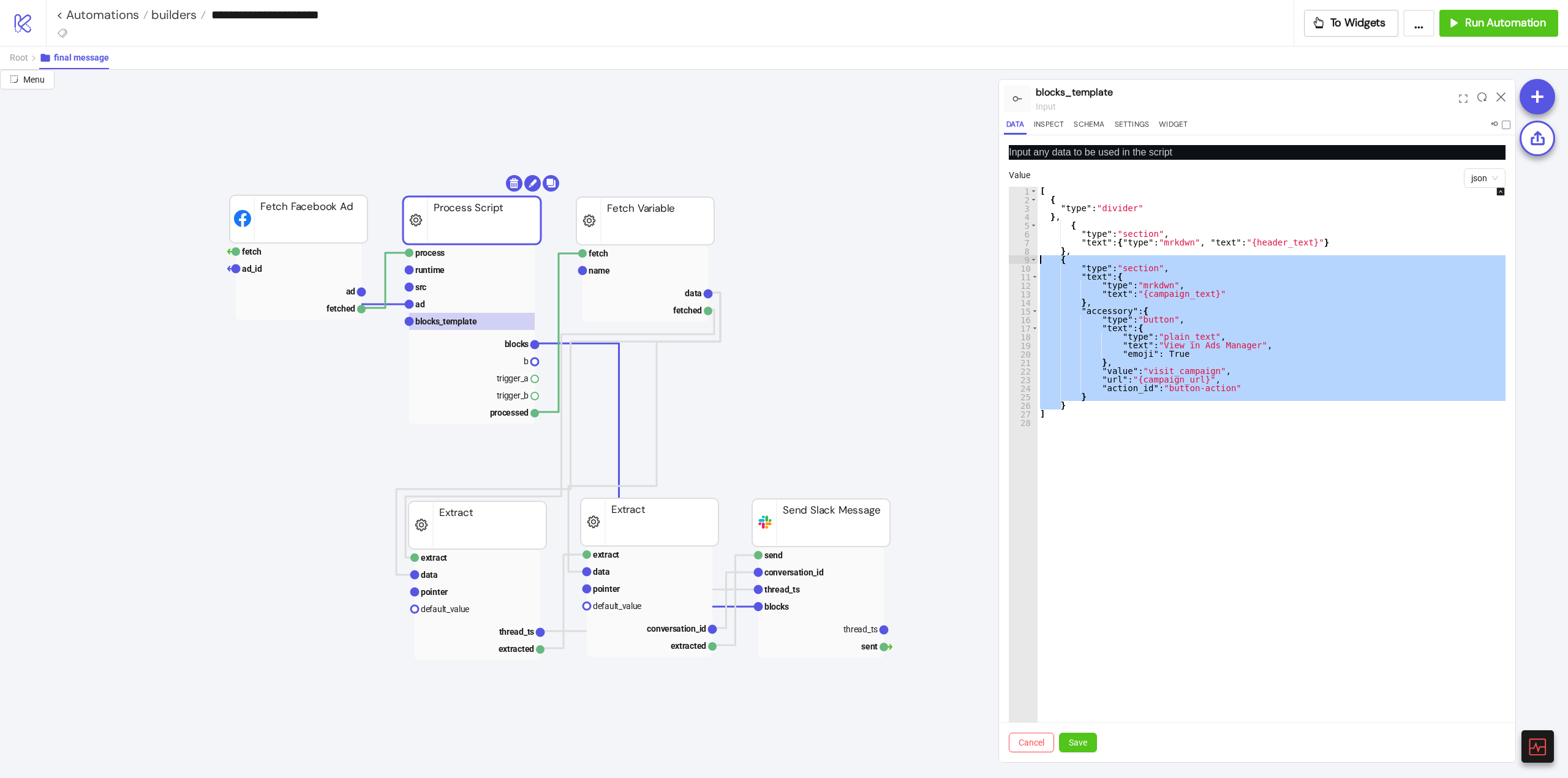
type textarea "**********"
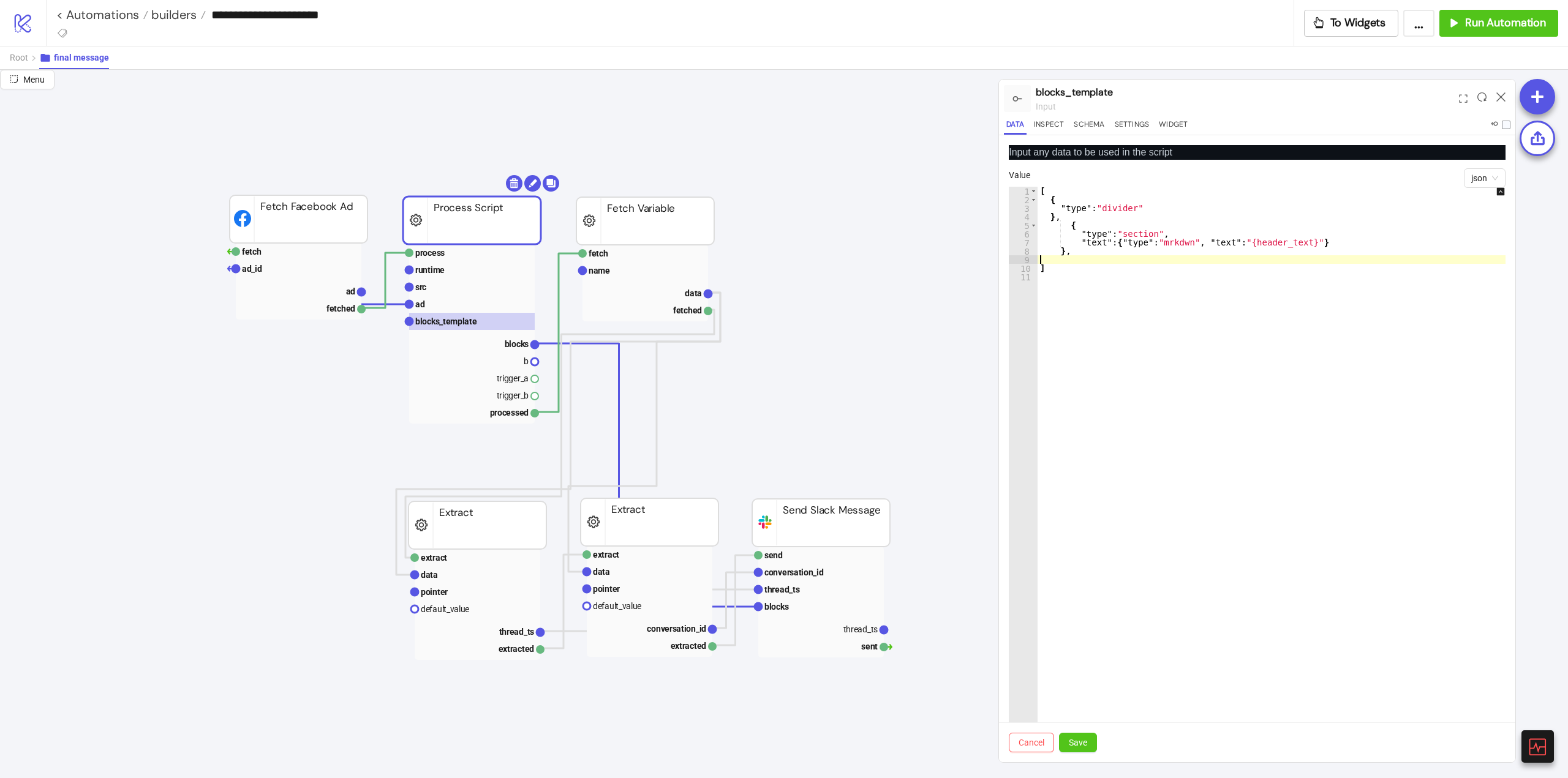
click at [1060, 250] on div "[ { "type" : "divider" } , { "type" : "section" , "text" : { "type" : "mrkdwn" …" at bounding box center [1280, 483] width 485 height 593
type textarea "*"
click at [1076, 749] on button "Save" at bounding box center [1078, 742] width 38 height 19
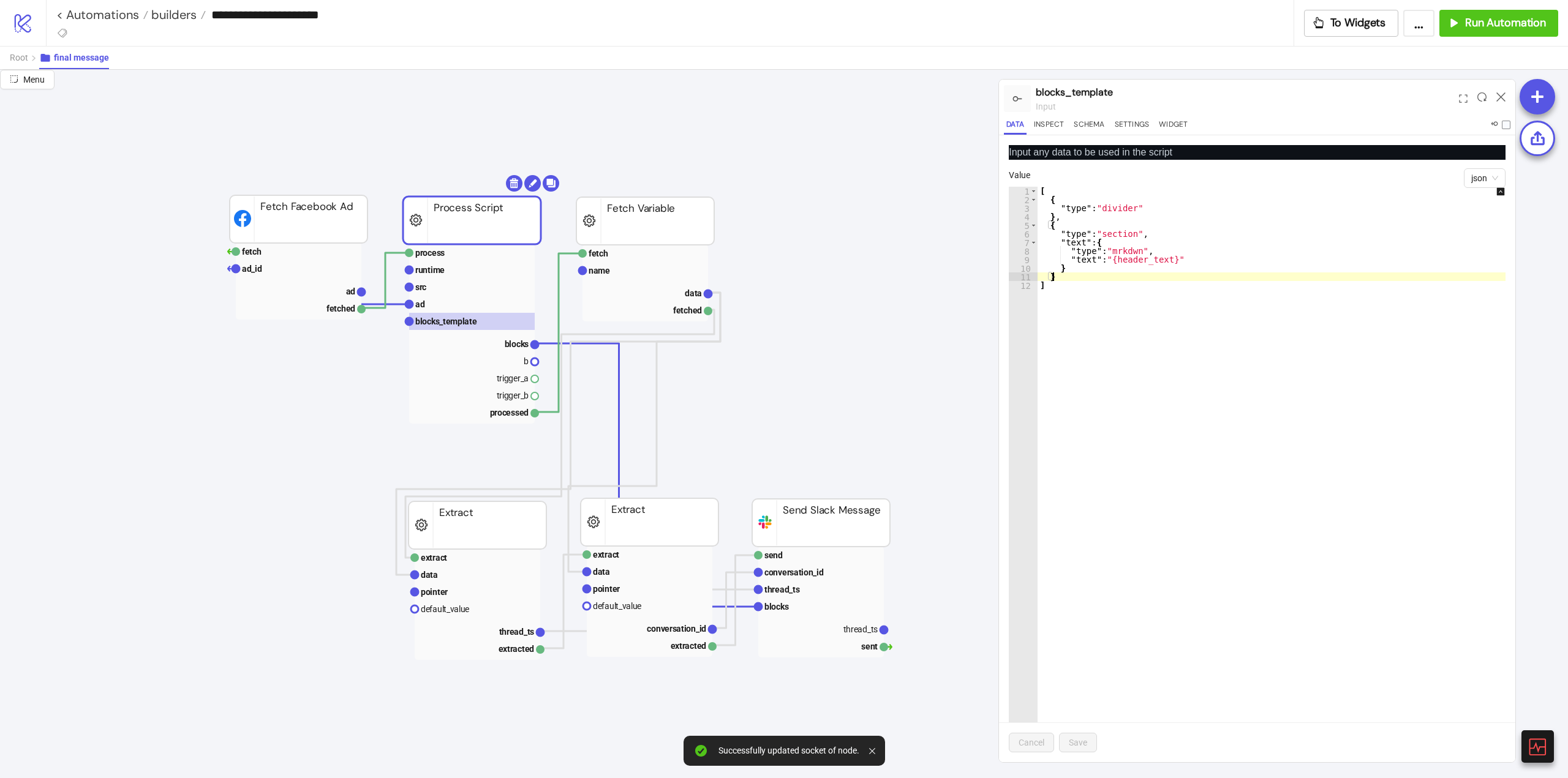
click at [1065, 281] on div "[ { "type" : "divider" } , { "type" : "section" , "text" : { "type" : "mrkdwn" …" at bounding box center [1280, 483] width 485 height 593
type textarea "**"
paste textarea "*"
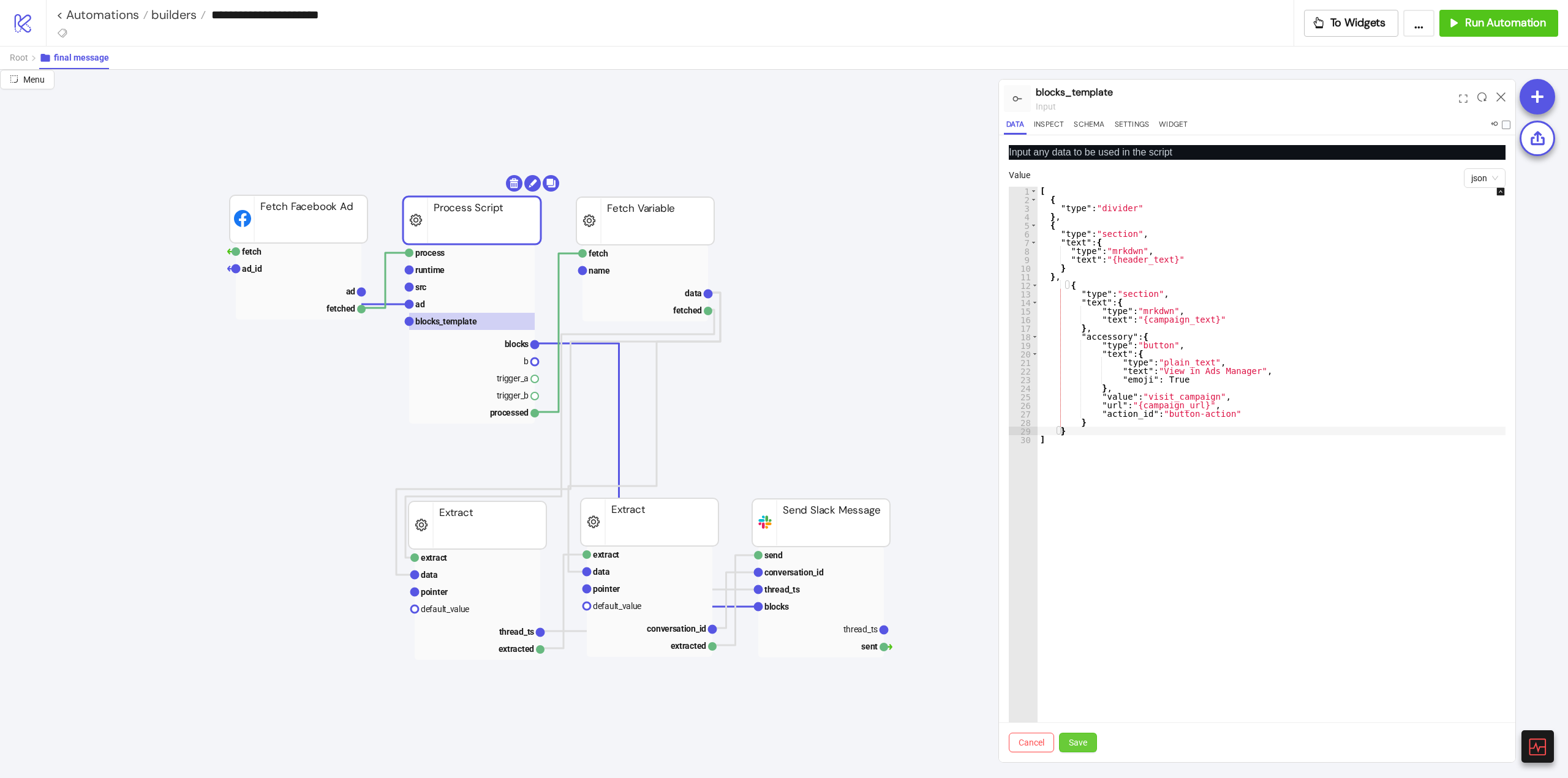
click at [1073, 741] on span "Save" at bounding box center [1077, 743] width 18 height 10
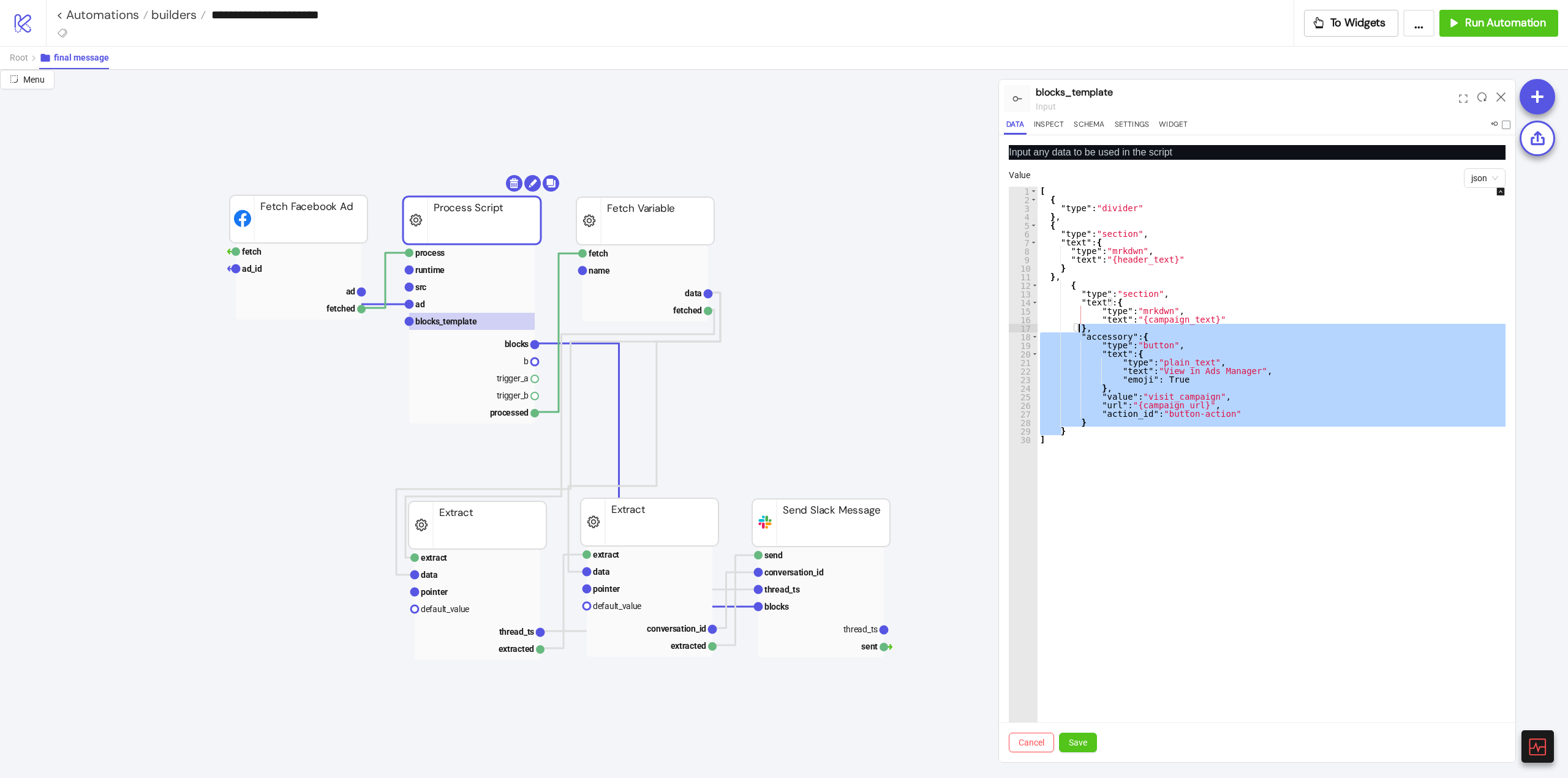
drag, startPoint x: 1064, startPoint y: 434, endPoint x: 1078, endPoint y: 329, distance: 105.9
click at [1078, 329] on div "[ { "type" : "divider" } , { "type" : "section" , "text" : { "type" : "mrkdwn" …" at bounding box center [1280, 483] width 485 height 593
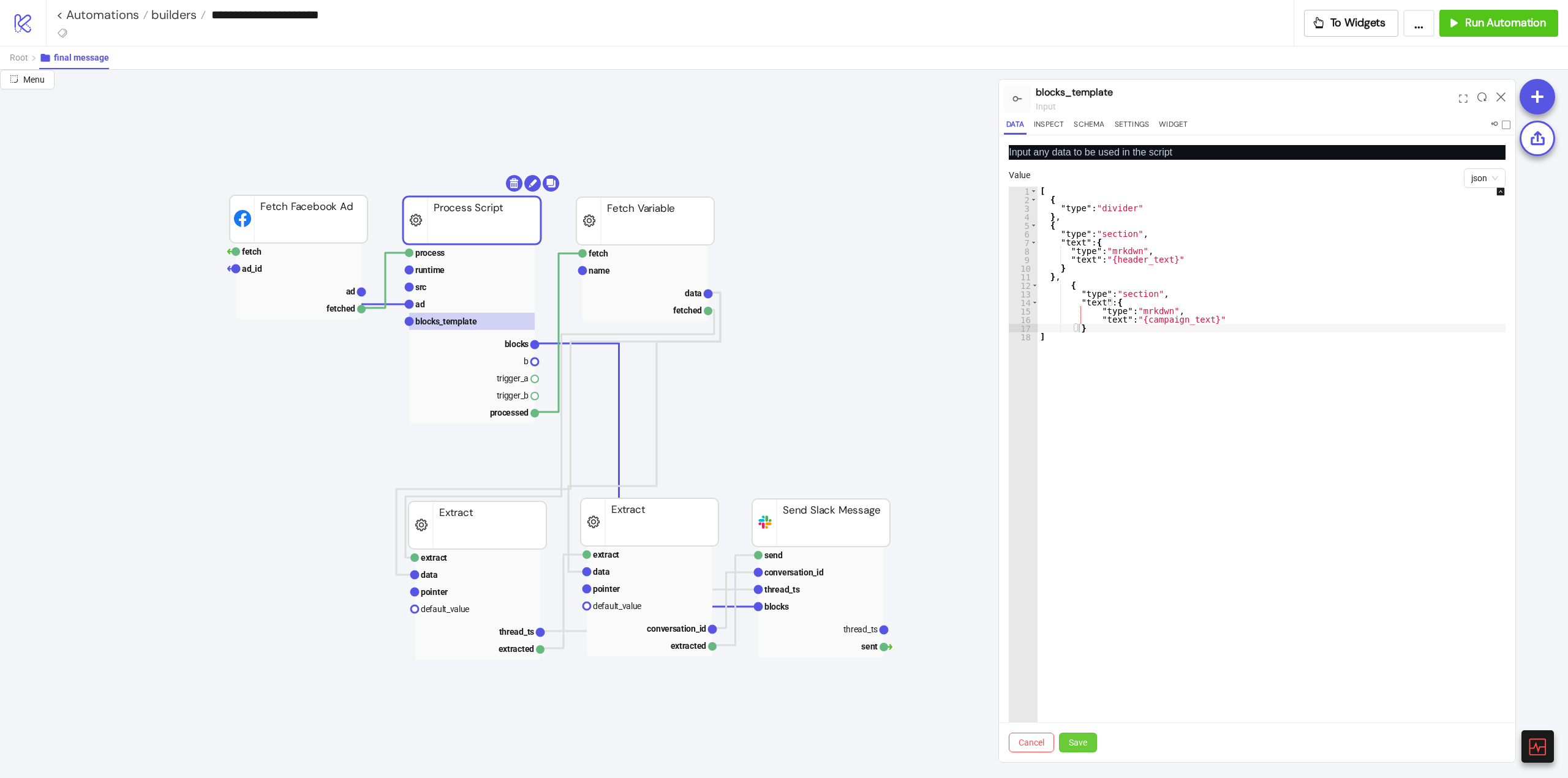
click at [1079, 748] on button "Save" at bounding box center [1078, 742] width 38 height 19
drag, startPoint x: 1079, startPoint y: 747, endPoint x: 1115, endPoint y: 606, distance: 145.5
click at [1080, 742] on span "Save" at bounding box center [1077, 743] width 18 height 10
click at [1084, 330] on div "[ { "type" : "divider" } , { "type" : "section" , "text" : { "type" : "mrkdwn" …" at bounding box center [1280, 483] width 485 height 593
click at [1169, 311] on div "[ { "type" : "divider" } , { "type" : "section" , "text" : { "type" : "mrkdwn" …" at bounding box center [1280, 483] width 485 height 593
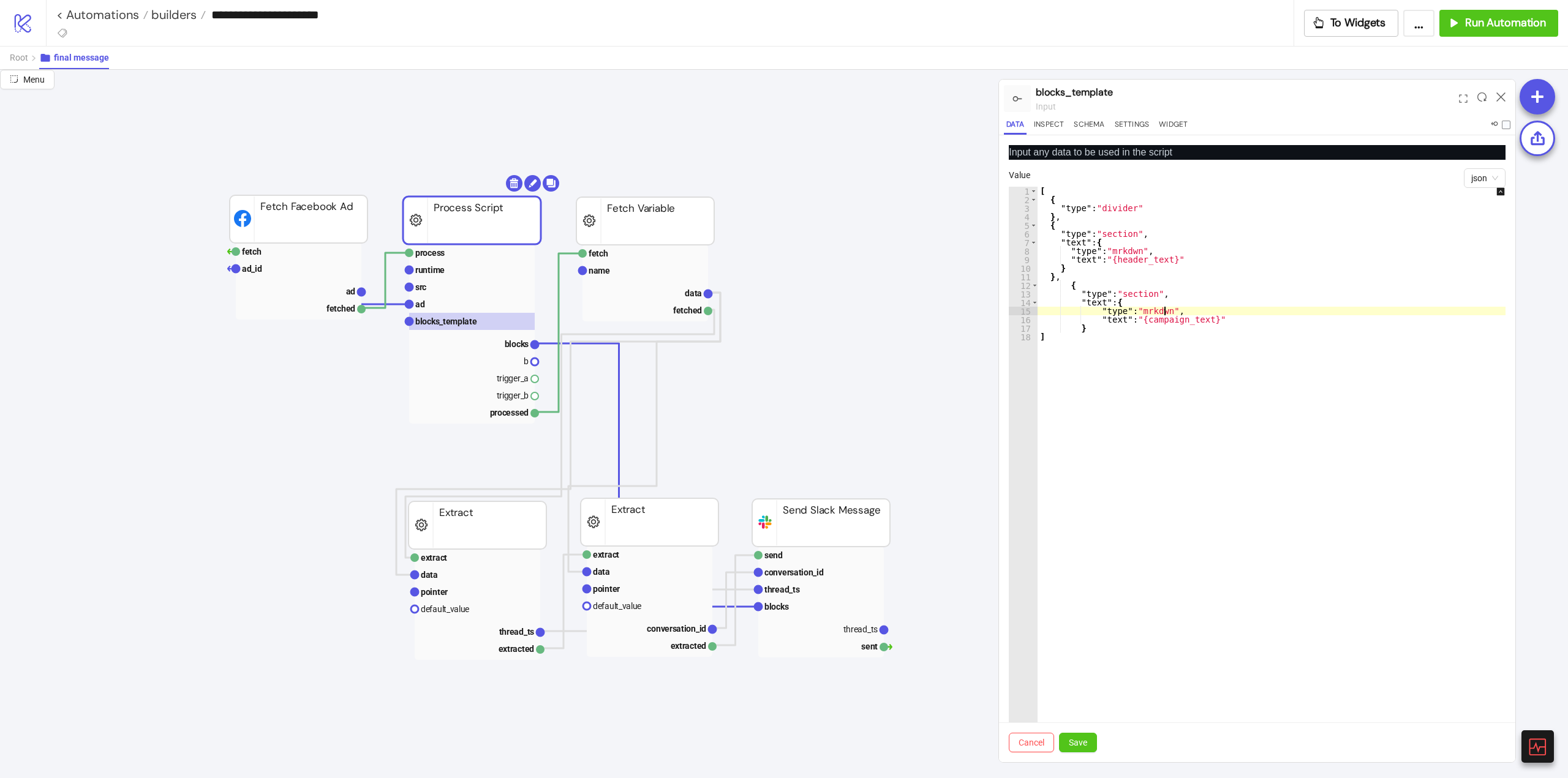
click at [1161, 296] on div "[ { "type" : "divider" } , { "type" : "section" , "text" : { "type" : "mrkdwn" …" at bounding box center [1280, 483] width 485 height 593
click at [1083, 331] on div "[ { "type" : "divider" } , { "type" : "section" , "text" : { "type" : "mrkdwn" …" at bounding box center [1280, 483] width 485 height 593
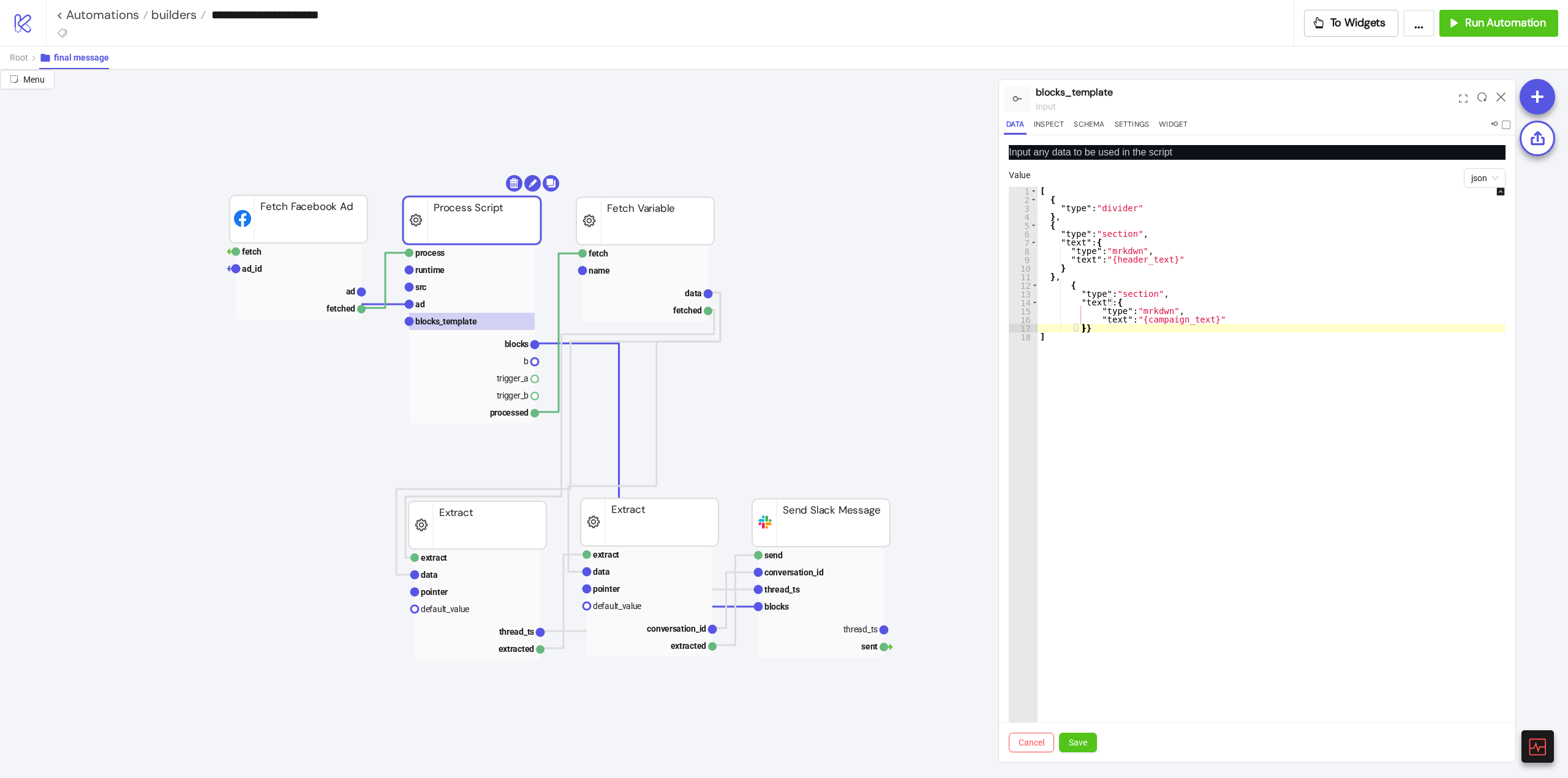
scroll to position [0, 3]
type textarea "**"
click at [1081, 741] on span "Save" at bounding box center [1077, 743] width 18 height 10
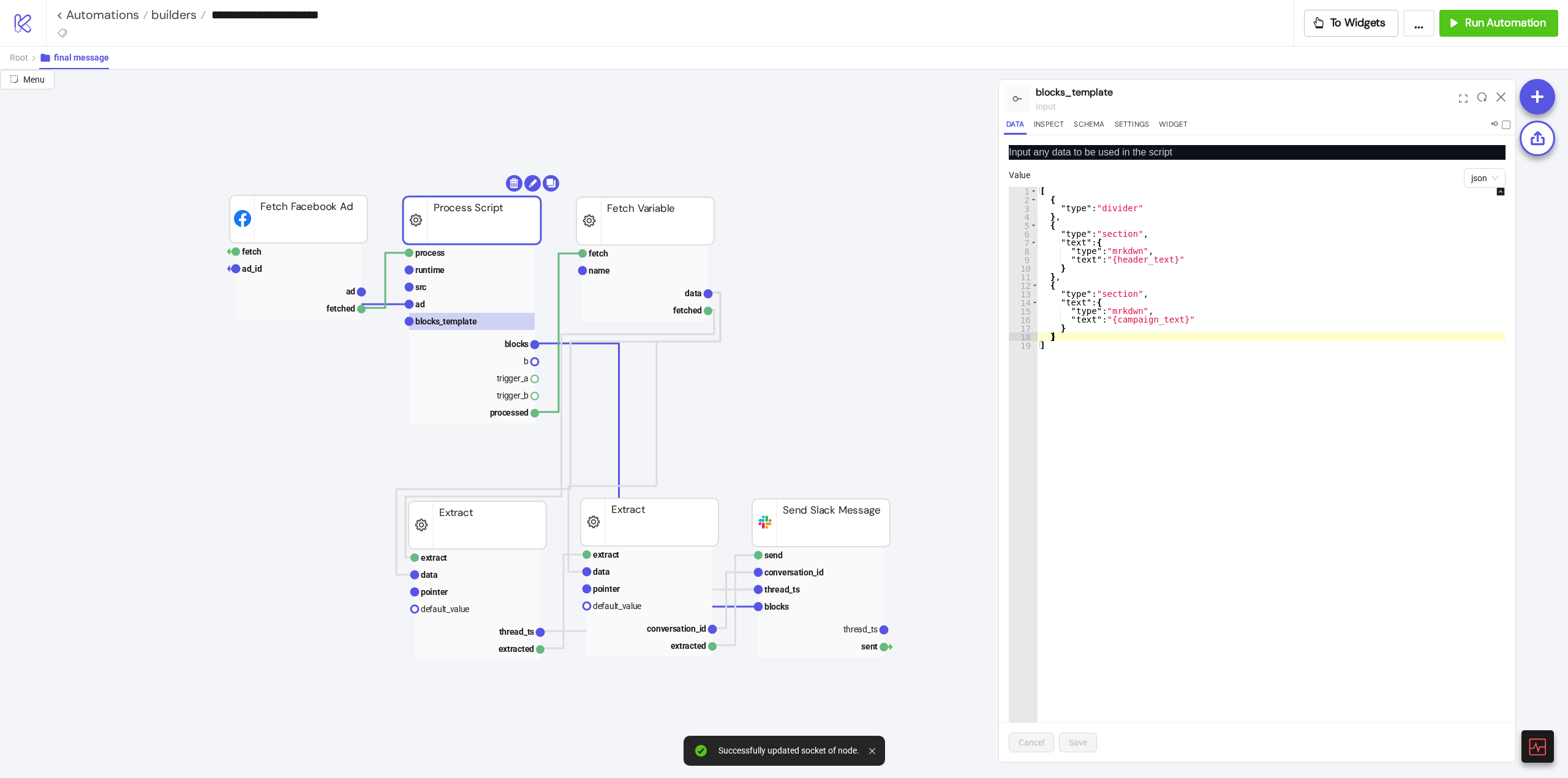
click at [1058, 339] on div "[ { "type" : "divider" } , { "type" : "section" , "text" : { "type" : "mrkdwn" …" at bounding box center [1280, 483] width 485 height 593
type textarea "**"
paste textarea "*"
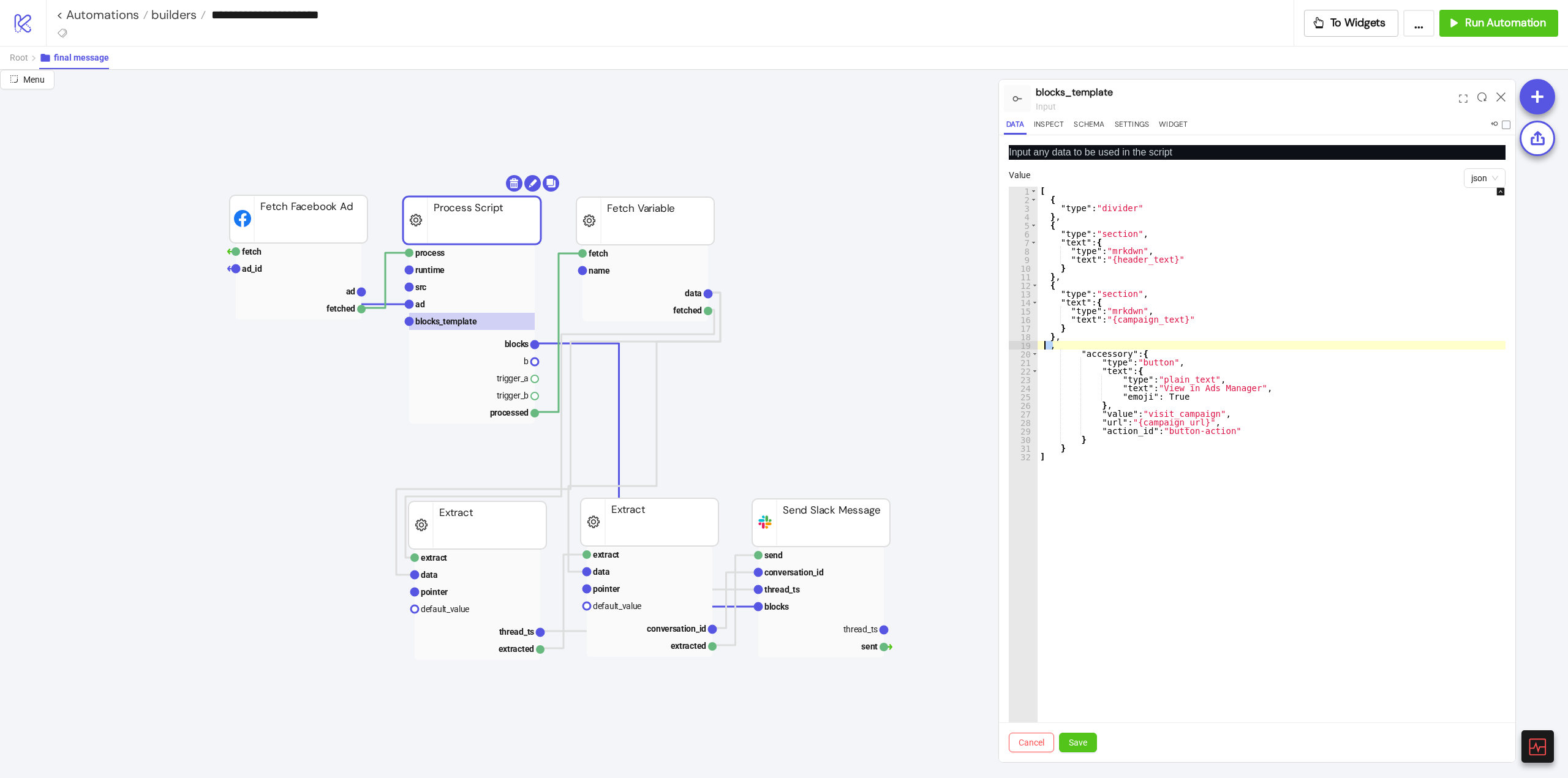
drag, startPoint x: 1053, startPoint y: 349, endPoint x: 1046, endPoint y: 345, distance: 8.1
click at [1046, 345] on div "[ { "type" : "divider" } , { "type" : "section" , "text" : { "type" : "mrkdwn" …" at bounding box center [1280, 483] width 485 height 593
type textarea "*"
click at [1090, 556] on div "[ { "type" : "divider" } , { "type" : "section" , "text" : { "type" : "mrkdwn" …" at bounding box center [1280, 483] width 485 height 593
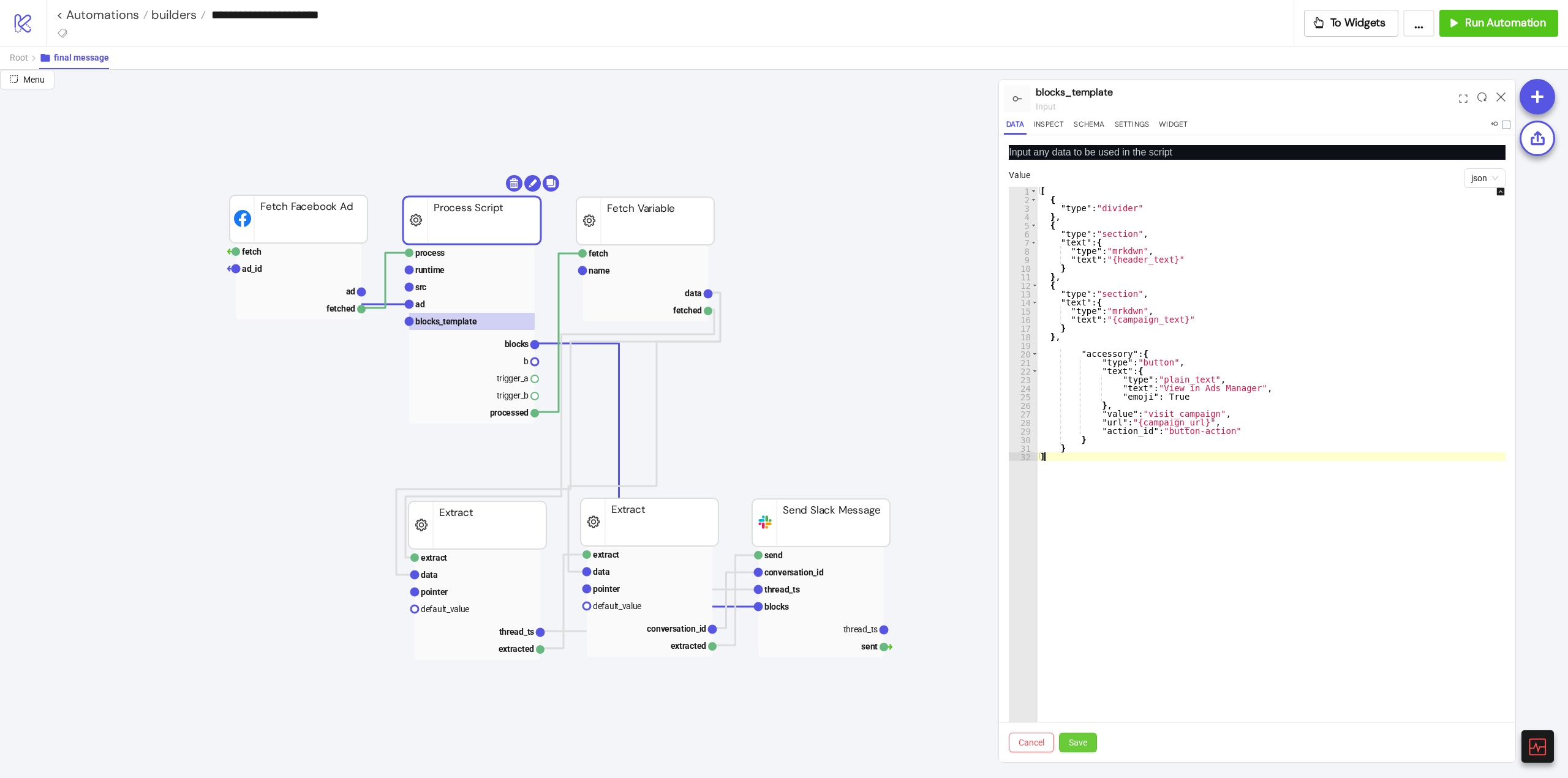
click at [1075, 739] on span "Save" at bounding box center [1077, 743] width 18 height 10
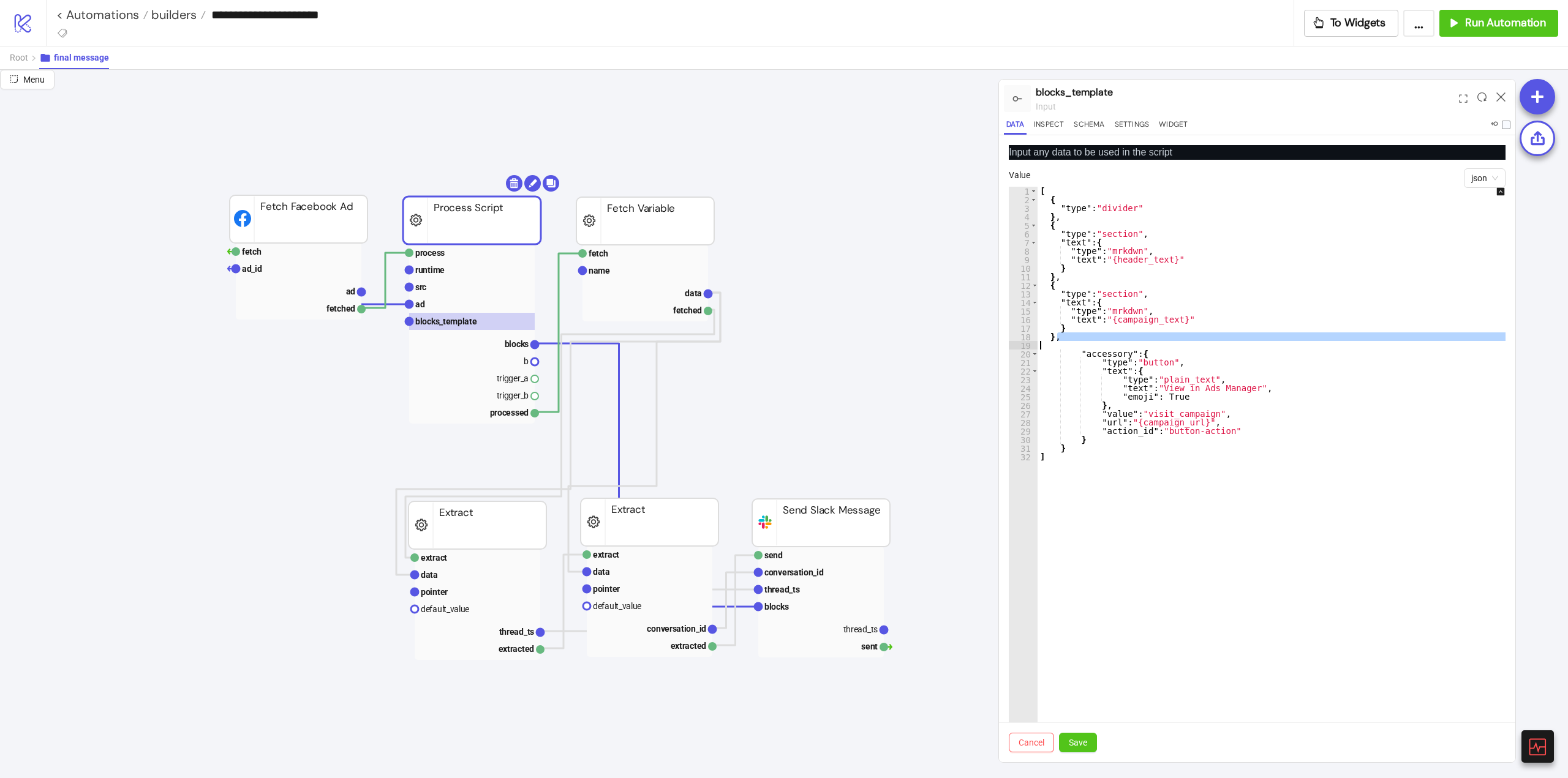
drag, startPoint x: 1058, startPoint y: 339, endPoint x: 1044, endPoint y: 344, distance: 14.9
click at [1042, 344] on div "[ { "type" : "divider" } , { "type" : "section" , "text" : { "type" : "mrkdwn" …" at bounding box center [1280, 483] width 485 height 593
click at [1052, 340] on div "[ { "type" : "divider" } , { "type" : "section" , "text" : { "type" : "mrkdwn" …" at bounding box center [1280, 483] width 485 height 593
click at [1083, 739] on span "Save" at bounding box center [1077, 743] width 18 height 10
click at [1082, 747] on span "Save" at bounding box center [1077, 743] width 18 height 10
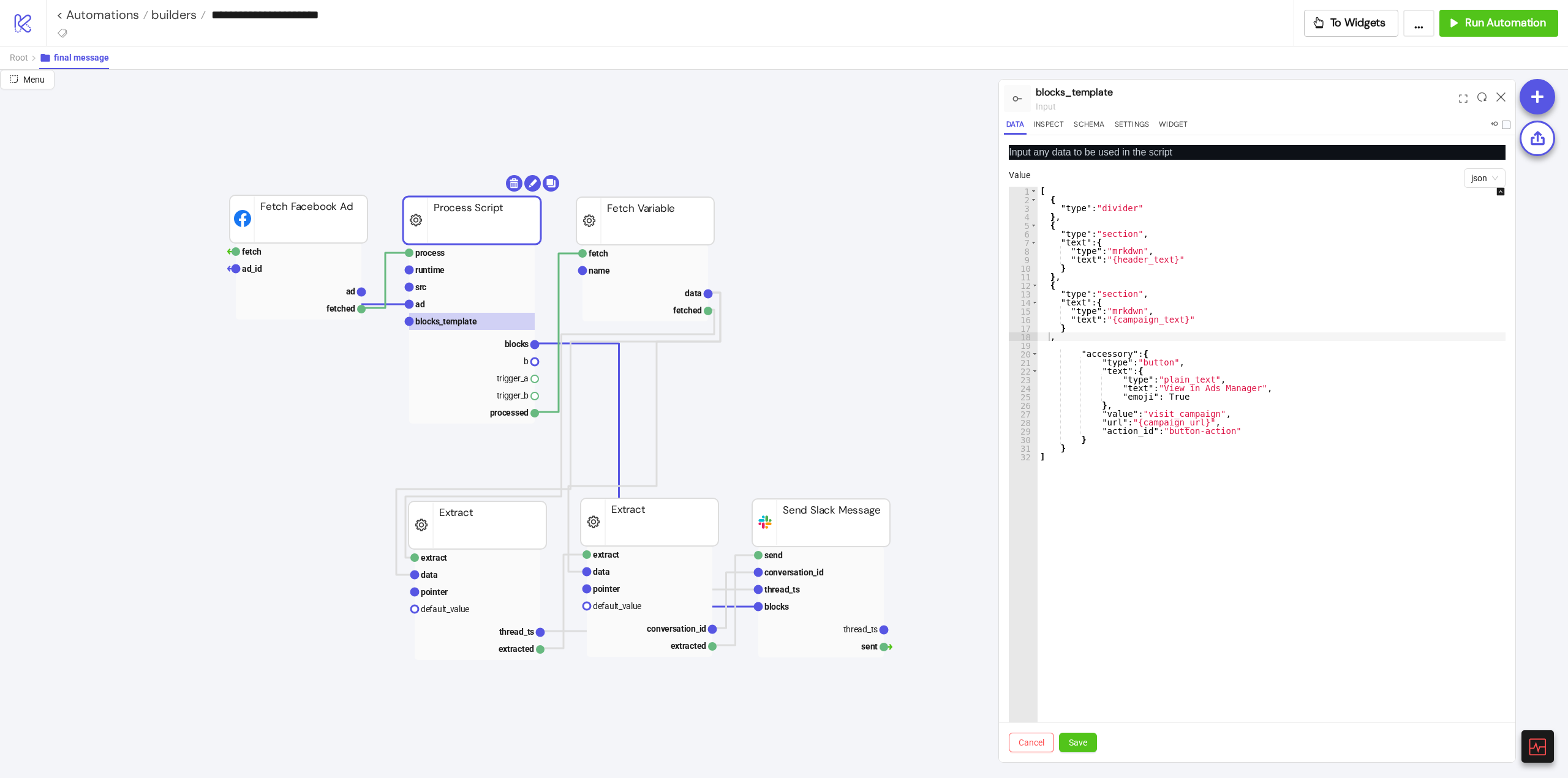
click at [1065, 339] on div "[ { "type" : "divider" } , { "type" : "section" , "text" : { "type" : "mrkdwn" …" at bounding box center [1280, 483] width 485 height 593
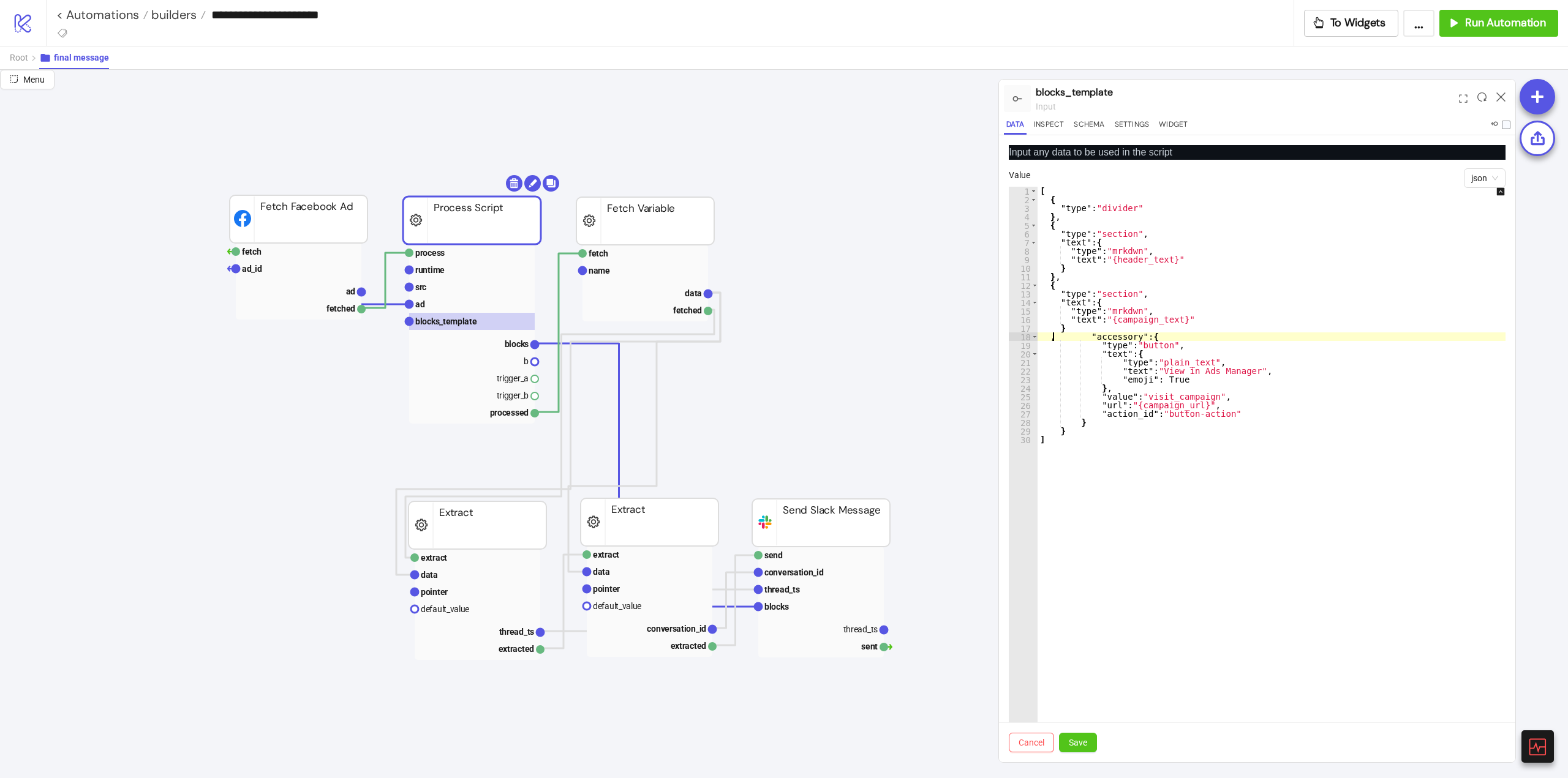
click at [1062, 434] on div "[ { "type" : "divider" } , { "type" : "section" , "text" : { "type" : "mrkdwn" …" at bounding box center [1280, 483] width 485 height 593
click at [1068, 434] on div "[ { "type" : "divider" } , { "type" : "section" , "text" : { "type" : "mrkdwn" …" at bounding box center [1280, 483] width 485 height 593
click at [1081, 426] on div "[ { "type" : "divider" } , { "type" : "section" , "text" : { "type" : "mrkdwn" …" at bounding box center [1280, 483] width 485 height 593
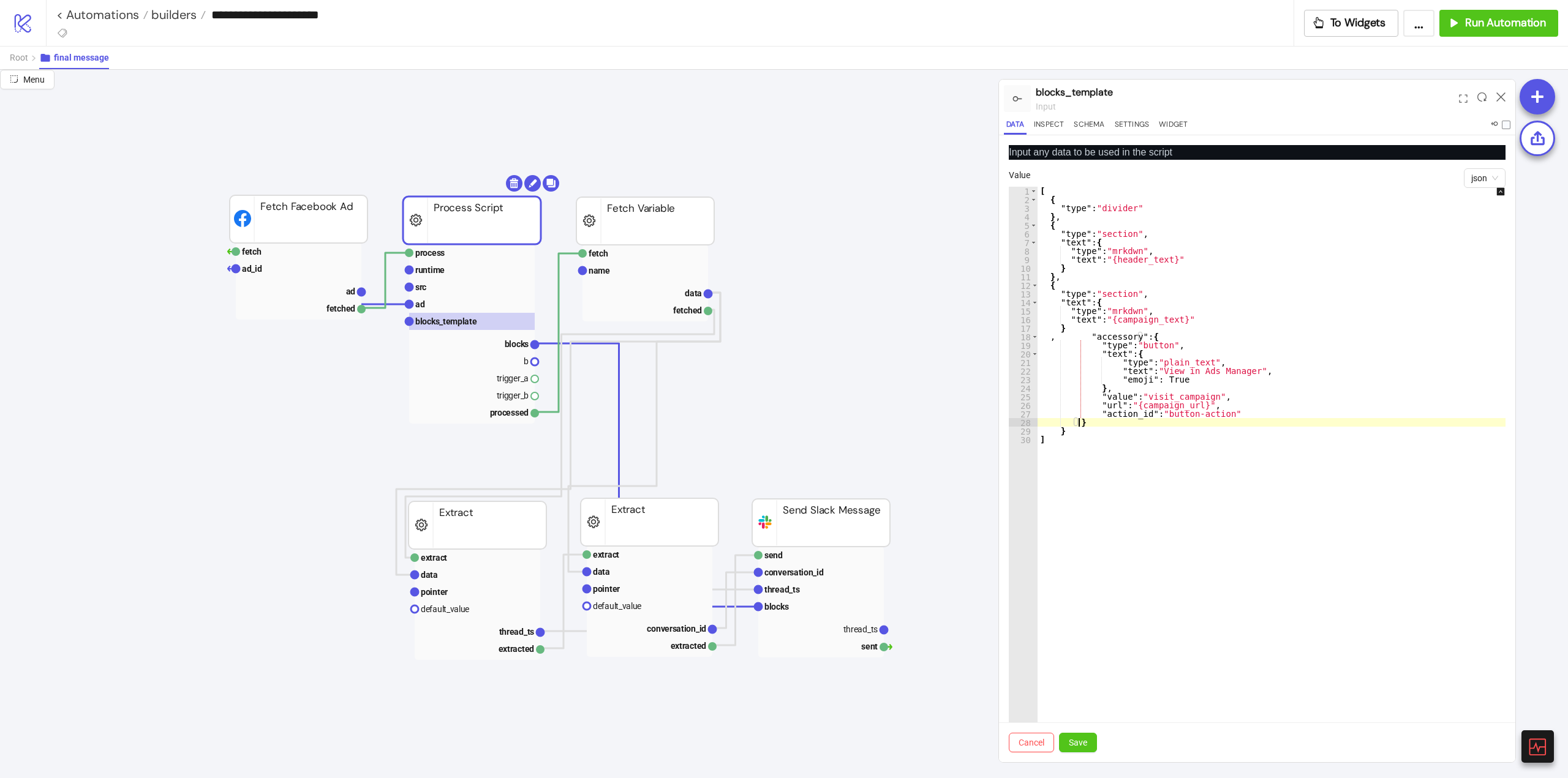
click at [1185, 430] on div "[ { "type" : "divider" } , { "type" : "section" , "text" : { "type" : "mrkdwn" …" at bounding box center [1280, 483] width 485 height 593
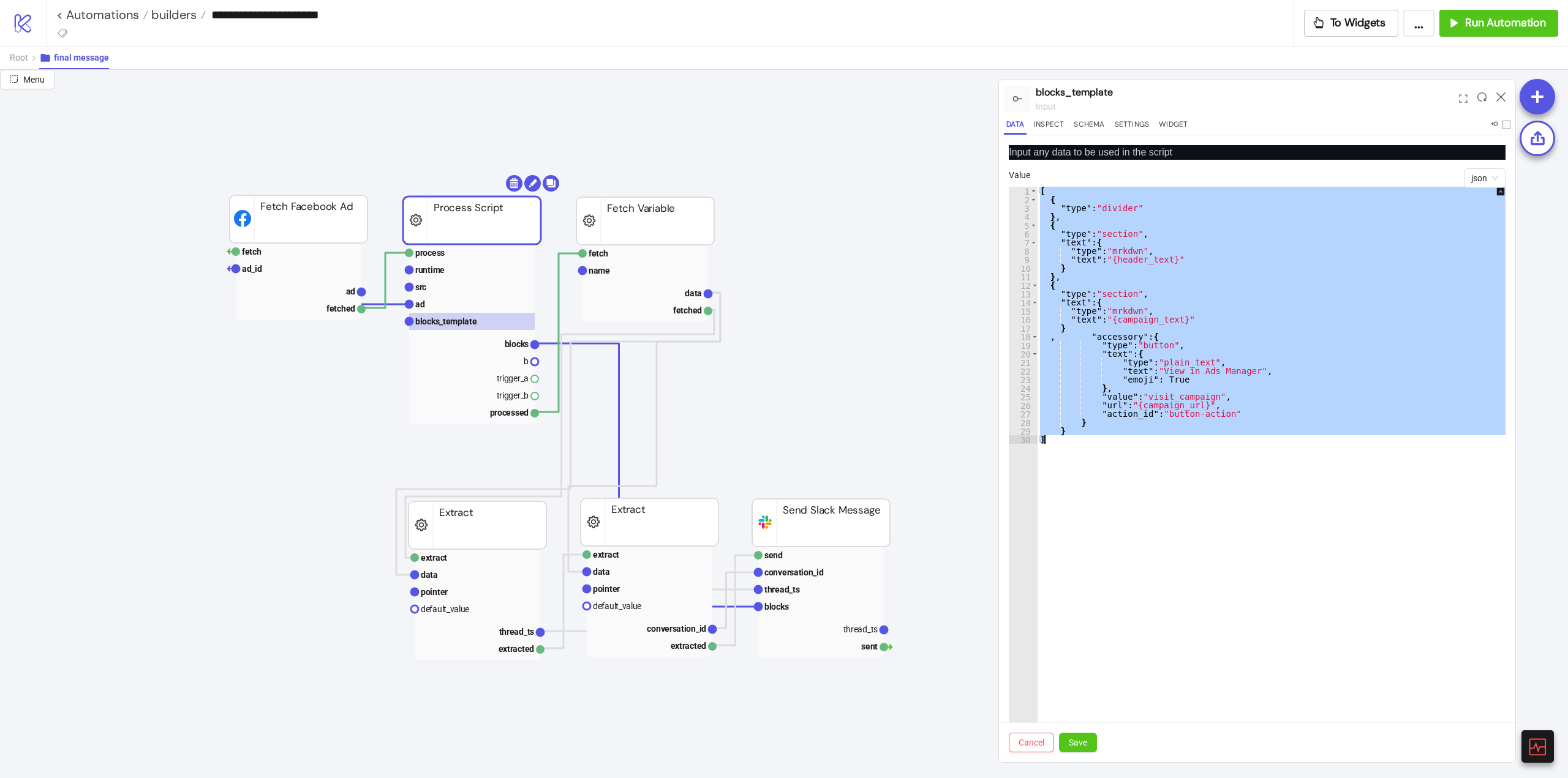
paste textarea "Cursor at row 30"
type textarea "*"
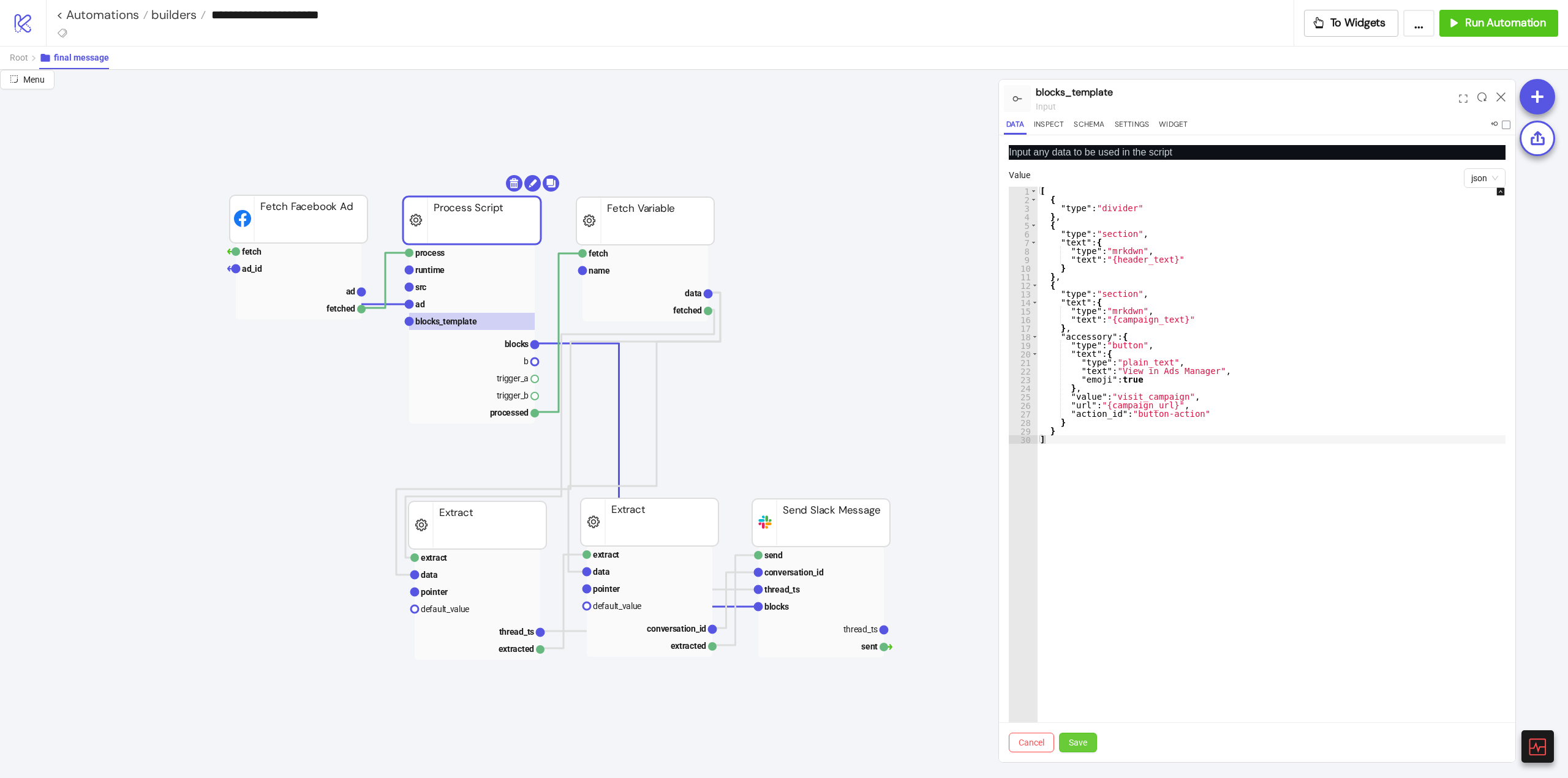
click at [1077, 740] on span "Save" at bounding box center [1077, 743] width 18 height 10
click at [475, 256] on rect at bounding box center [472, 253] width 126 height 17
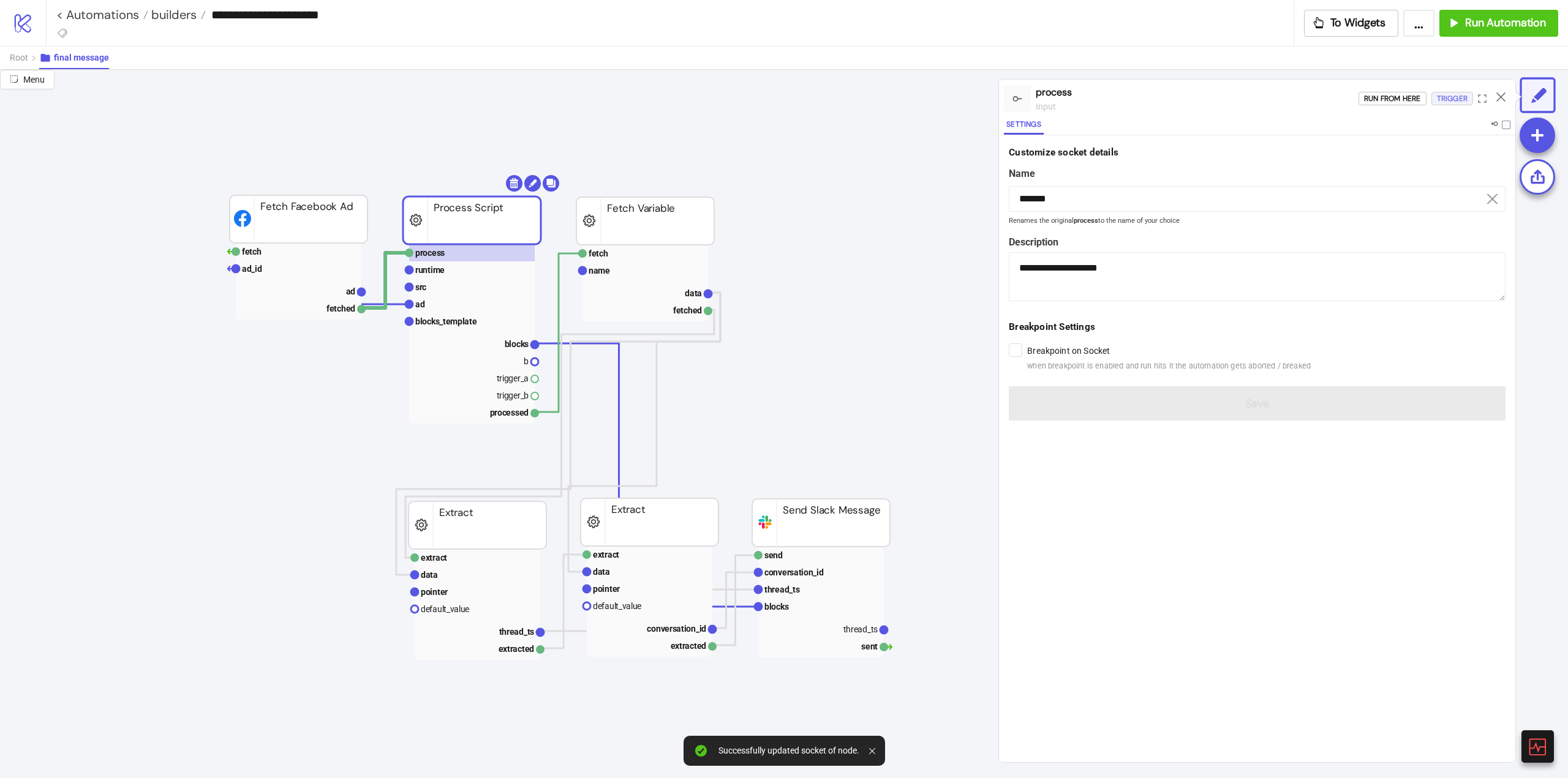
click at [1444, 98] on div "Trigger" at bounding box center [1452, 98] width 31 height 14
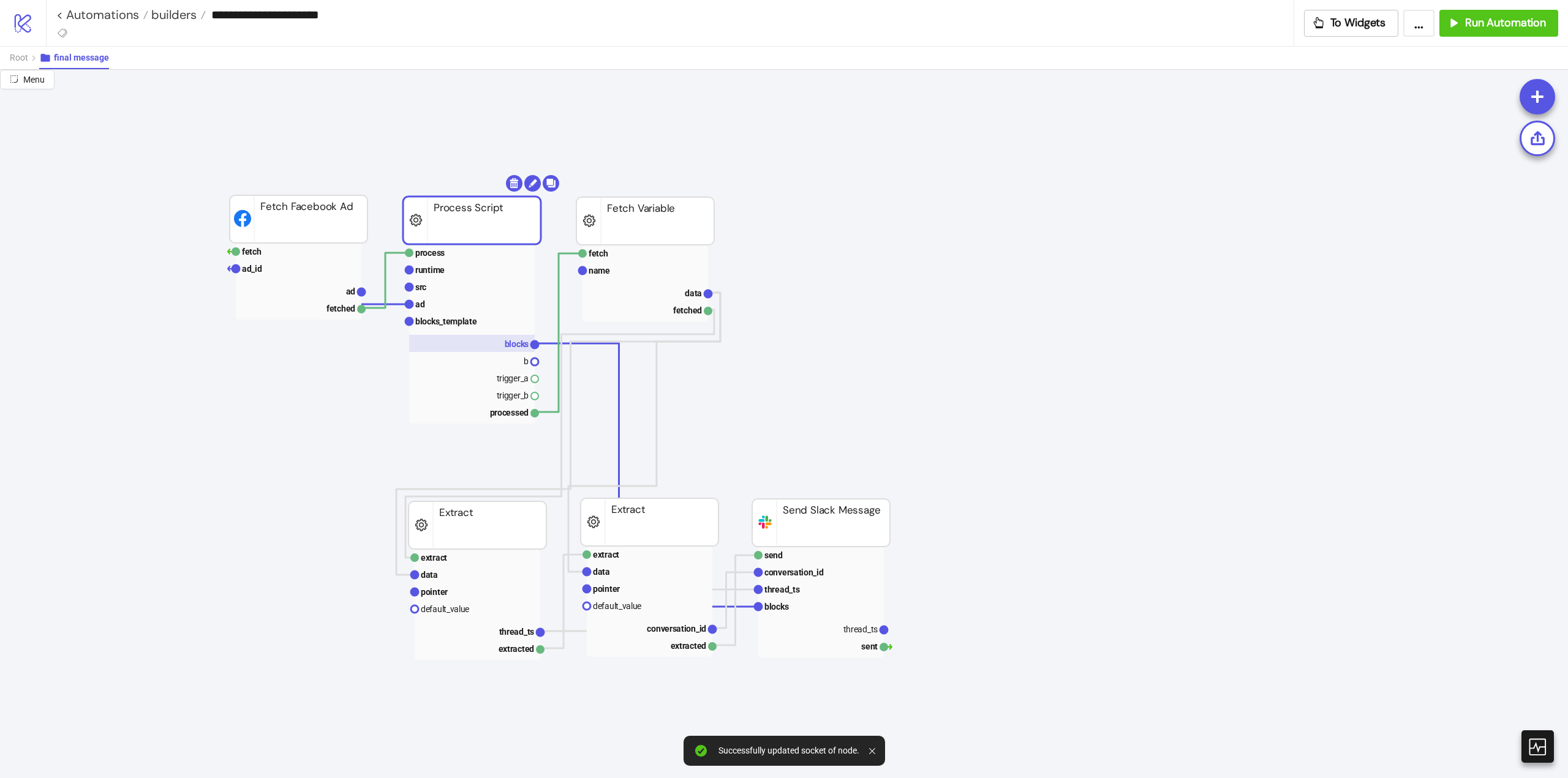
click at [501, 345] on rect at bounding box center [472, 344] width 126 height 17
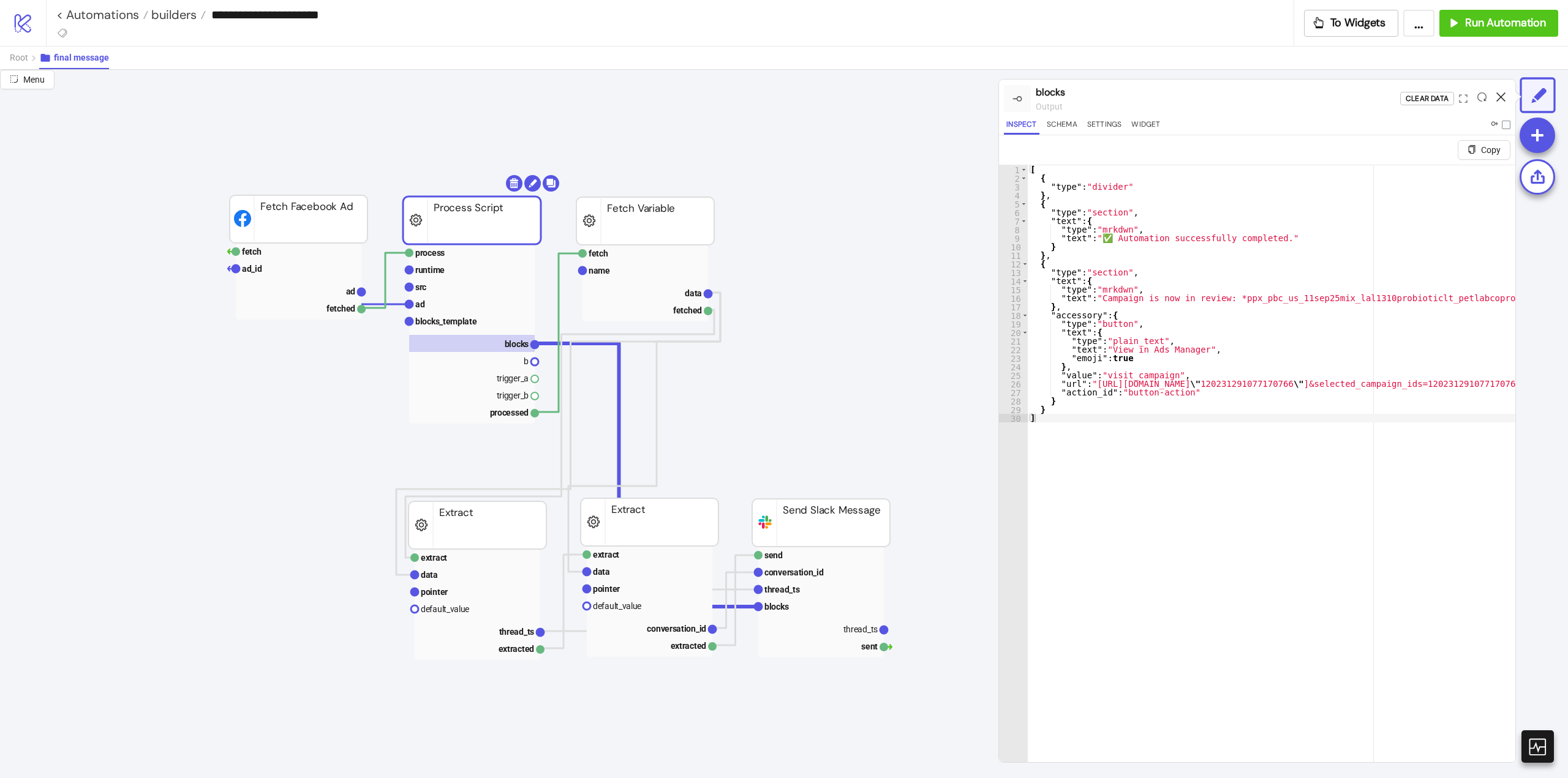
click at [1498, 100] on icon at bounding box center [1501, 97] width 9 height 9
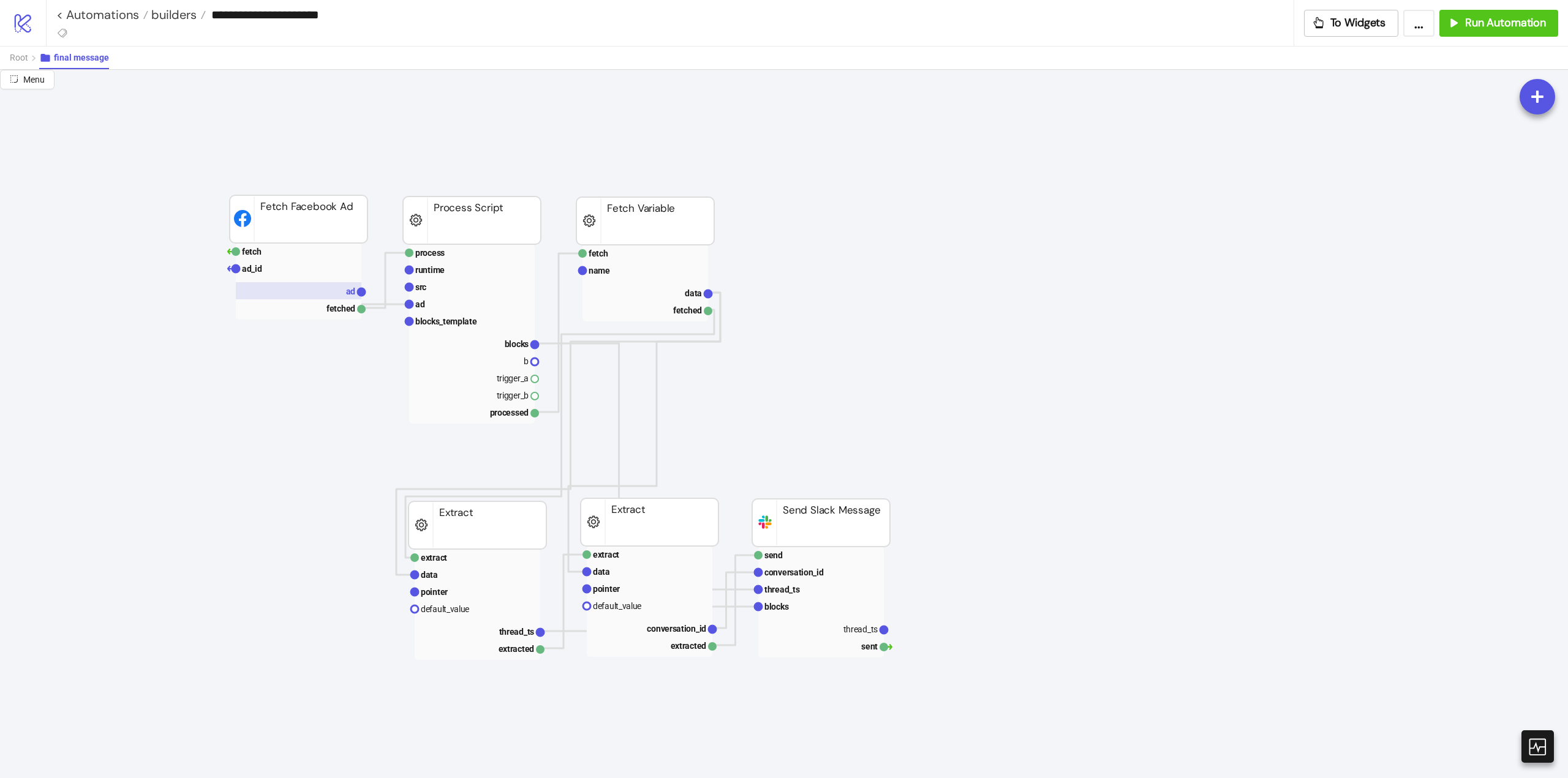
drag, startPoint x: 266, startPoint y: 272, endPoint x: 303, endPoint y: 282, distance: 38.3
click at [267, 272] on rect at bounding box center [299, 269] width 126 height 17
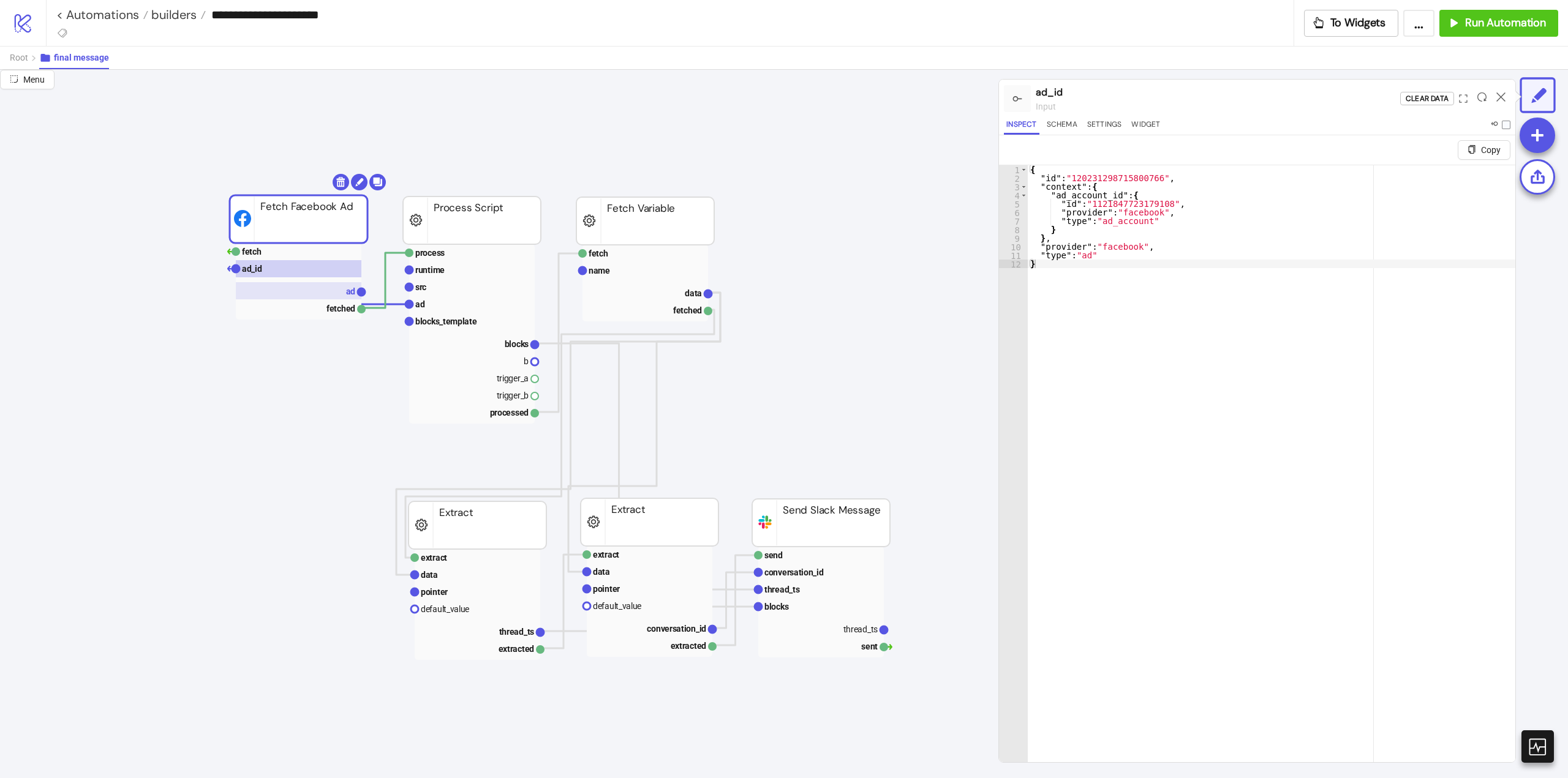
click at [322, 294] on rect at bounding box center [299, 291] width 126 height 17
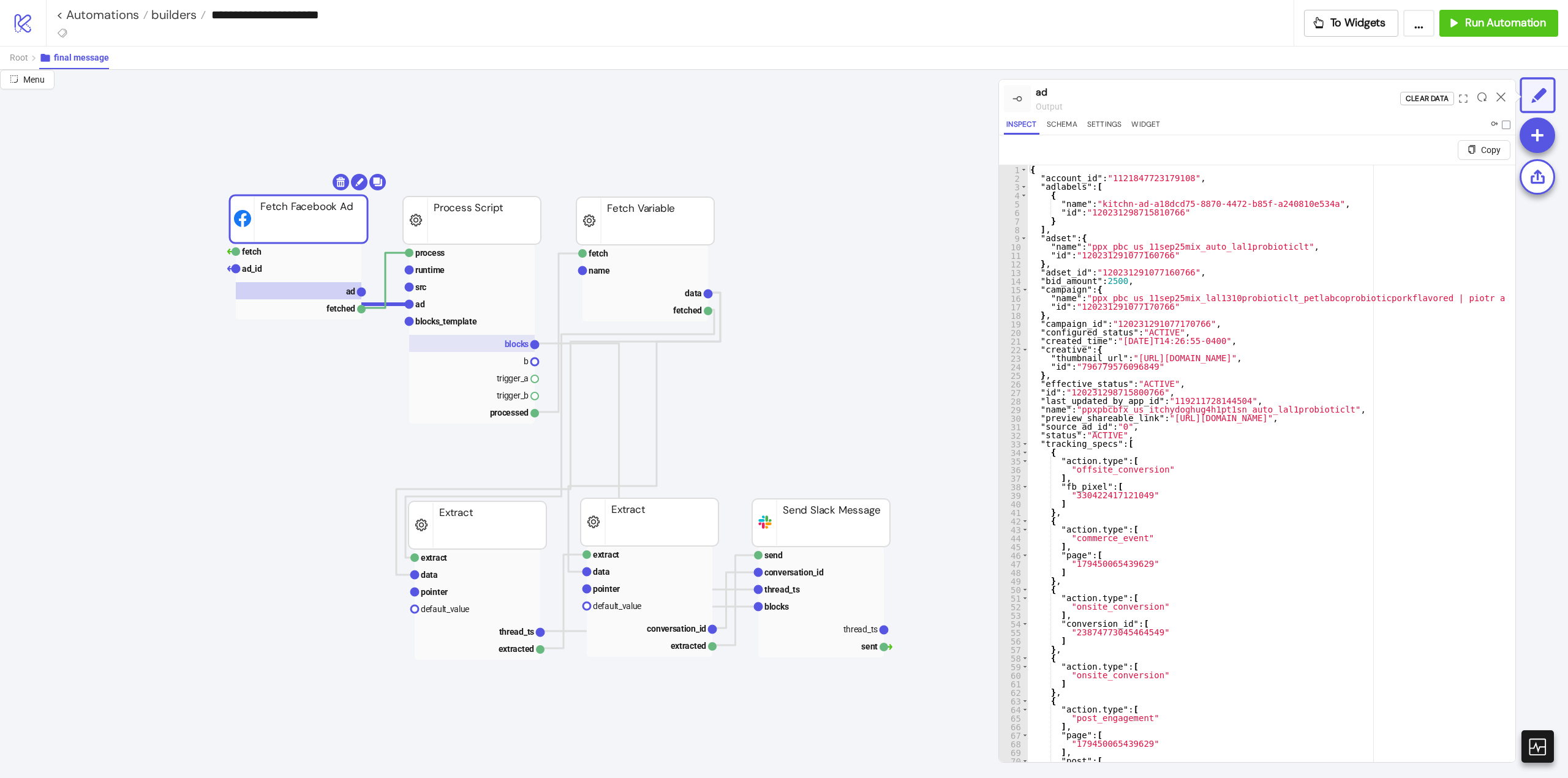
click at [495, 348] on rect at bounding box center [472, 344] width 126 height 17
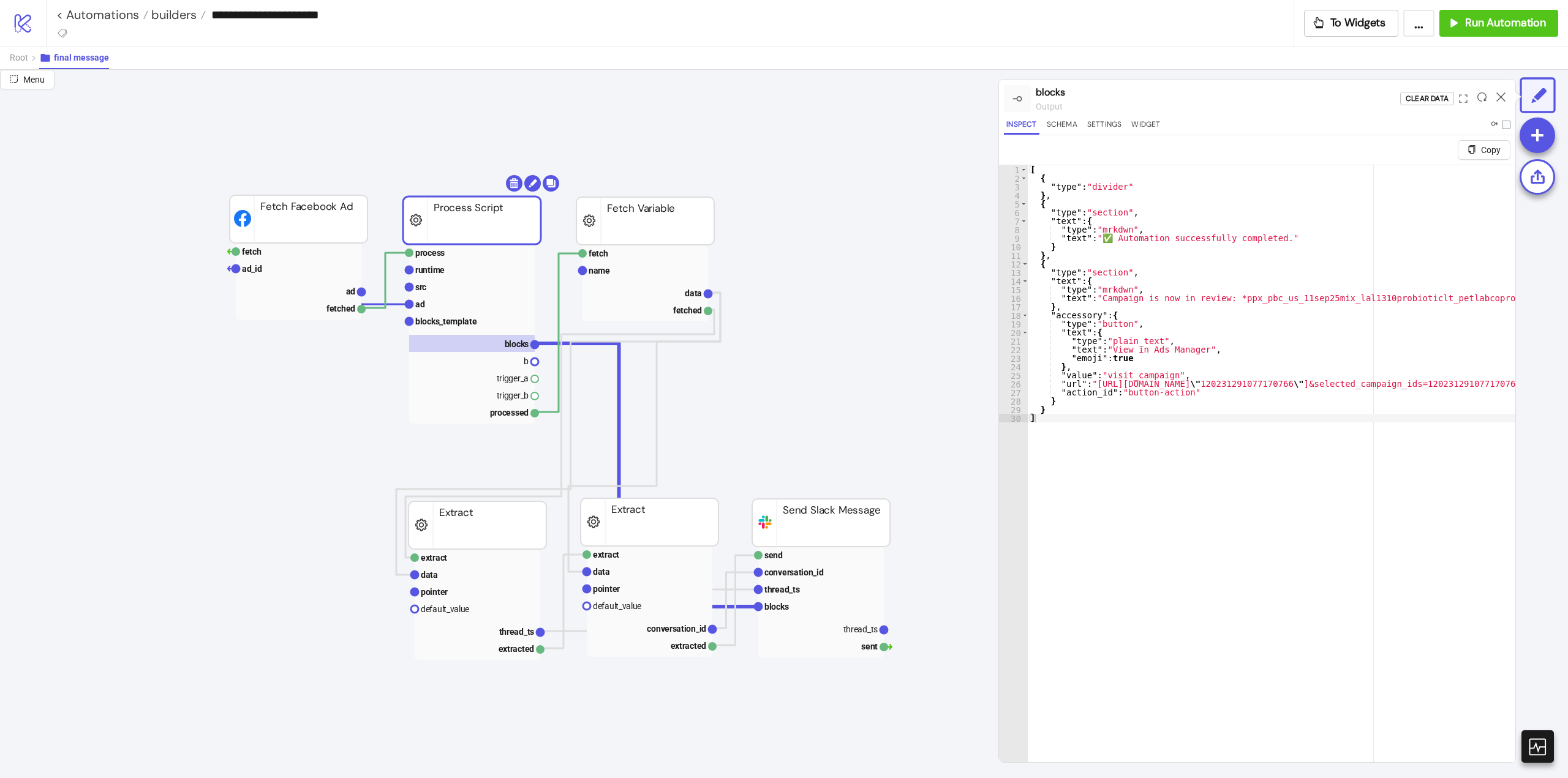
click at [459, 330] on rect at bounding box center [472, 334] width 126 height 179
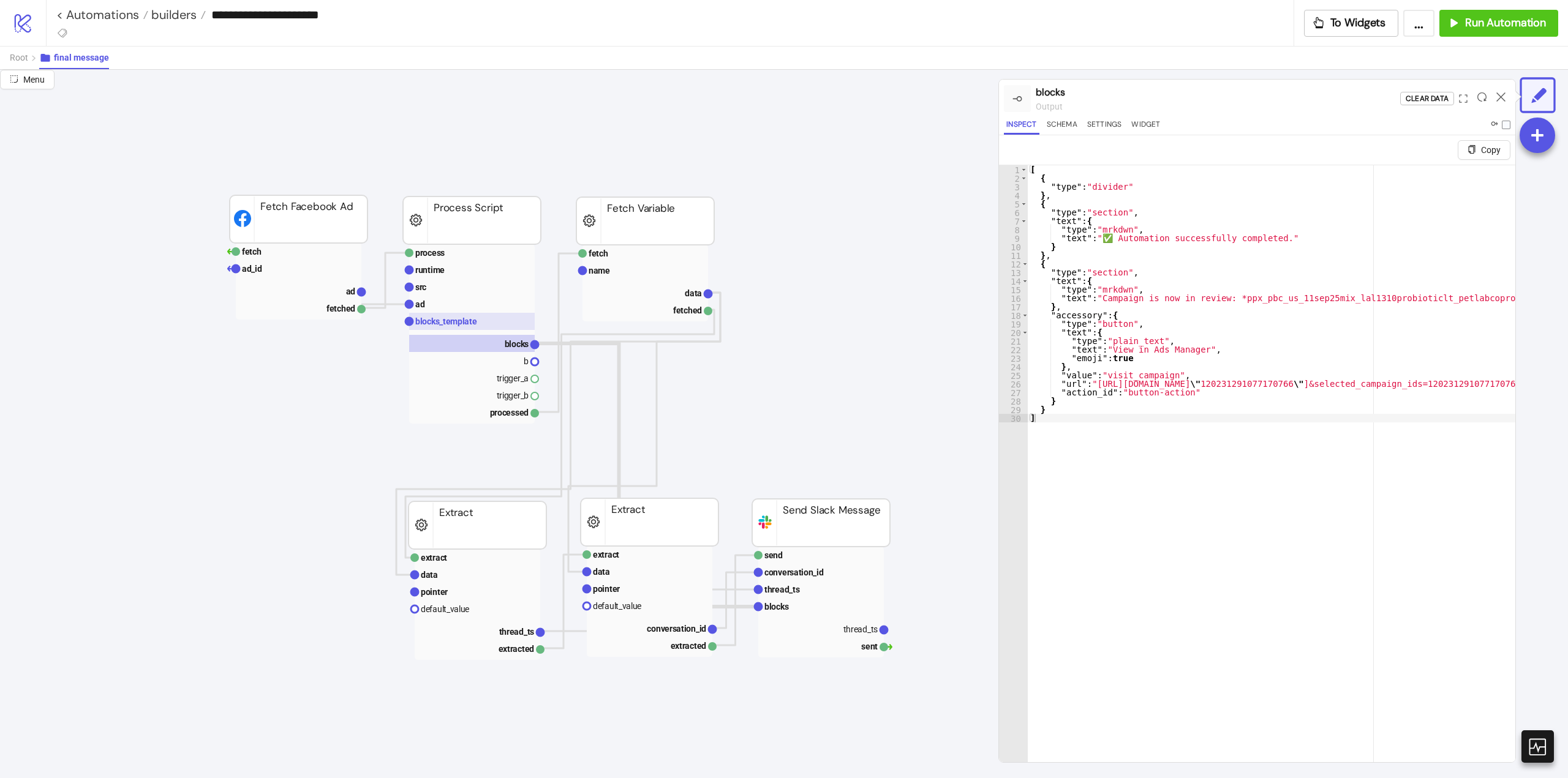
click at [452, 325] on text "blocks_template" at bounding box center [446, 321] width 62 height 10
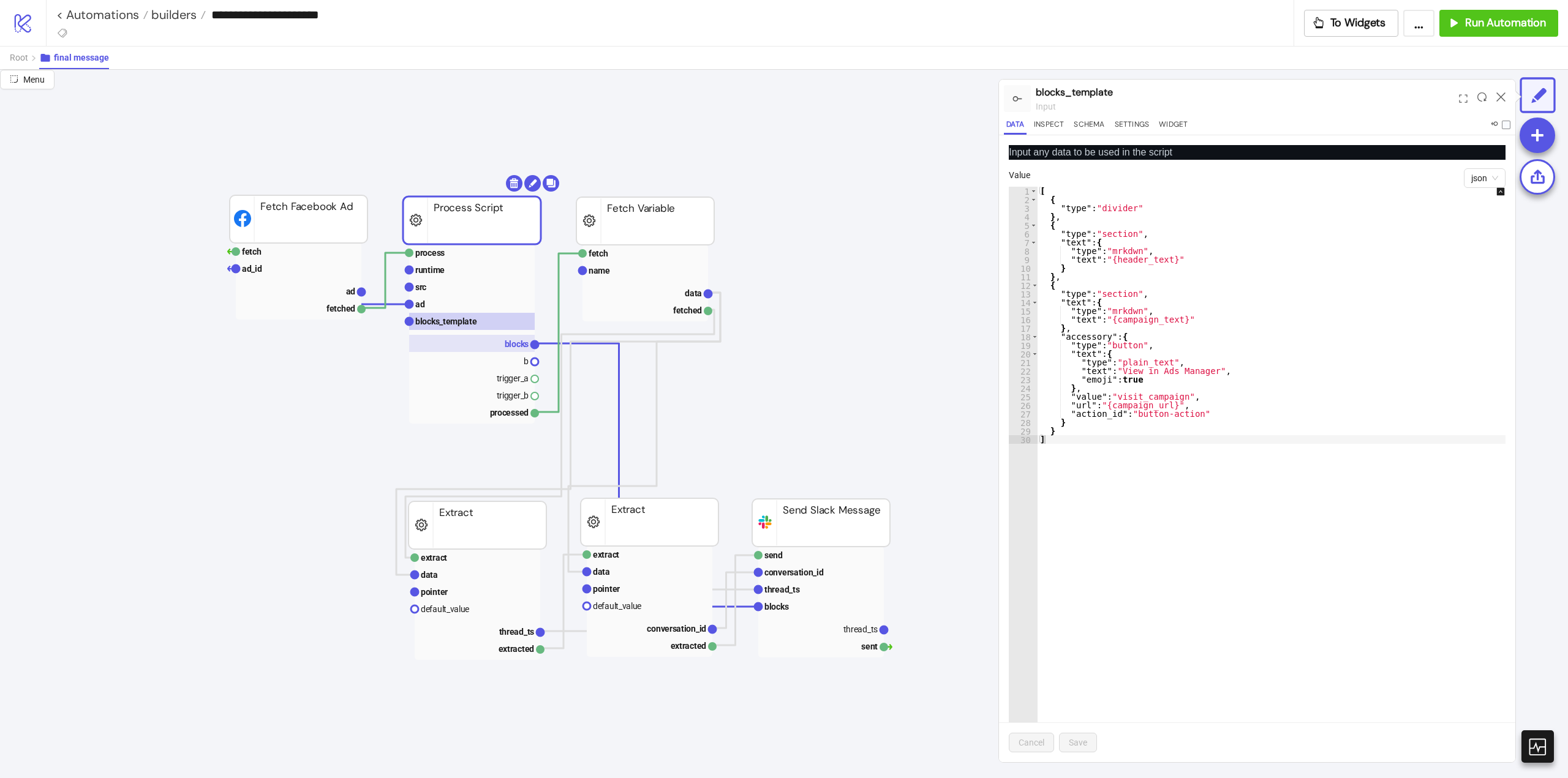
click at [502, 348] on rect at bounding box center [472, 344] width 126 height 17
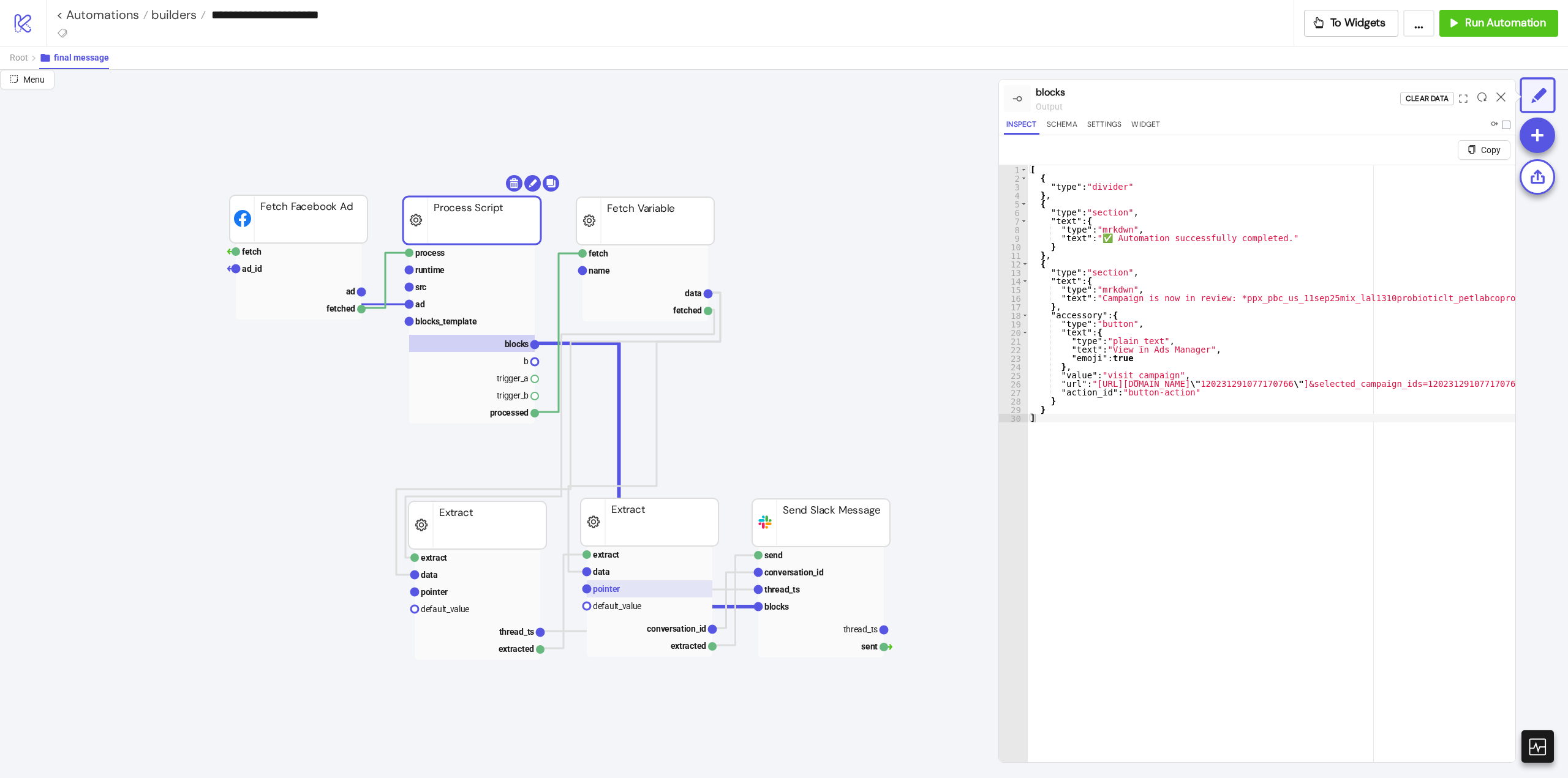
click at [621, 585] on rect at bounding box center [650, 589] width 126 height 17
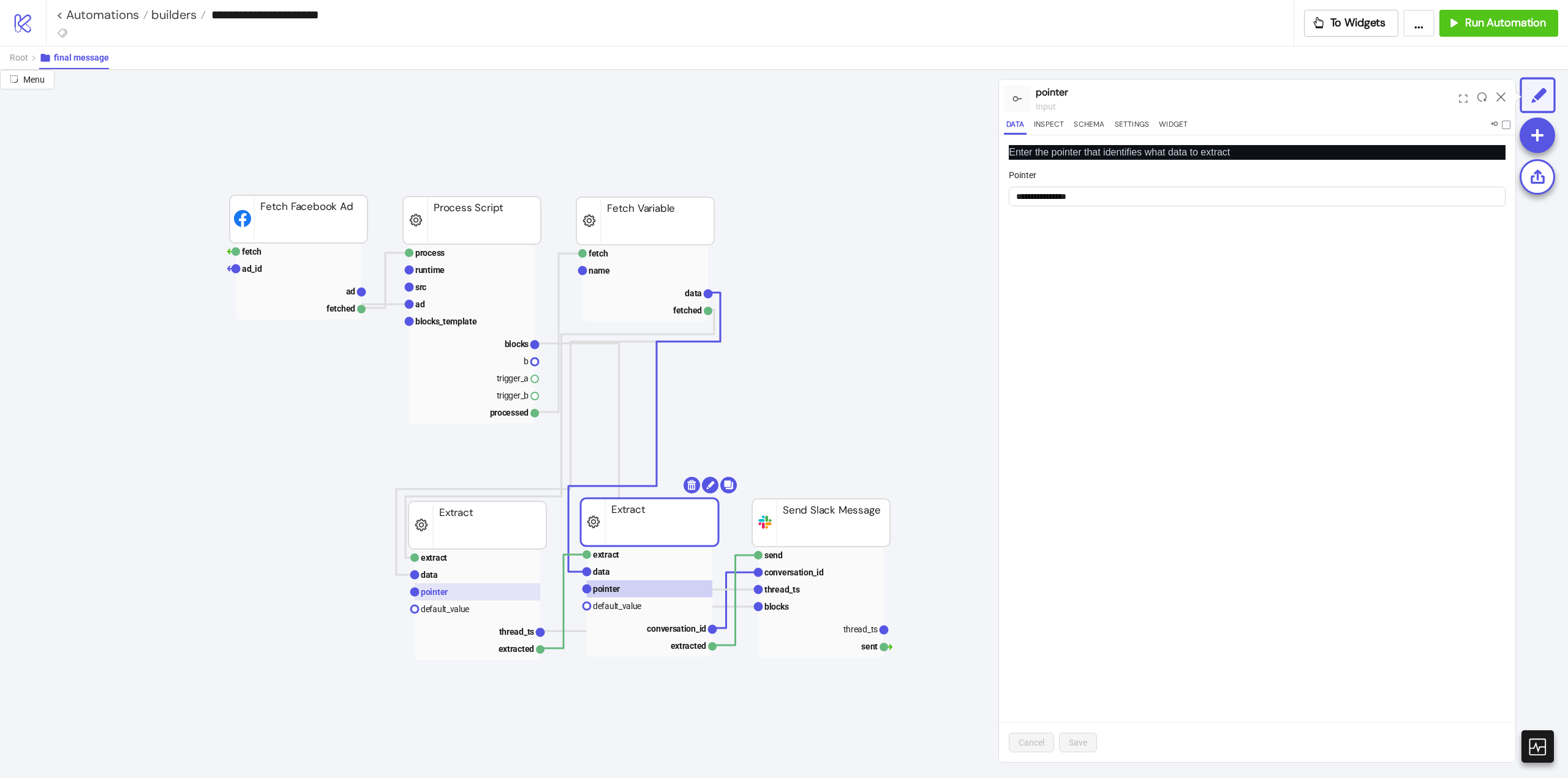
click at [420, 593] on rect at bounding box center [477, 592] width 126 height 17
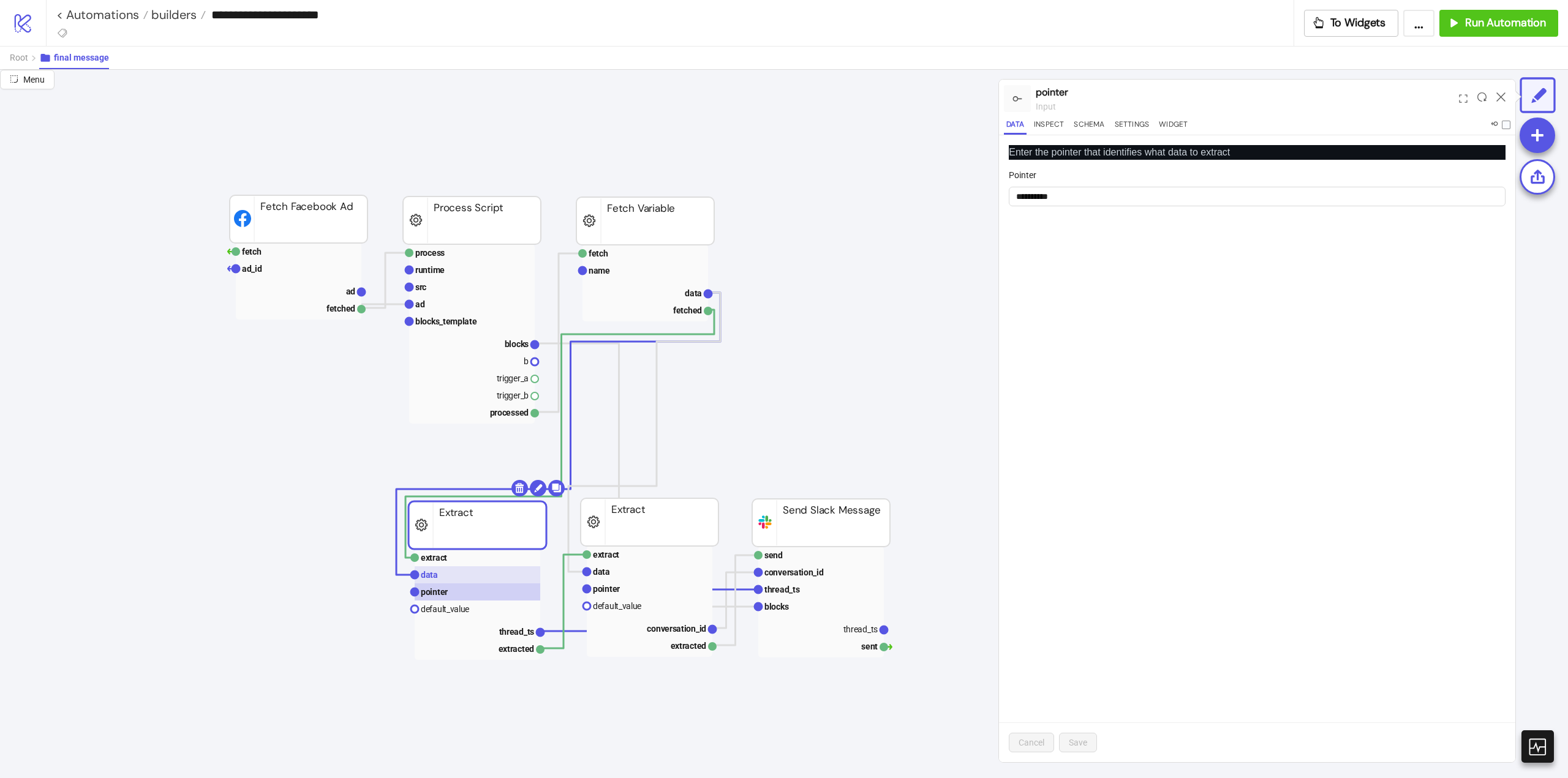
click at [445, 575] on rect at bounding box center [477, 575] width 126 height 17
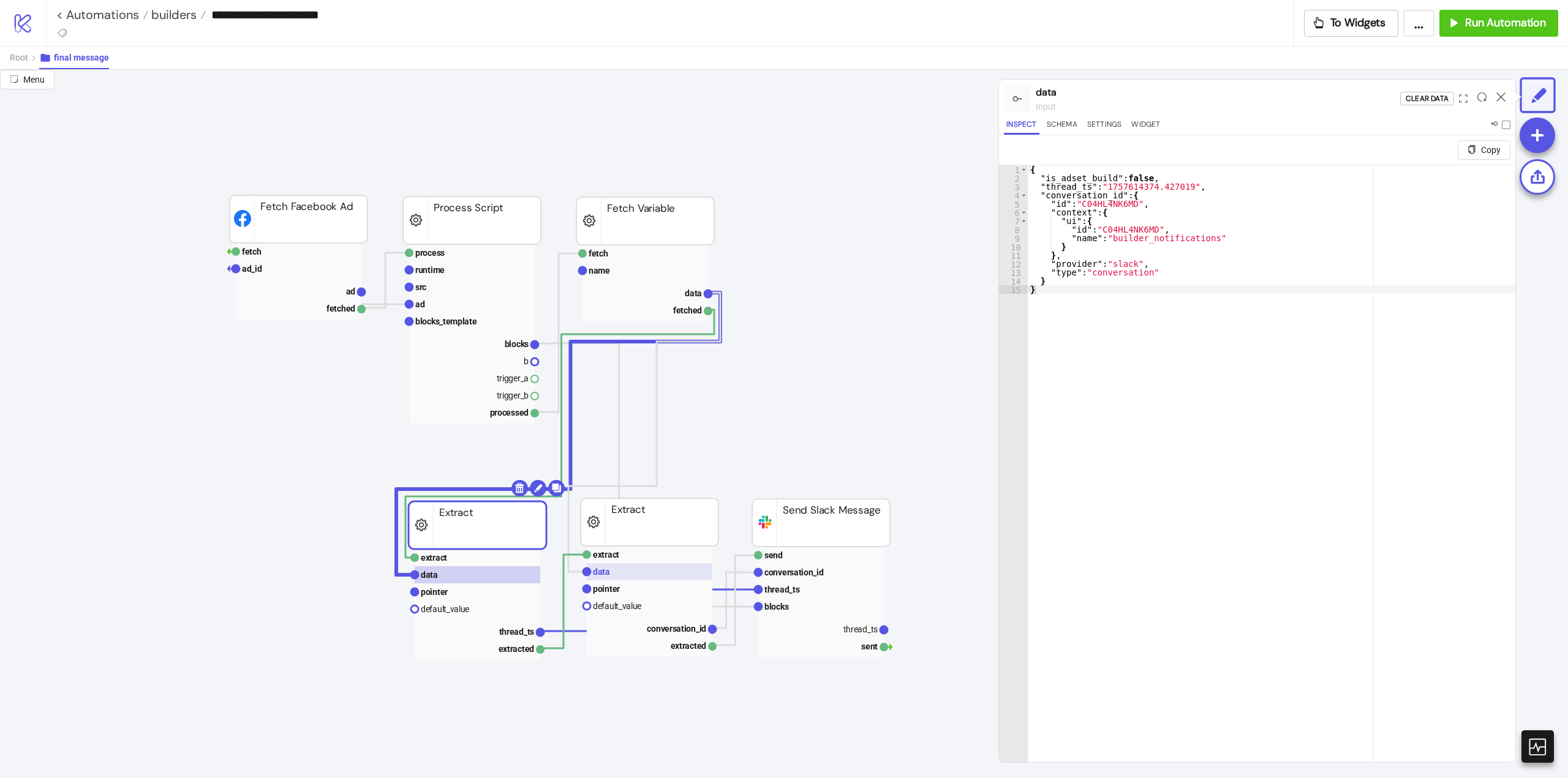
click at [619, 575] on rect at bounding box center [650, 572] width 126 height 17
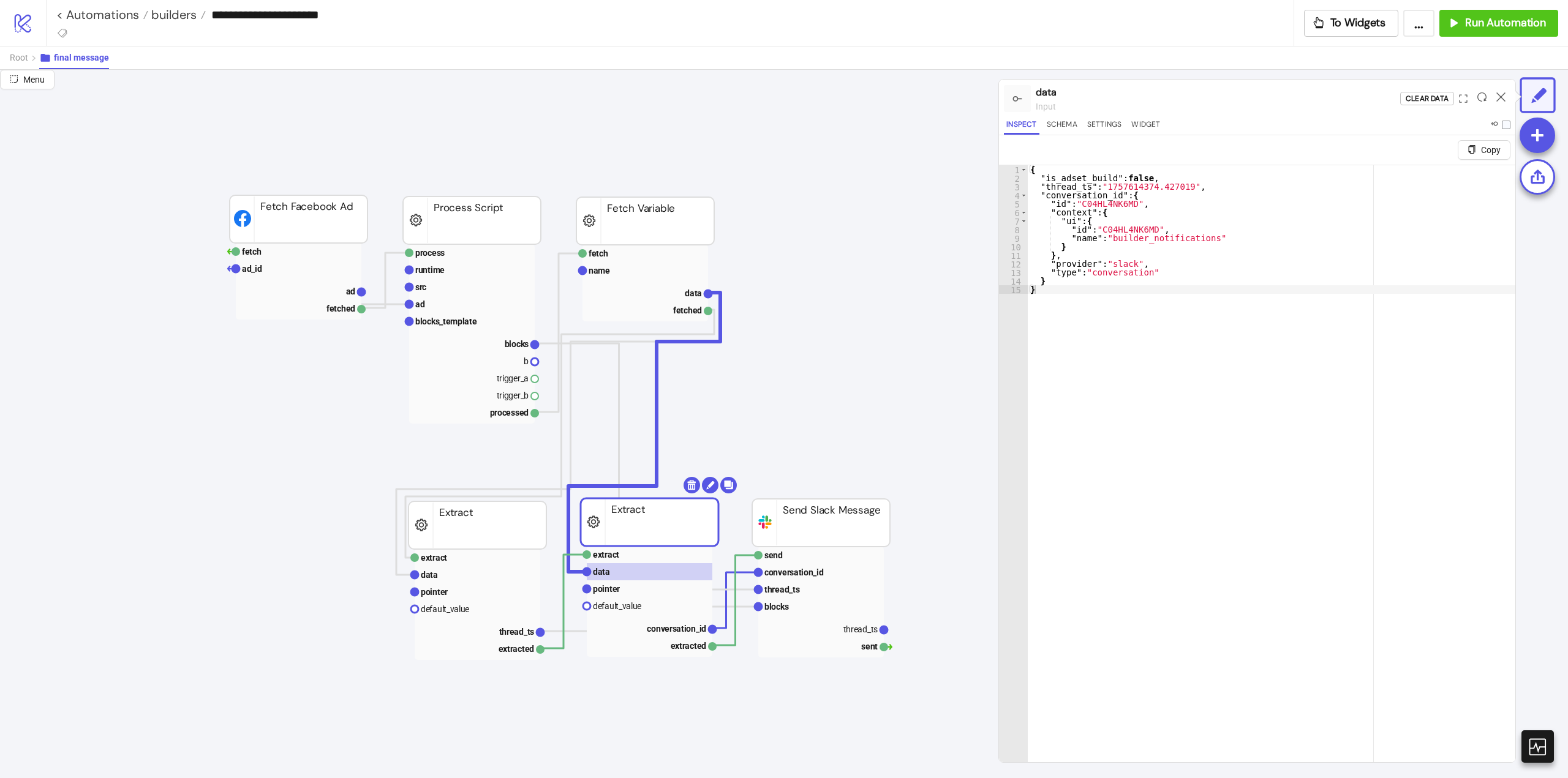
drag, startPoint x: 682, startPoint y: 271, endPoint x: 751, endPoint y: 271, distance: 69.0
click at [683, 271] on rect at bounding box center [645, 271] width 126 height 17
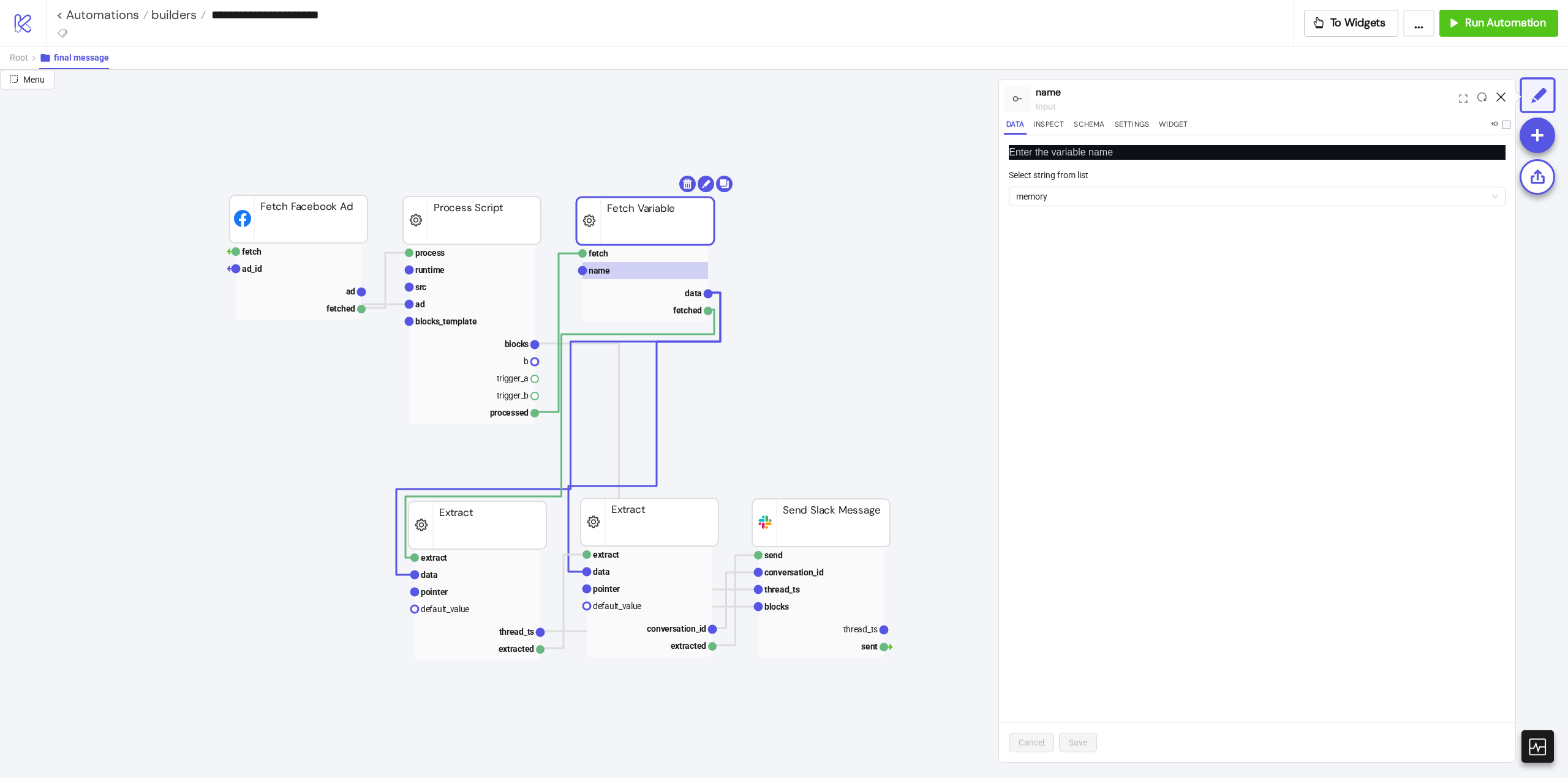
click at [1497, 98] on icon at bounding box center [1501, 97] width 9 height 9
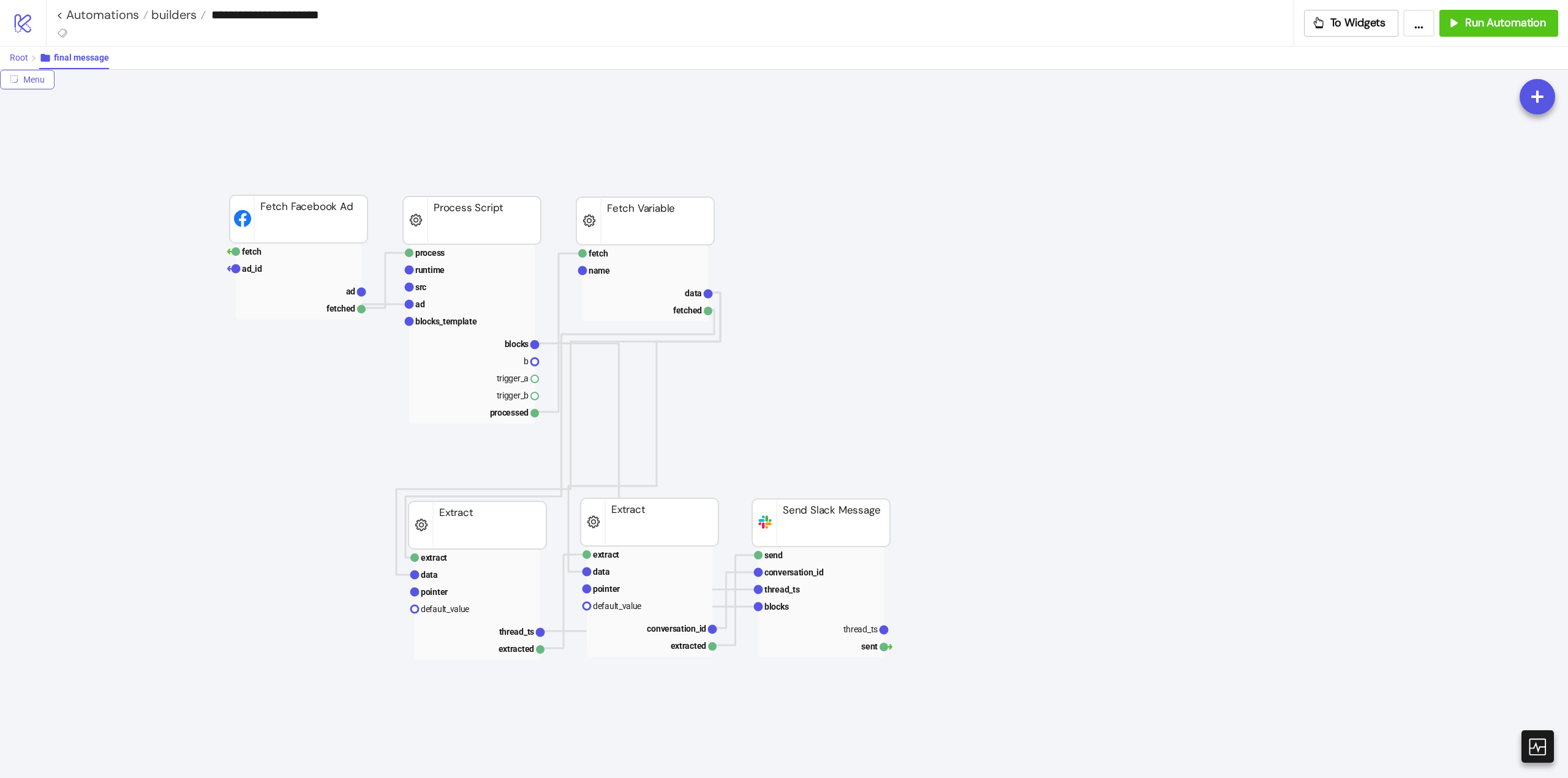
click at [15, 48] on button "Root" at bounding box center [25, 58] width 29 height 23
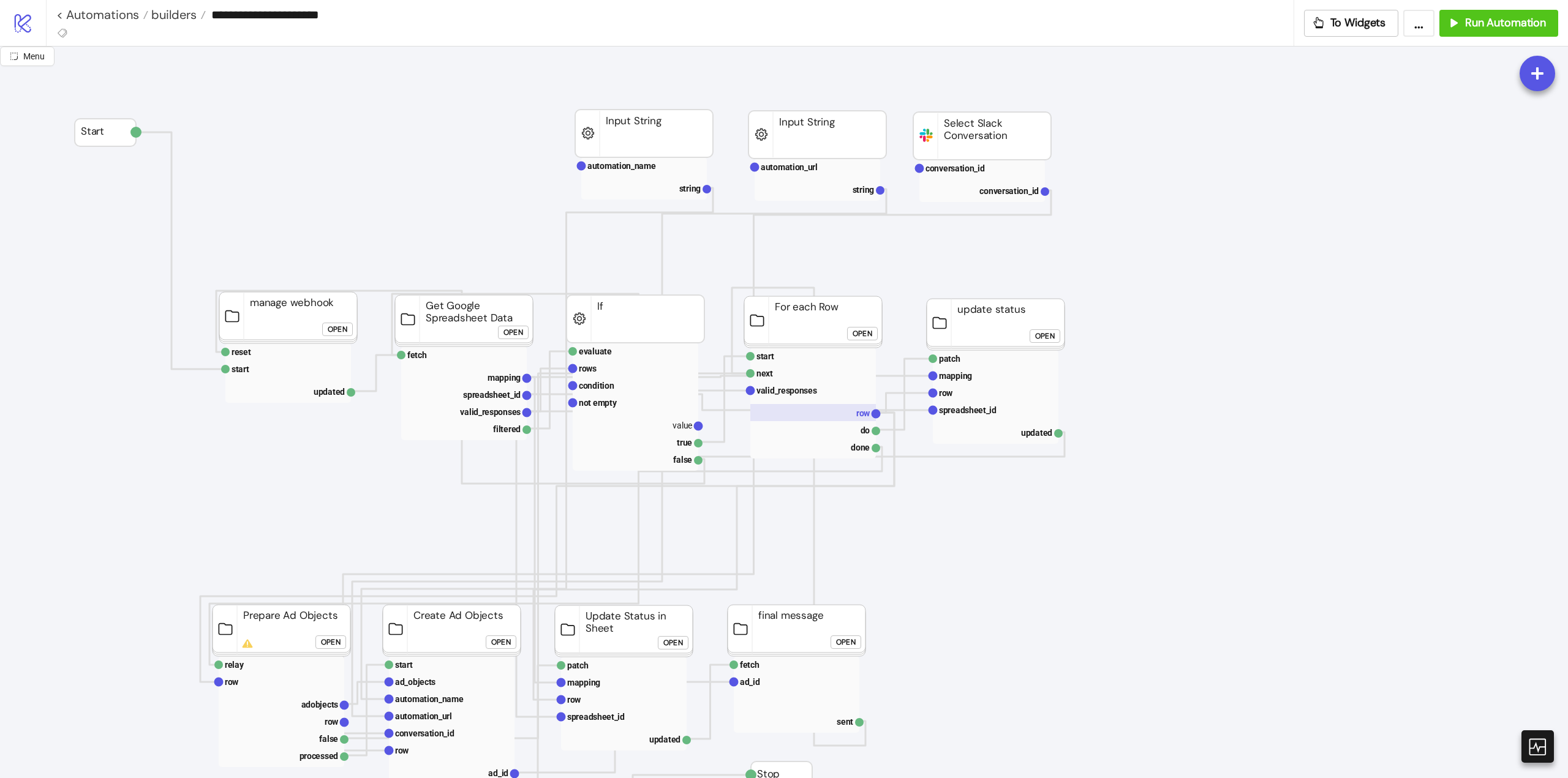
click at [852, 412] on rect at bounding box center [813, 413] width 126 height 17
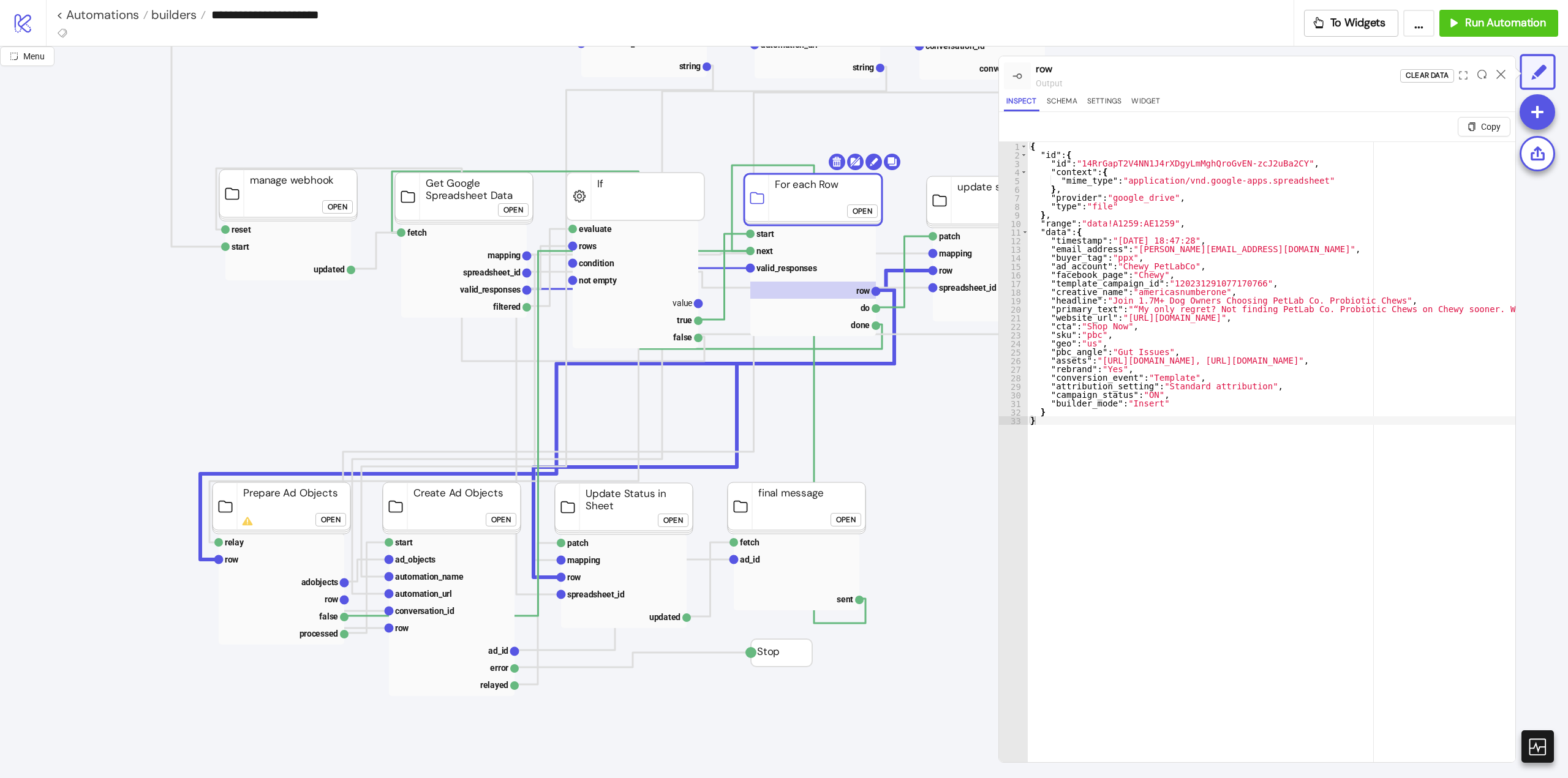
scroll to position [122, 62]
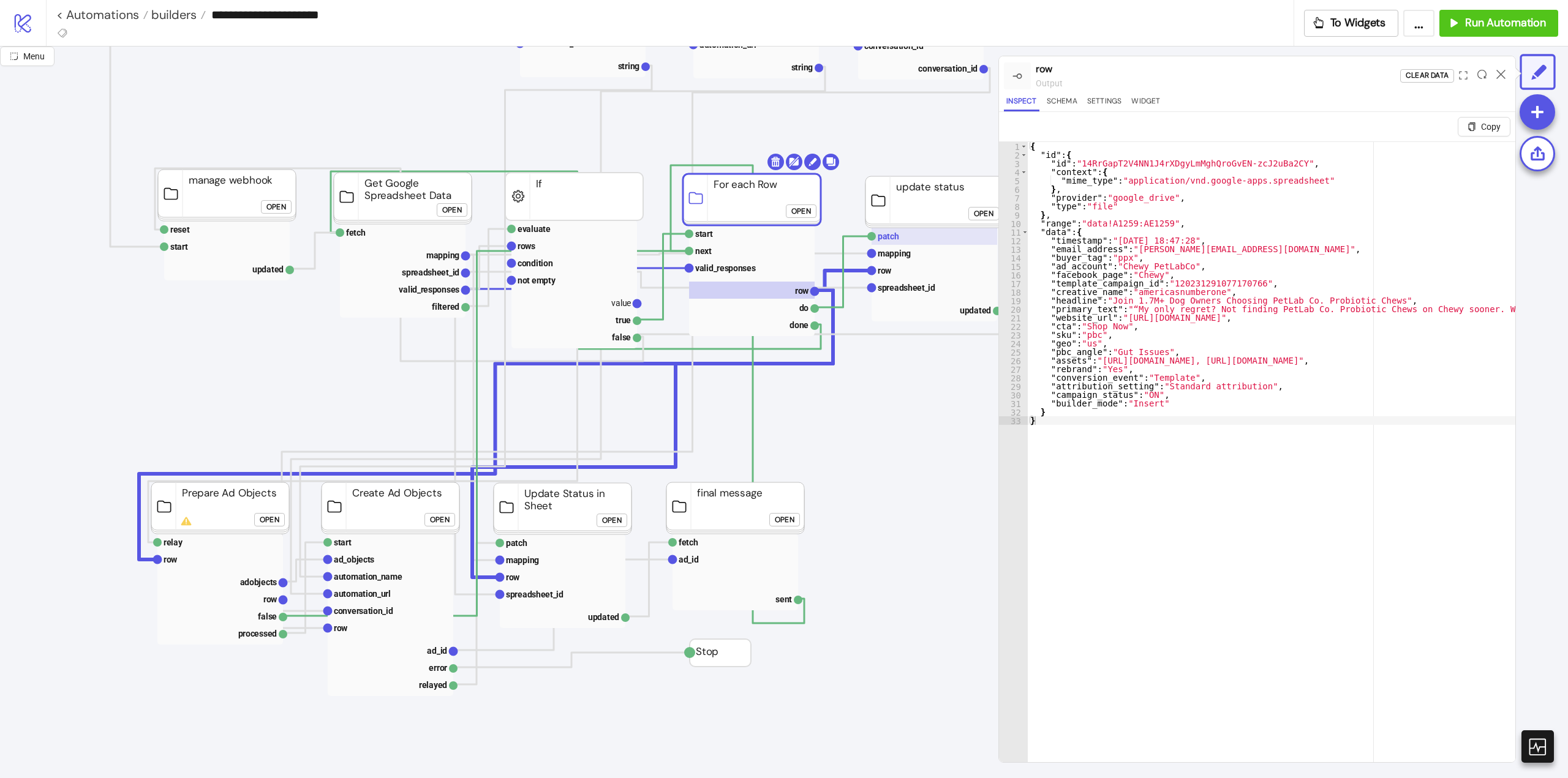
click at [881, 240] on text "patch" at bounding box center [889, 236] width 21 height 10
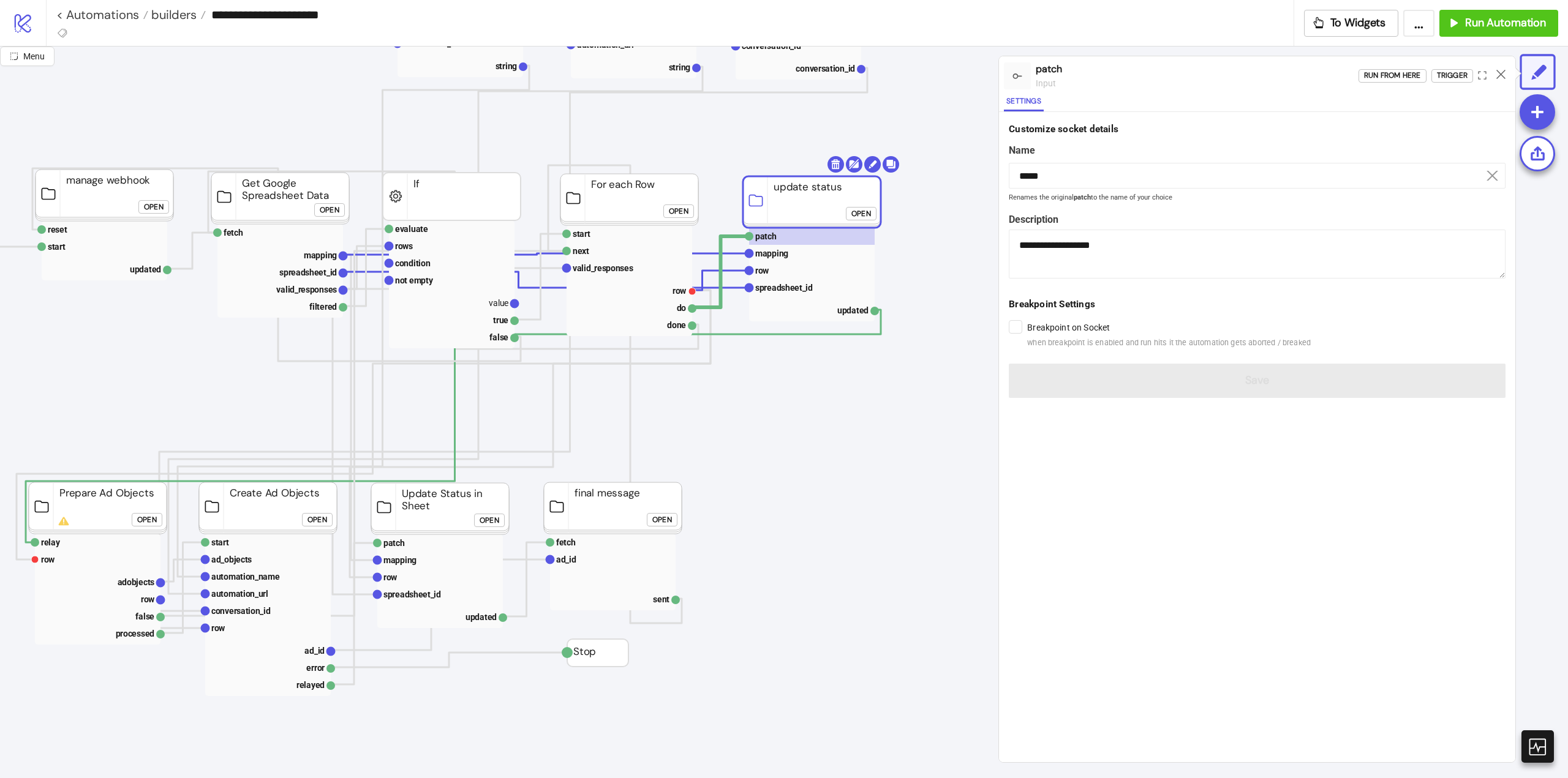
scroll to position [122, 0]
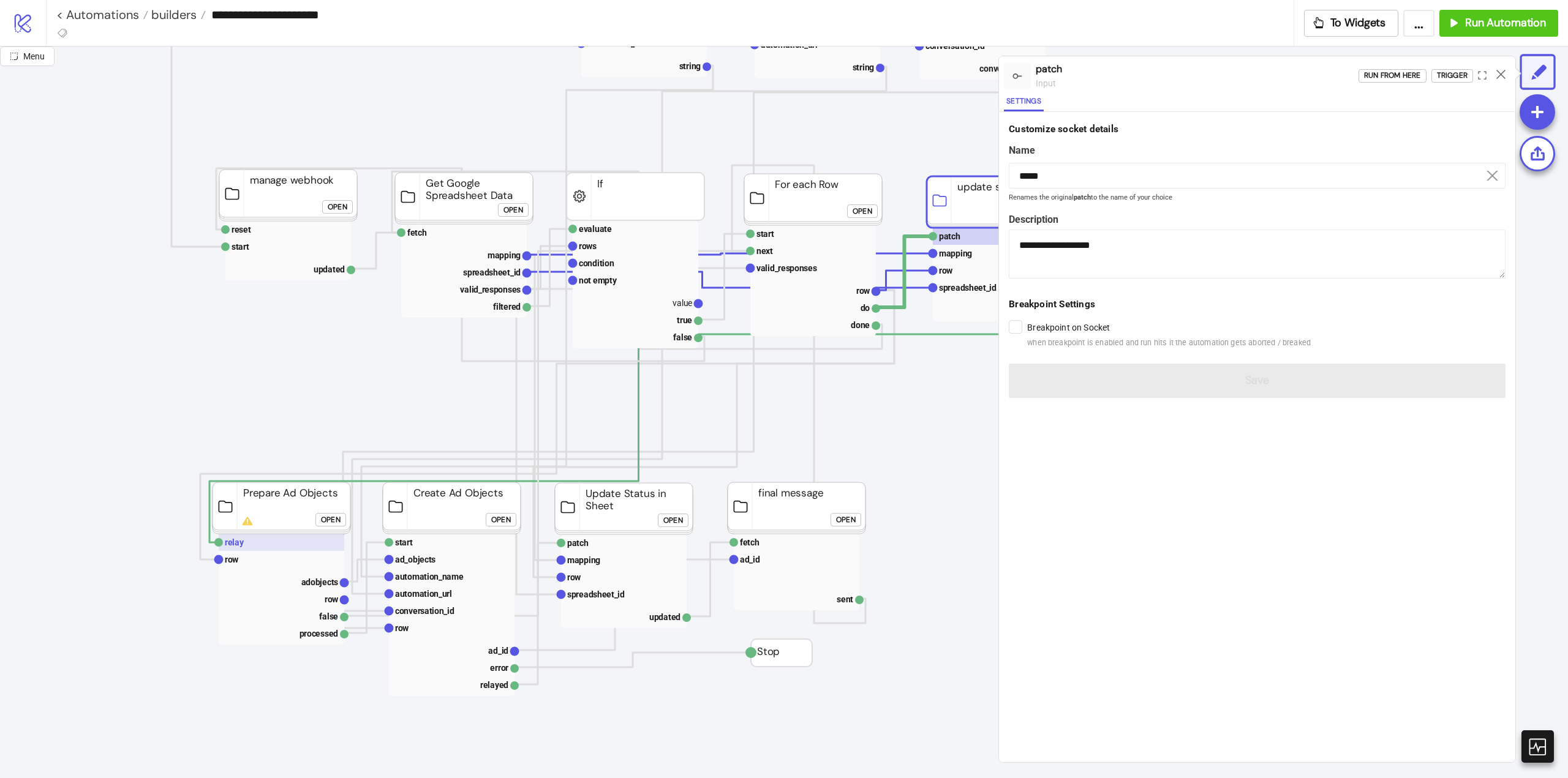
click at [251, 545] on rect at bounding box center [282, 543] width 126 height 17
type input "*****"
type textarea "**********"
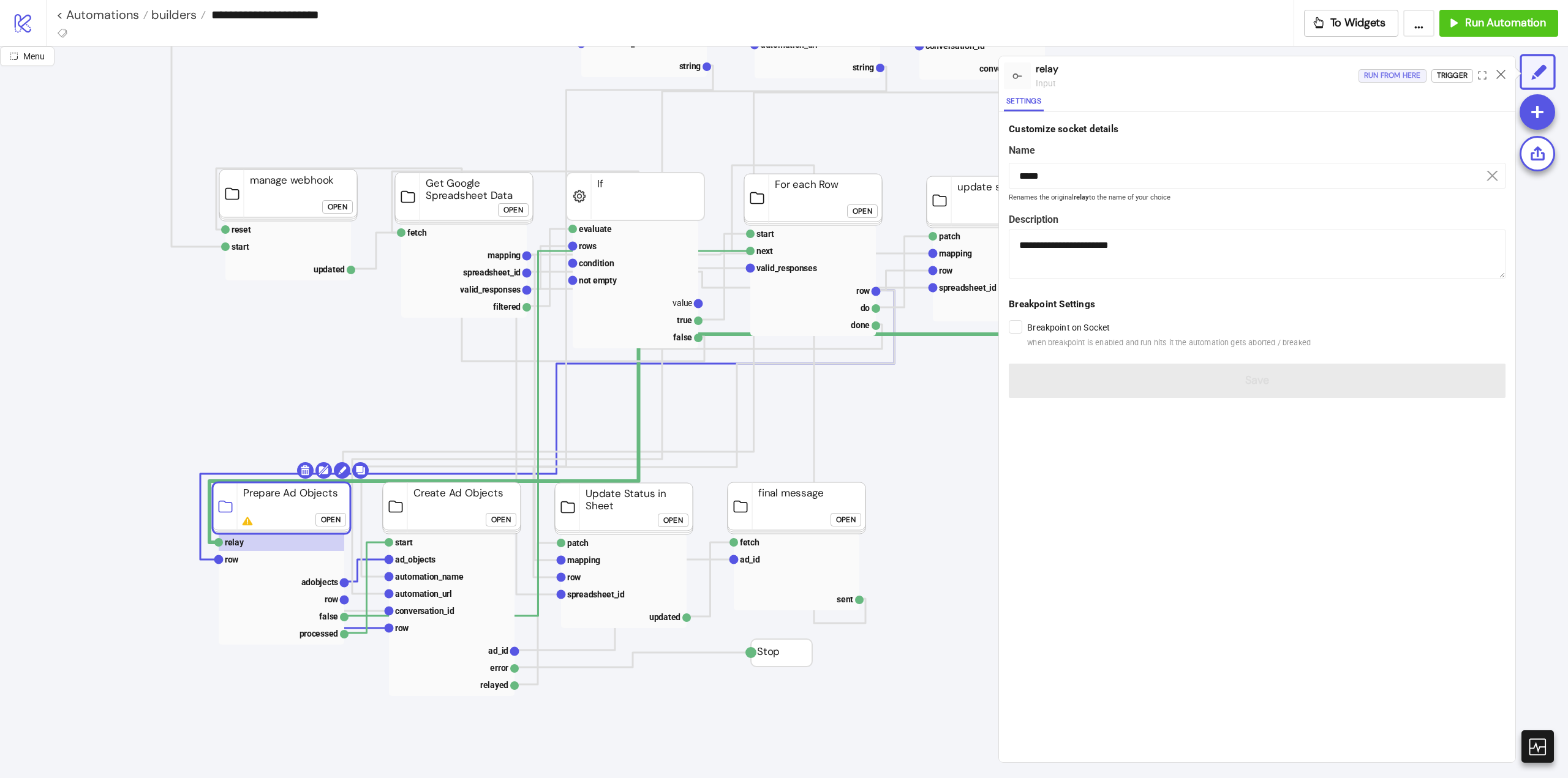
click at [1394, 76] on div "Run from here" at bounding box center [1392, 76] width 57 height 14
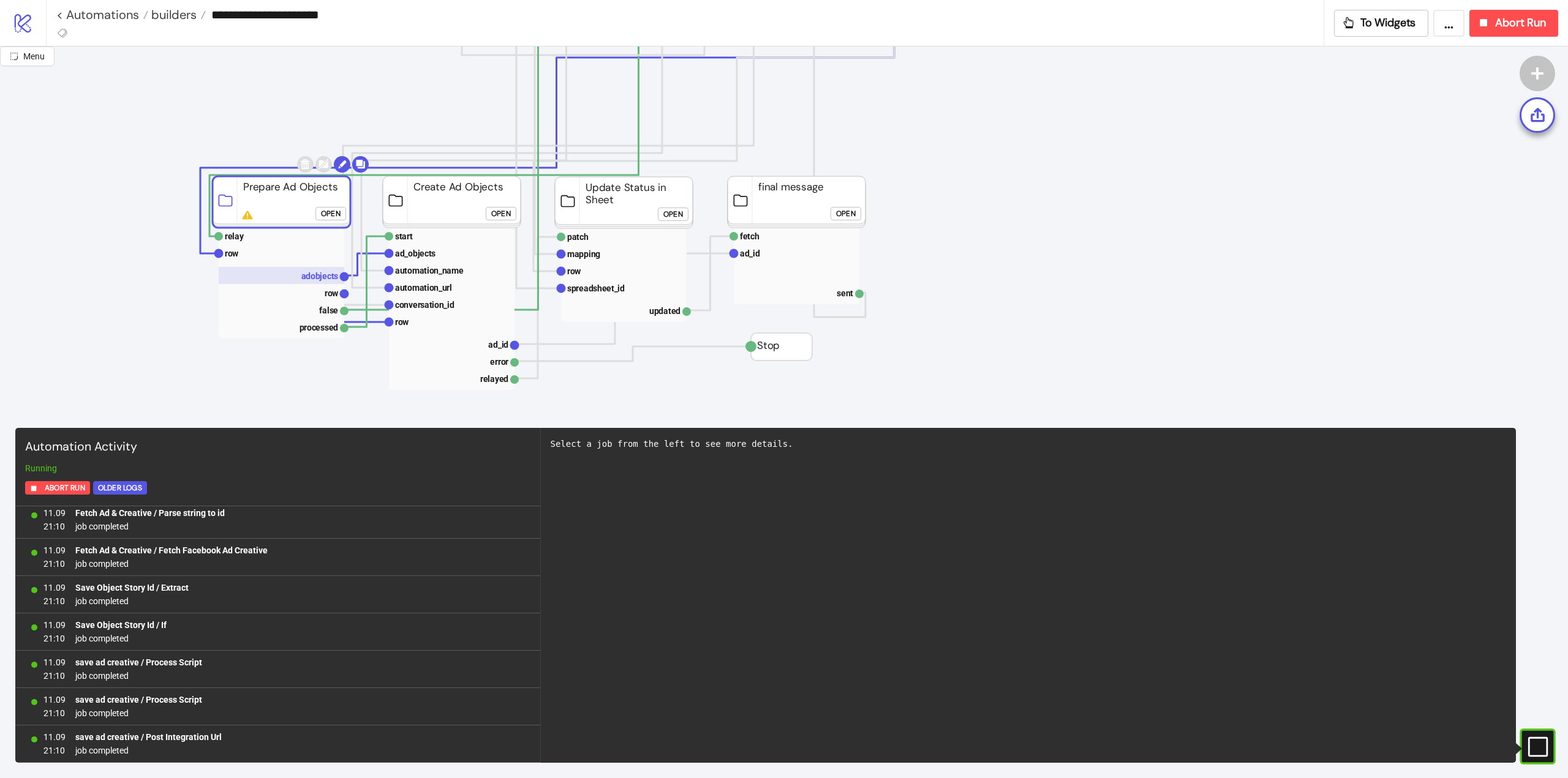
scroll to position [7400, 0]
click at [324, 279] on text "adobjects" at bounding box center [320, 276] width 37 height 10
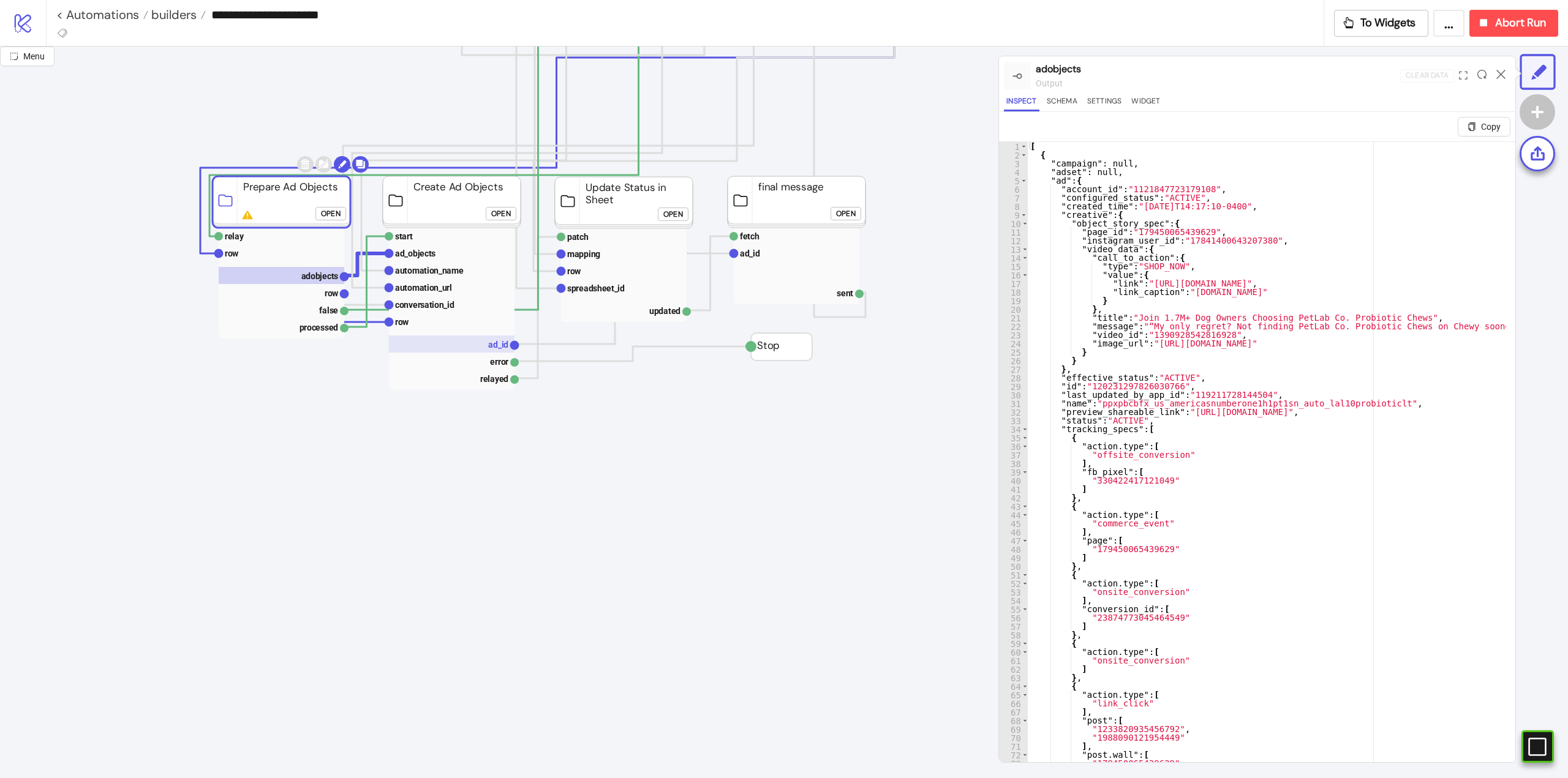
click at [486, 344] on rect at bounding box center [452, 344] width 126 height 17
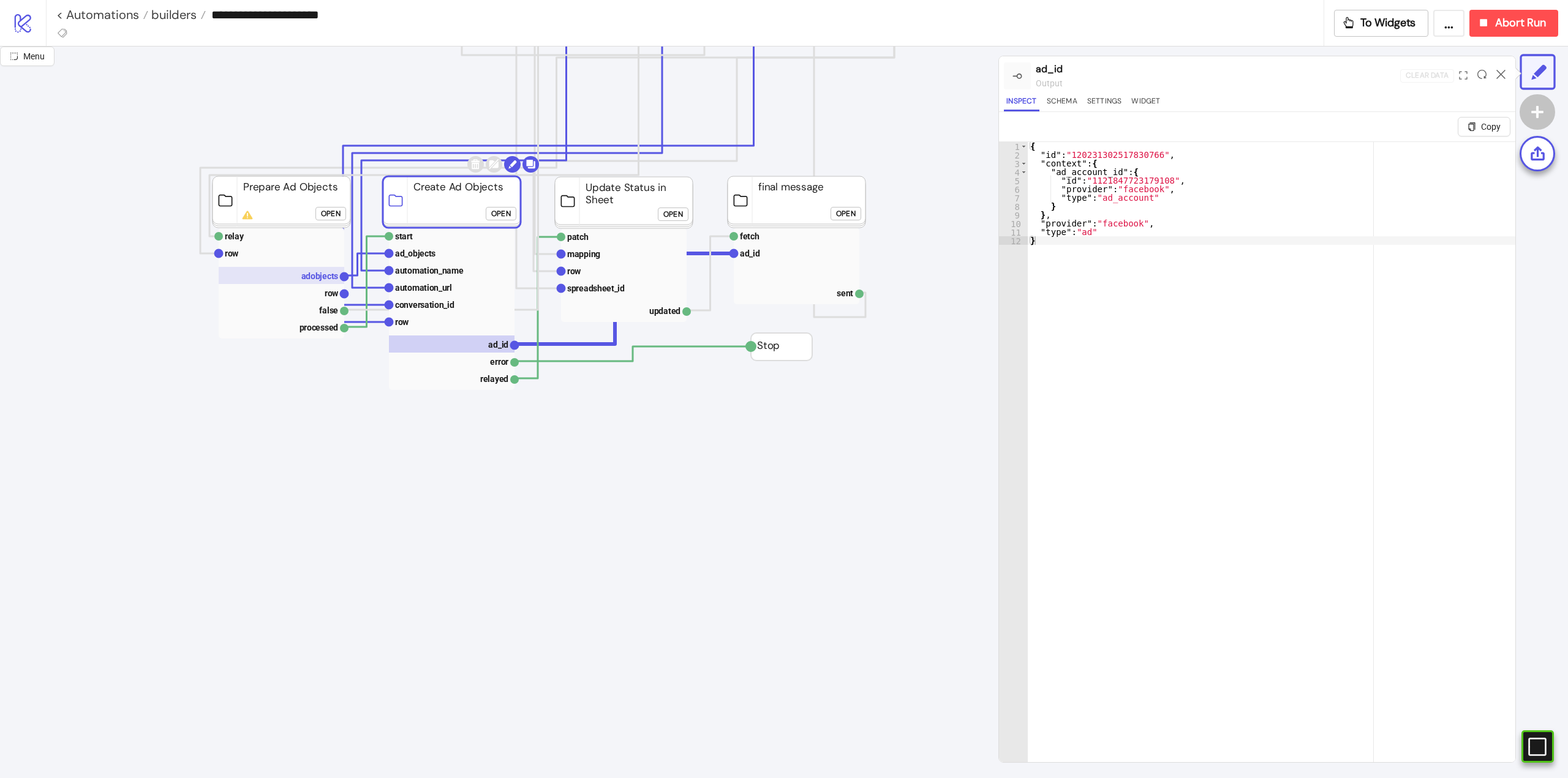
click at [298, 279] on rect at bounding box center [282, 275] width 126 height 17
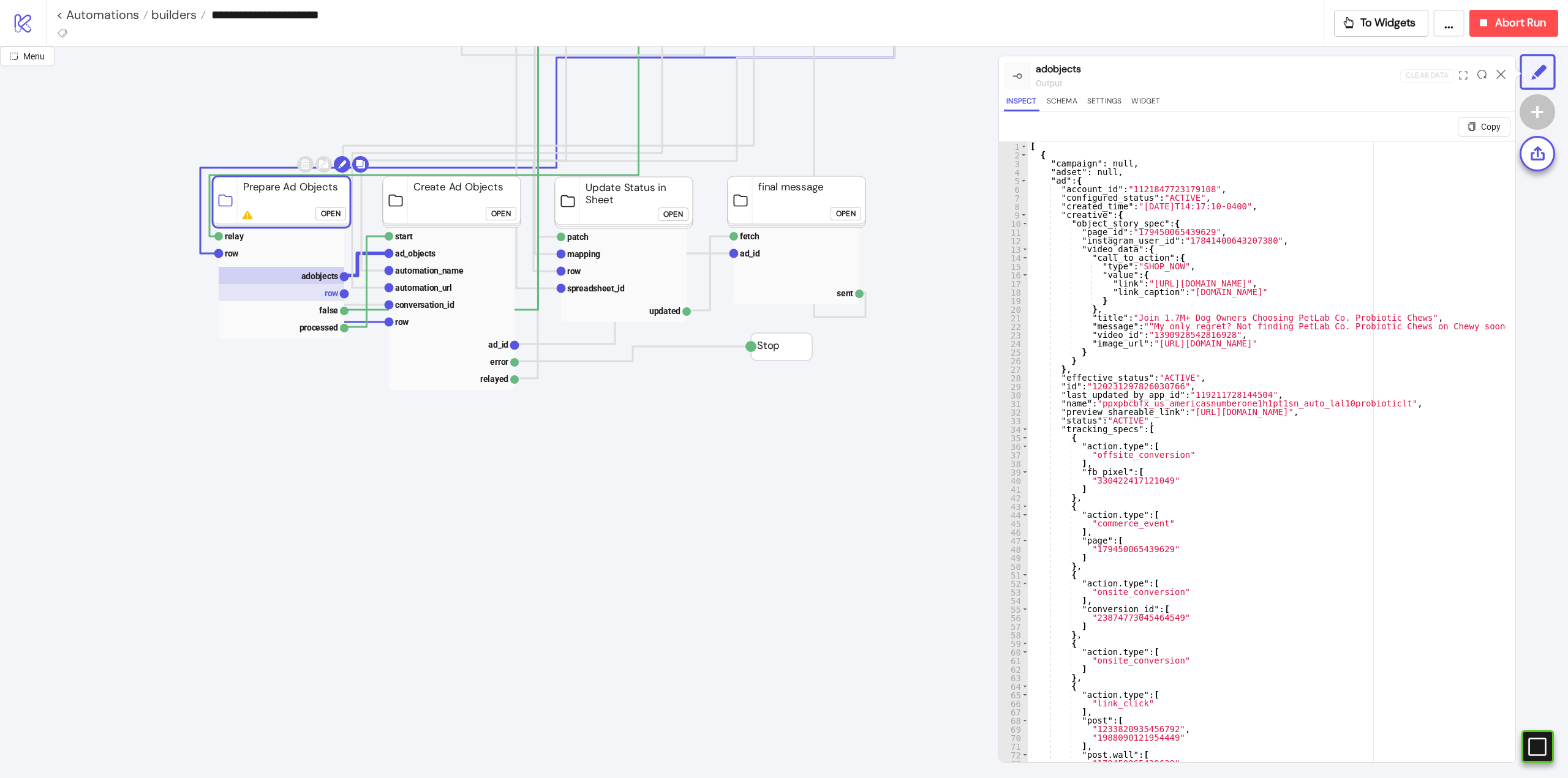
click at [314, 292] on rect at bounding box center [282, 293] width 126 height 17
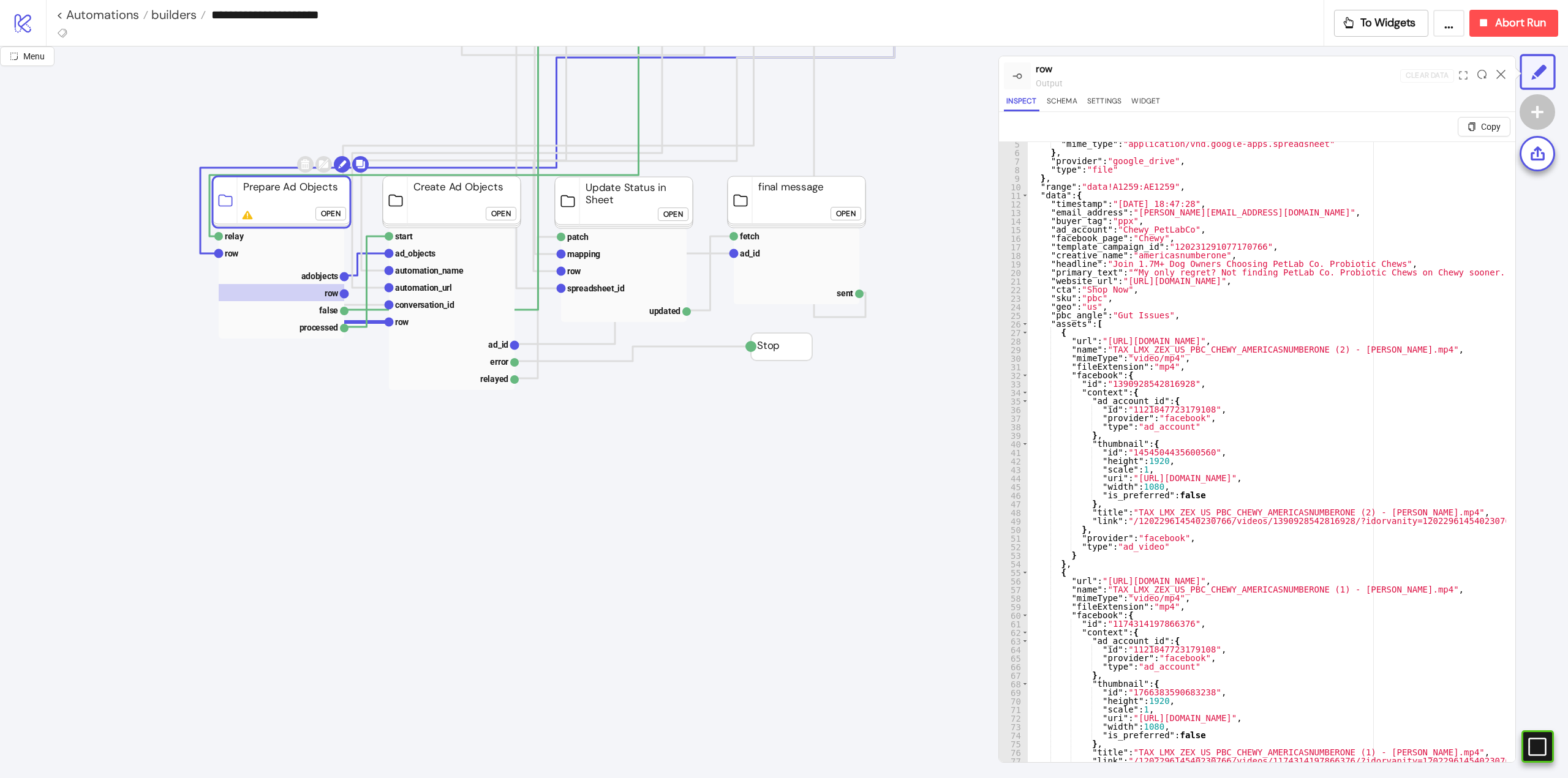
scroll to position [0, 0]
